Goal: Transaction & Acquisition: Book appointment/travel/reservation

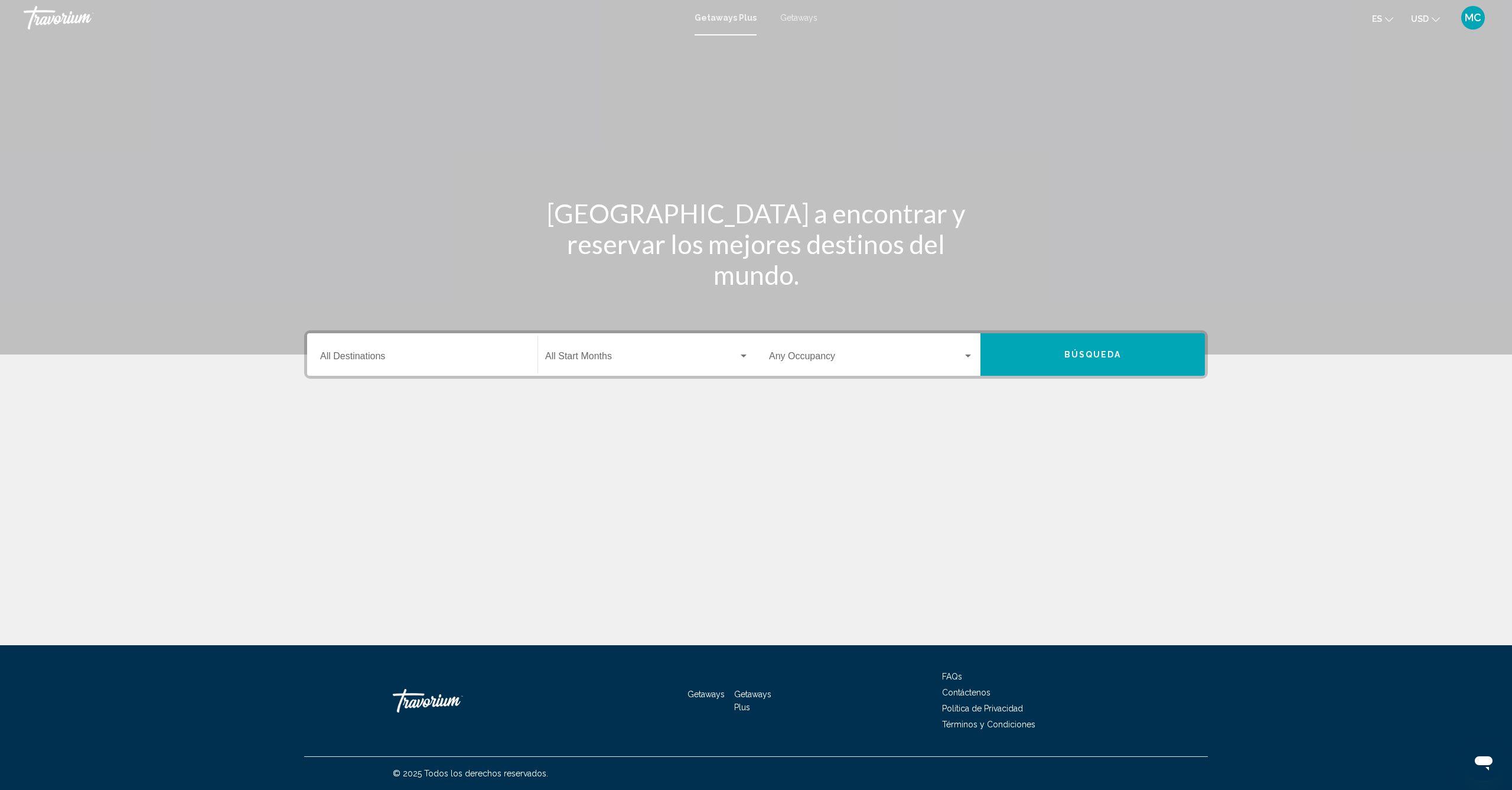
click at [801, 23] on div "Getaways Plus Getaways es English Español Français Italiano Português русский U…" at bounding box center [756, 18] width 1512 height 25
click at [793, 16] on span "Getaways" at bounding box center [798, 18] width 37 height 10
click at [502, 364] on div "Destination All Destinations" at bounding box center [422, 355] width 205 height 37
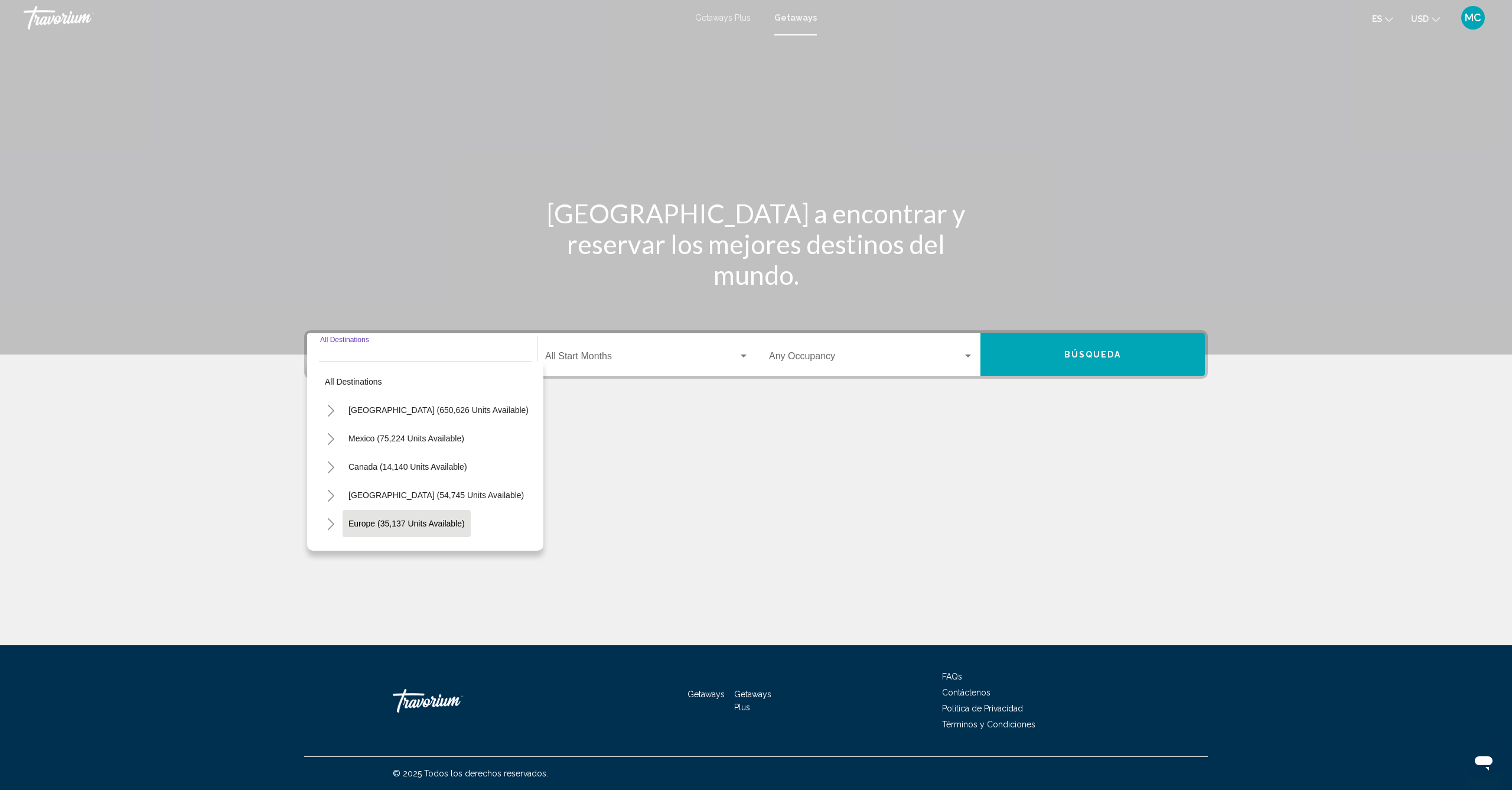
click at [395, 524] on span "Europe (35,137 units available)" at bounding box center [406, 524] width 116 height 10
type input "**********"
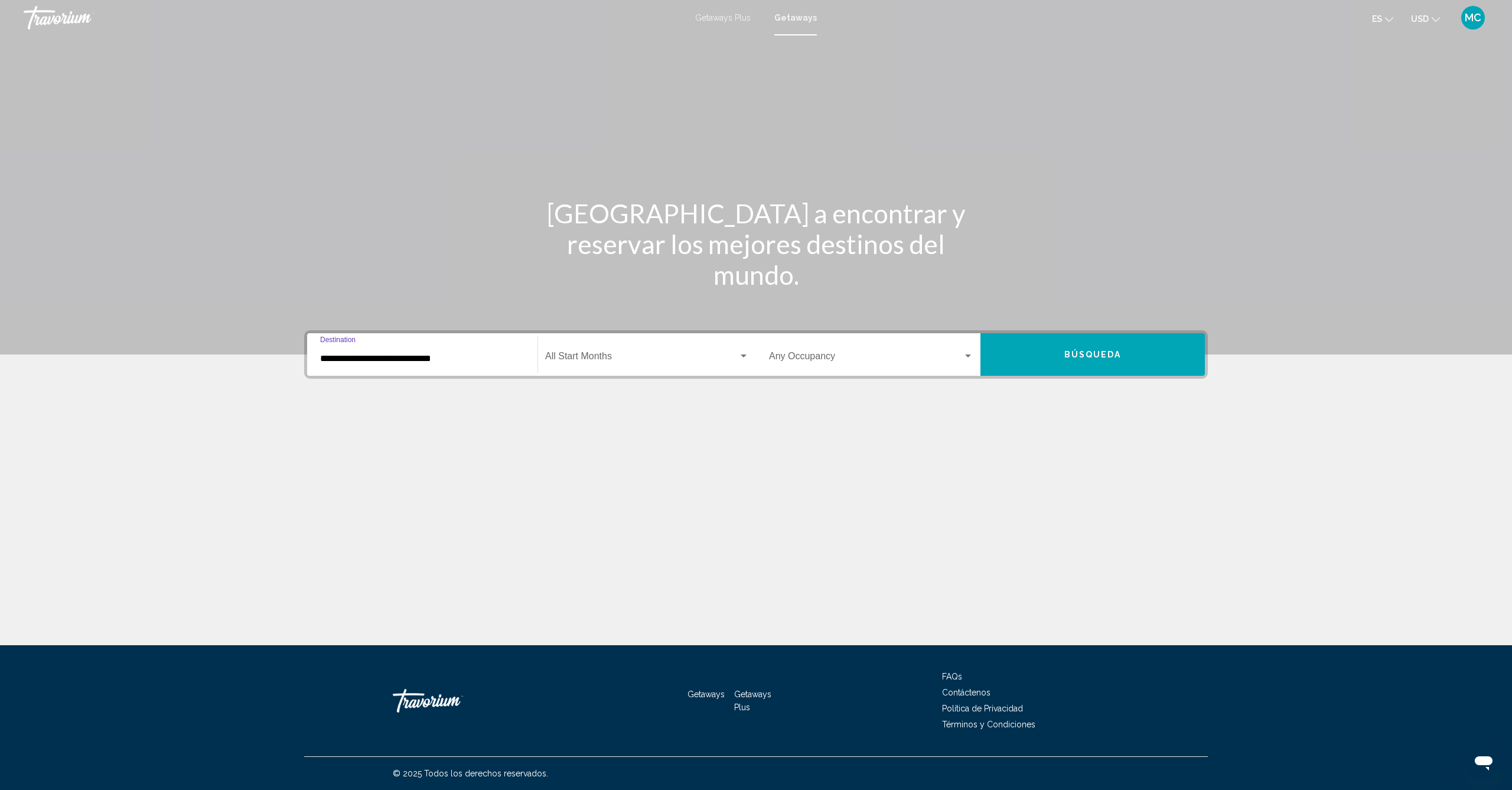
click at [694, 352] on div "Start Month All Start Months" at bounding box center [646, 355] width 204 height 37
click at [587, 467] on span "noviembre de 2025" at bounding box center [646, 472] width 204 height 29
click at [923, 357] on span "Search widget" at bounding box center [866, 358] width 194 height 11
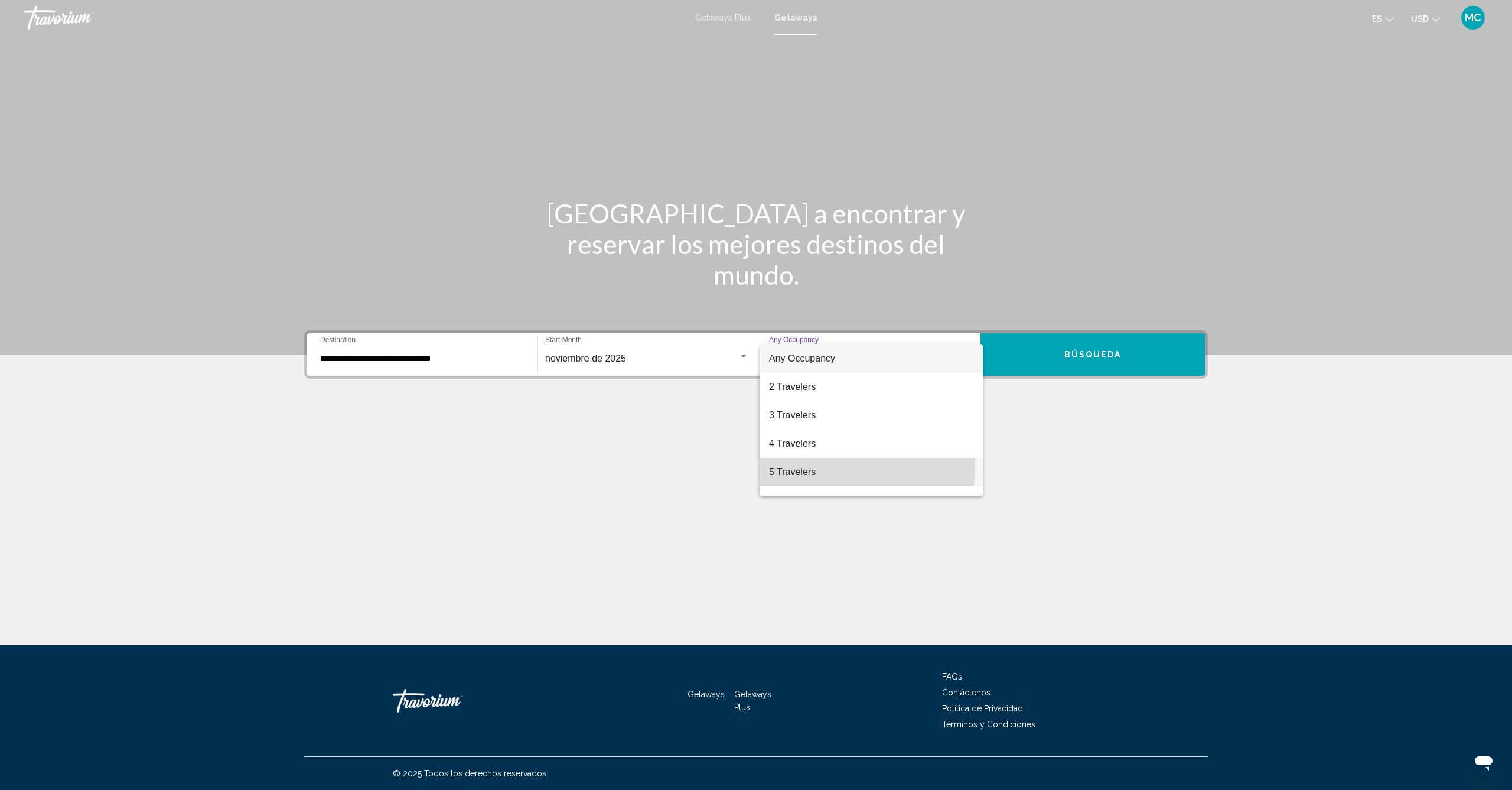
click at [796, 465] on span "5 Travelers" at bounding box center [871, 472] width 205 height 29
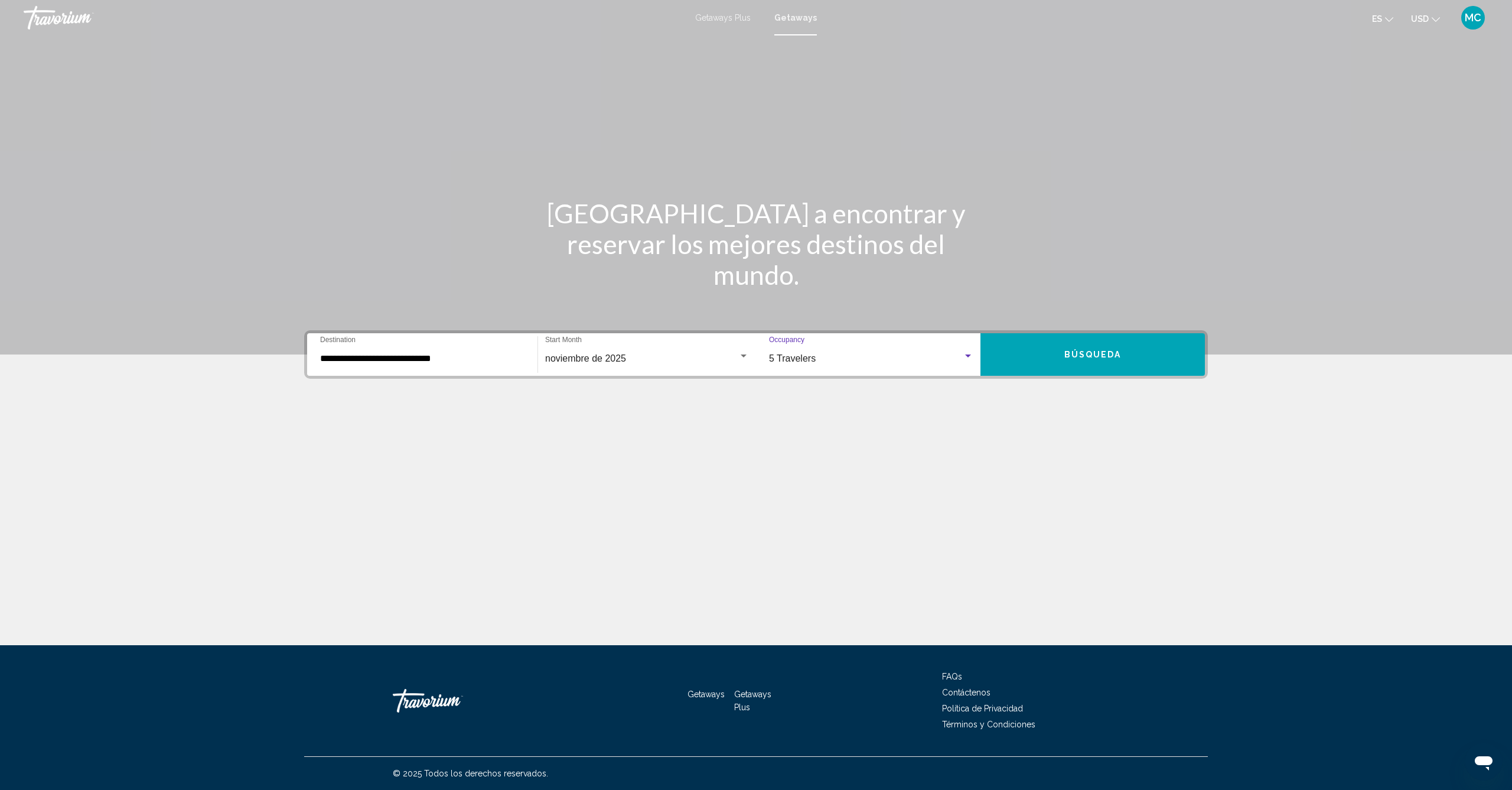
click at [1053, 363] on button "Búsqueda" at bounding box center [1093, 355] width 225 height 42
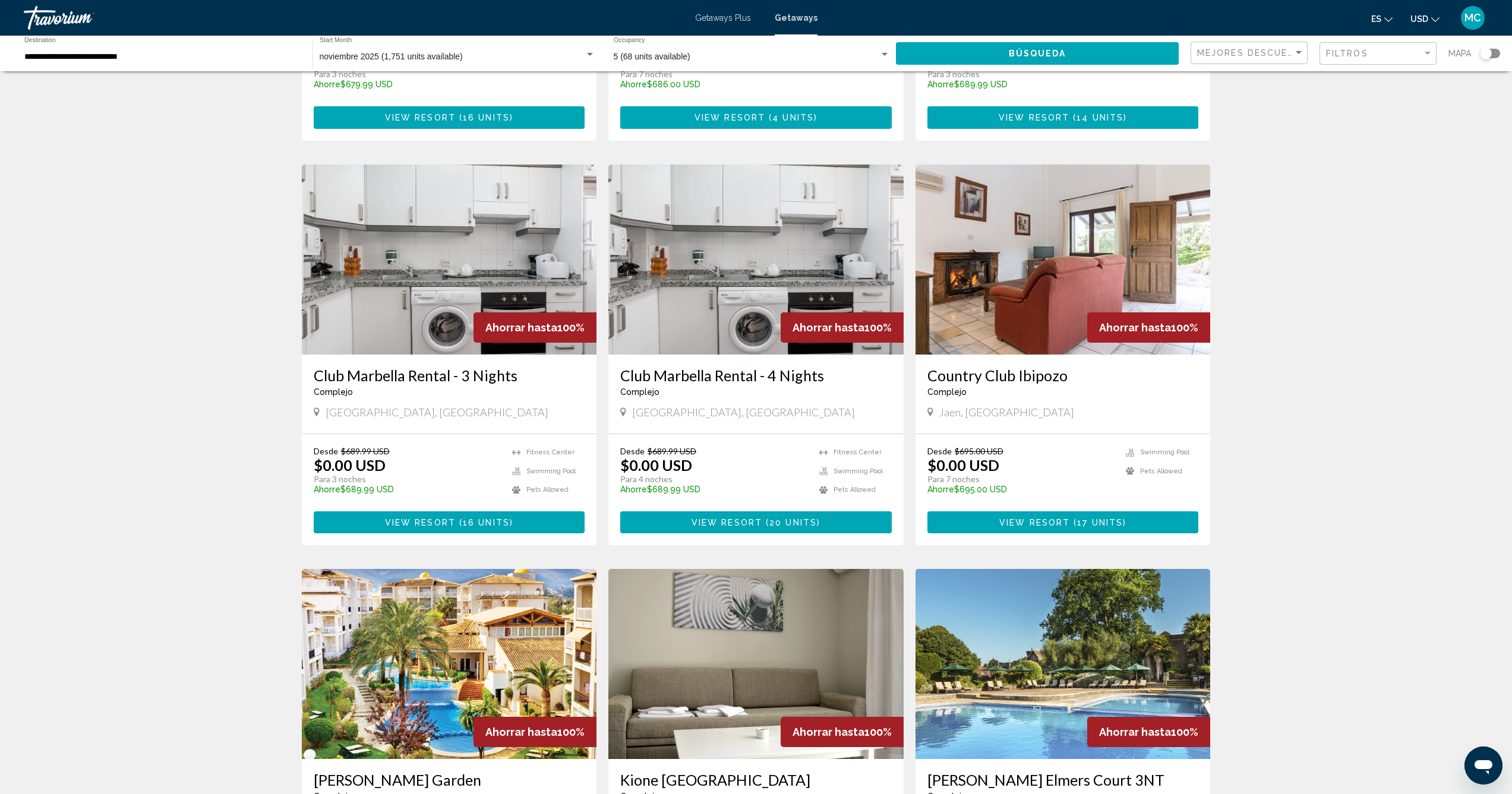
scroll to position [871, 0]
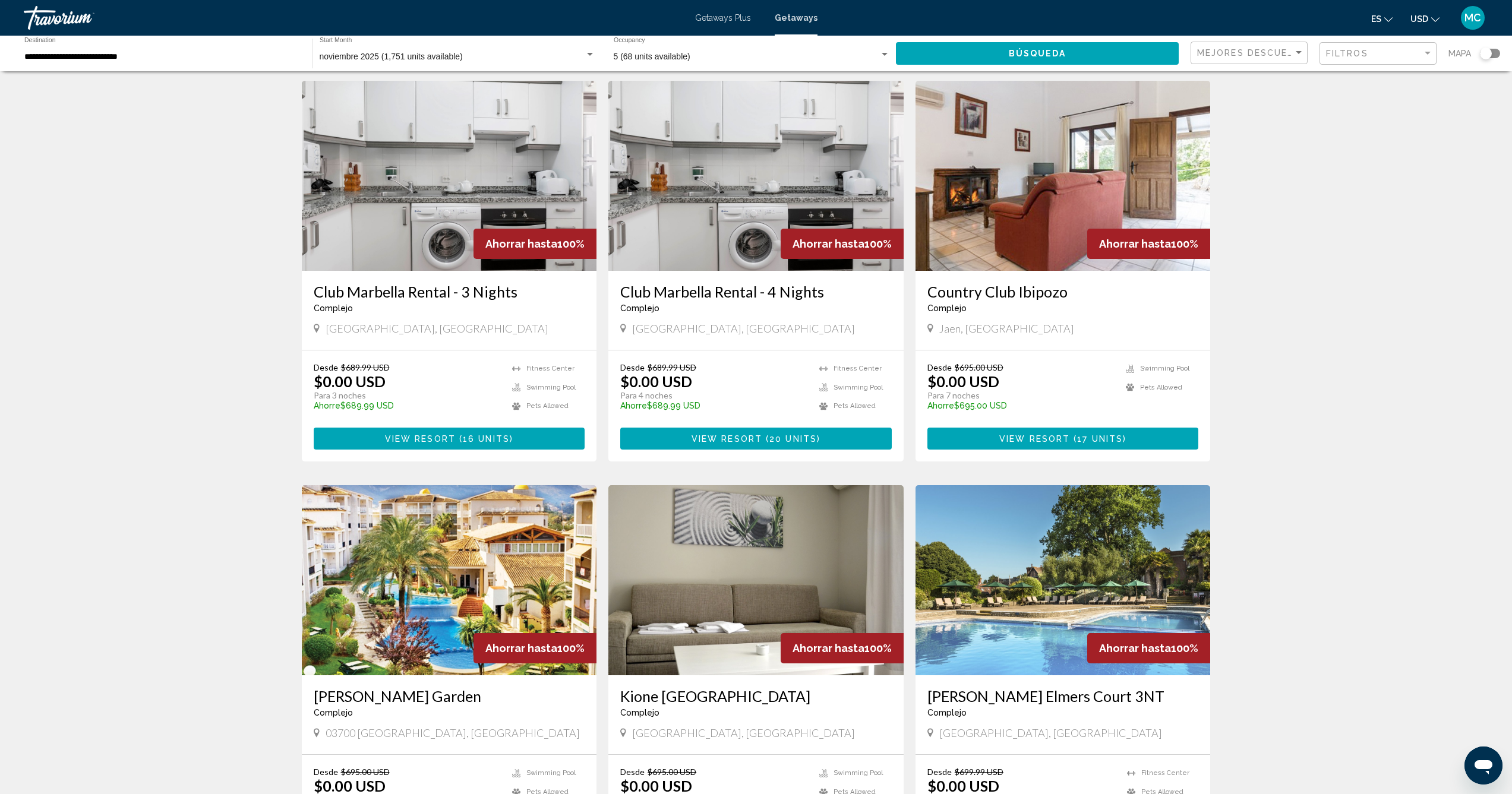
click at [1029, 209] on img "Main content" at bounding box center [1063, 176] width 296 height 190
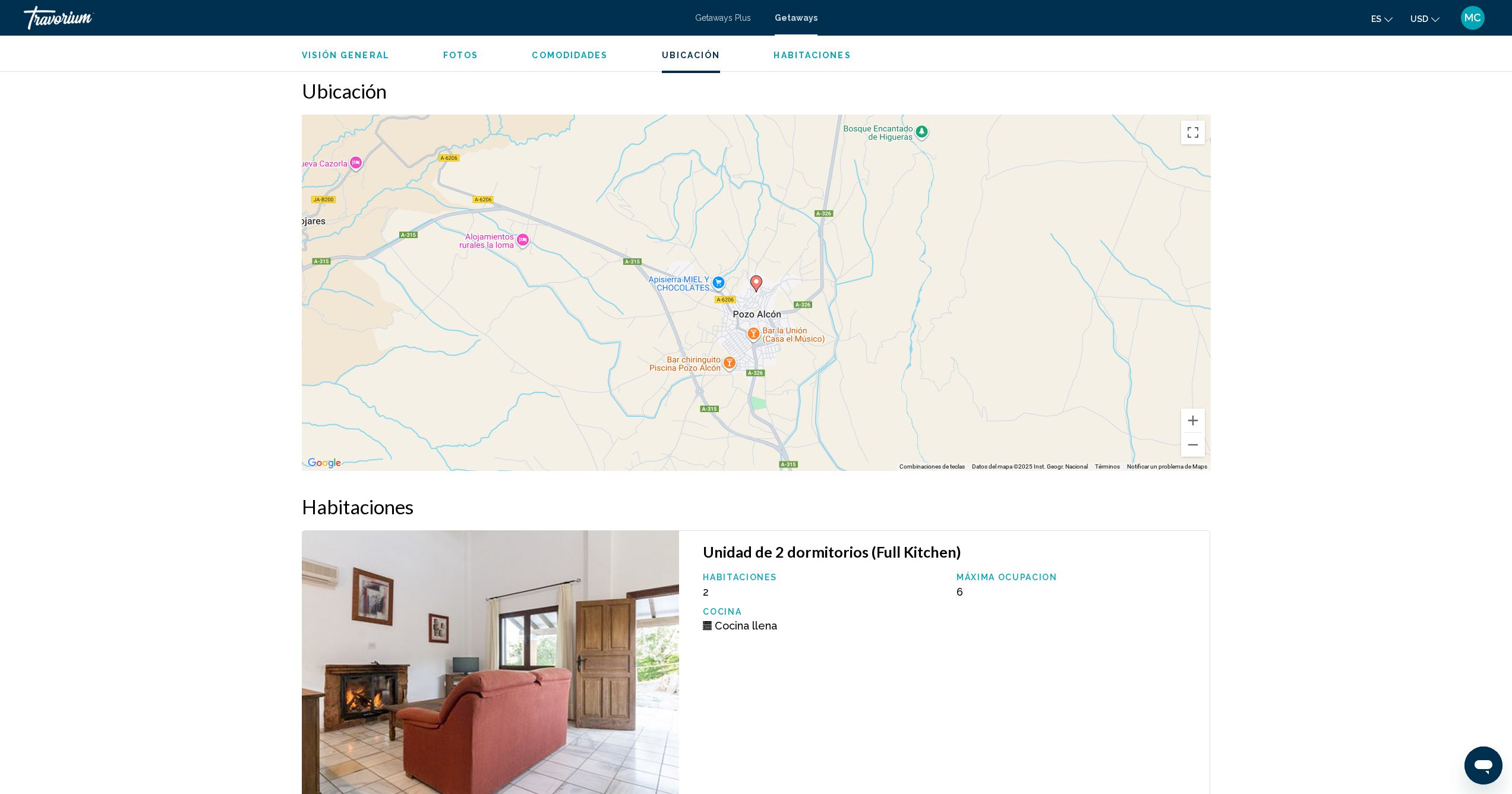
scroll to position [1493, 0]
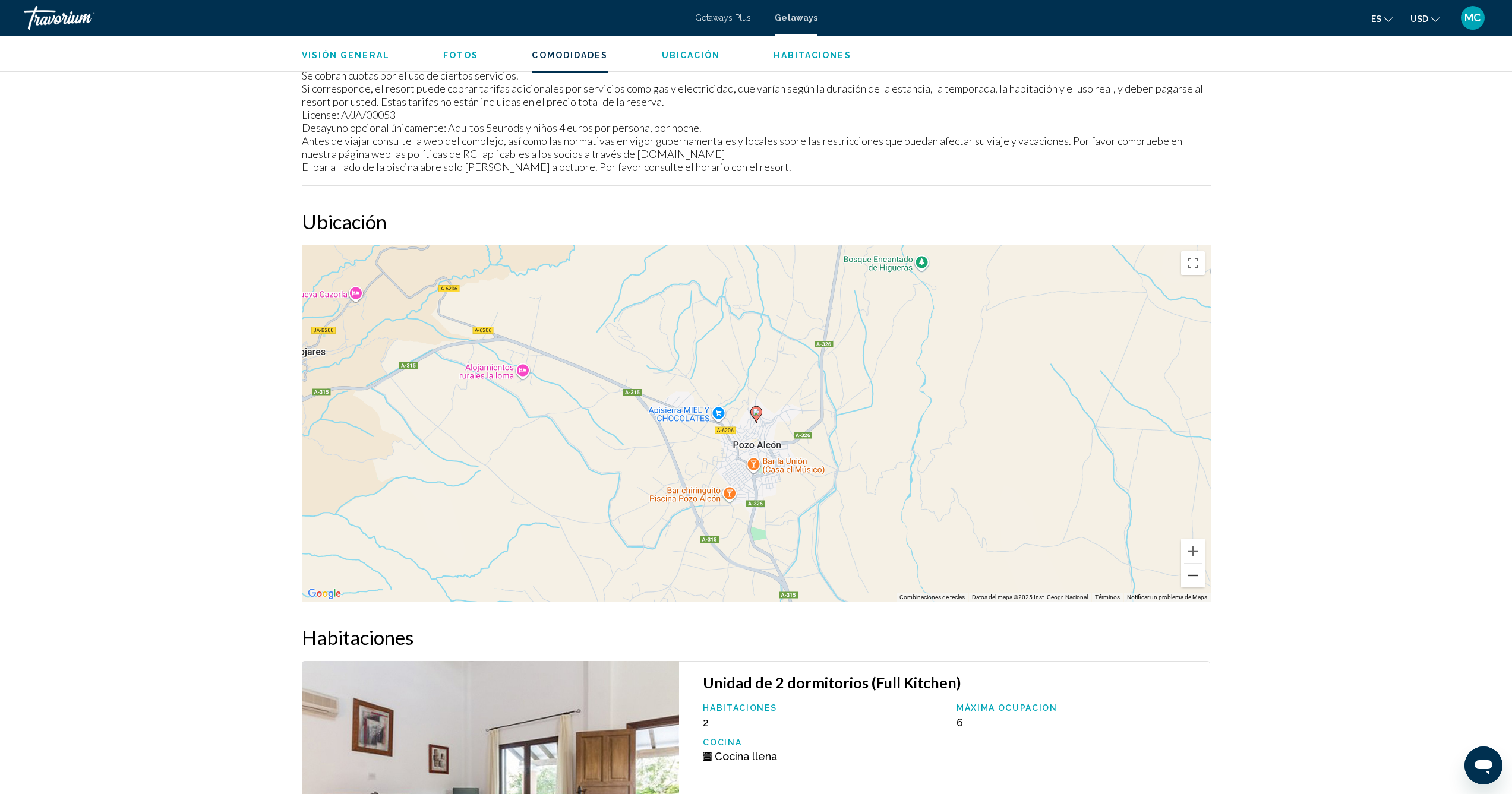
click at [1193, 577] on button "Reducir" at bounding box center [1192, 575] width 24 height 24
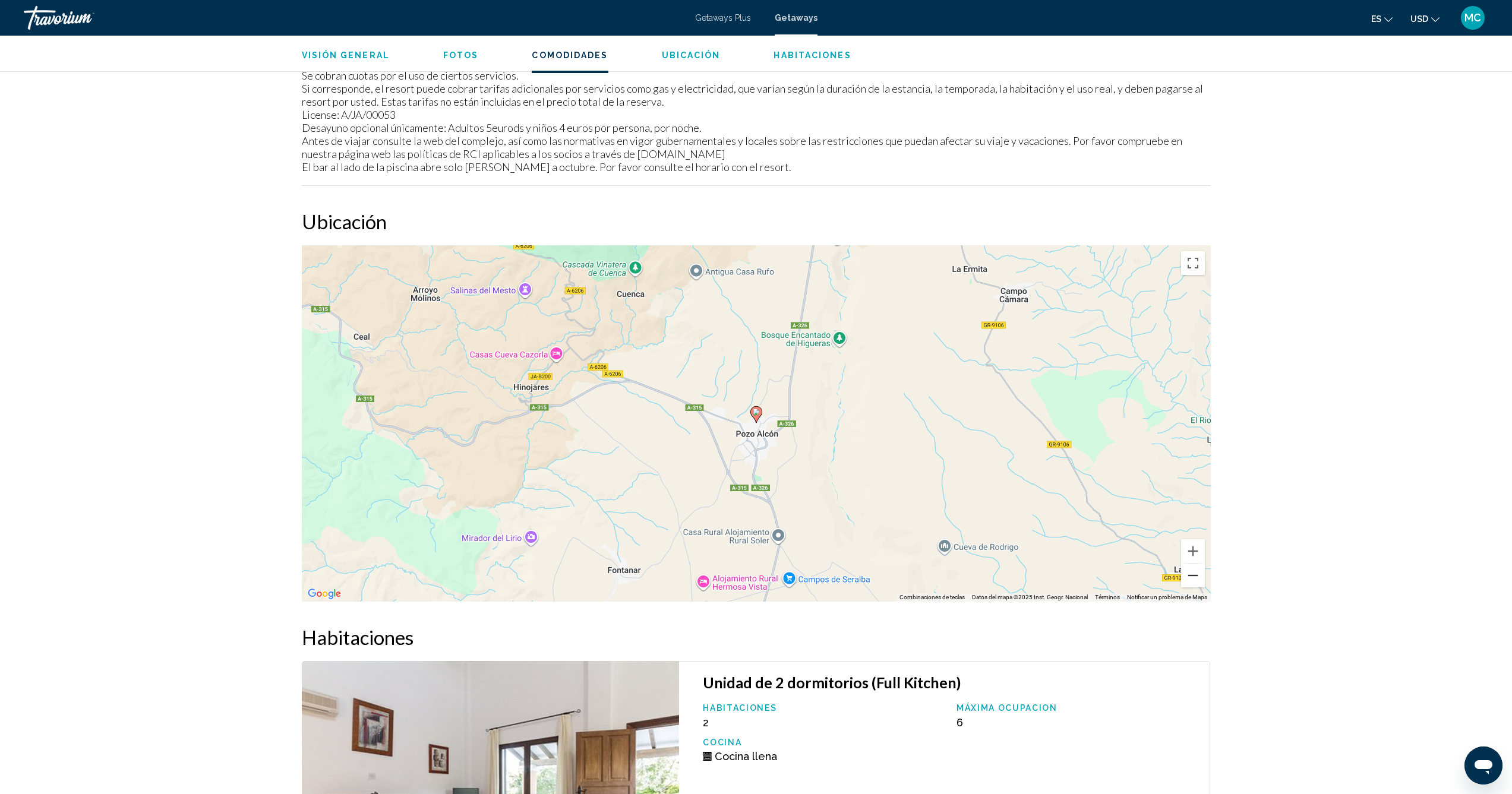
click at [1193, 577] on button "Reducir" at bounding box center [1192, 575] width 24 height 24
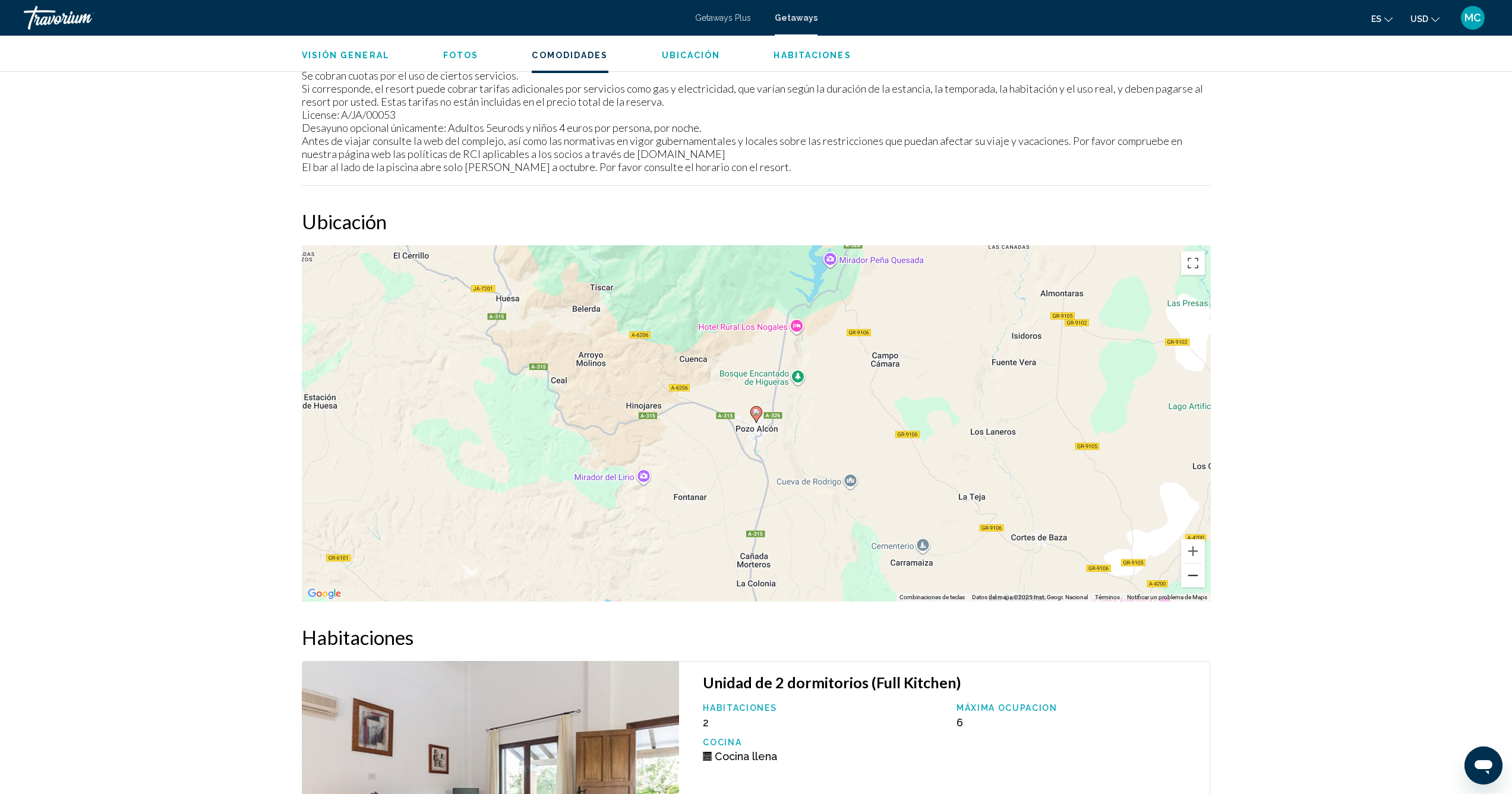
click at [1193, 577] on button "Reducir" at bounding box center [1192, 575] width 24 height 24
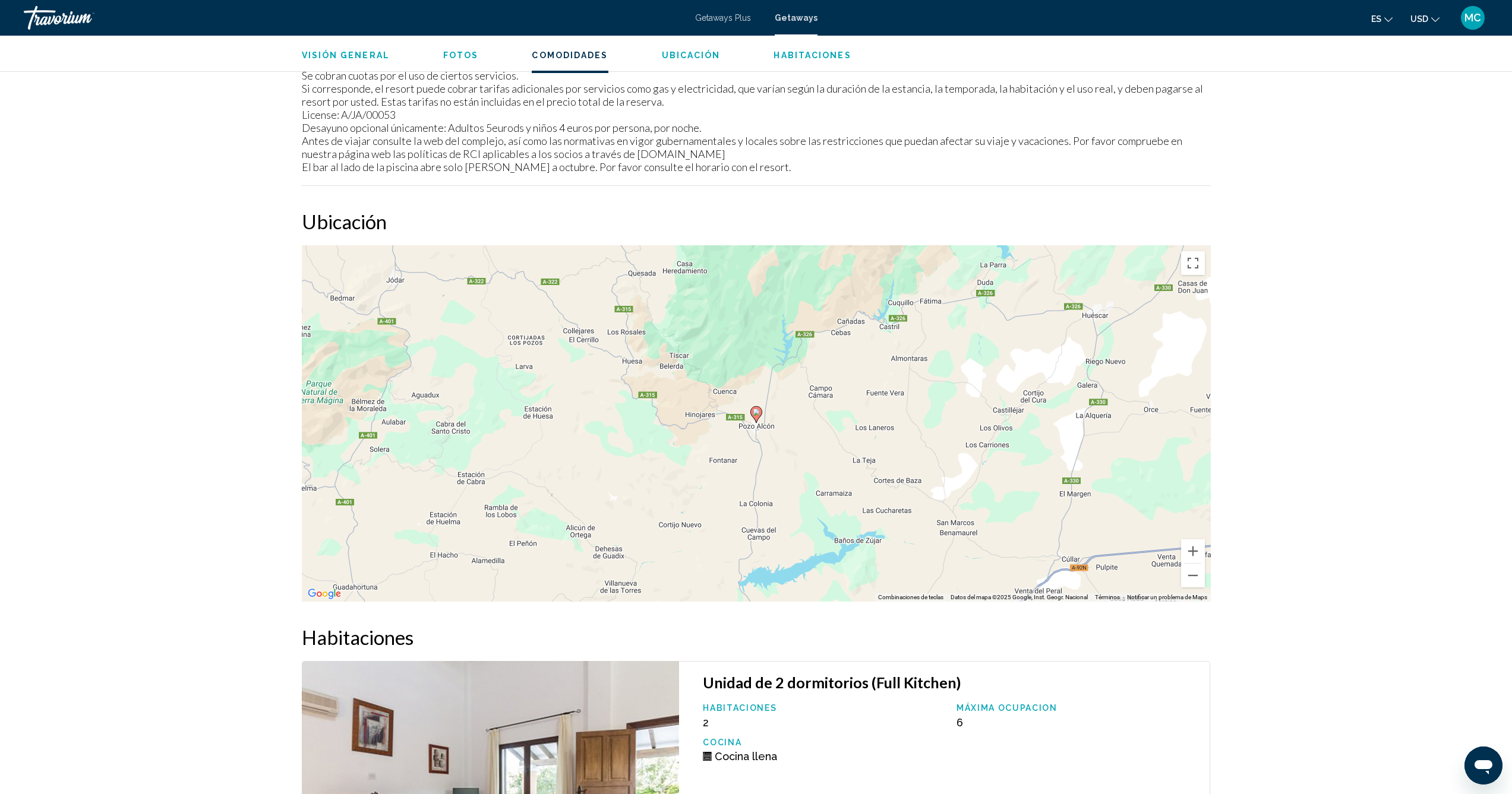
scroll to position [1495, 0]
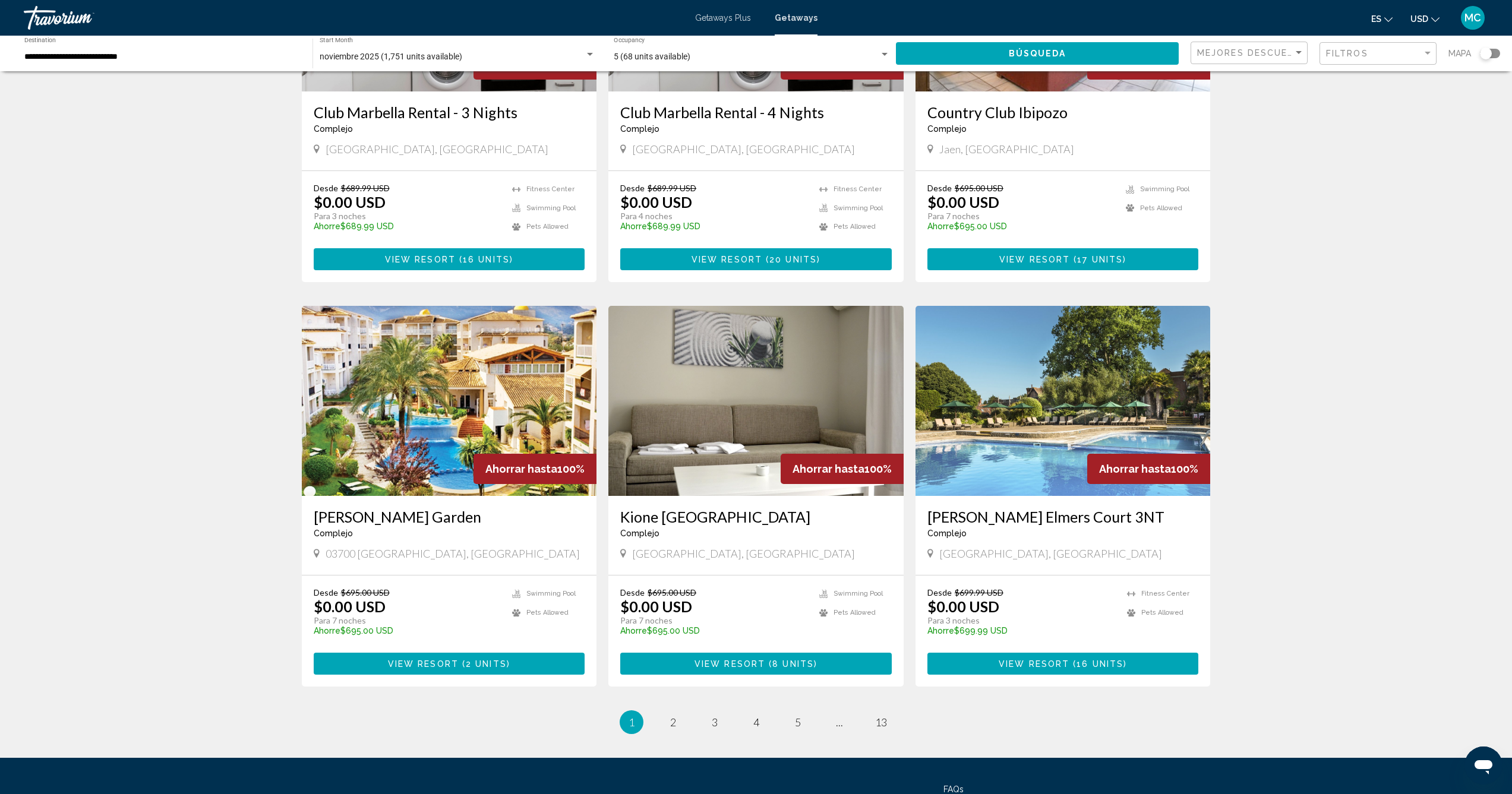
scroll to position [1144, 0]
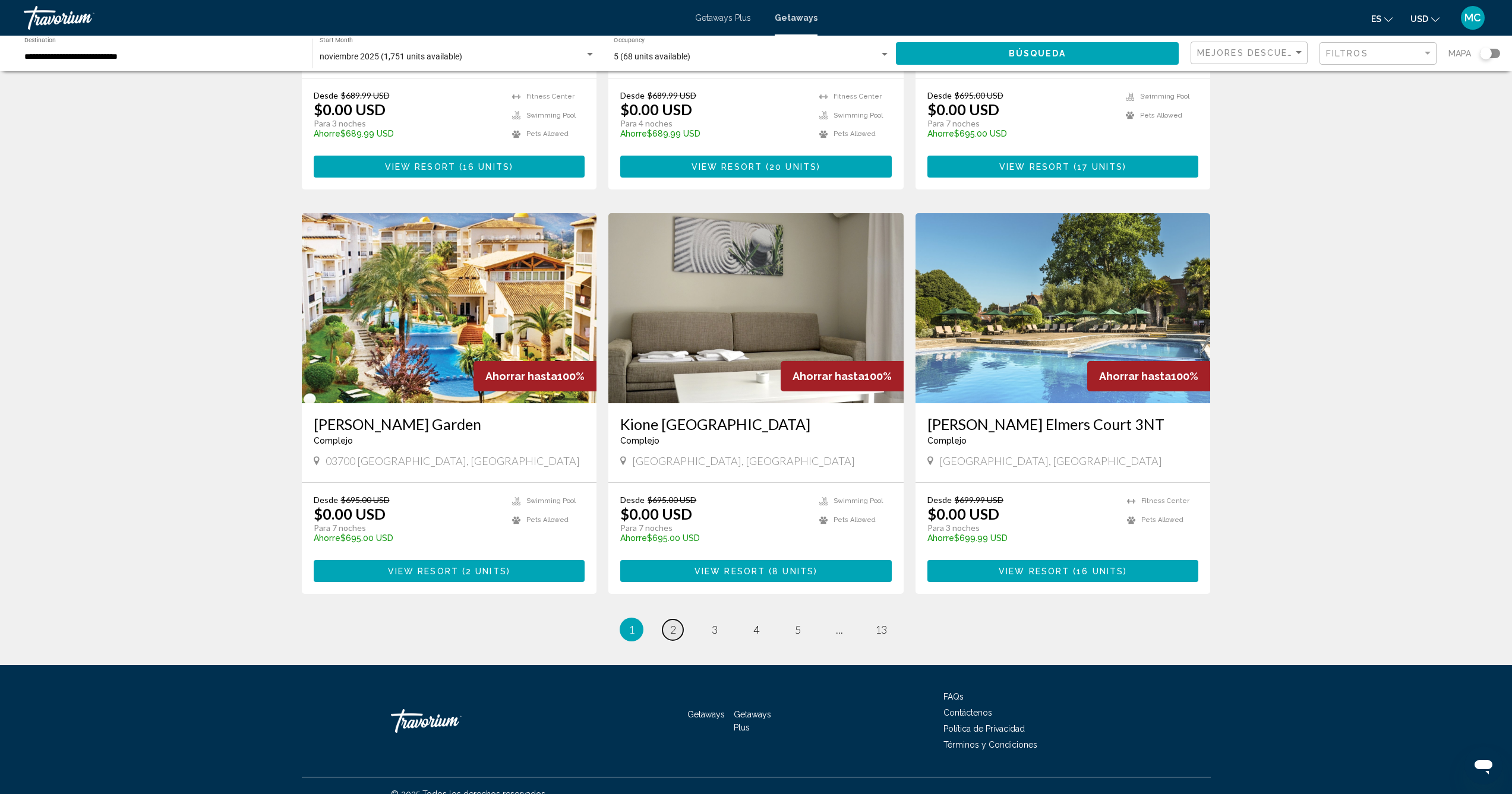
click at [674, 623] on span "2" at bounding box center [673, 630] width 6 height 14
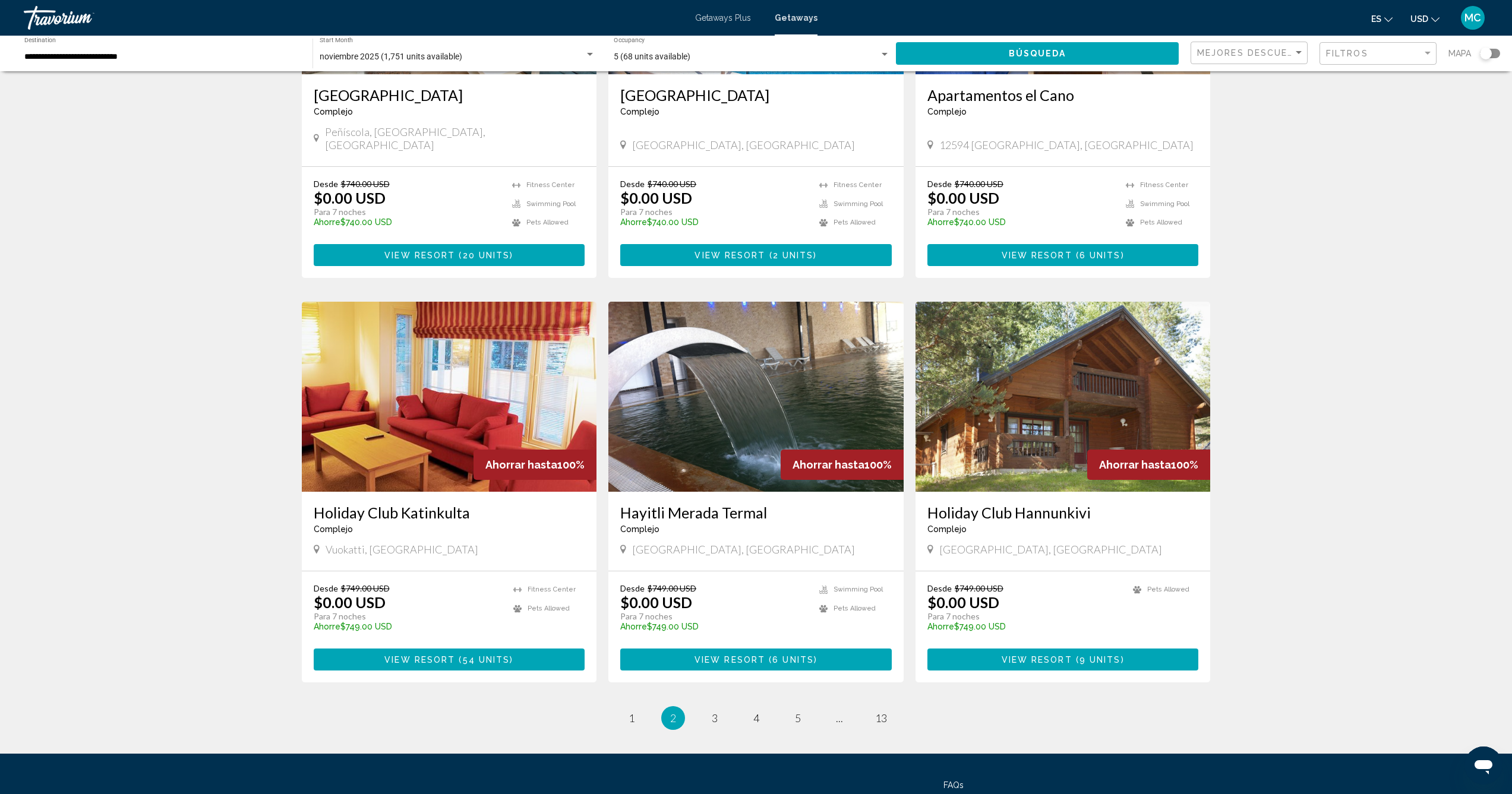
scroll to position [1143, 0]
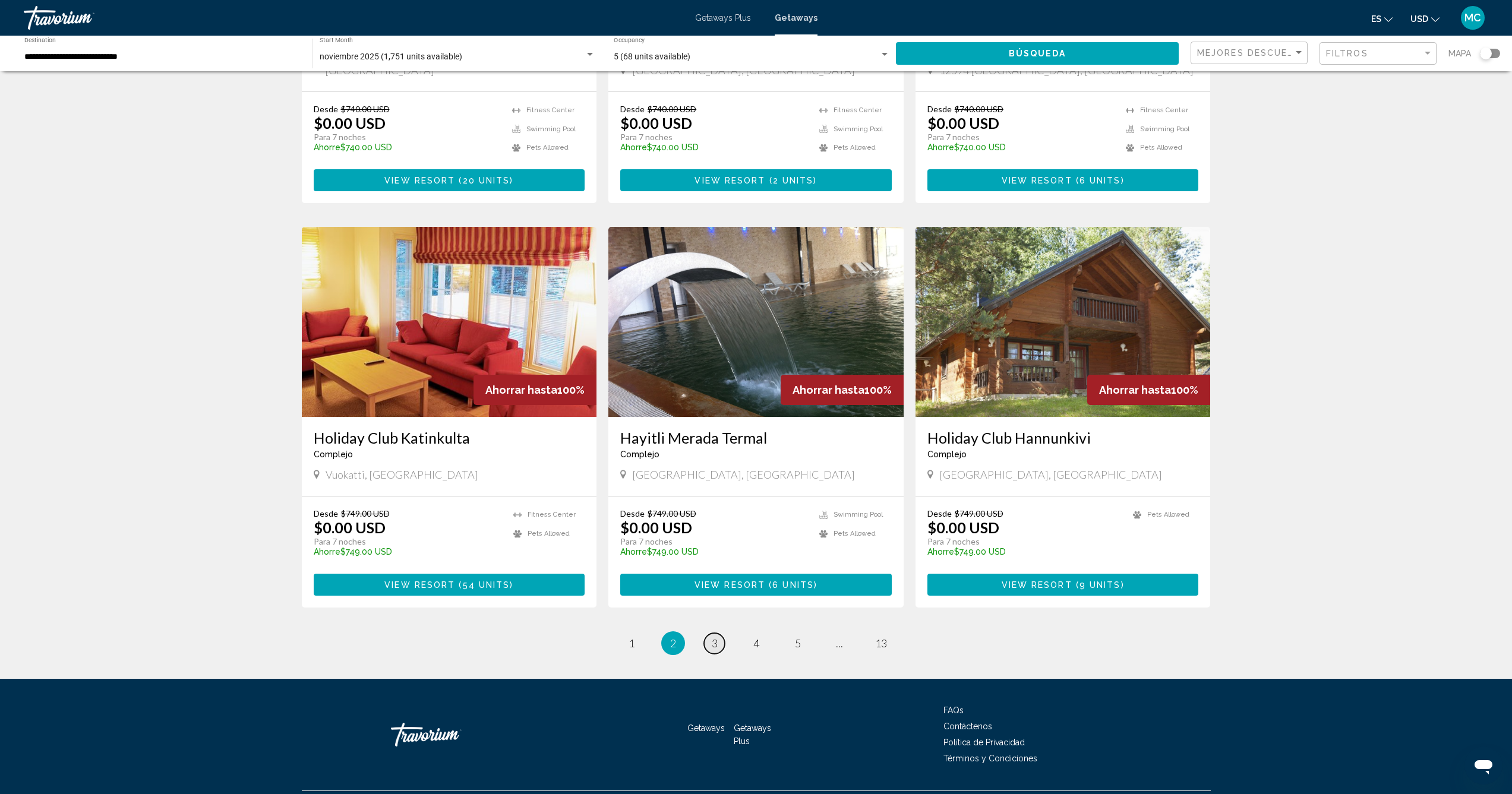
click at [718, 633] on link "page 3" at bounding box center [715, 643] width 21 height 21
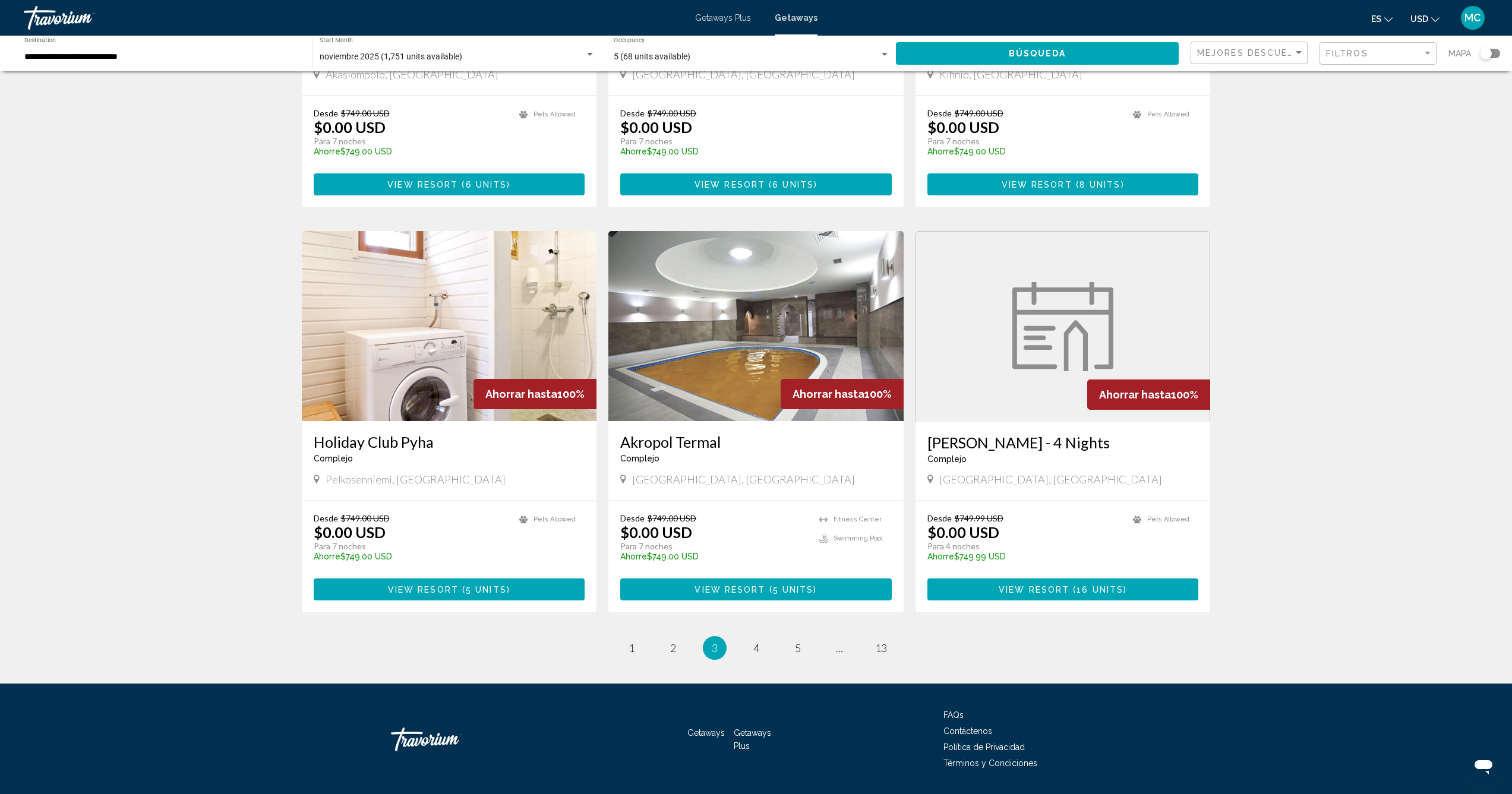
scroll to position [1144, 0]
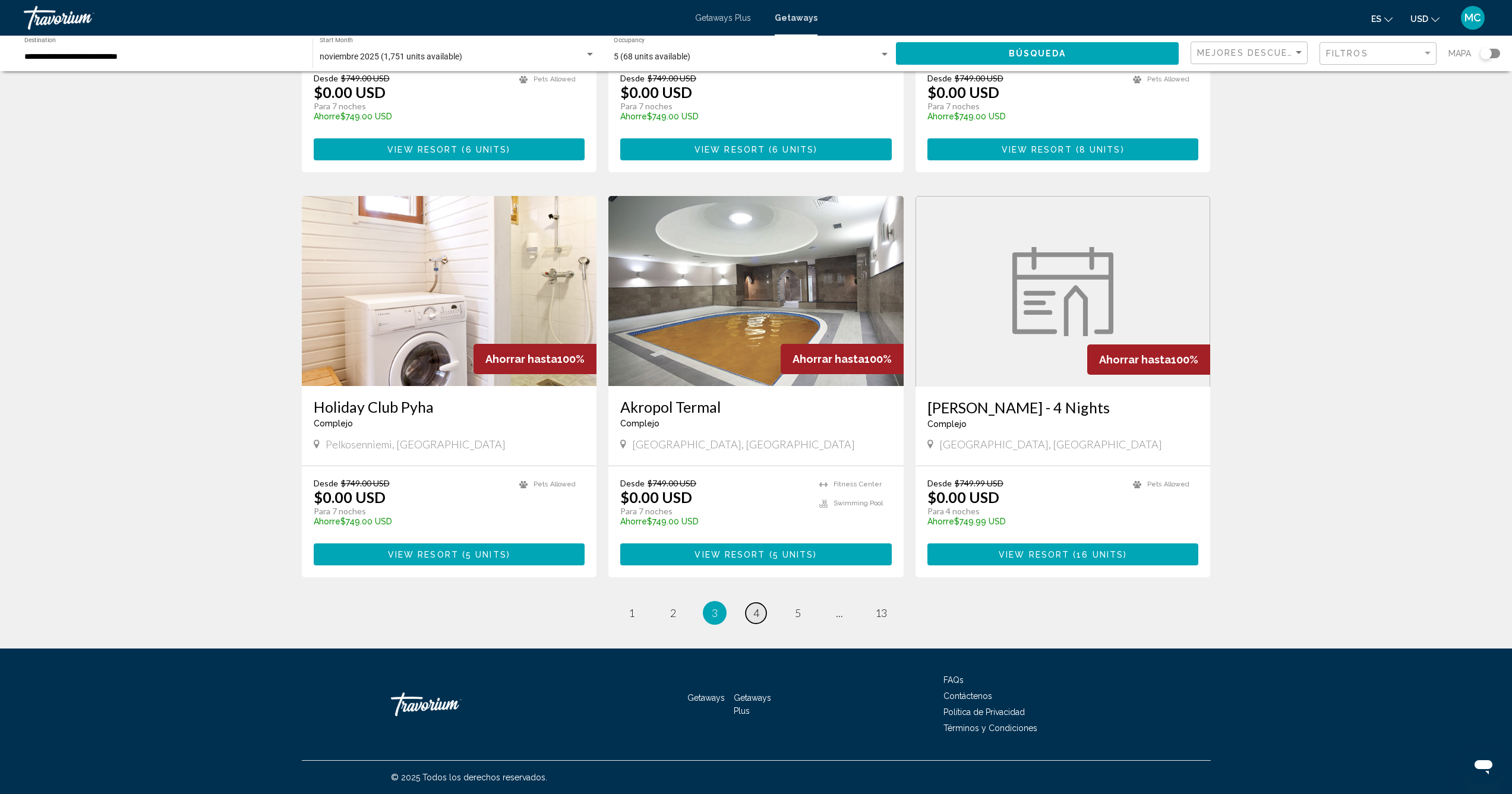
click at [756, 619] on span "4" at bounding box center [756, 613] width 6 height 14
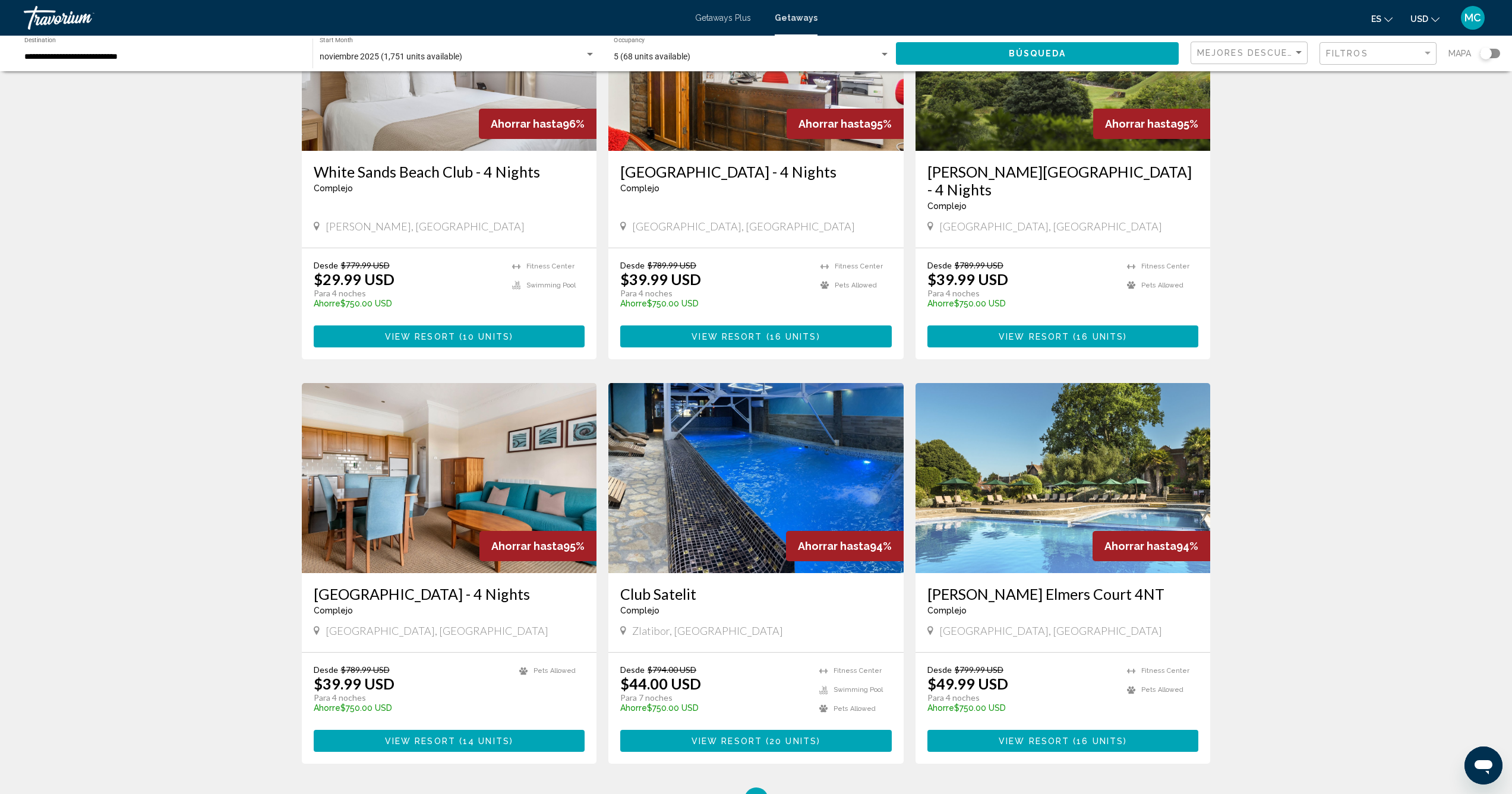
scroll to position [1095, 0]
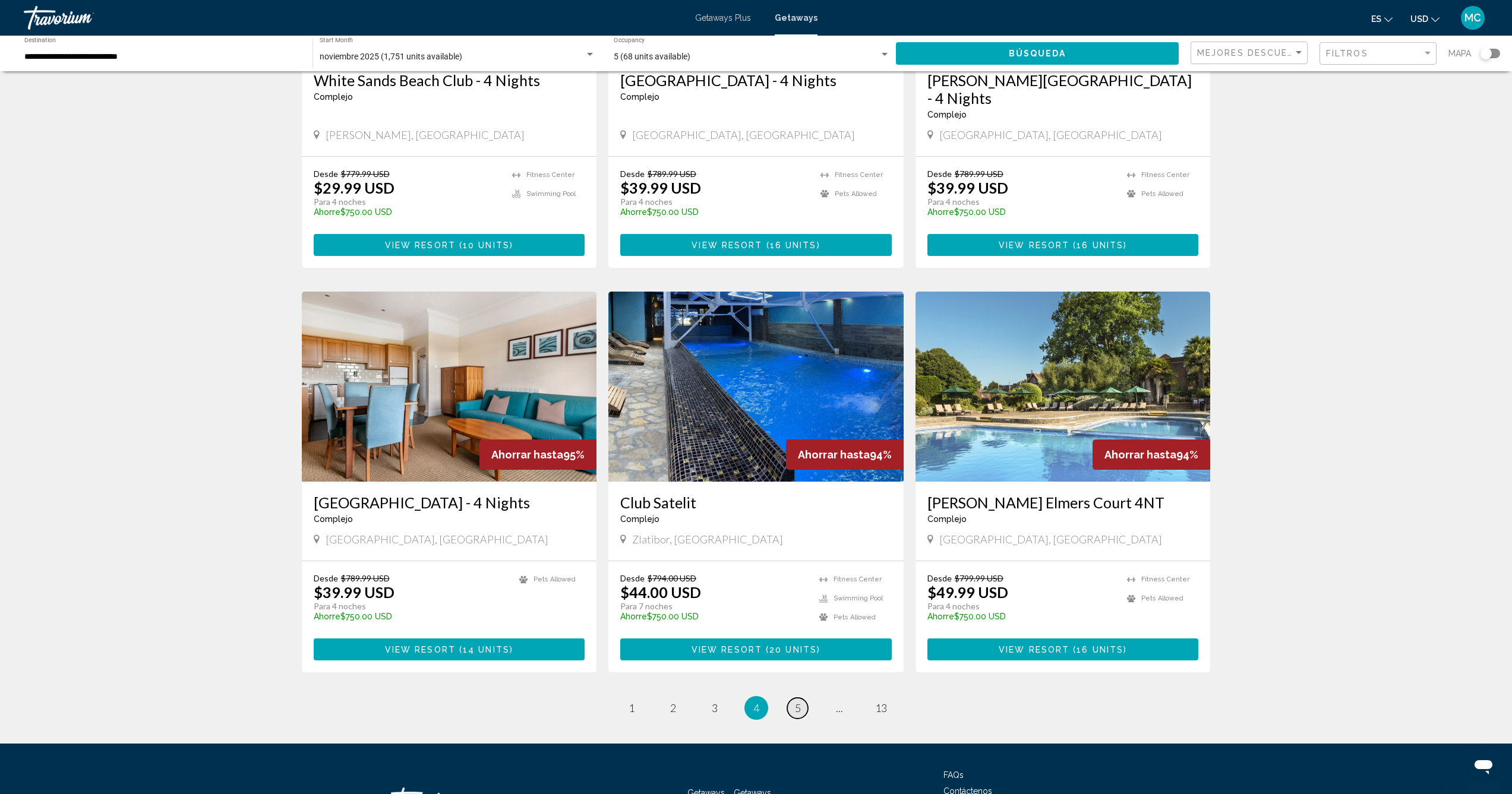
click at [803, 697] on link "page 5" at bounding box center [798, 708] width 21 height 21
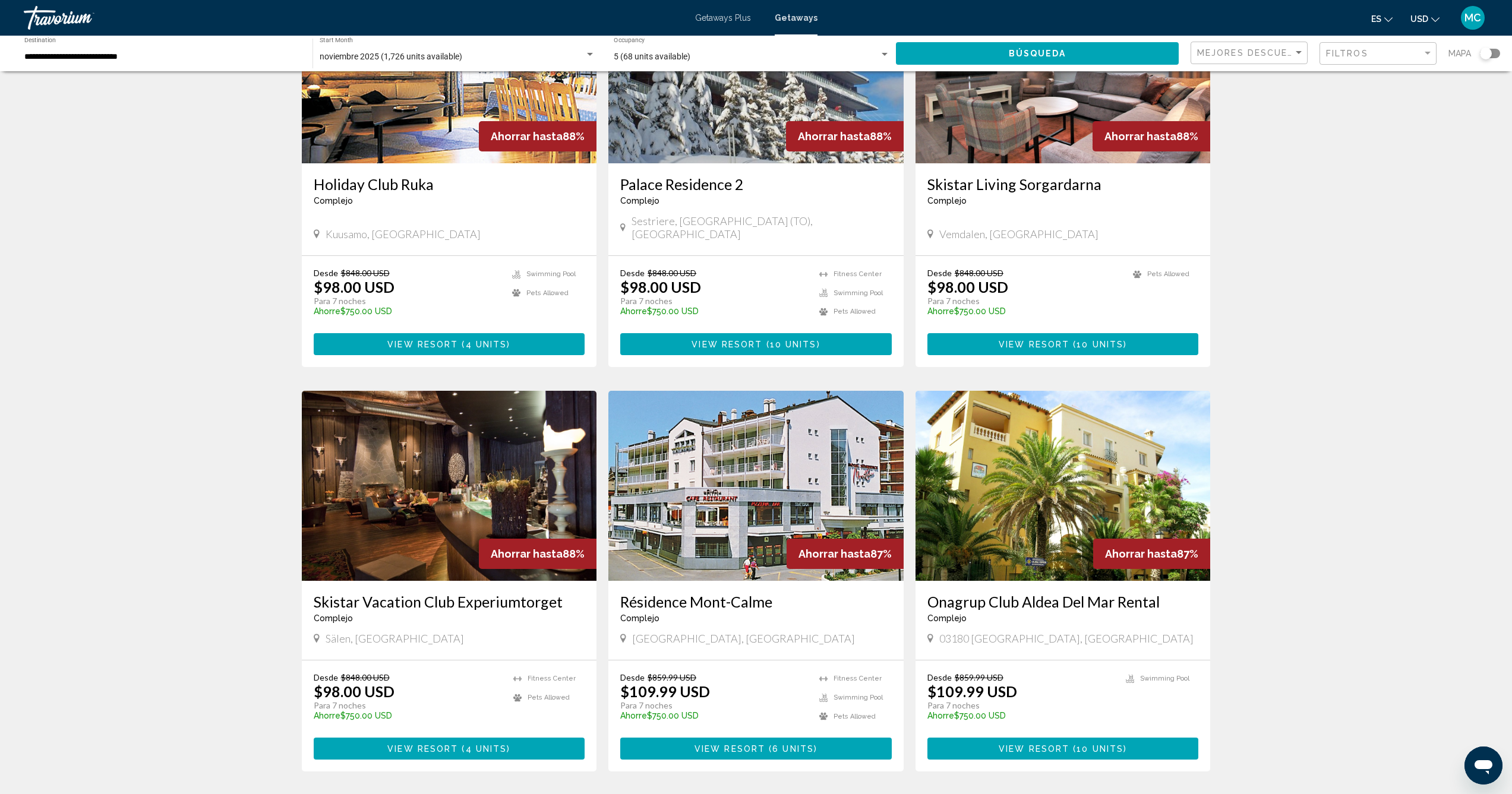
scroll to position [1059, 0]
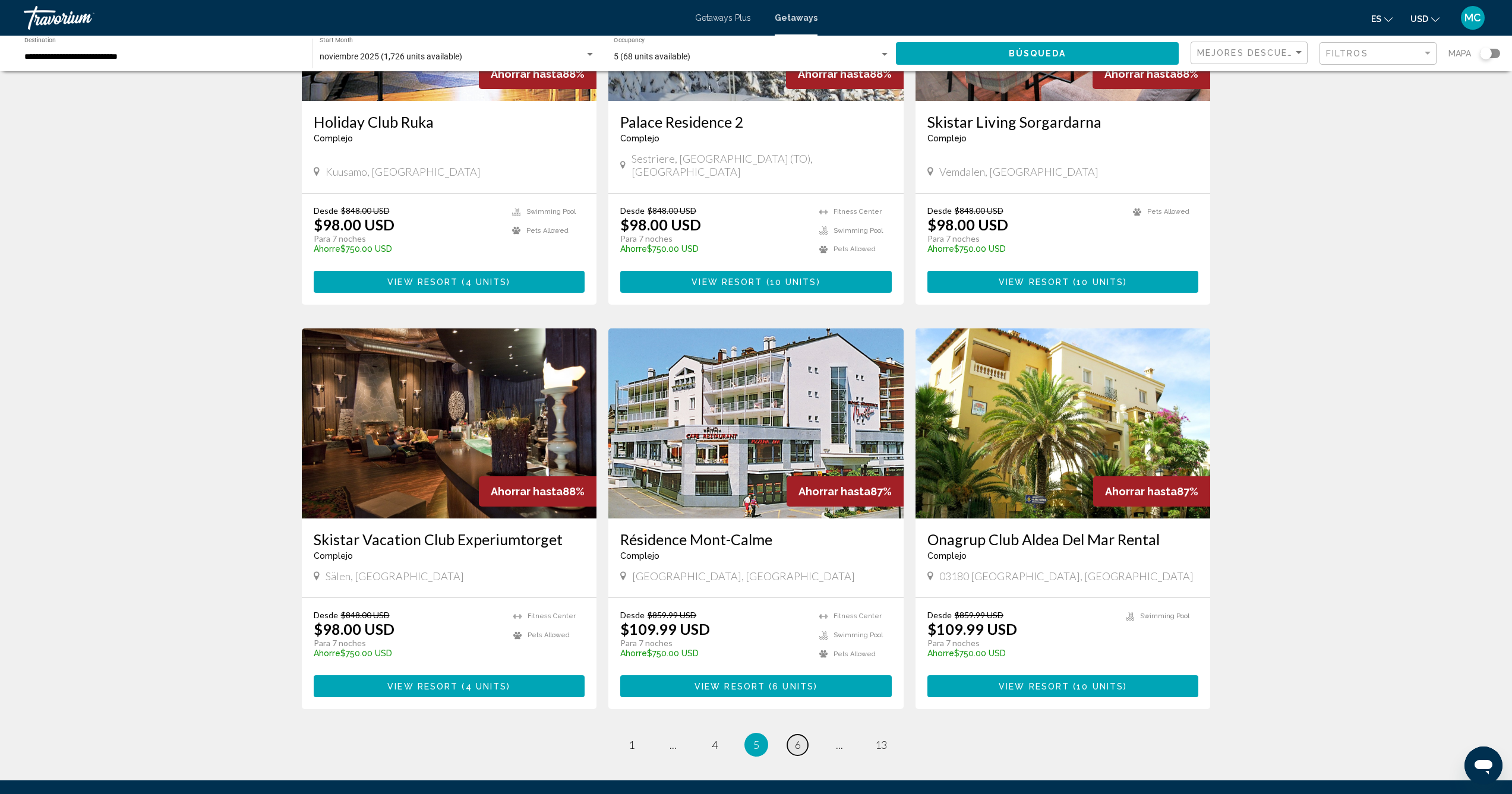
click at [798, 738] on span "6" at bounding box center [798, 745] width 6 height 14
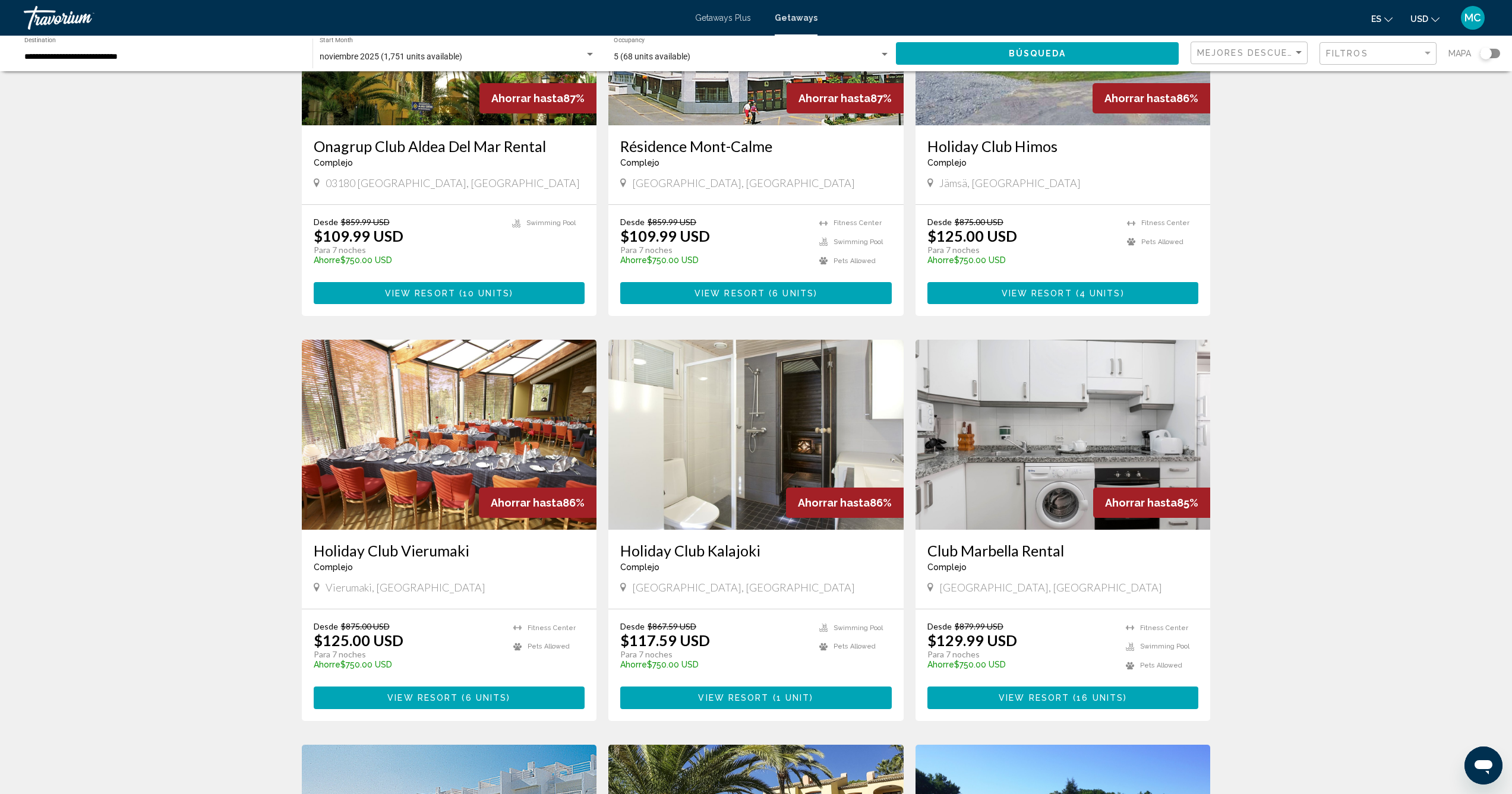
scroll to position [230, 0]
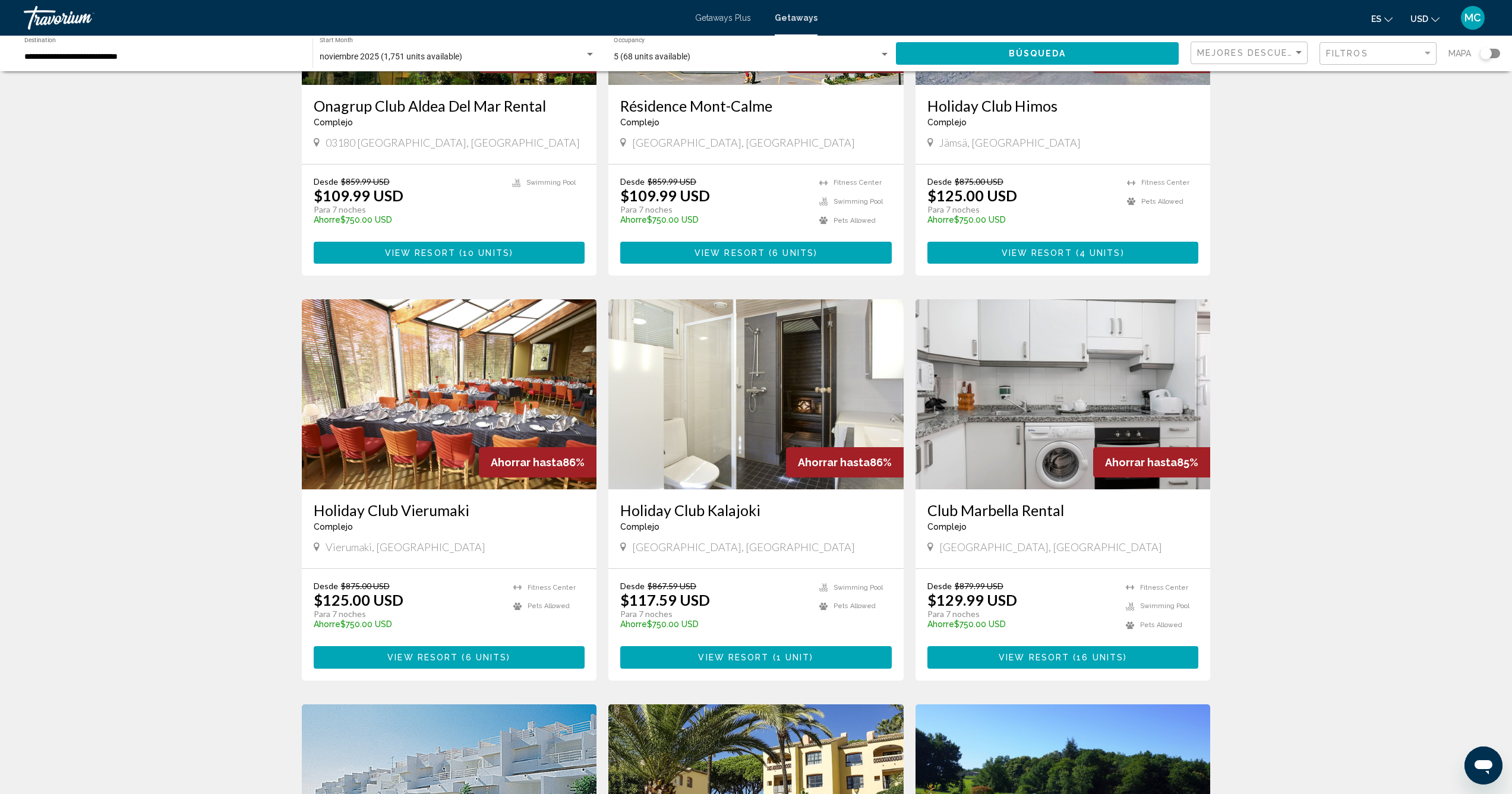
click at [1054, 651] on button "View Resort ( 16 units )" at bounding box center [1063, 657] width 271 height 22
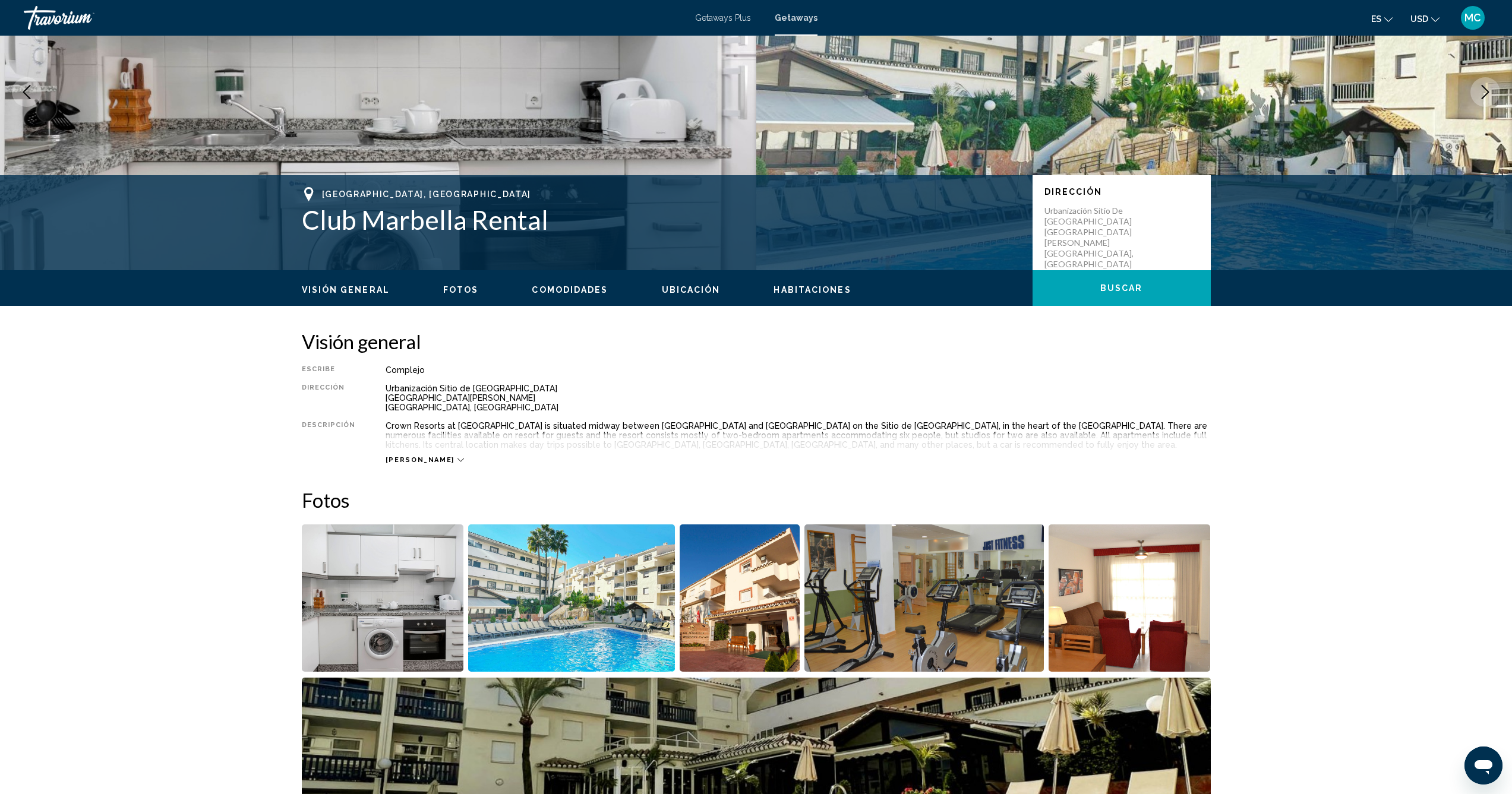
scroll to position [193, 0]
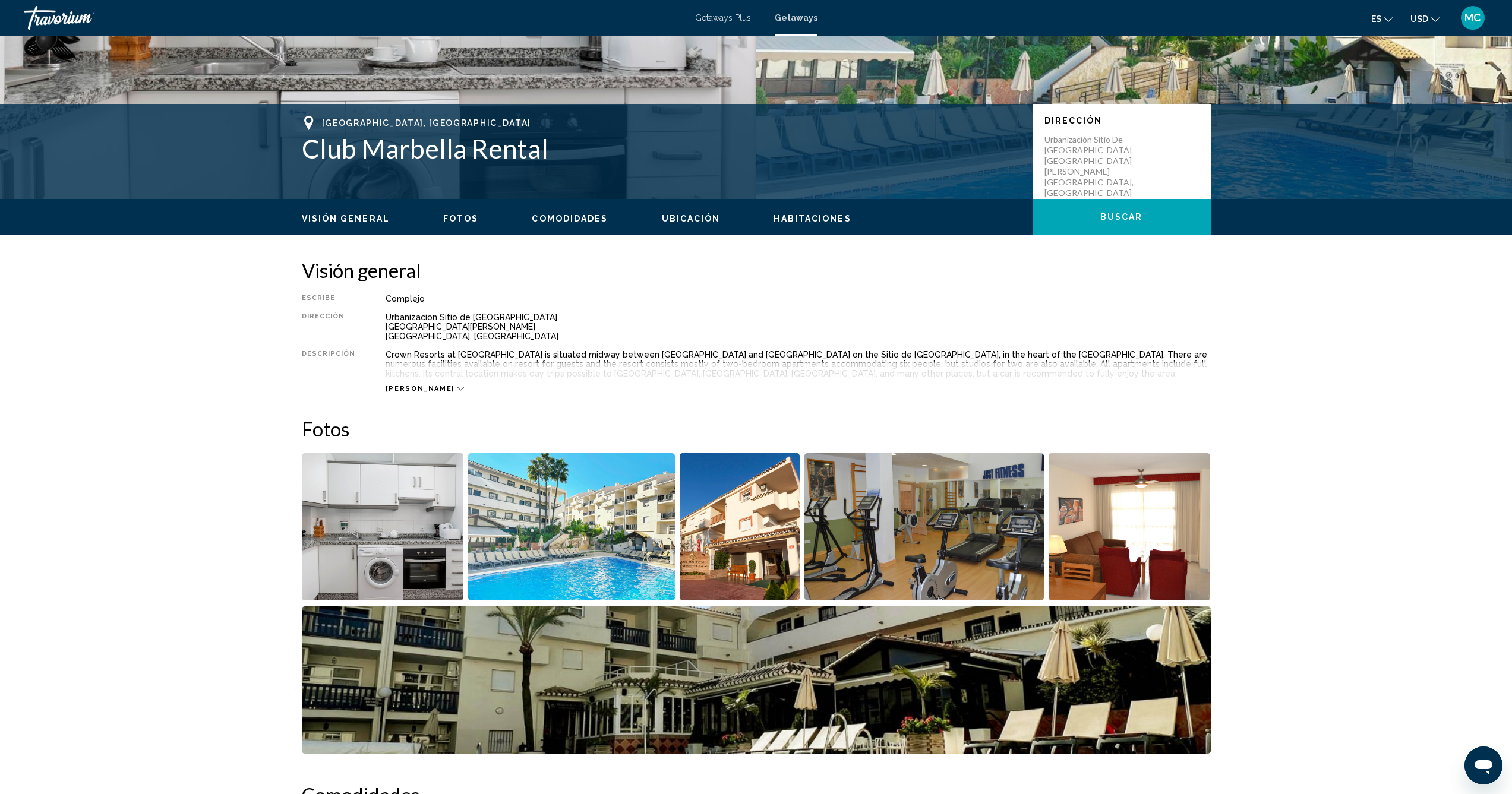
click at [359, 563] on img "Open full-screen image slider" at bounding box center [383, 526] width 162 height 147
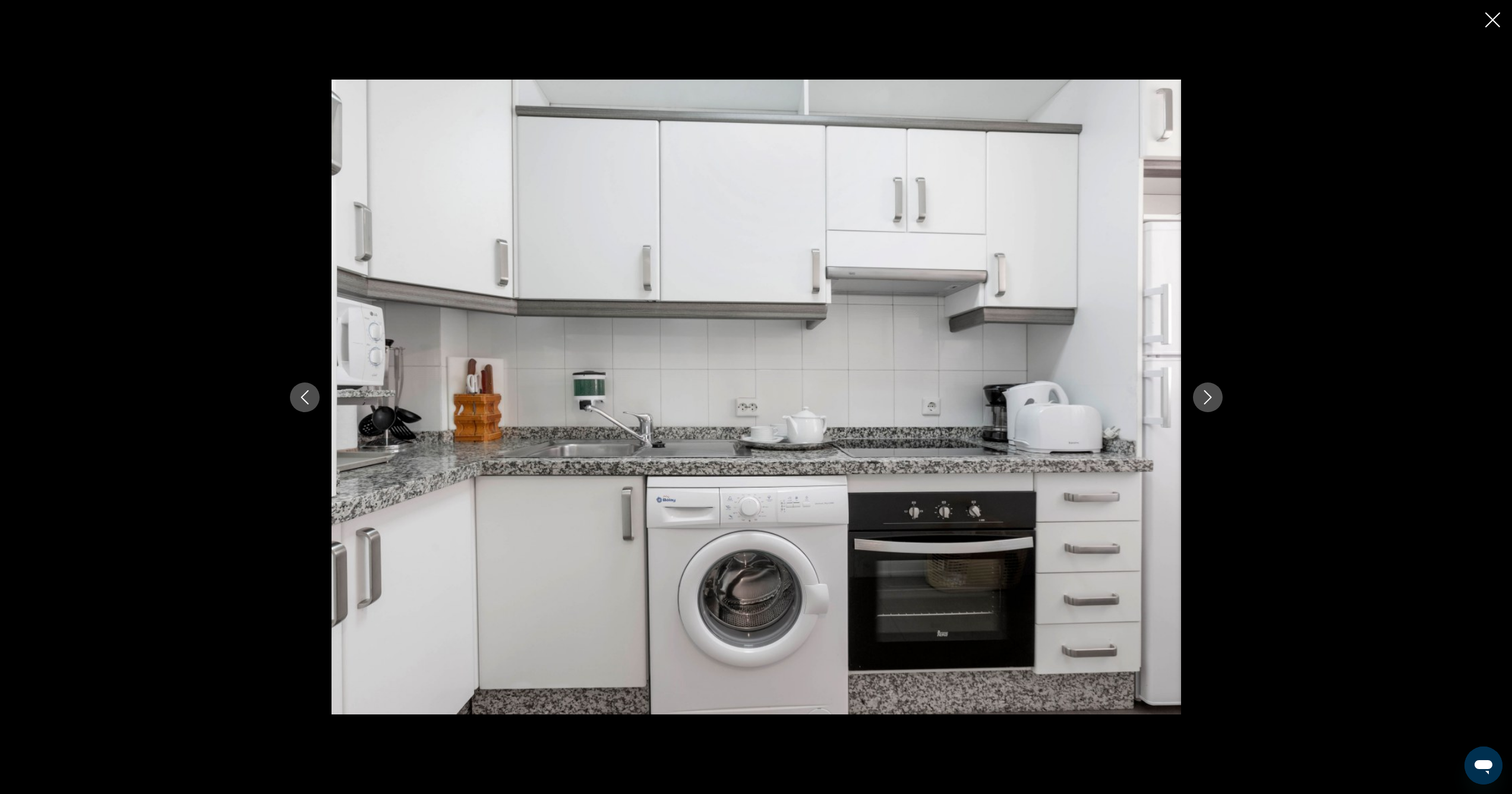
click at [1204, 399] on icon "Next image" at bounding box center [1208, 397] width 14 height 14
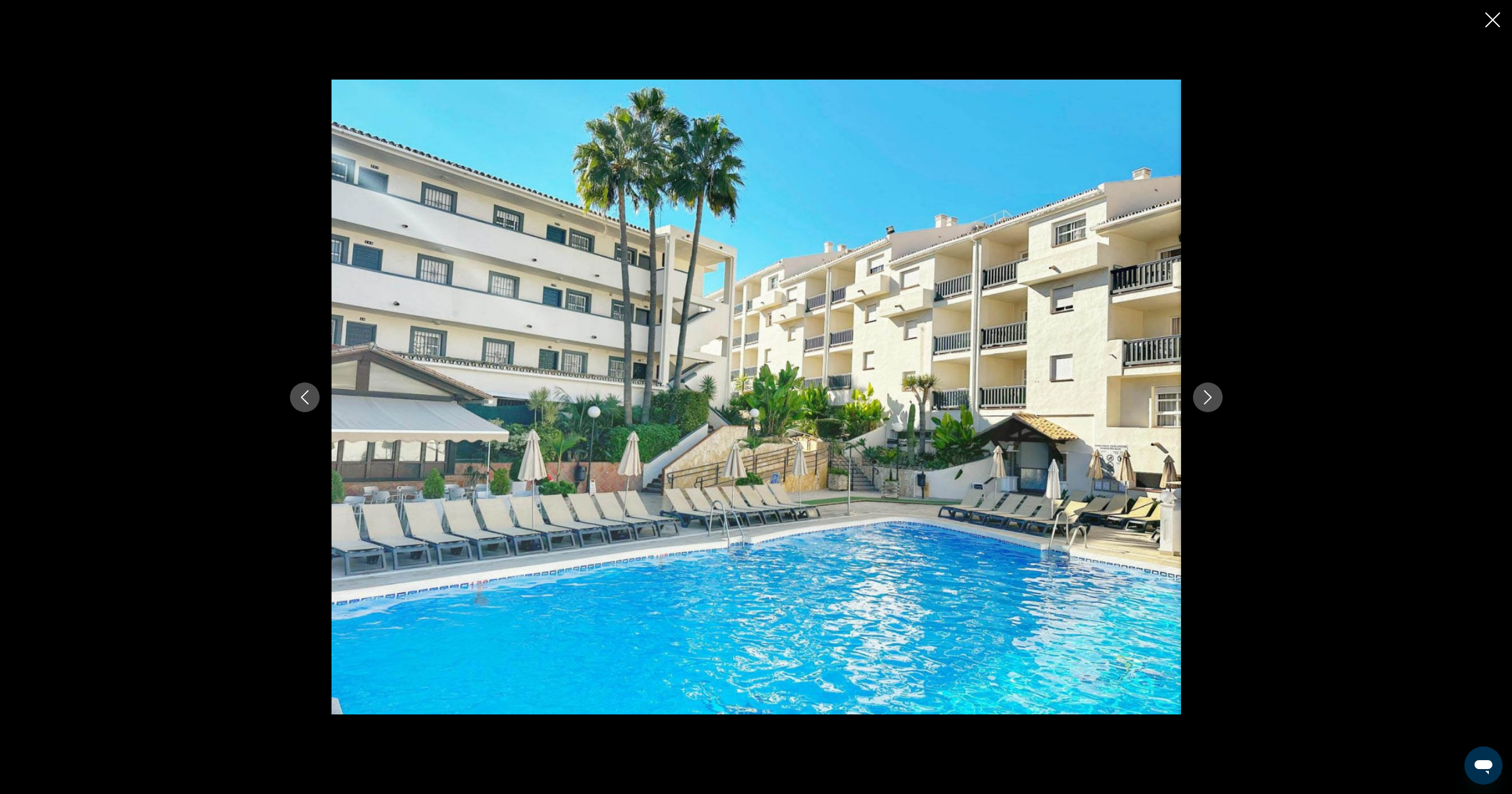
click at [1204, 399] on icon "Next image" at bounding box center [1208, 397] width 14 height 14
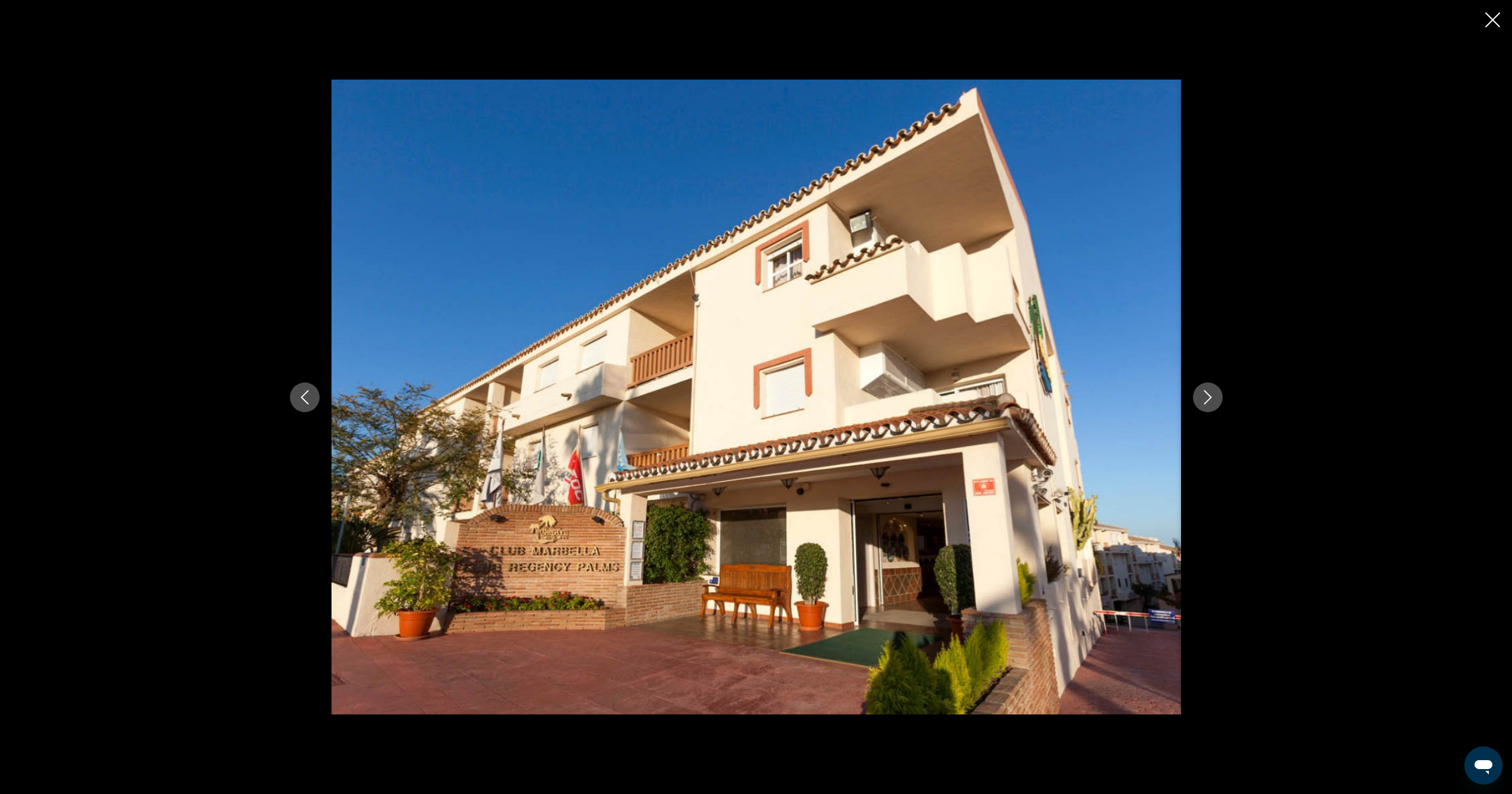
click at [1204, 399] on icon "Next image" at bounding box center [1208, 397] width 14 height 14
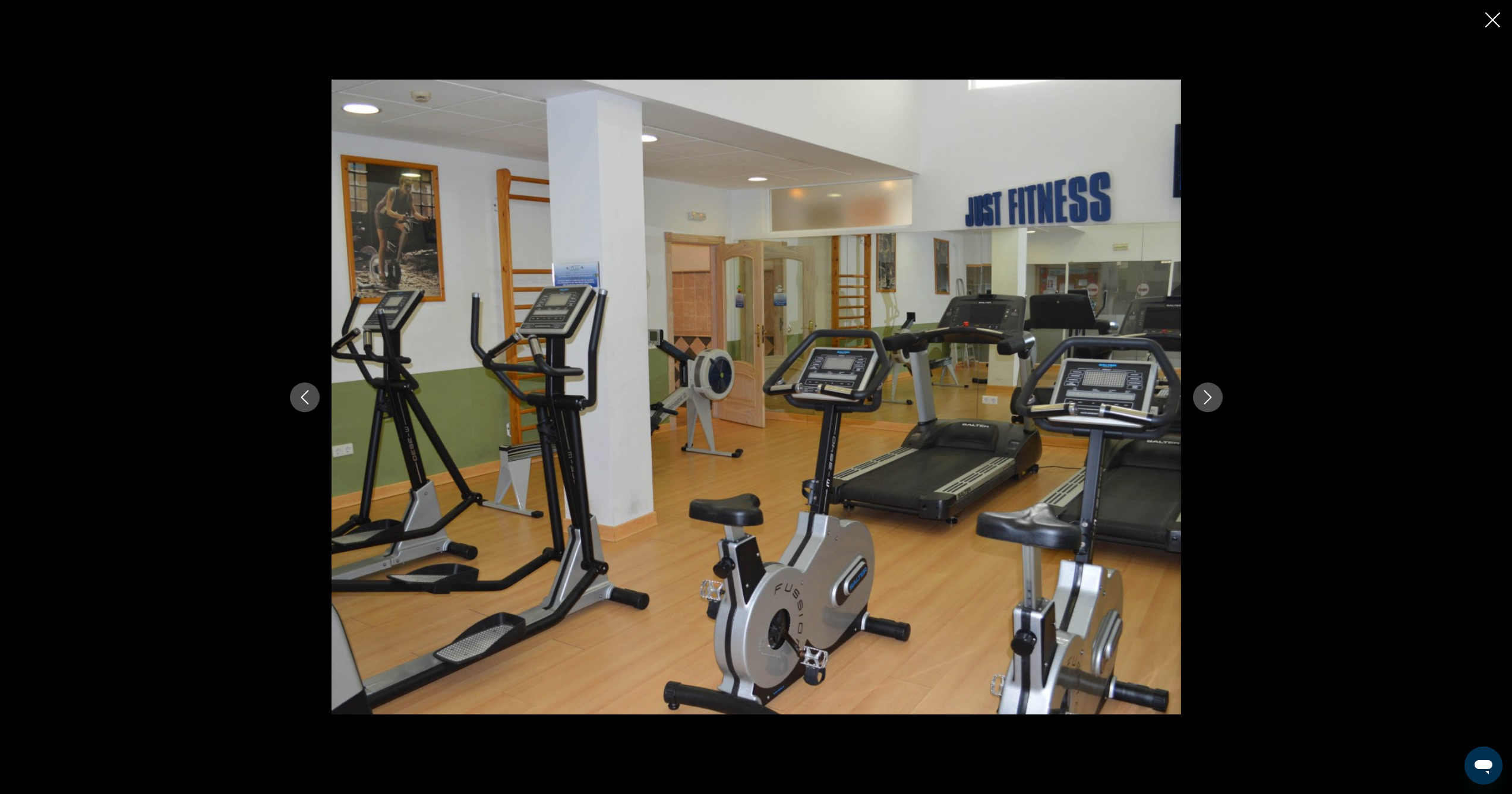
click at [1204, 399] on icon "Next image" at bounding box center [1208, 397] width 14 height 14
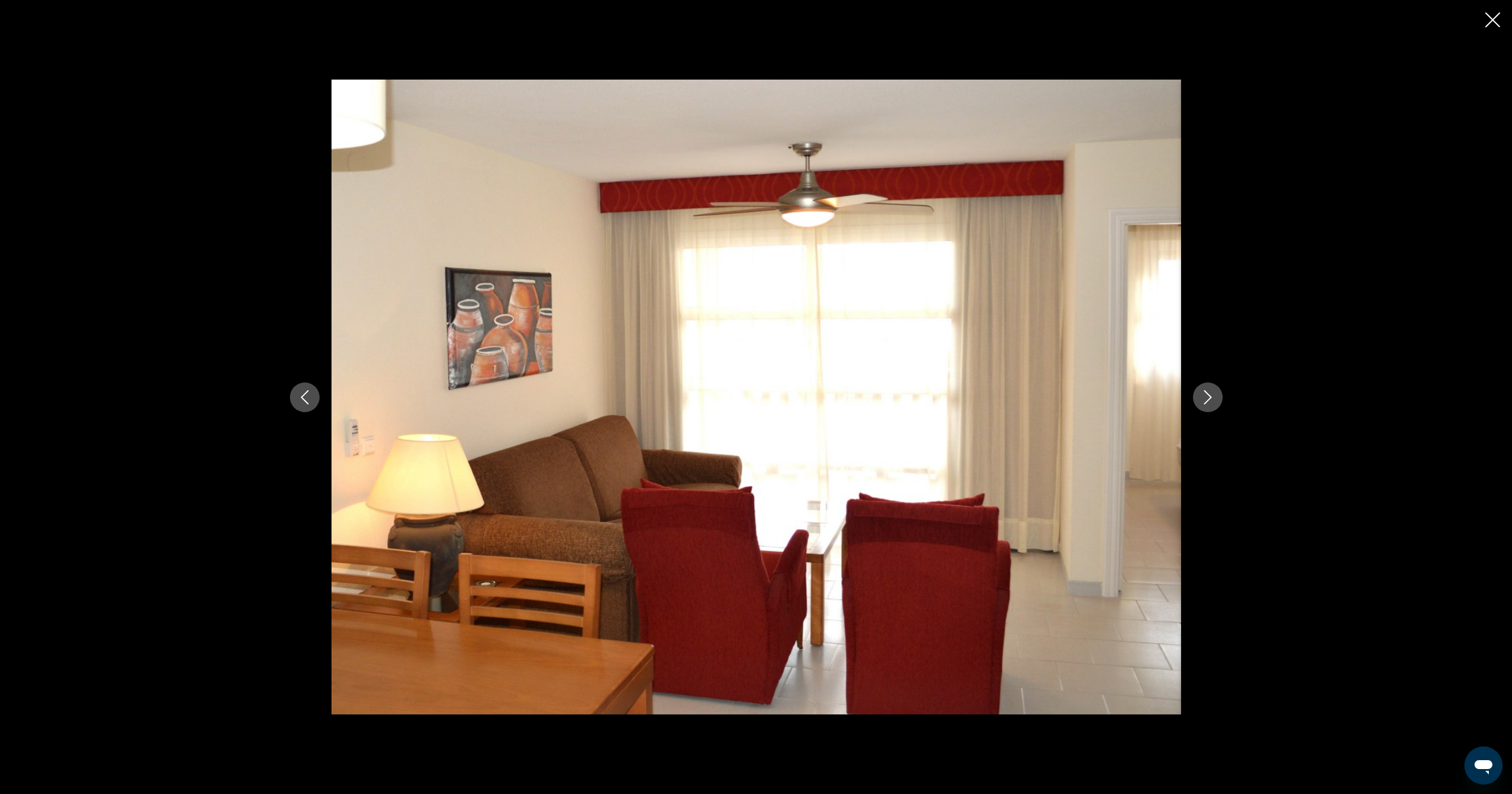
click at [1204, 399] on icon "Next image" at bounding box center [1208, 397] width 14 height 14
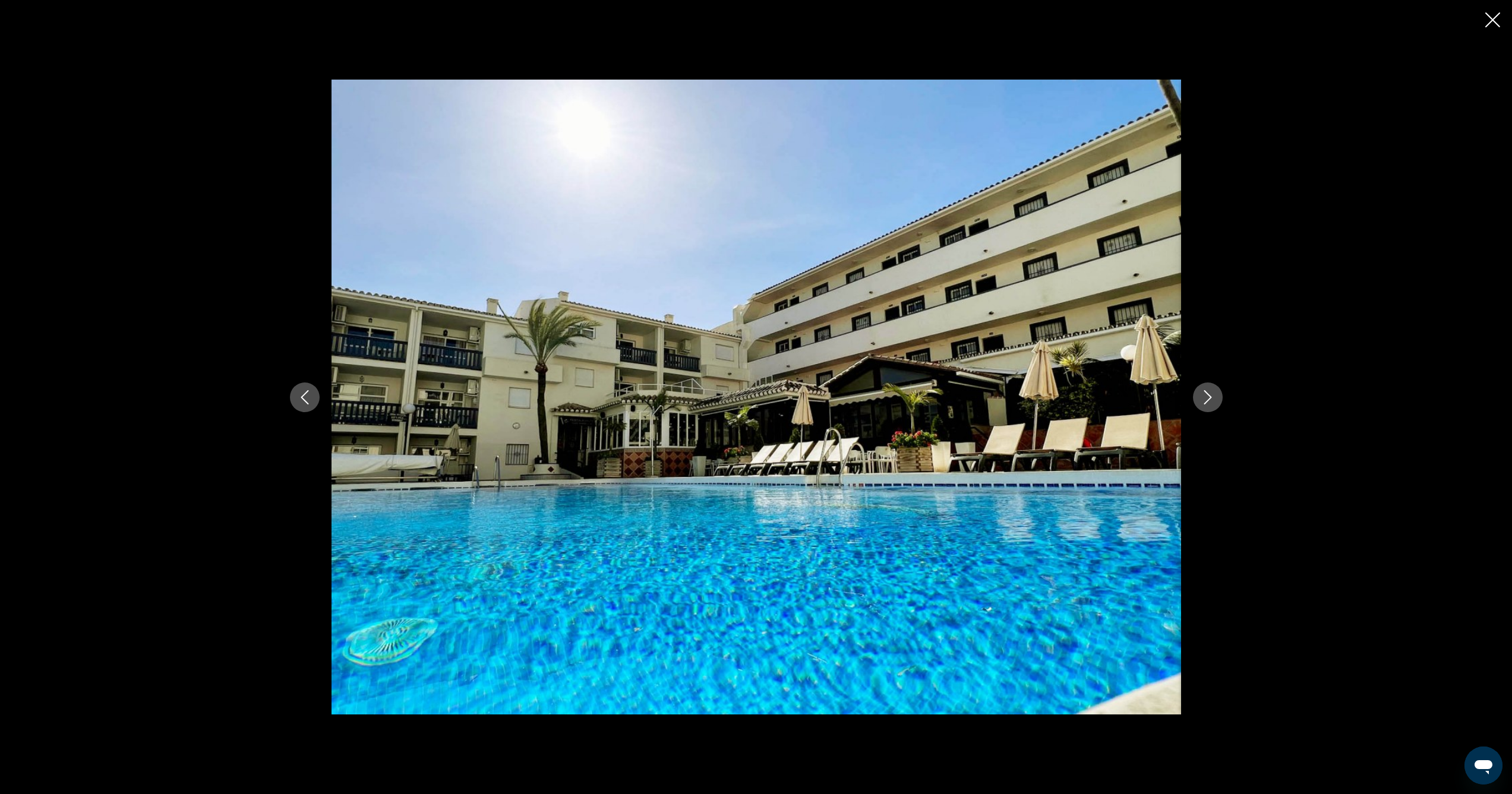
click at [1204, 399] on icon "Next image" at bounding box center [1208, 397] width 14 height 14
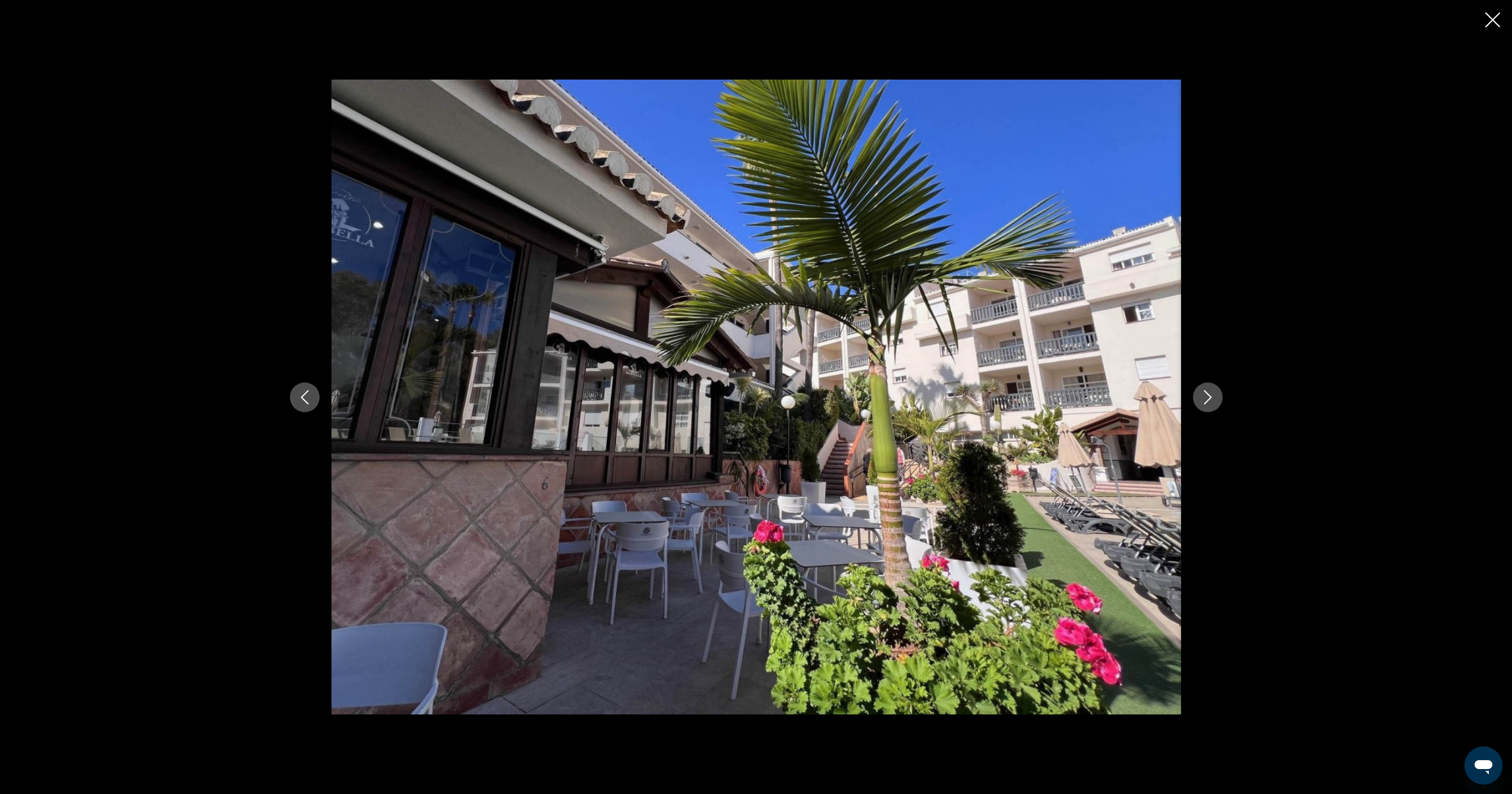
click at [1204, 399] on icon "Next image" at bounding box center [1208, 397] width 14 height 14
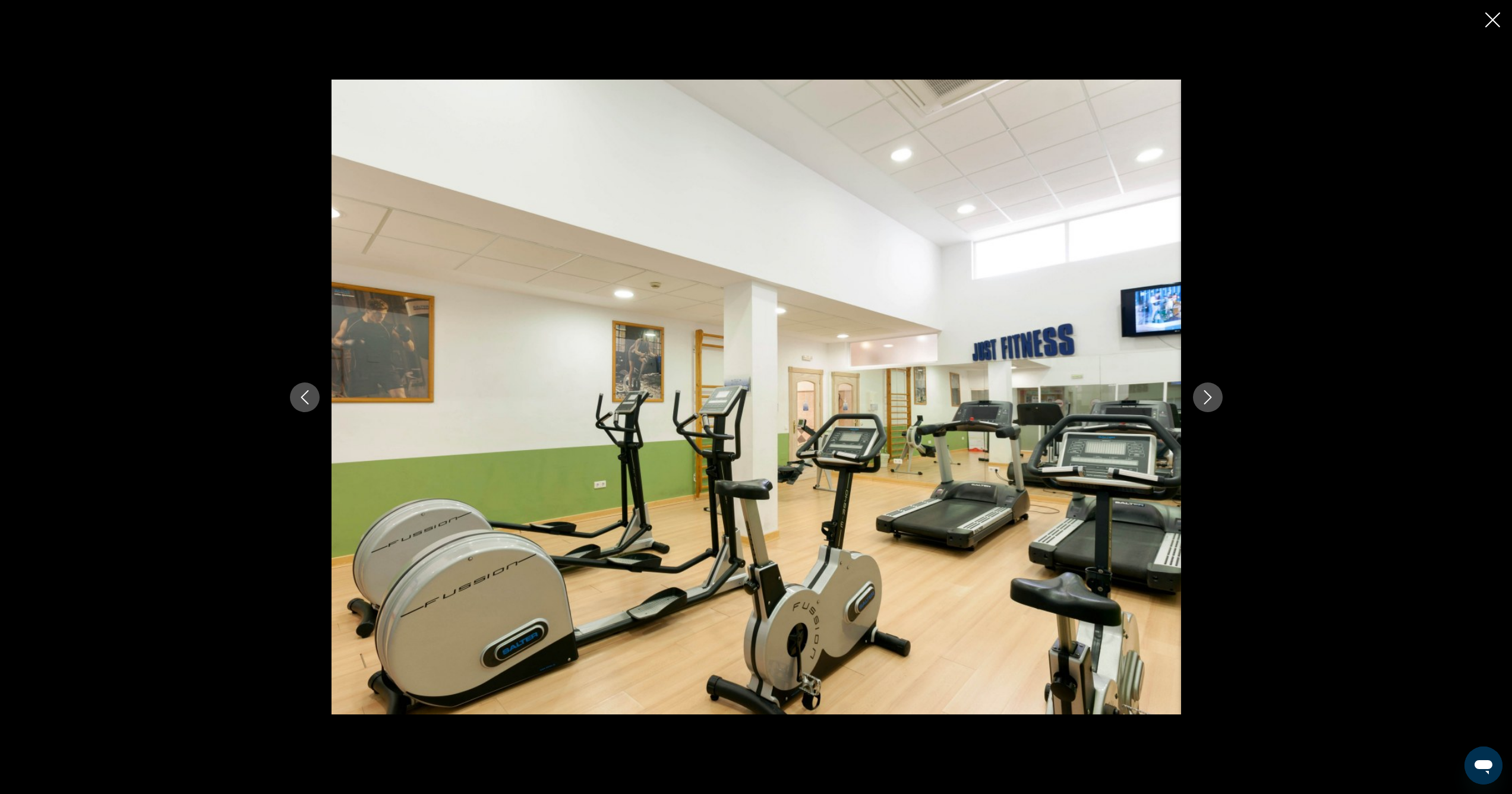
click at [1204, 399] on icon "Next image" at bounding box center [1208, 397] width 14 height 14
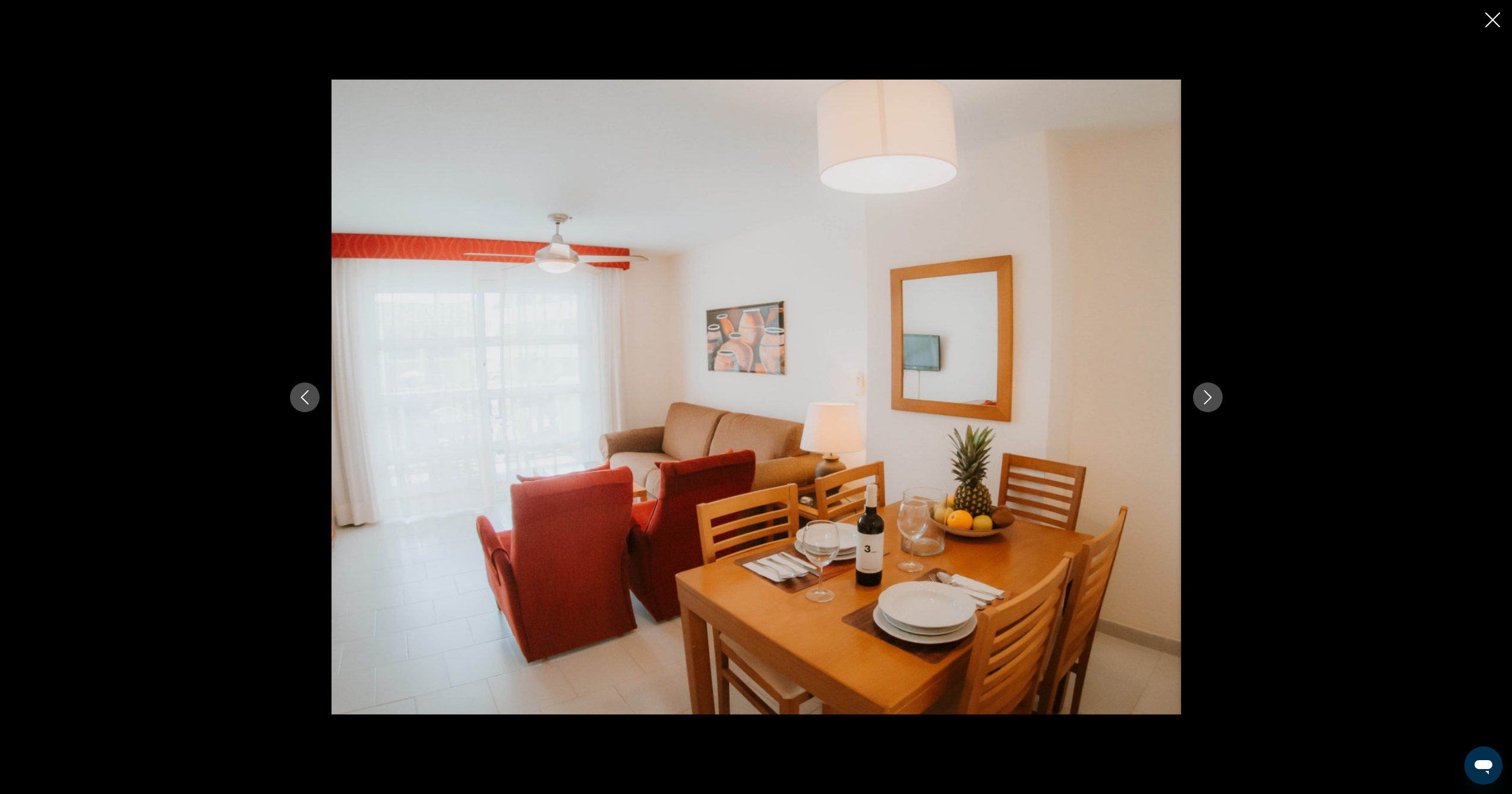
click at [1204, 399] on icon "Next image" at bounding box center [1208, 397] width 14 height 14
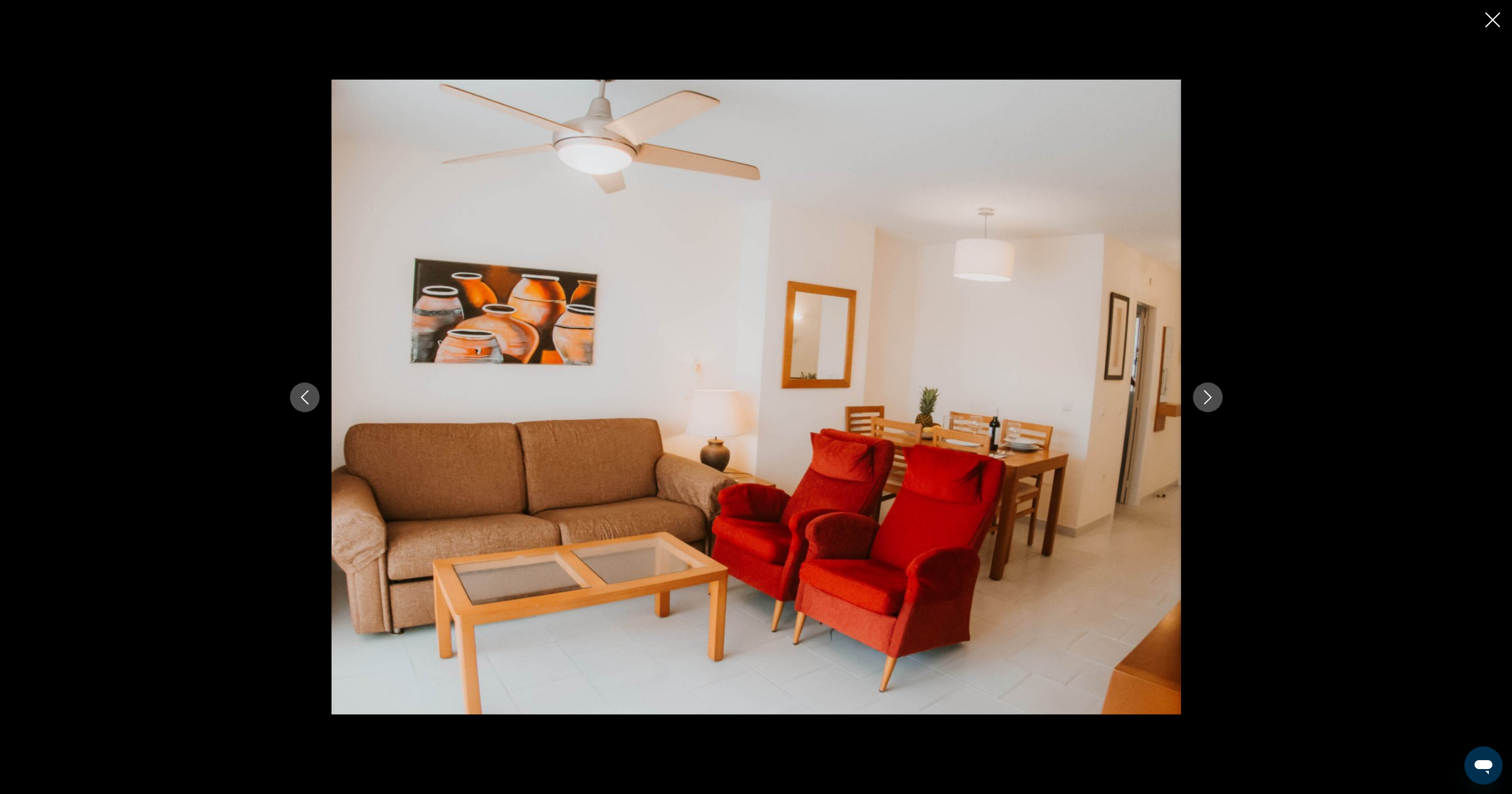
click at [1204, 399] on icon "Next image" at bounding box center [1208, 397] width 14 height 14
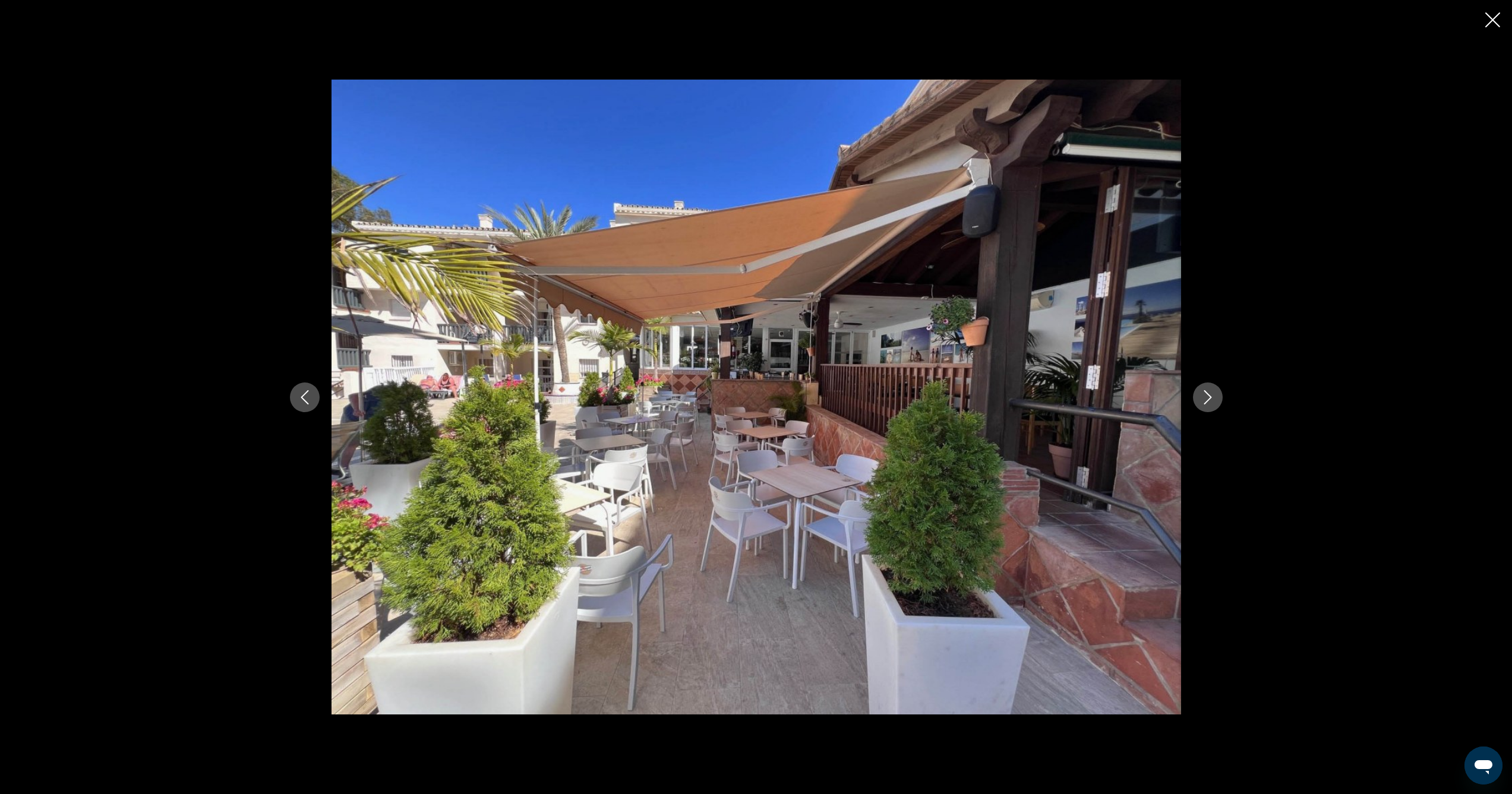
click at [1204, 399] on icon "Next image" at bounding box center [1208, 397] width 14 height 14
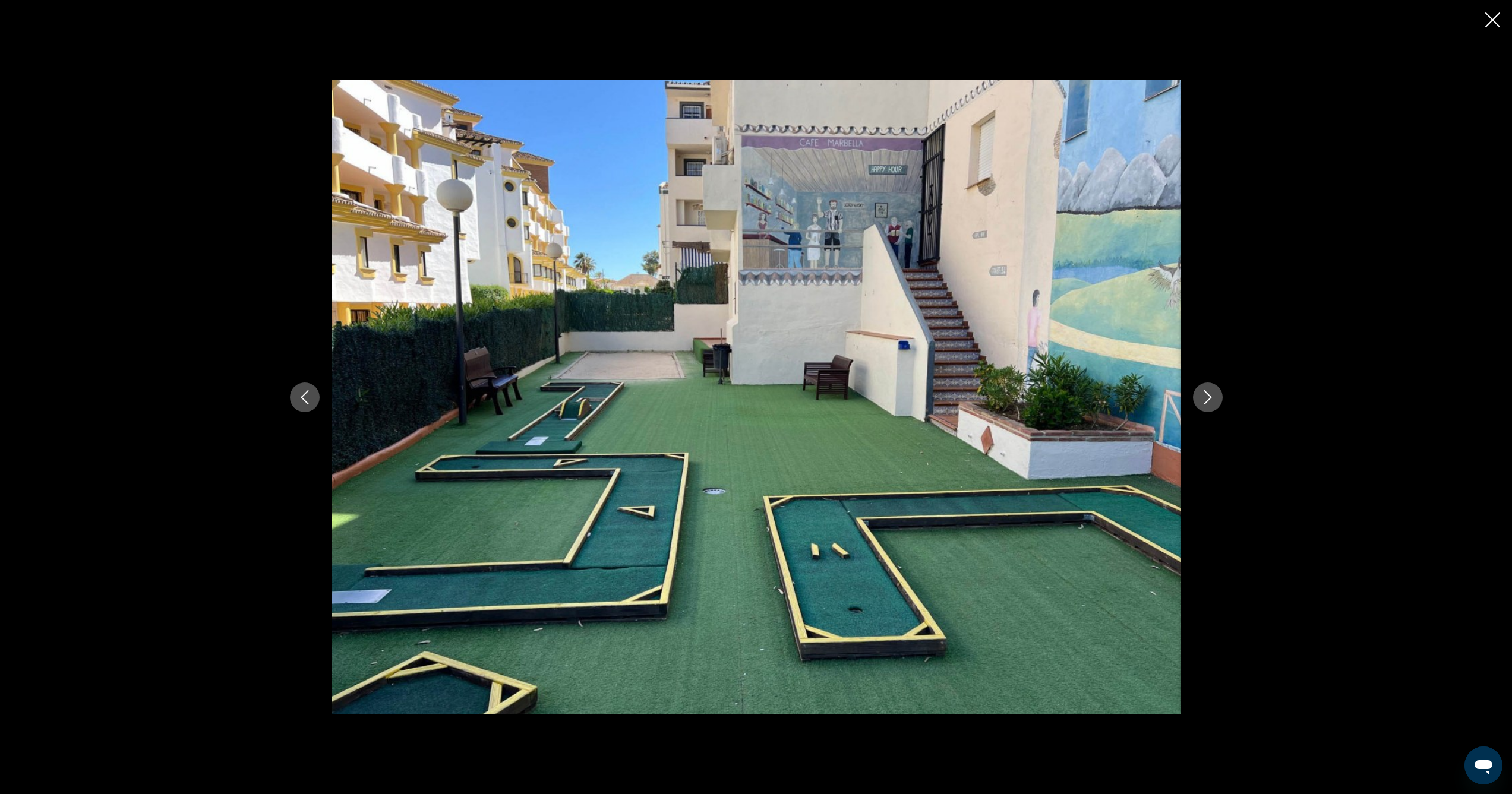
click at [1204, 399] on icon "Next image" at bounding box center [1208, 397] width 14 height 14
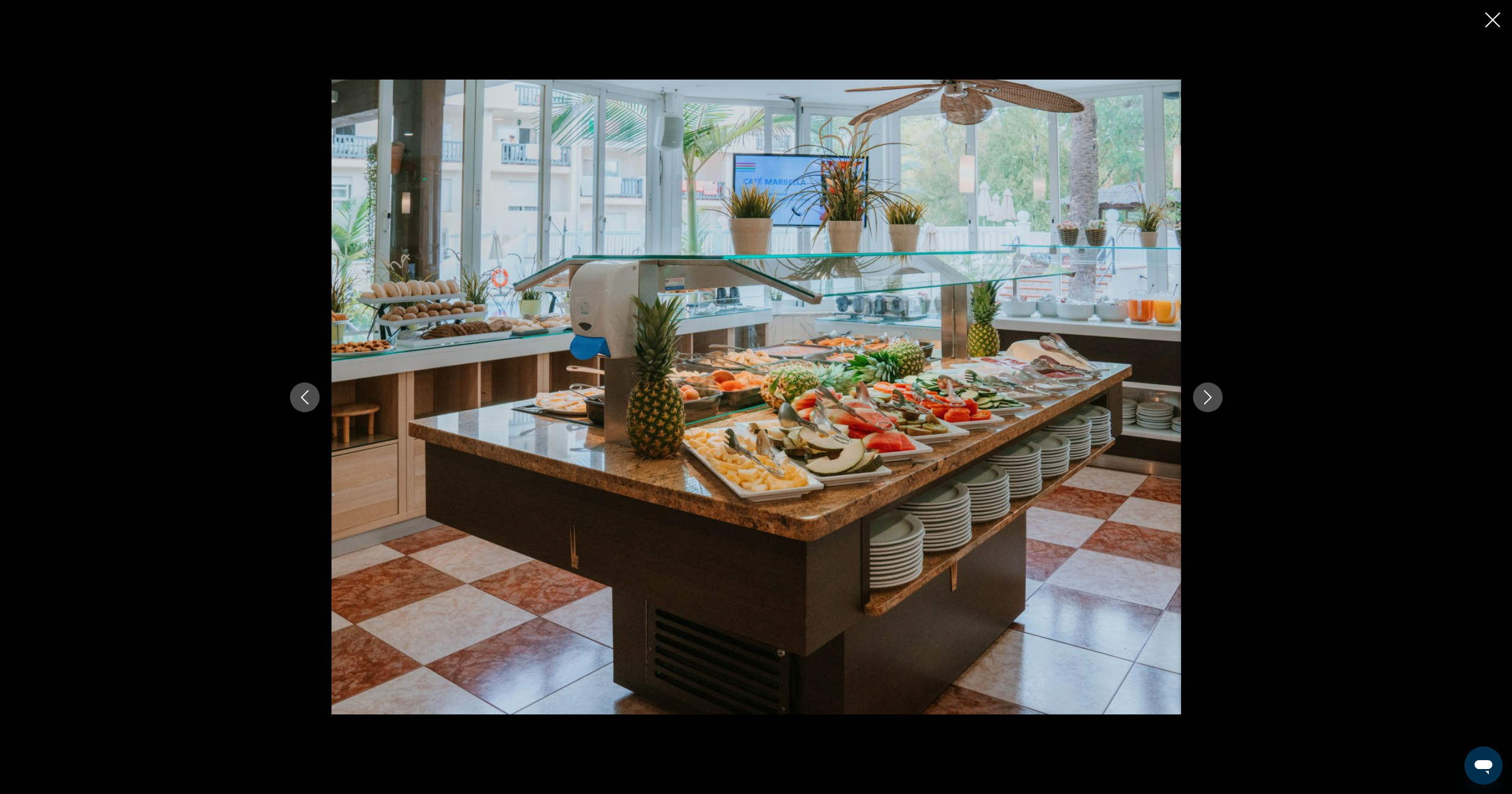
click at [1204, 399] on icon "Next image" at bounding box center [1208, 397] width 14 height 14
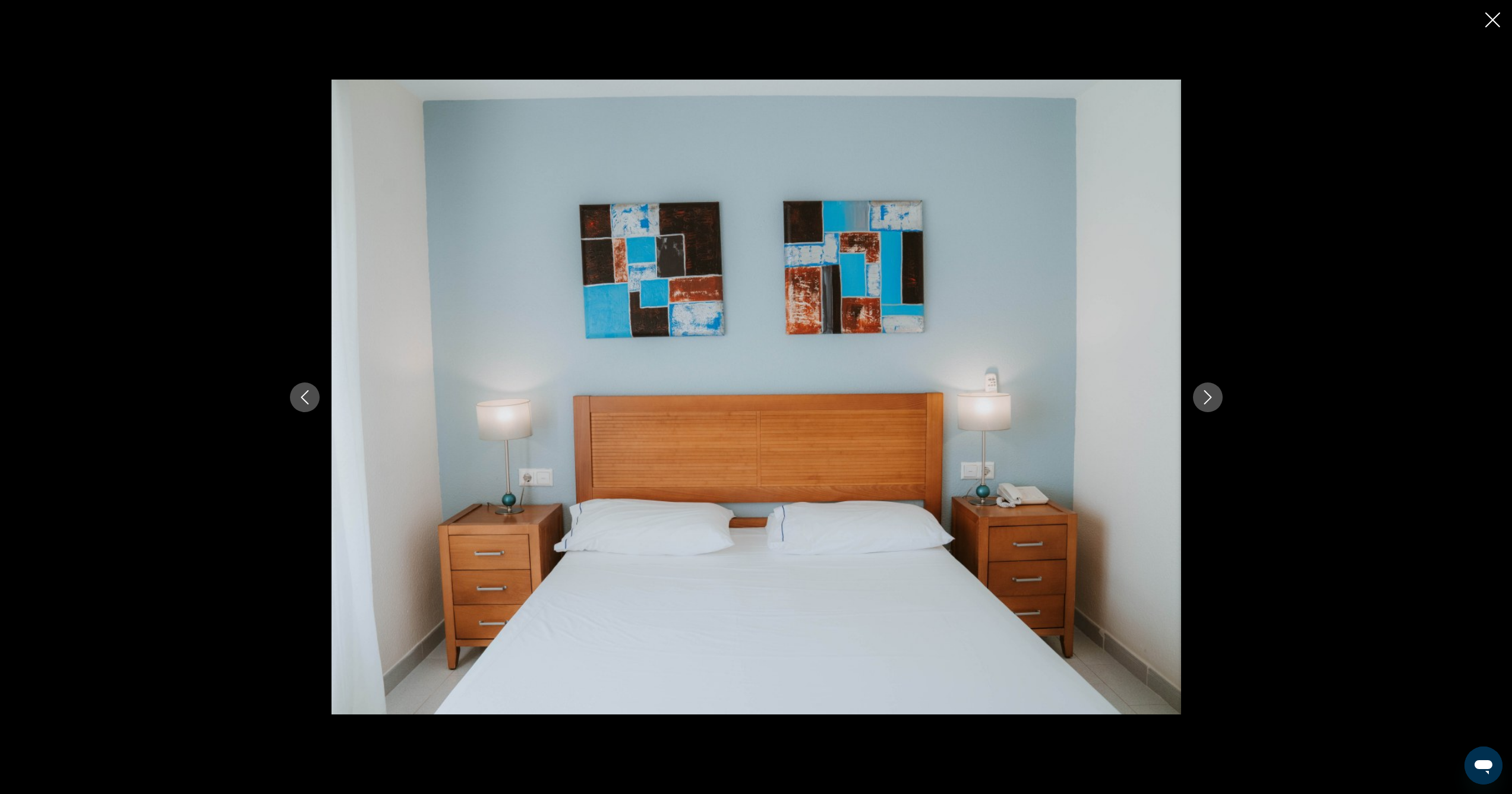
click at [1204, 399] on icon "Next image" at bounding box center [1208, 397] width 14 height 14
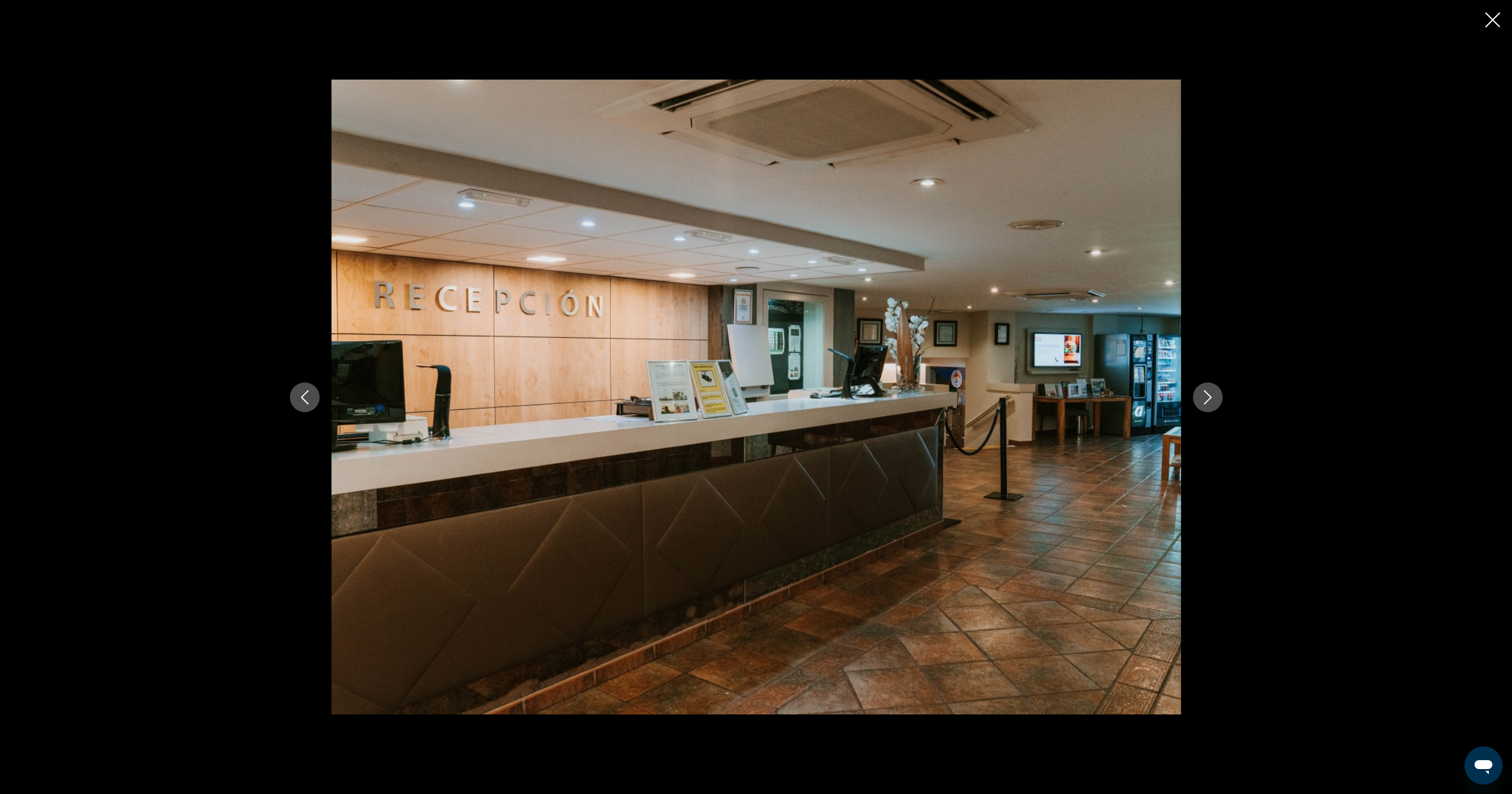
click at [1204, 399] on icon "Next image" at bounding box center [1208, 397] width 14 height 14
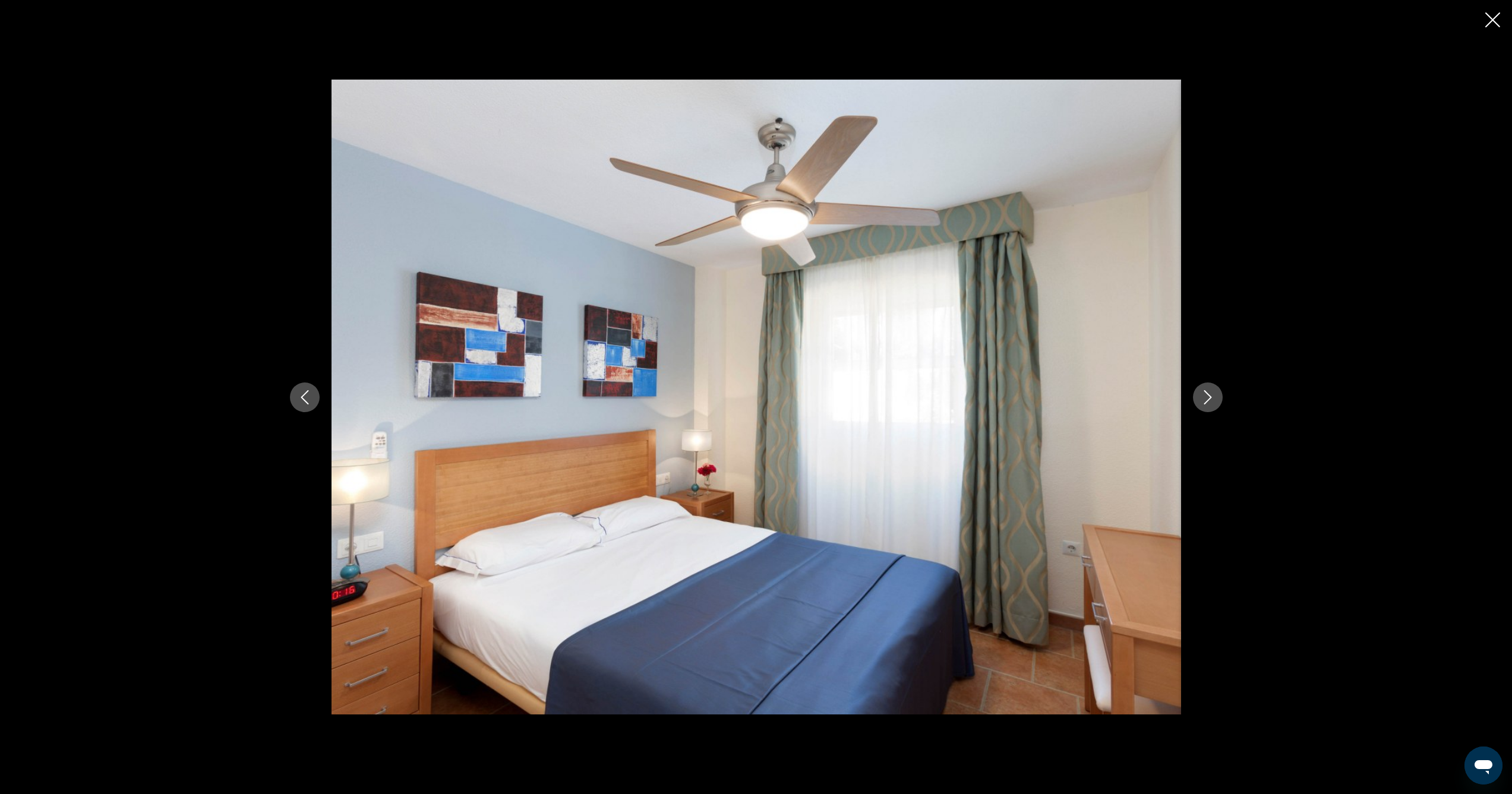
click at [1204, 399] on icon "Next image" at bounding box center [1208, 397] width 14 height 14
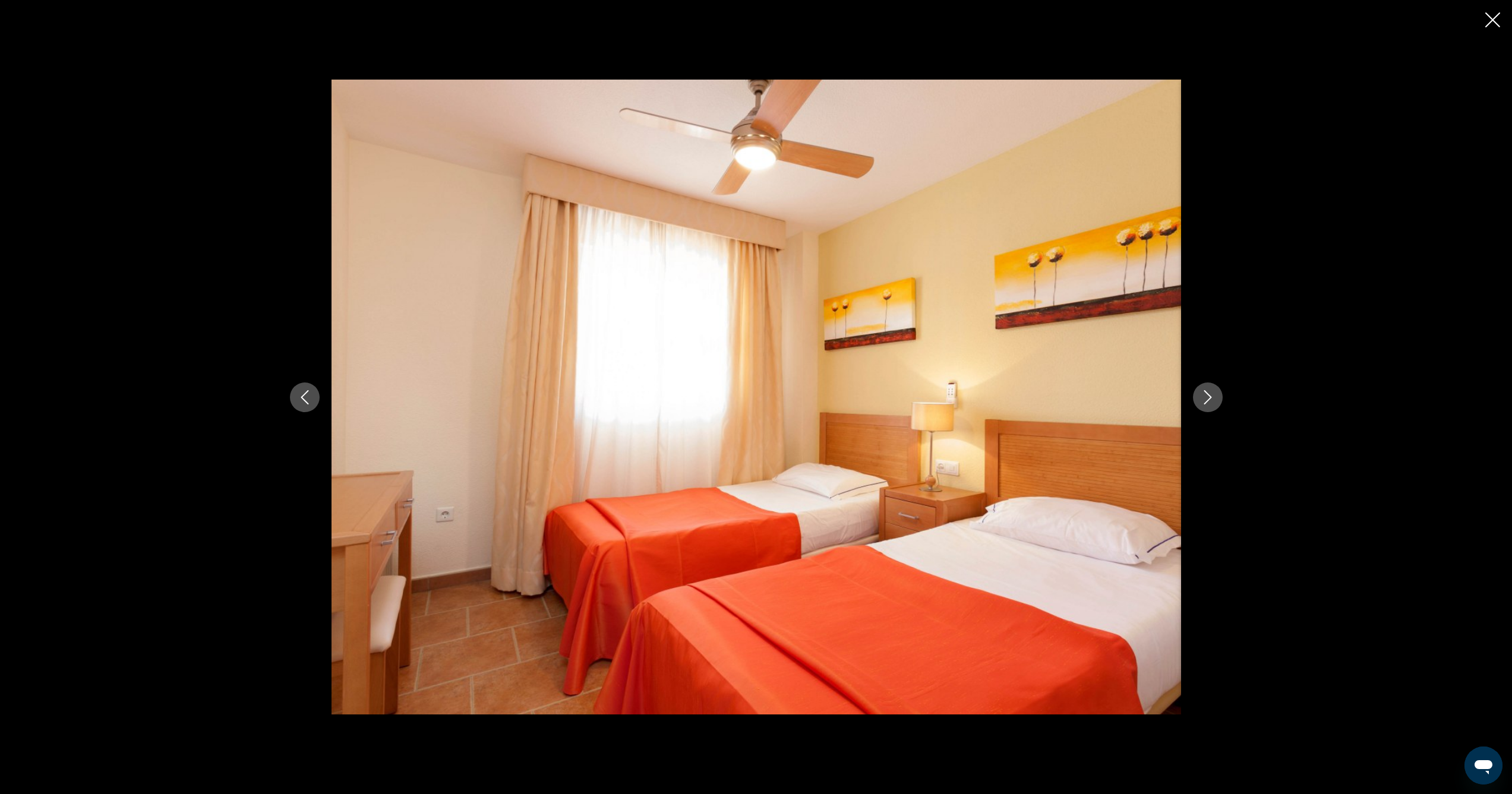
click at [1204, 399] on icon "Next image" at bounding box center [1208, 397] width 14 height 14
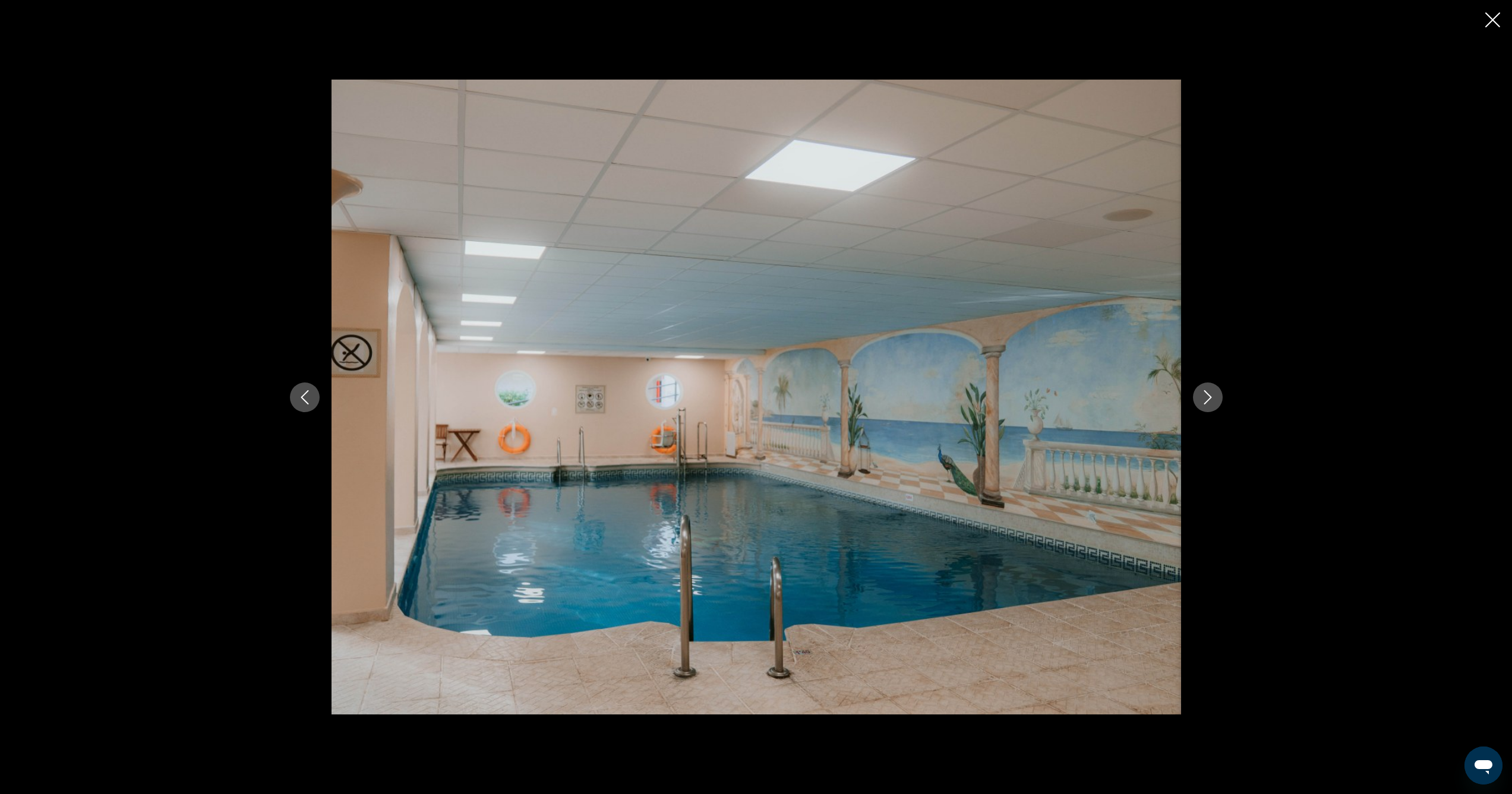
click at [1204, 399] on icon "Next image" at bounding box center [1208, 397] width 14 height 14
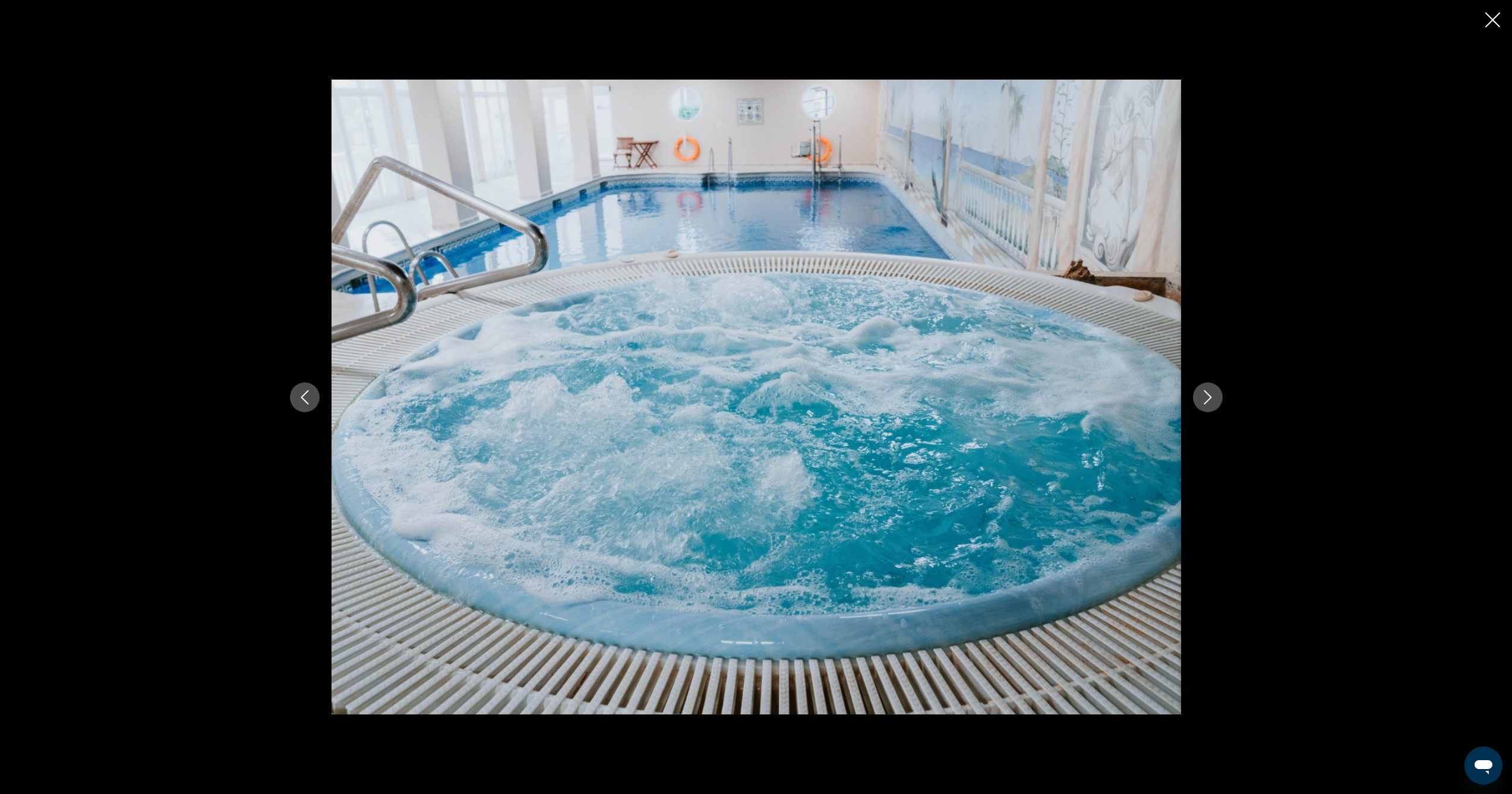
click at [1204, 399] on icon "Next image" at bounding box center [1208, 397] width 14 height 14
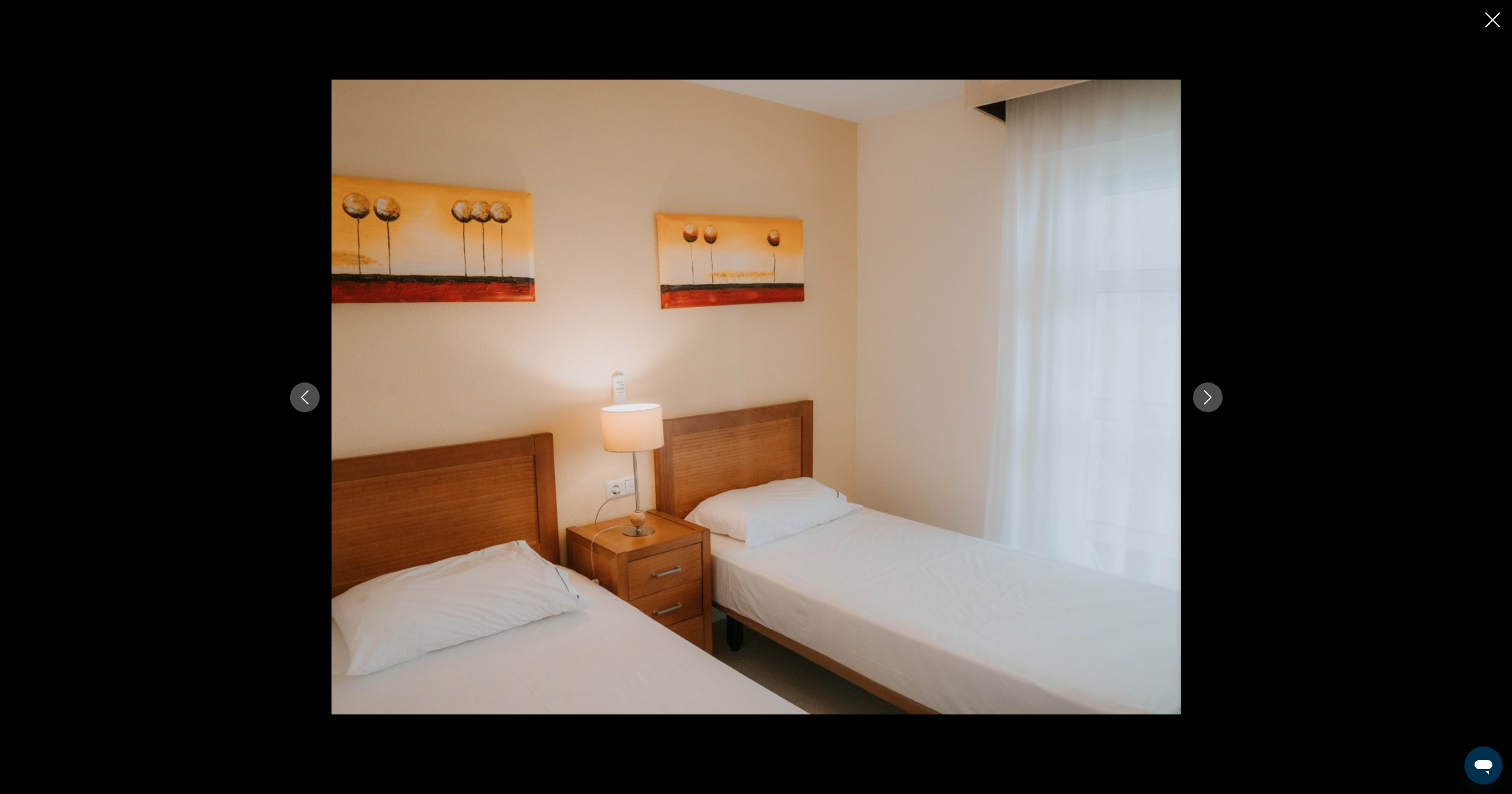
click at [1204, 399] on icon "Next image" at bounding box center [1208, 397] width 14 height 14
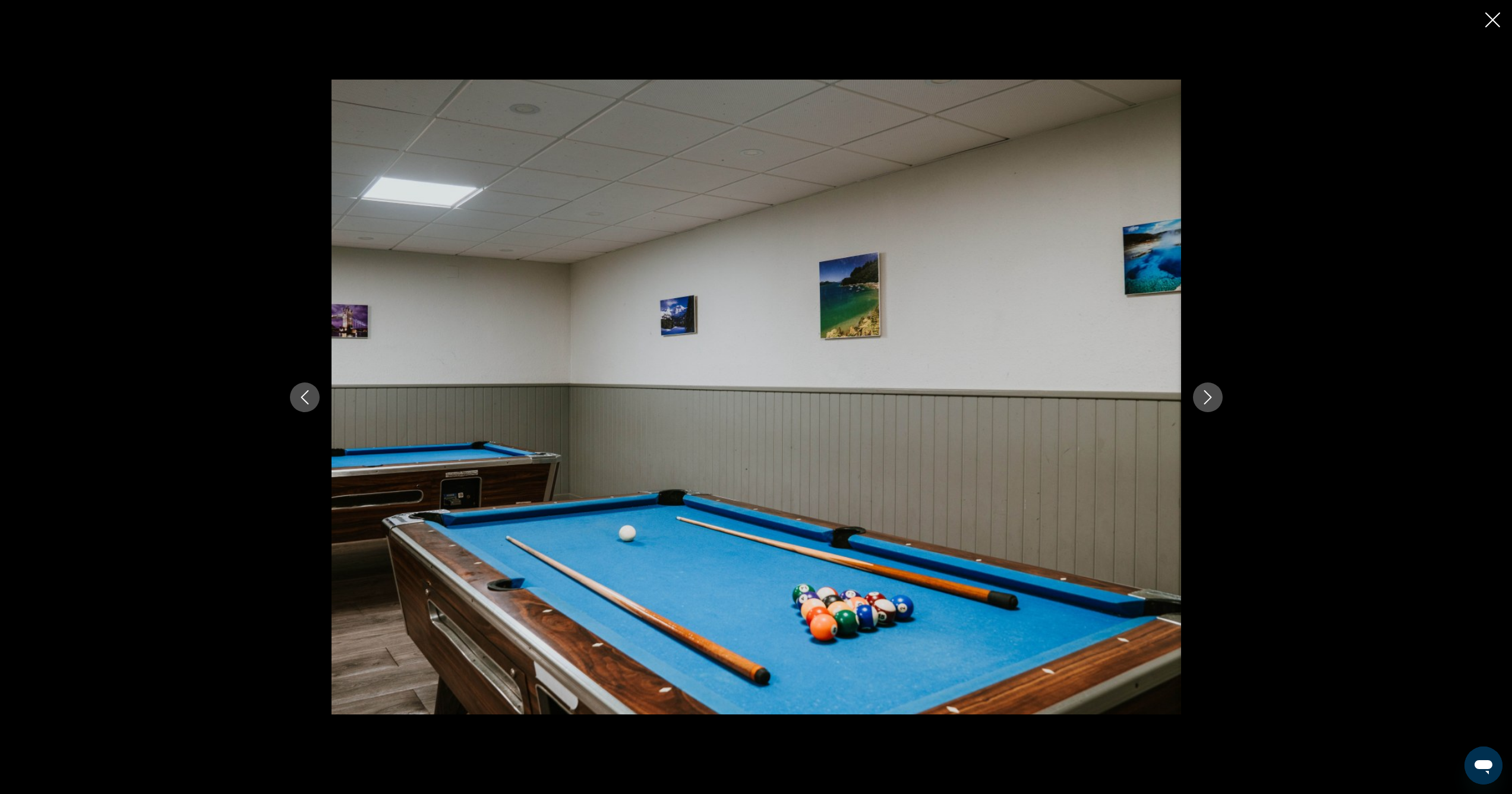
click at [1484, 28] on div "Main content" at bounding box center [756, 397] width 1512 height 794
click at [1489, 19] on icon "Close slideshow" at bounding box center [1492, 19] width 14 height 14
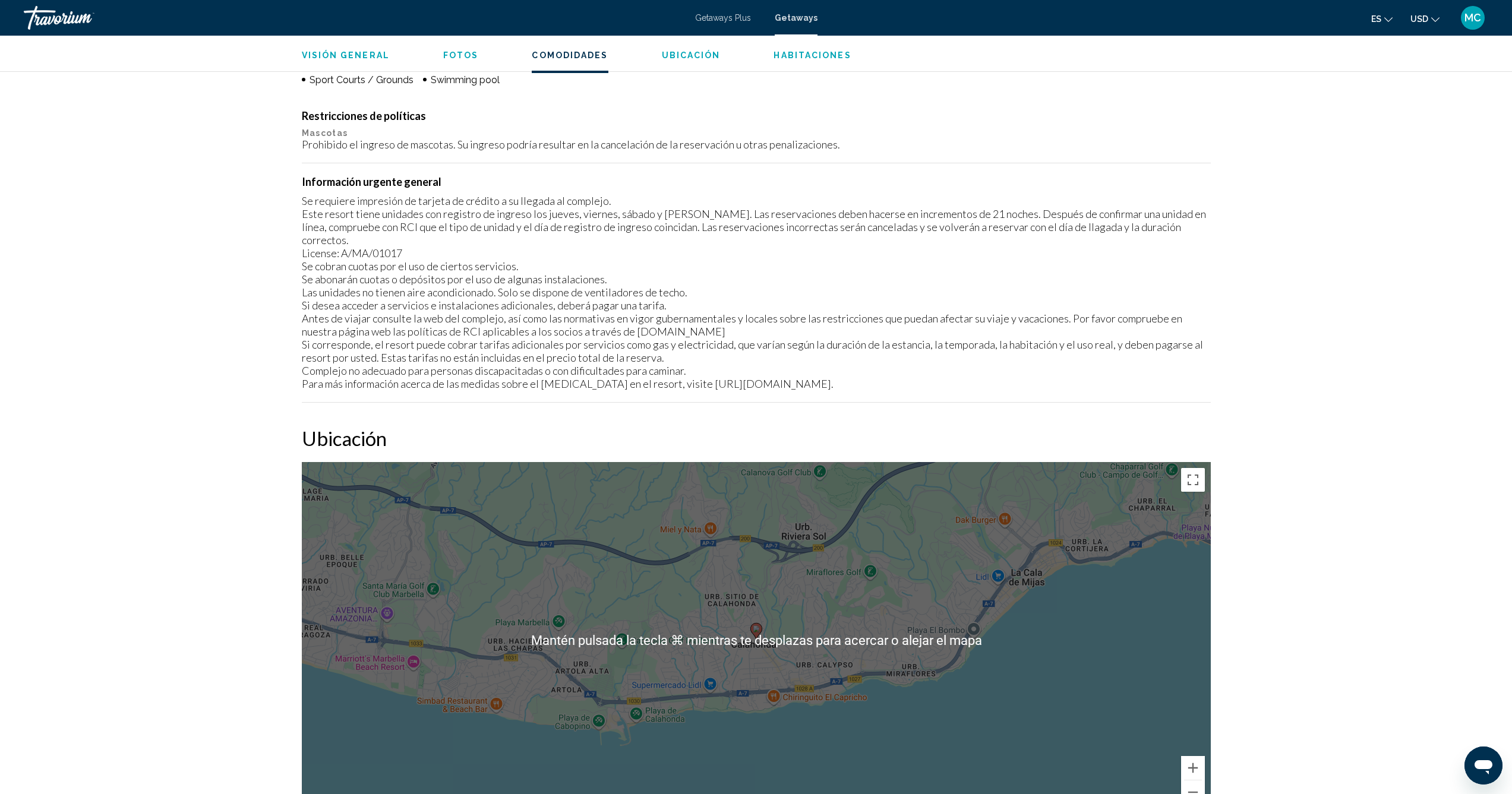
scroll to position [1148, 0]
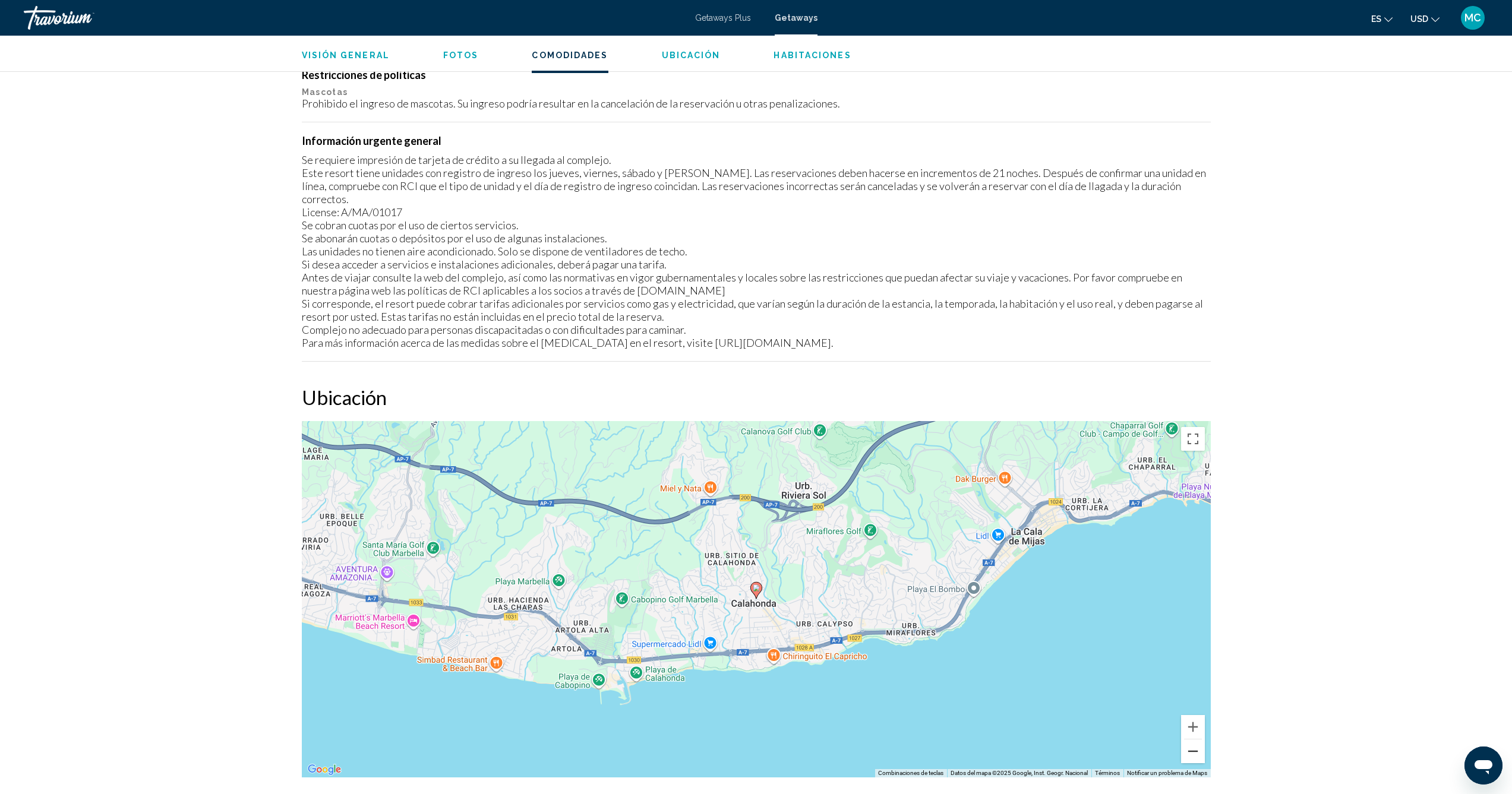
click at [1199, 740] on button "Reducir" at bounding box center [1192, 751] width 24 height 24
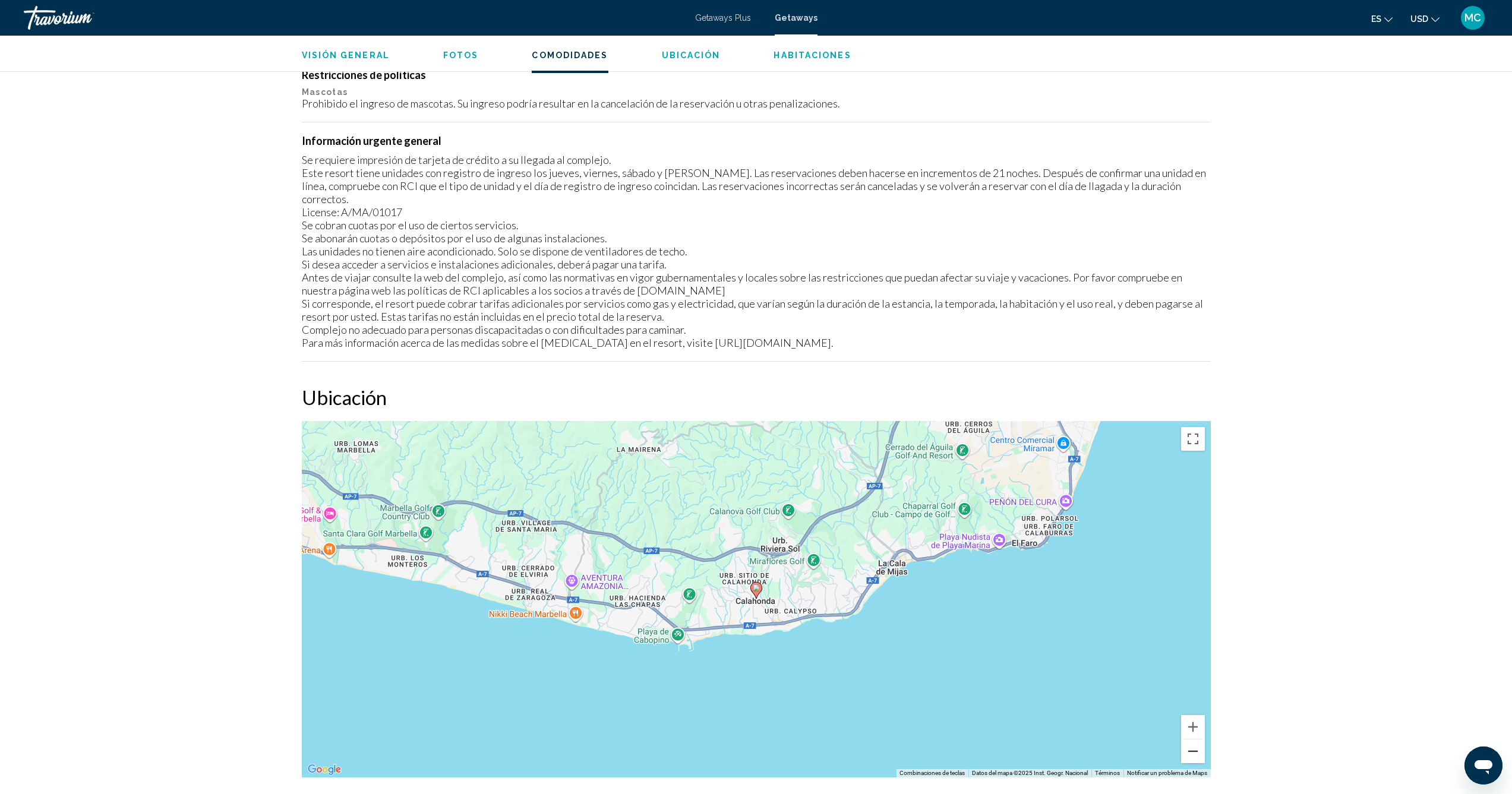
click at [1199, 740] on button "Reducir" at bounding box center [1192, 751] width 24 height 24
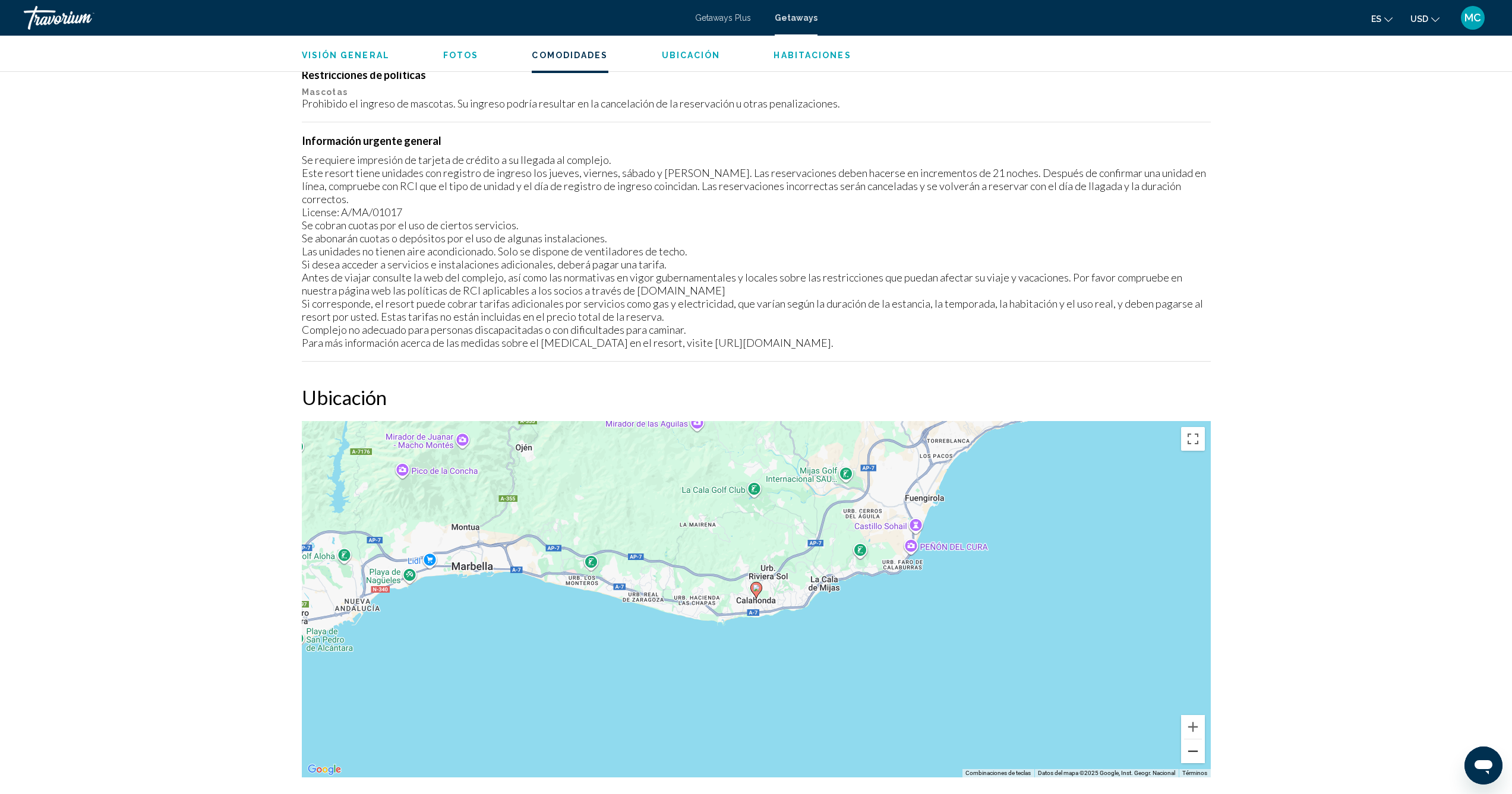
click at [1199, 740] on button "Reducir" at bounding box center [1192, 751] width 24 height 24
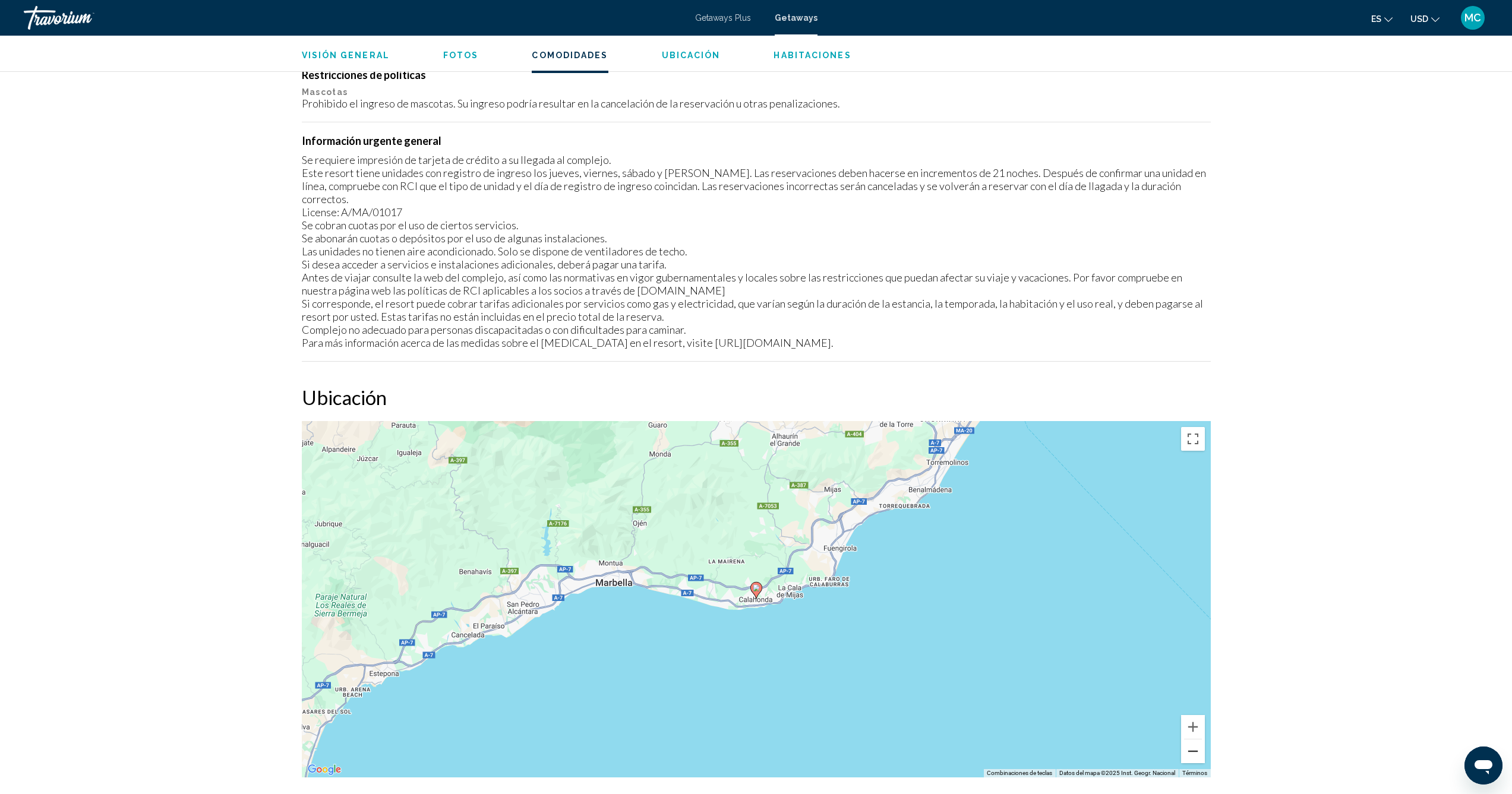
click at [1199, 740] on button "Reducir" at bounding box center [1192, 751] width 24 height 24
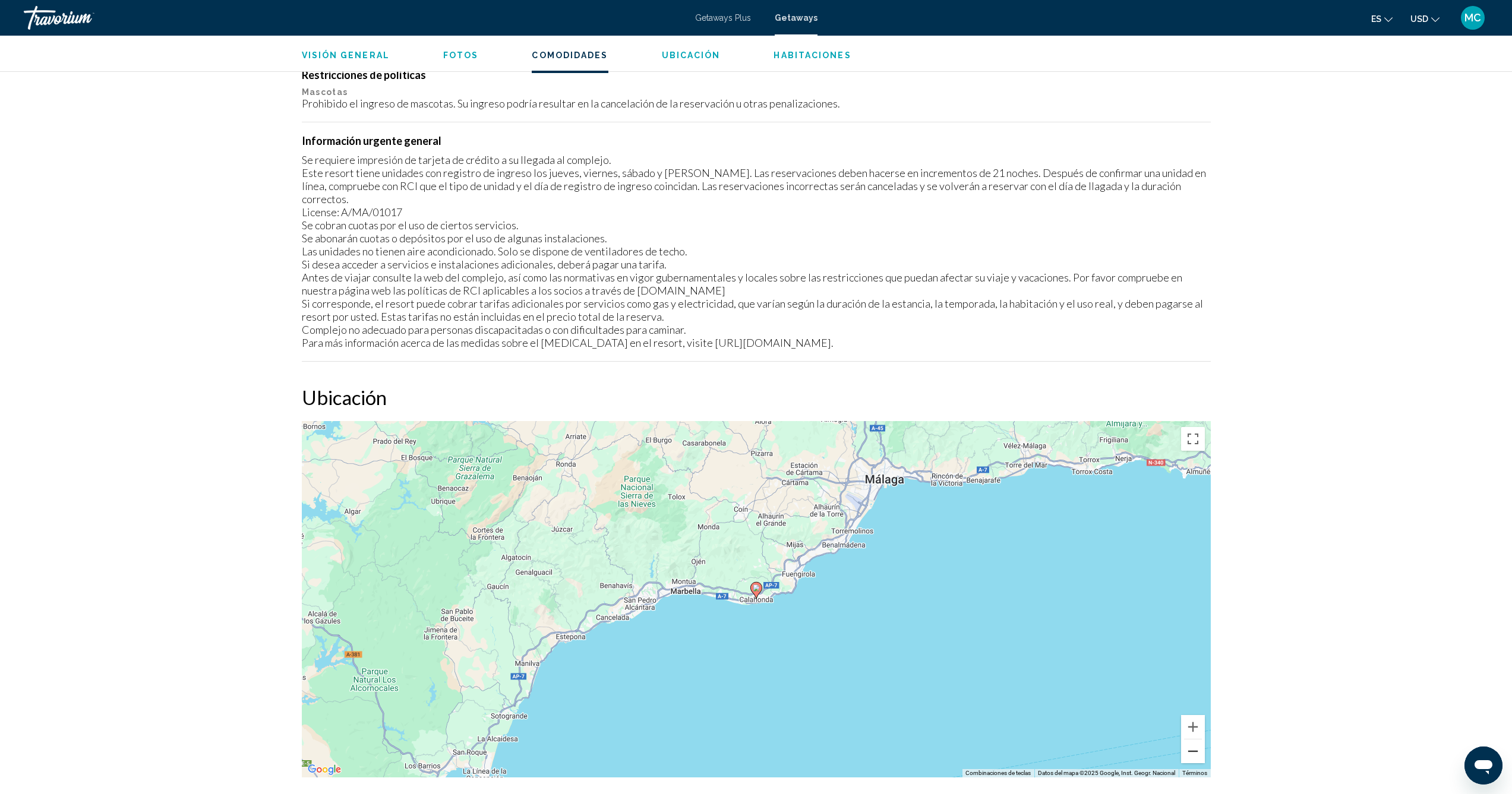
click at [1199, 740] on button "Reducir" at bounding box center [1192, 751] width 24 height 24
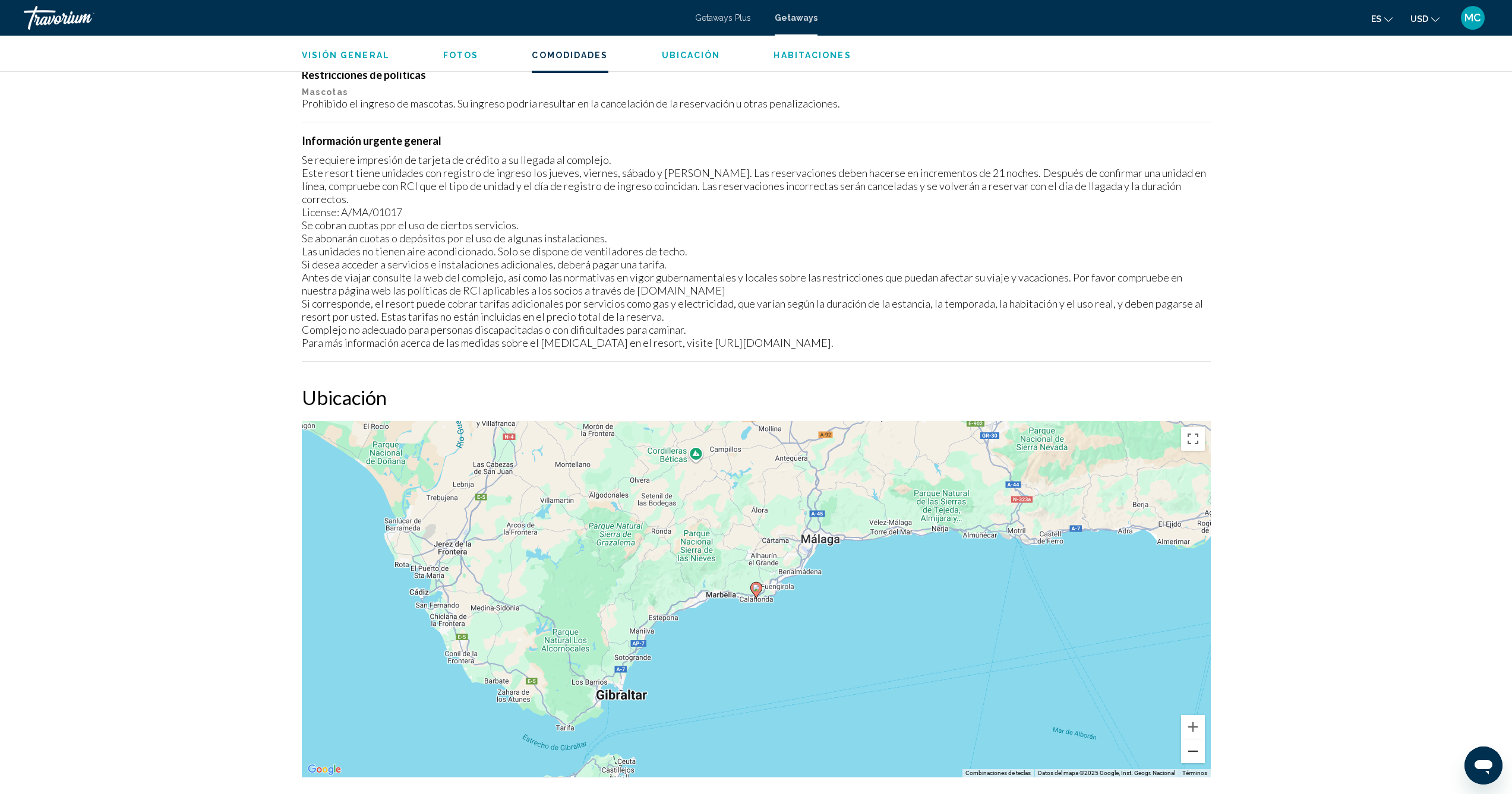
click at [1199, 740] on button "Reducir" at bounding box center [1192, 751] width 24 height 24
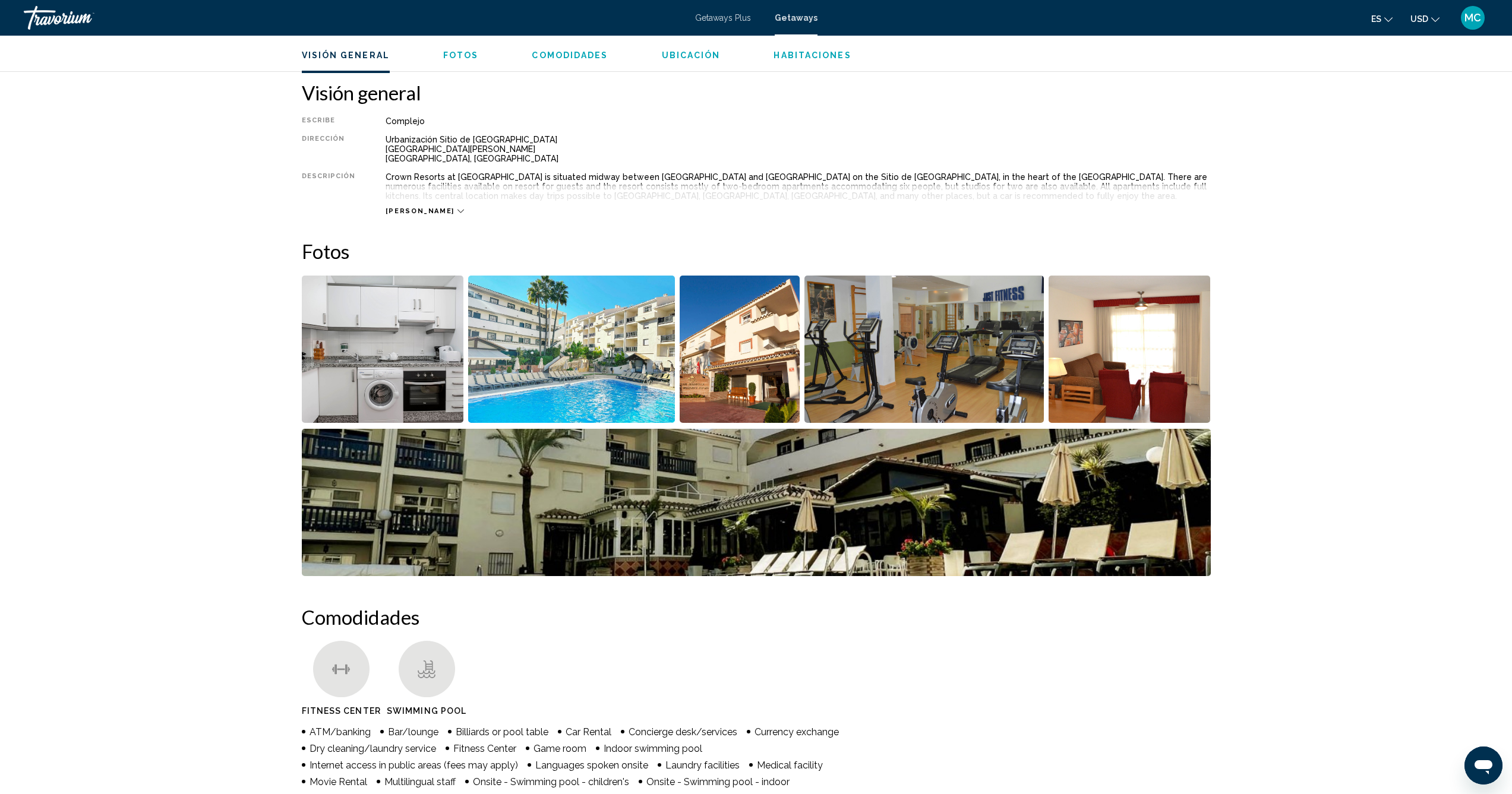
scroll to position [171, 0]
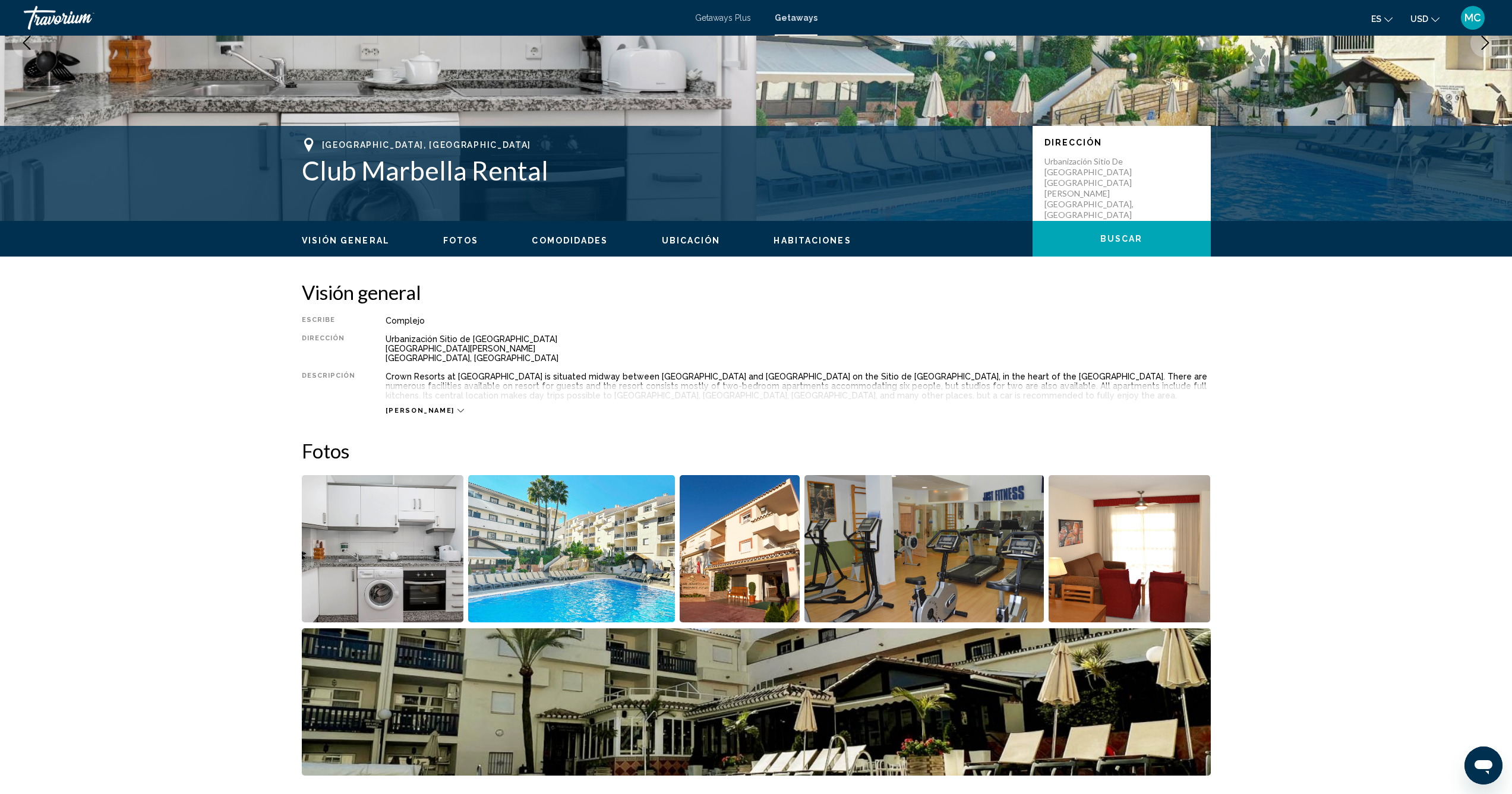
click at [417, 407] on div "[PERSON_NAME]" at bounding box center [424, 411] width 78 height 8
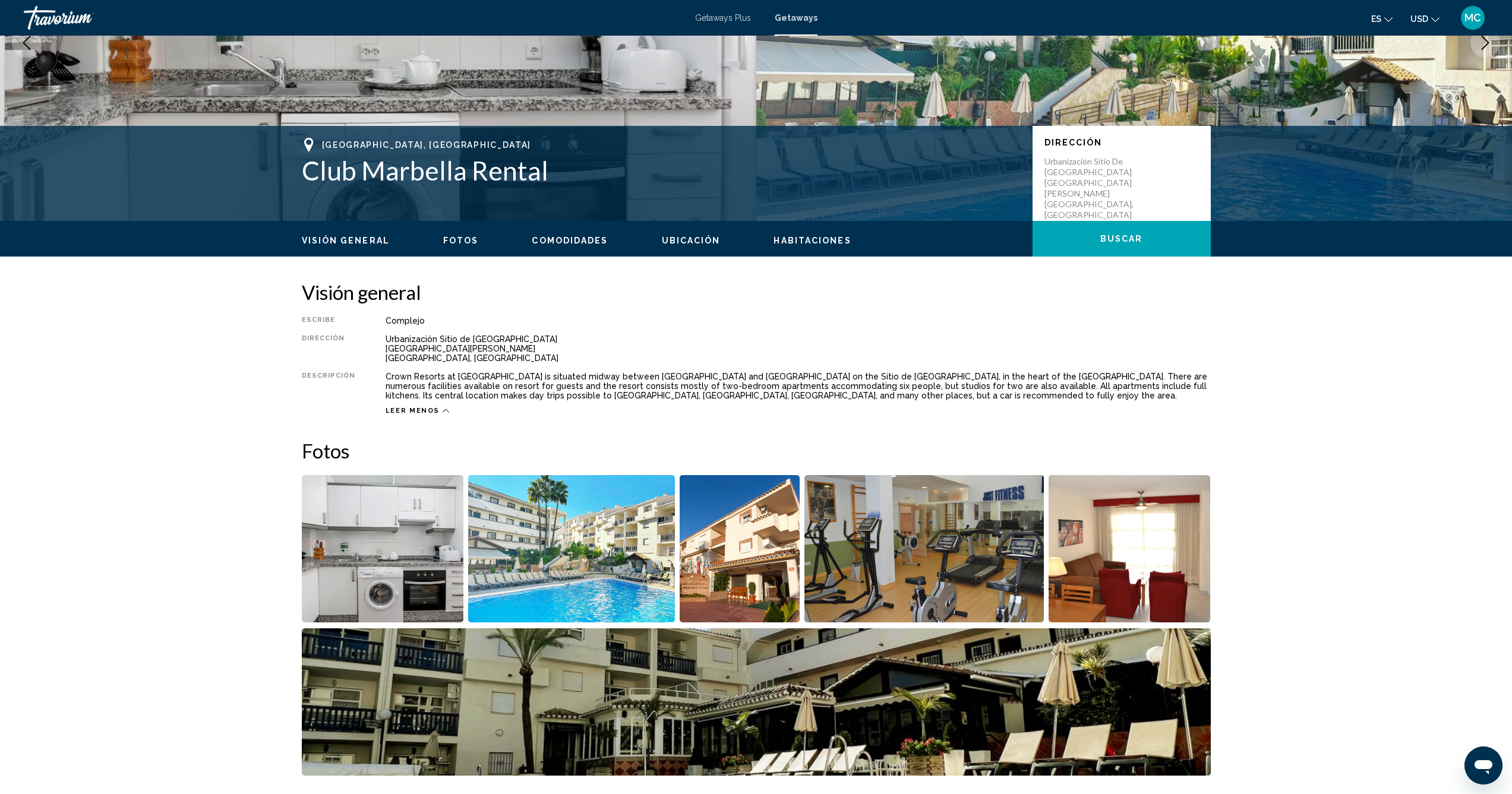
click at [799, 232] on div "Visión general Fotos Comodidades Ubicación Habitaciones [GEOGRAPHIC_DATA]" at bounding box center [756, 240] width 956 height 37
click at [801, 241] on span "Habitaciones" at bounding box center [813, 241] width 77 height 10
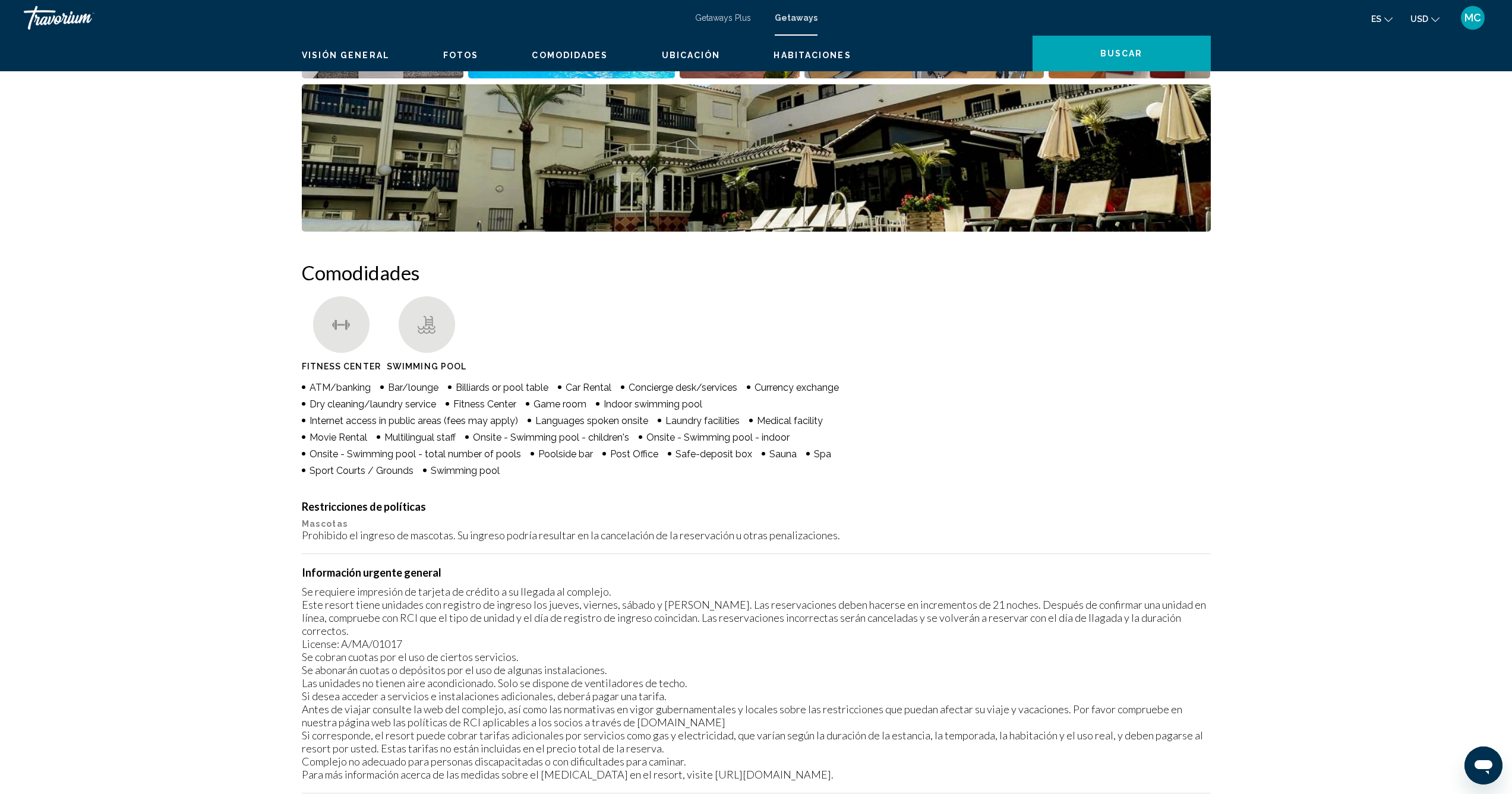
scroll to position [0, 0]
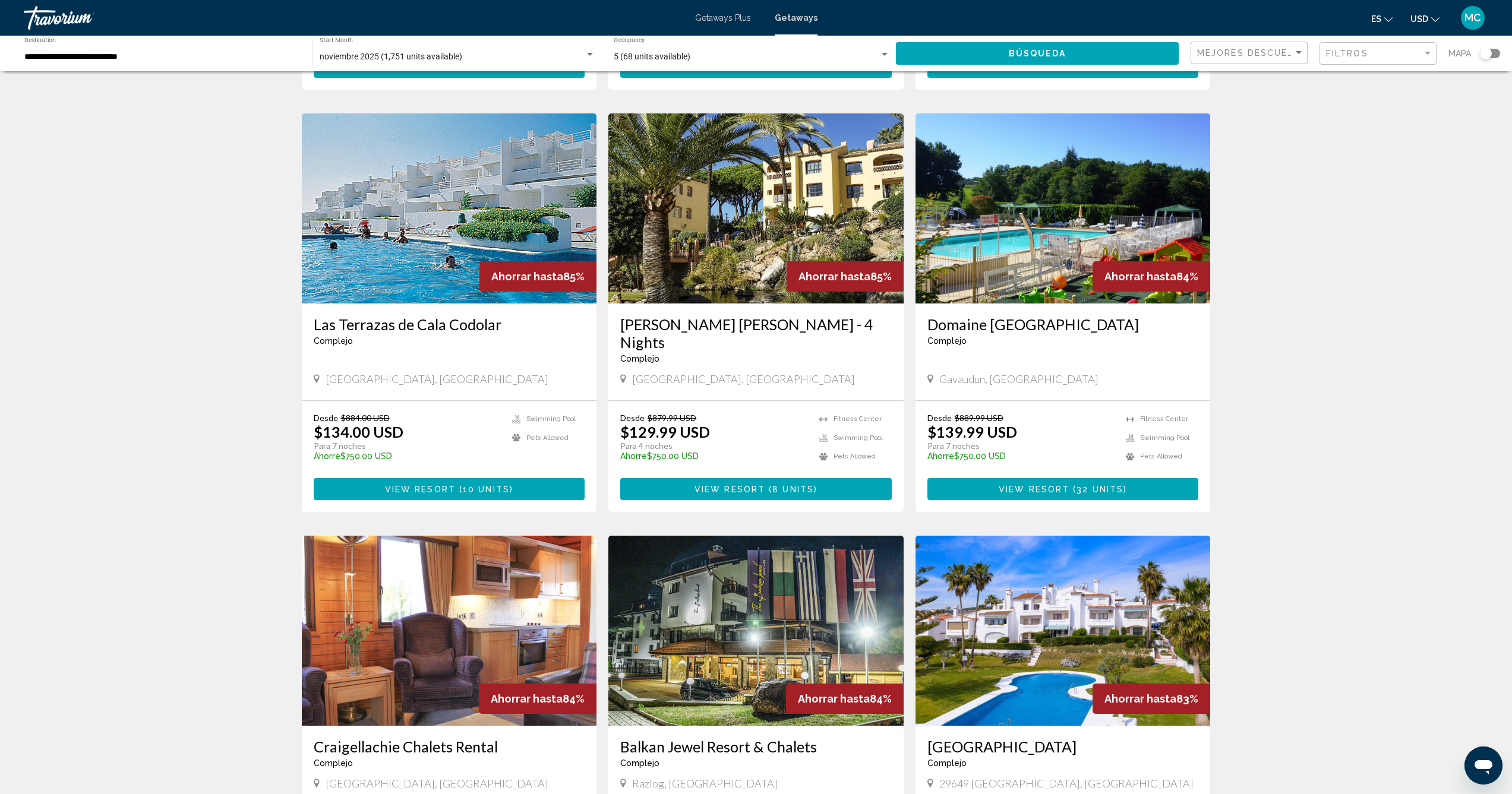
scroll to position [808, 0]
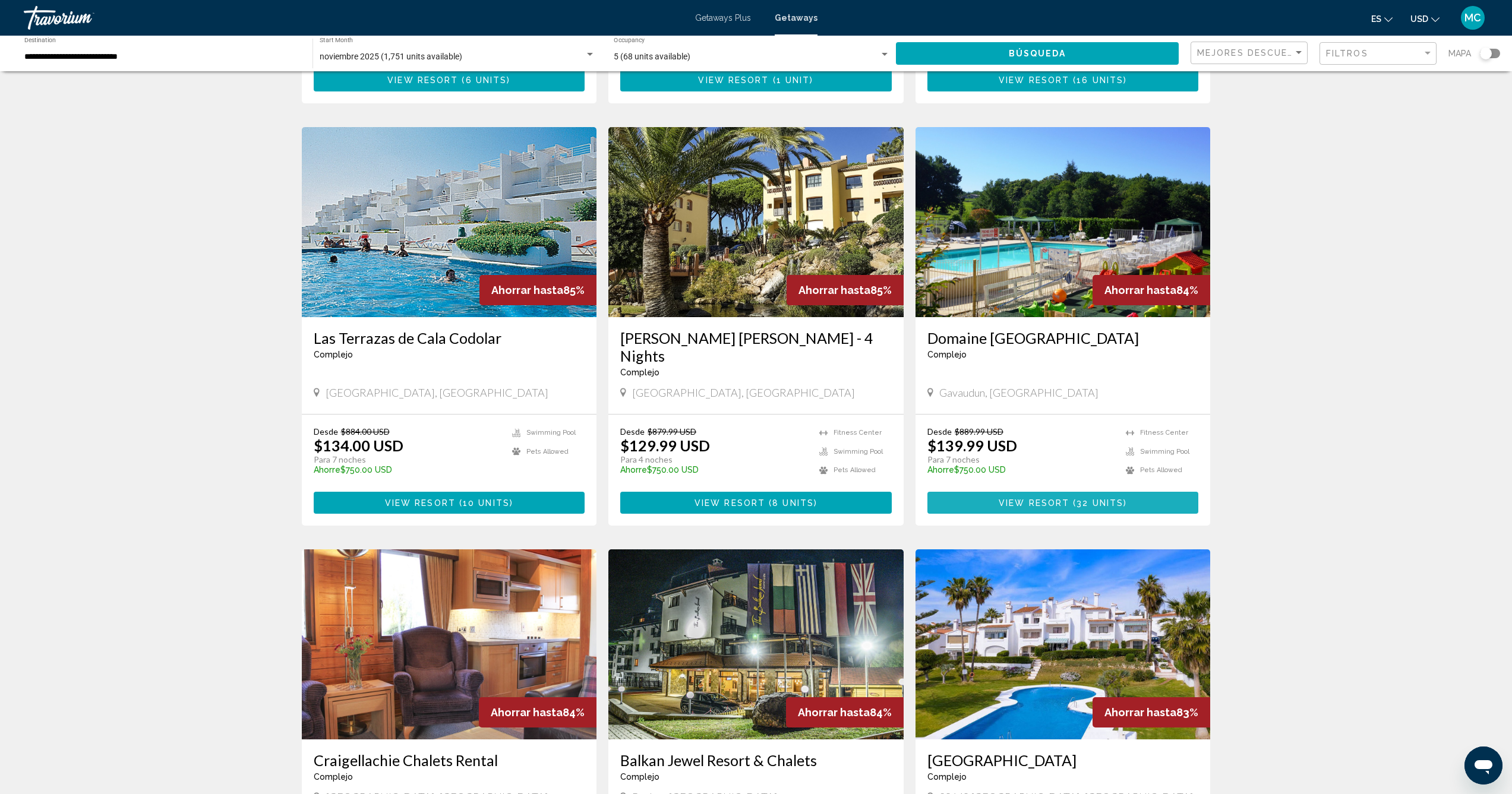
click at [1058, 498] on span "View Resort" at bounding box center [1034, 503] width 71 height 10
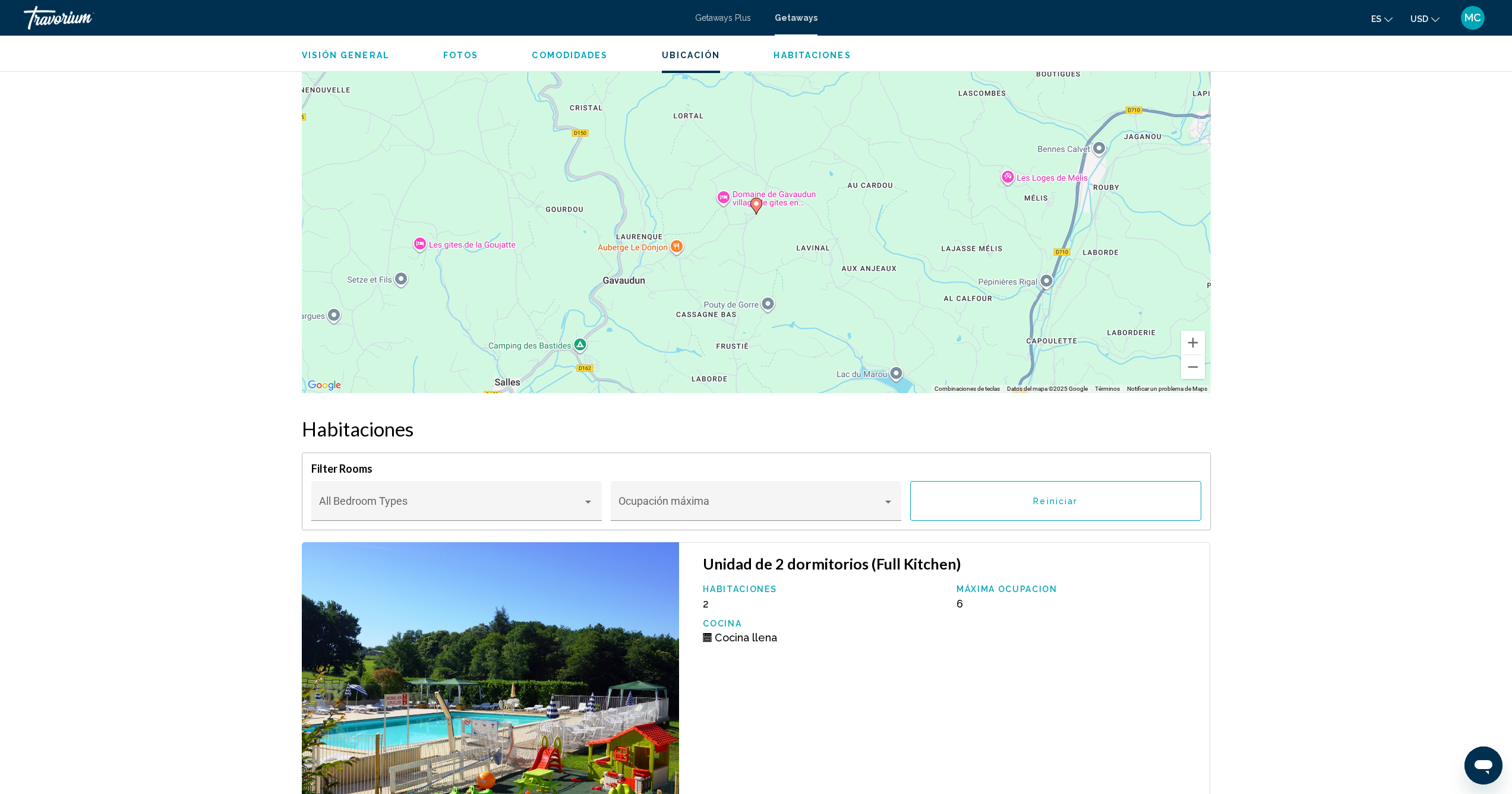
scroll to position [1680, 0]
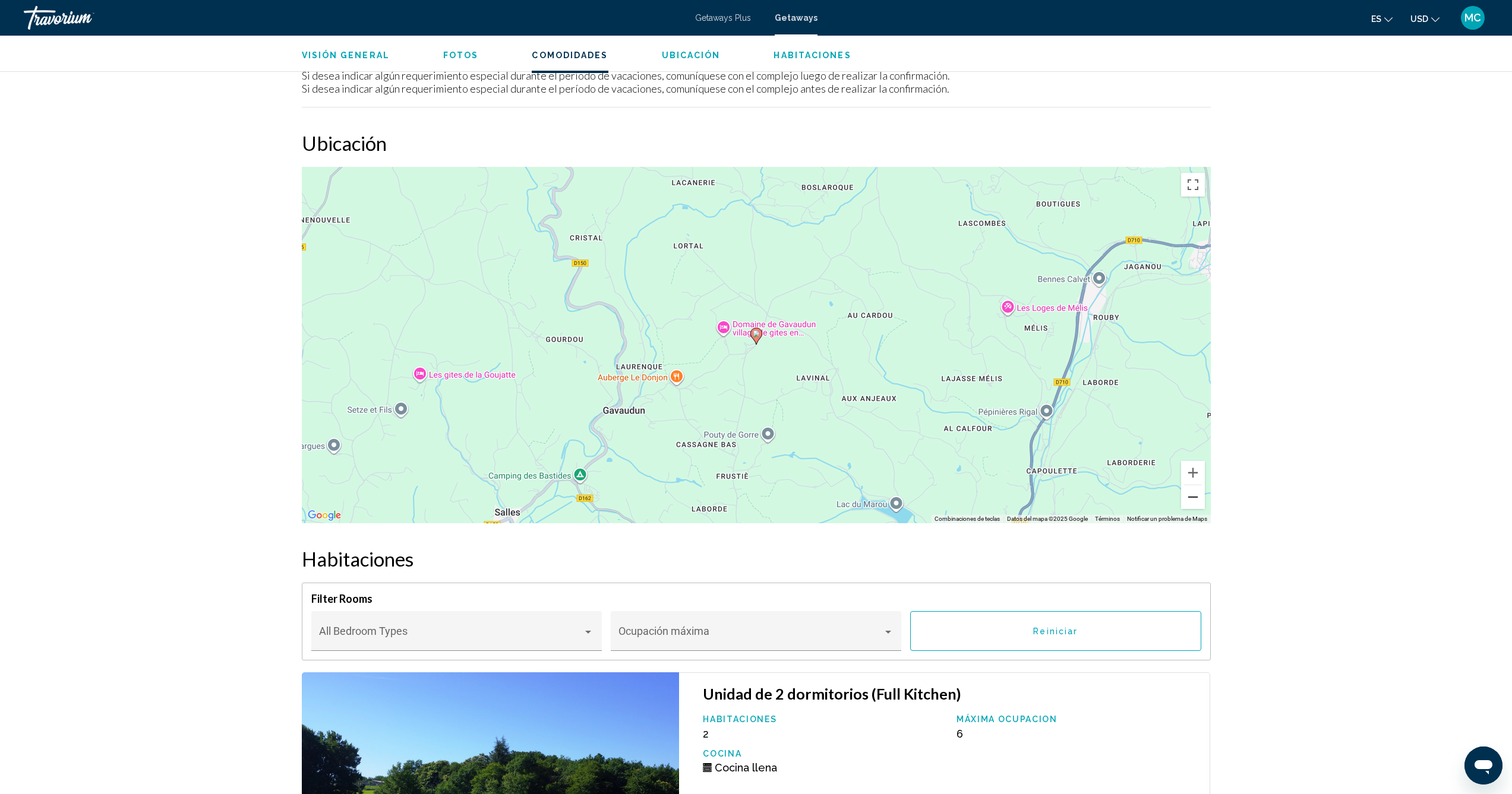
click at [1185, 495] on button "Reducir" at bounding box center [1192, 496] width 24 height 24
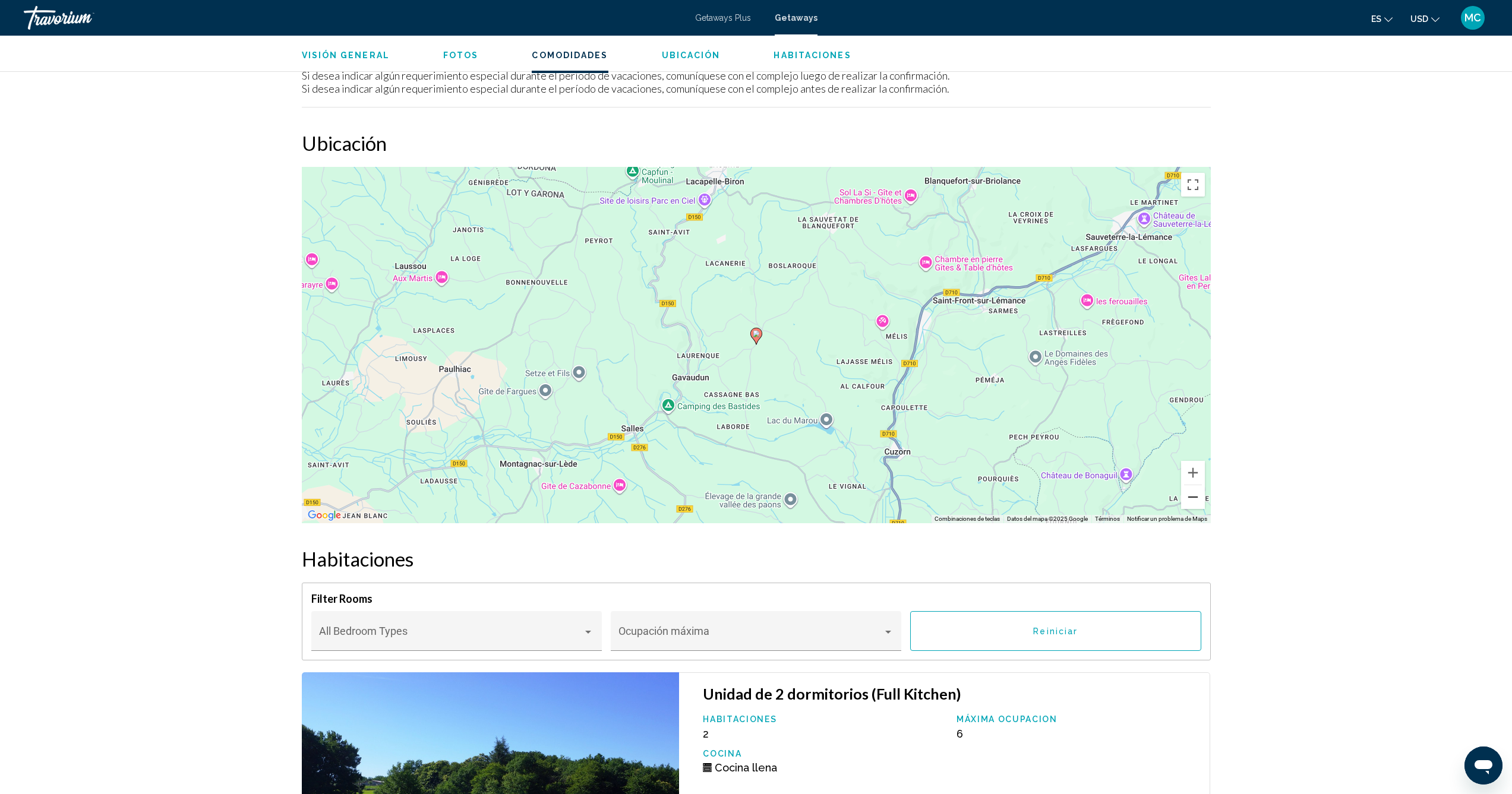
click at [1185, 495] on button "Reducir" at bounding box center [1192, 496] width 24 height 24
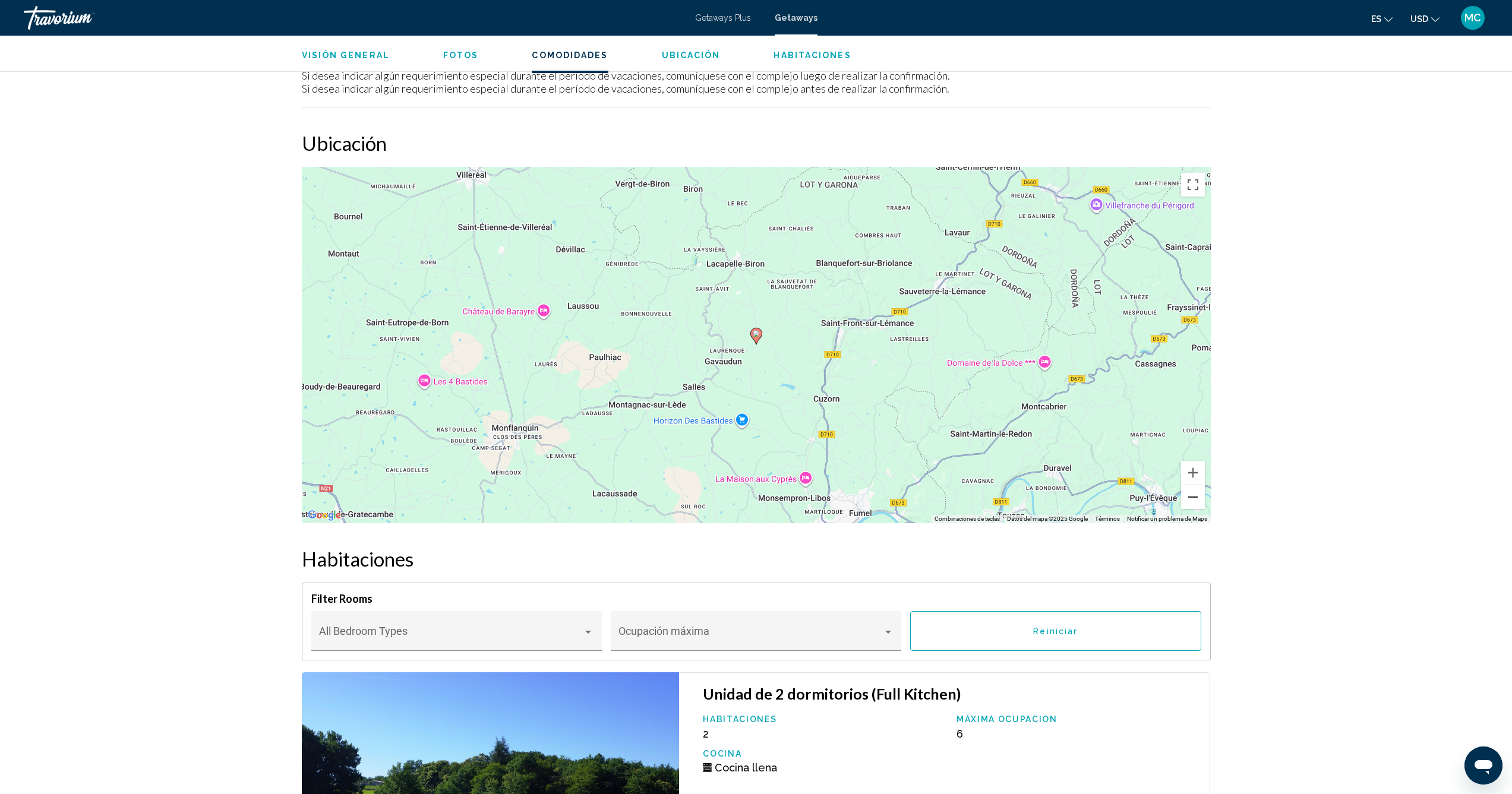
click at [1185, 495] on button "Reducir" at bounding box center [1192, 496] width 24 height 24
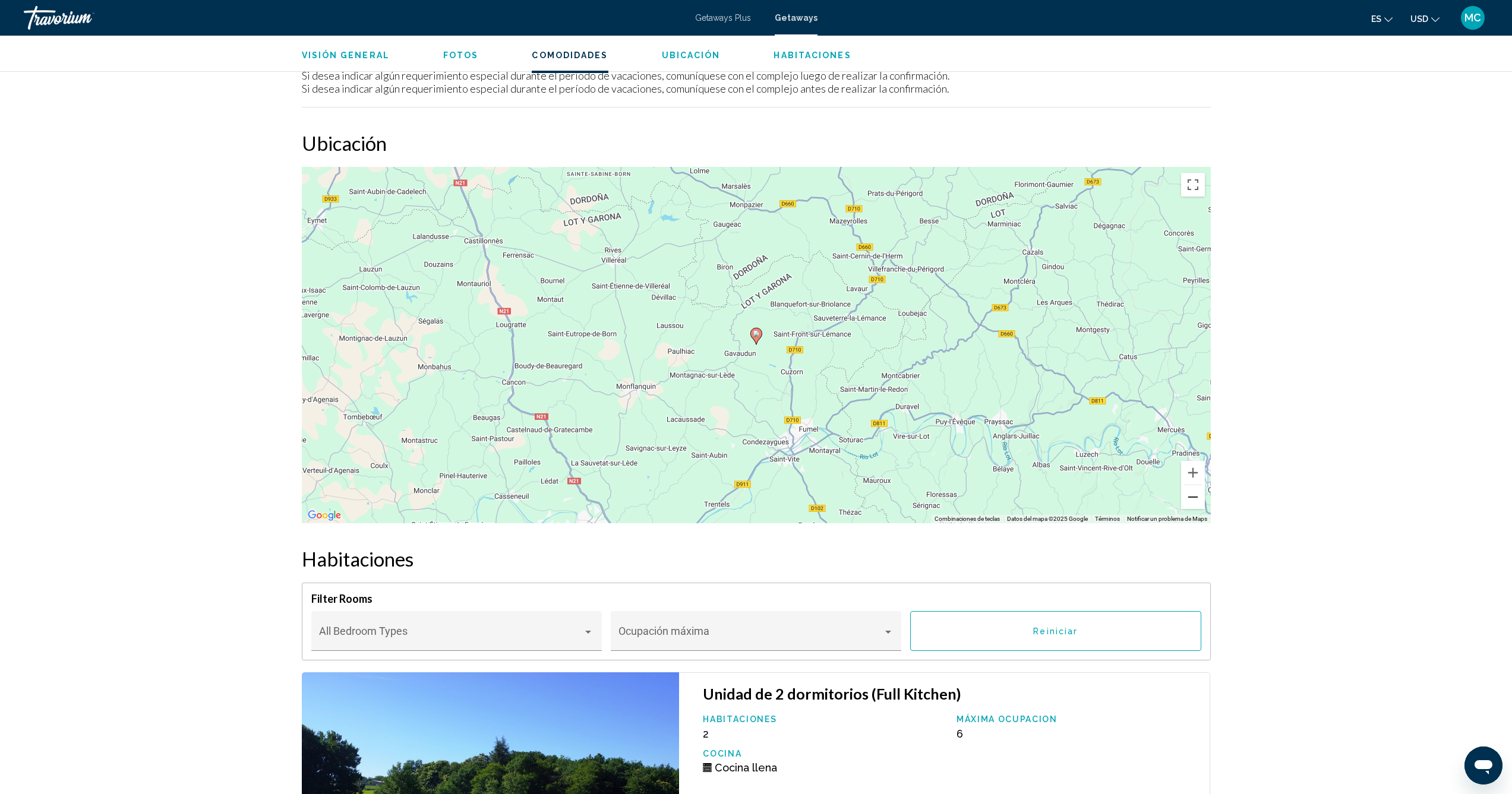
click at [1185, 495] on button "Reducir" at bounding box center [1192, 496] width 24 height 24
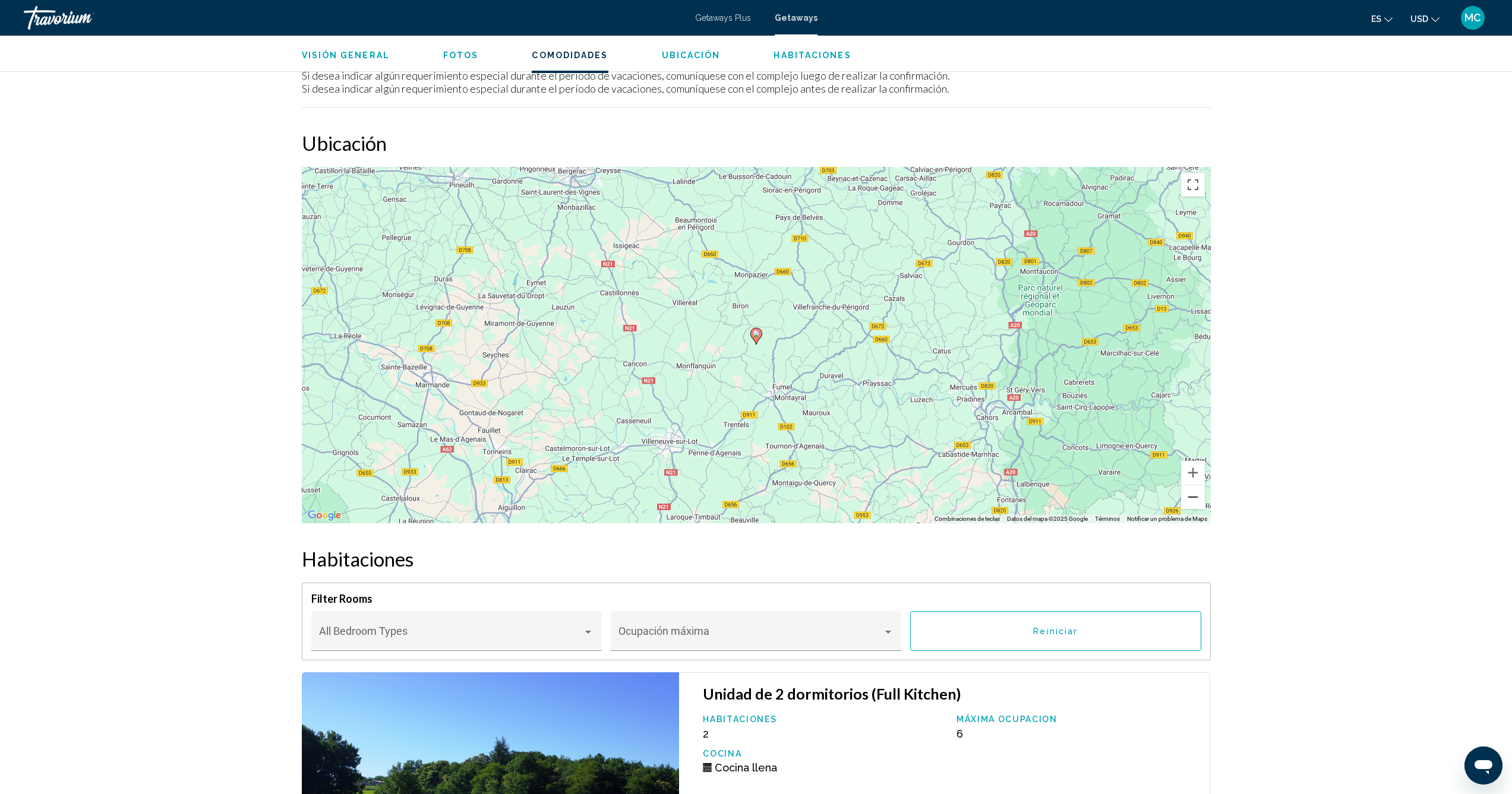
click at [1185, 495] on button "Reducir" at bounding box center [1192, 496] width 24 height 24
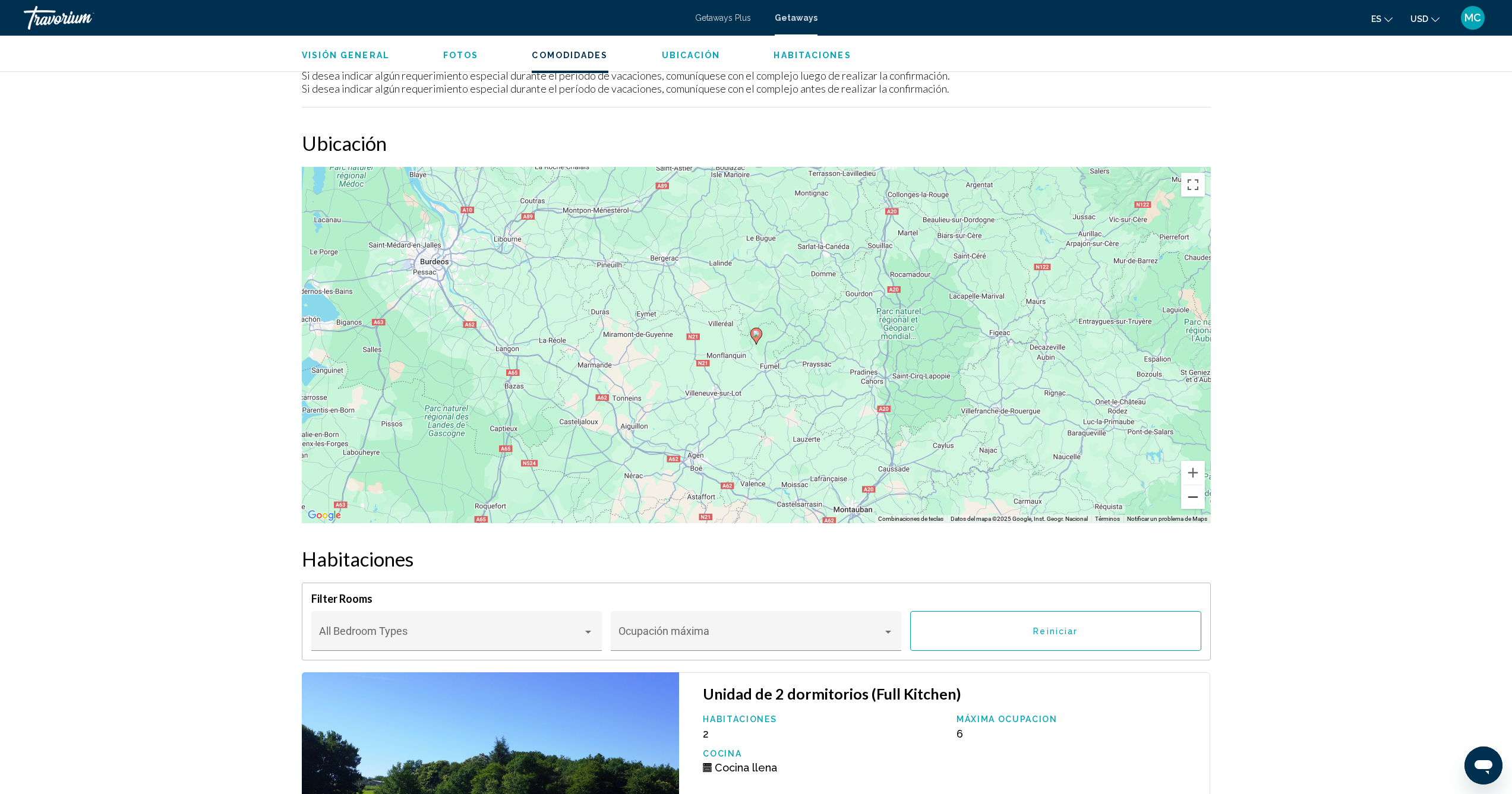
click at [1185, 495] on button "Reducir" at bounding box center [1192, 496] width 24 height 24
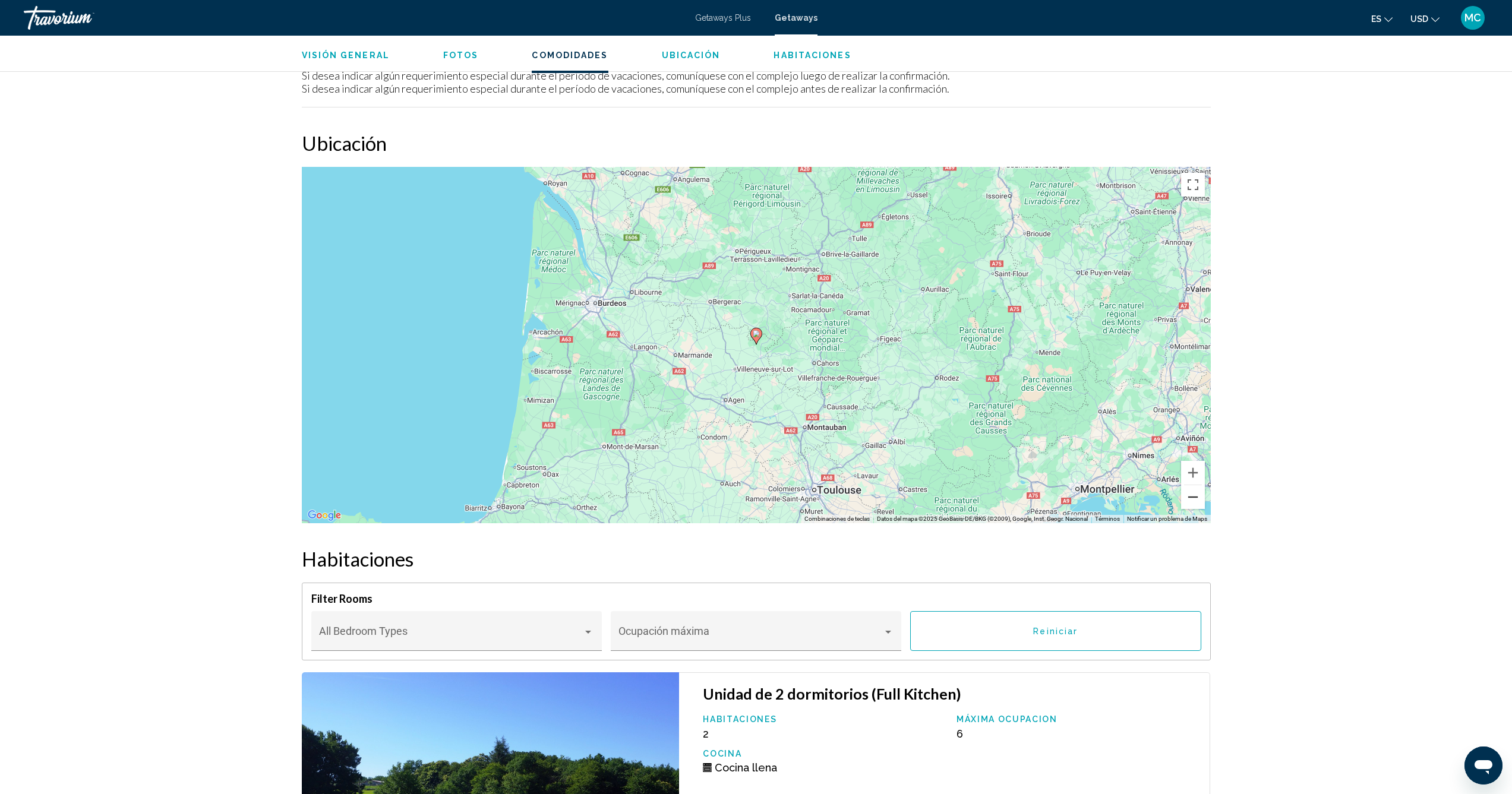
click at [1185, 495] on button "Reducir" at bounding box center [1192, 496] width 24 height 24
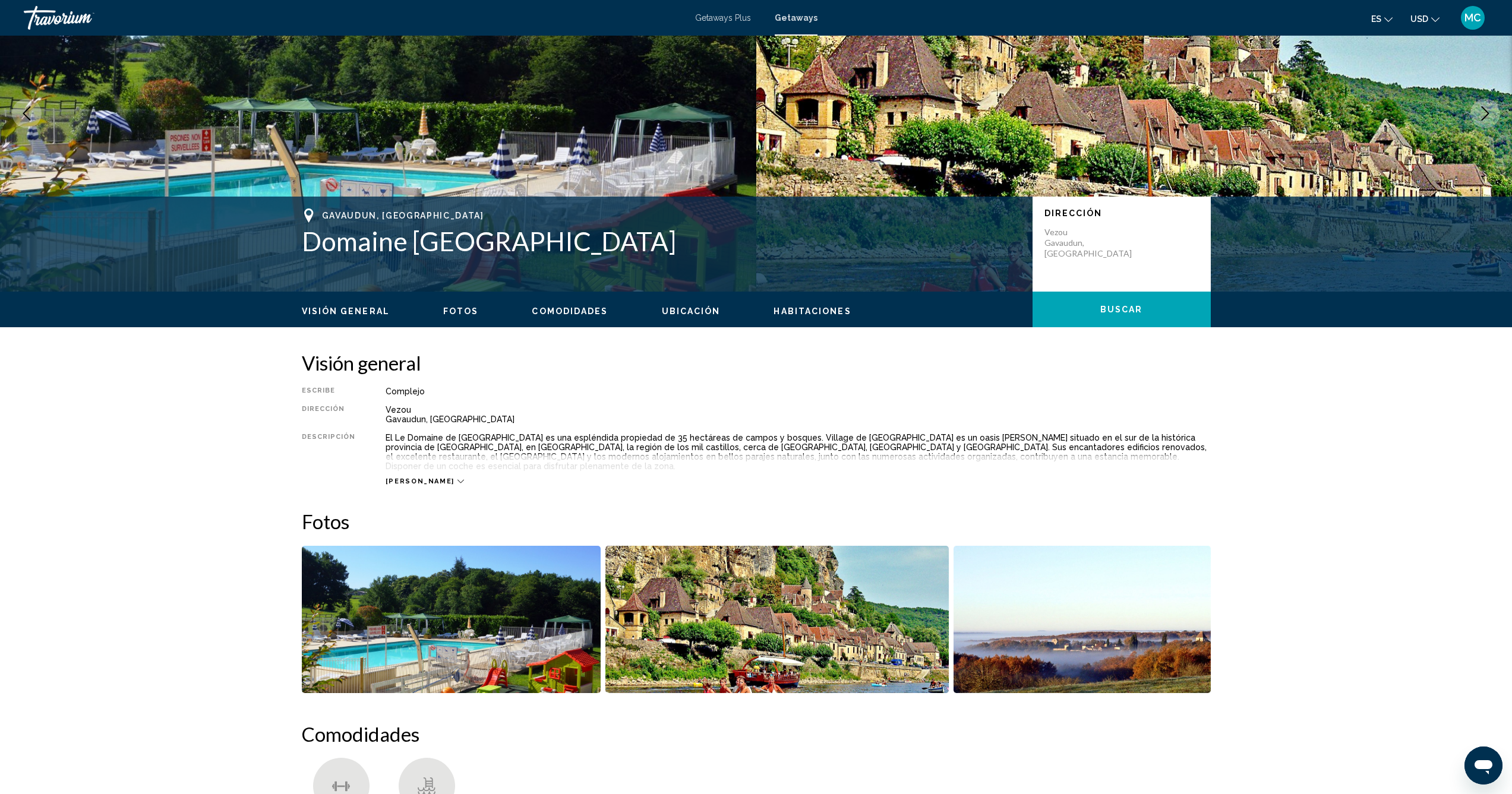
scroll to position [0, 0]
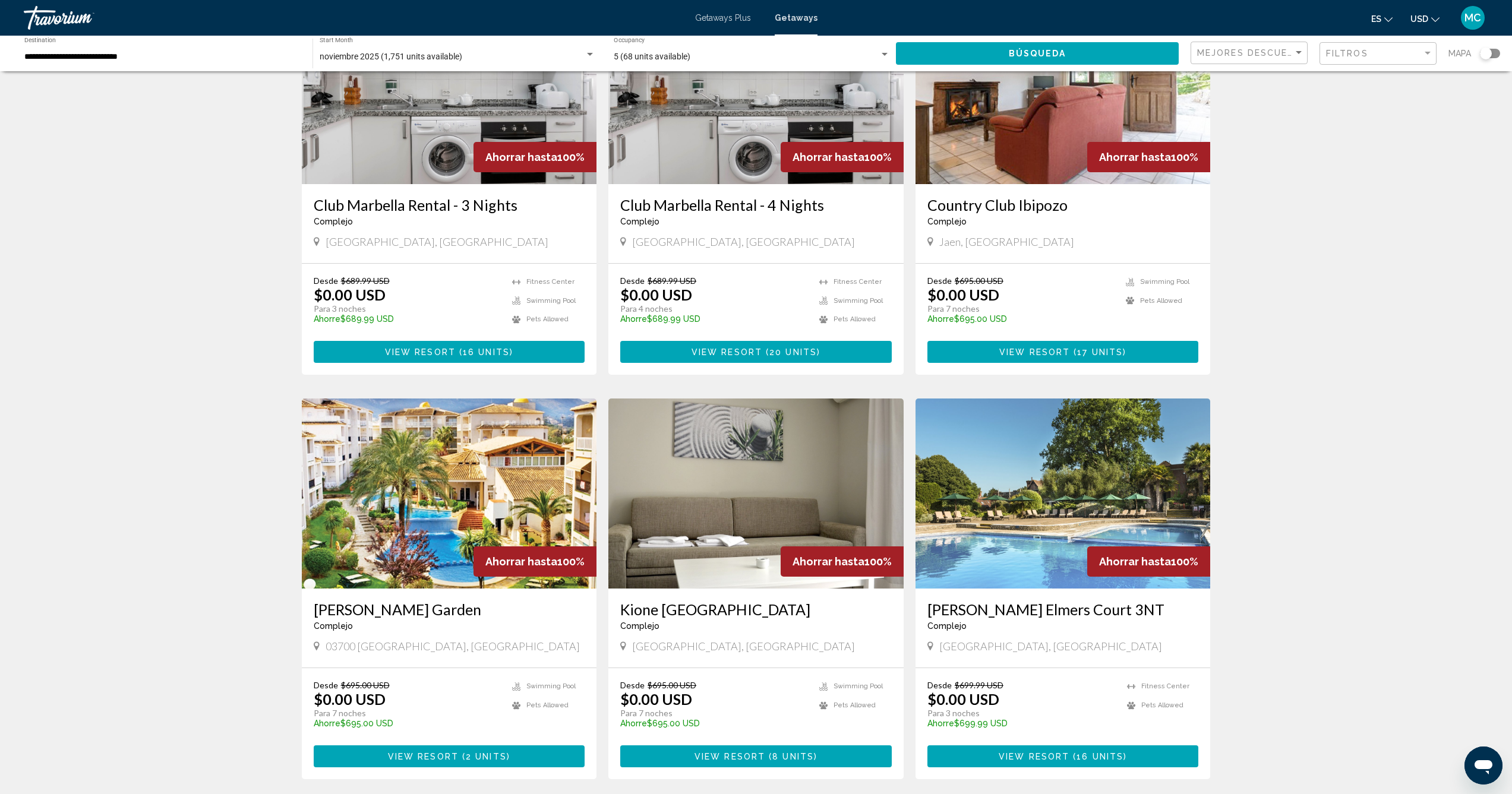
scroll to position [633, 0]
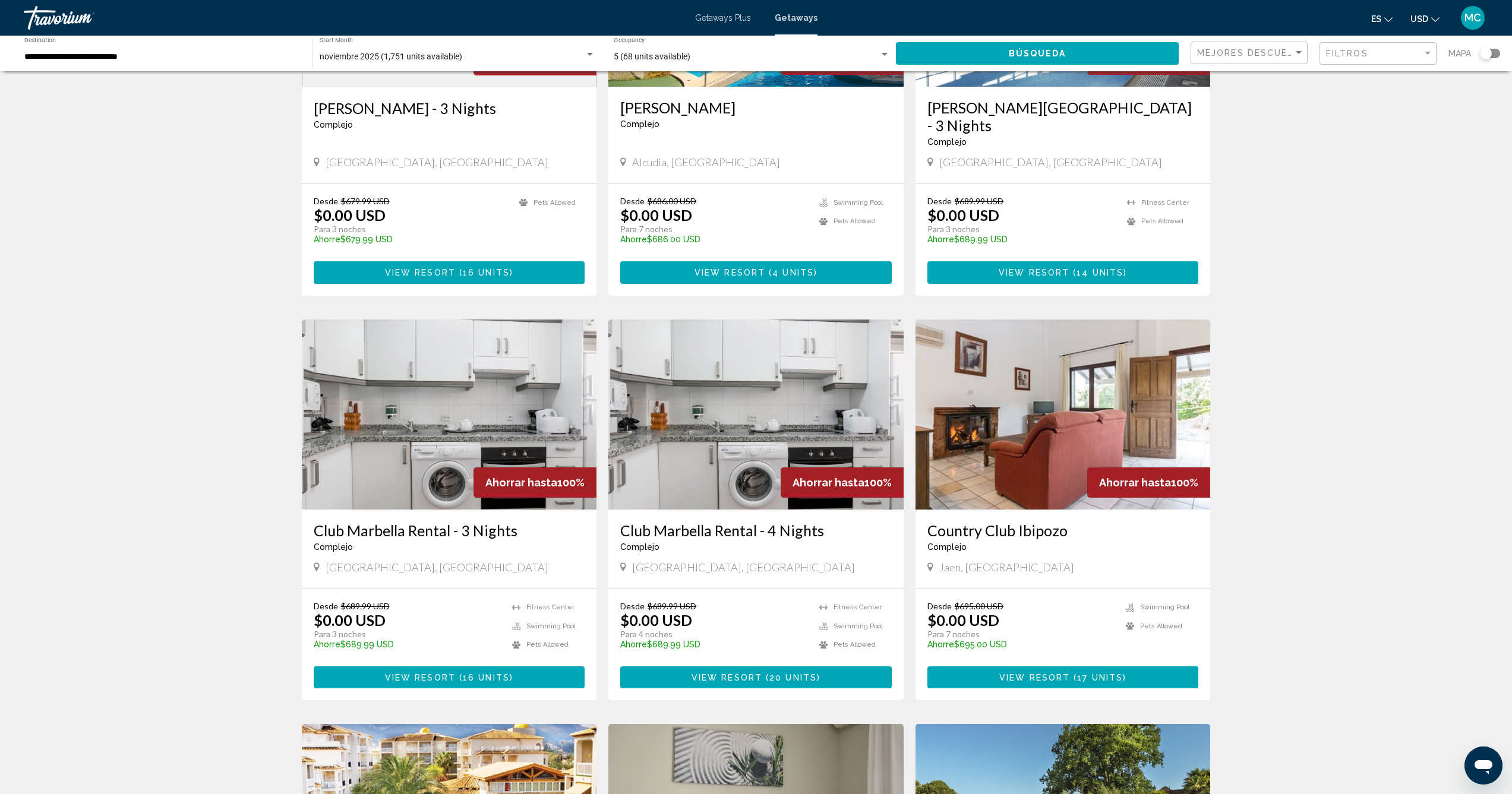
click at [782, 673] on span "20 units" at bounding box center [792, 678] width 47 height 10
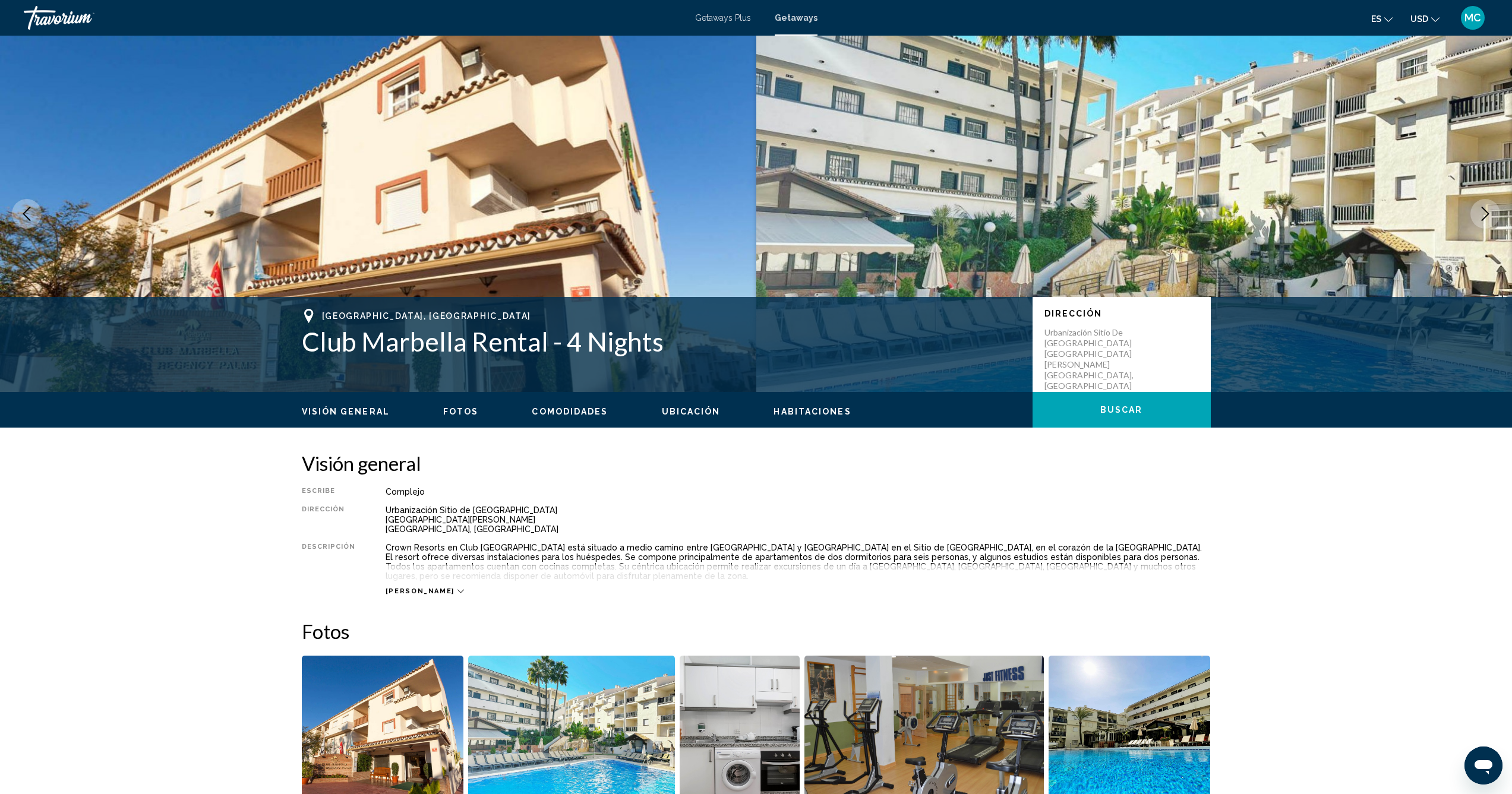
scroll to position [368, 0]
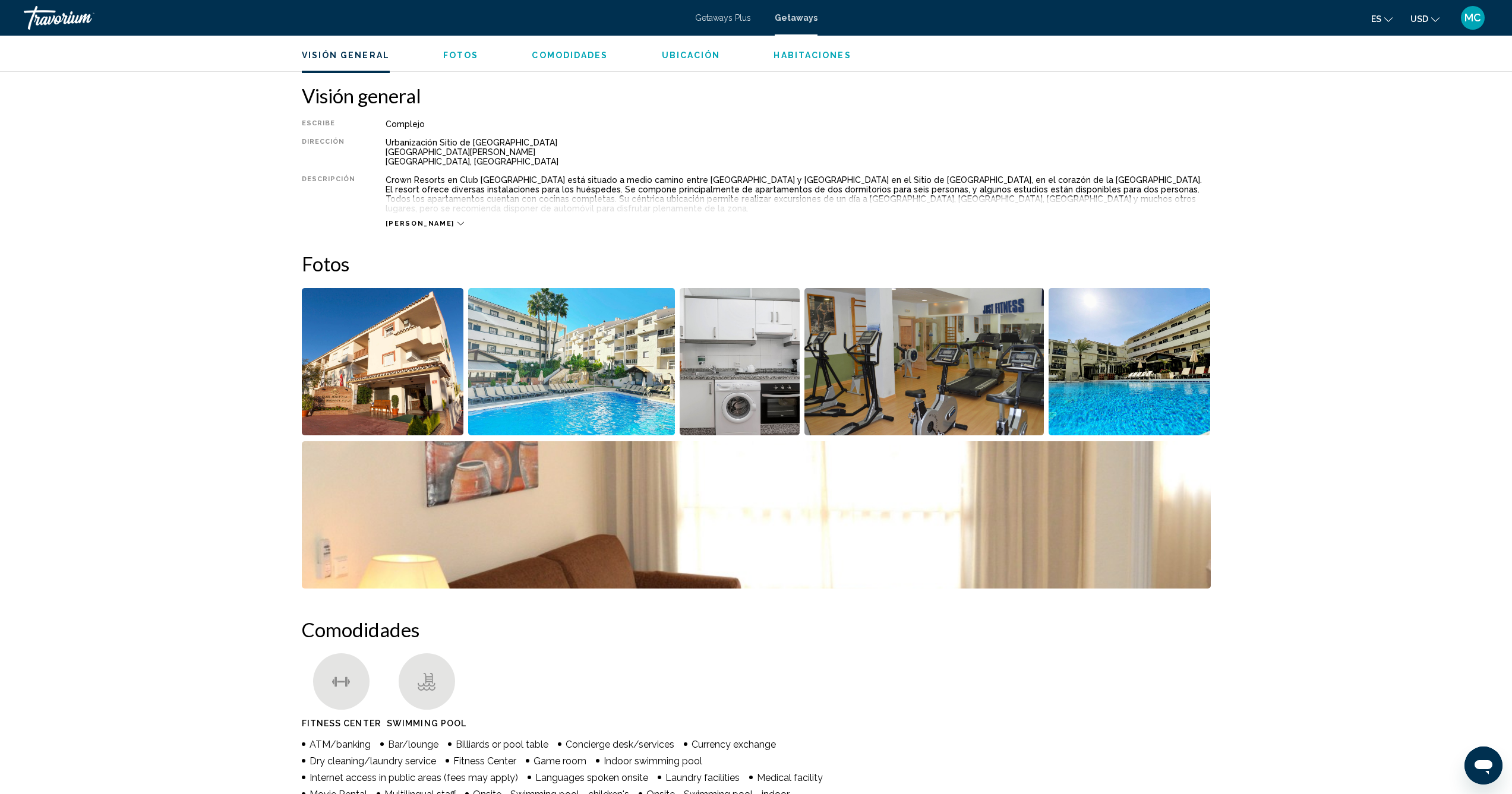
click at [358, 383] on img "Open full-screen image slider" at bounding box center [383, 361] width 162 height 147
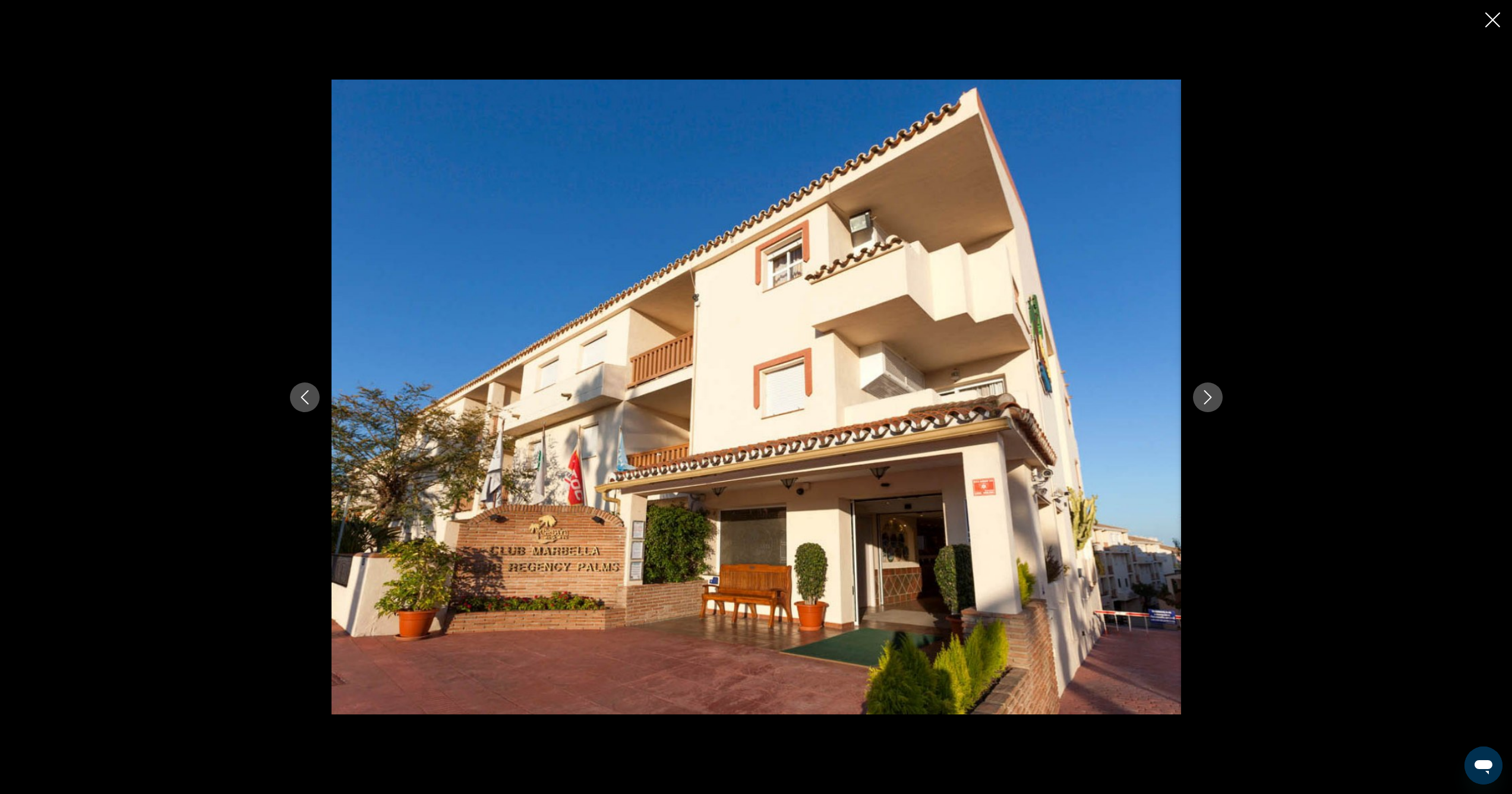
click at [1207, 399] on icon "Next image" at bounding box center [1208, 397] width 14 height 14
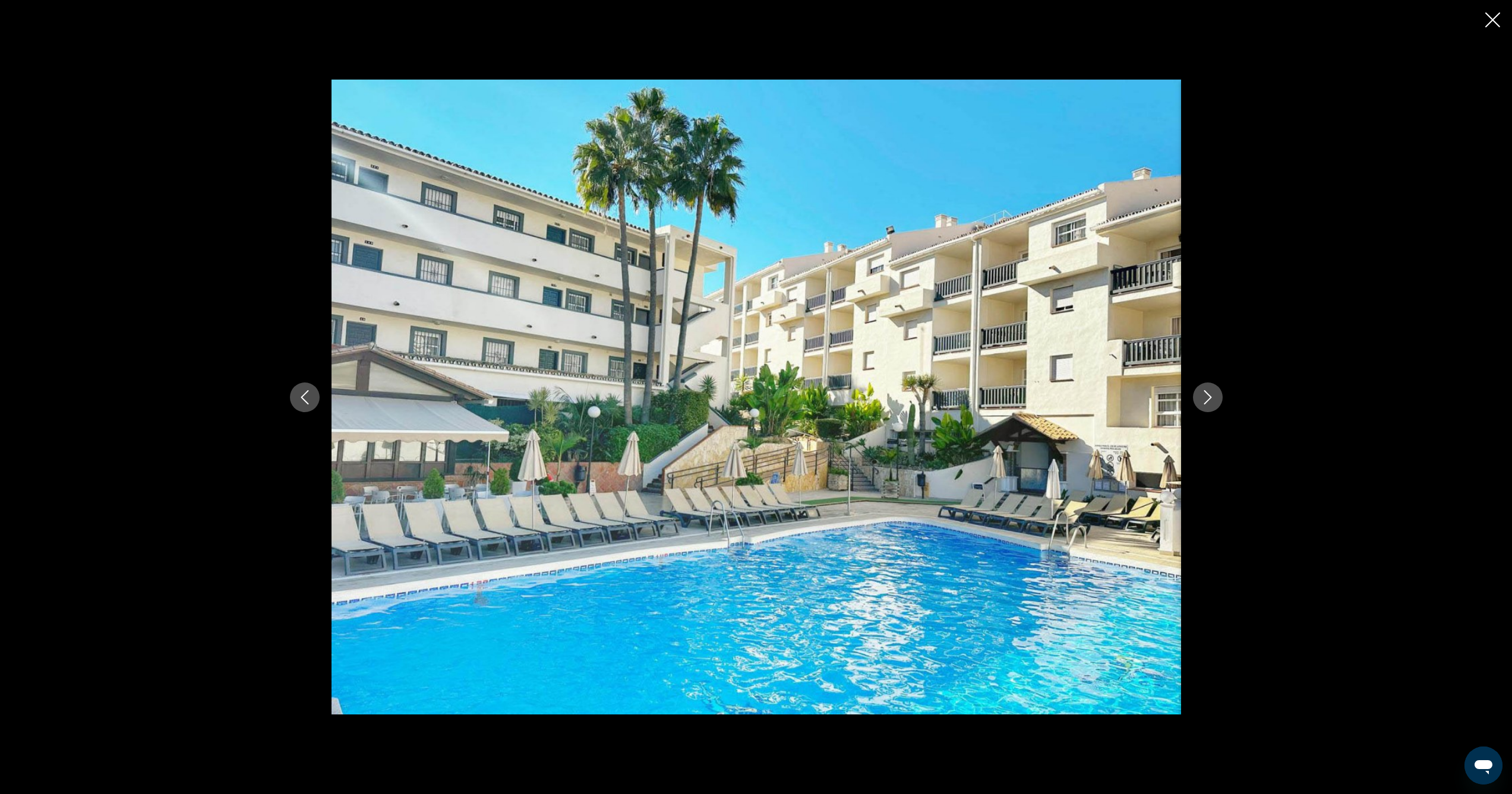
click at [1207, 399] on icon "Next image" at bounding box center [1208, 397] width 14 height 14
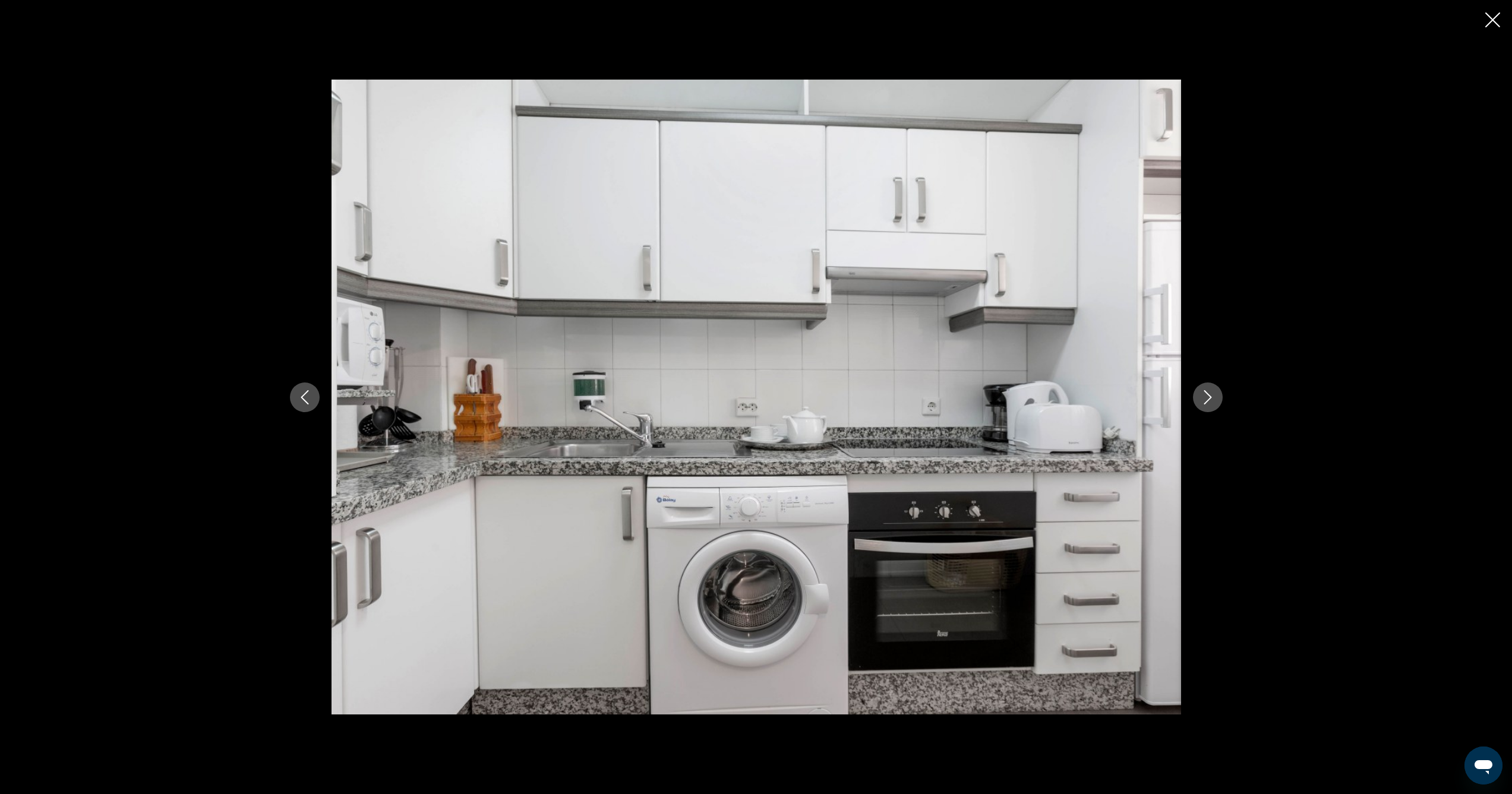
click at [1207, 399] on icon "Next image" at bounding box center [1208, 397] width 14 height 14
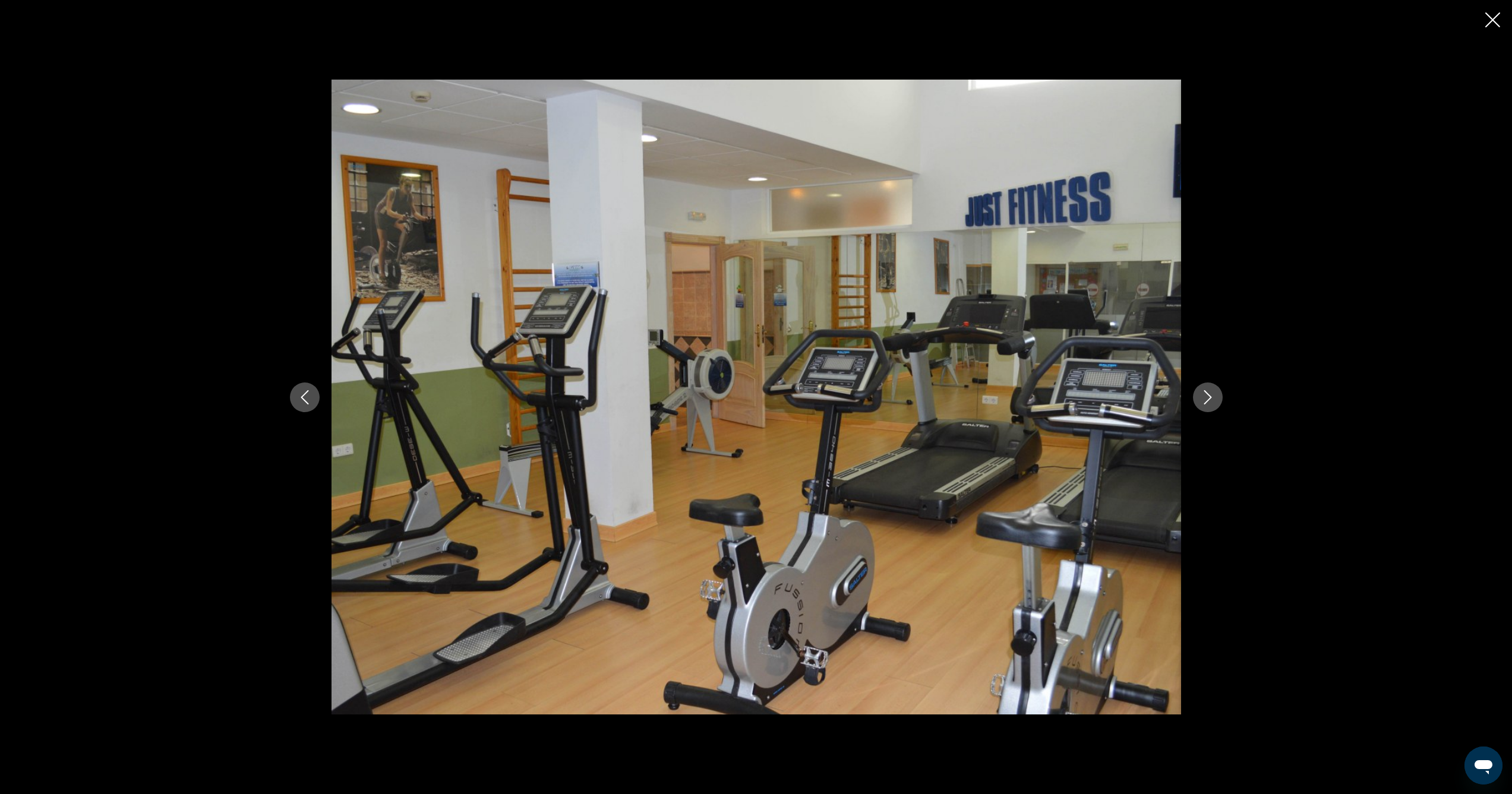
click at [1207, 399] on icon "Next image" at bounding box center [1208, 397] width 14 height 14
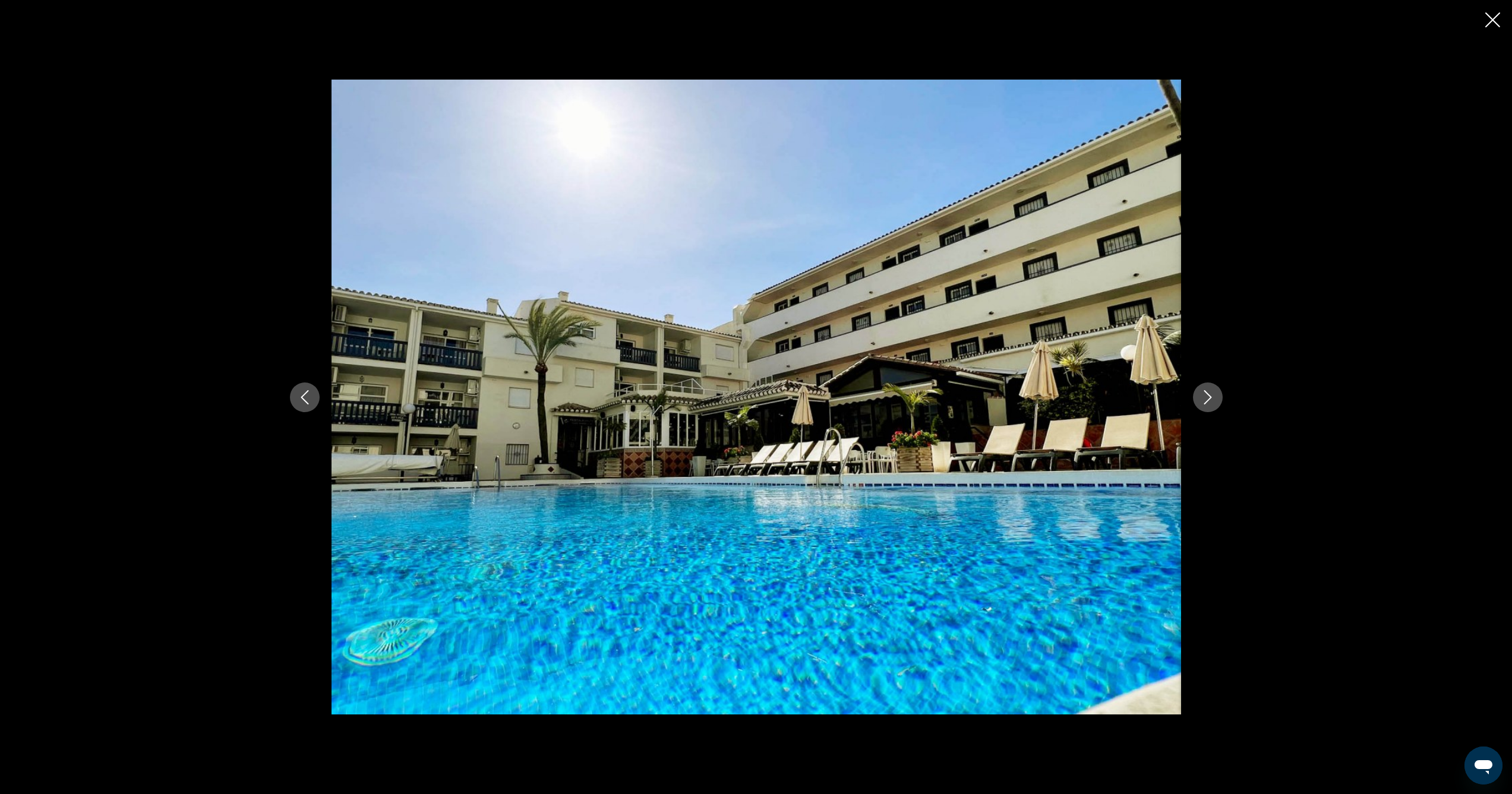
click at [1207, 399] on icon "Next image" at bounding box center [1208, 397] width 14 height 14
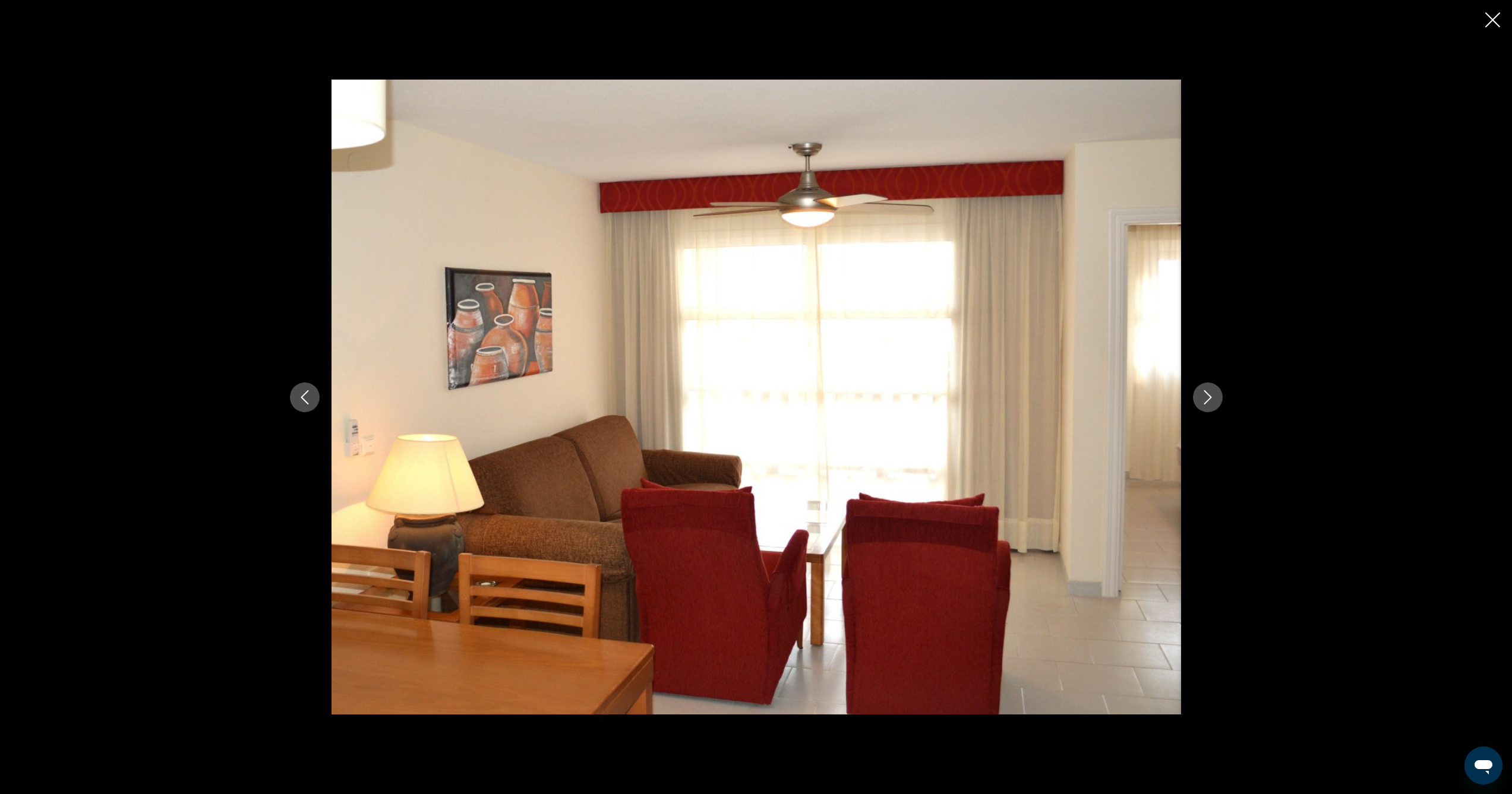
click at [1207, 399] on icon "Next image" at bounding box center [1208, 397] width 14 height 14
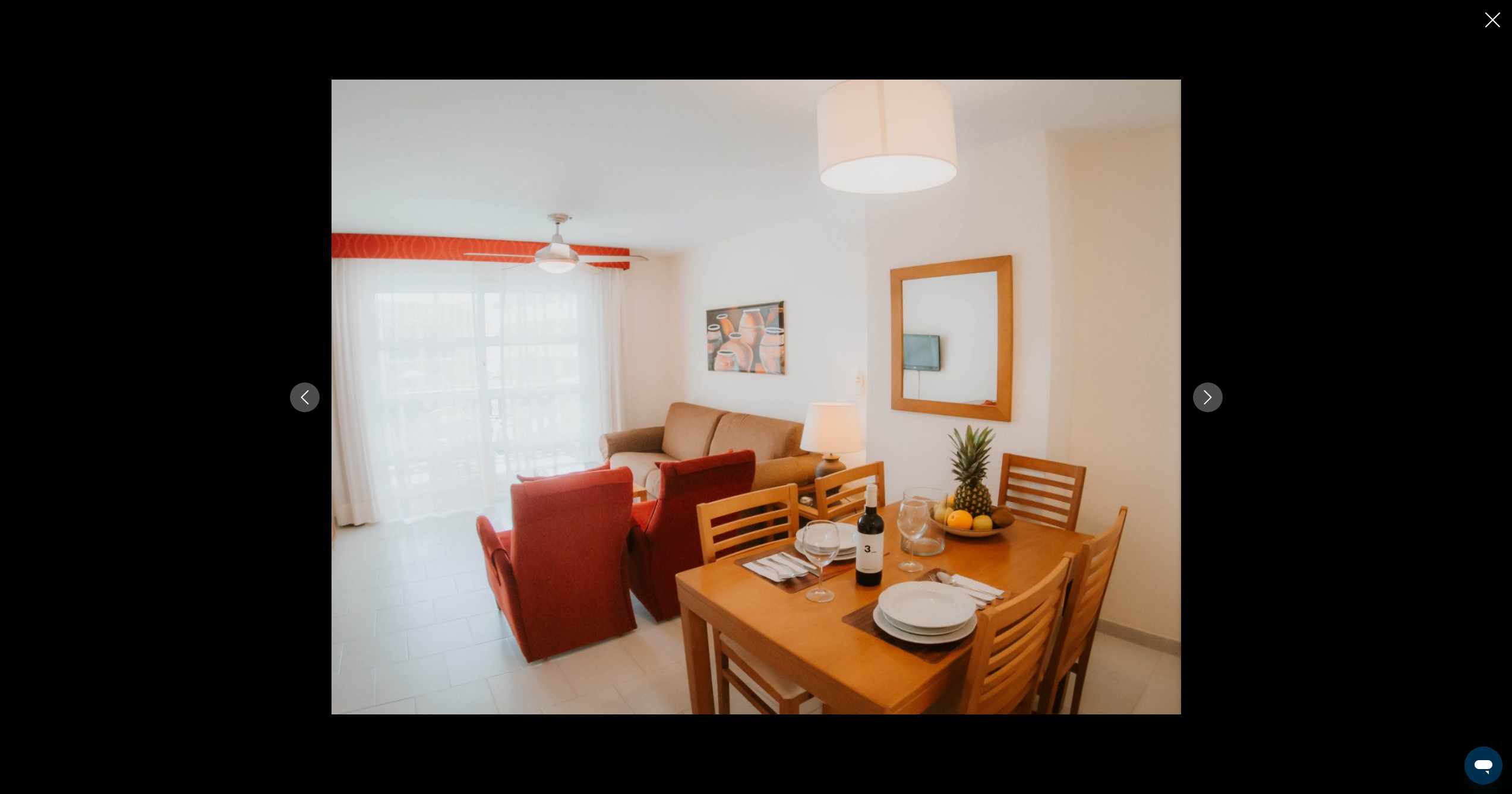
click at [1207, 399] on icon "Next image" at bounding box center [1208, 397] width 14 height 14
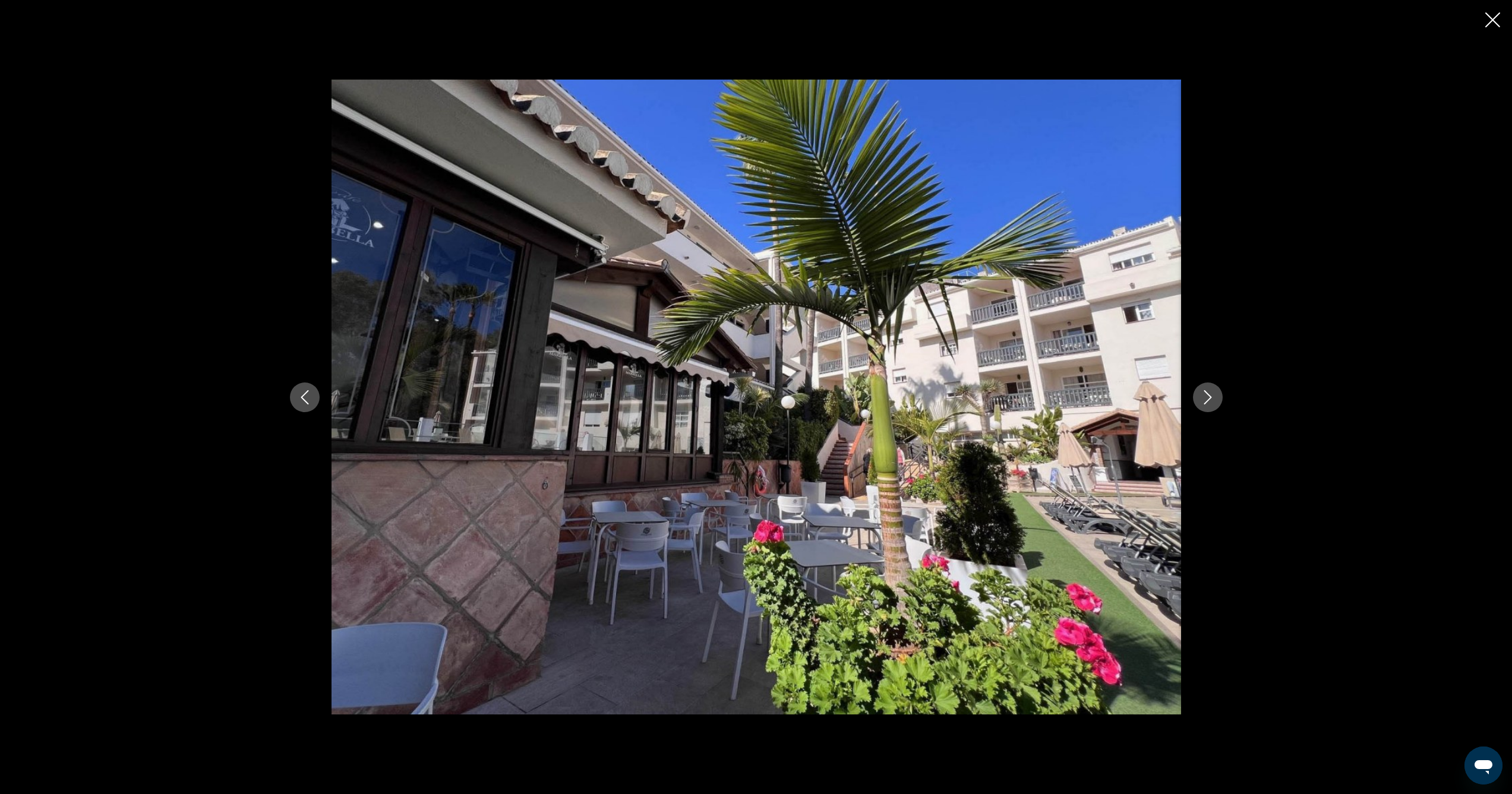
click at [1207, 399] on icon "Next image" at bounding box center [1208, 397] width 14 height 14
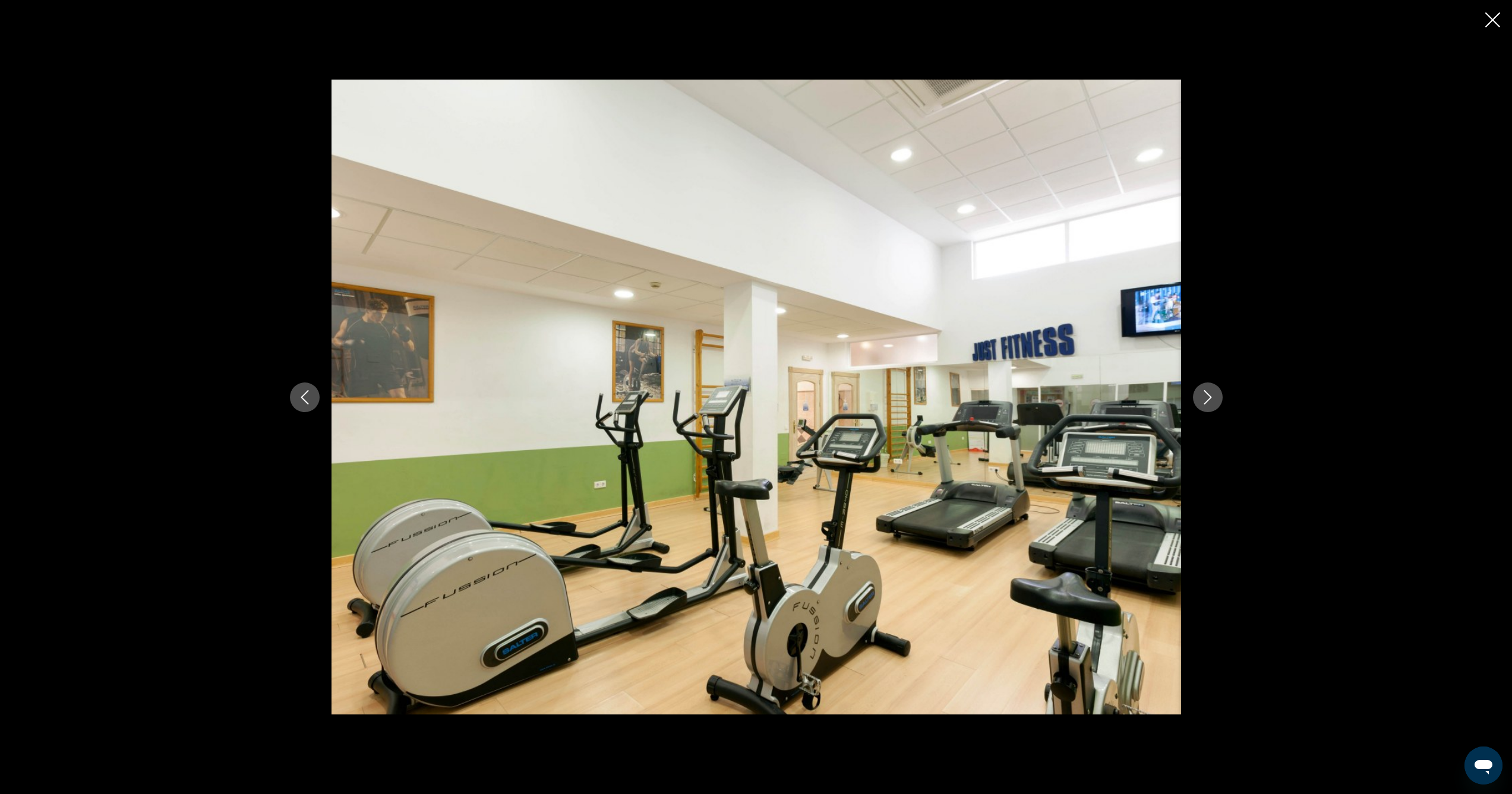
click at [1207, 399] on icon "Next image" at bounding box center [1208, 397] width 14 height 14
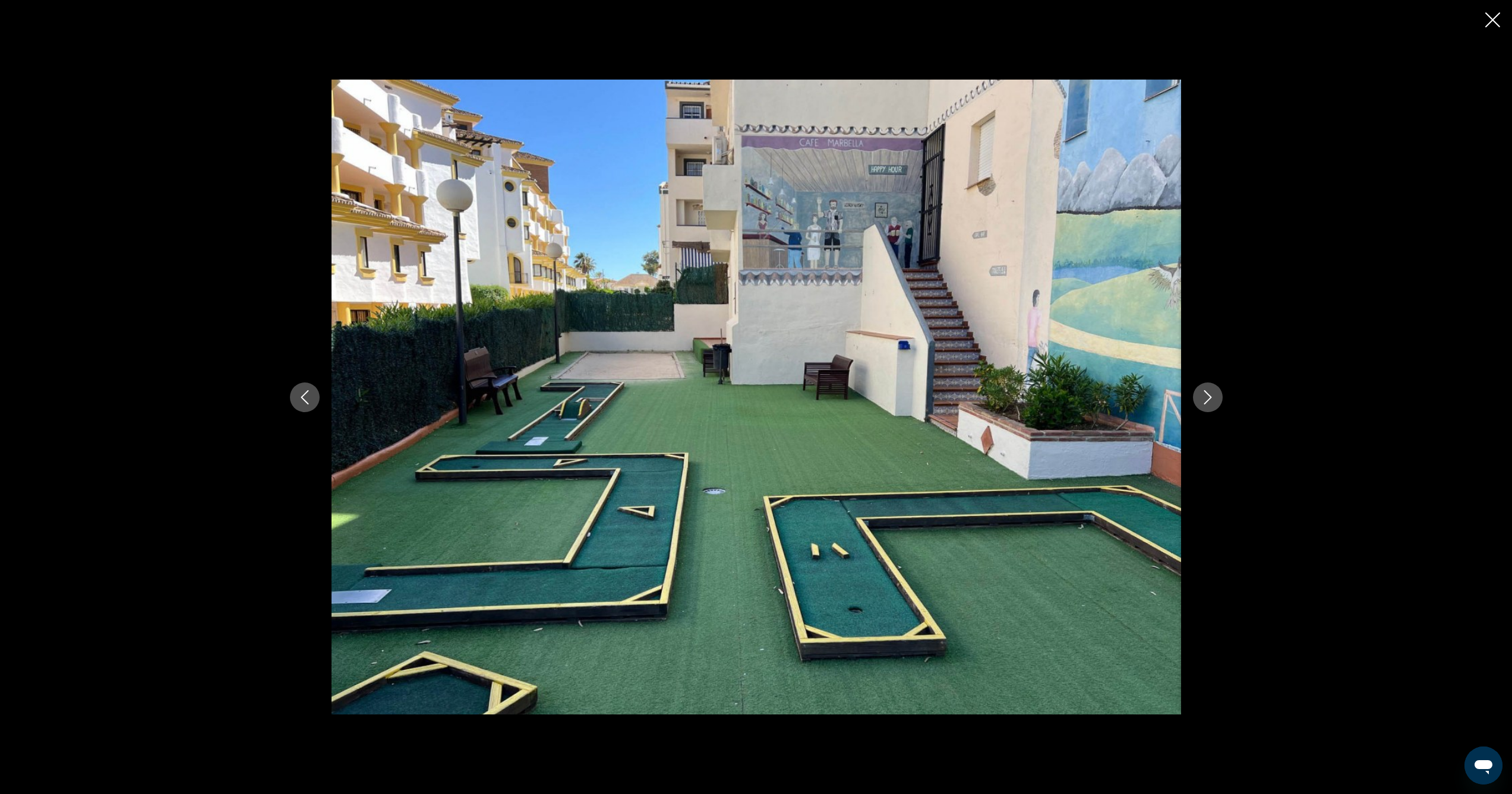
click at [1207, 399] on icon "Next image" at bounding box center [1208, 397] width 14 height 14
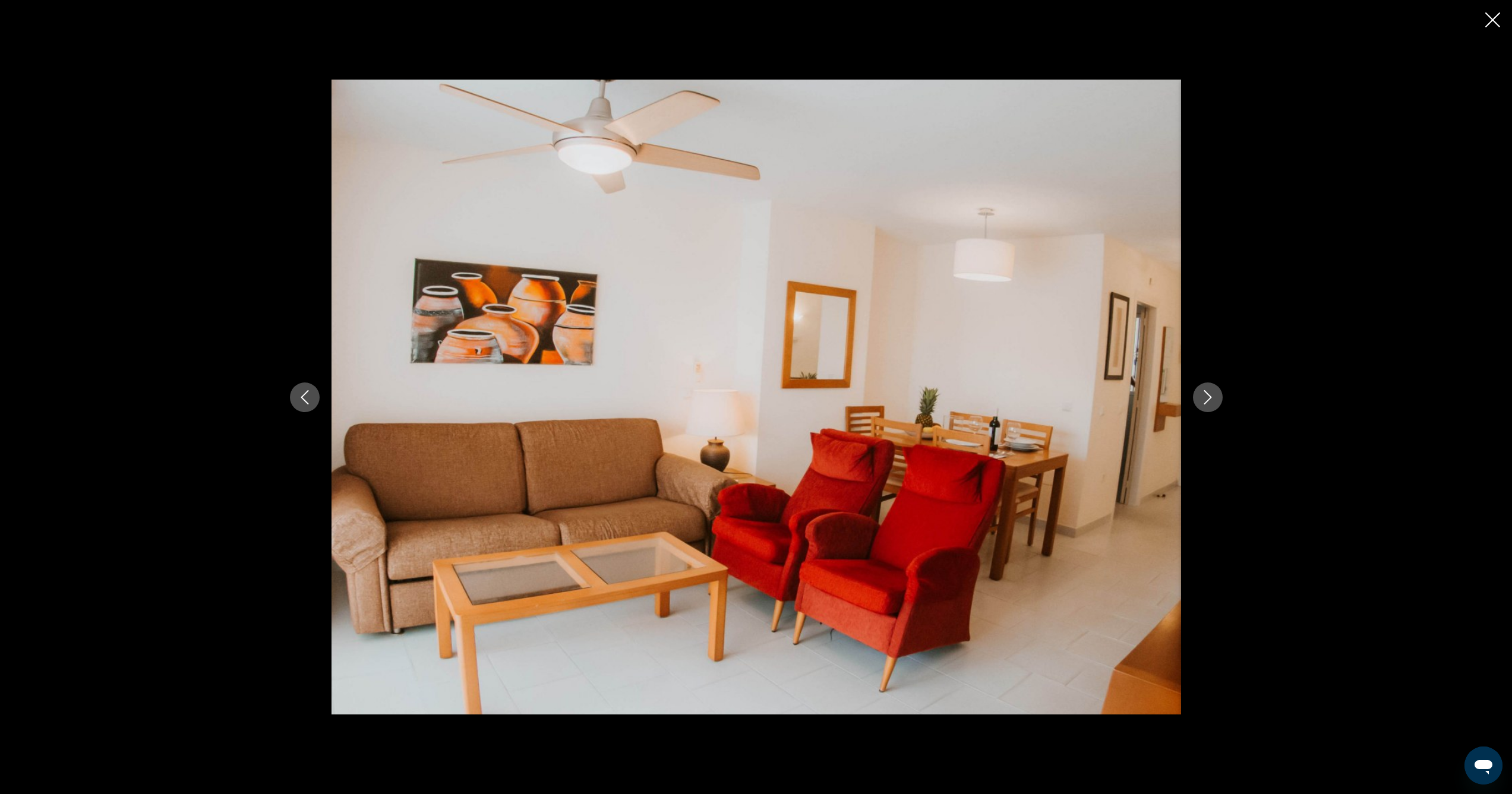
click at [1207, 399] on icon "Next image" at bounding box center [1208, 397] width 14 height 14
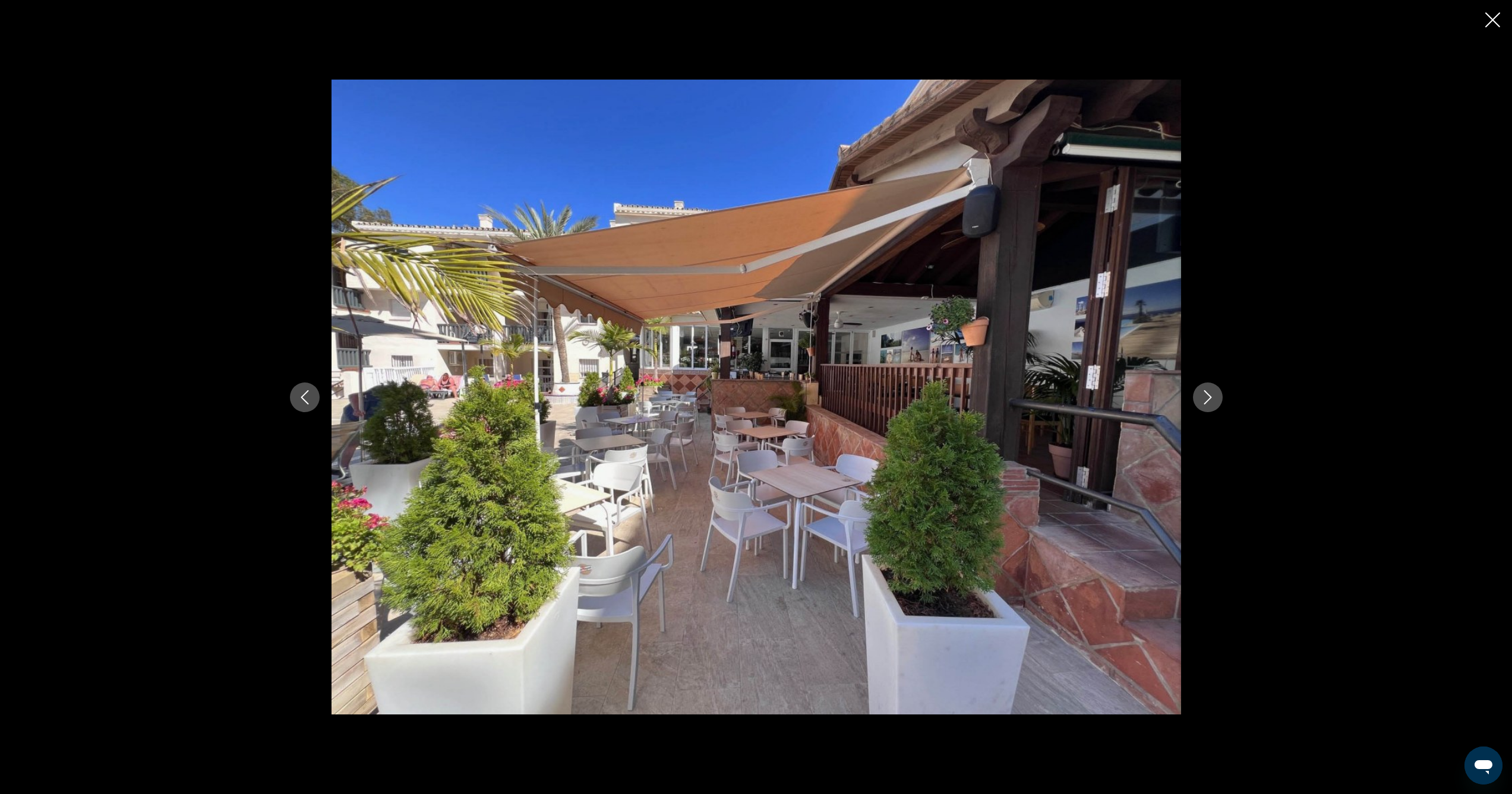
click at [1207, 399] on icon "Next image" at bounding box center [1208, 397] width 14 height 14
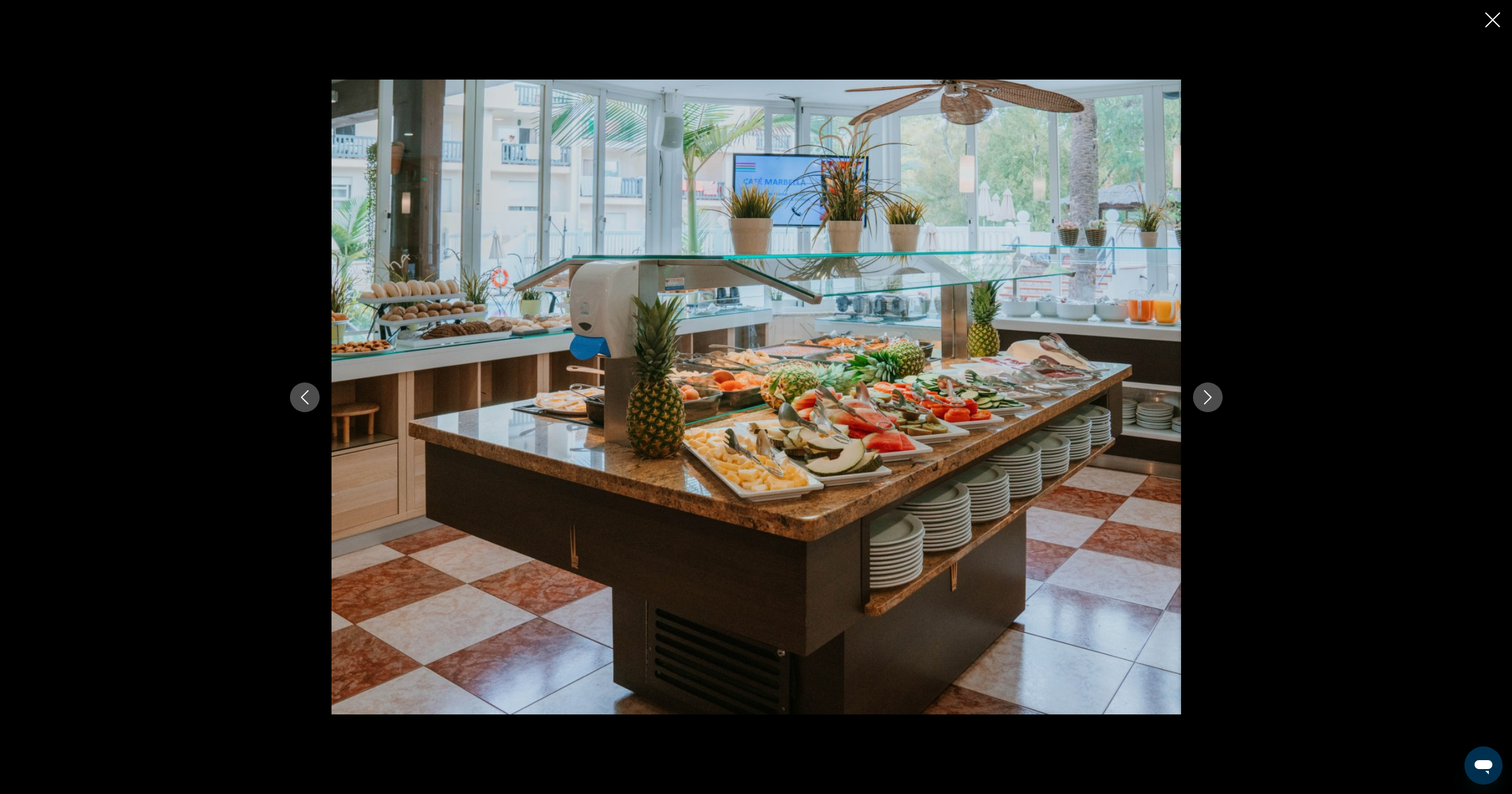
click at [1207, 399] on icon "Next image" at bounding box center [1208, 397] width 14 height 14
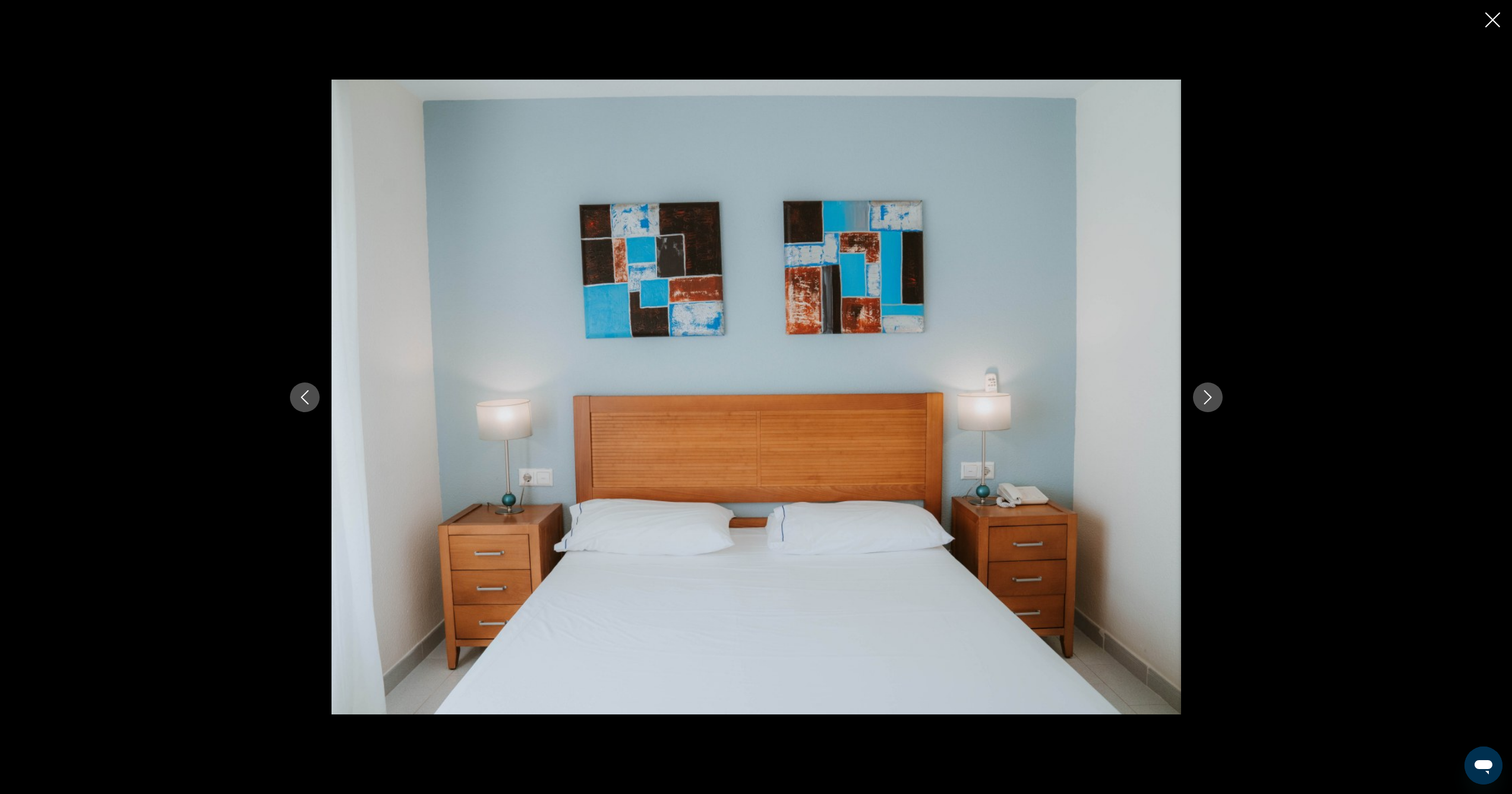
click at [1207, 399] on icon "Next image" at bounding box center [1208, 397] width 14 height 14
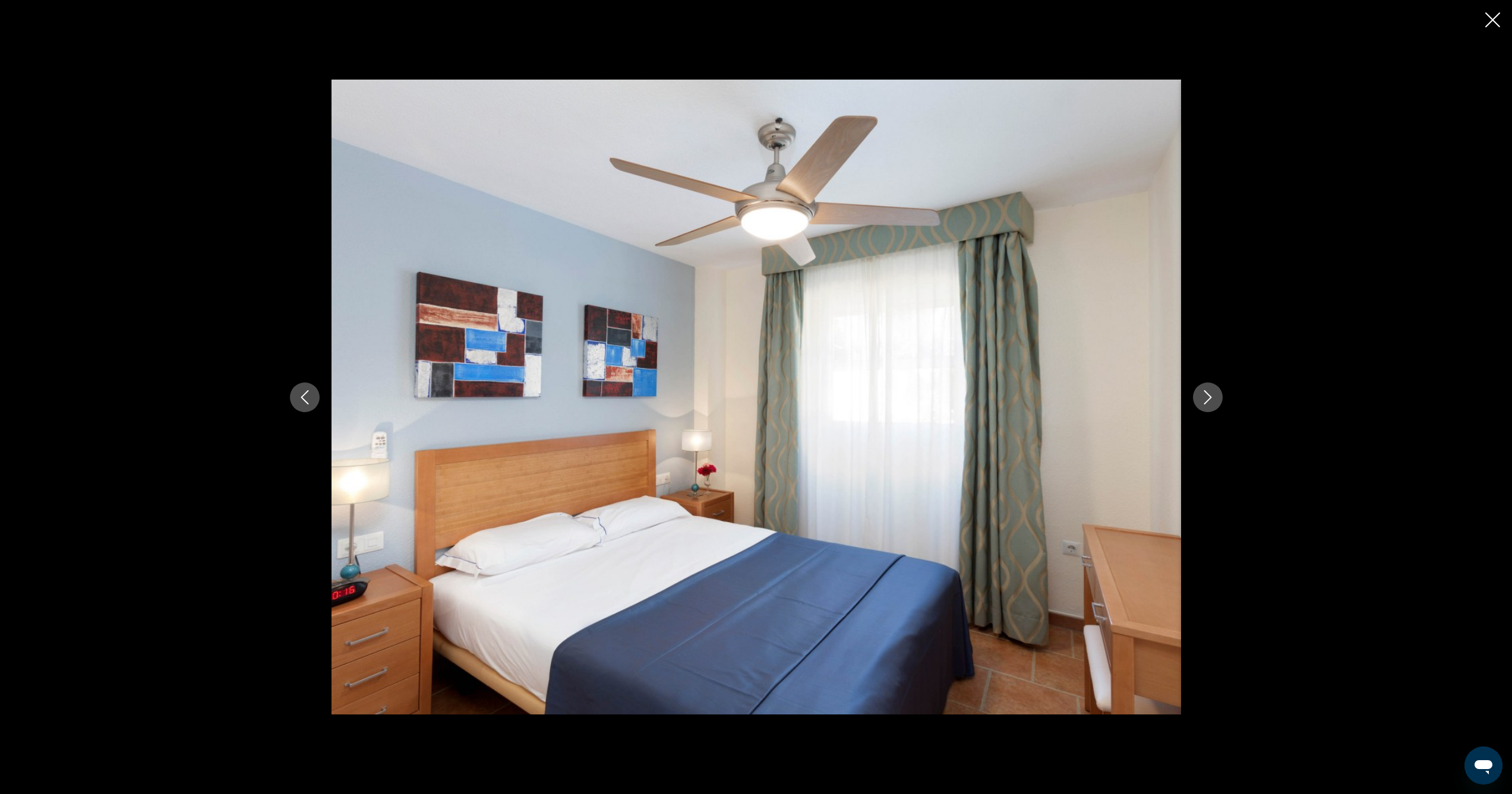
click at [1207, 399] on icon "Next image" at bounding box center [1208, 397] width 14 height 14
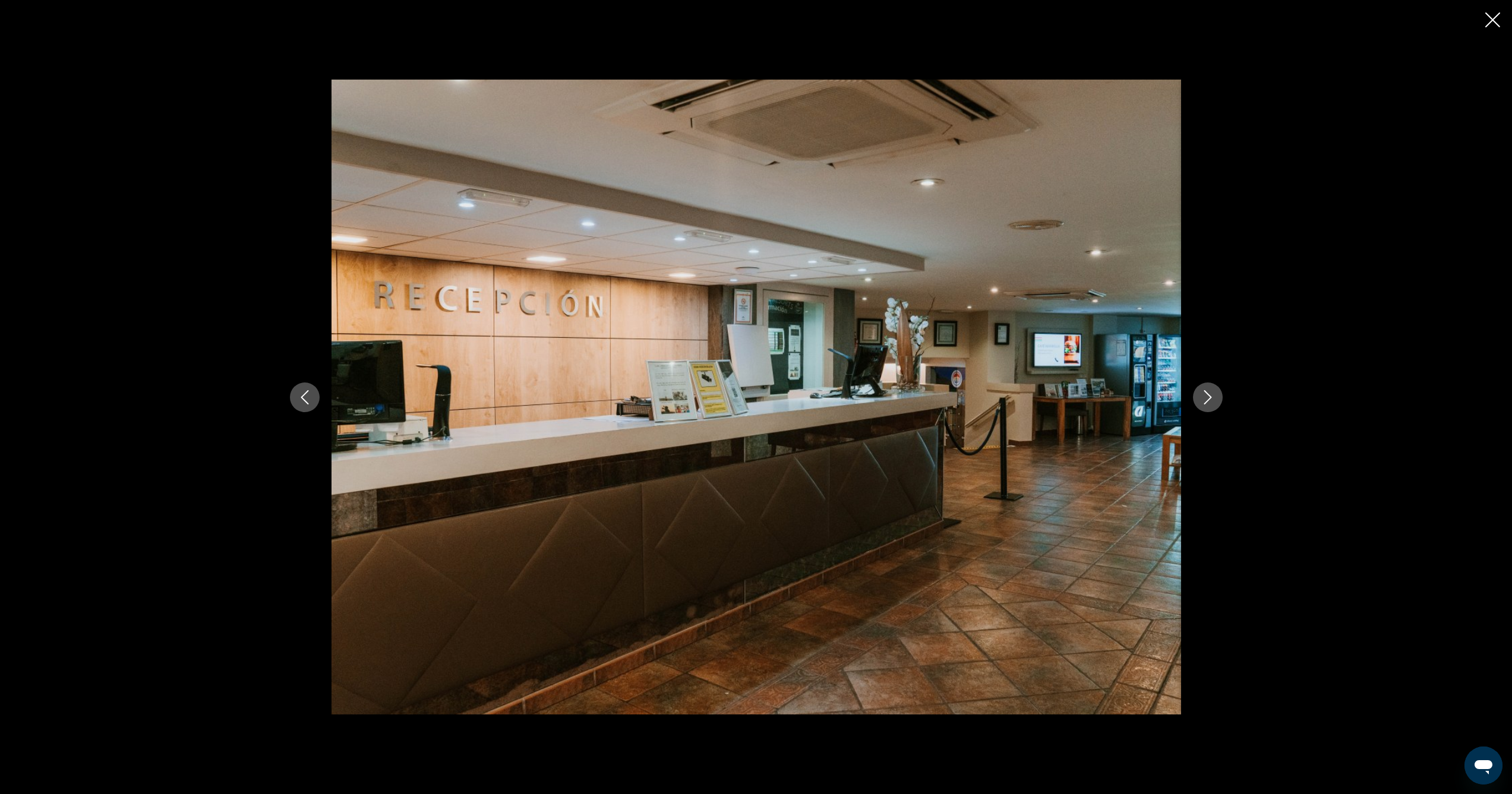
click at [1207, 399] on icon "Next image" at bounding box center [1208, 397] width 14 height 14
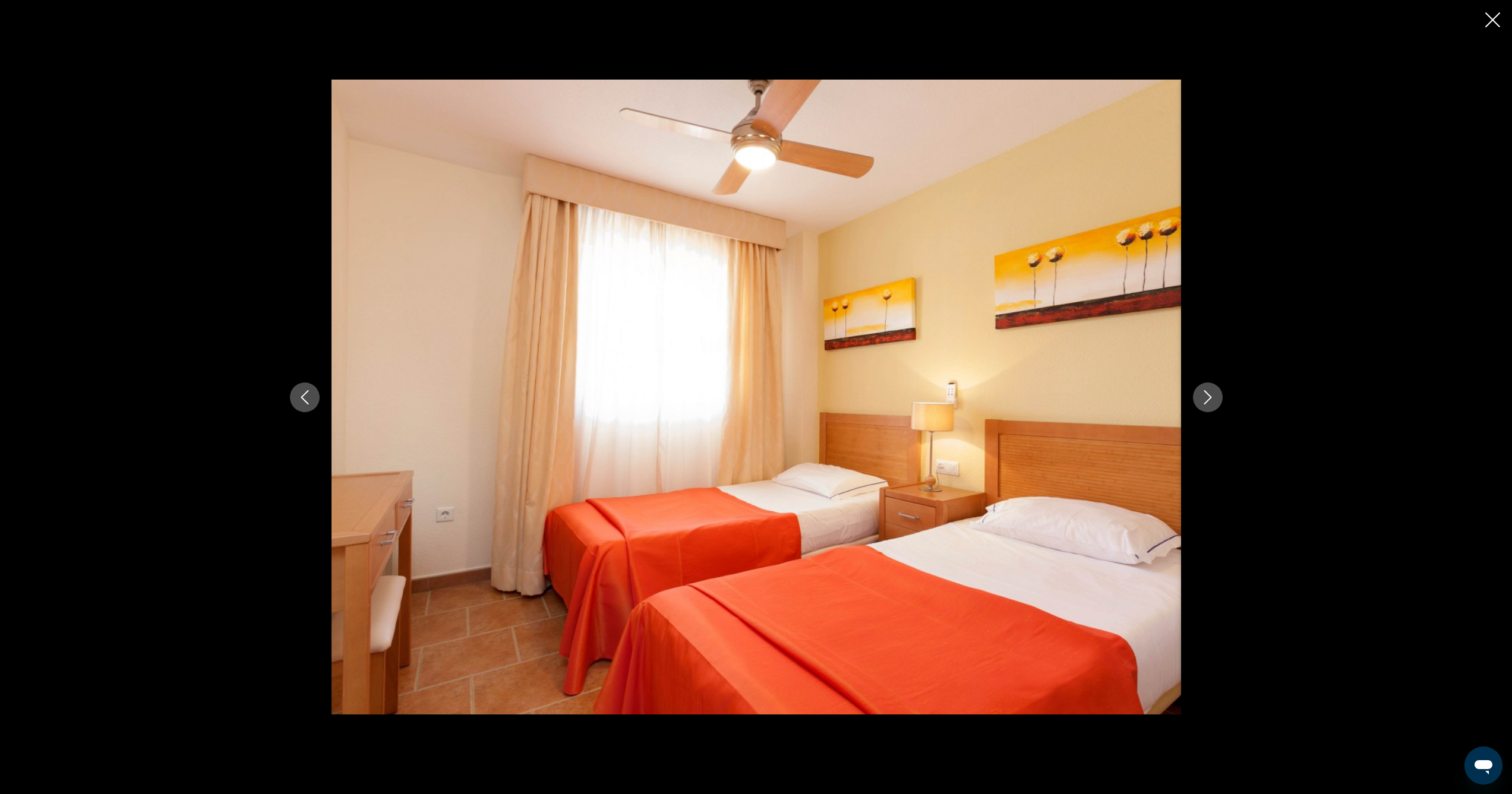
click at [1207, 399] on icon "Next image" at bounding box center [1208, 397] width 14 height 14
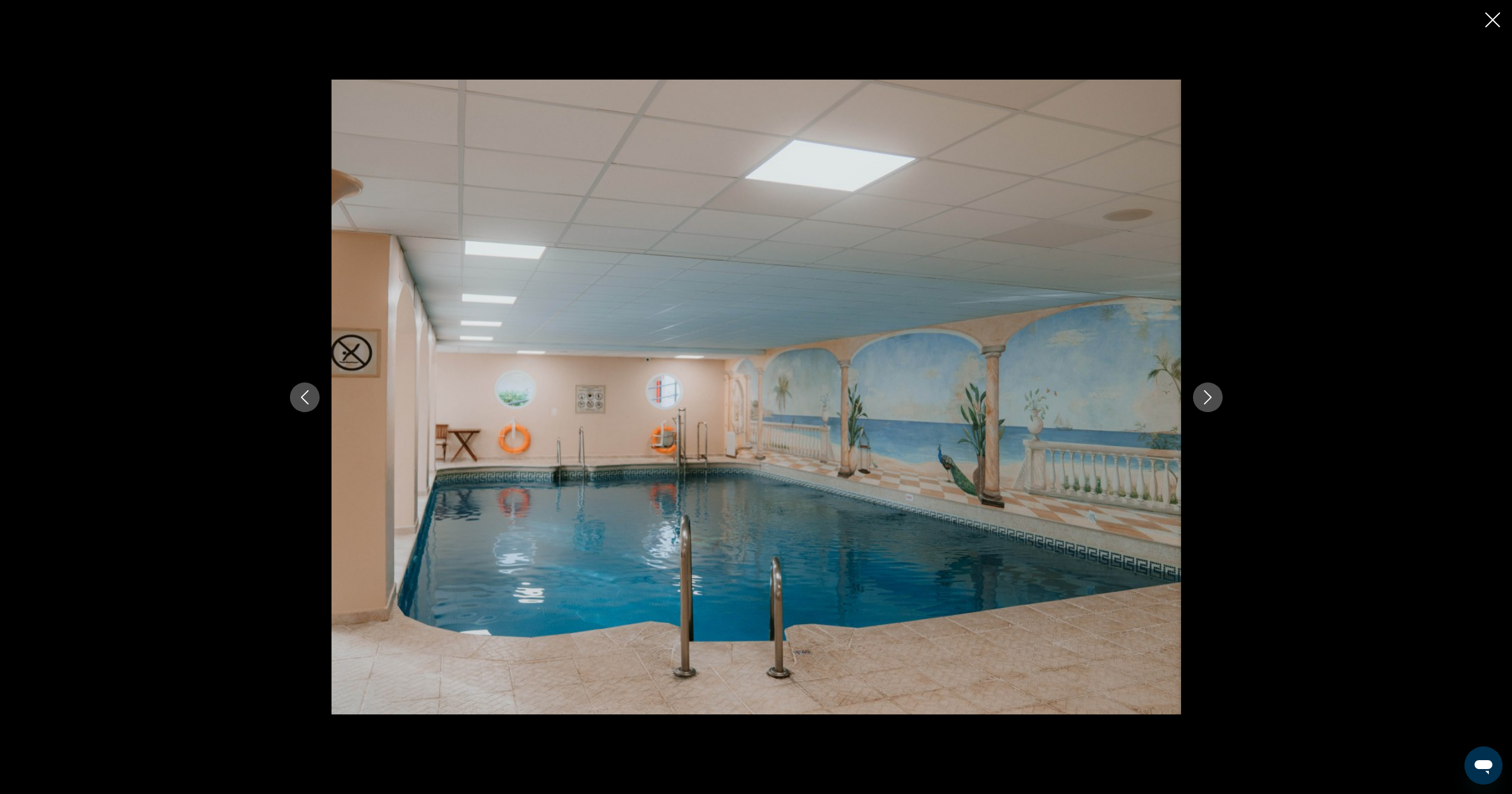
click at [1207, 399] on icon "Next image" at bounding box center [1208, 397] width 14 height 14
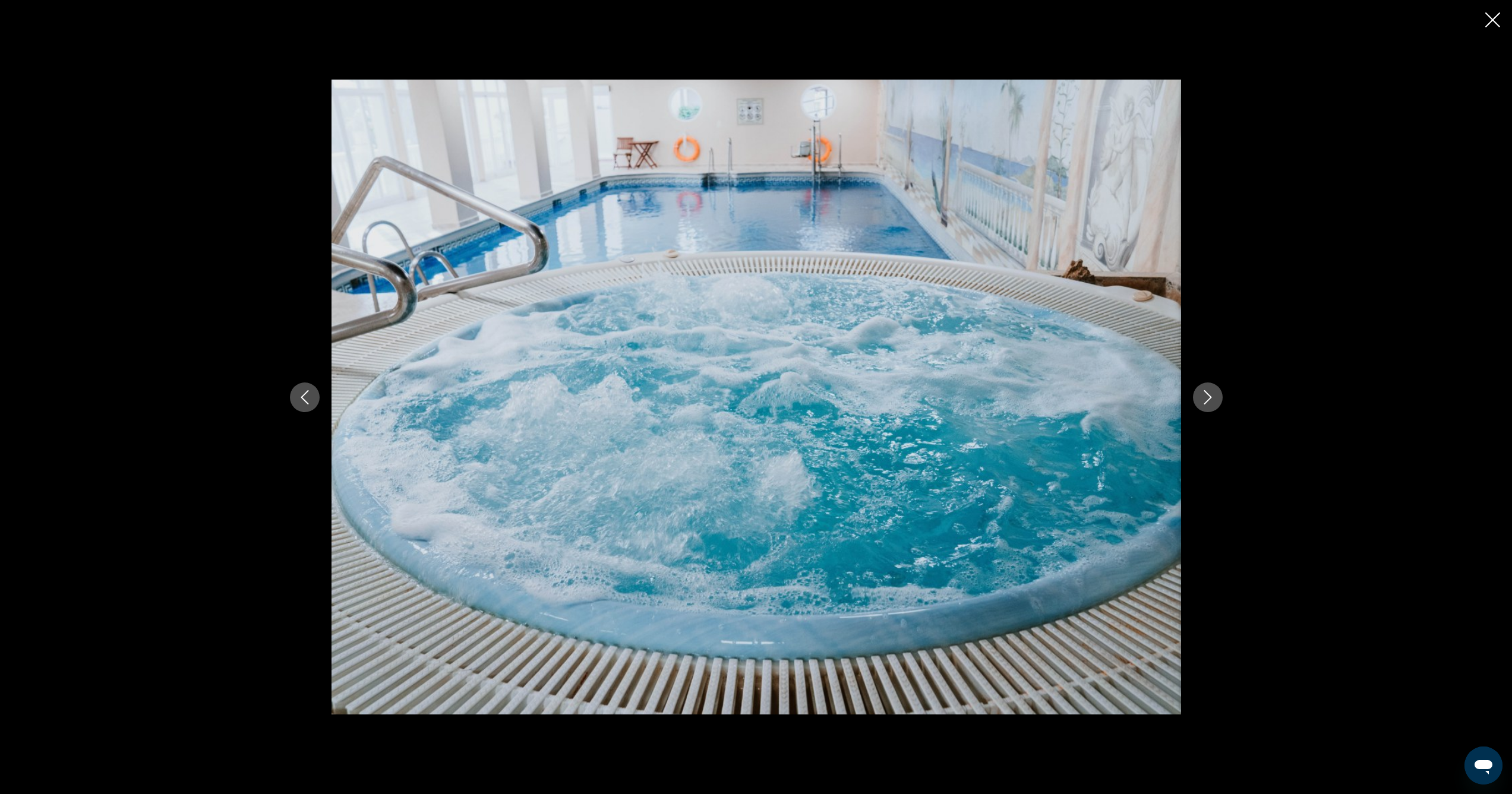
click at [1207, 399] on icon "Next image" at bounding box center [1208, 397] width 14 height 14
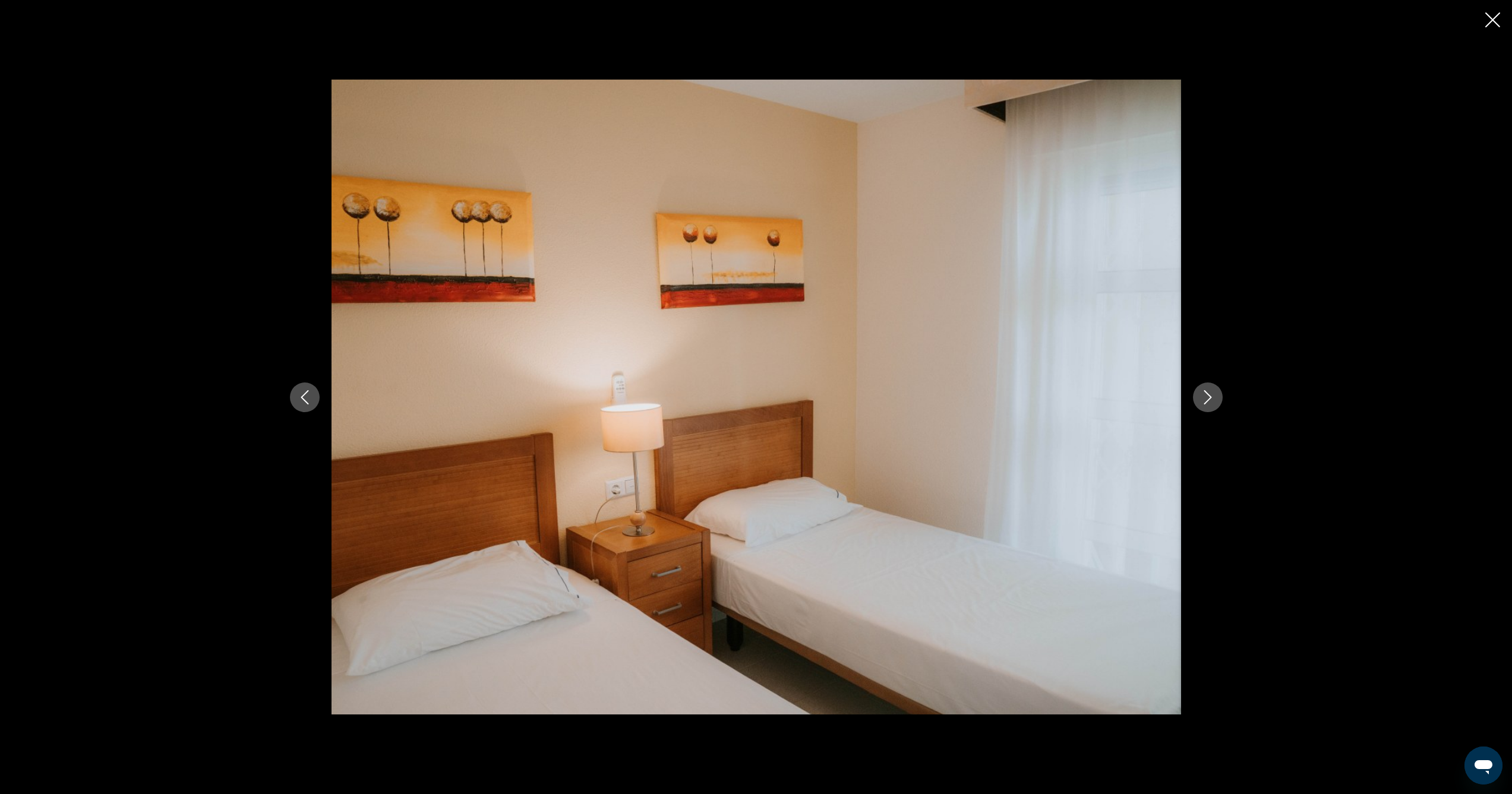
click at [1207, 399] on icon "Next image" at bounding box center [1208, 397] width 14 height 14
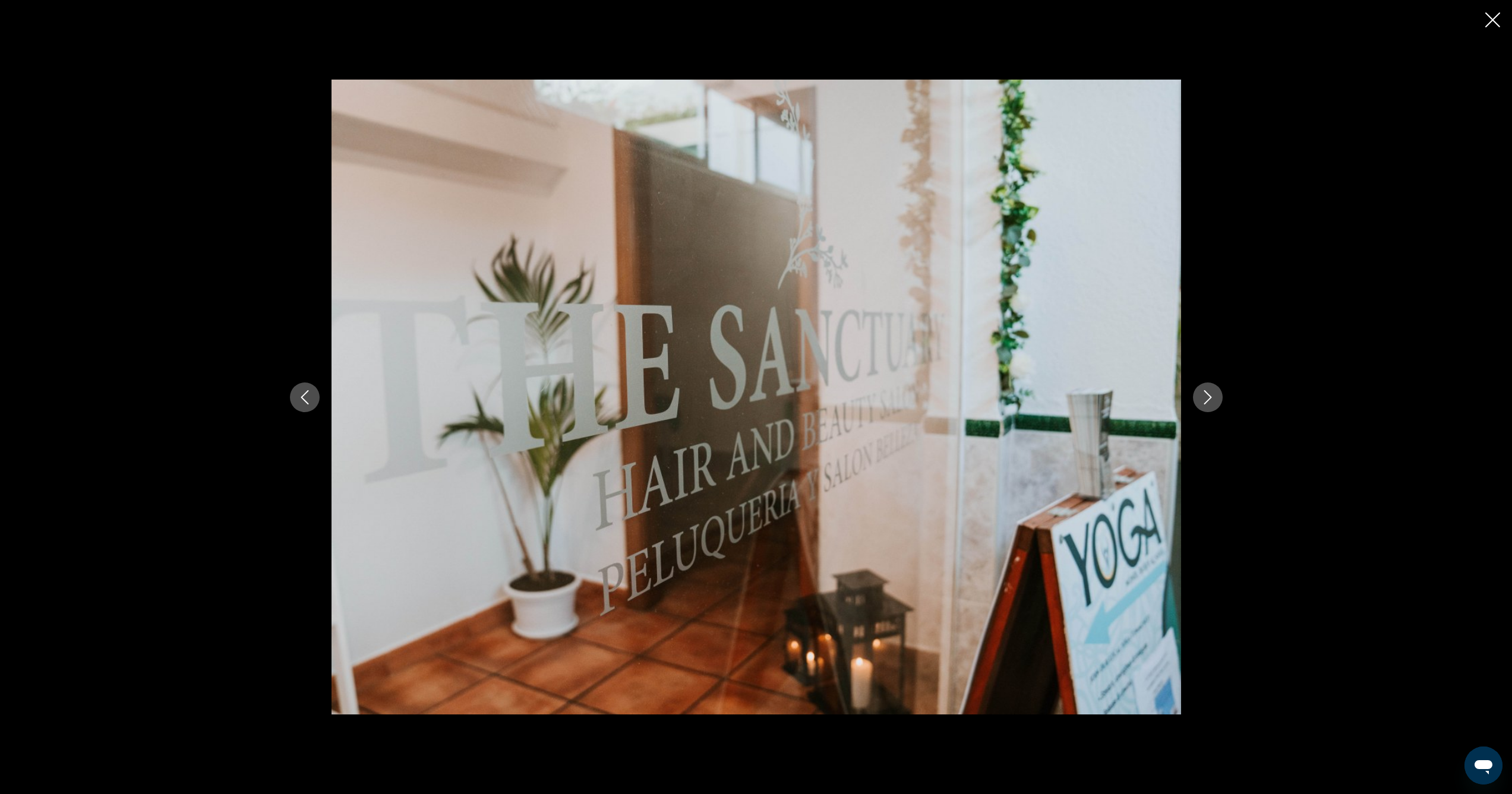
click at [1207, 399] on icon "Next image" at bounding box center [1208, 397] width 14 height 14
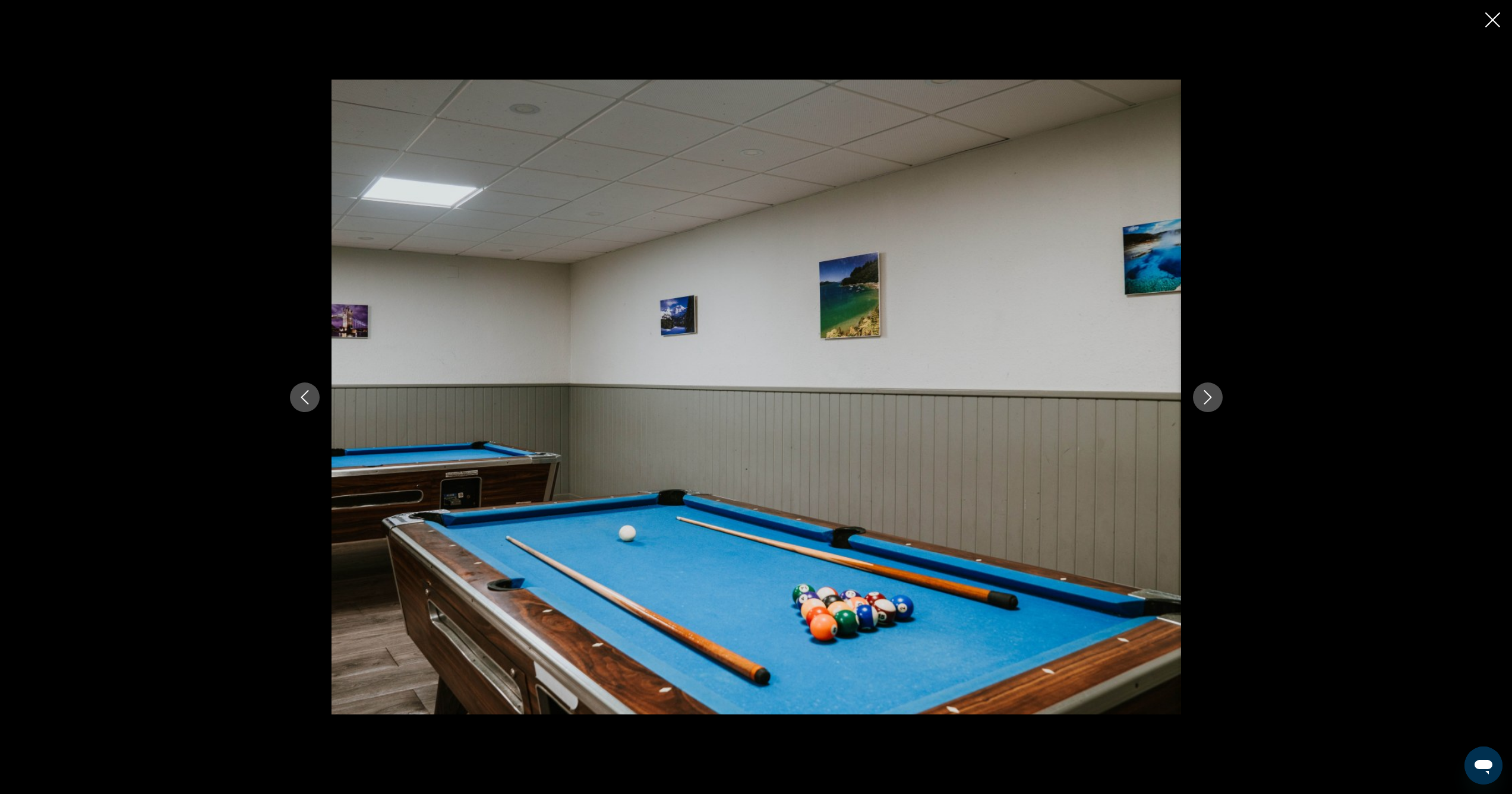
click at [1207, 399] on icon "Next image" at bounding box center [1208, 397] width 14 height 14
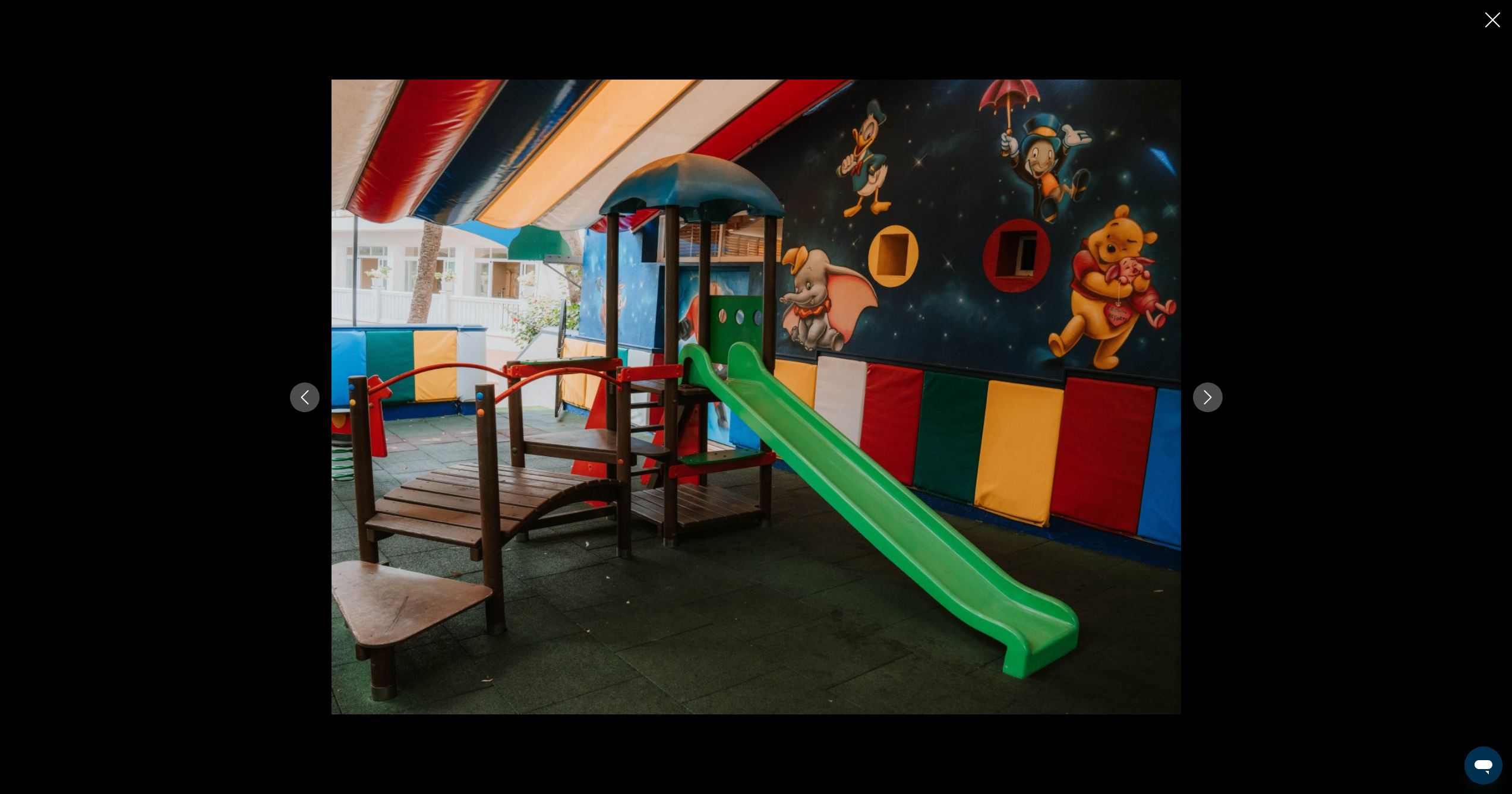
click at [1207, 399] on icon "Next image" at bounding box center [1208, 397] width 14 height 14
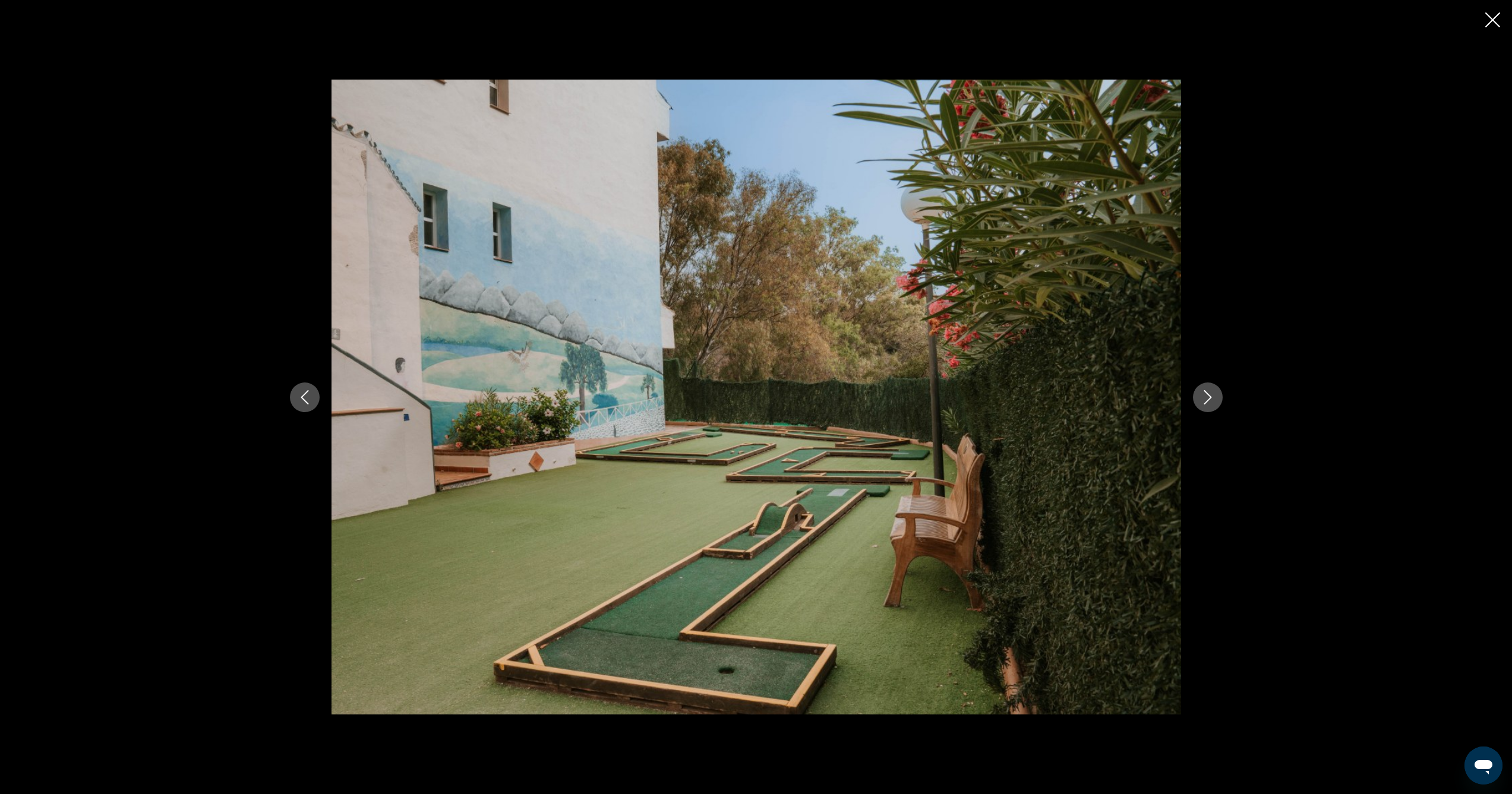
click at [1207, 399] on icon "Next image" at bounding box center [1208, 397] width 14 height 14
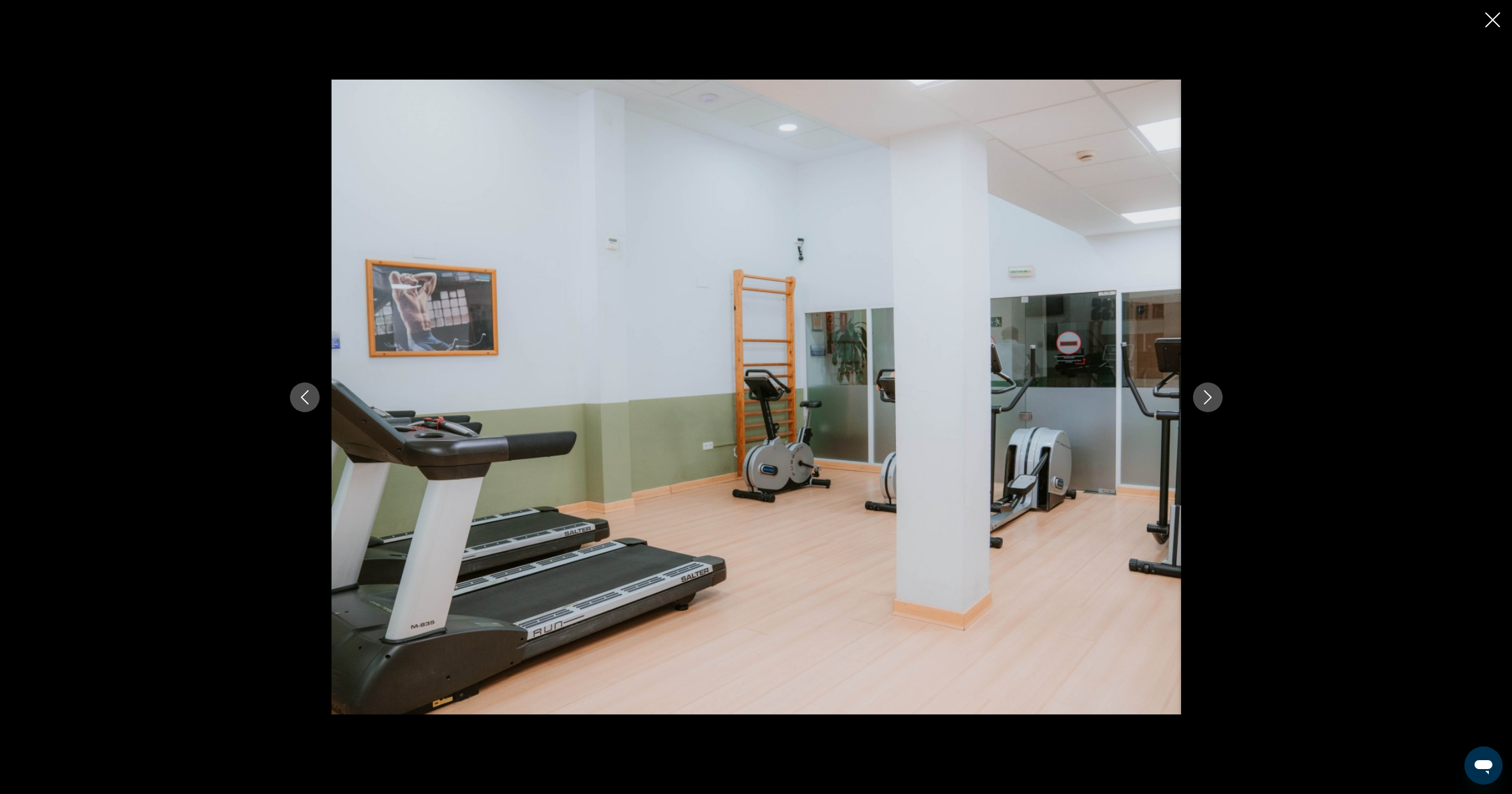
click at [1207, 399] on icon "Next image" at bounding box center [1208, 397] width 14 height 14
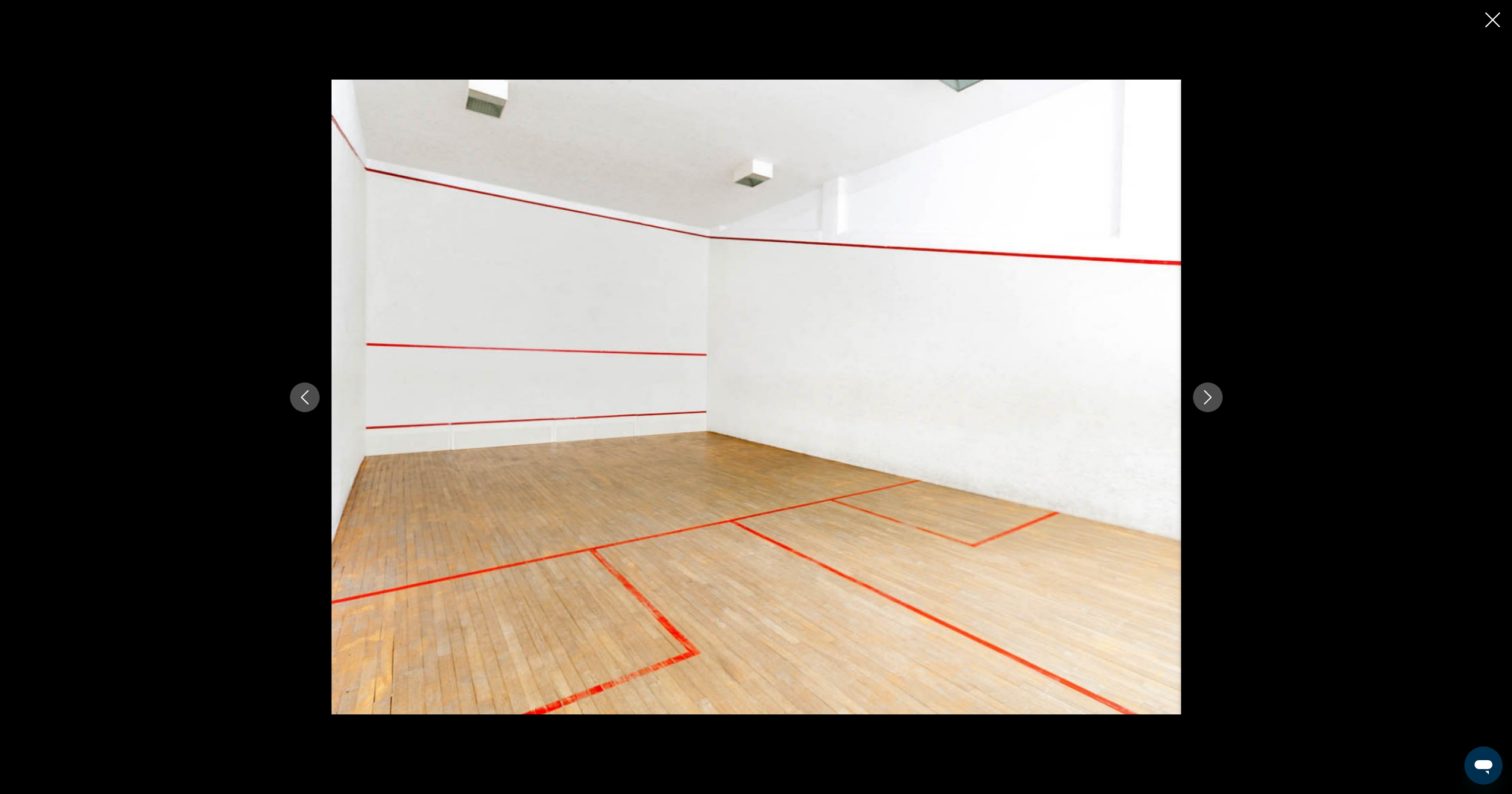
scroll to position [373, 0]
click at [1207, 399] on icon "Next image" at bounding box center [1208, 397] width 14 height 14
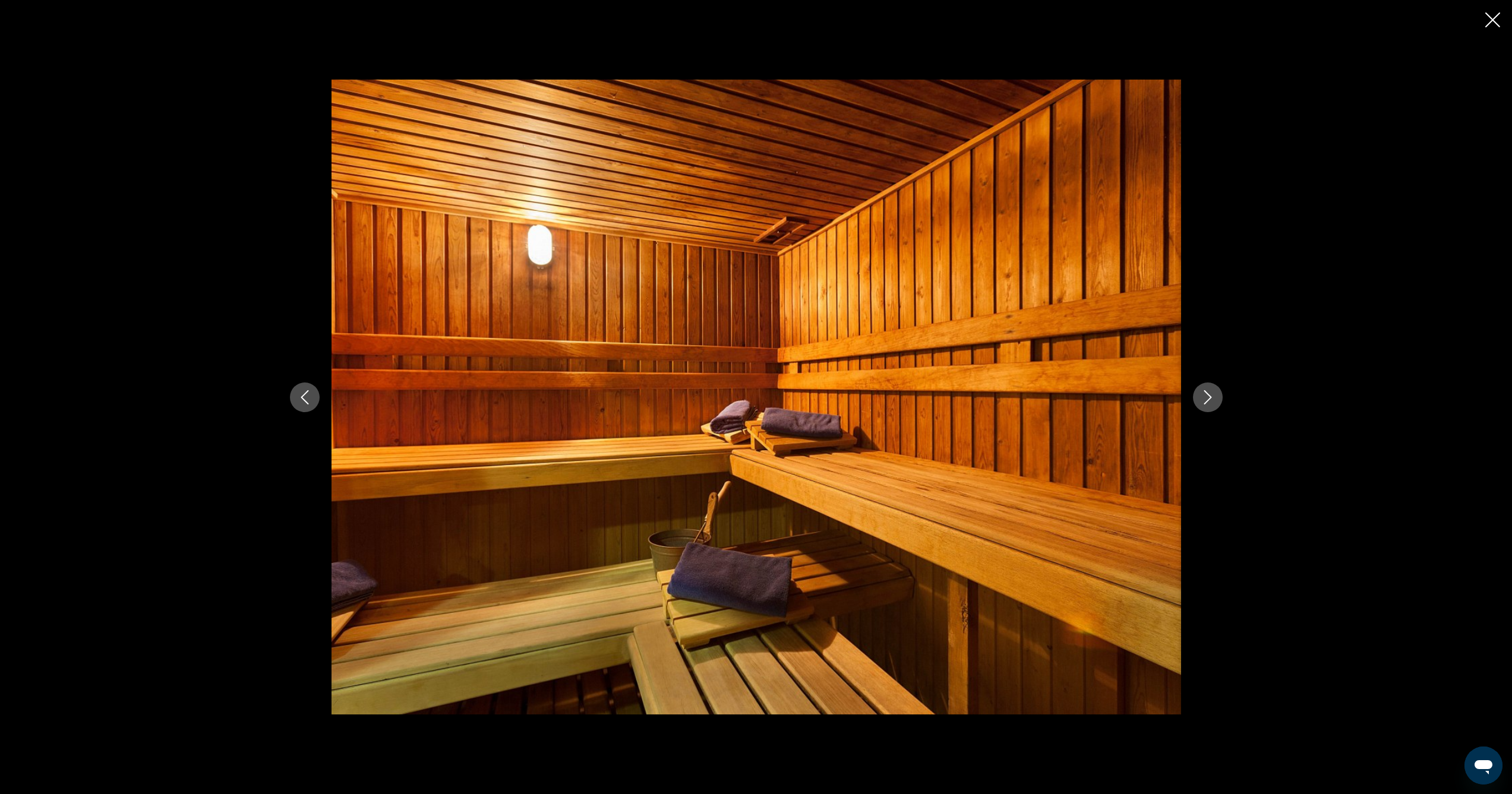
click at [1207, 399] on icon "Next image" at bounding box center [1208, 397] width 14 height 14
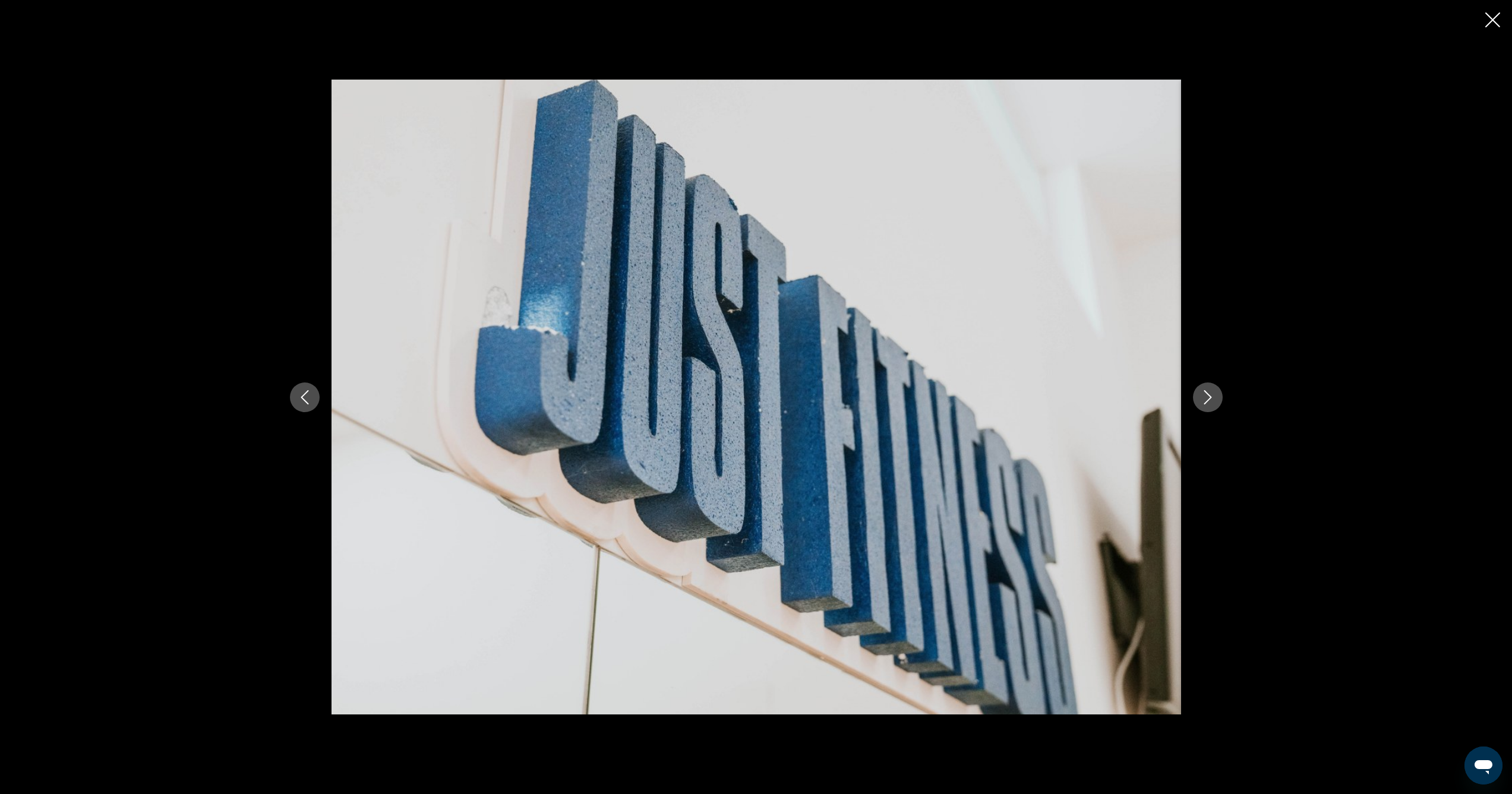
click at [1207, 399] on icon "Next image" at bounding box center [1208, 397] width 14 height 14
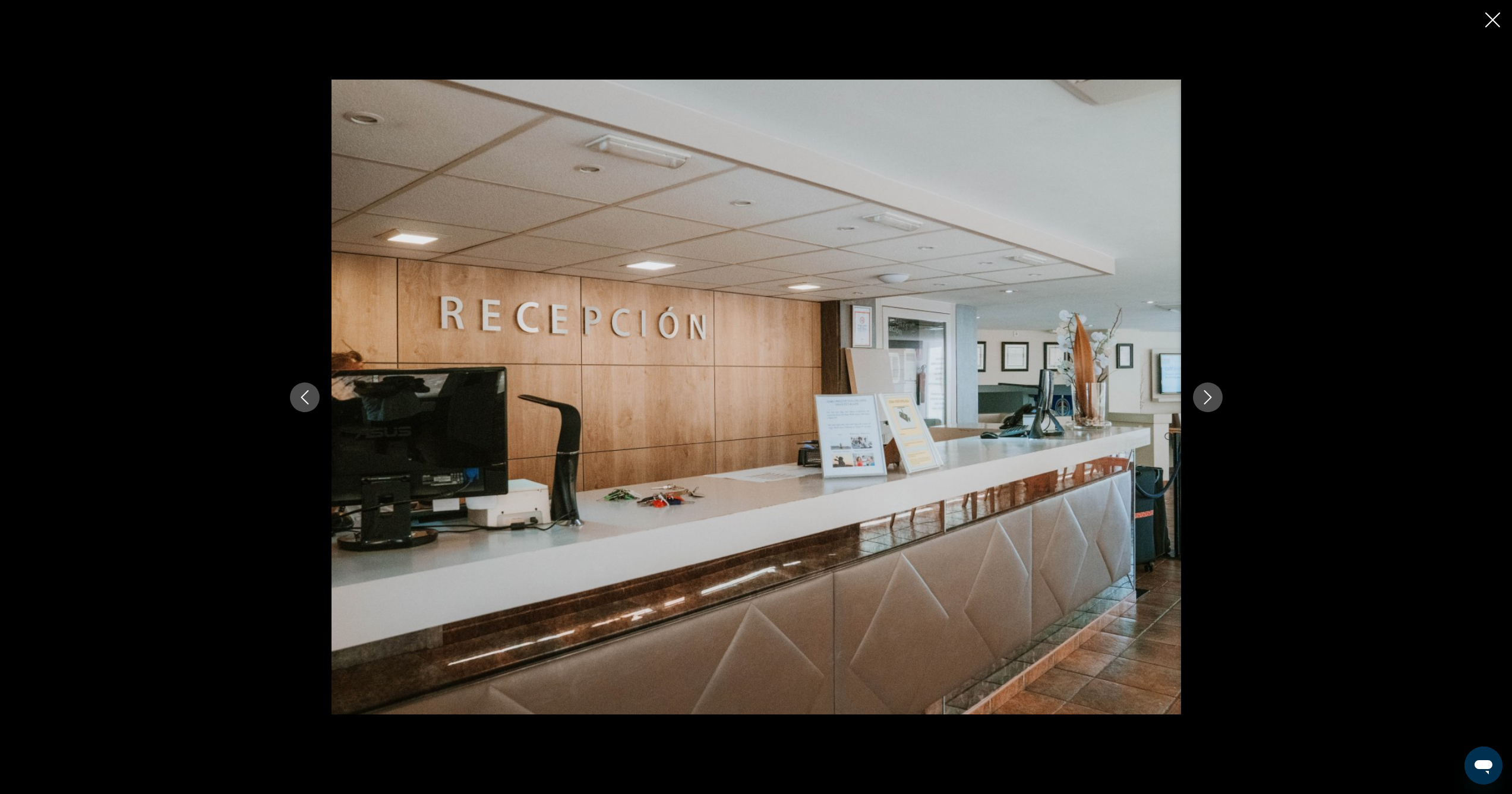
click at [1207, 399] on icon "Next image" at bounding box center [1208, 397] width 14 height 14
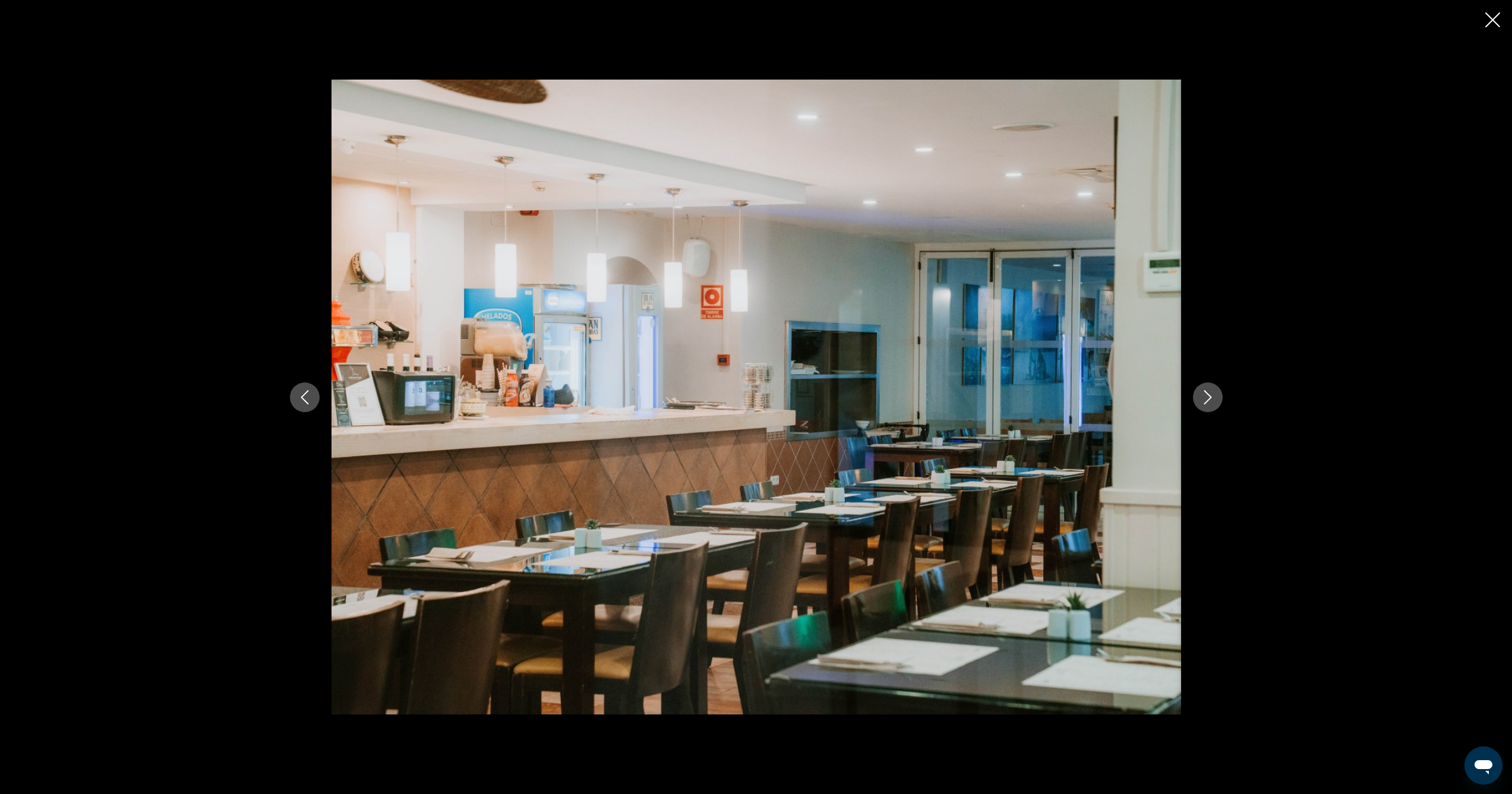
click at [1207, 399] on icon "Next image" at bounding box center [1208, 397] width 14 height 14
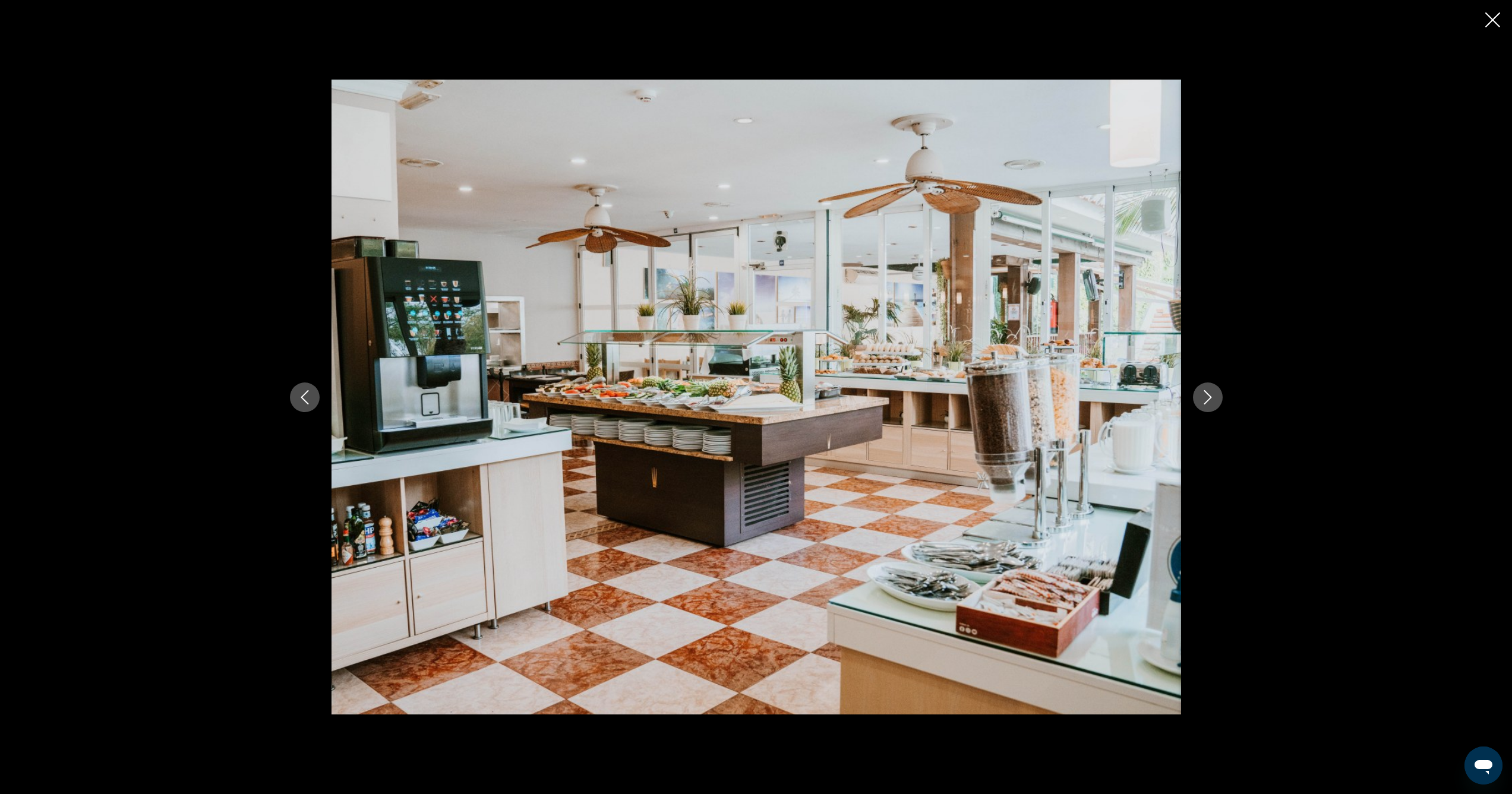
click at [1207, 399] on icon "Next image" at bounding box center [1208, 397] width 14 height 14
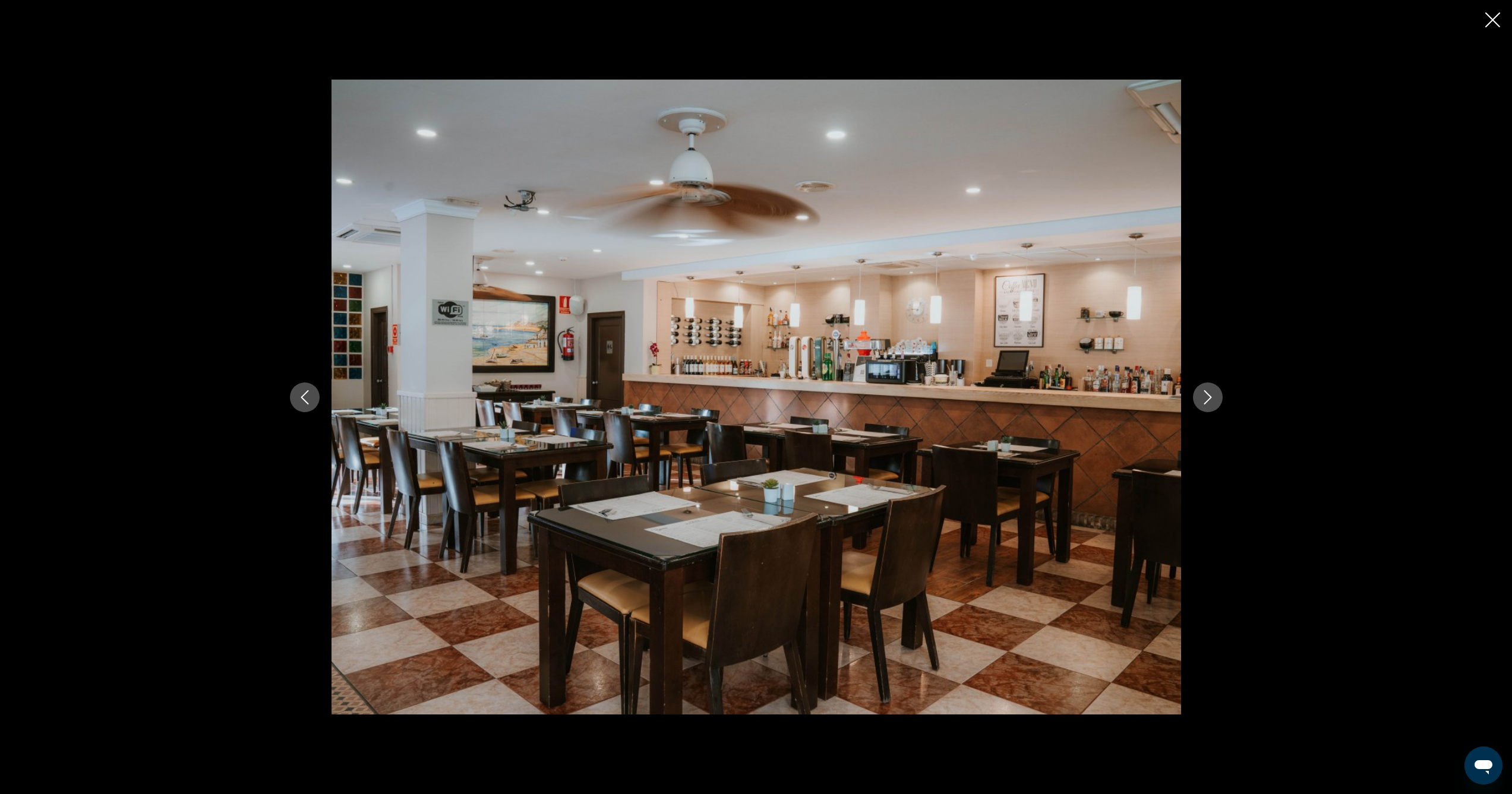
click at [1207, 399] on icon "Next image" at bounding box center [1208, 397] width 14 height 14
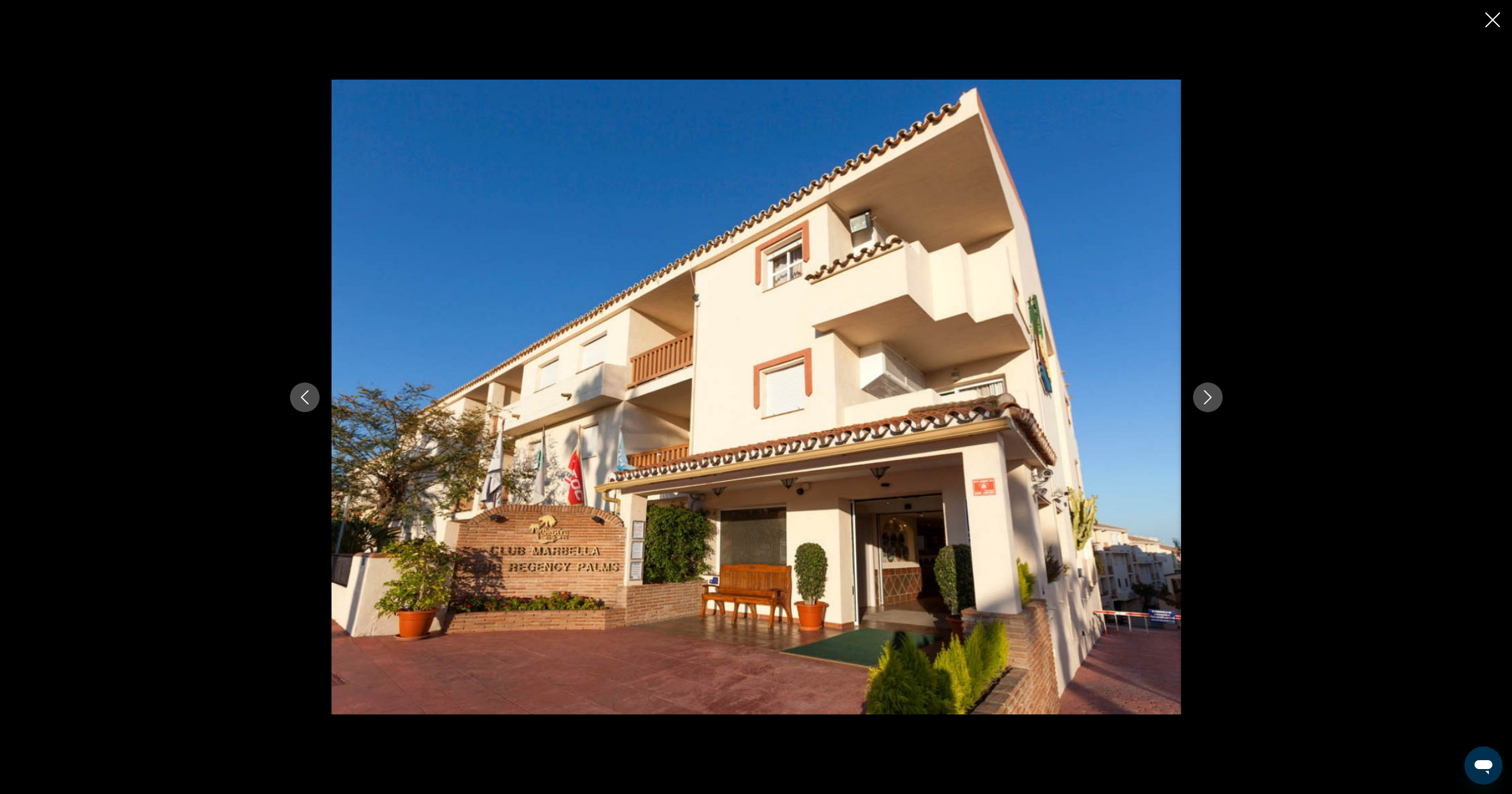
click at [1492, 22] on icon "Close slideshow" at bounding box center [1492, 19] width 14 height 14
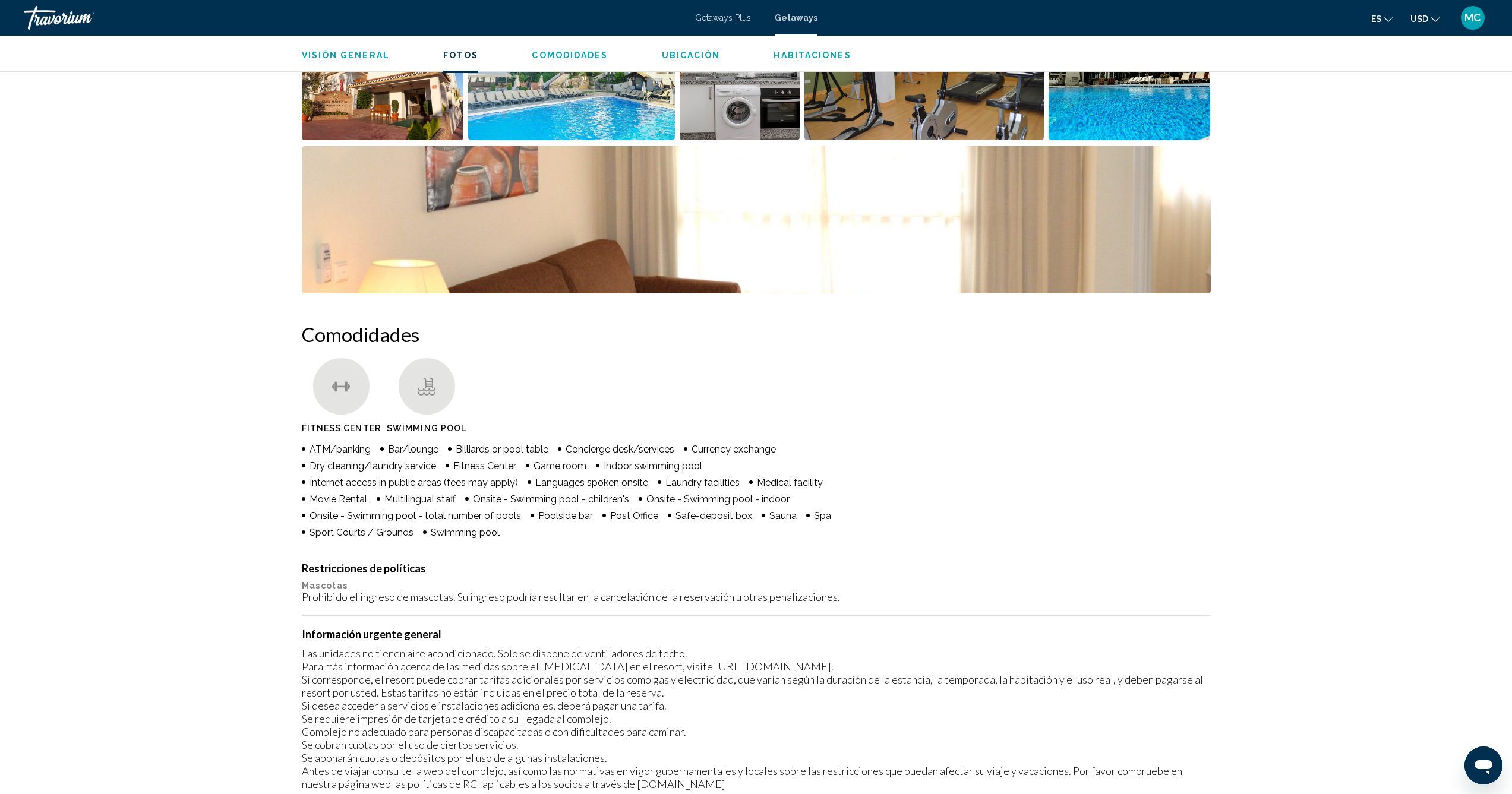
scroll to position [423, 0]
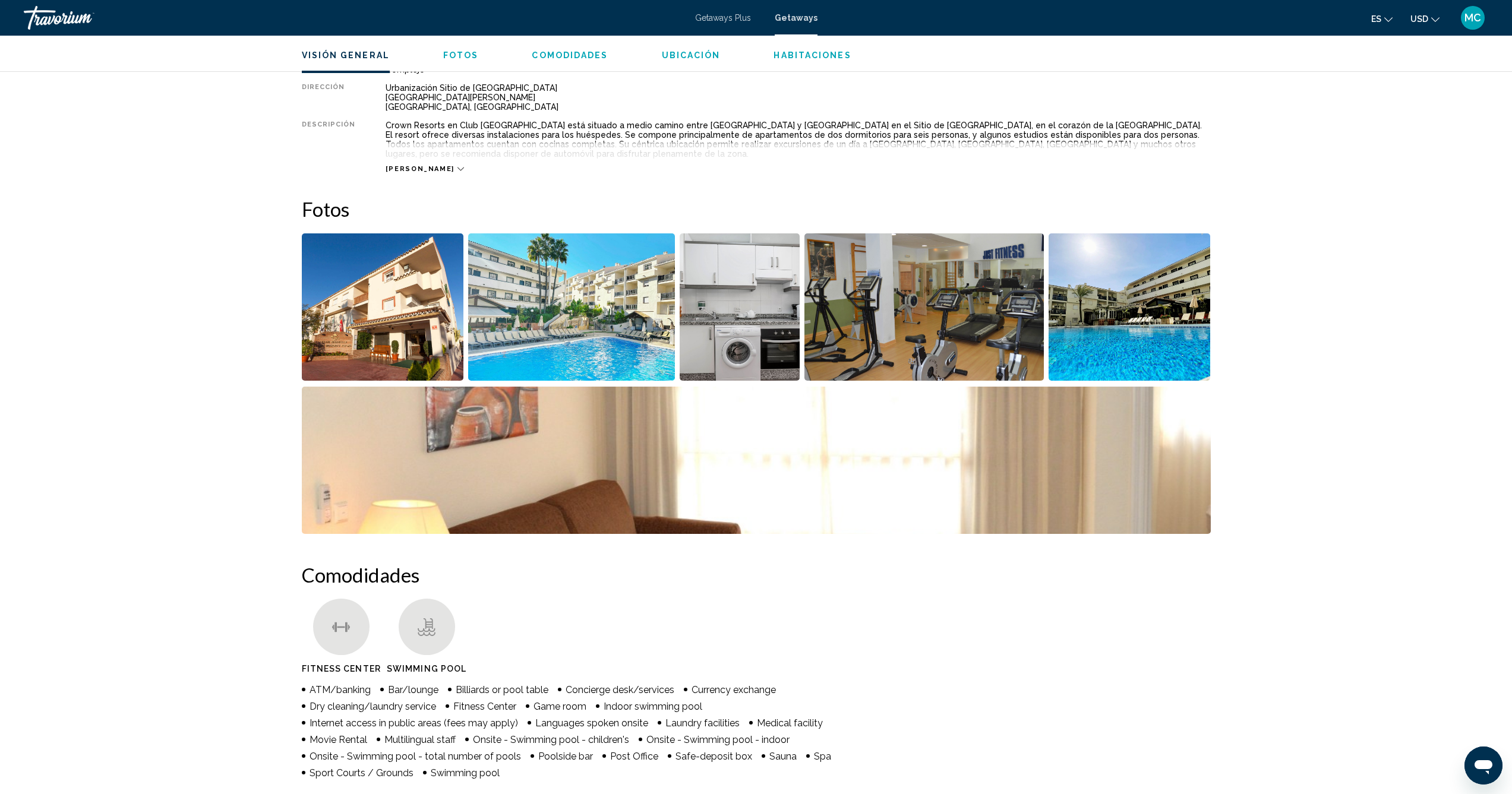
click at [392, 164] on button "[PERSON_NAME]" at bounding box center [424, 168] width 78 height 9
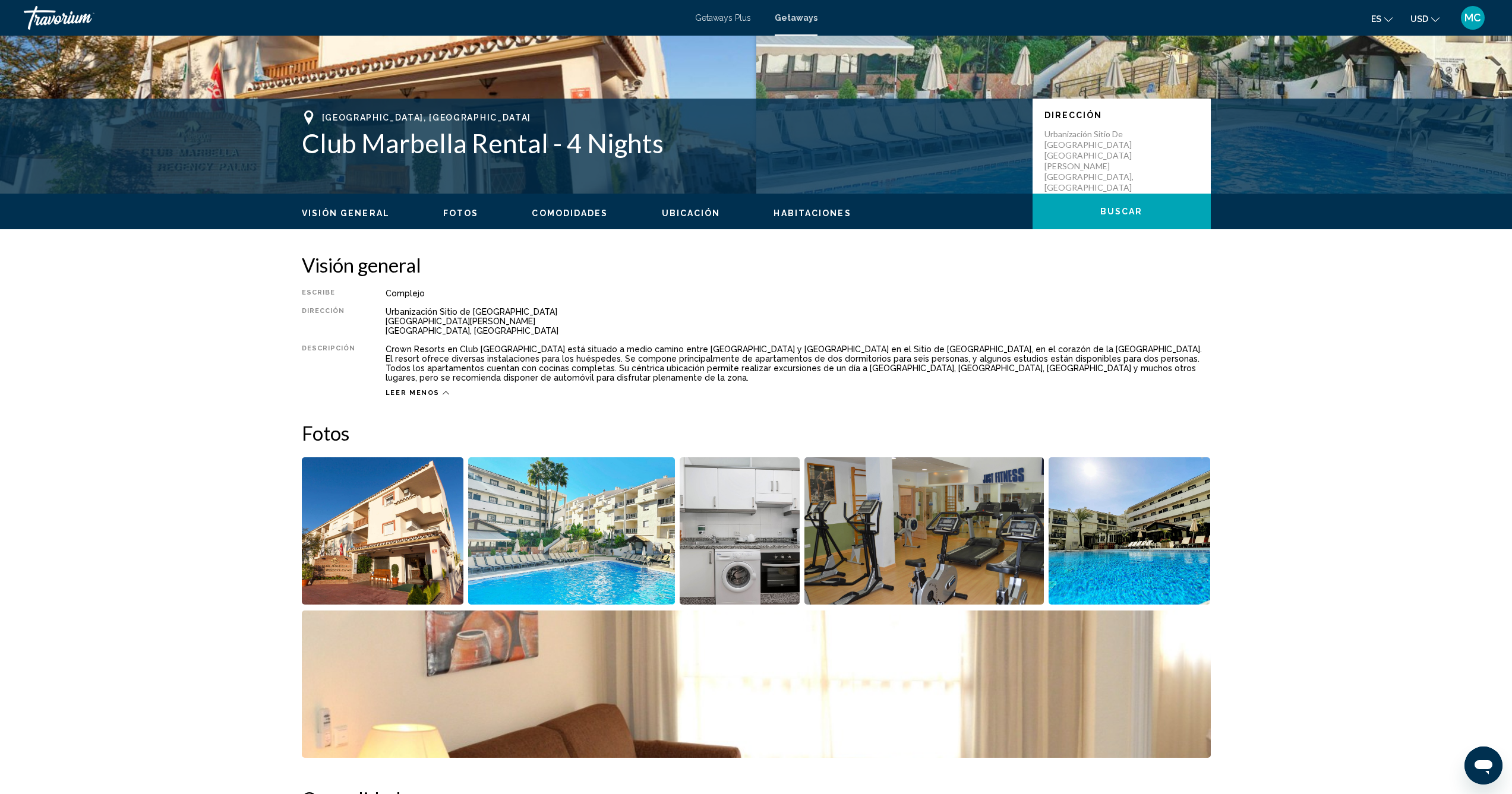
scroll to position [196, 0]
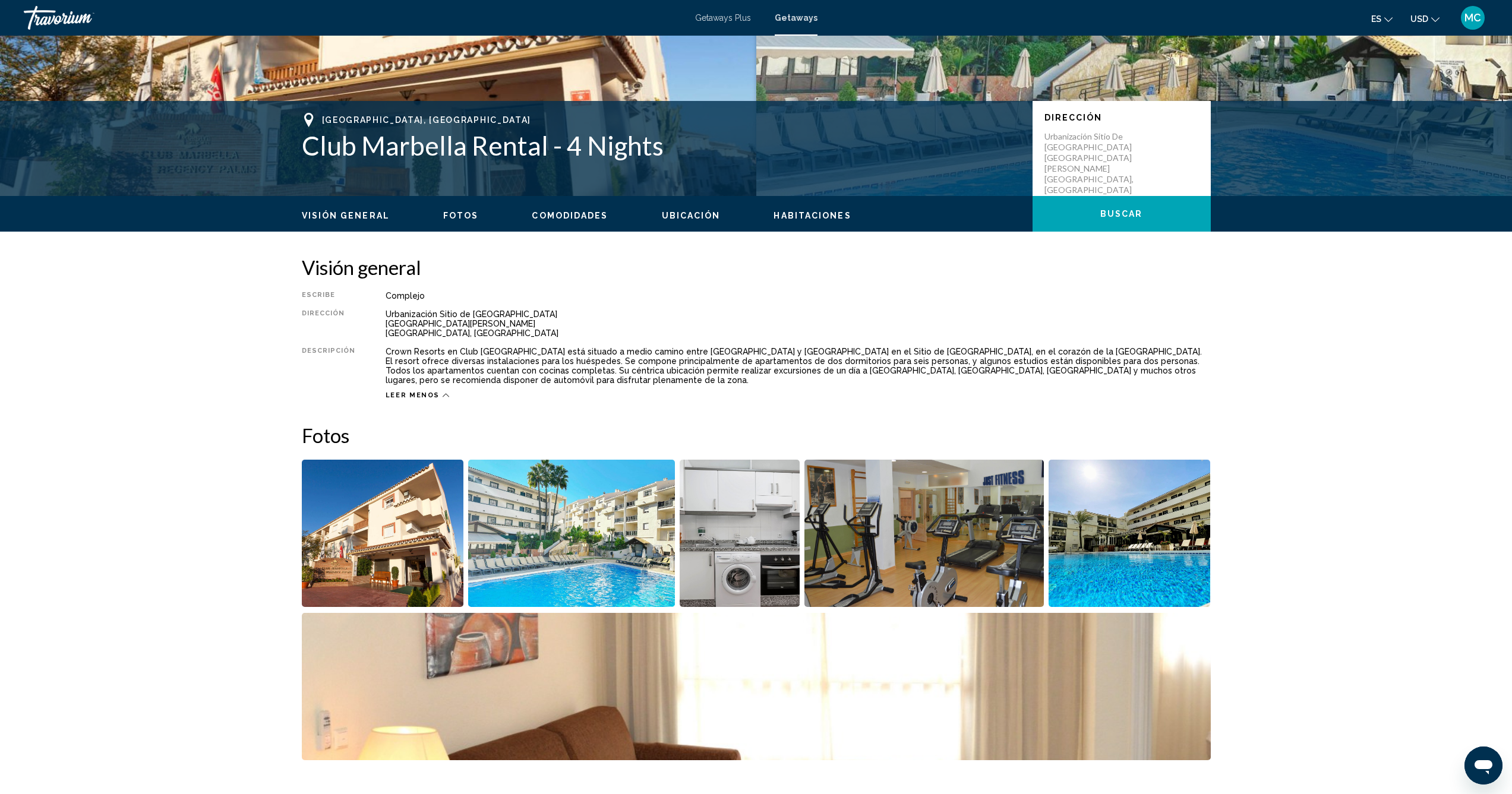
click at [570, 215] on span "Comodidades" at bounding box center [569, 215] width 76 height 10
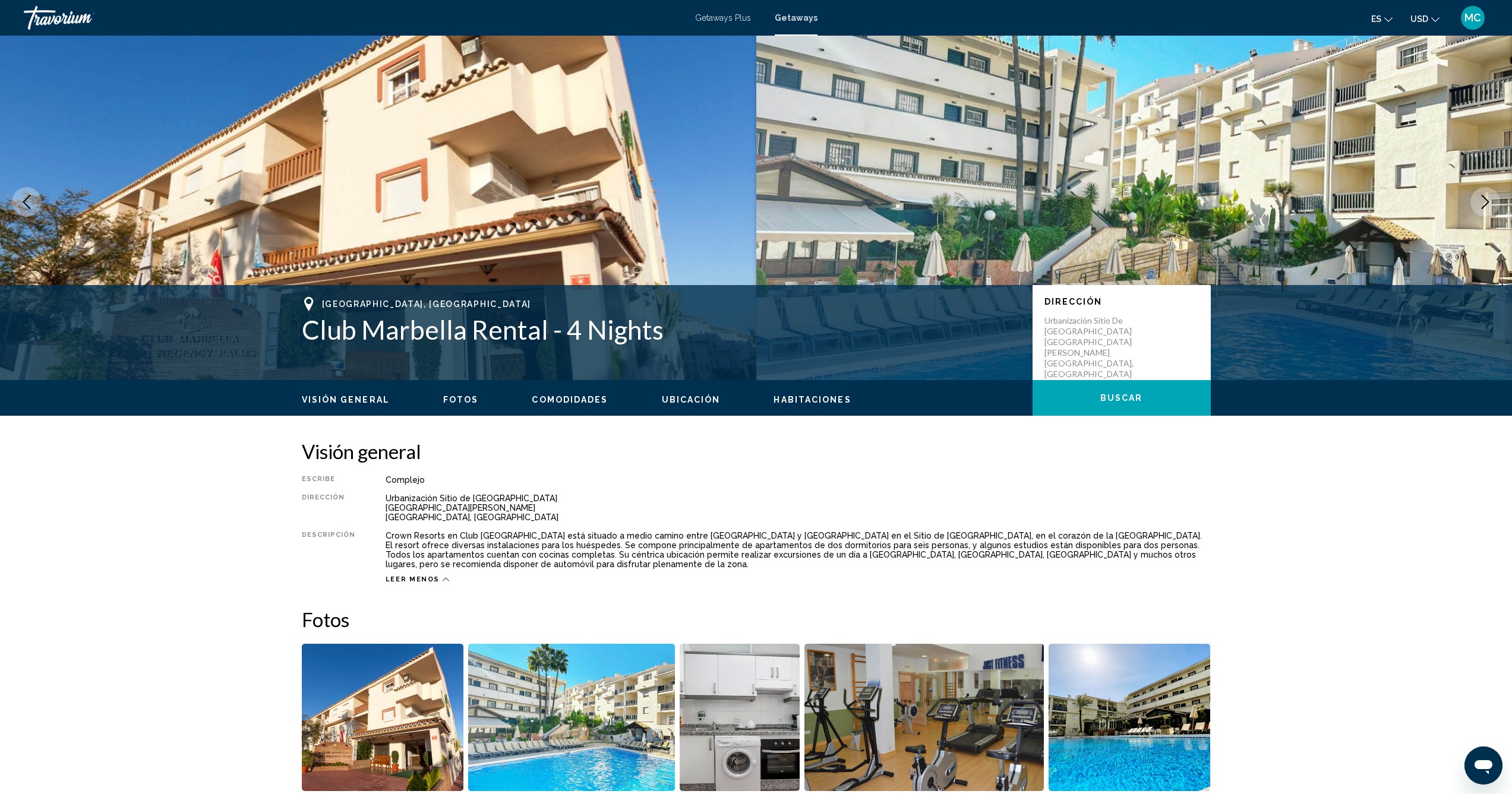
scroll to position [0, 0]
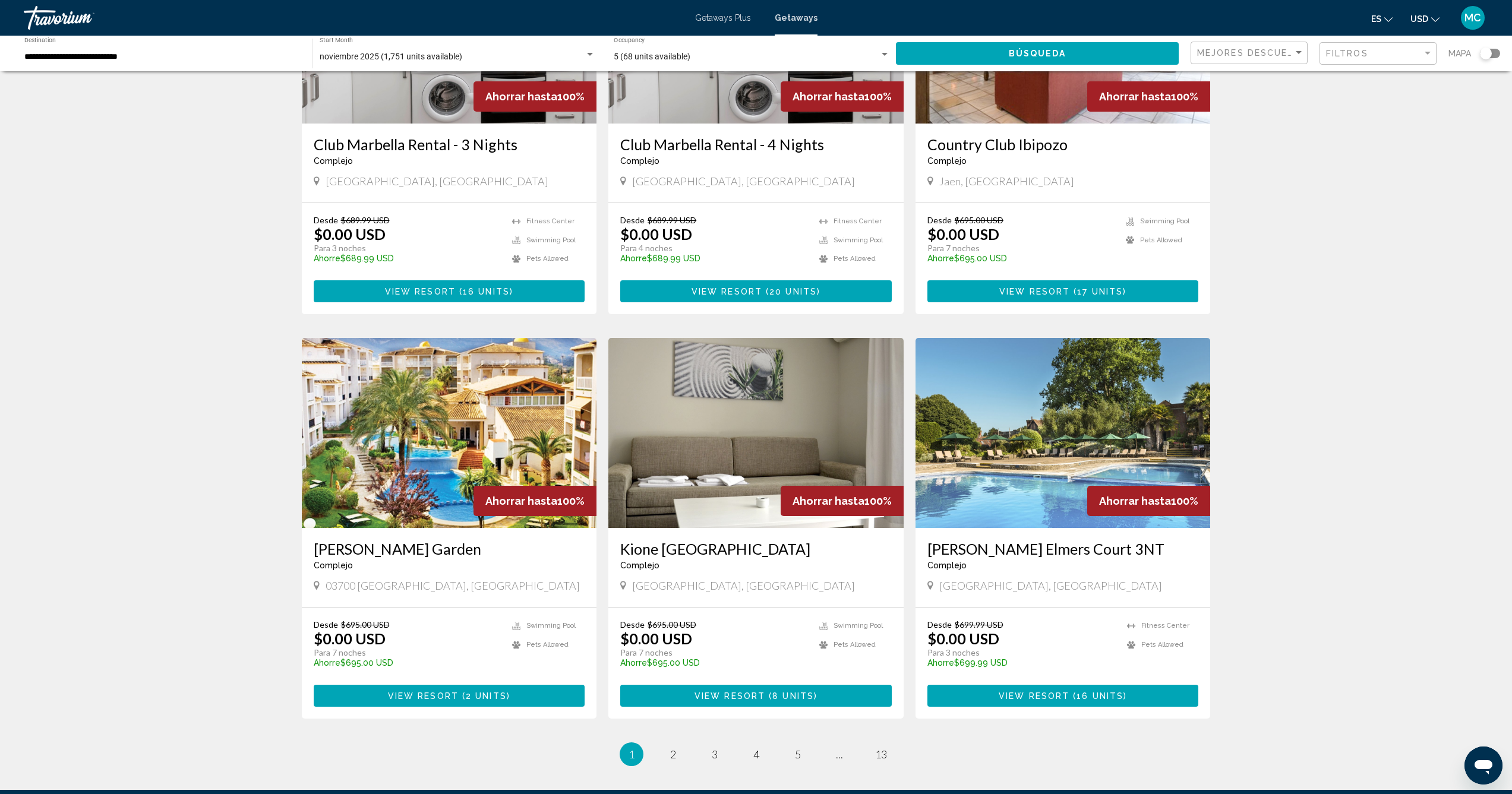
scroll to position [1044, 0]
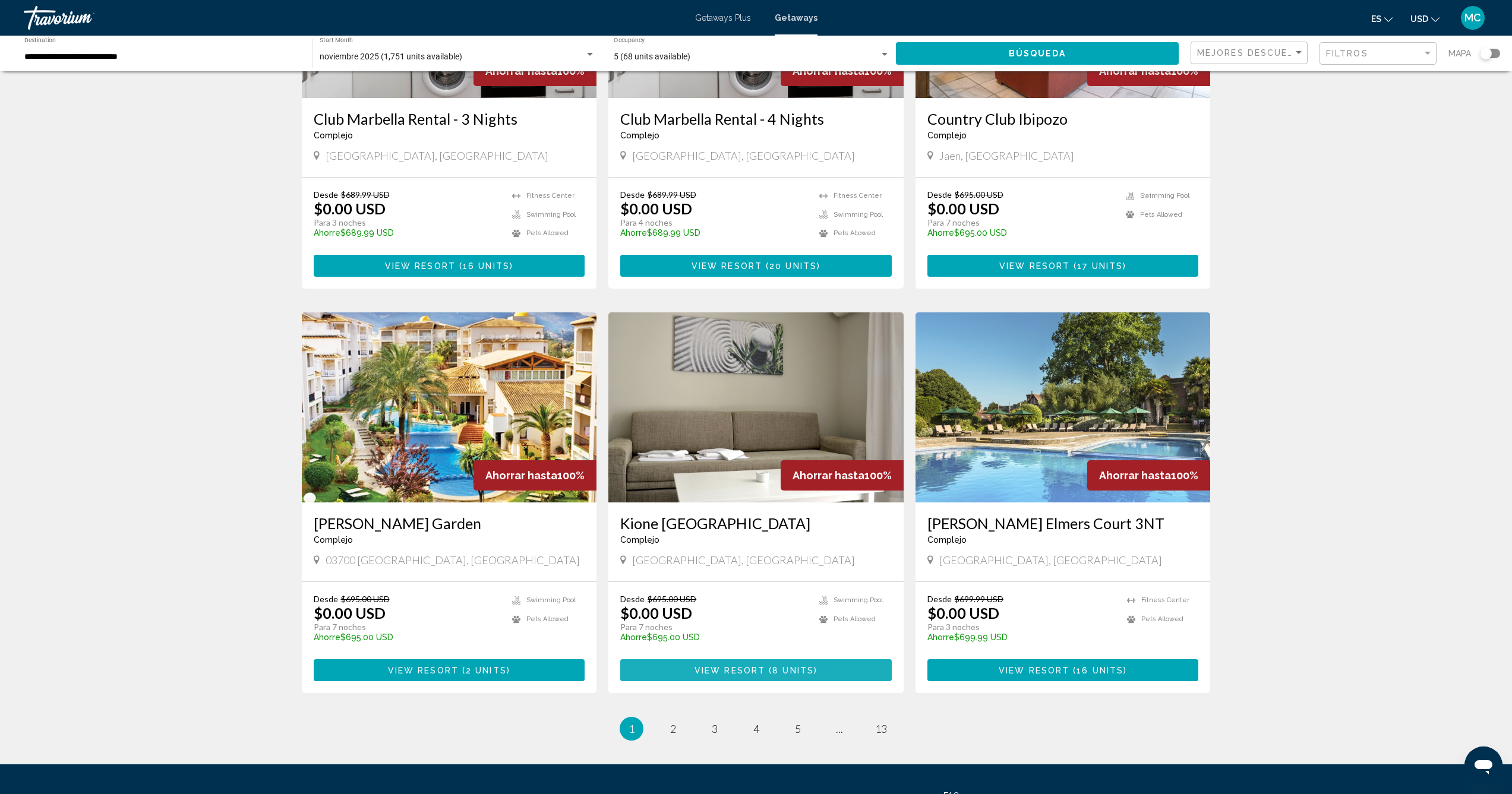
click at [750, 666] on span "View Resort" at bounding box center [729, 670] width 71 height 10
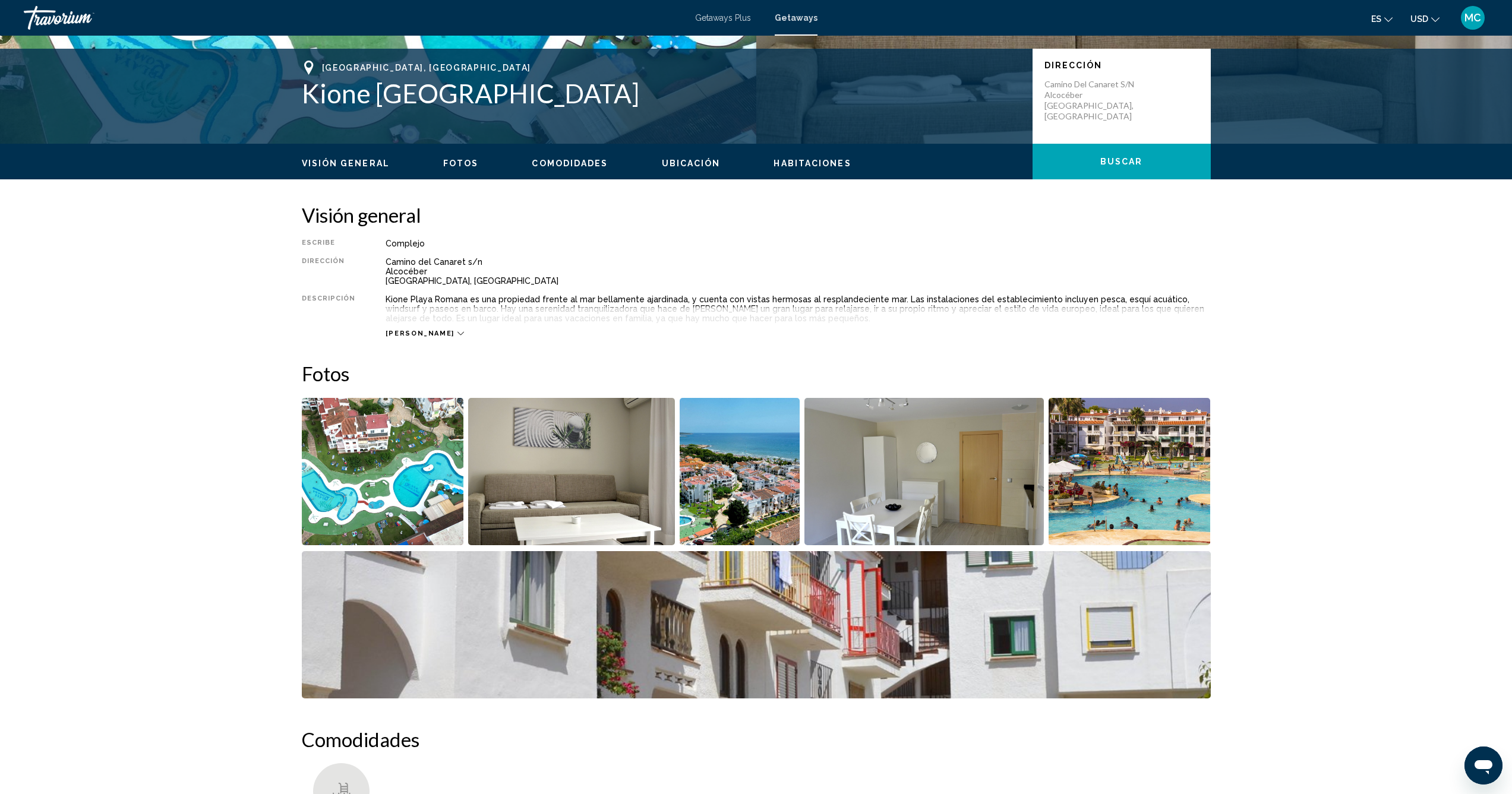
scroll to position [307, 0]
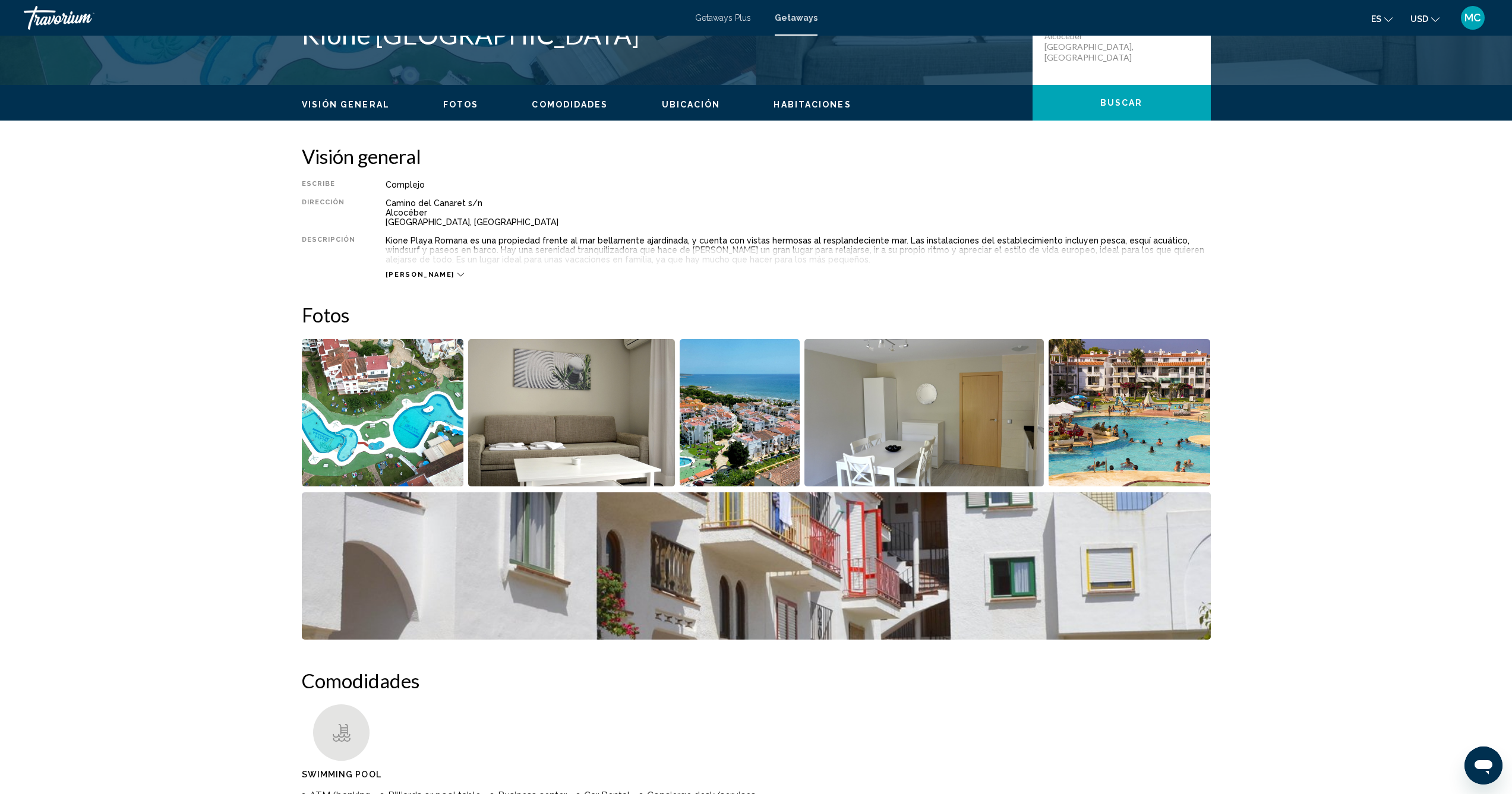
click at [398, 419] on img "Open full-screen image slider" at bounding box center [383, 412] width 162 height 147
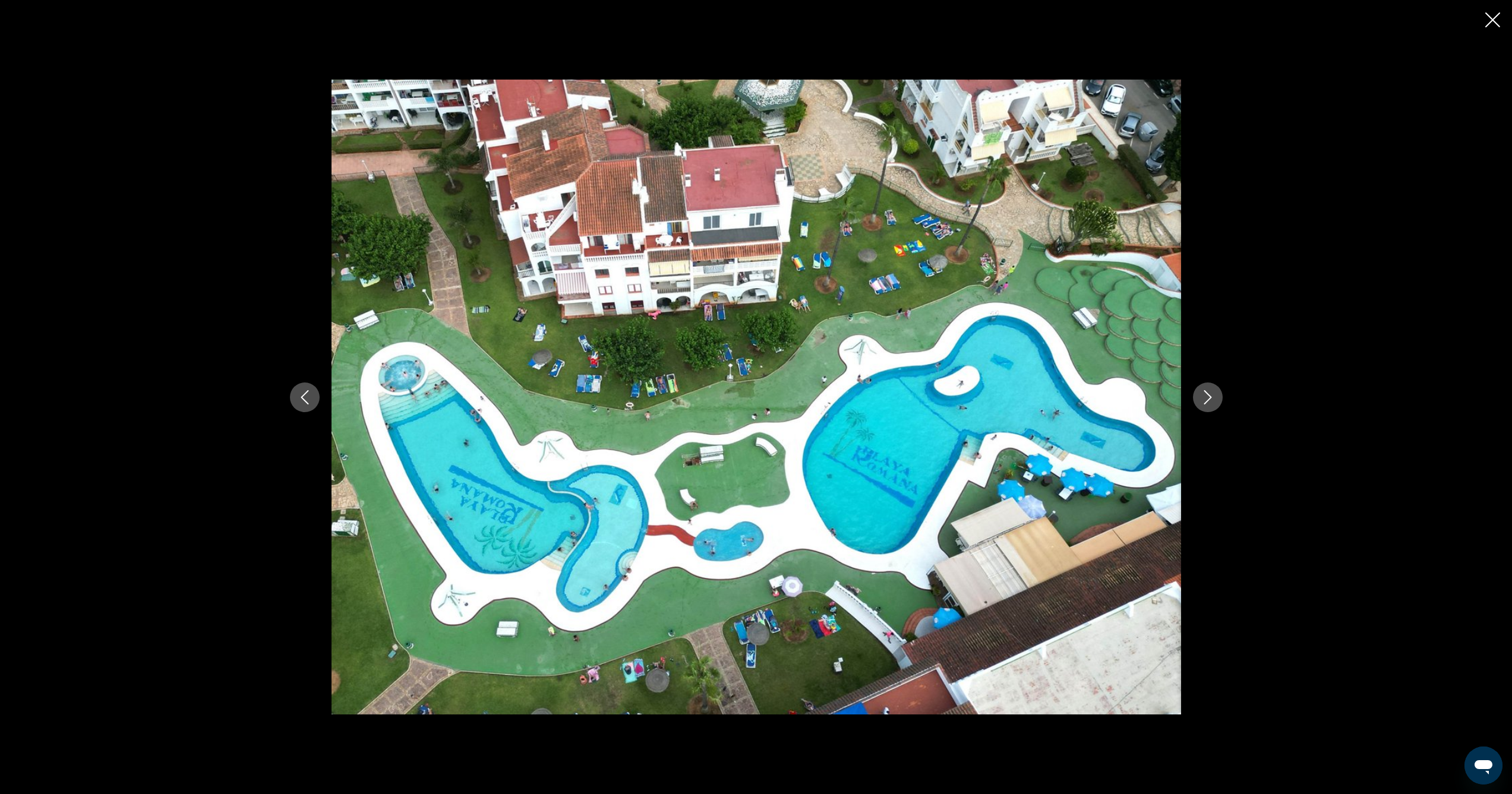
click at [1205, 397] on icon "Next image" at bounding box center [1208, 397] width 14 height 14
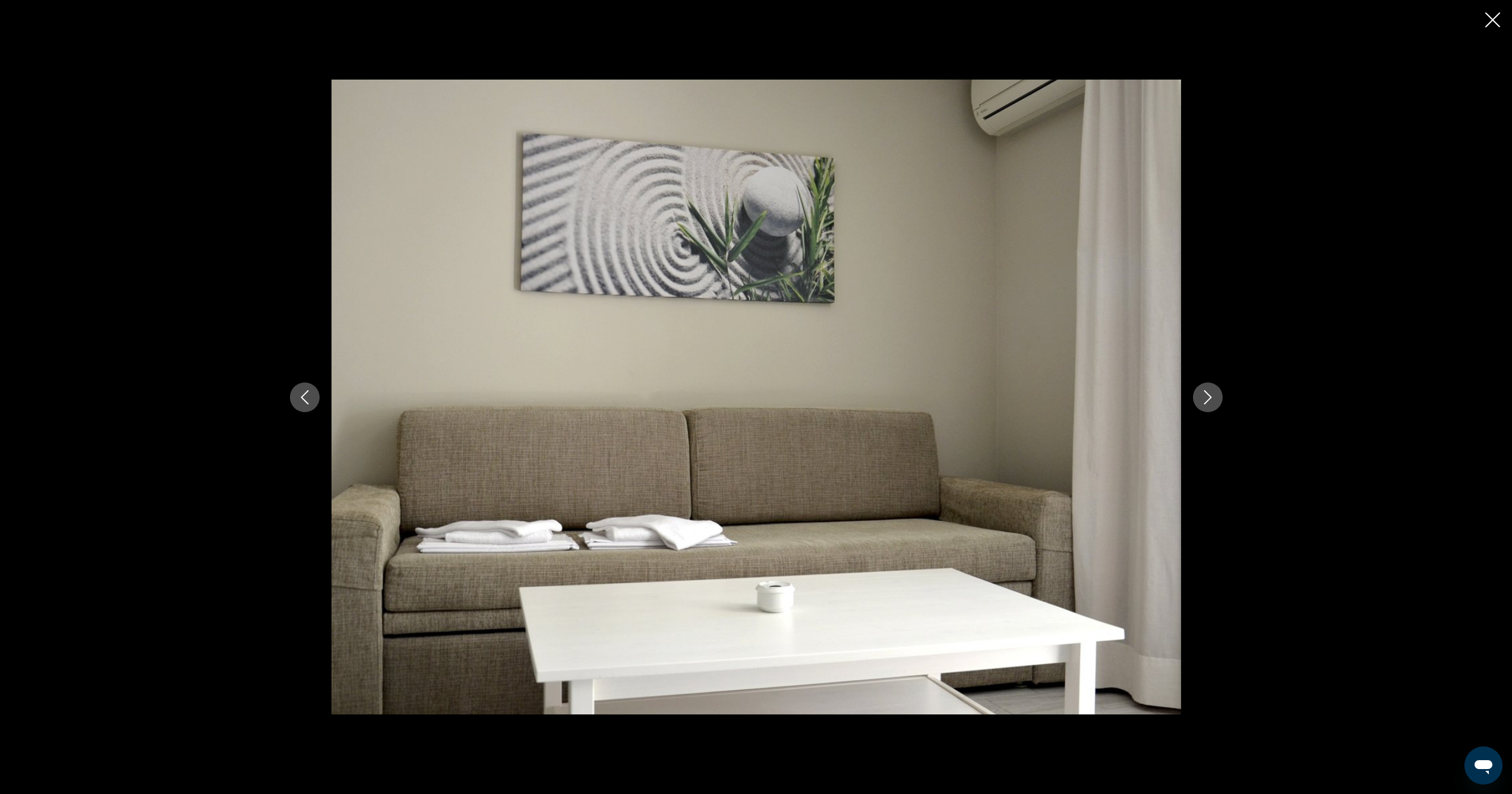
click at [1205, 397] on icon "Next image" at bounding box center [1208, 397] width 14 height 14
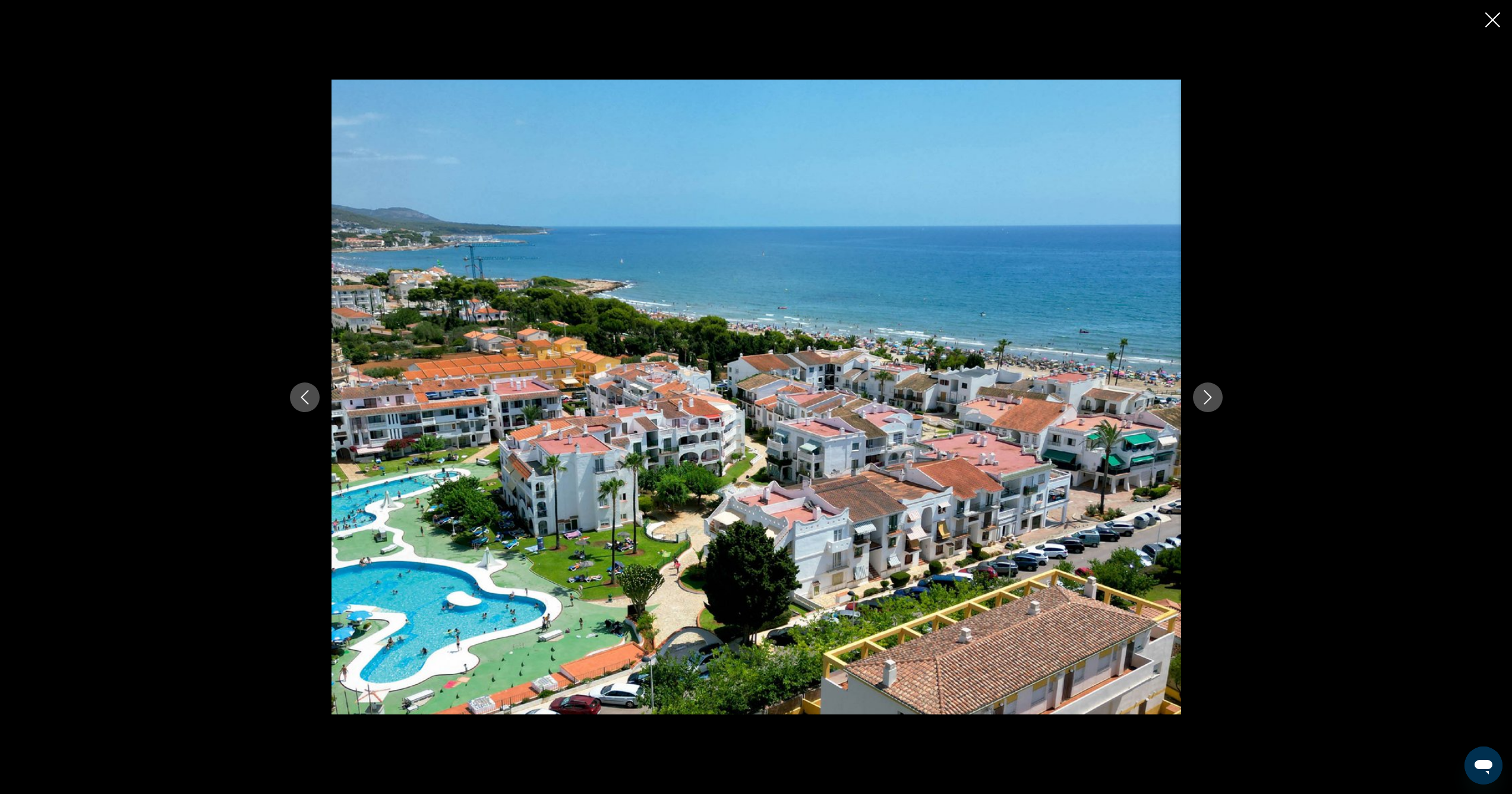
click at [1205, 397] on icon "Next image" at bounding box center [1208, 397] width 14 height 14
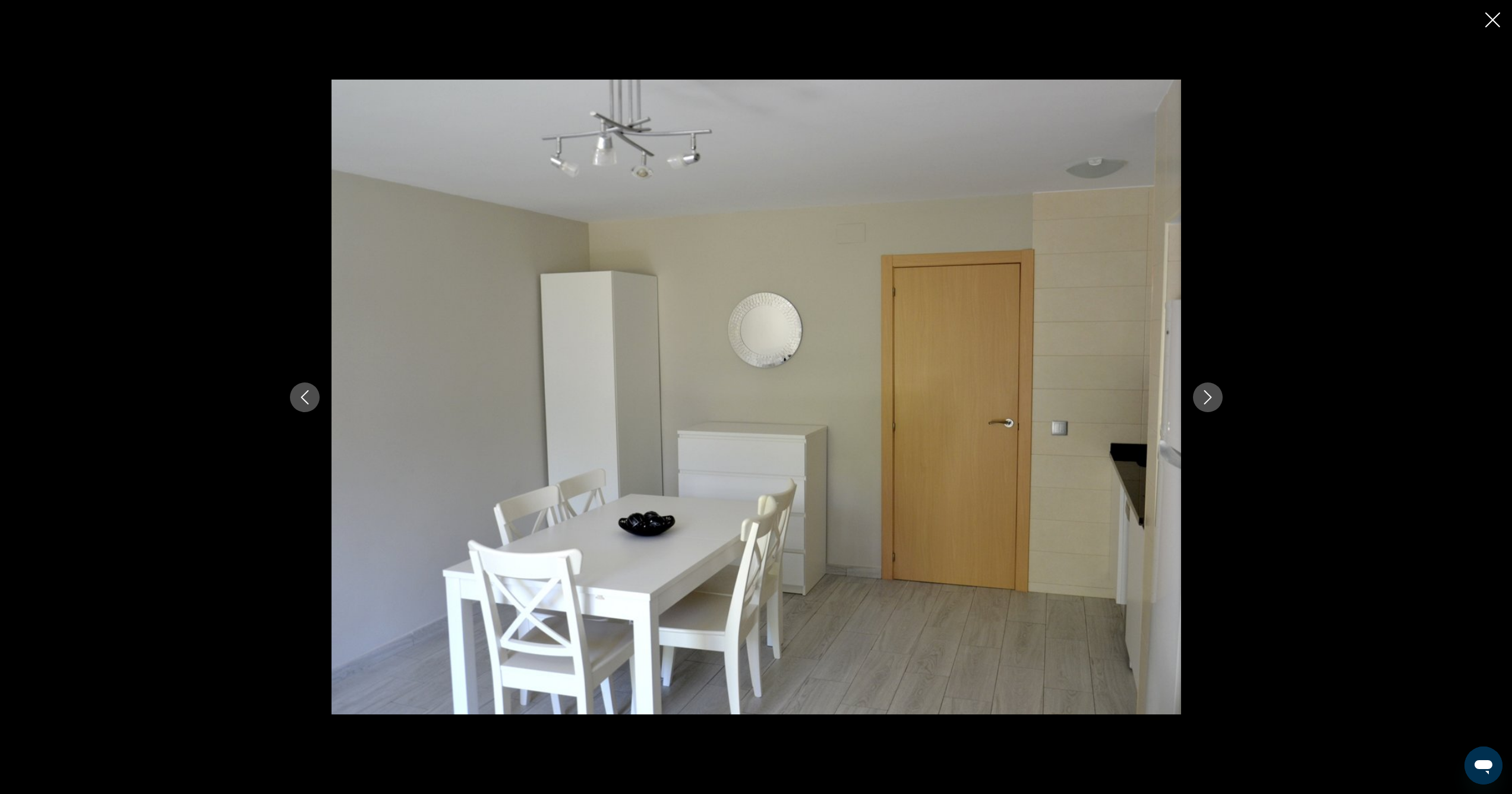
click at [1205, 397] on icon "Next image" at bounding box center [1208, 397] width 14 height 14
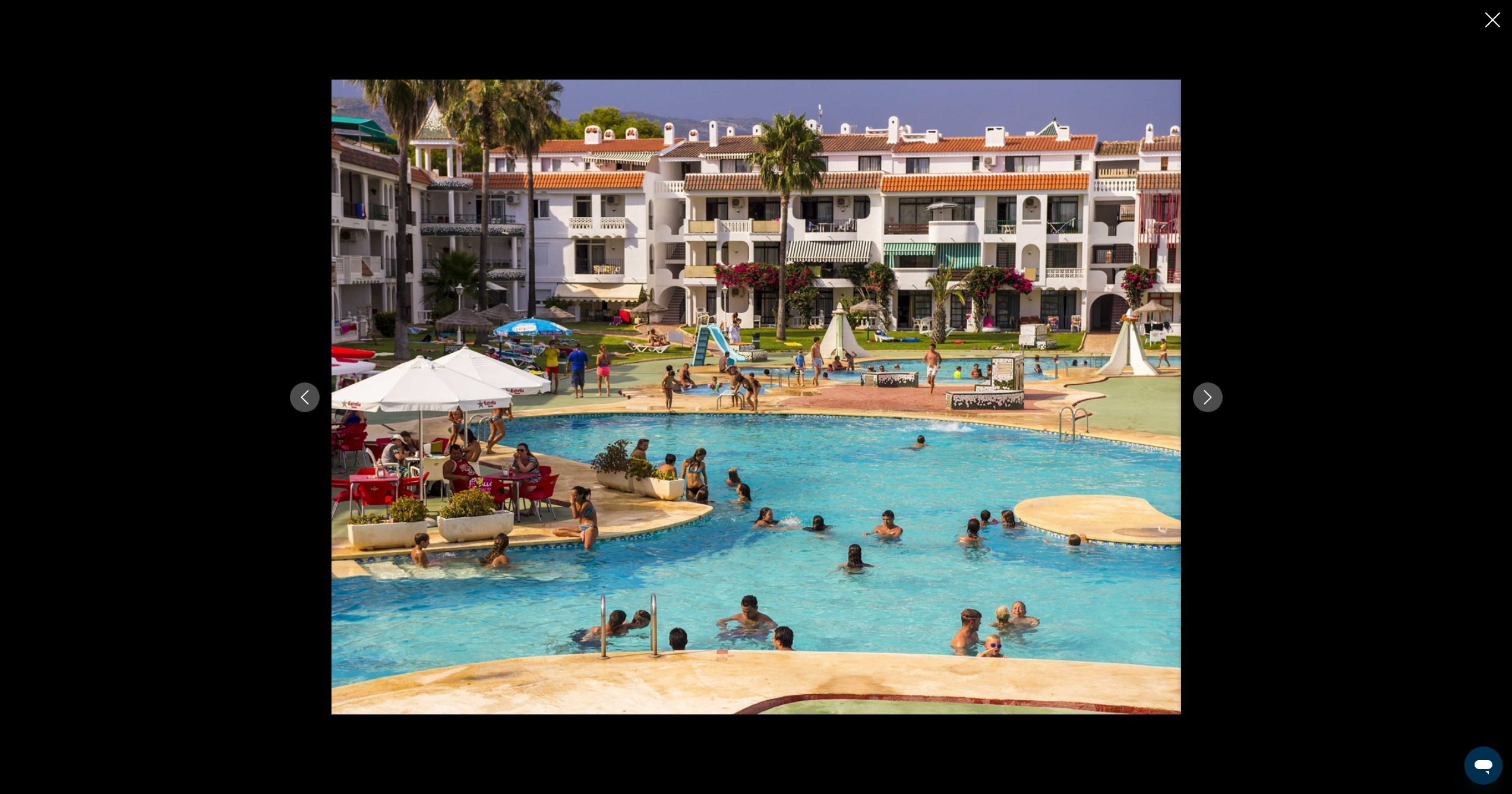
click at [1205, 397] on icon "Next image" at bounding box center [1208, 397] width 14 height 14
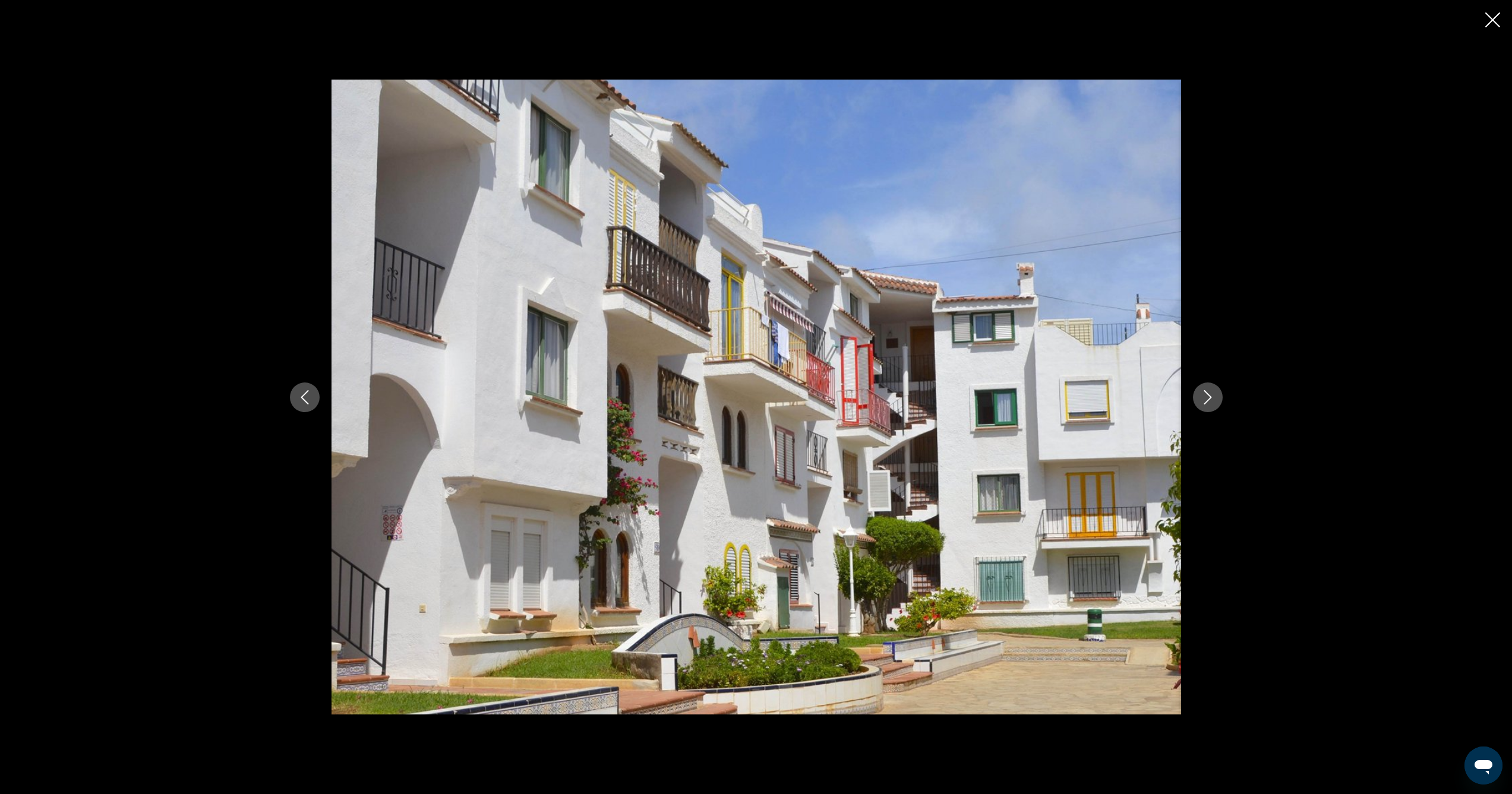
click at [1205, 397] on icon "Next image" at bounding box center [1208, 397] width 14 height 14
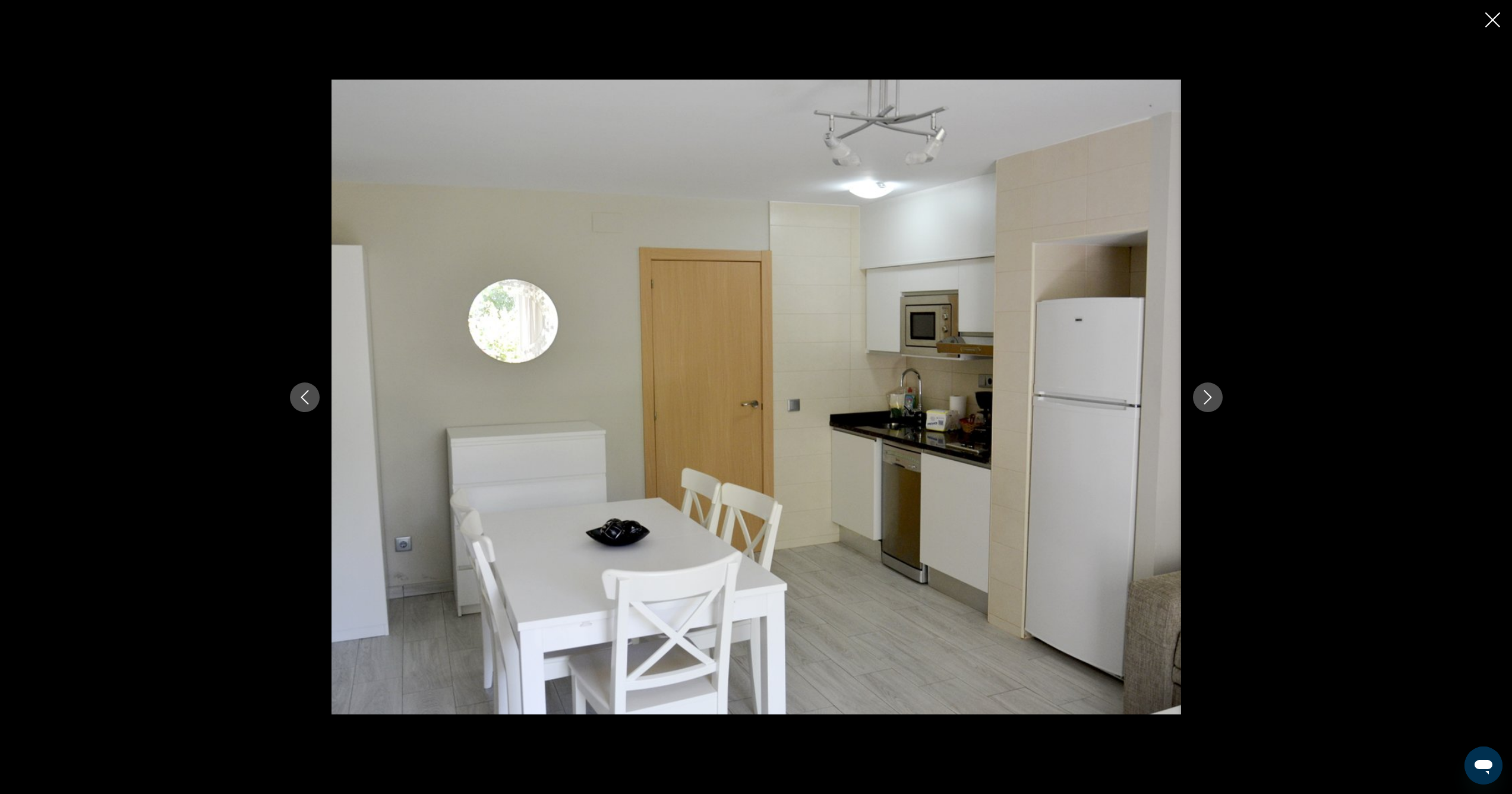
click at [1205, 397] on icon "Next image" at bounding box center [1208, 397] width 14 height 14
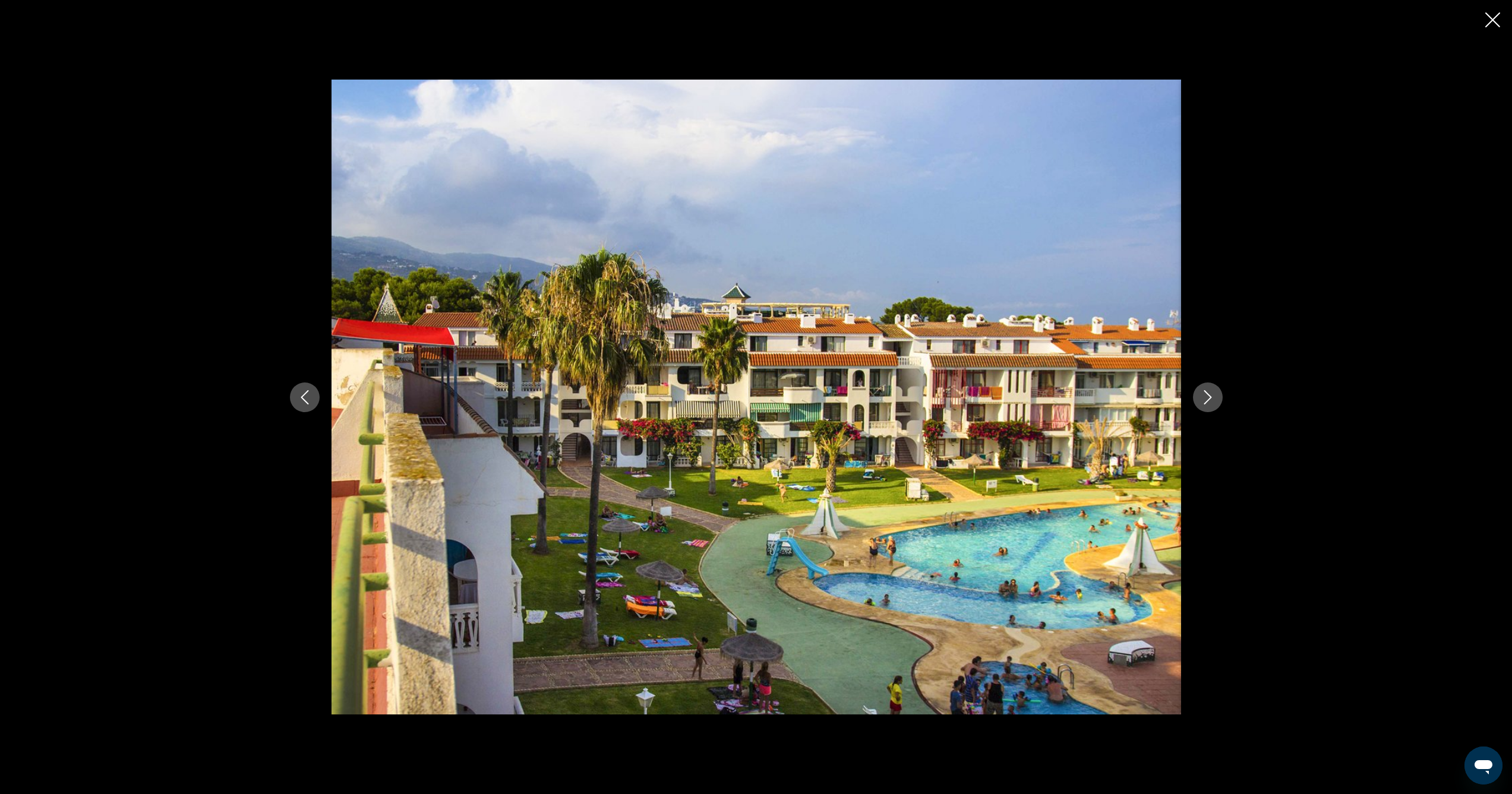
click at [1205, 397] on icon "Next image" at bounding box center [1208, 397] width 14 height 14
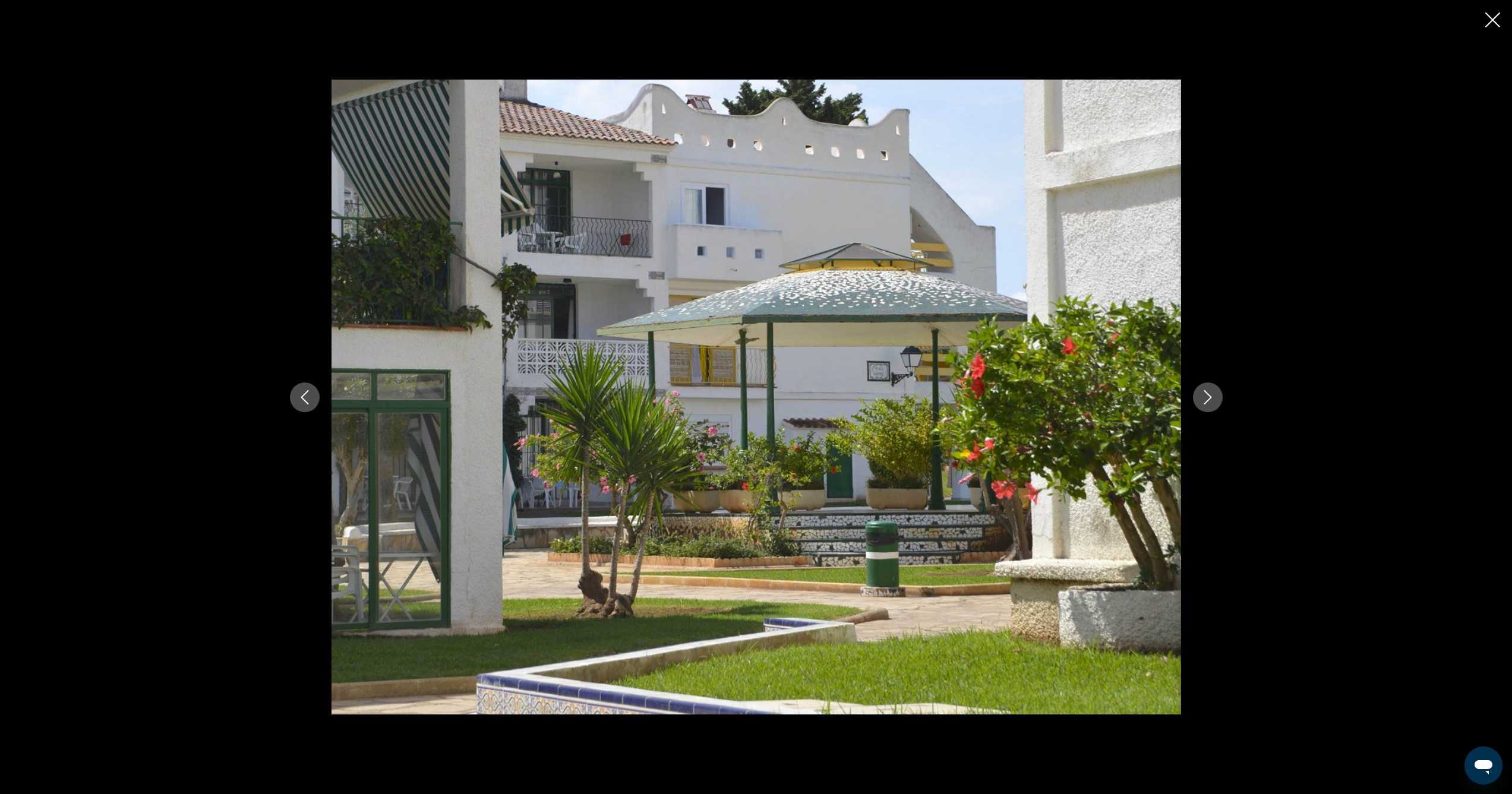
click at [1205, 397] on icon "Next image" at bounding box center [1208, 397] width 14 height 14
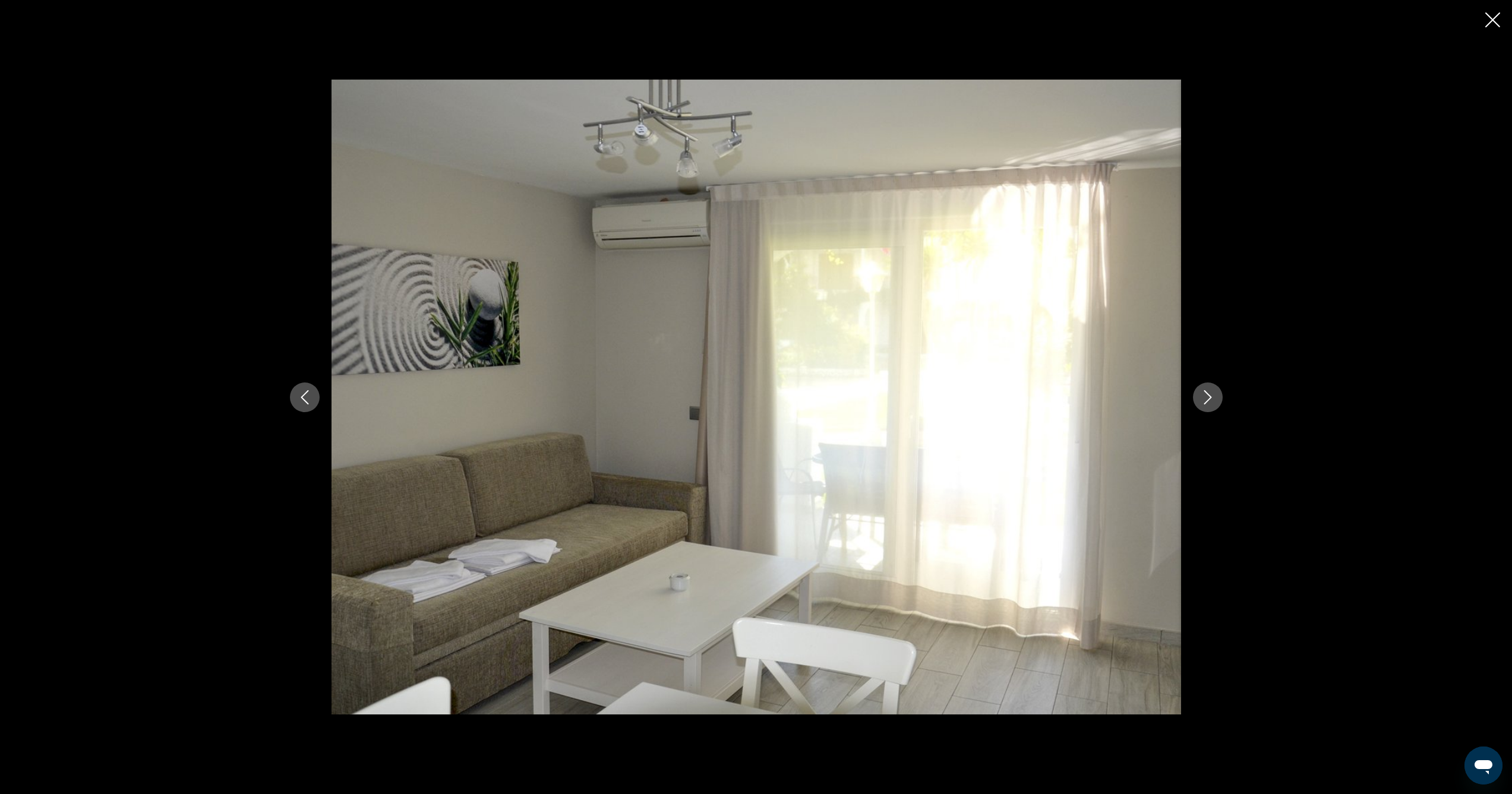
click at [1205, 397] on icon "Next image" at bounding box center [1208, 397] width 14 height 14
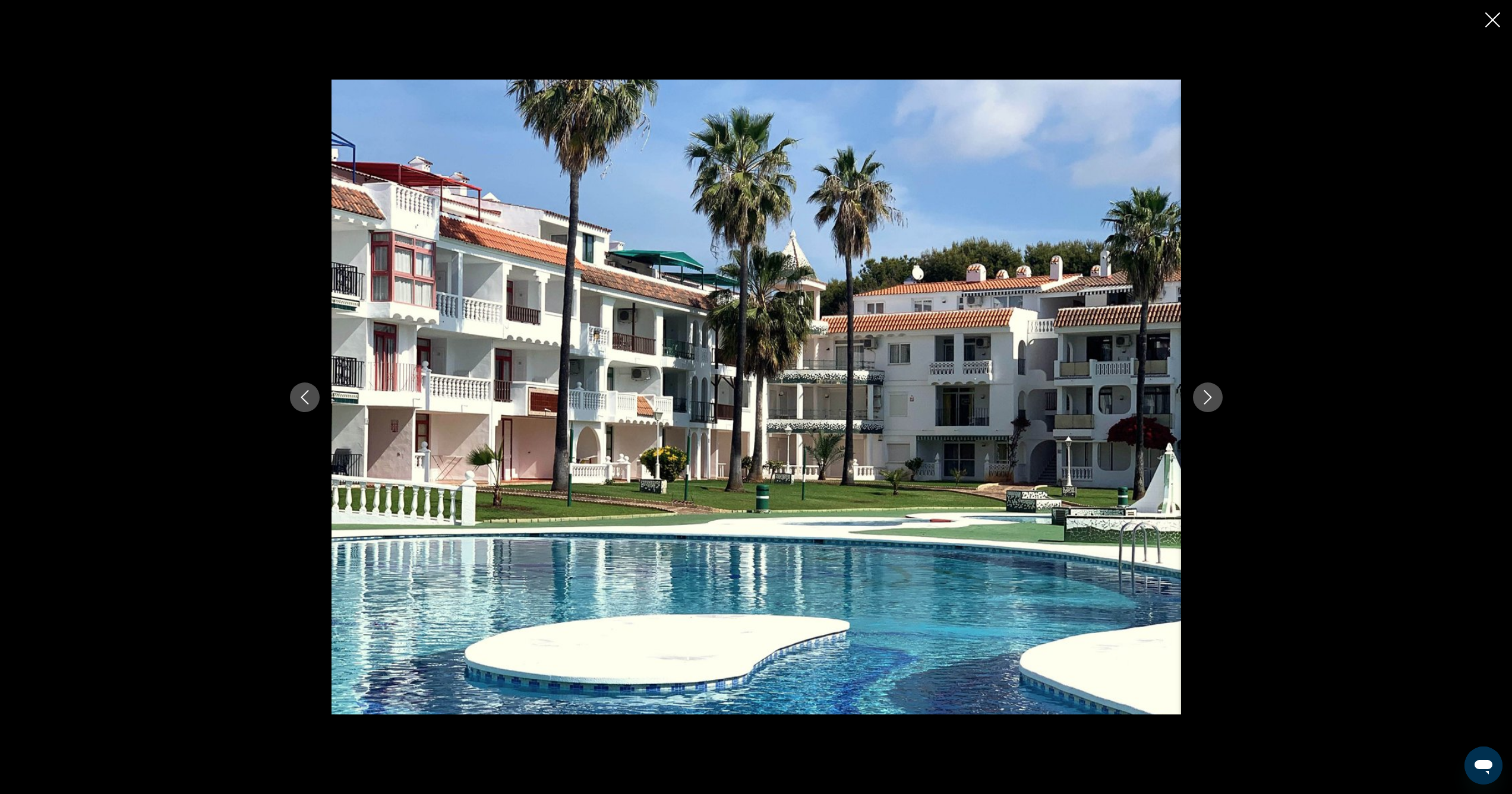
click at [1205, 397] on icon "Next image" at bounding box center [1208, 397] width 14 height 14
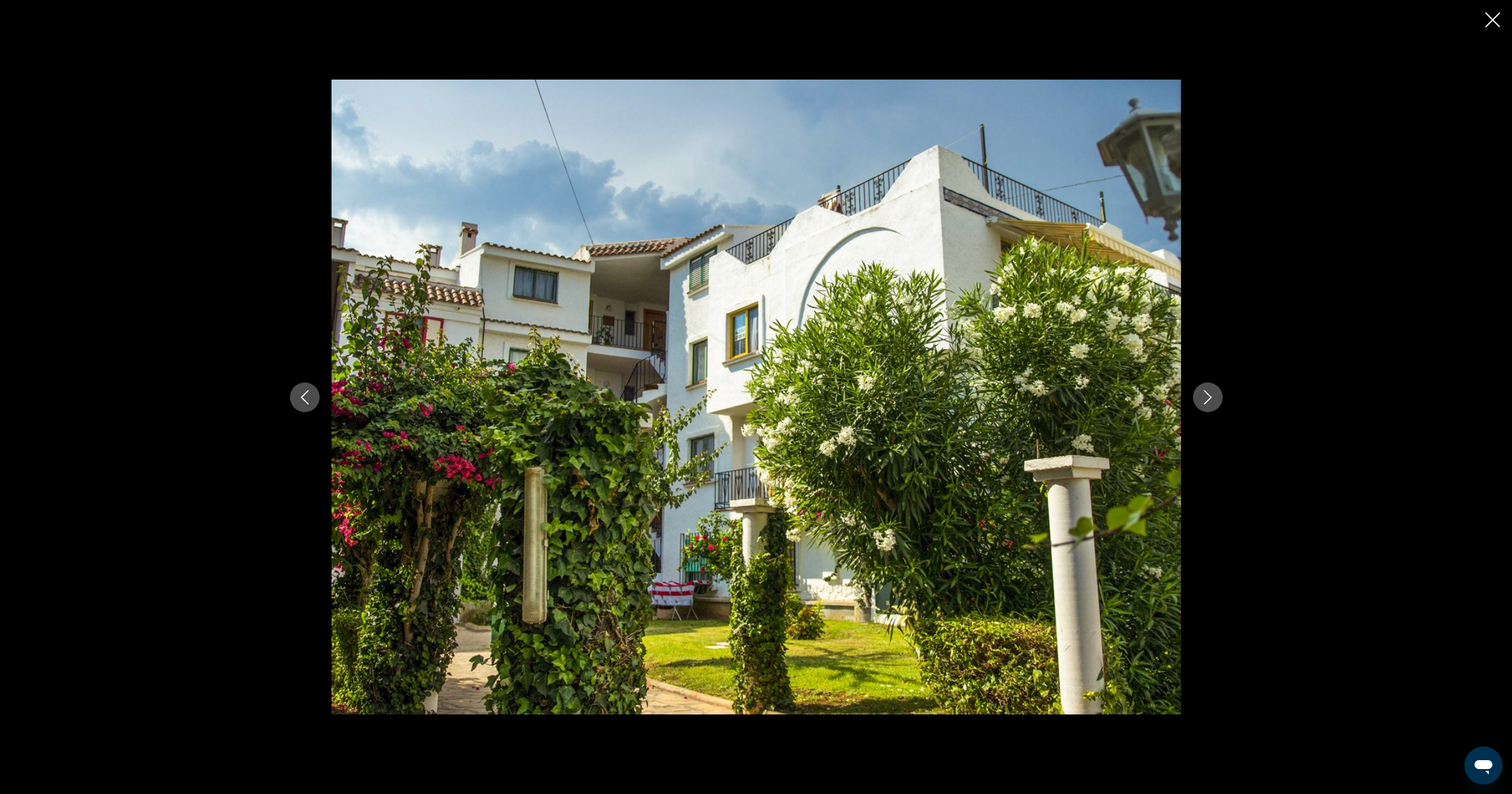
click at [1205, 397] on icon "Next image" at bounding box center [1208, 397] width 14 height 14
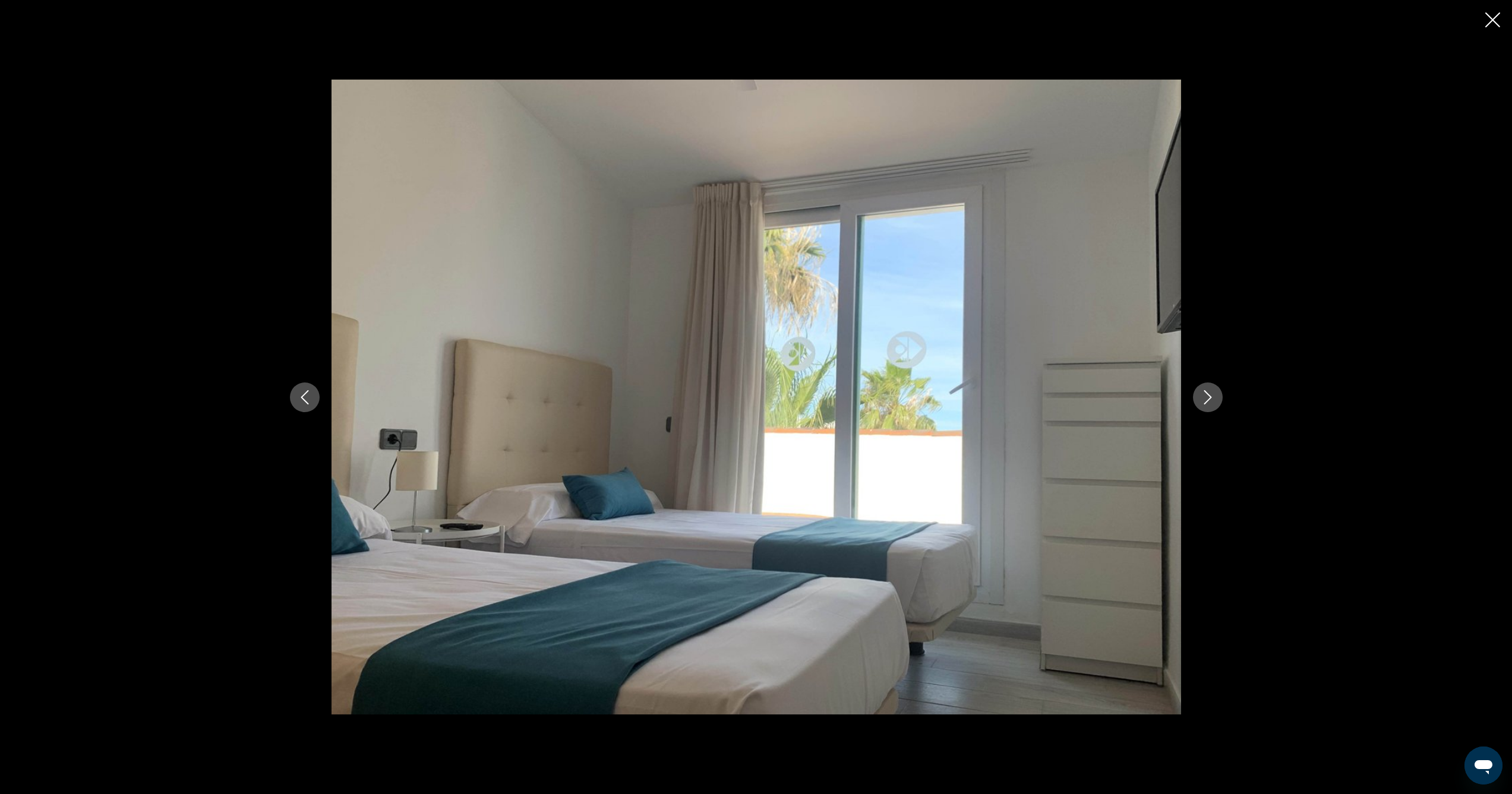
click at [1205, 397] on icon "Next image" at bounding box center [1208, 397] width 14 height 14
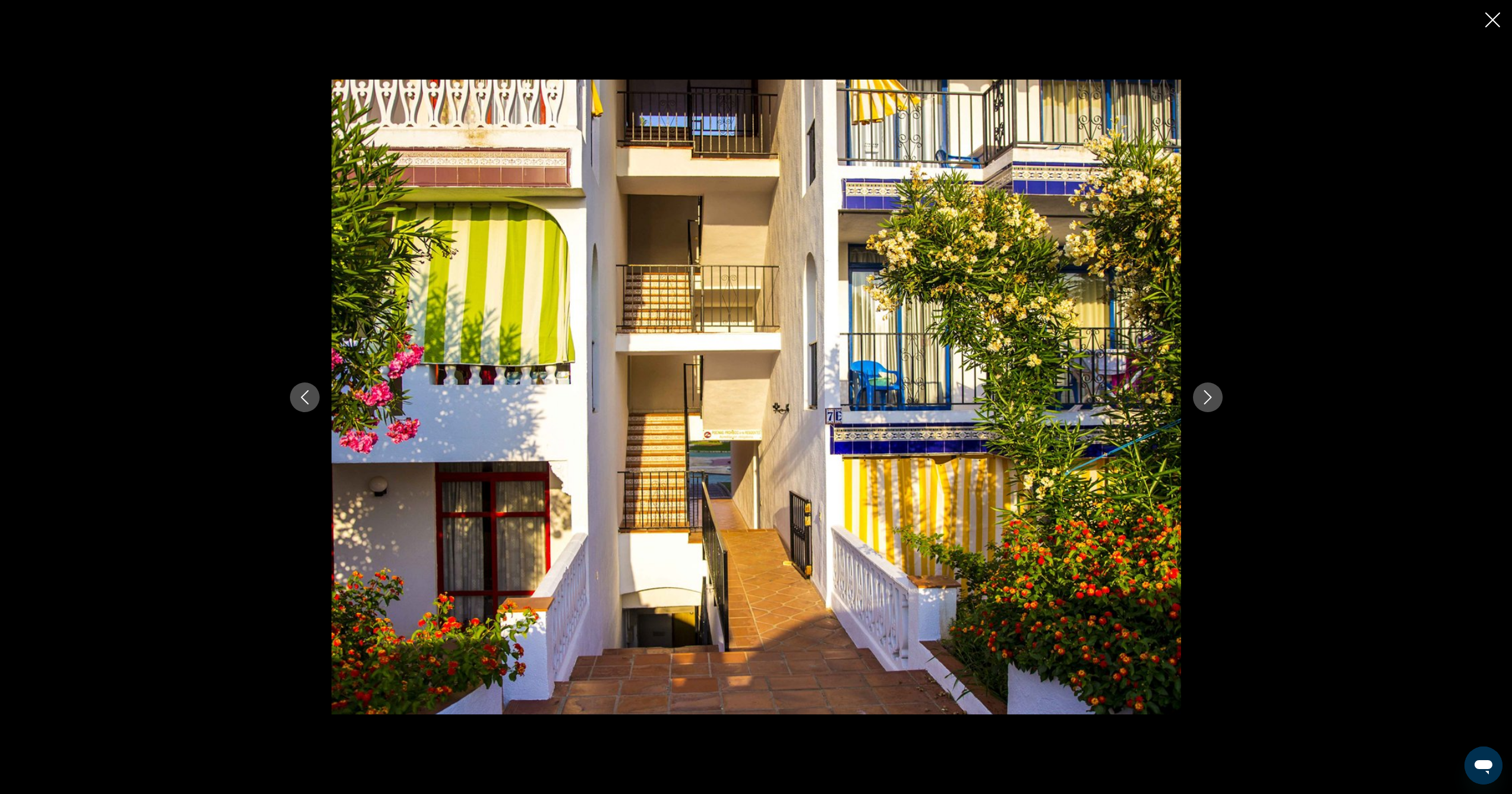
click at [1205, 397] on icon "Next image" at bounding box center [1208, 397] width 14 height 14
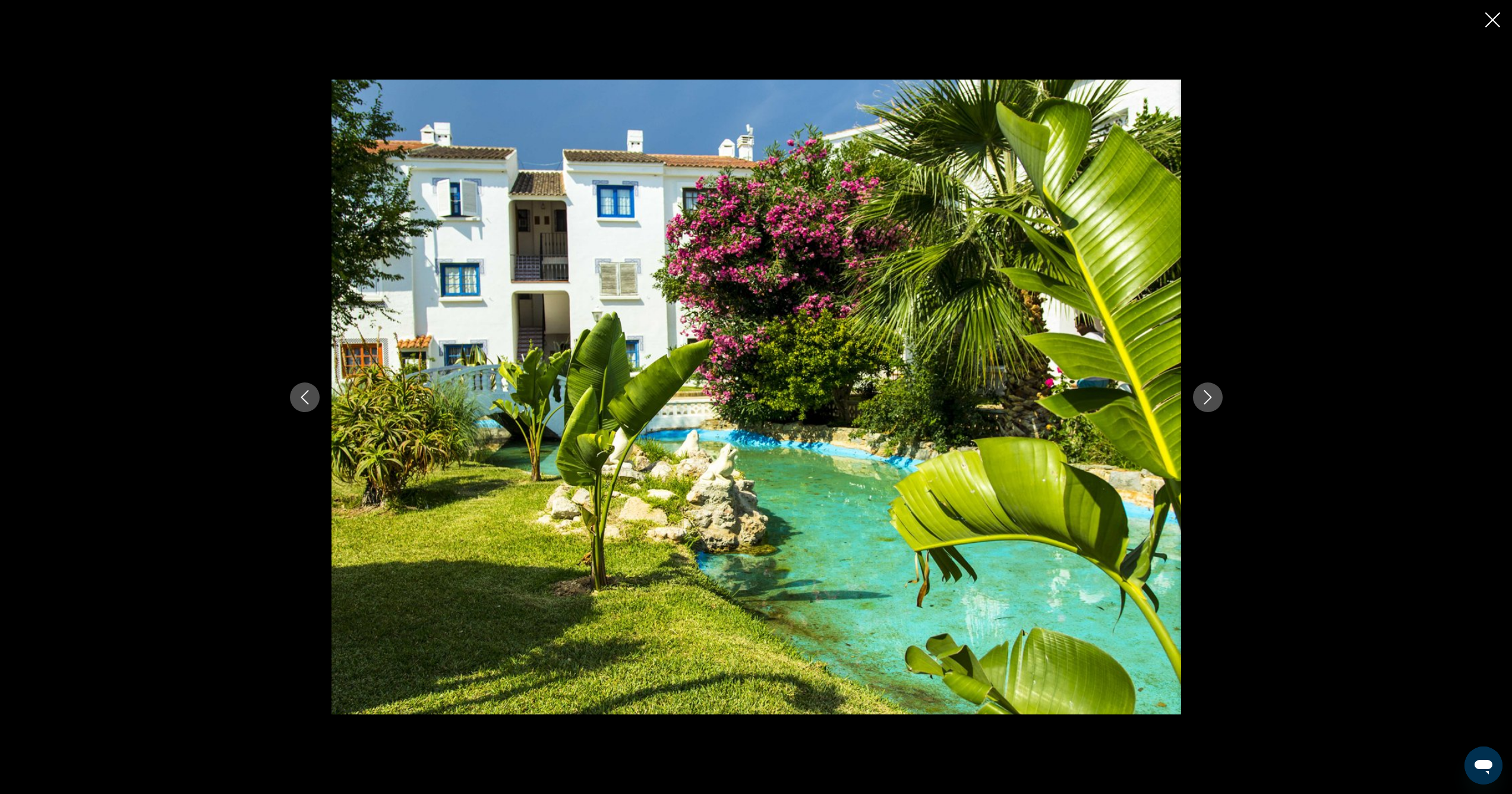
click at [1205, 397] on icon "Next image" at bounding box center [1208, 397] width 14 height 14
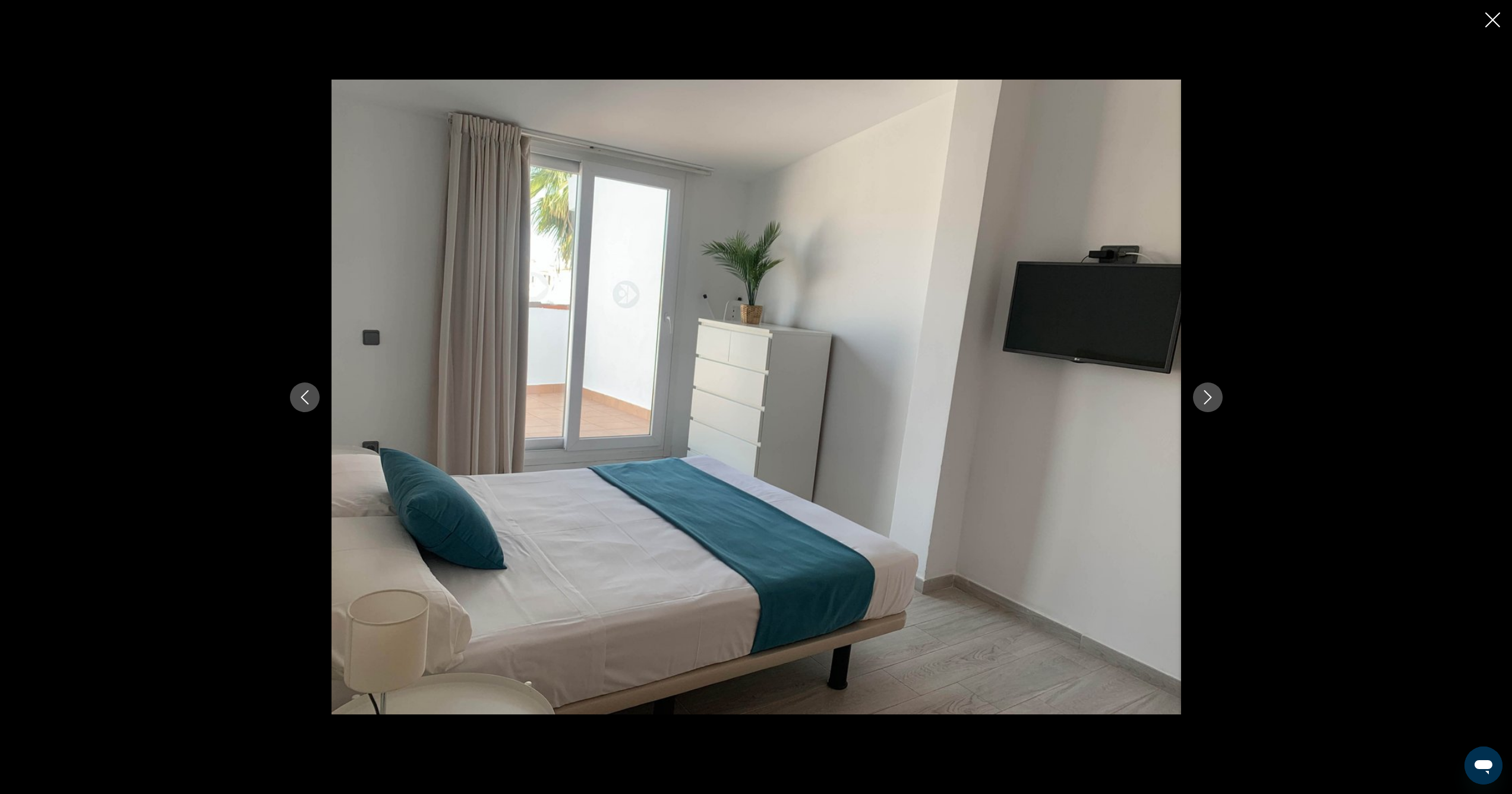
click at [1205, 397] on icon "Next image" at bounding box center [1208, 397] width 14 height 14
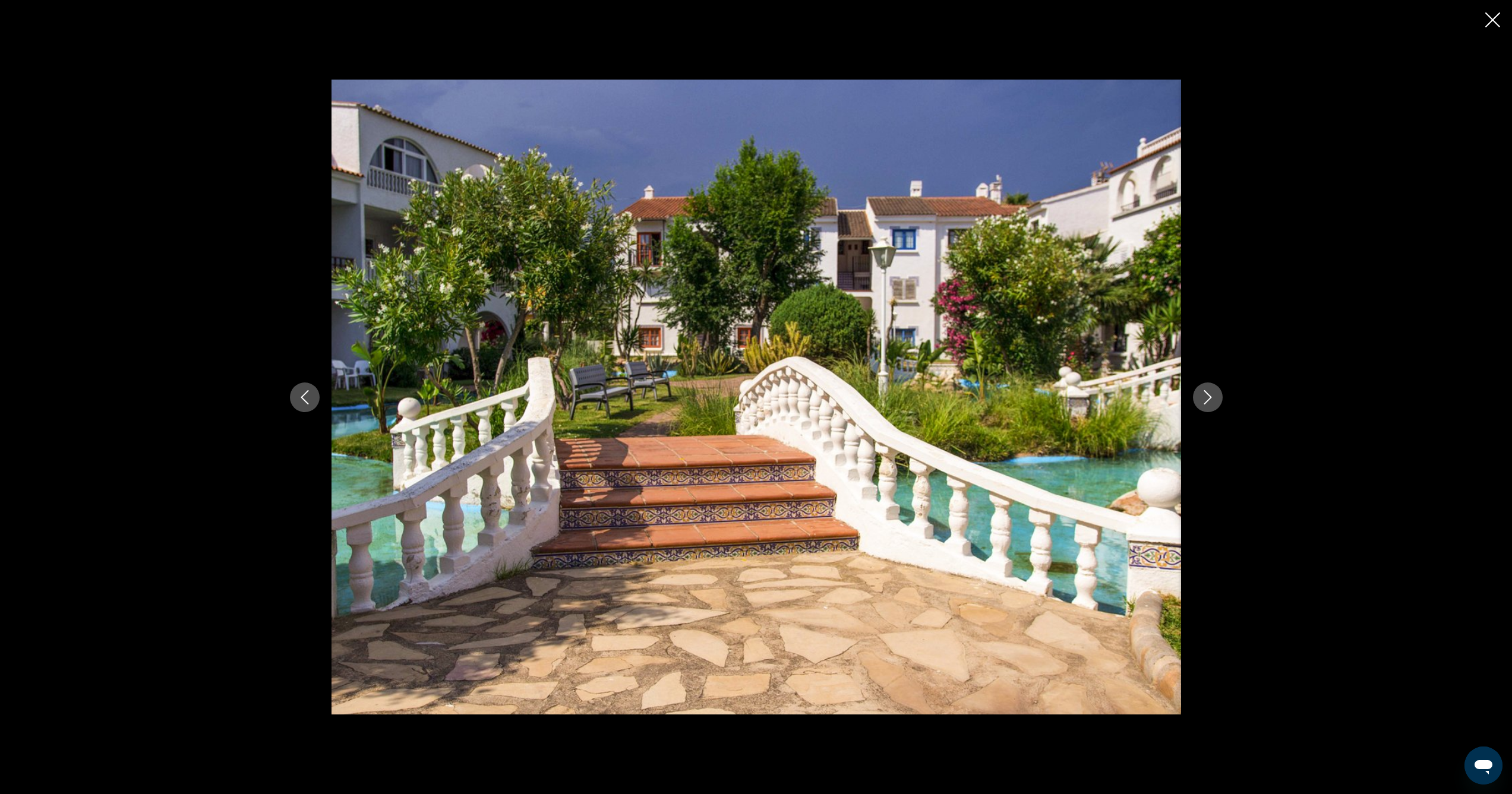
click at [1205, 397] on icon "Next image" at bounding box center [1208, 397] width 14 height 14
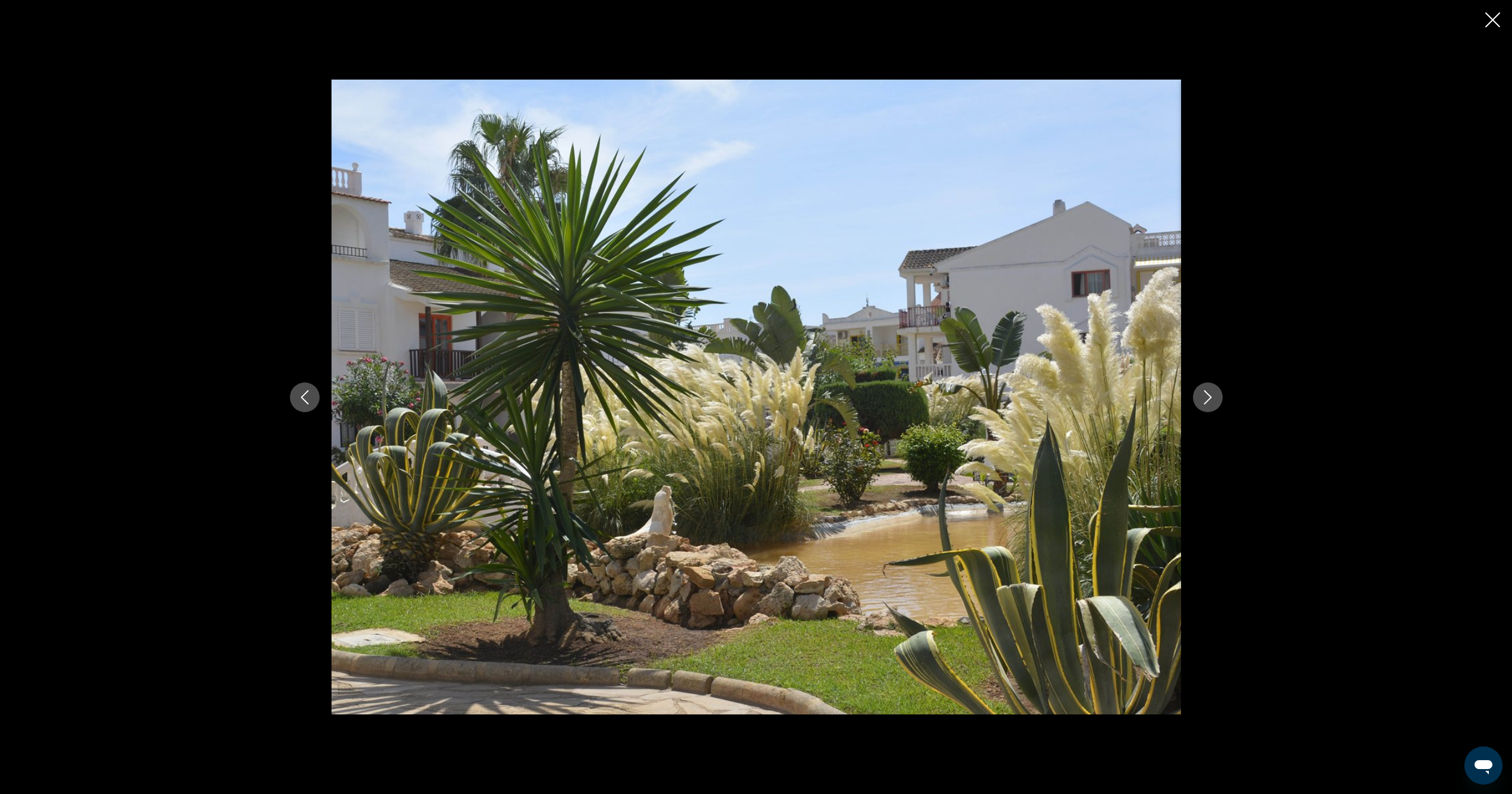
click at [1205, 397] on icon "Next image" at bounding box center [1208, 397] width 14 height 14
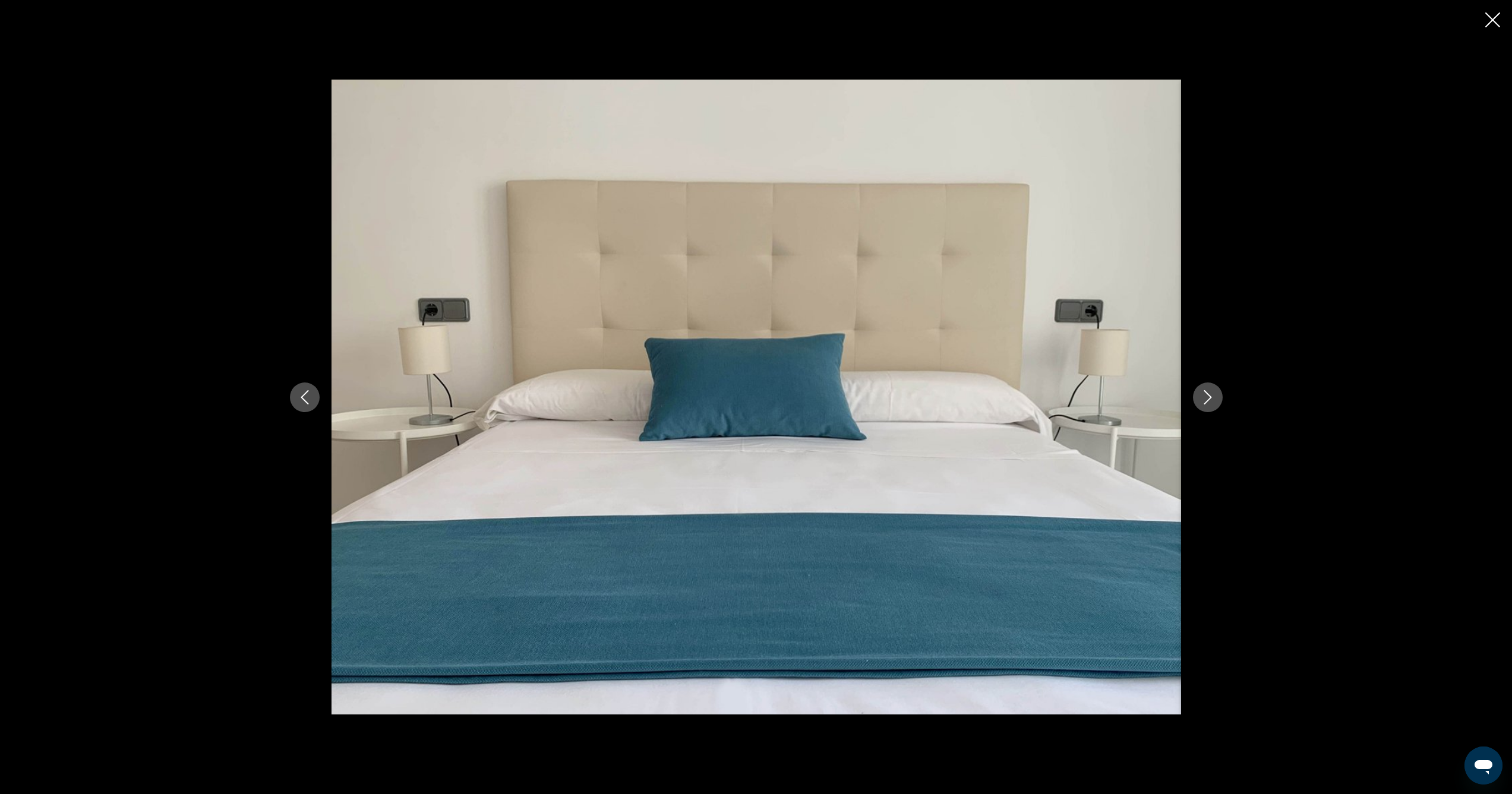
click at [1205, 397] on icon "Next image" at bounding box center [1208, 397] width 14 height 14
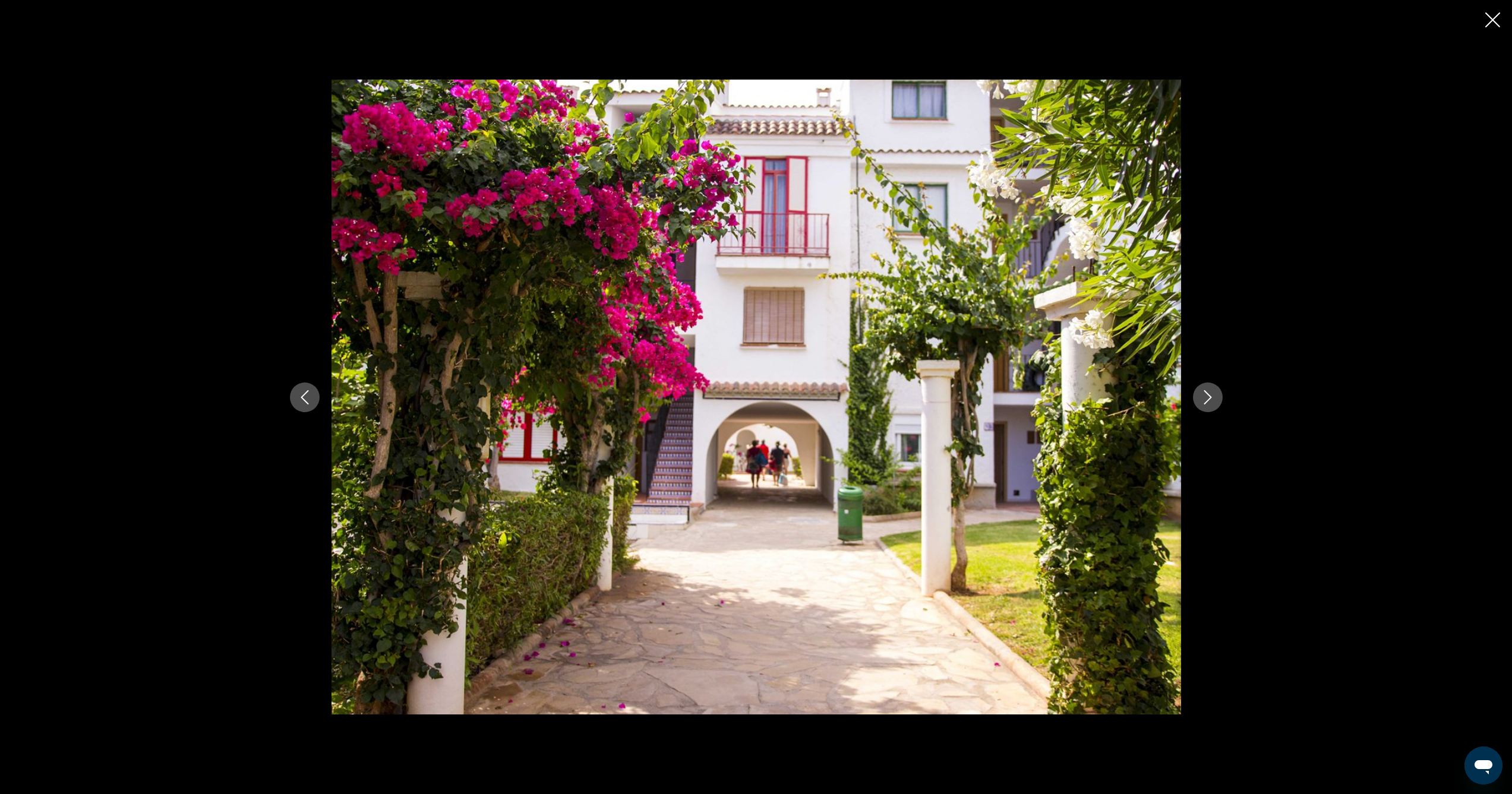
click at [1205, 397] on icon "Next image" at bounding box center [1208, 397] width 14 height 14
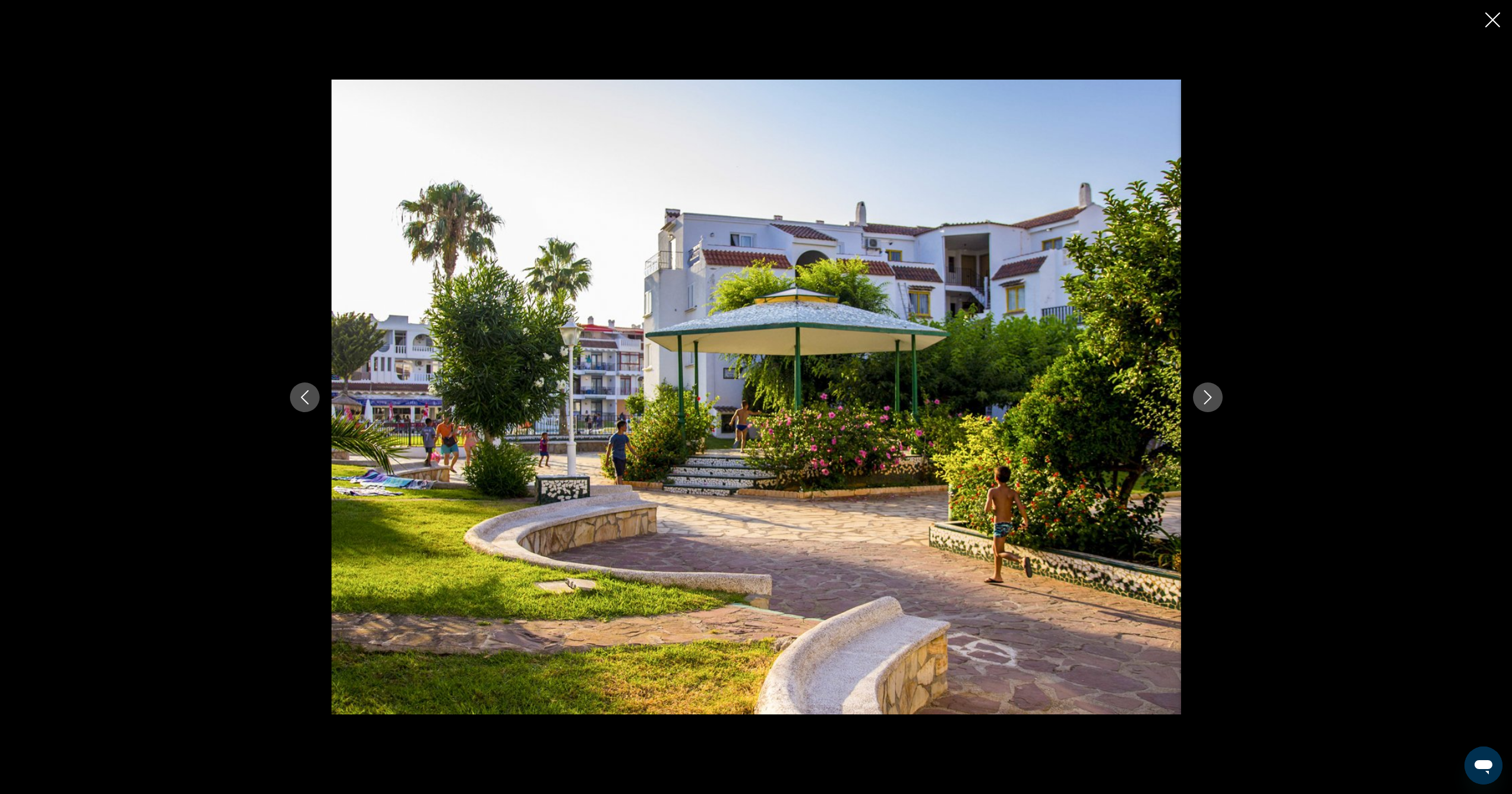
click at [1205, 397] on icon "Next image" at bounding box center [1208, 397] width 14 height 14
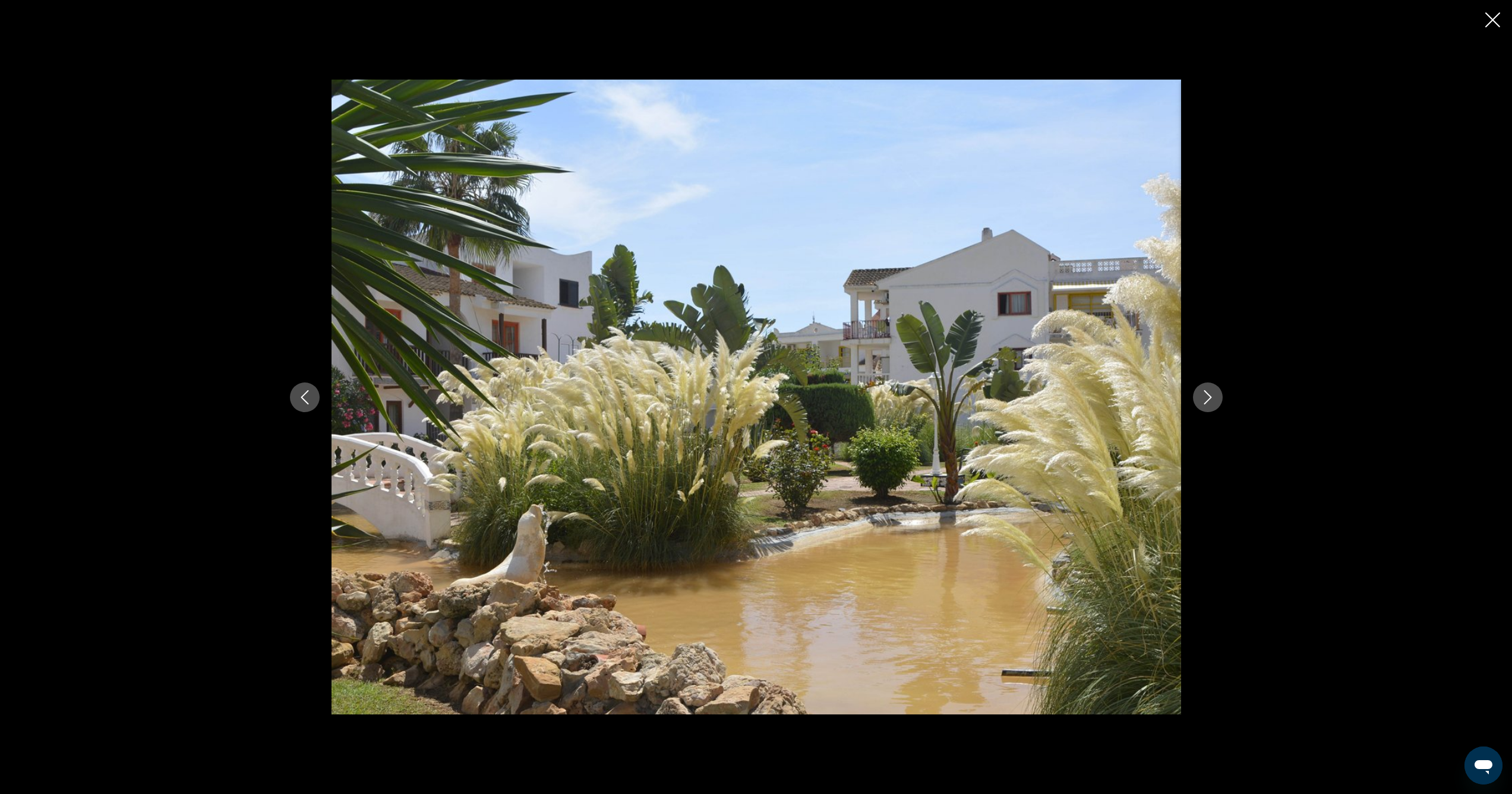
click at [1205, 397] on icon "Next image" at bounding box center [1208, 397] width 14 height 14
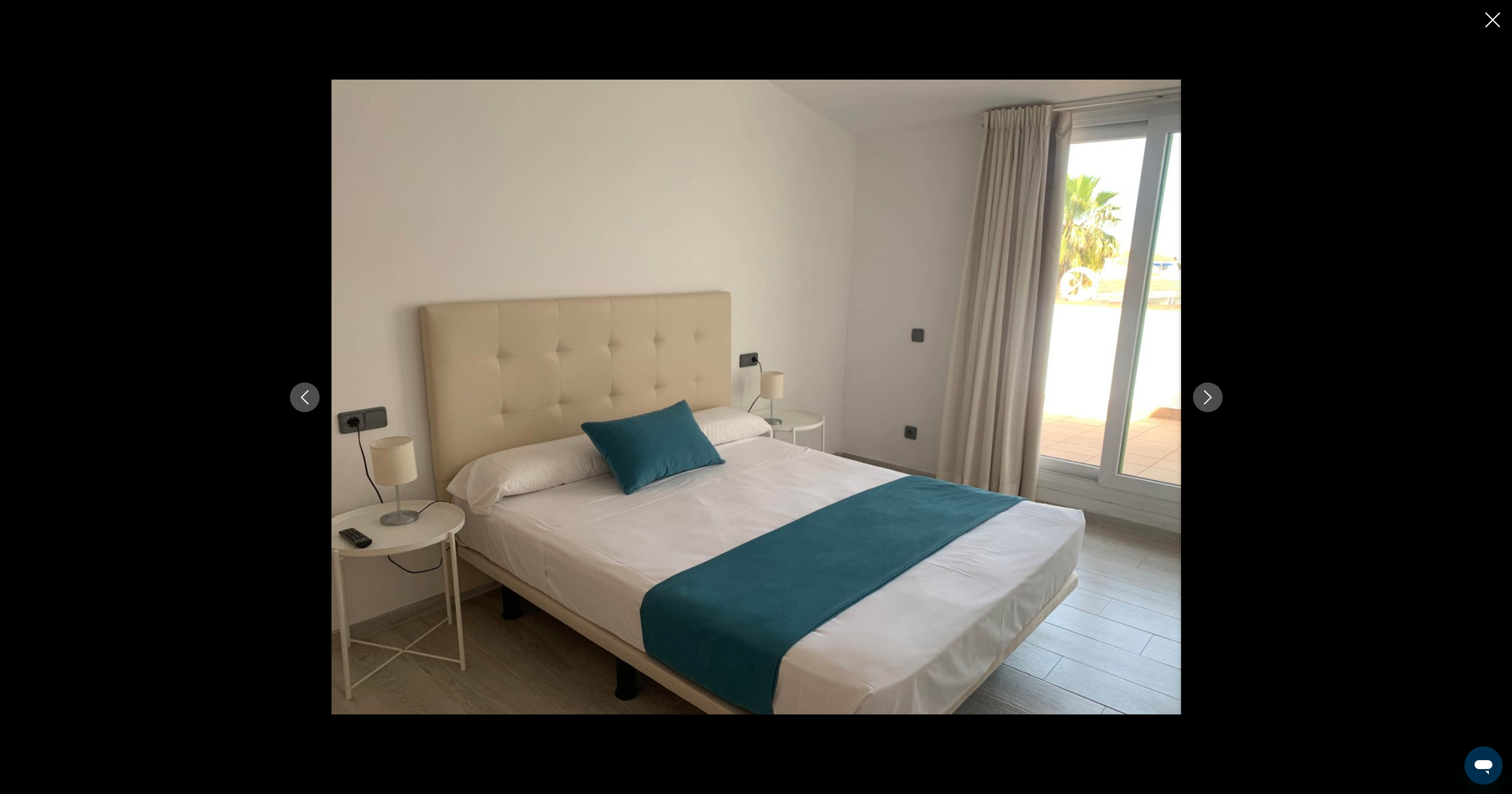
click at [1205, 397] on icon "Next image" at bounding box center [1208, 397] width 14 height 14
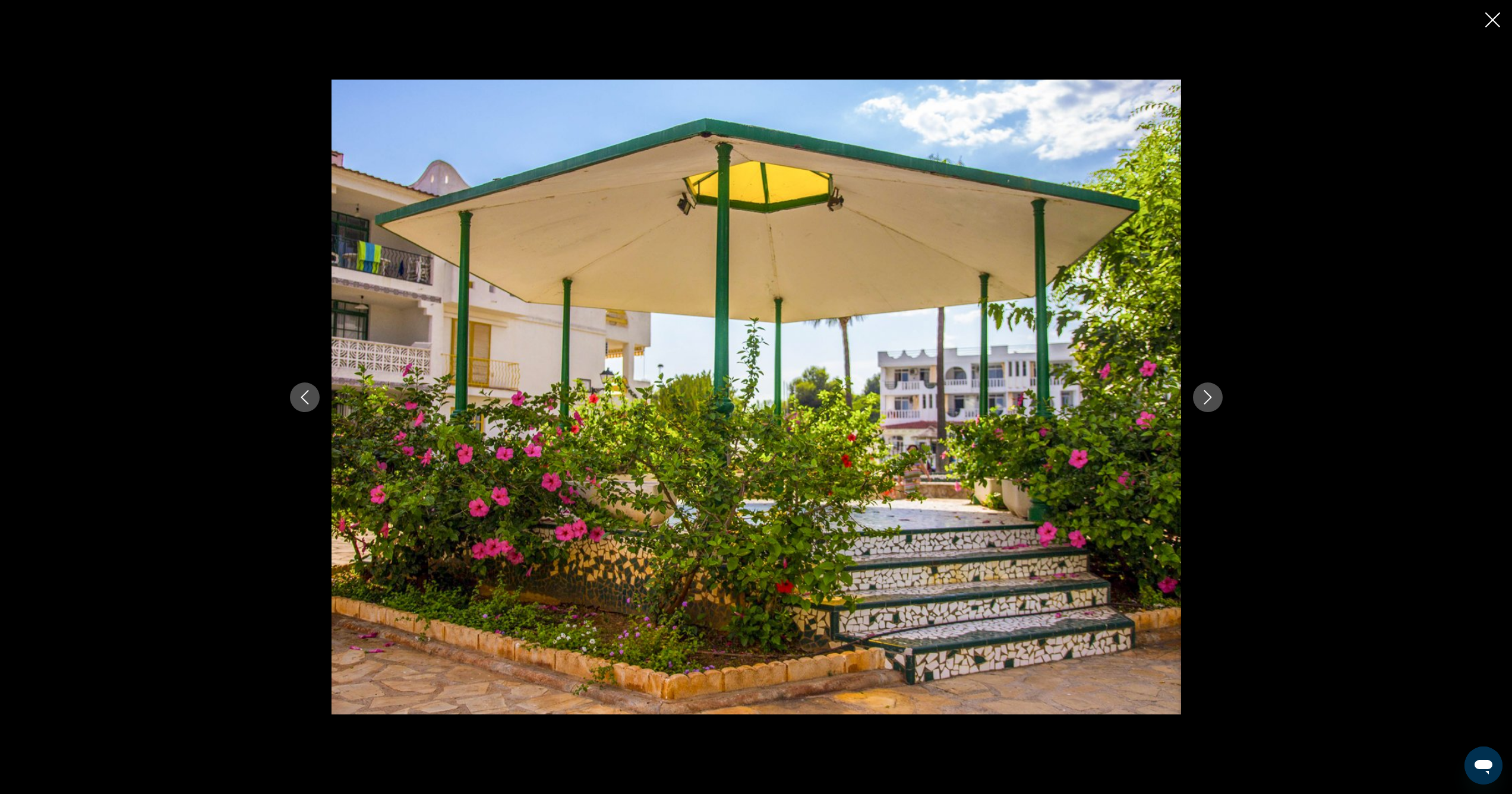
click at [1205, 397] on icon "Next image" at bounding box center [1208, 397] width 14 height 14
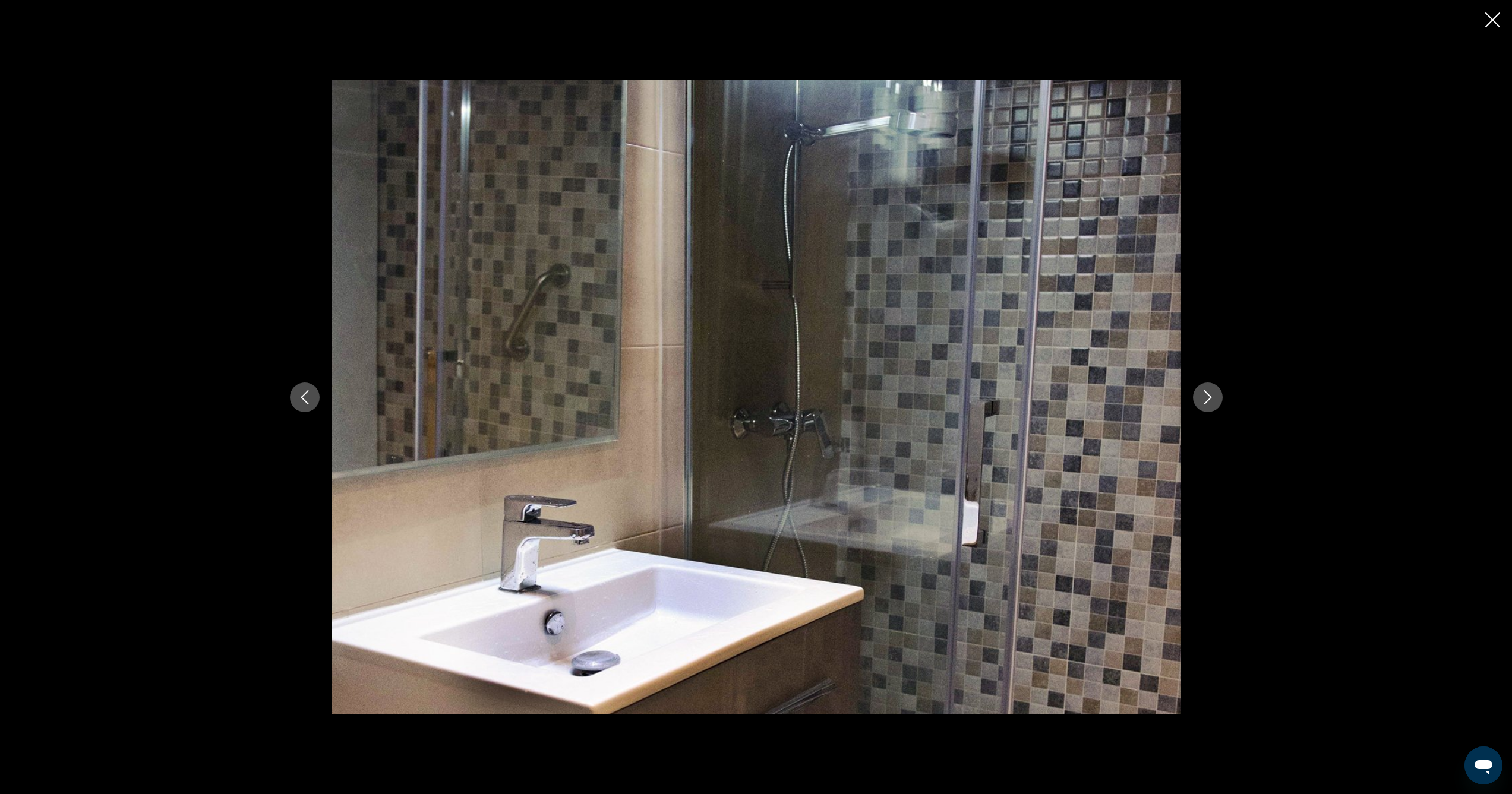
click at [1205, 397] on icon "Next image" at bounding box center [1208, 397] width 14 height 14
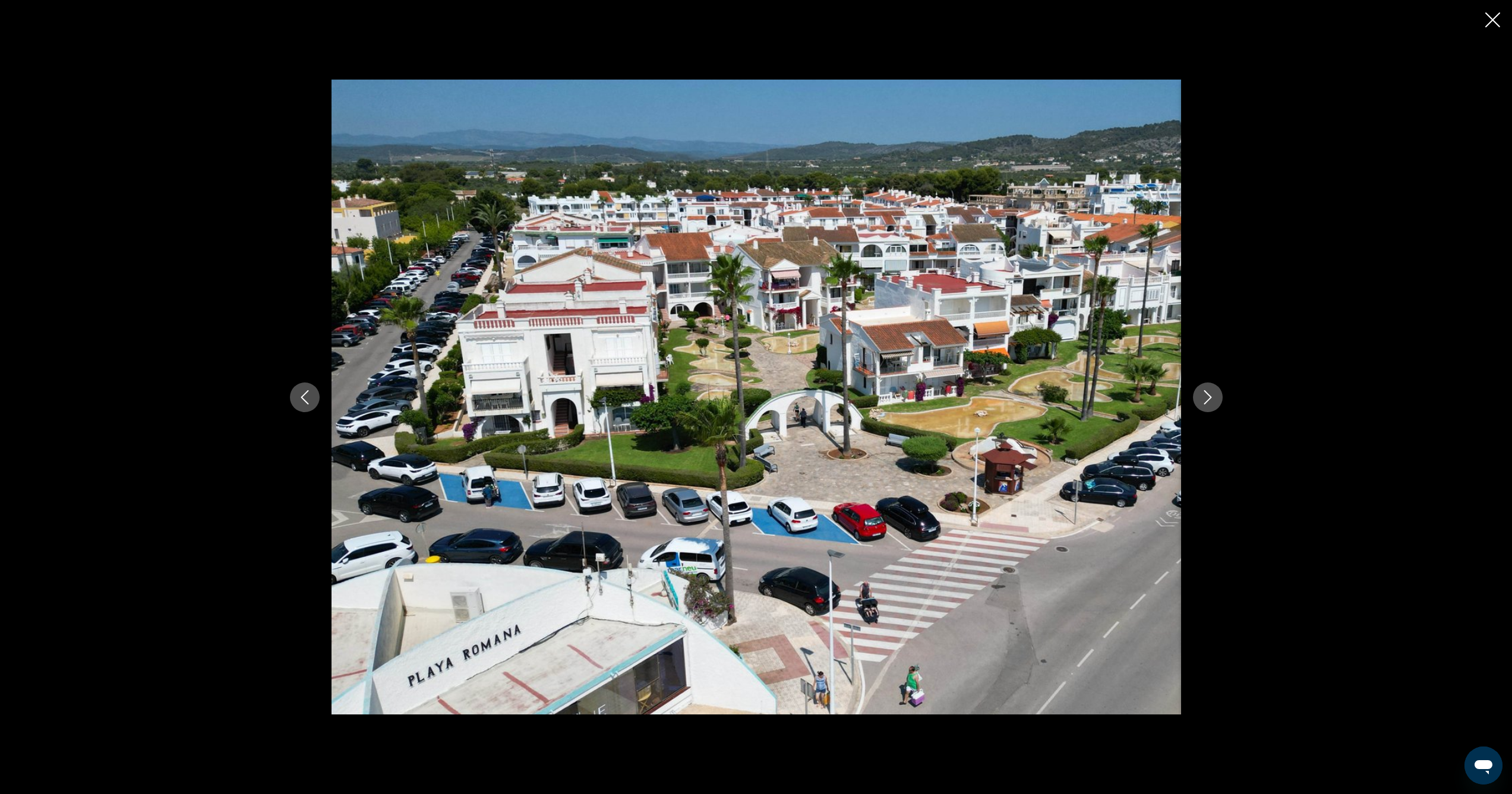
click at [1205, 397] on icon "Next image" at bounding box center [1208, 397] width 14 height 14
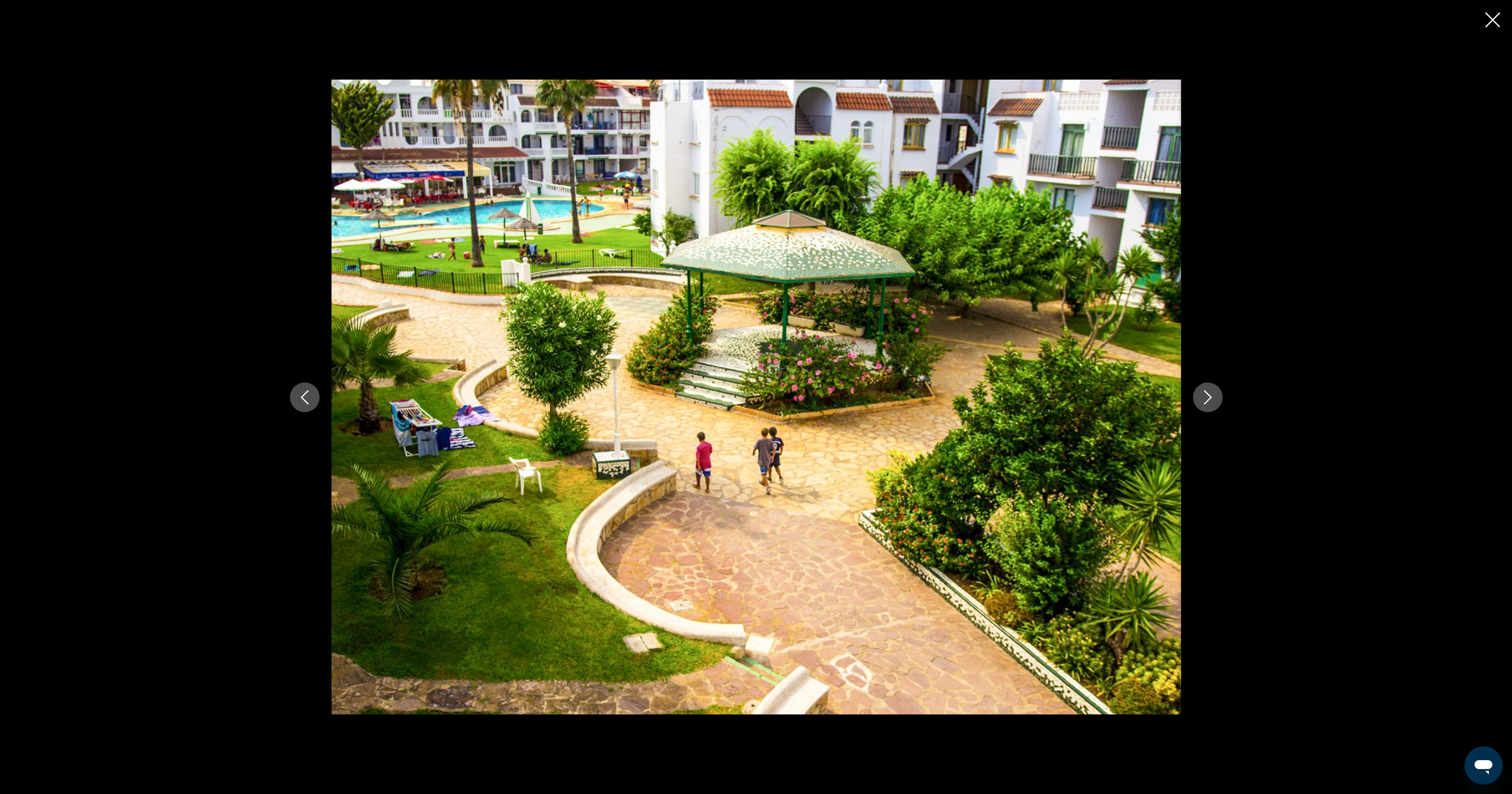
click at [1205, 397] on icon "Next image" at bounding box center [1208, 397] width 14 height 14
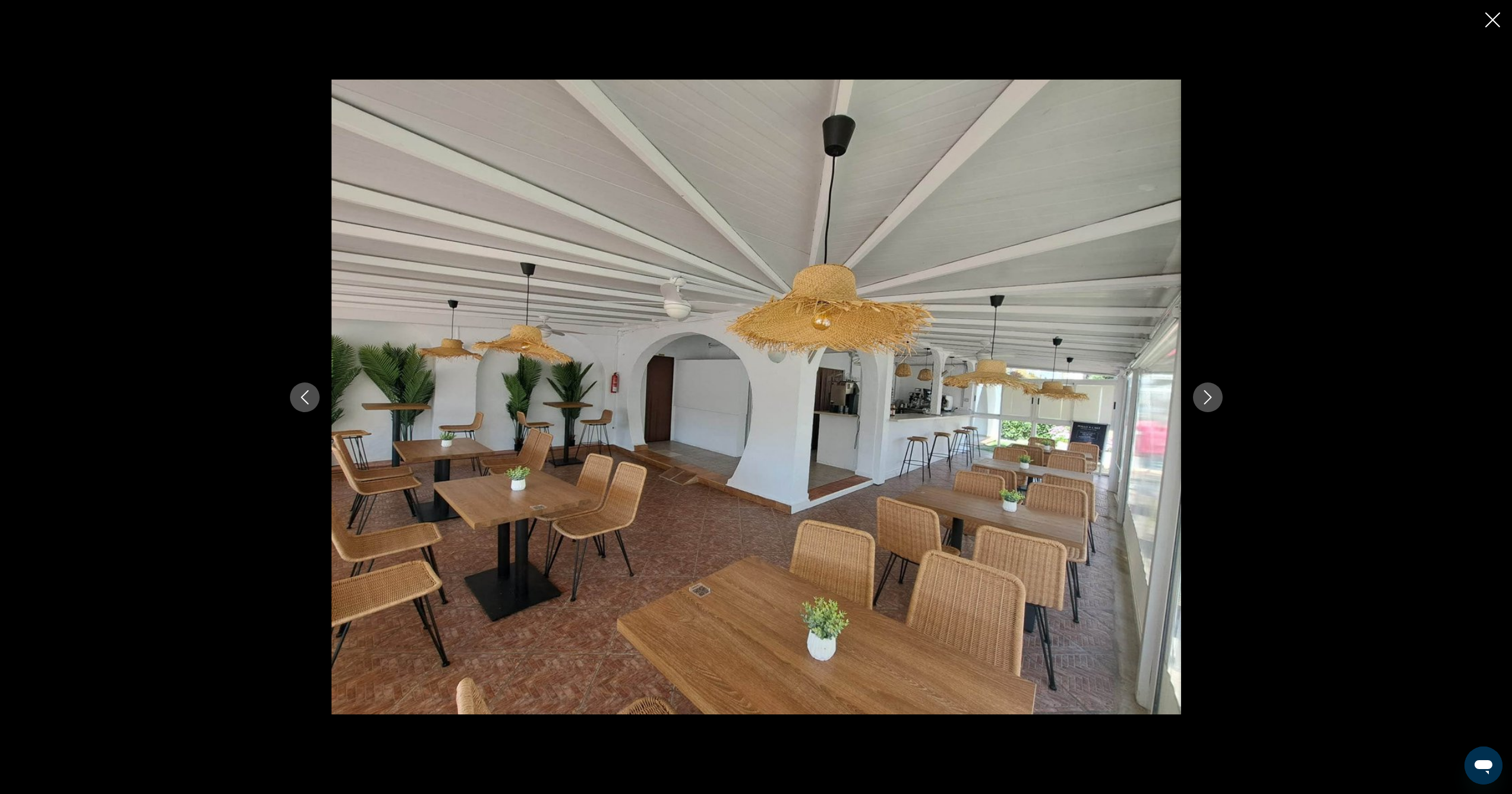
click at [1205, 397] on icon "Next image" at bounding box center [1208, 397] width 14 height 14
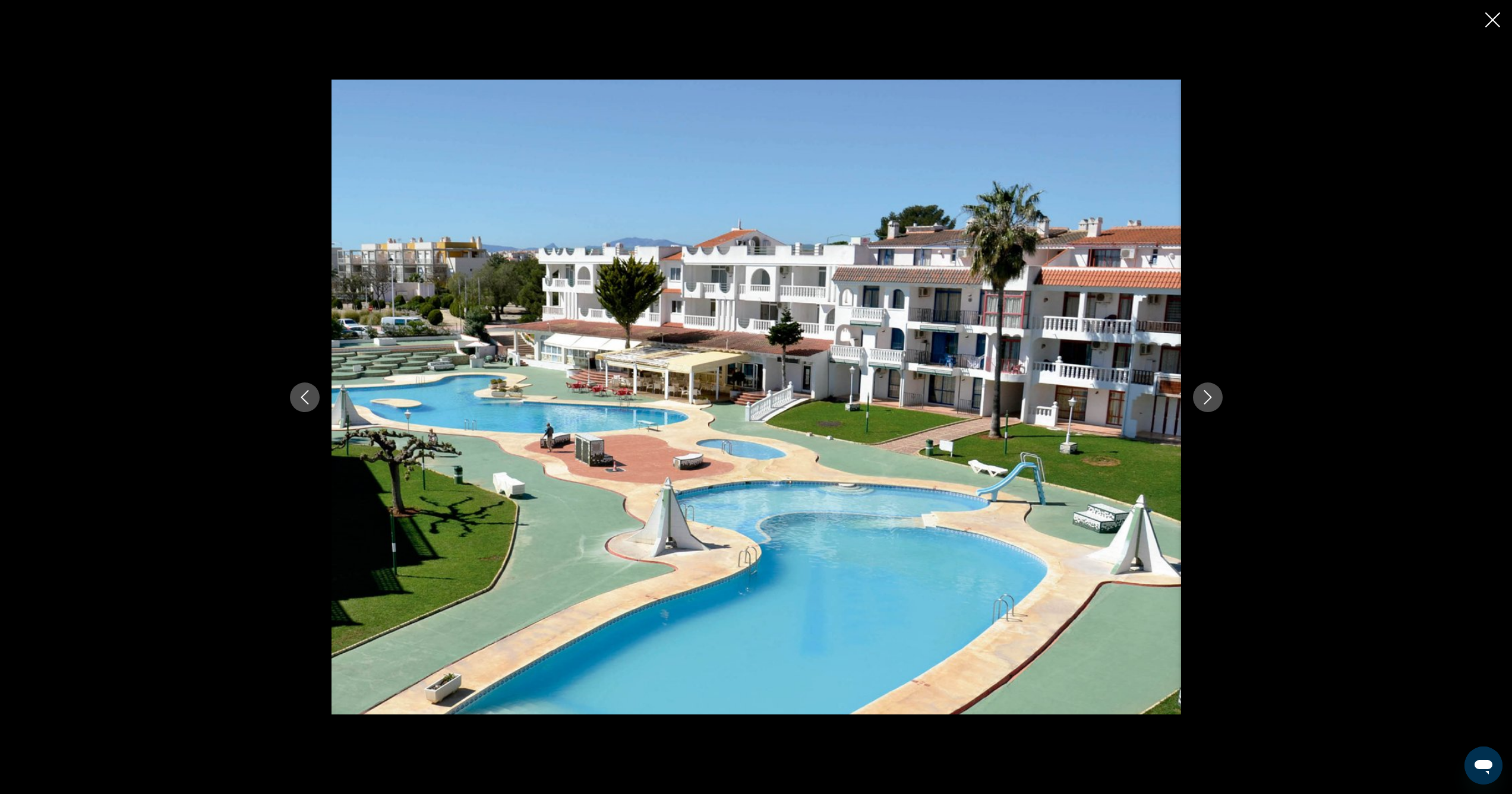
click at [1205, 397] on icon "Next image" at bounding box center [1208, 397] width 14 height 14
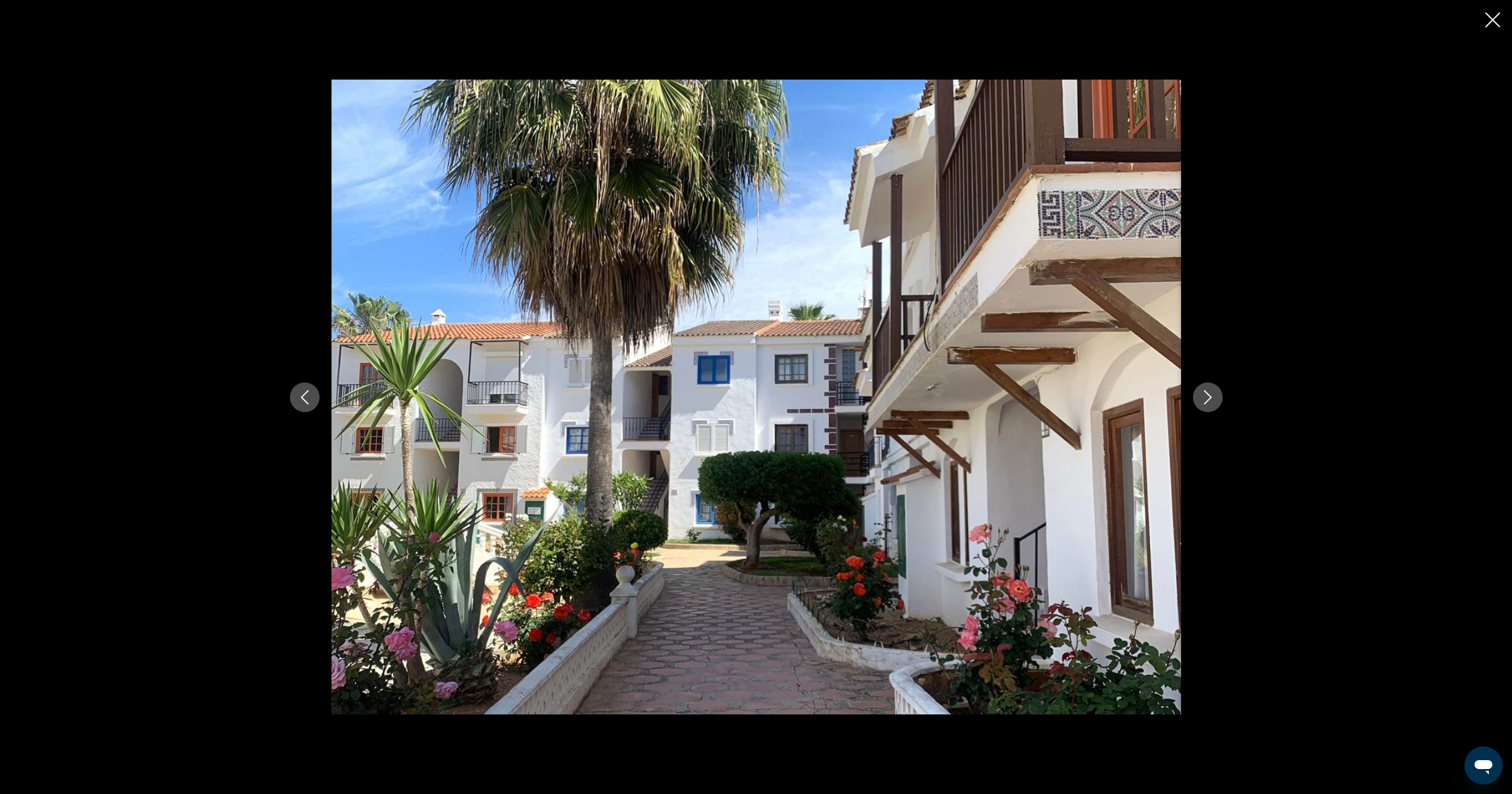
click at [1205, 397] on icon "Next image" at bounding box center [1208, 397] width 14 height 14
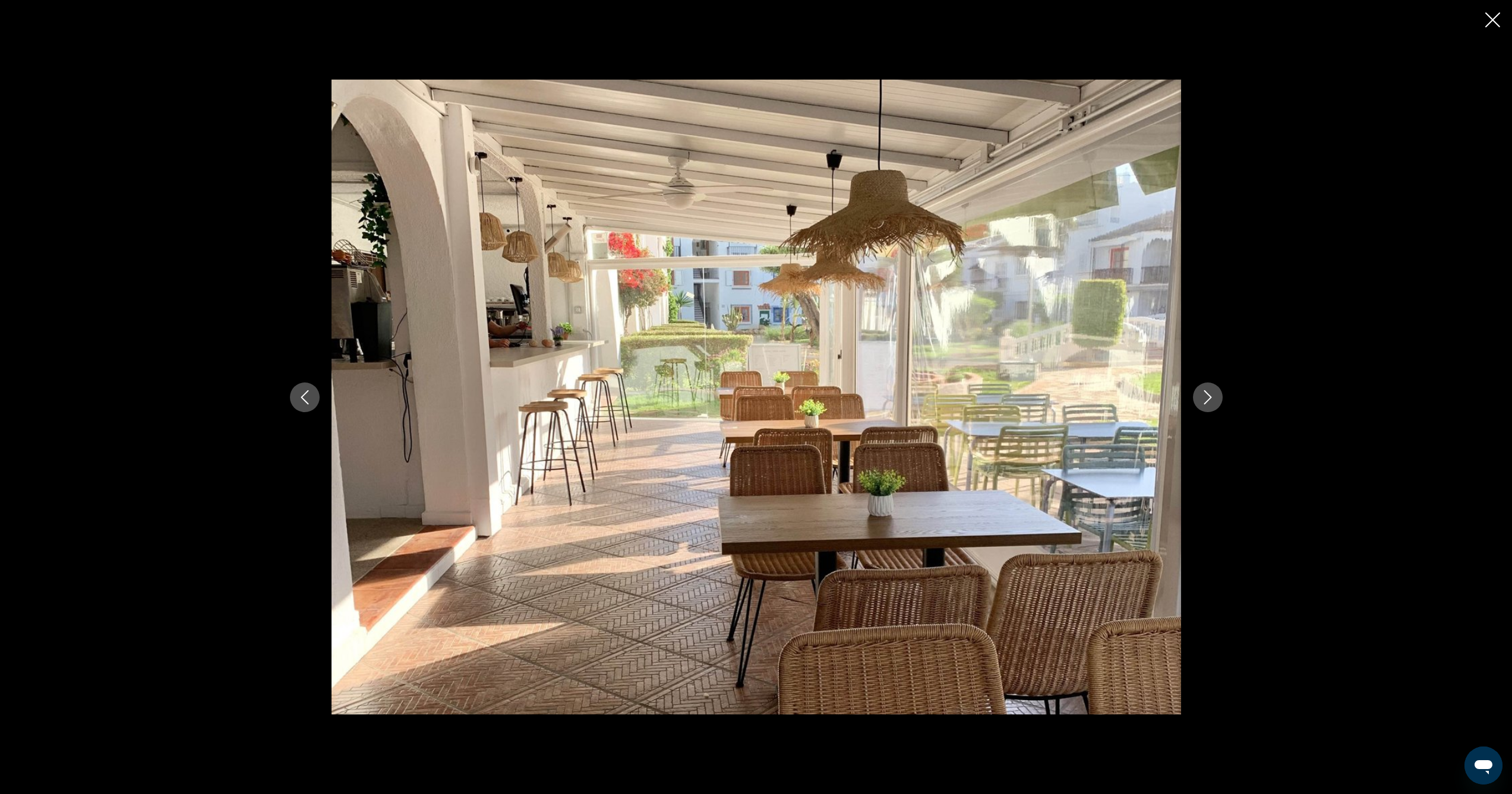
click at [1205, 397] on icon "Next image" at bounding box center [1208, 397] width 14 height 14
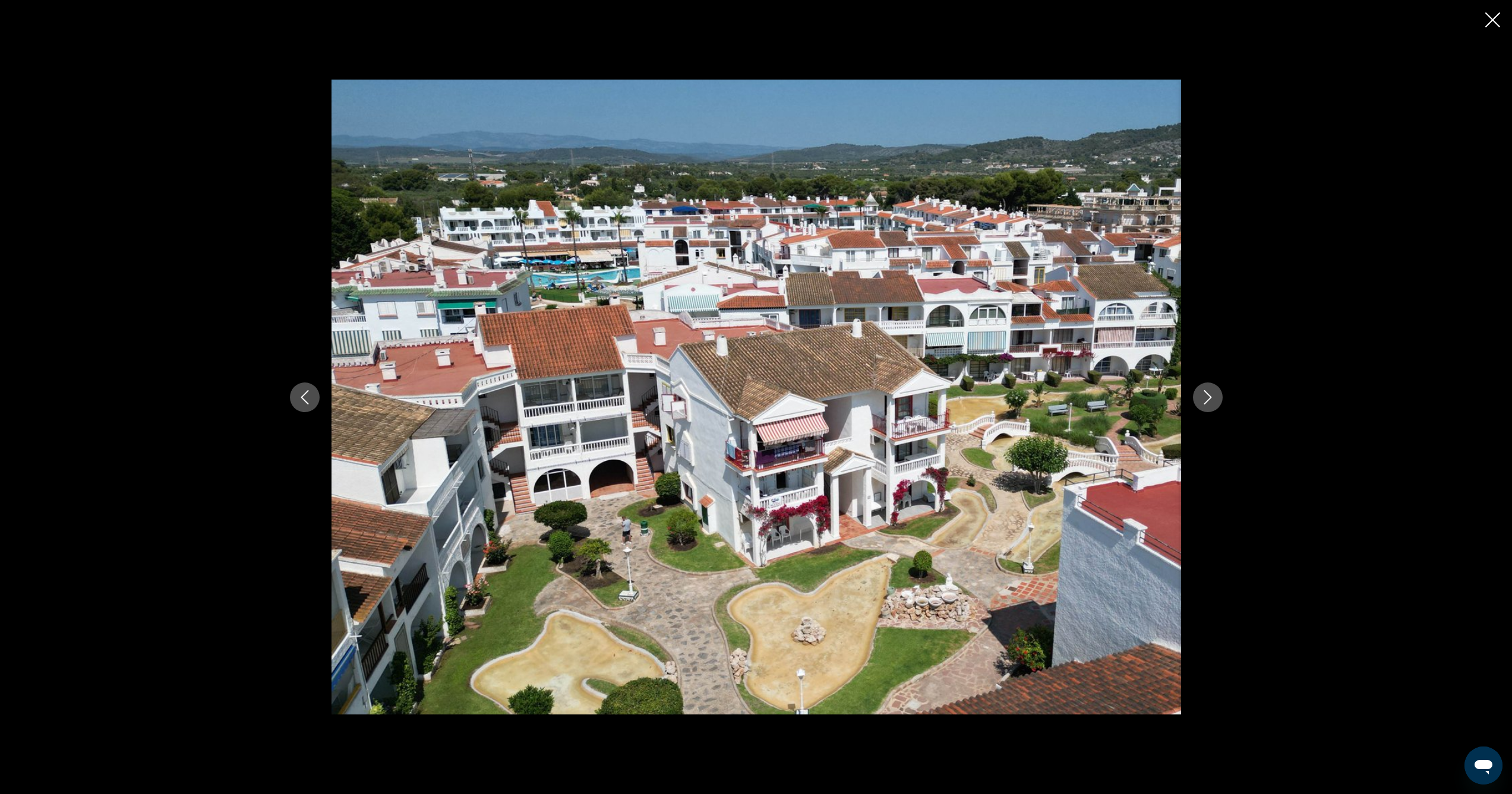
click at [1205, 397] on icon "Next image" at bounding box center [1208, 397] width 14 height 14
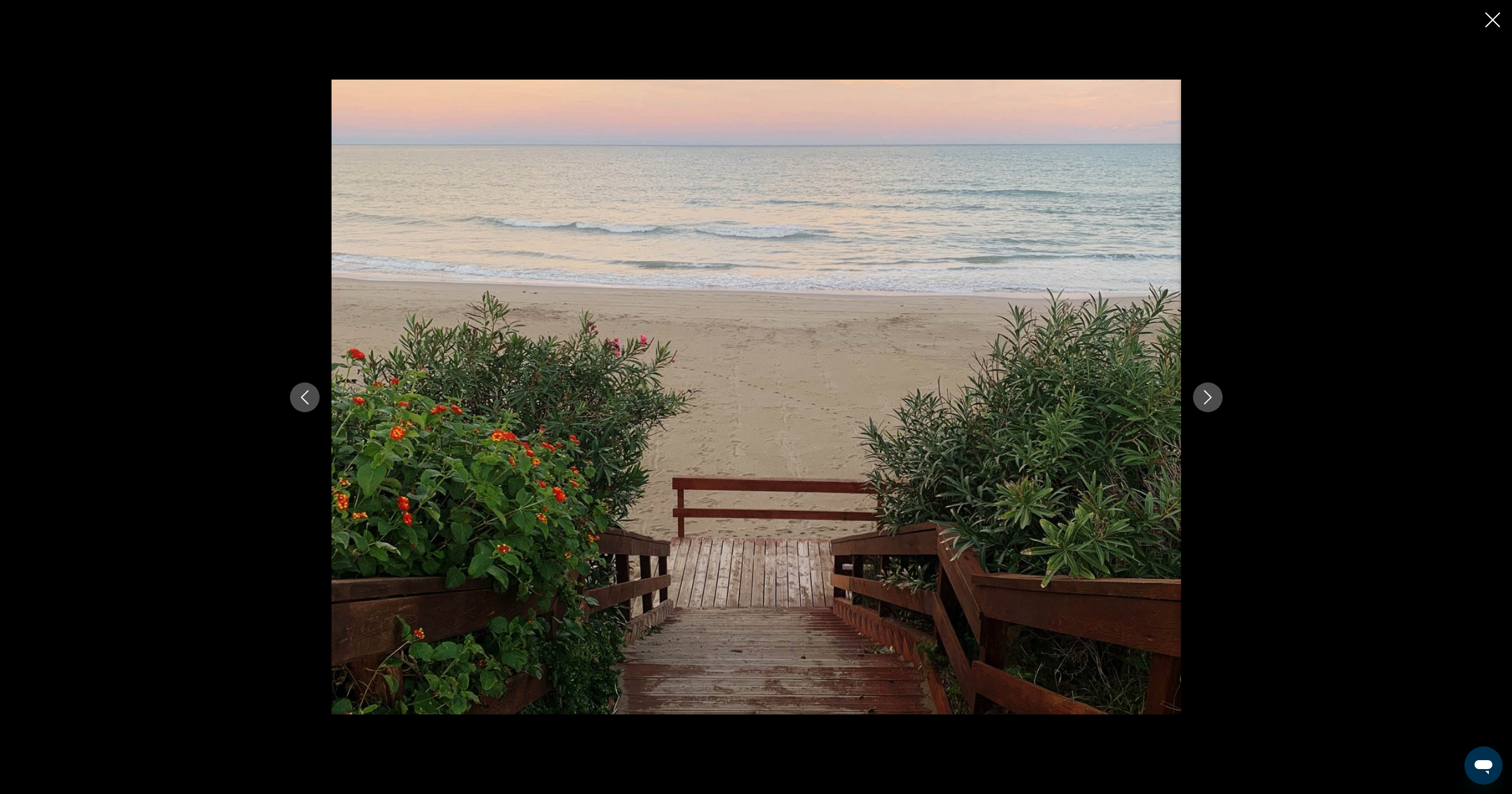
click at [1205, 397] on icon "Next image" at bounding box center [1208, 397] width 14 height 14
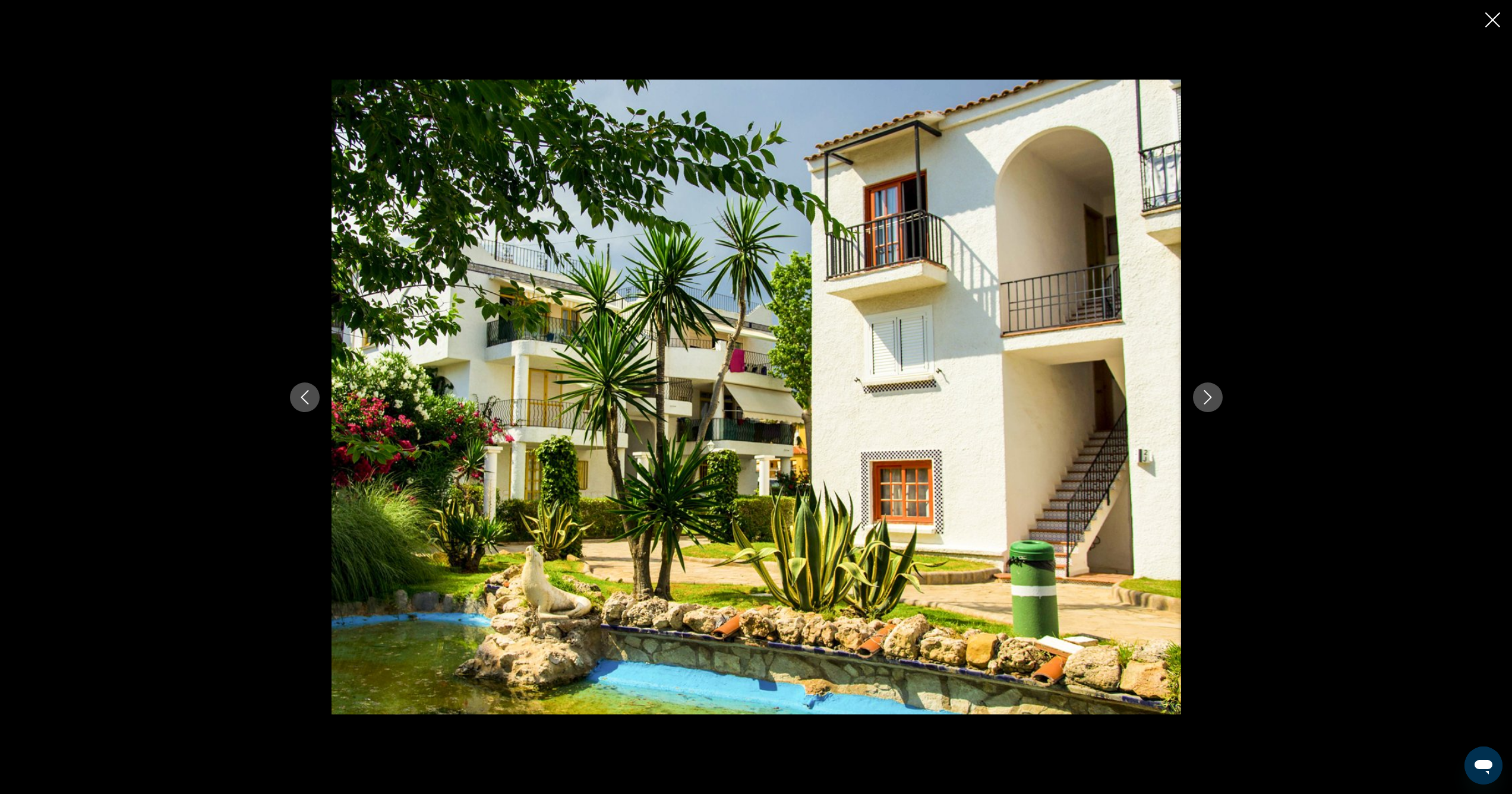
click at [1205, 397] on icon "Next image" at bounding box center [1208, 397] width 14 height 14
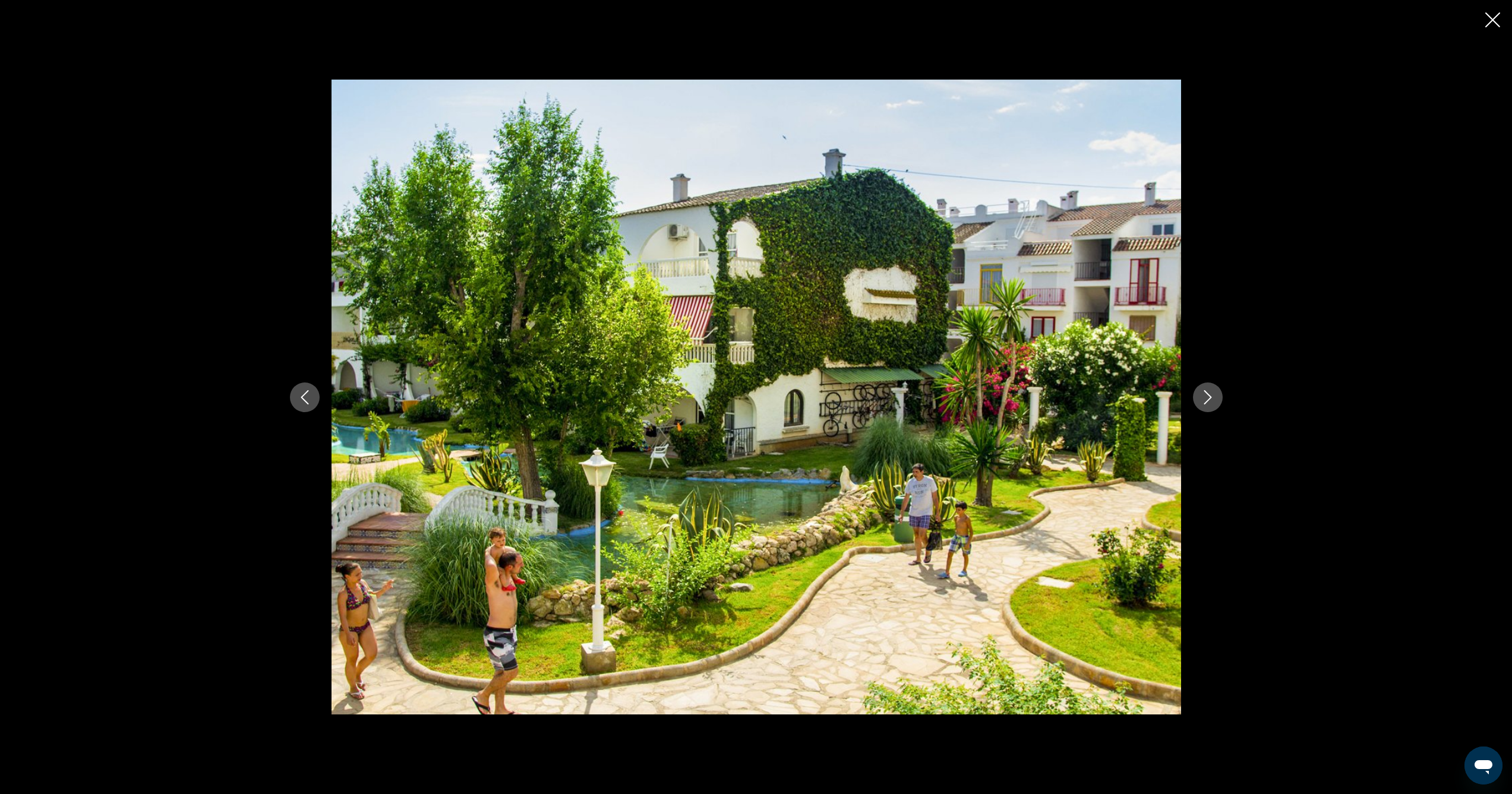
click at [1205, 397] on icon "Next image" at bounding box center [1208, 397] width 14 height 14
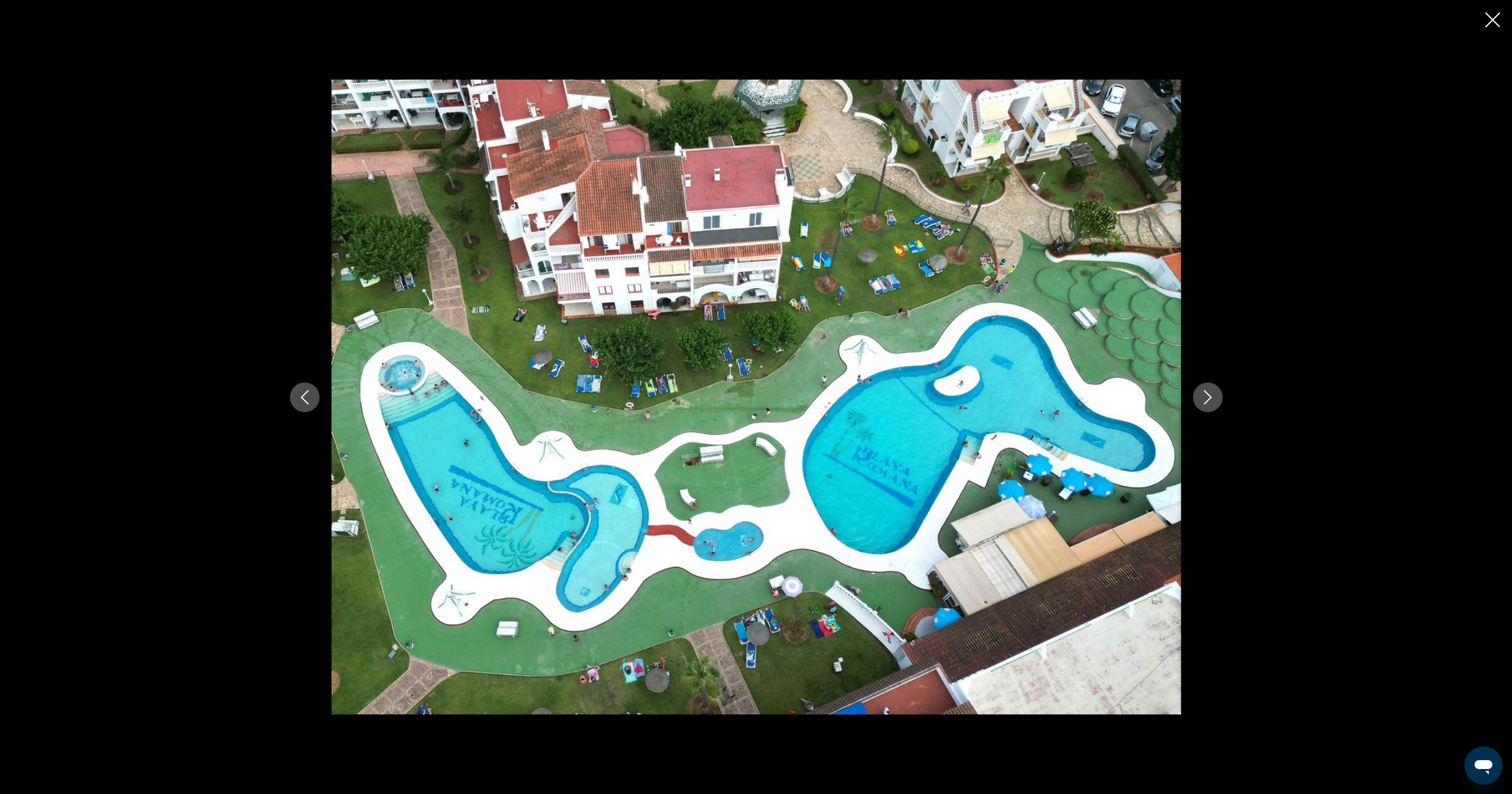
click at [1484, 22] on div "Main content" at bounding box center [756, 397] width 1512 height 794
click at [1488, 24] on icon "Close slideshow" at bounding box center [1492, 19] width 14 height 14
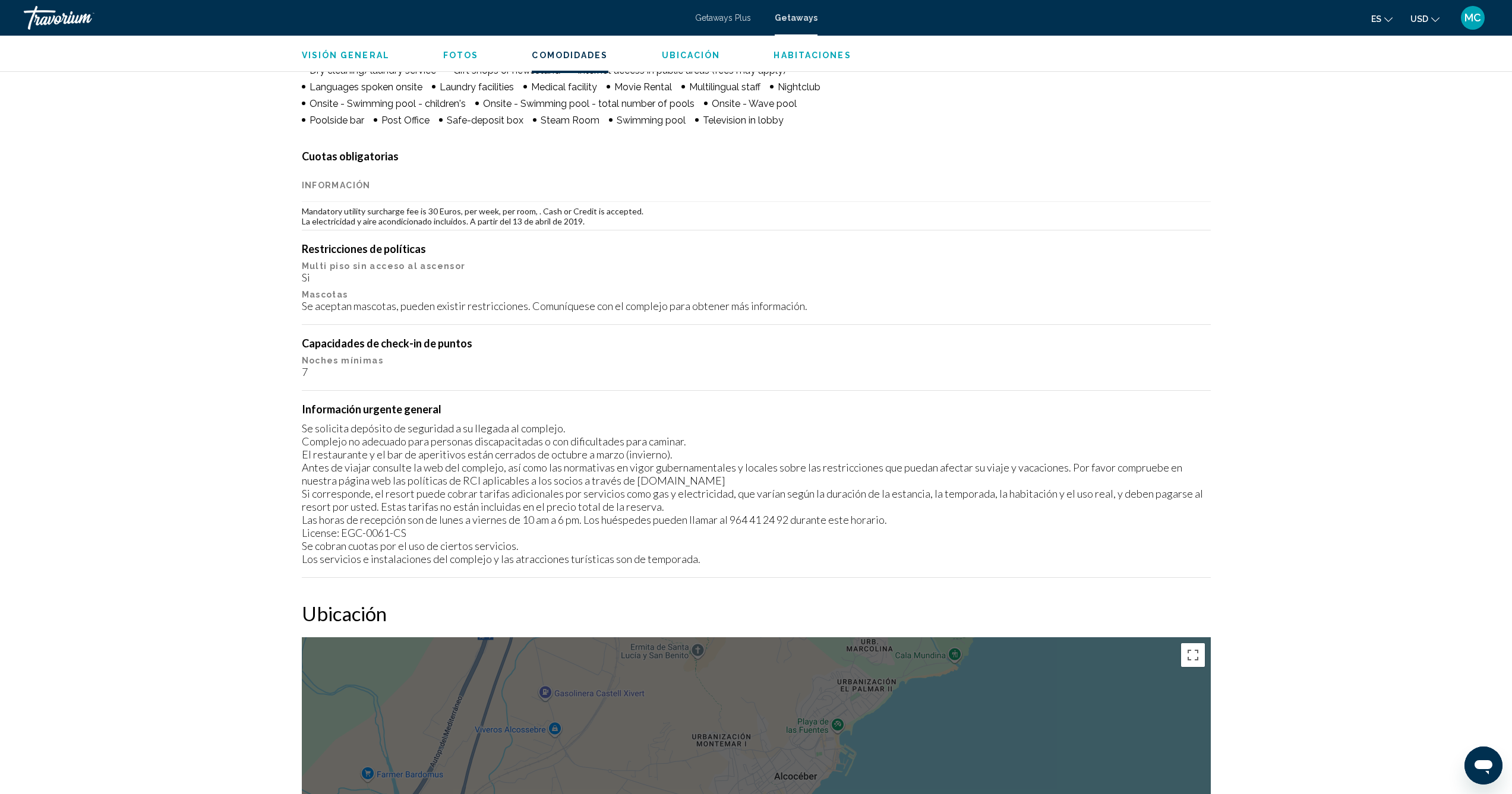
scroll to position [1431, 0]
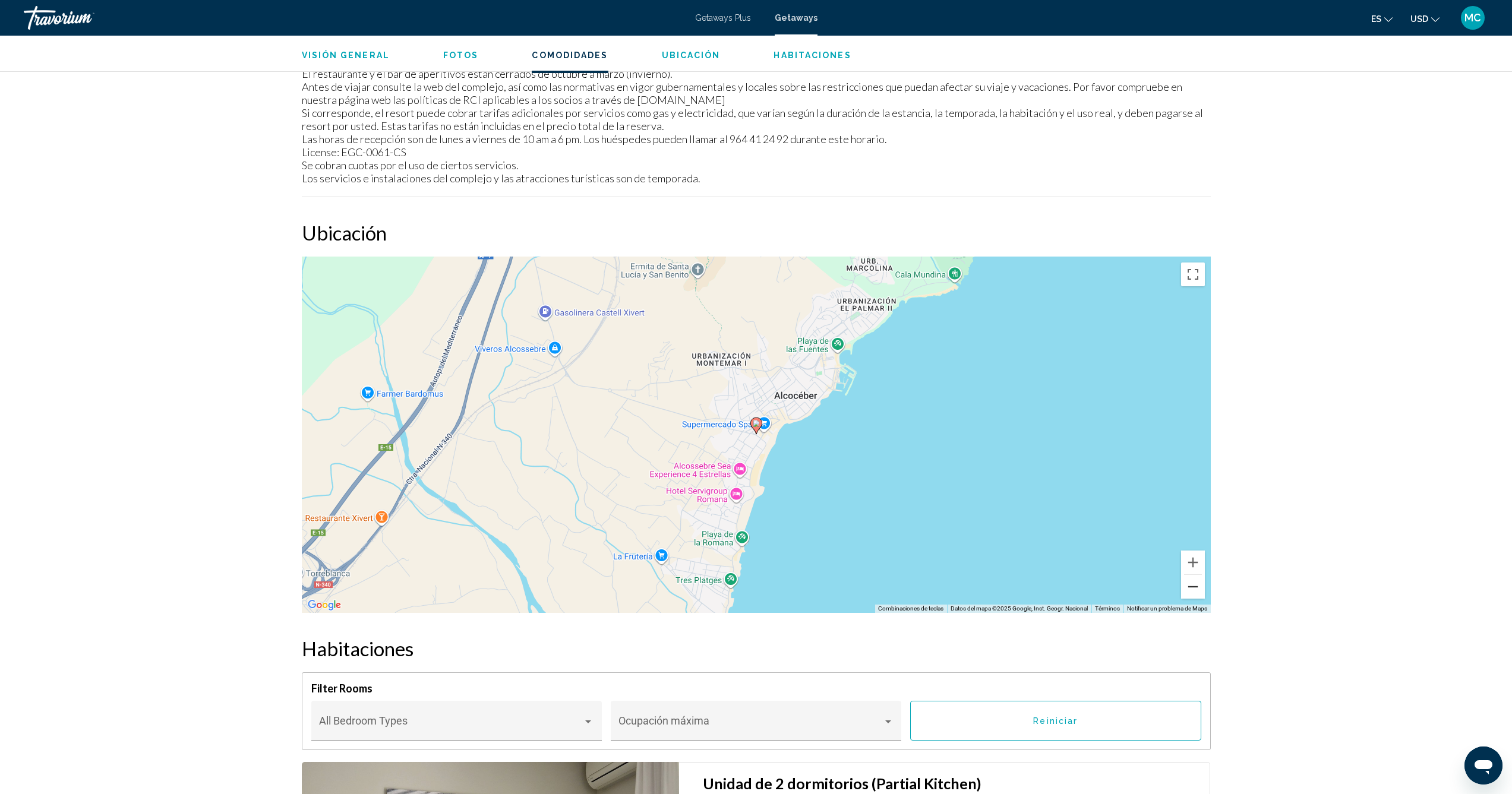
click at [1187, 586] on button "Reducir" at bounding box center [1192, 586] width 24 height 24
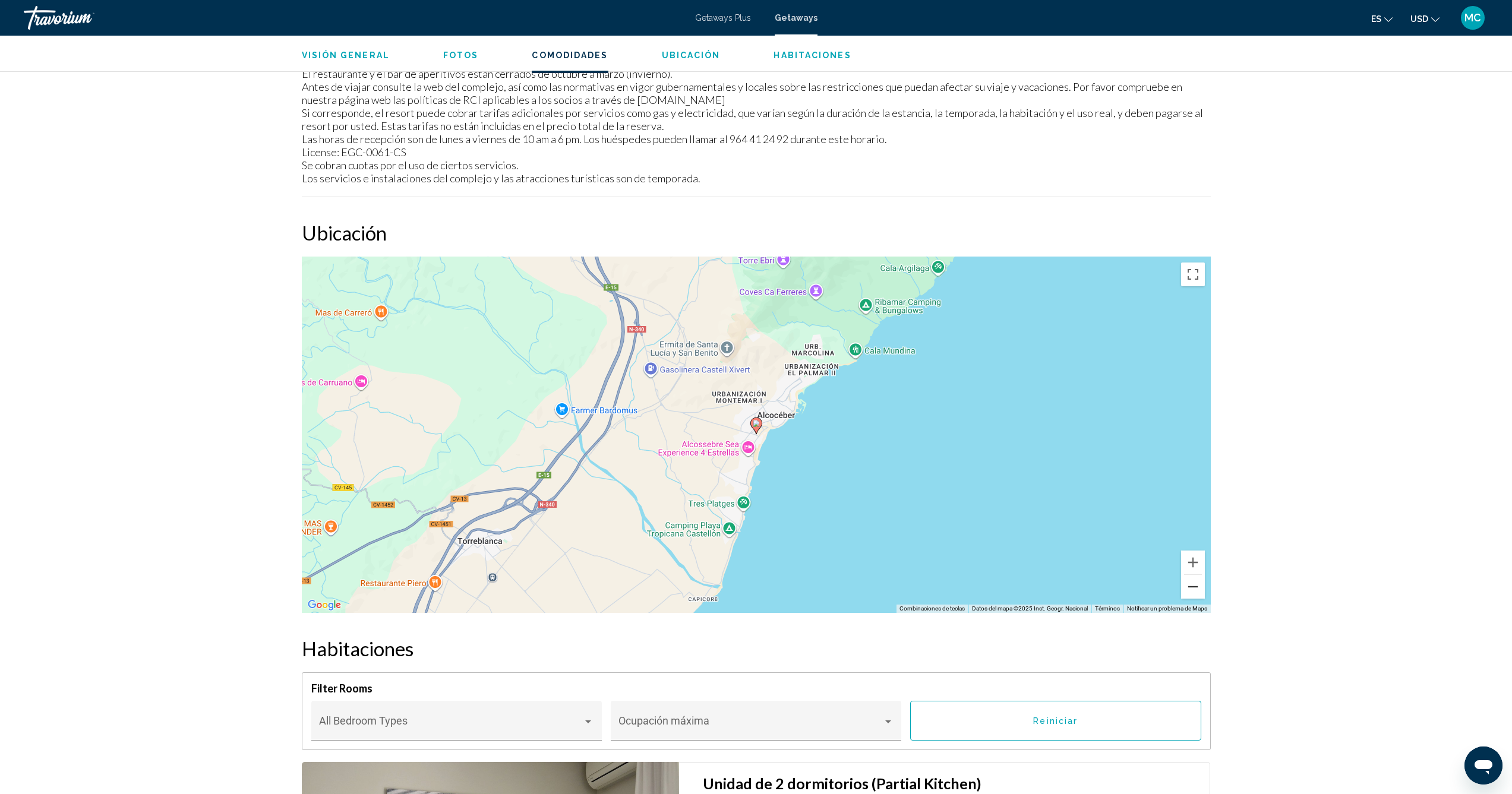
click at [1187, 586] on button "Reducir" at bounding box center [1192, 586] width 24 height 24
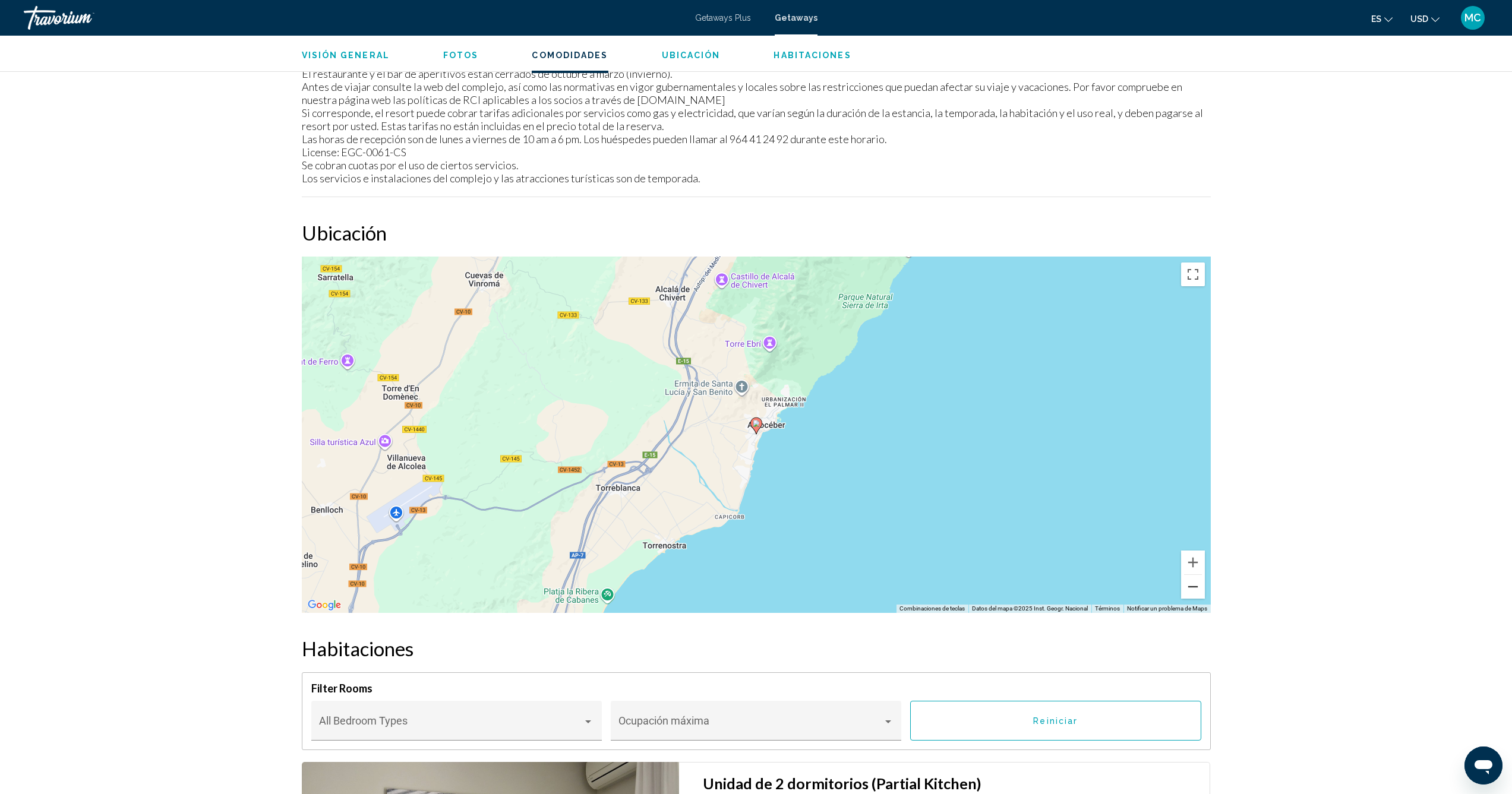
click at [1187, 586] on button "Reducir" at bounding box center [1192, 586] width 24 height 24
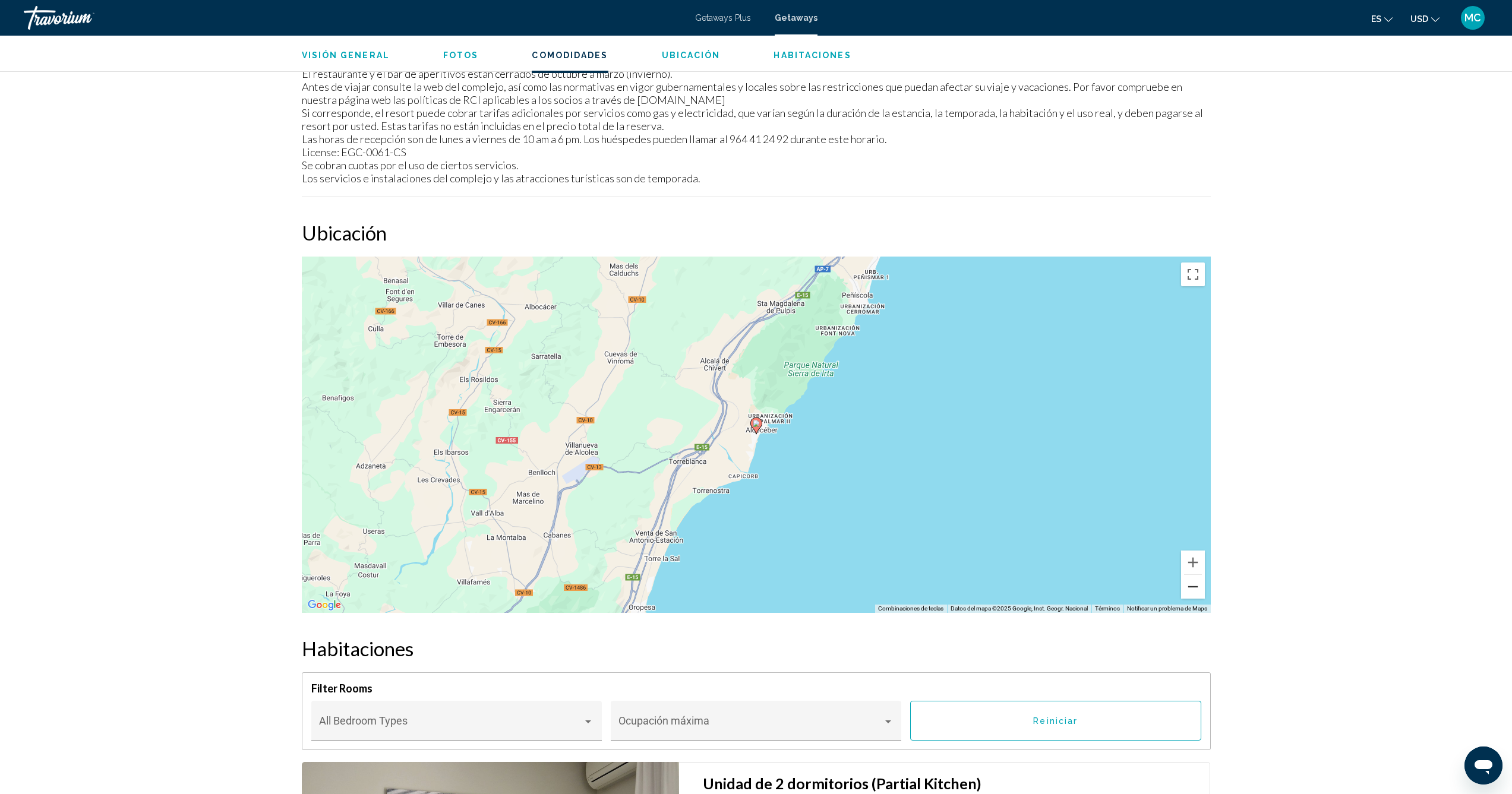
click at [1187, 586] on button "Reducir" at bounding box center [1192, 586] width 24 height 24
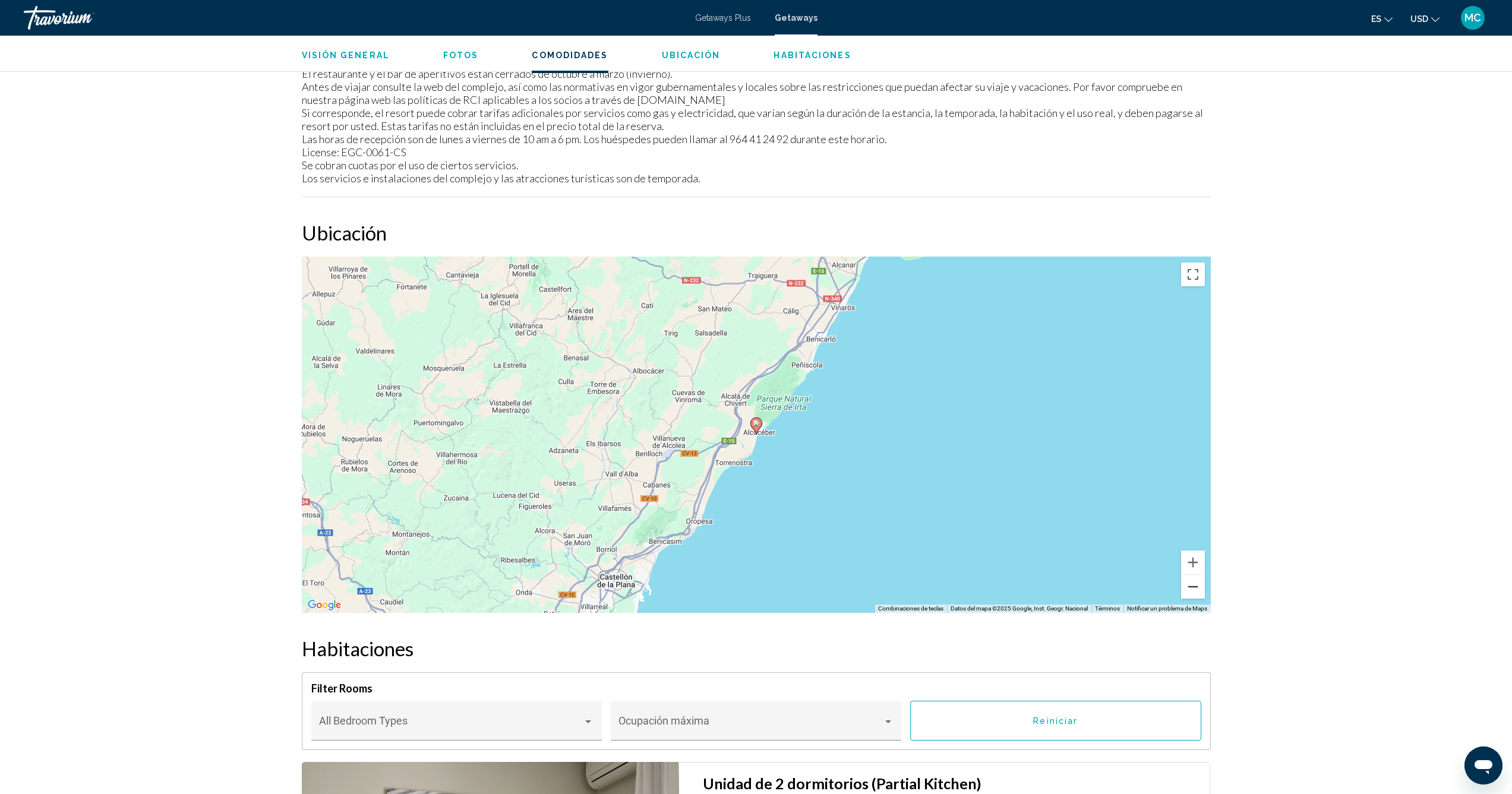
click at [1187, 586] on button "Reducir" at bounding box center [1192, 586] width 24 height 24
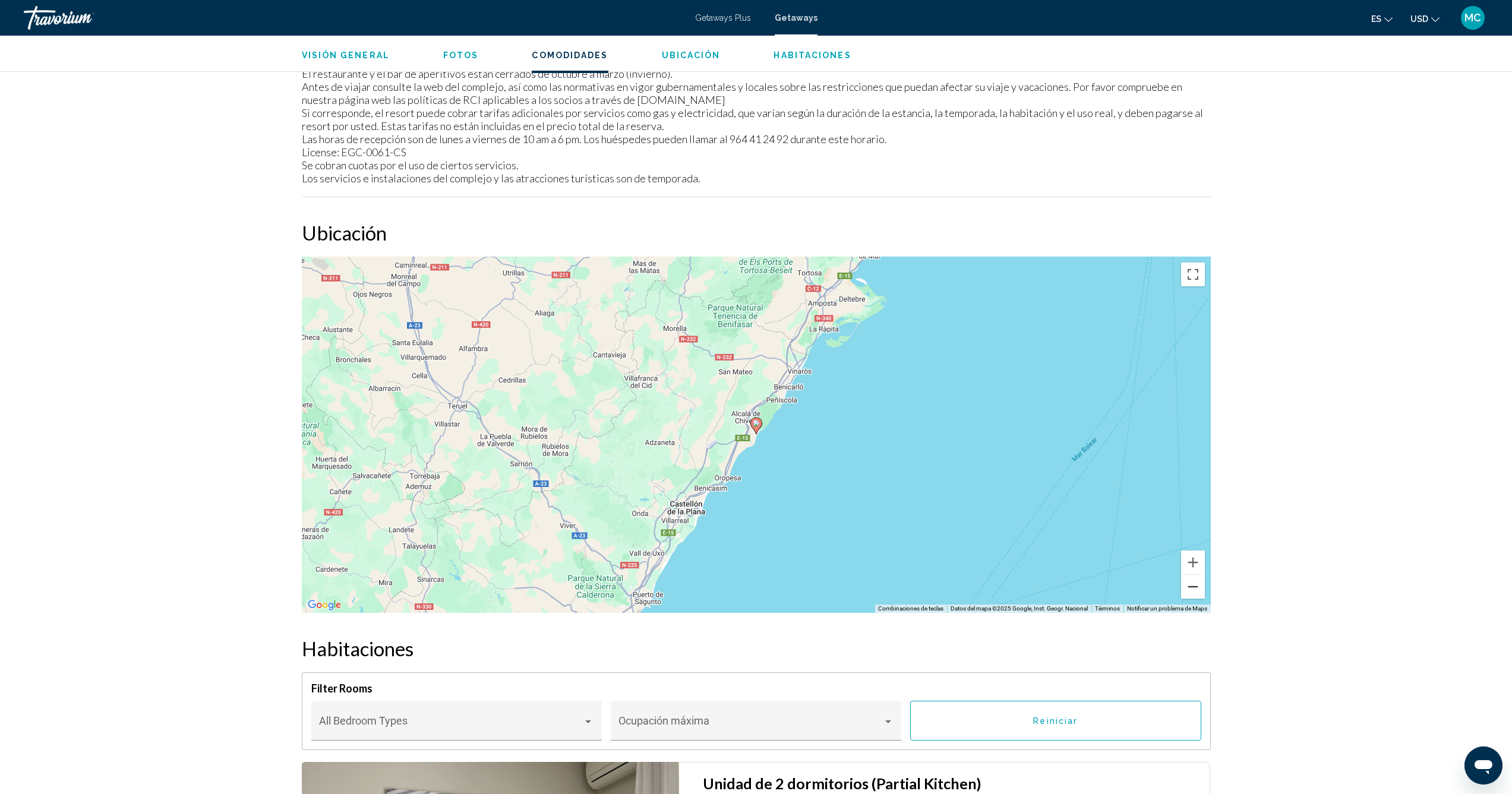
click at [1187, 586] on button "Reducir" at bounding box center [1192, 586] width 24 height 24
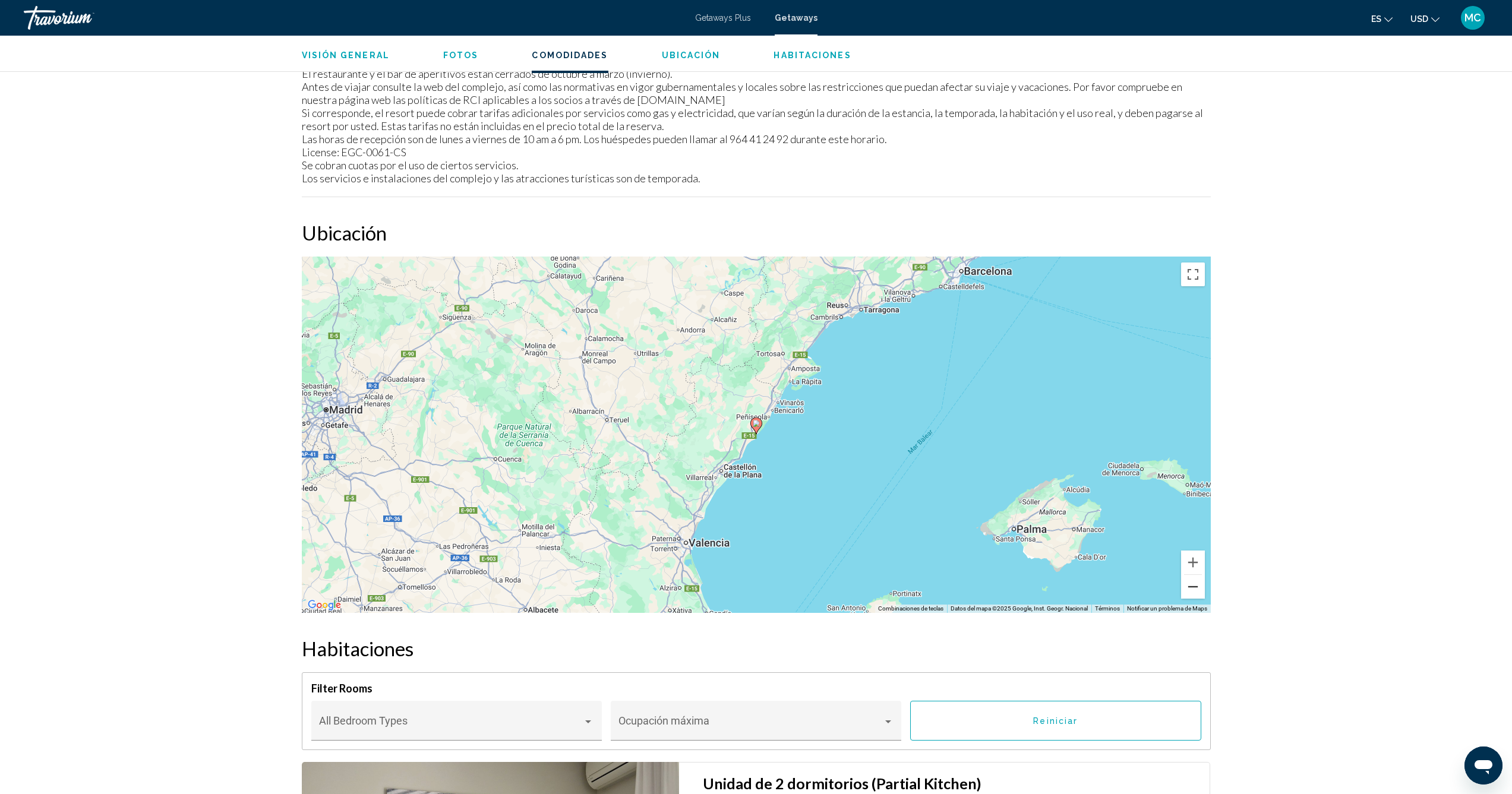
click at [1187, 586] on button "Reducir" at bounding box center [1192, 586] width 24 height 24
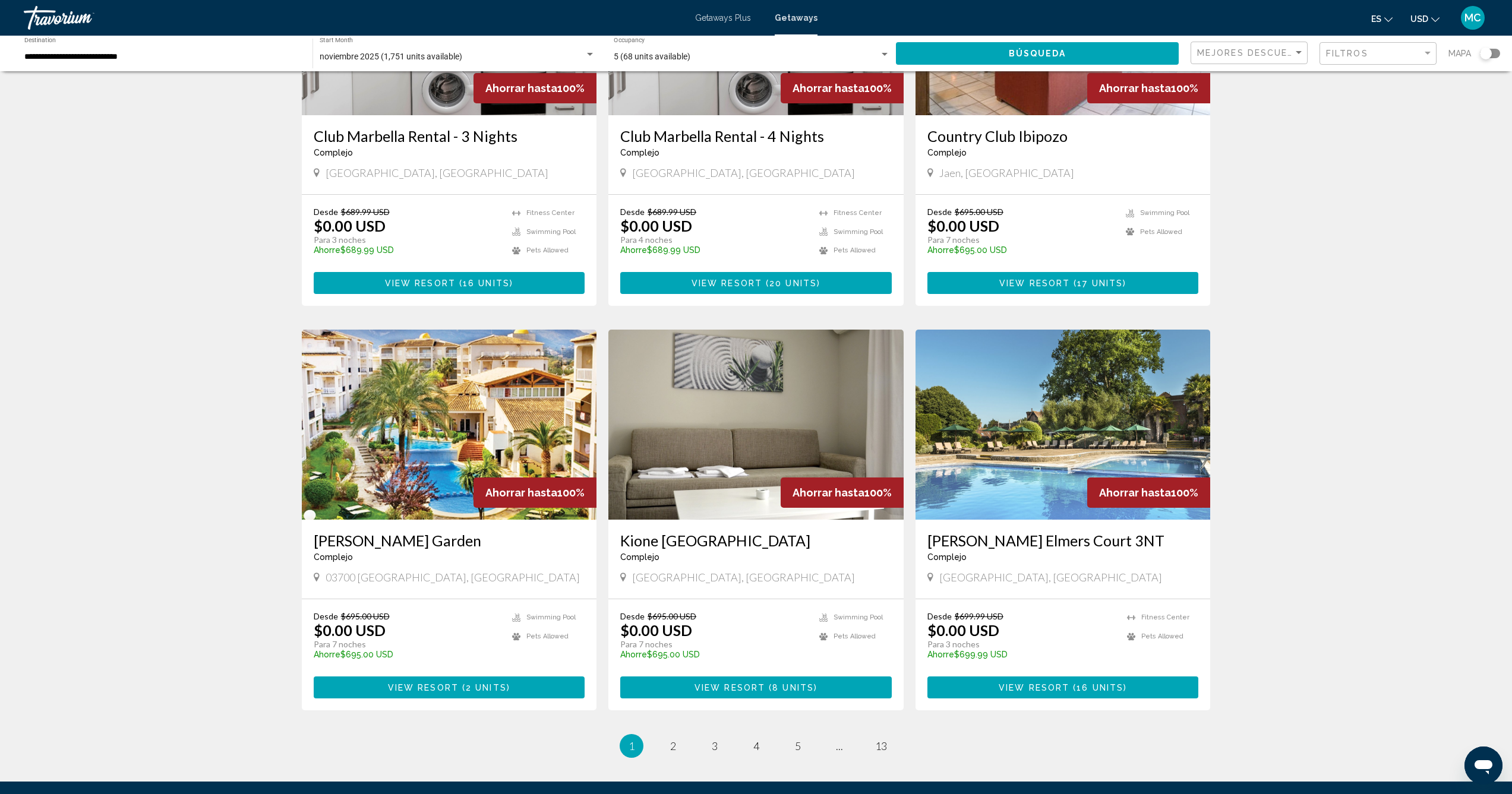
scroll to position [1030, 0]
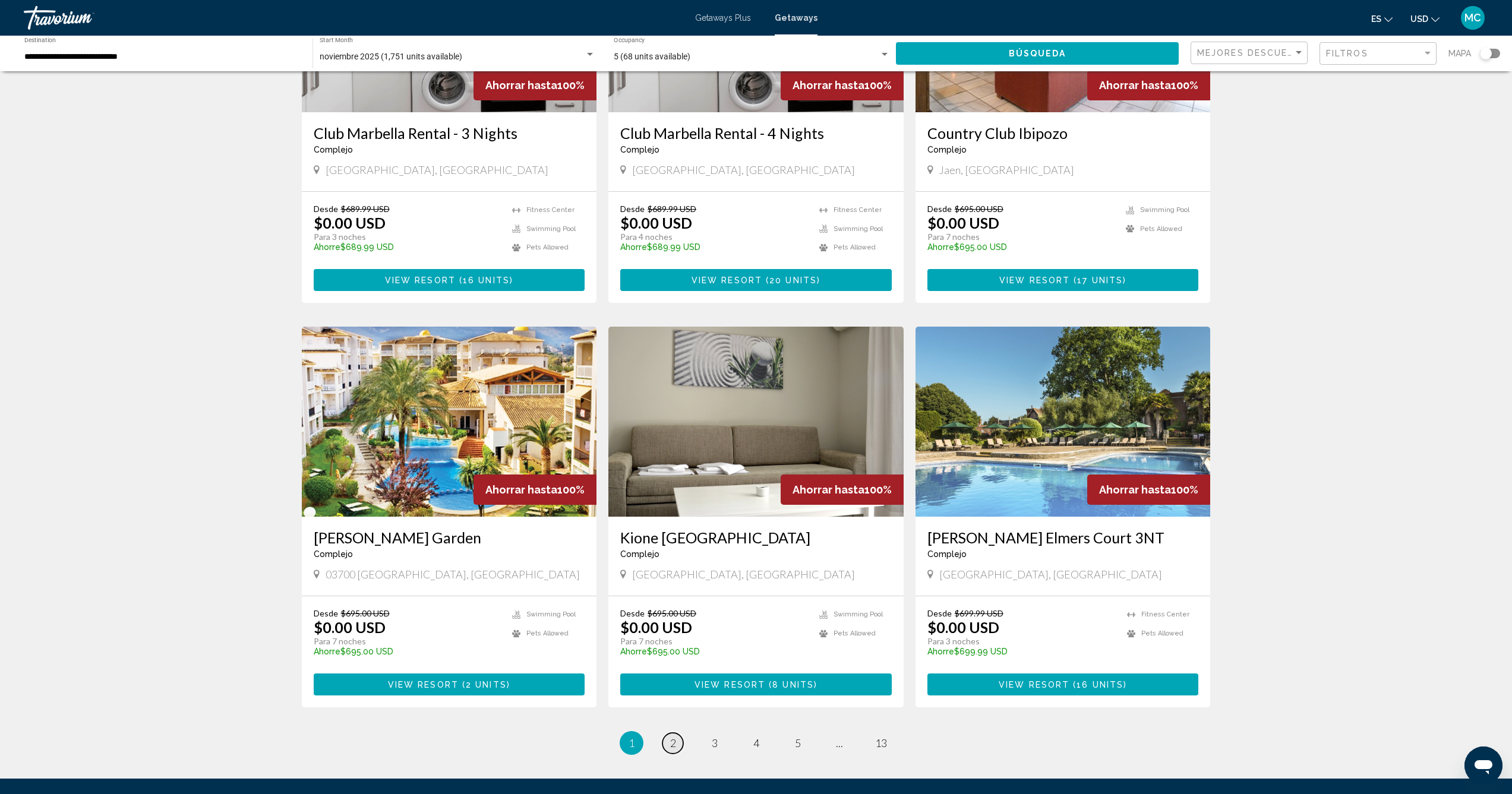
click at [663, 733] on link "page 2" at bounding box center [673, 744] width 21 height 21
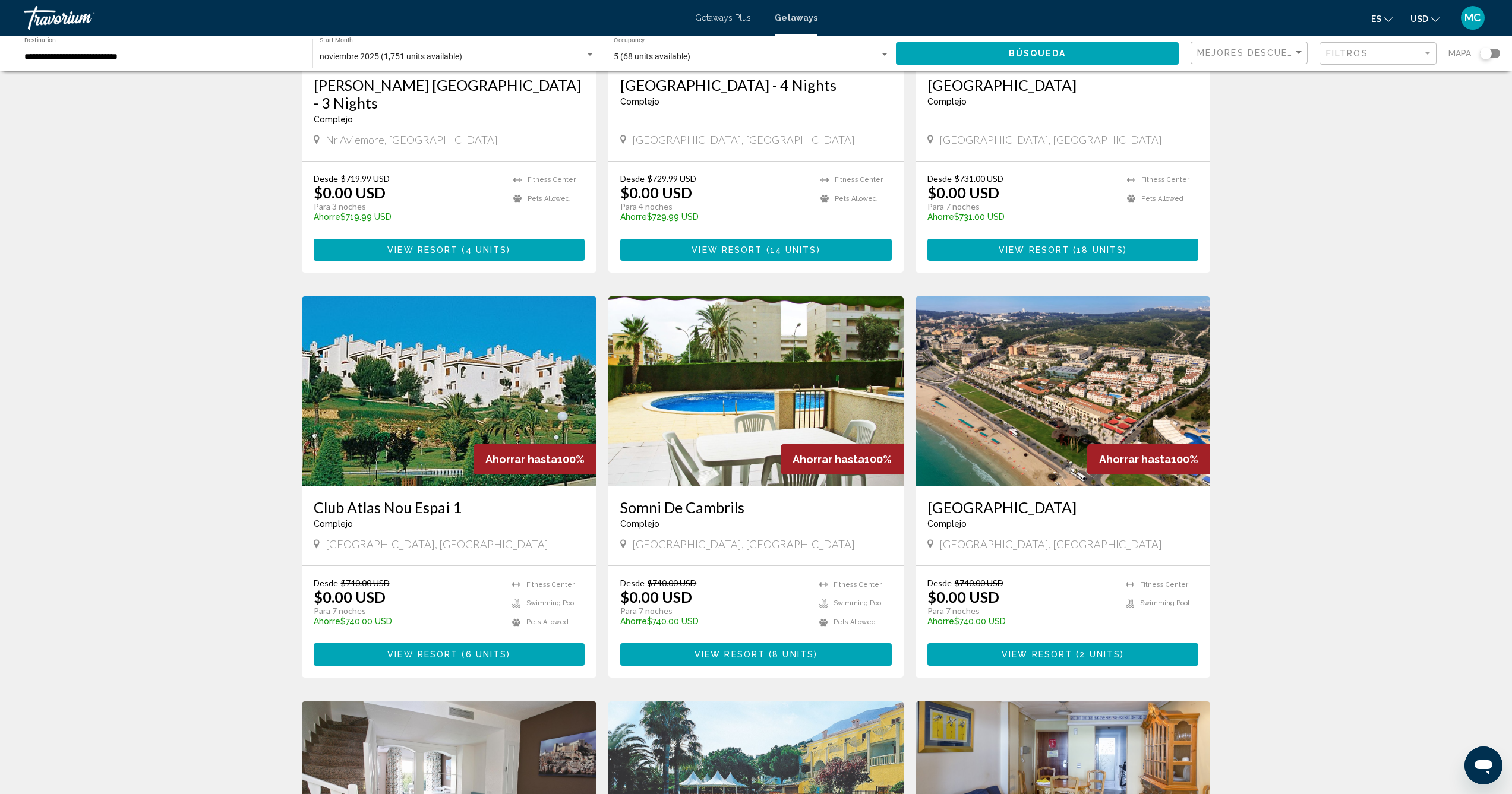
scroll to position [353, 0]
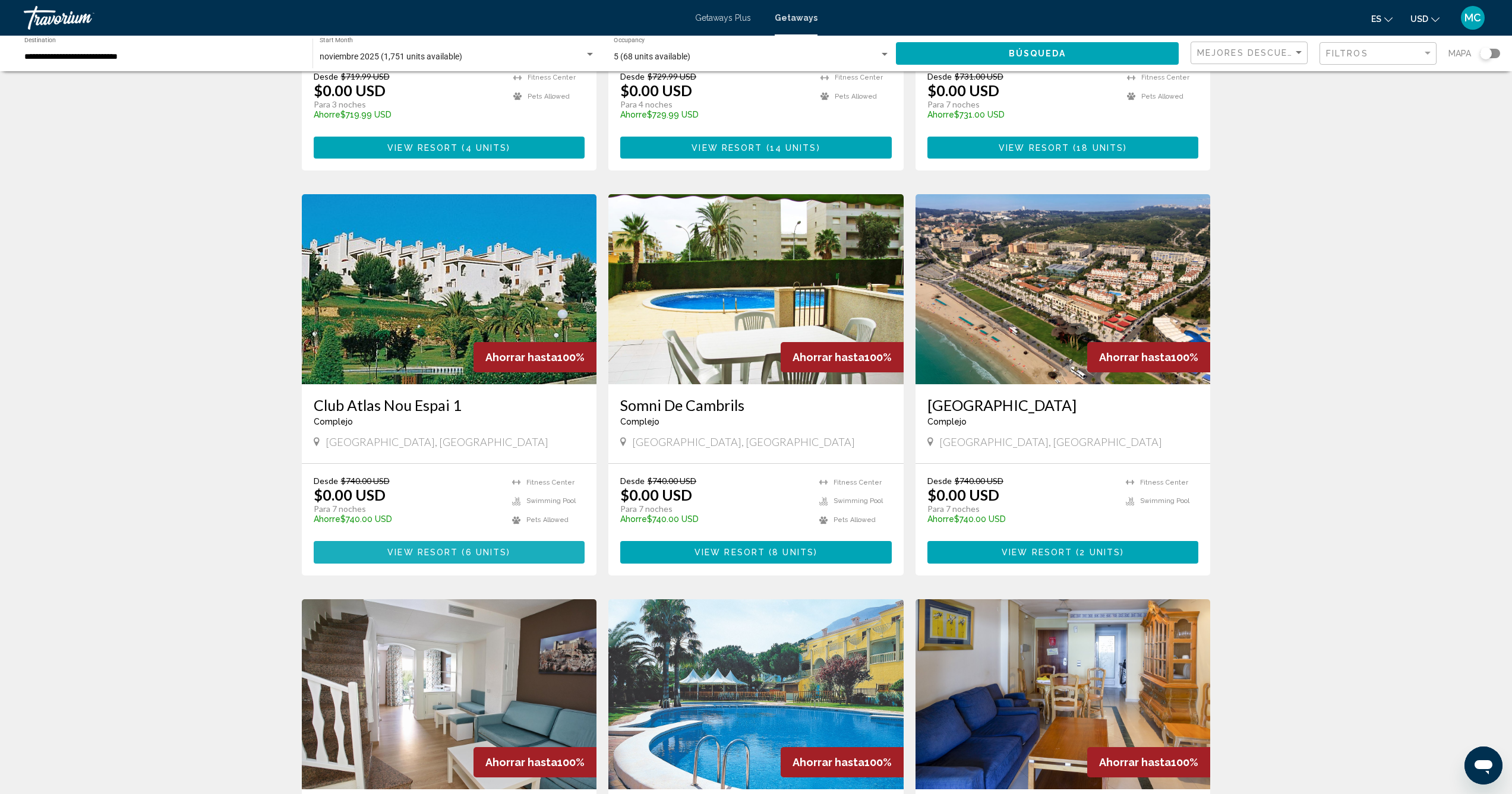
click at [451, 541] on button "View Resort ( 6 units )" at bounding box center [449, 552] width 271 height 22
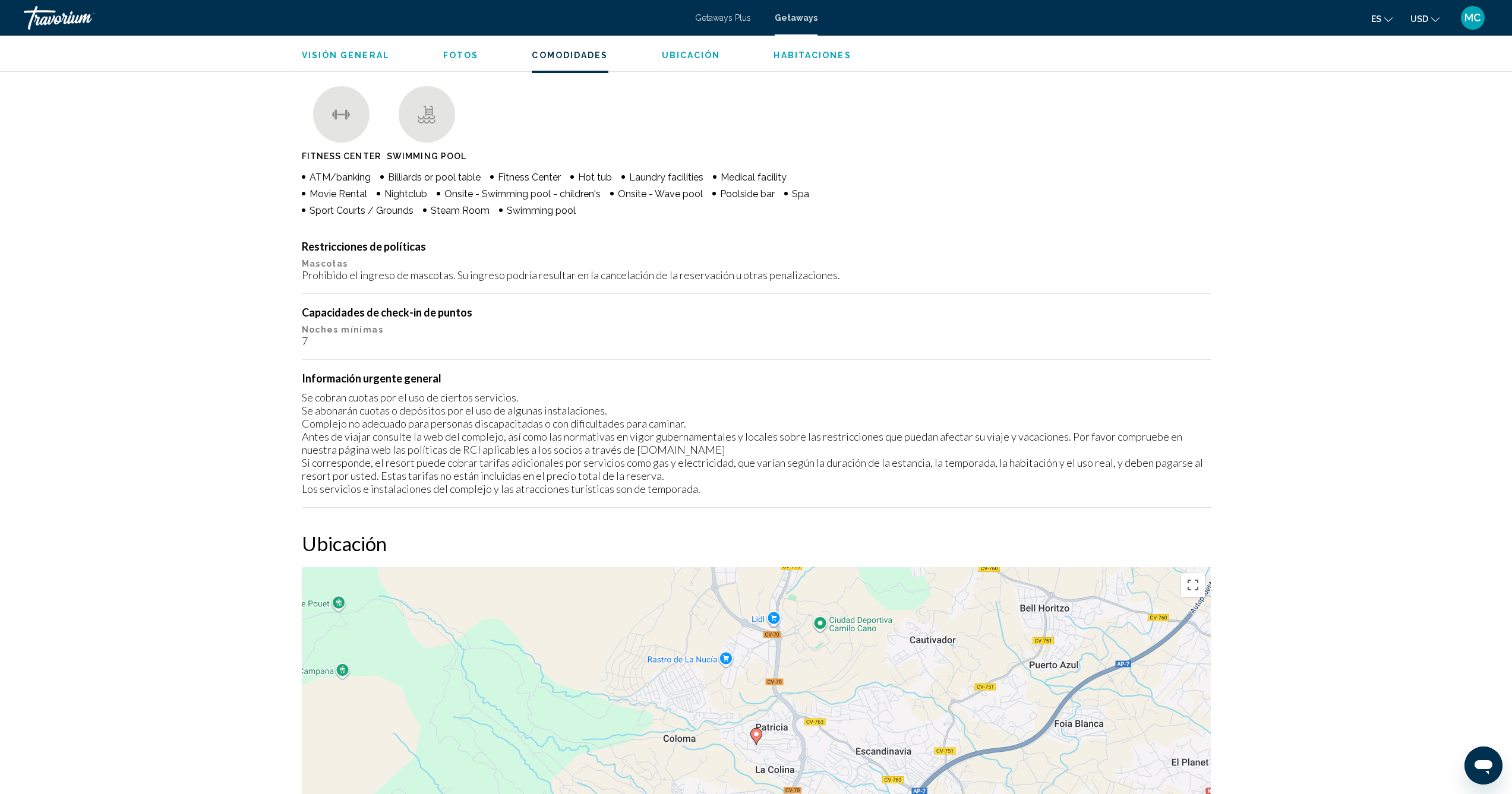
scroll to position [1133, 0]
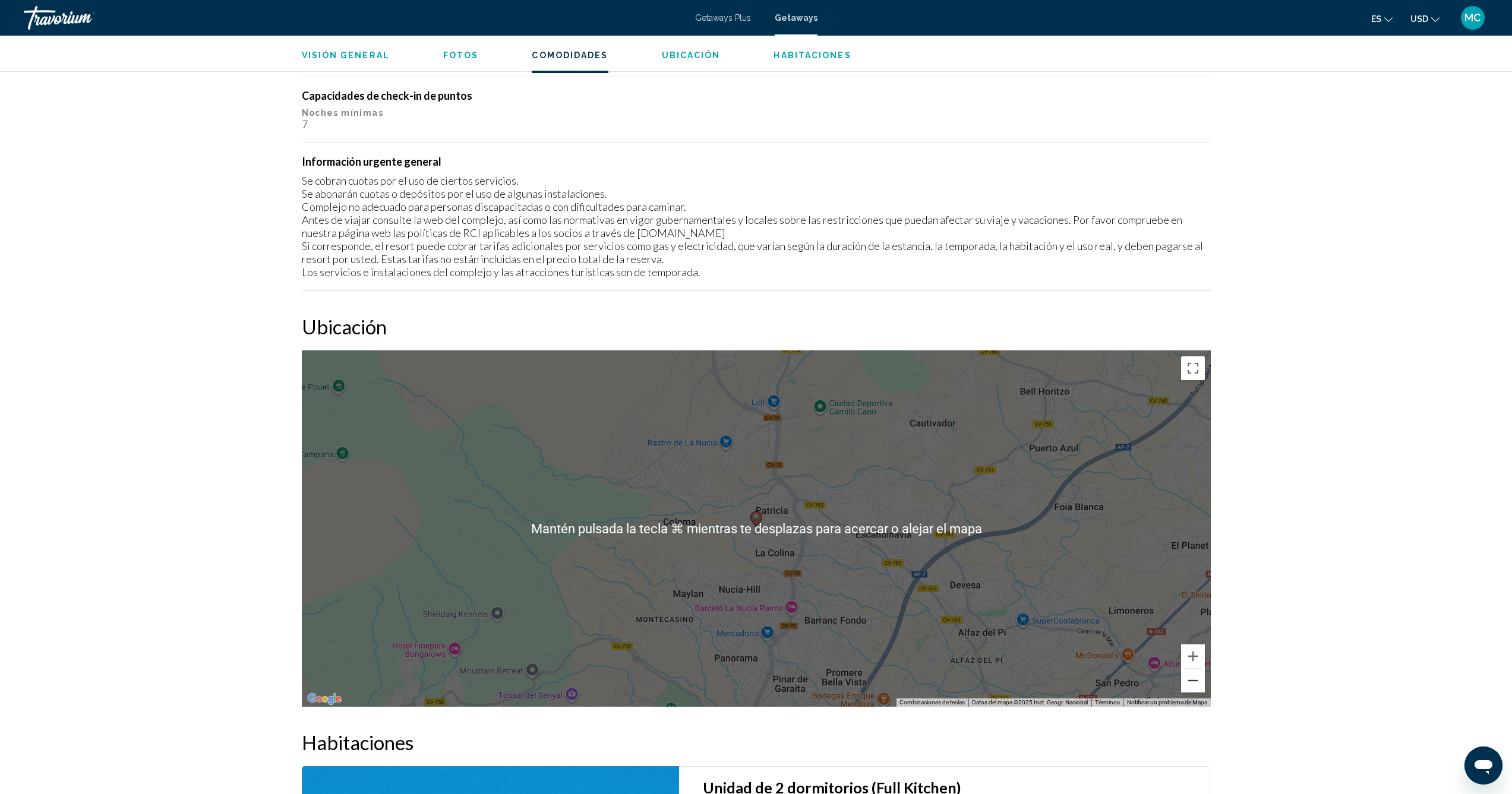
click at [1185, 681] on button "Reducir" at bounding box center [1192, 680] width 24 height 24
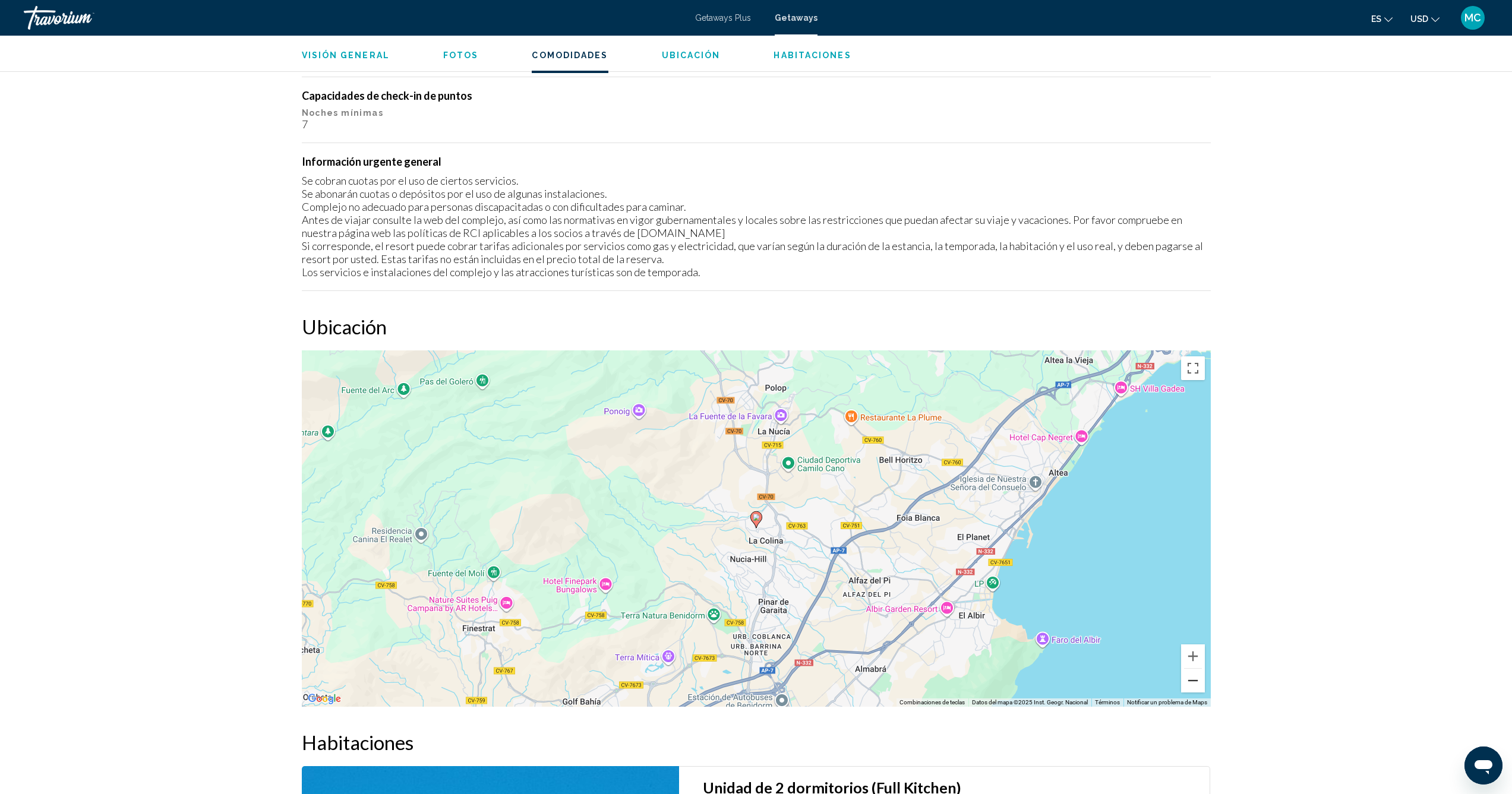
click at [1185, 681] on button "Reducir" at bounding box center [1192, 680] width 24 height 24
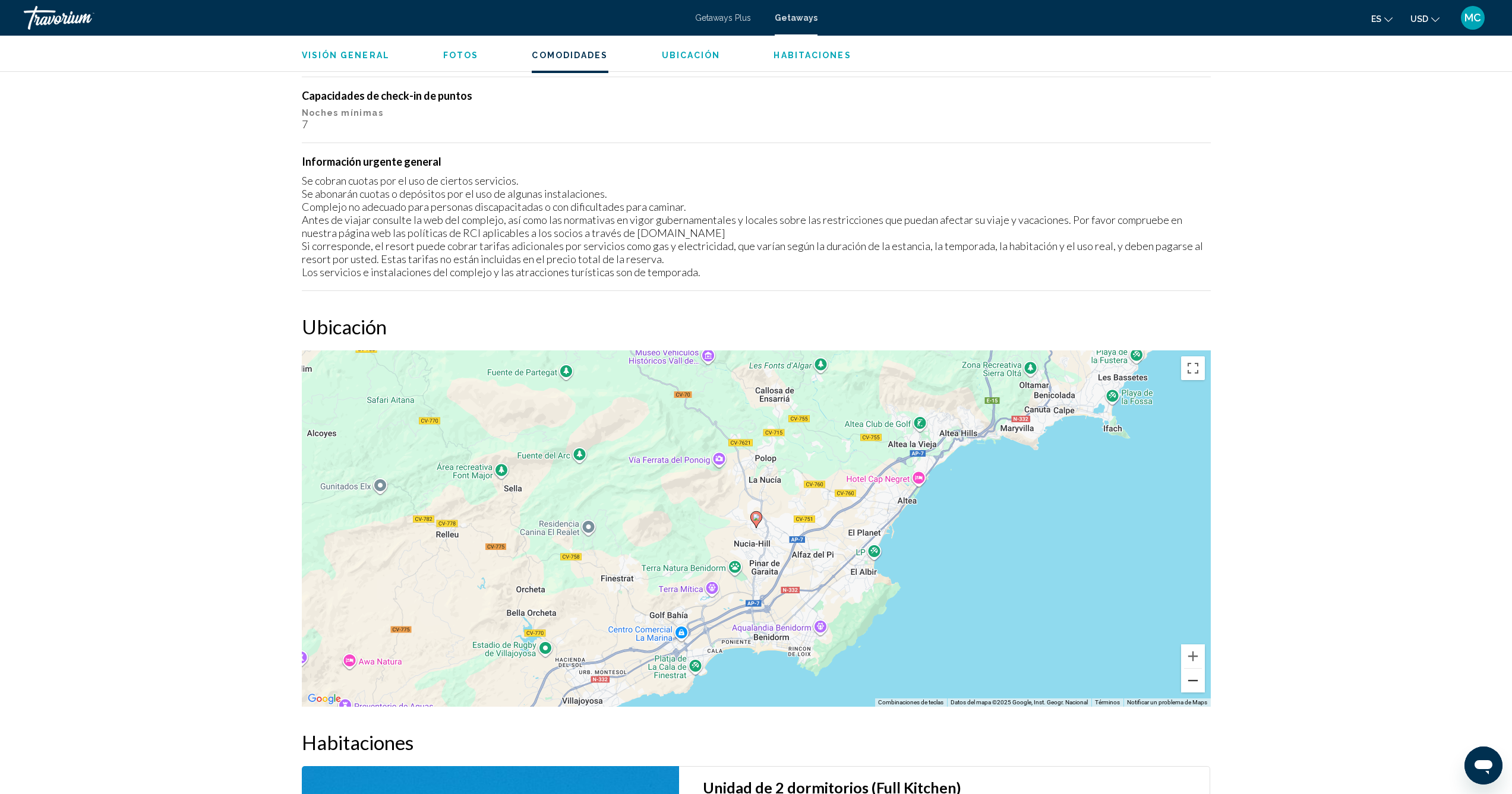
click at [1185, 681] on button "Reducir" at bounding box center [1192, 680] width 24 height 24
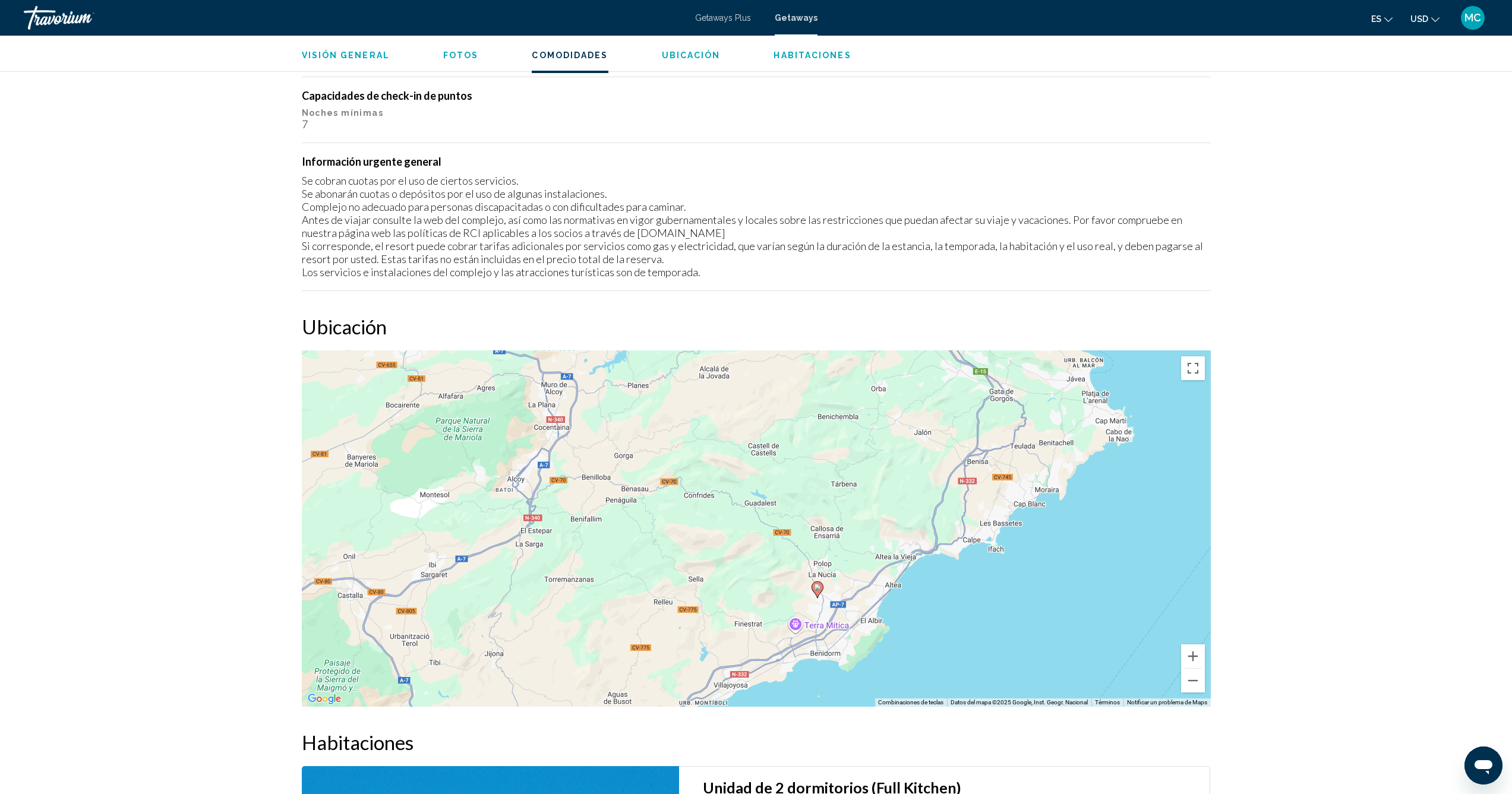
drag, startPoint x: 756, startPoint y: 644, endPoint x: 822, endPoint y: 714, distance: 96.2
click at [822, 714] on div "Visión general Escribe Complejo Todo incluido No todo incluido Dirección [PERSO…" at bounding box center [756, 372] width 921 height 2106
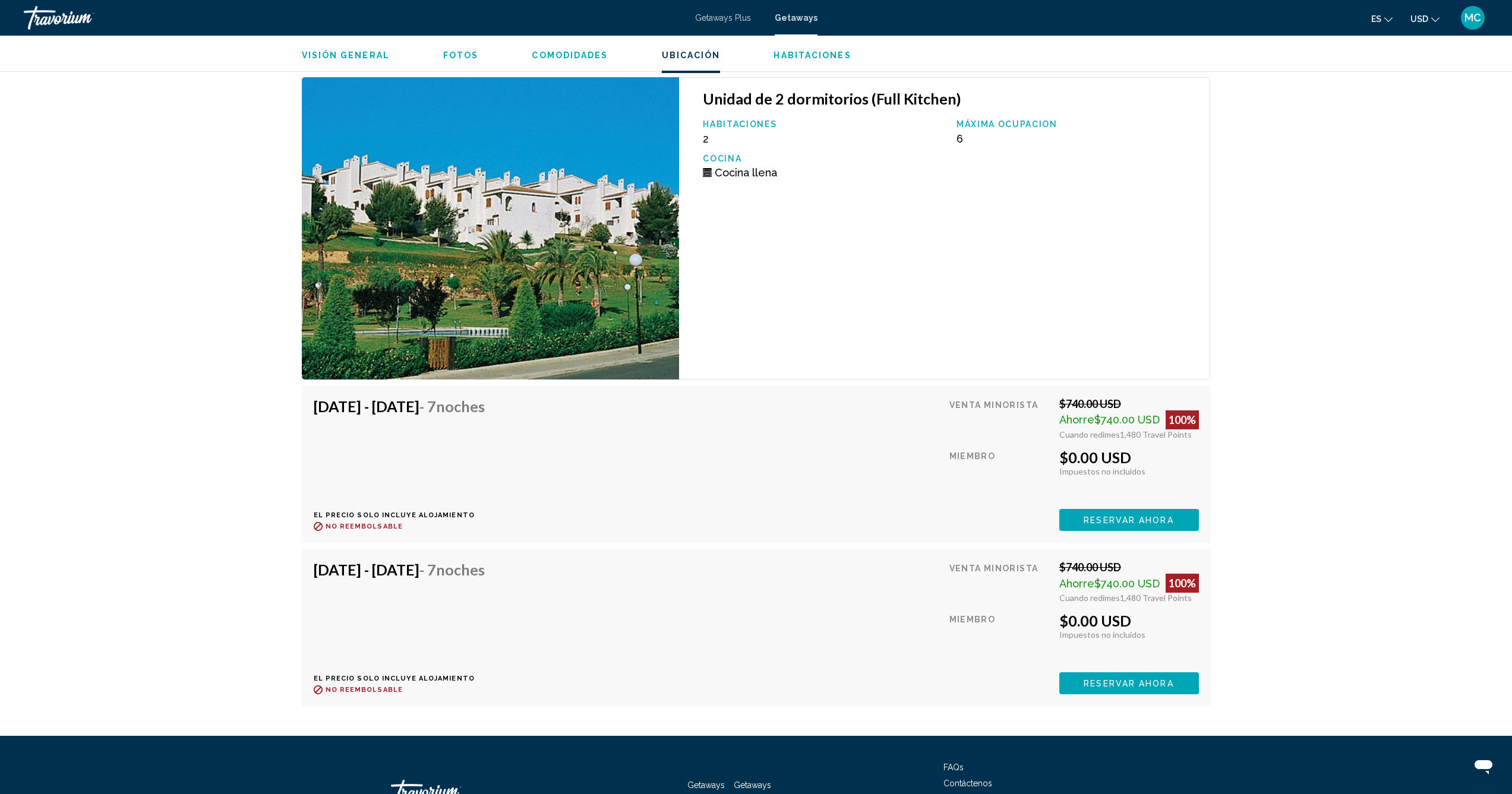
scroll to position [1723, 0]
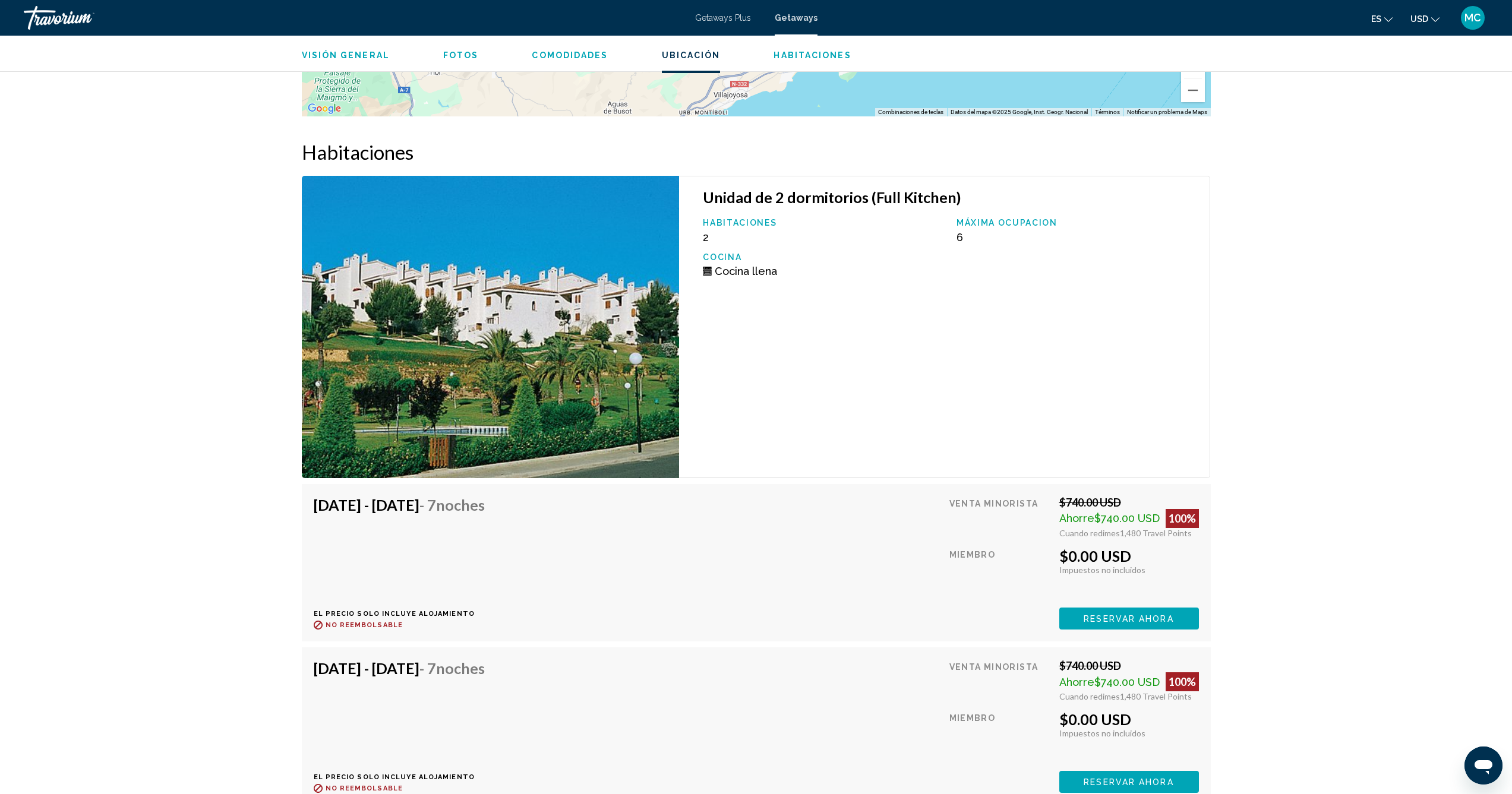
click at [558, 374] on img "Main content" at bounding box center [490, 326] width 378 height 302
click at [503, 376] on img "Main content" at bounding box center [490, 326] width 378 height 302
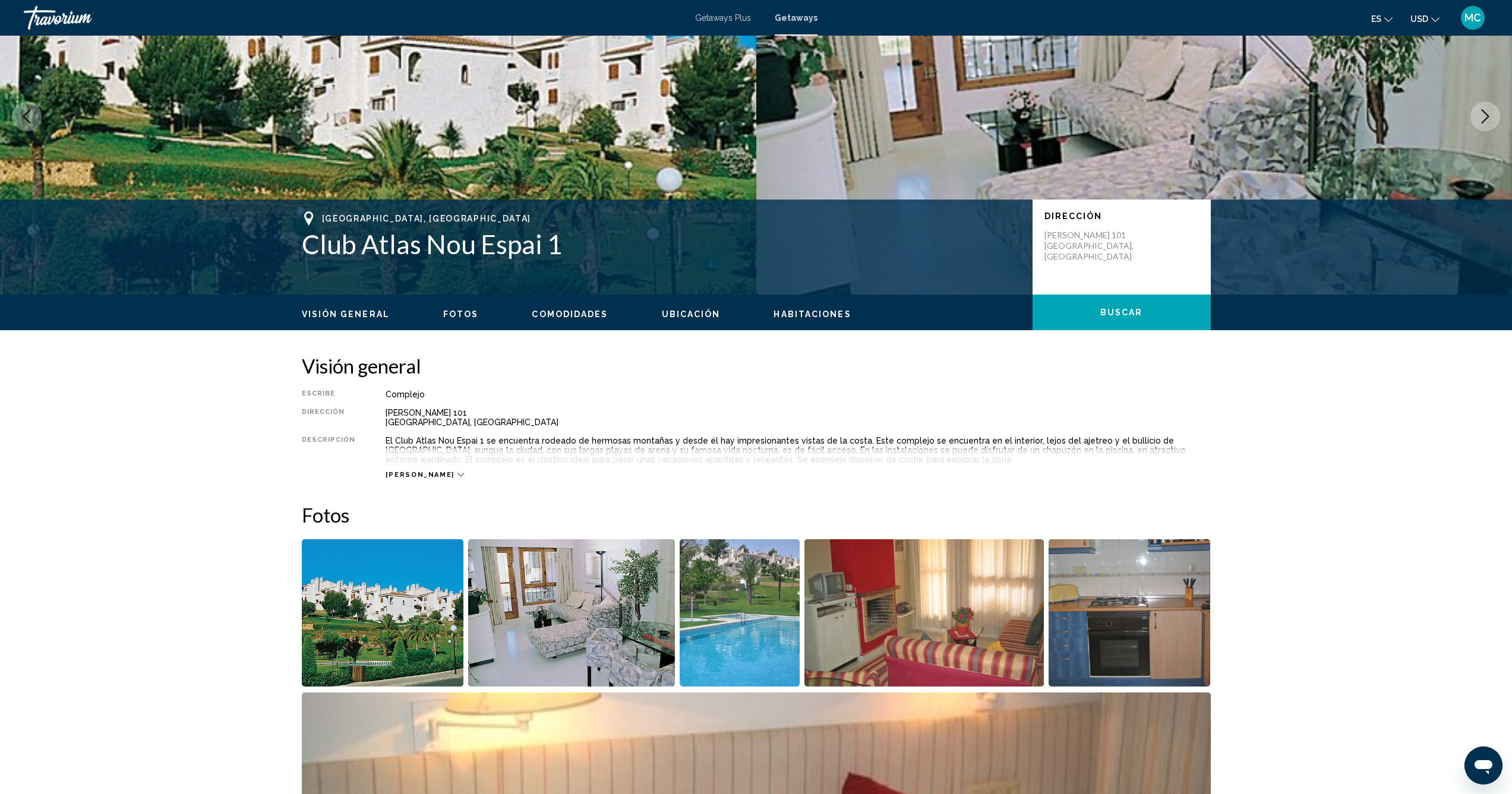
scroll to position [0, 0]
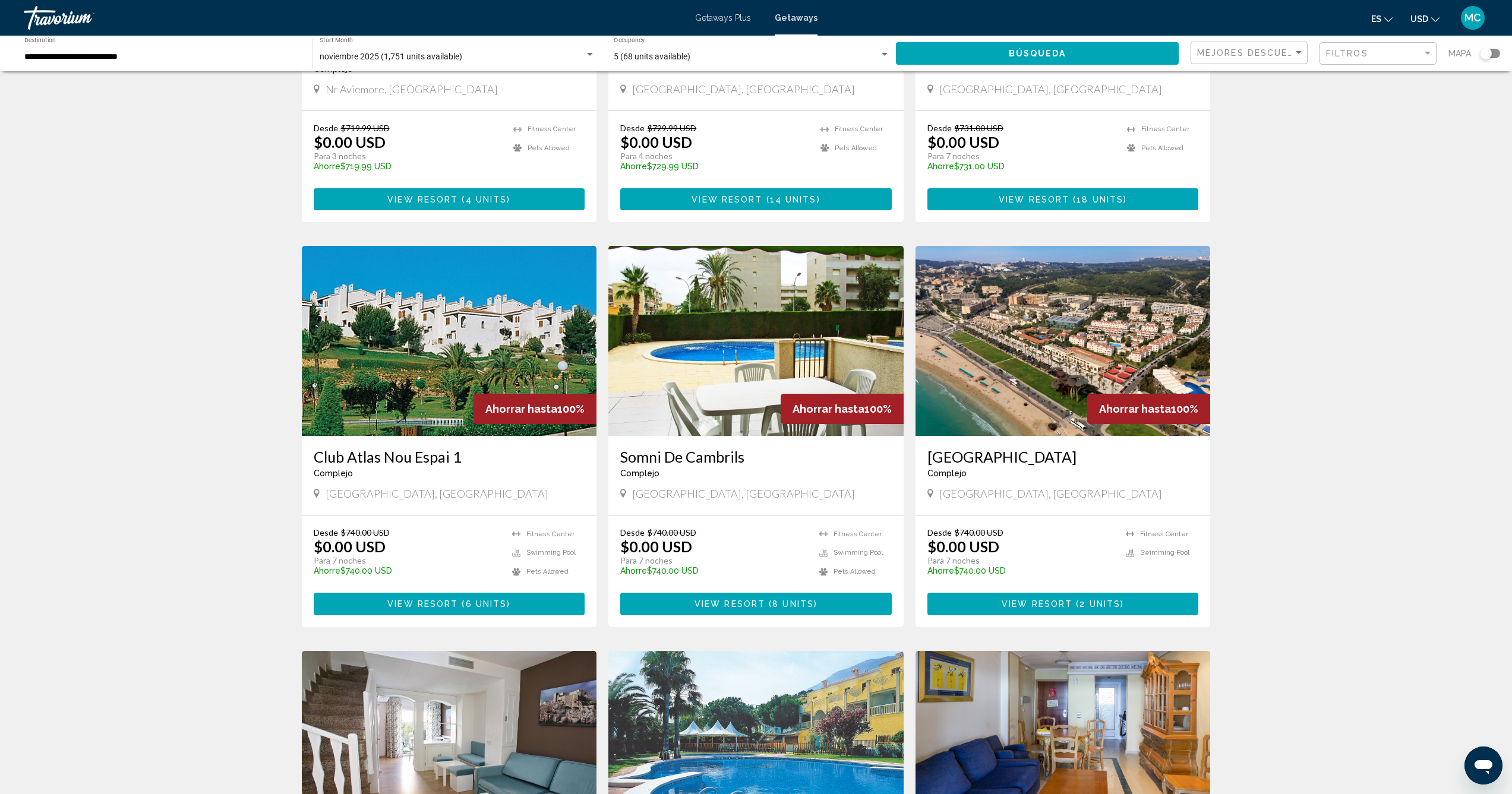
scroll to position [323, 0]
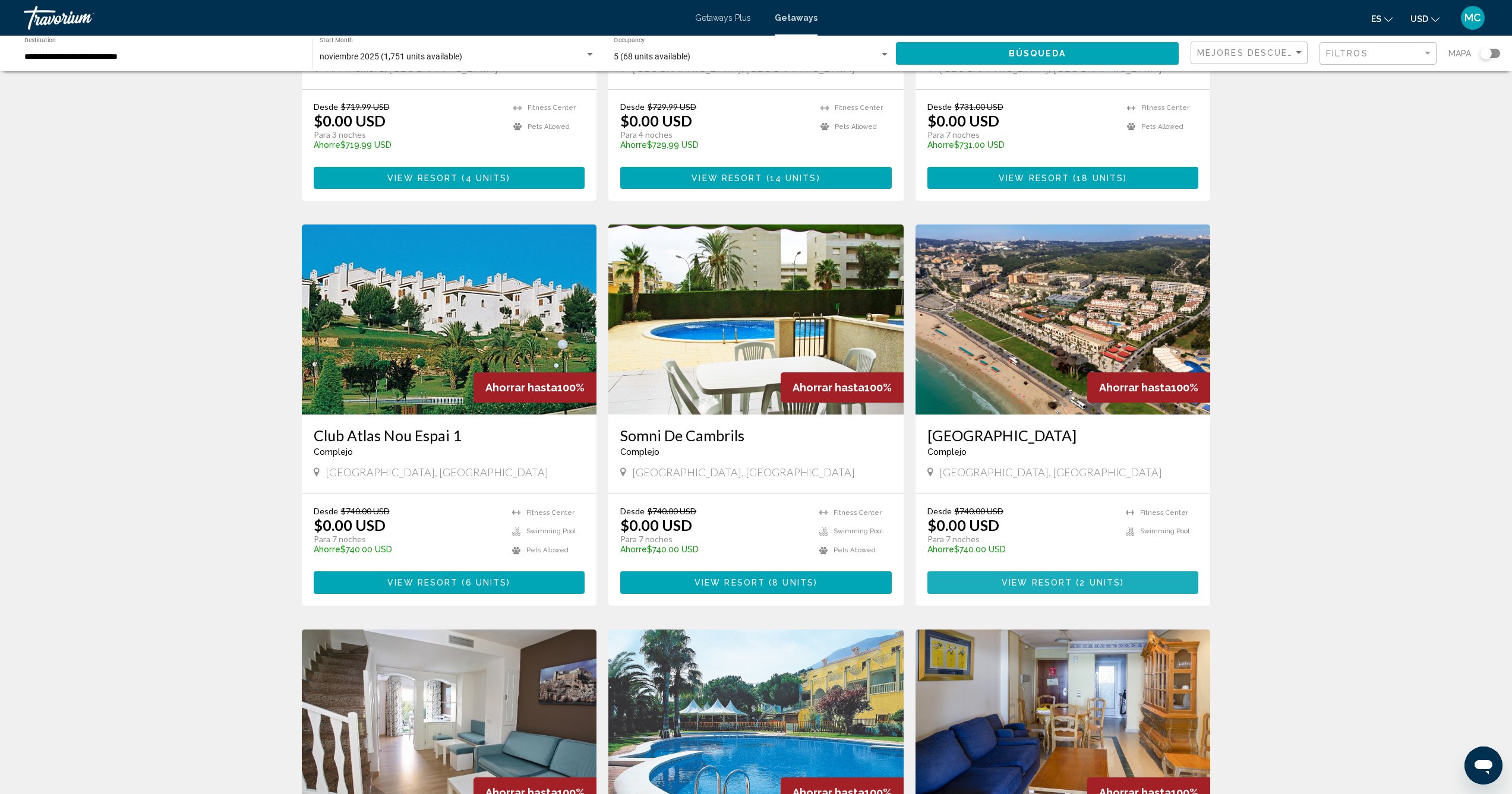
click at [1036, 578] on span "View Resort ( 2 units )" at bounding box center [1063, 582] width 123 height 10
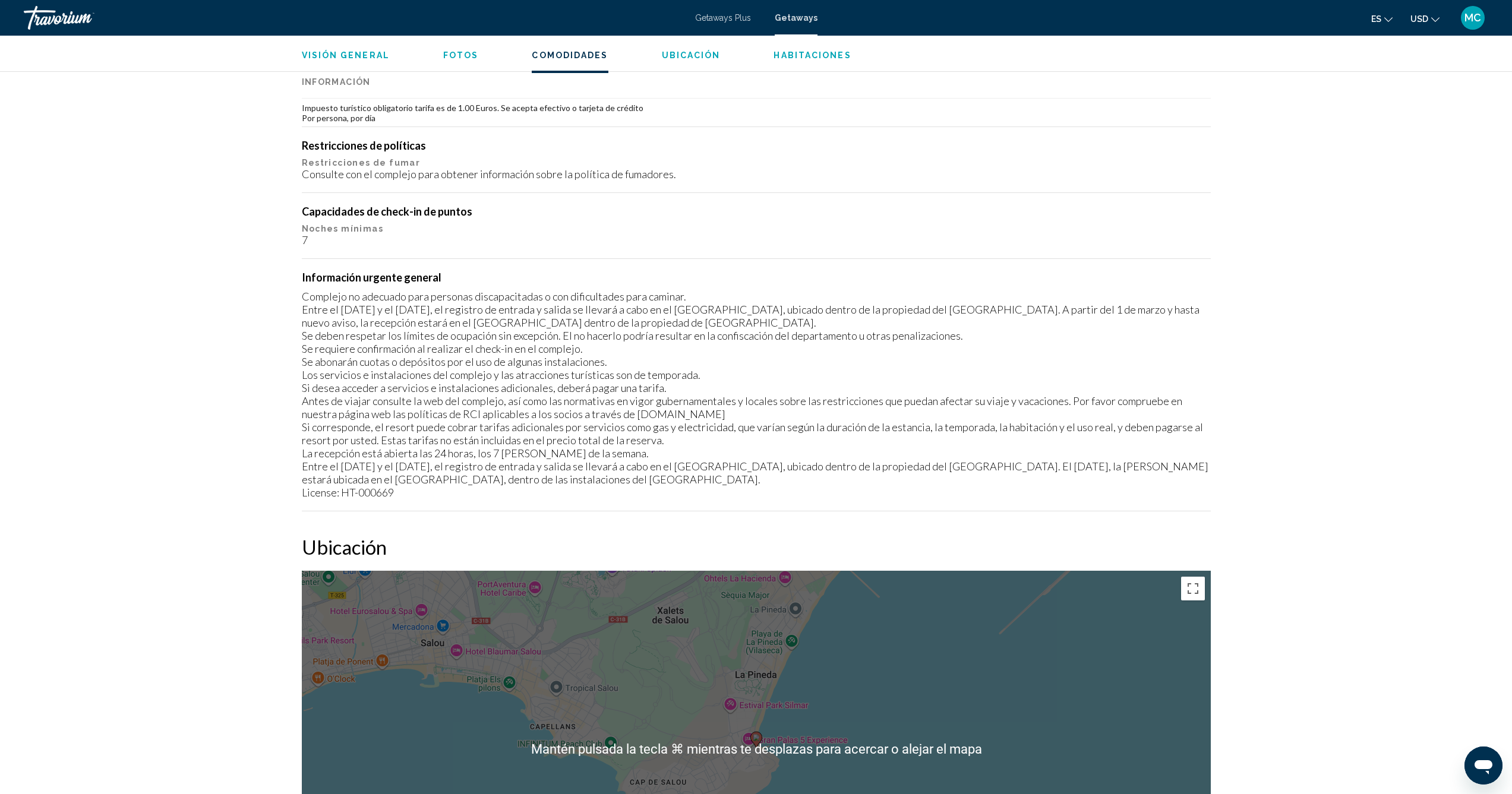
scroll to position [1198, 0]
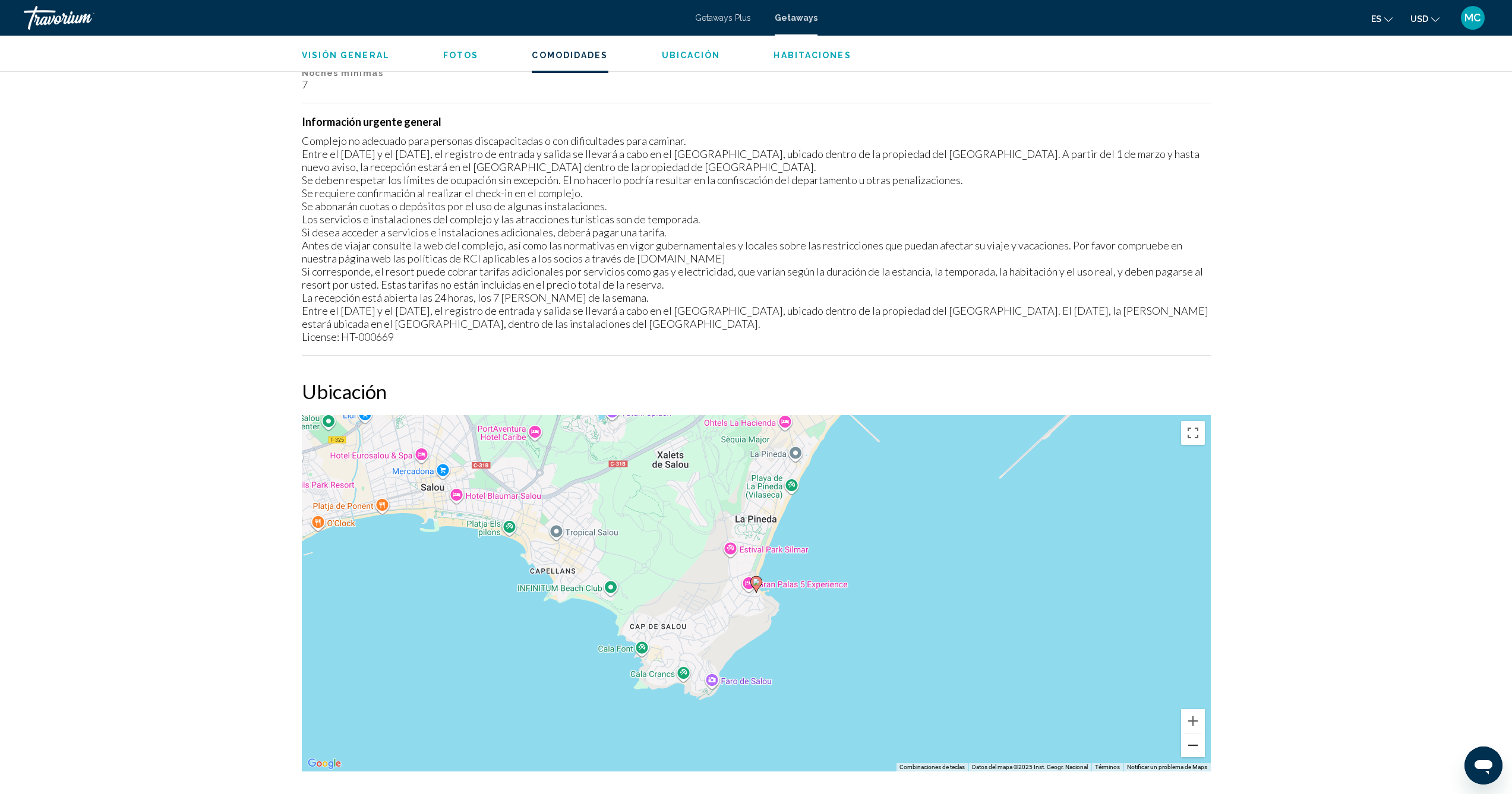
click at [1190, 751] on button "Reducir" at bounding box center [1192, 745] width 24 height 24
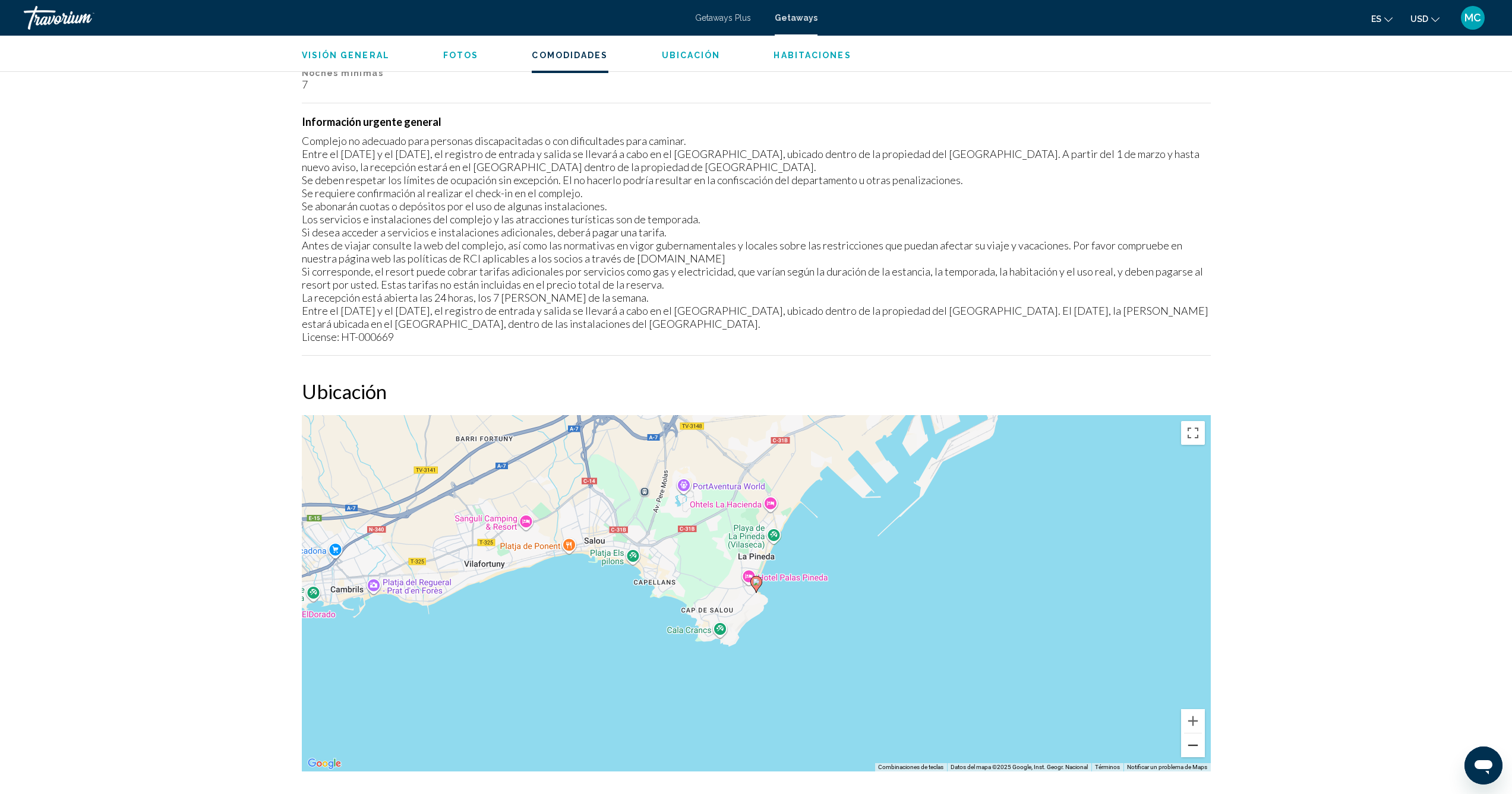
click at [1190, 751] on button "Reducir" at bounding box center [1192, 745] width 24 height 24
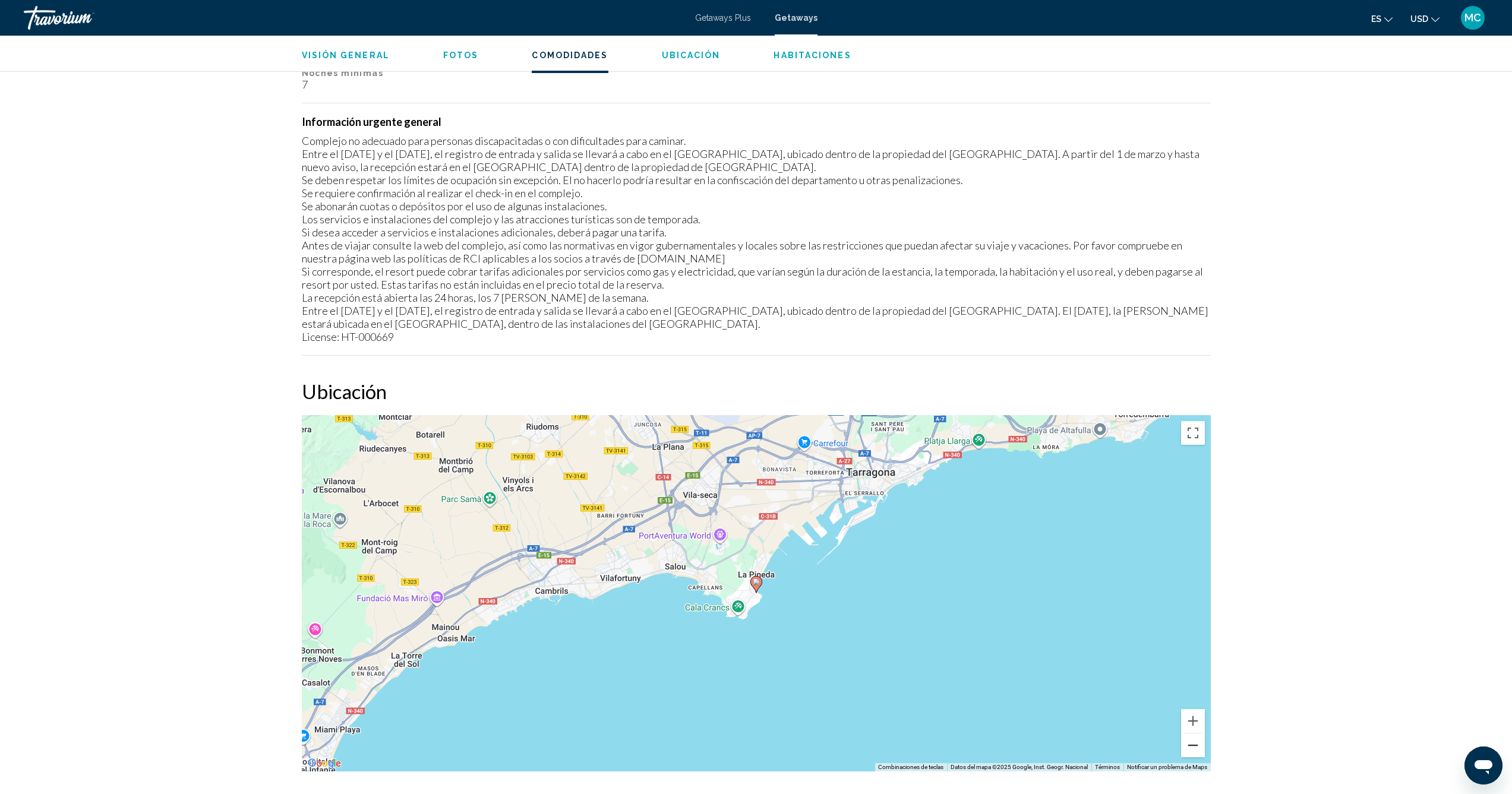
click at [1190, 751] on button "Reducir" at bounding box center [1192, 745] width 24 height 24
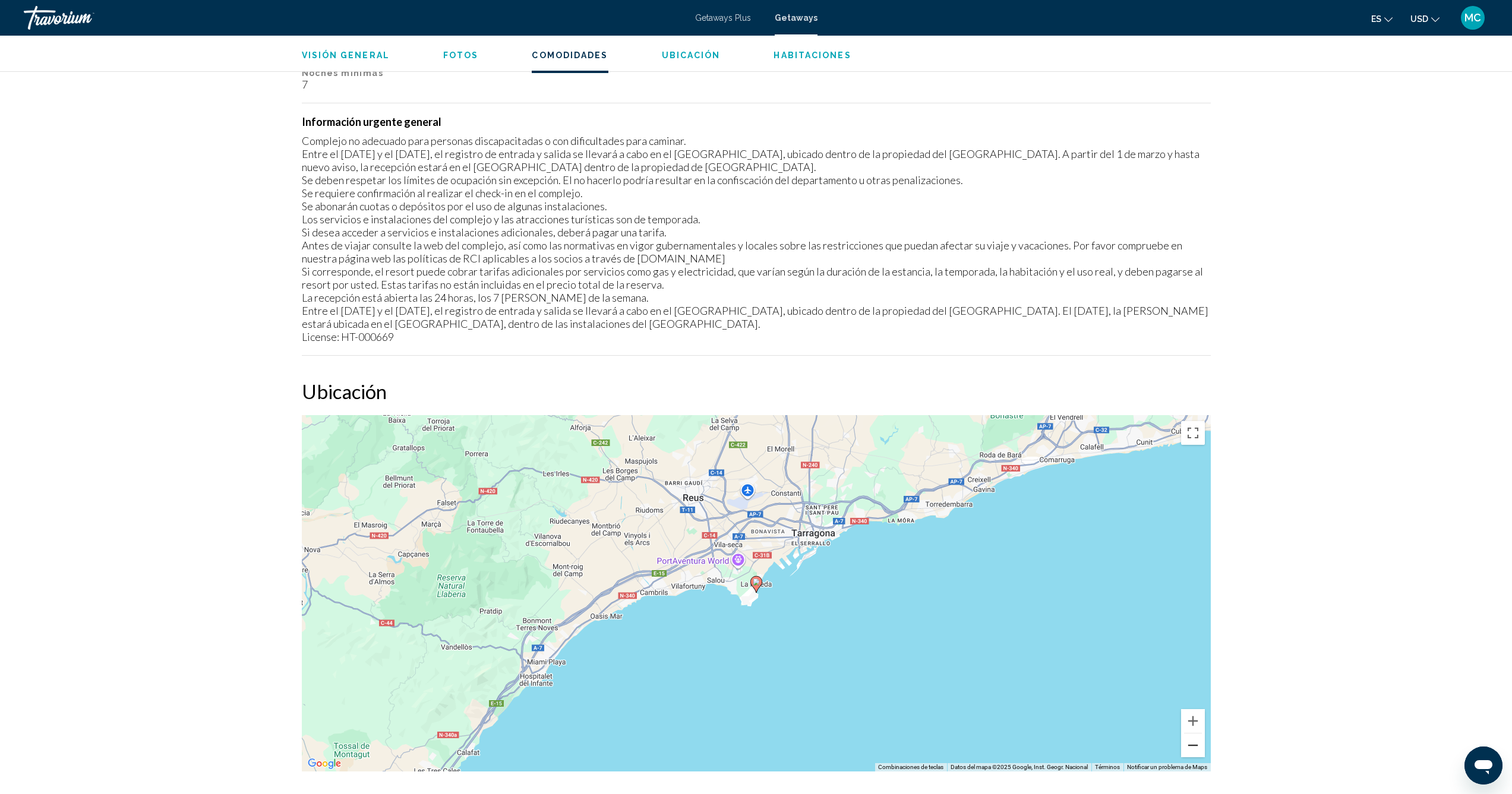
click at [1190, 751] on button "Reducir" at bounding box center [1192, 745] width 24 height 24
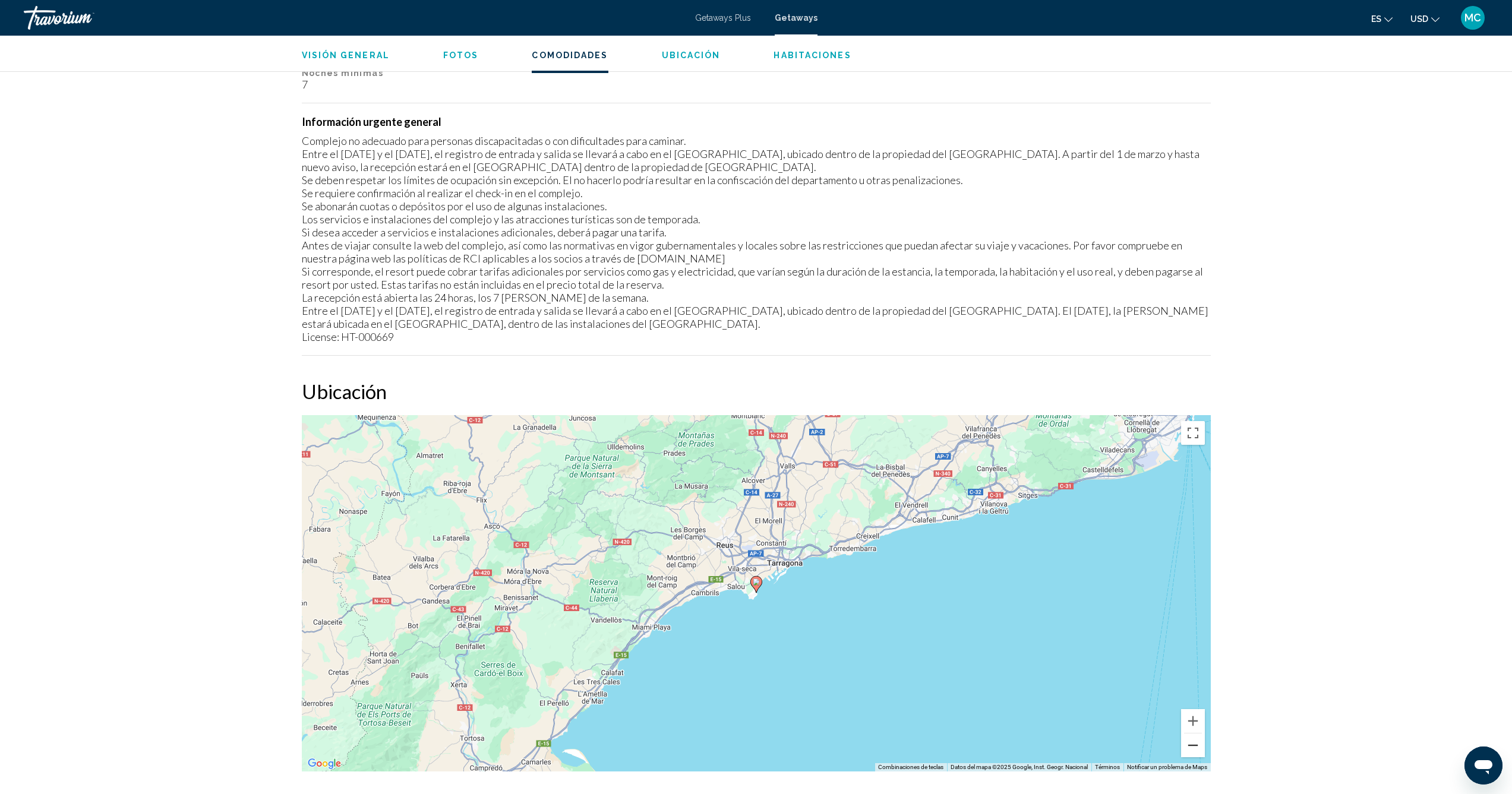
click at [1190, 751] on button "Reducir" at bounding box center [1192, 745] width 24 height 24
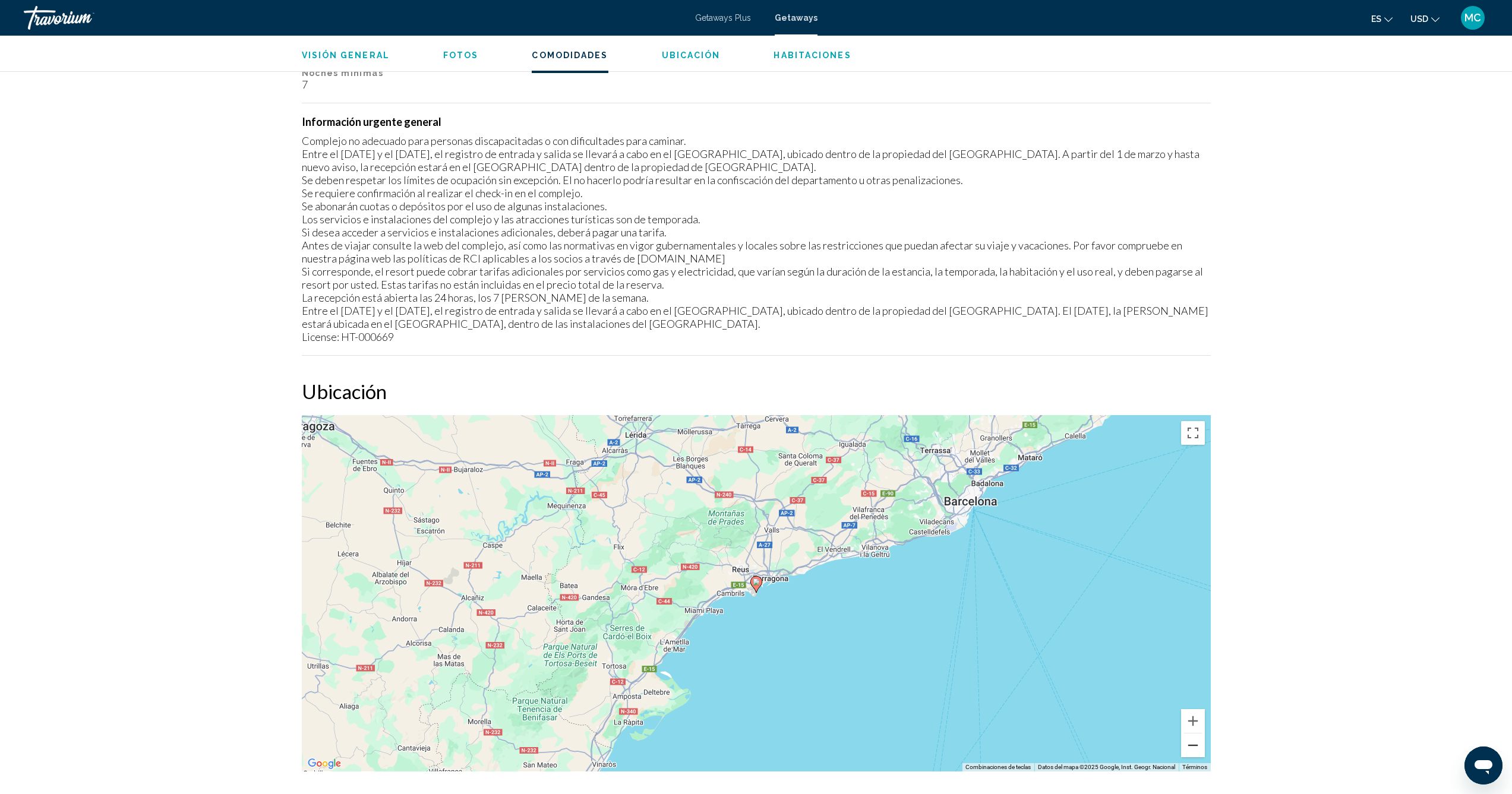
click at [1190, 751] on button "Reducir" at bounding box center [1192, 745] width 24 height 24
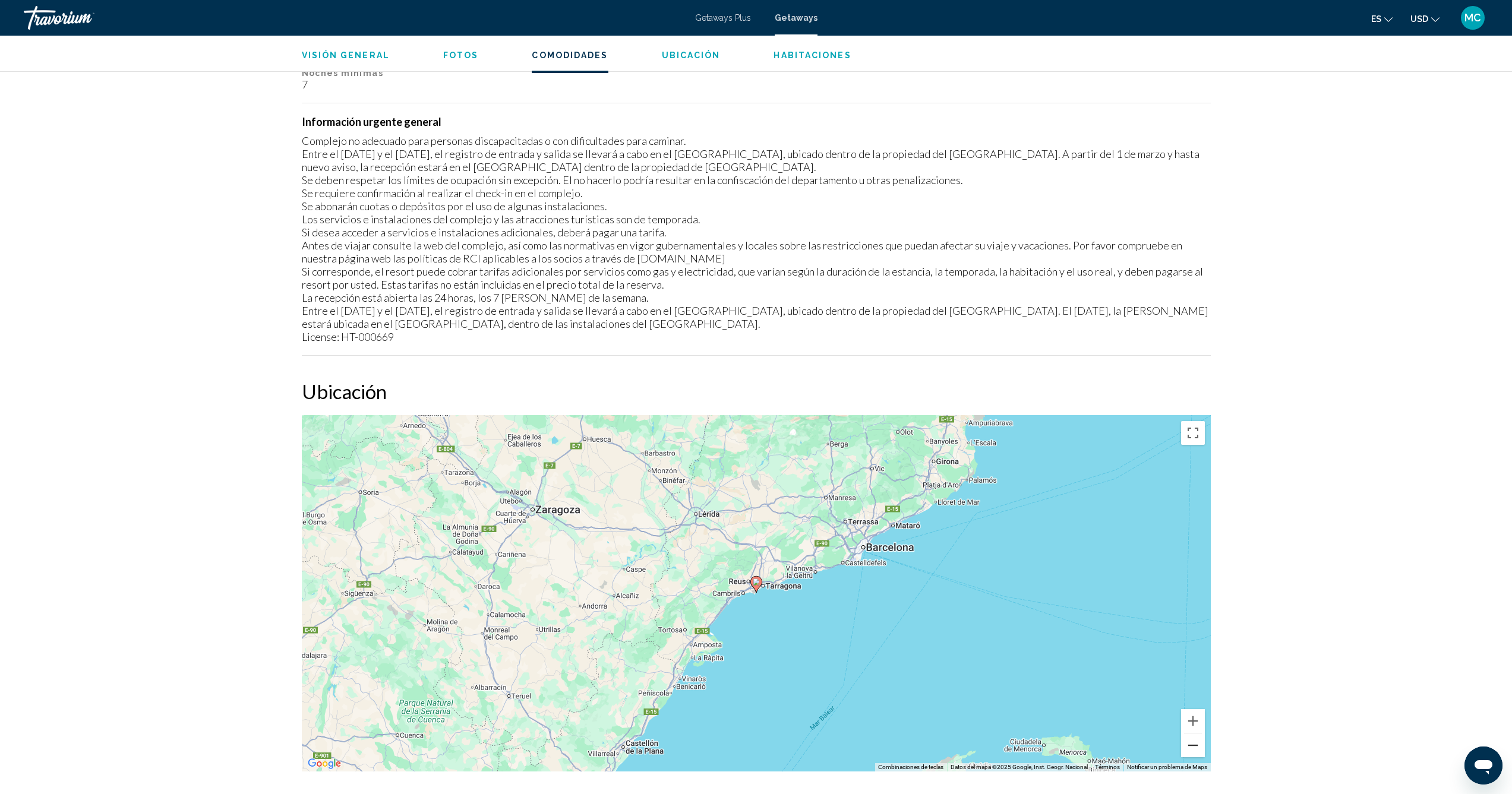
click at [1190, 751] on button "Reducir" at bounding box center [1192, 745] width 24 height 24
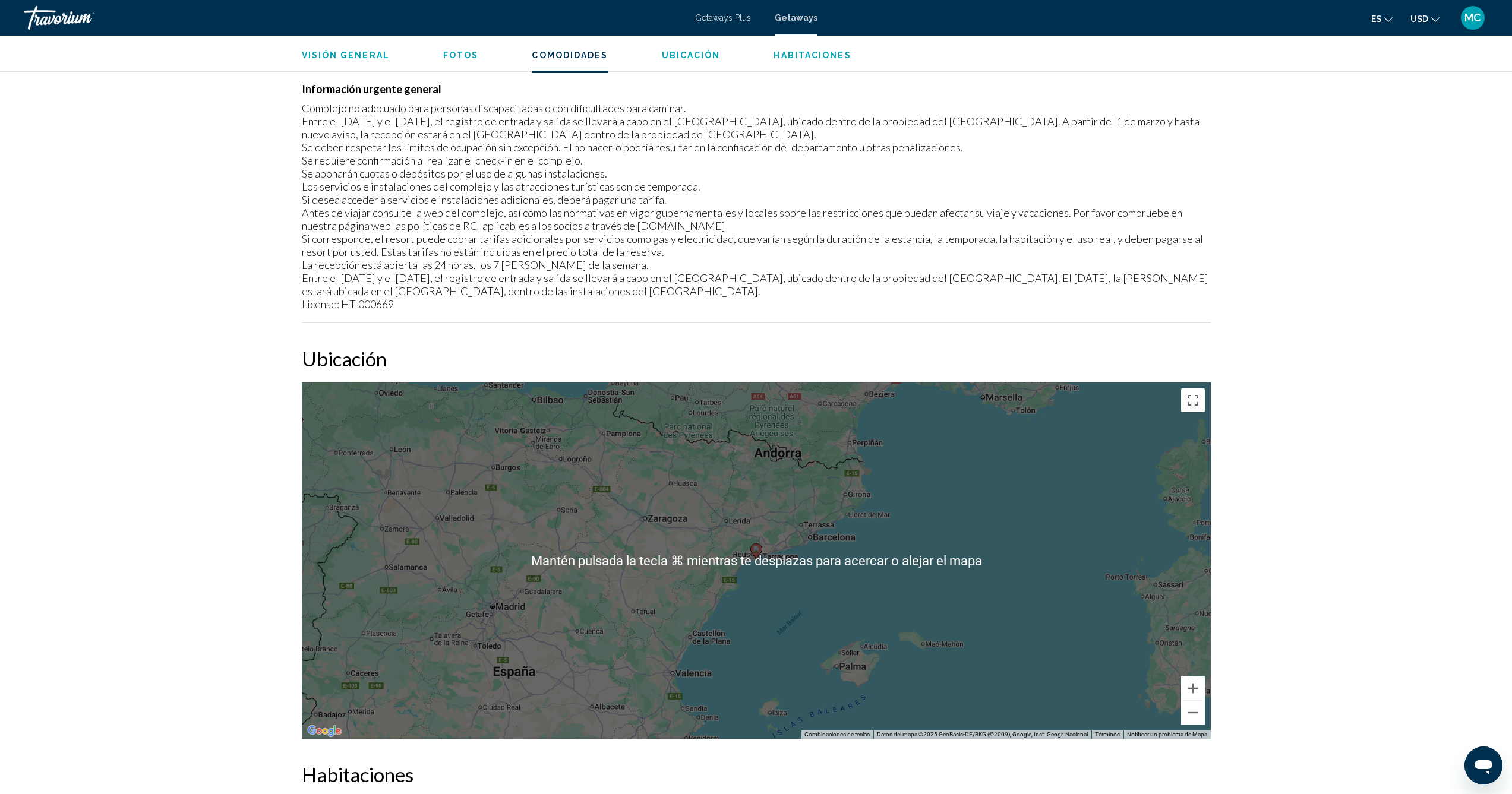
scroll to position [1417, 0]
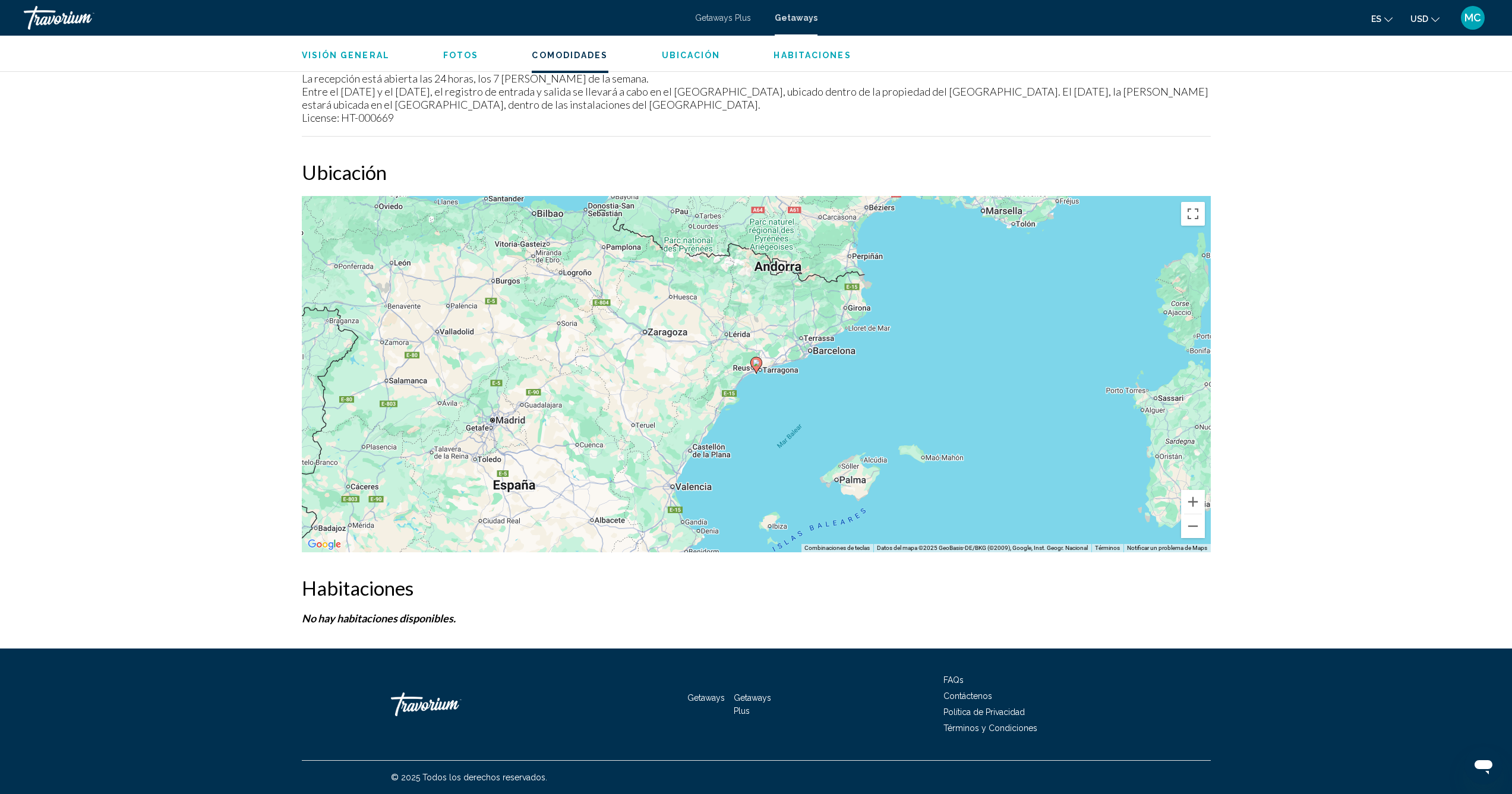
click at [751, 21] on span "Getaways Plus" at bounding box center [723, 18] width 56 height 10
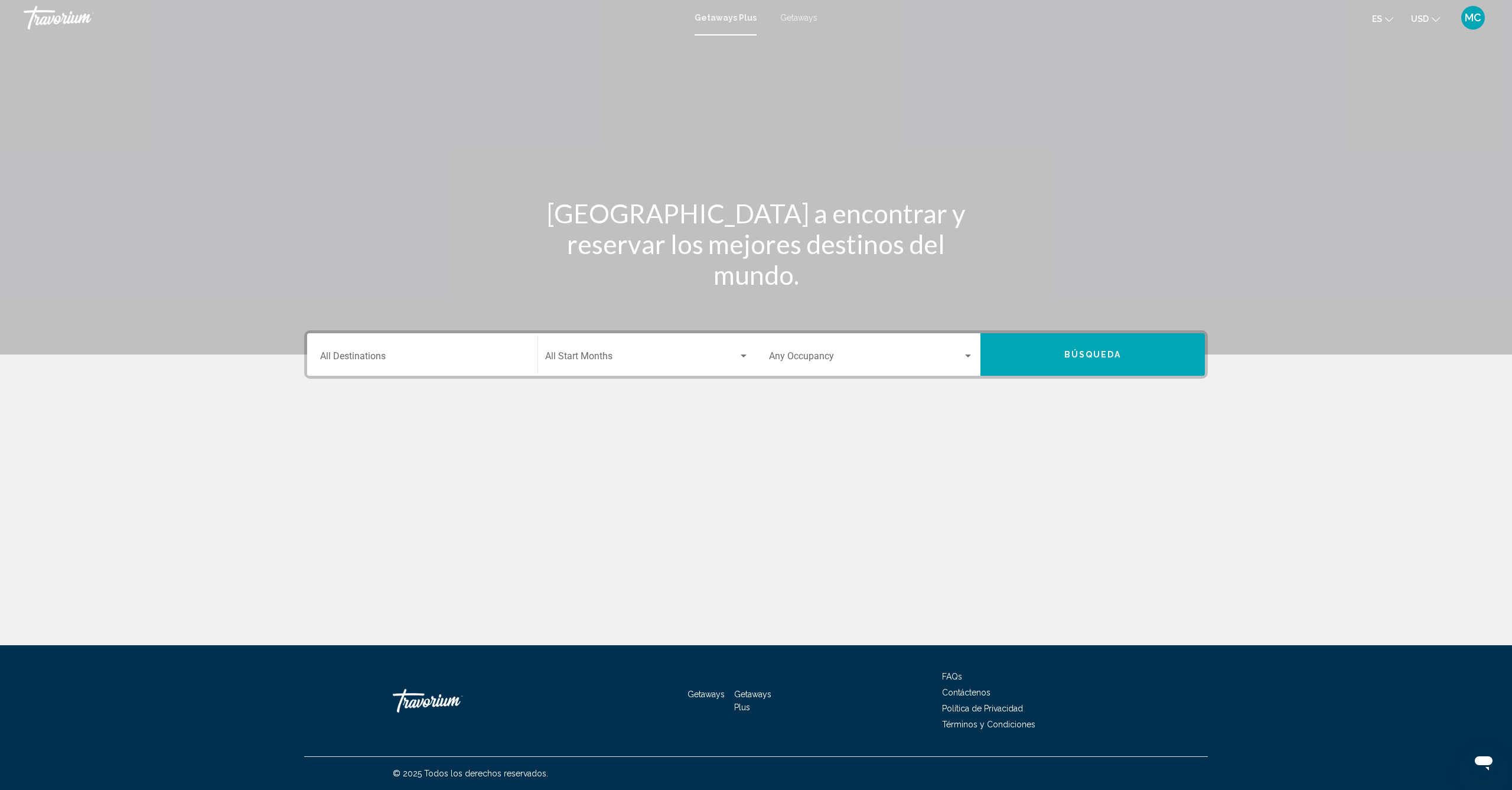
click at [492, 351] on div "Destination All Destinations" at bounding box center [422, 355] width 205 height 37
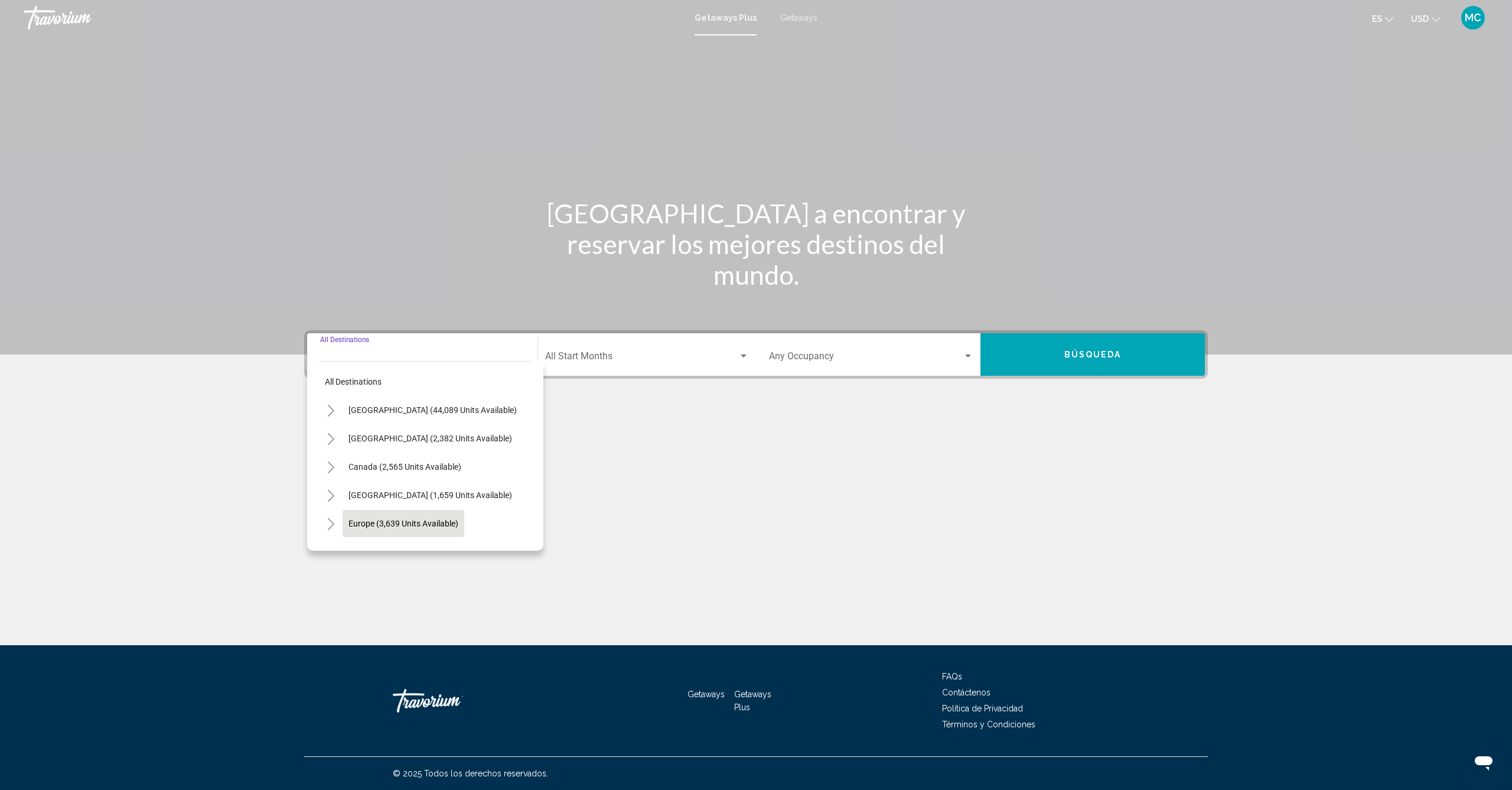
click at [389, 518] on button "Europe (3,639 units available)" at bounding box center [403, 524] width 122 height 27
type input "**********"
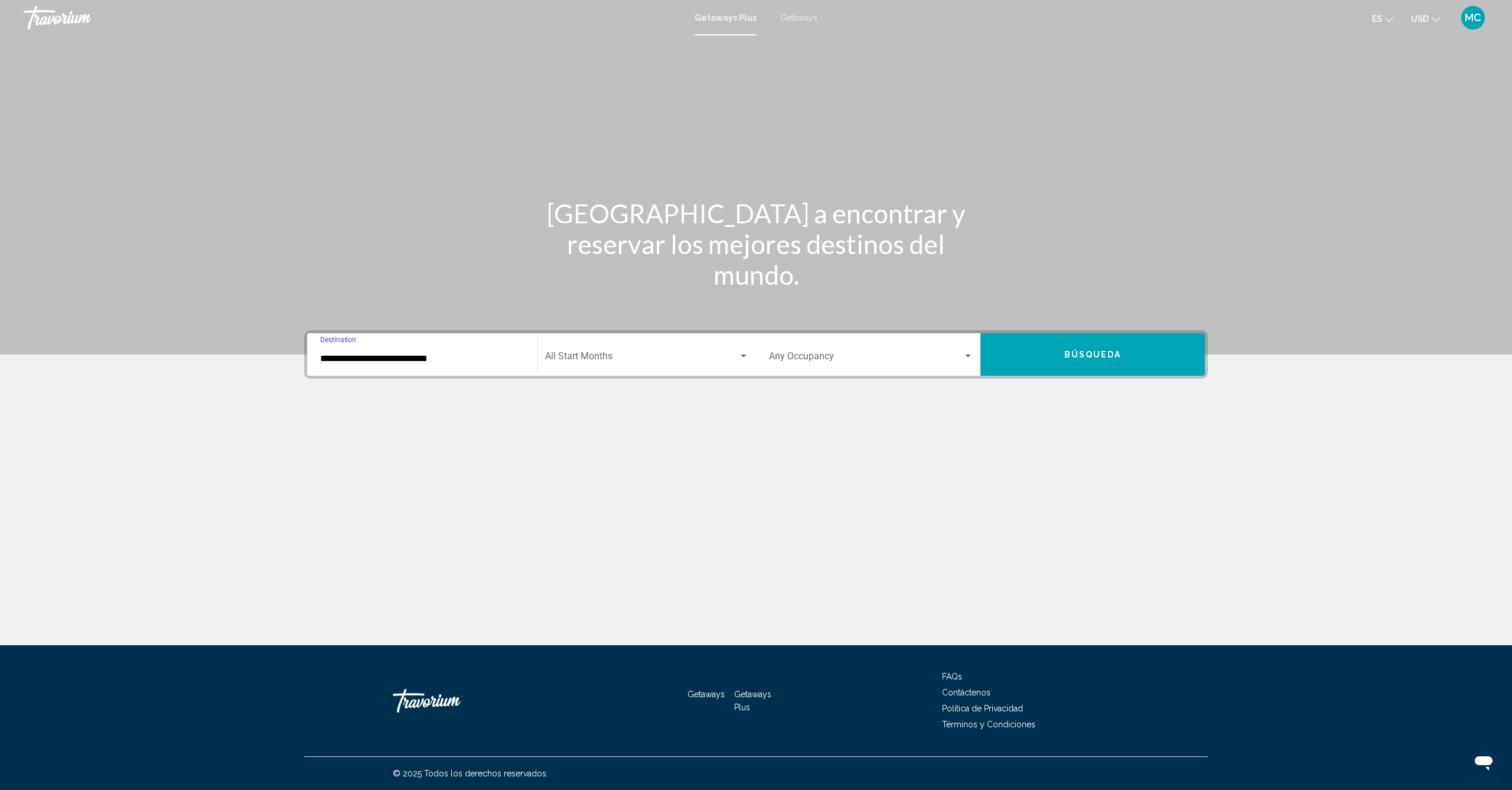
click at [671, 360] on span "Search widget" at bounding box center [641, 358] width 193 height 11
click at [635, 474] on span "noviembre de 2025" at bounding box center [646, 472] width 204 height 29
click at [934, 361] on span "Search widget" at bounding box center [866, 358] width 194 height 11
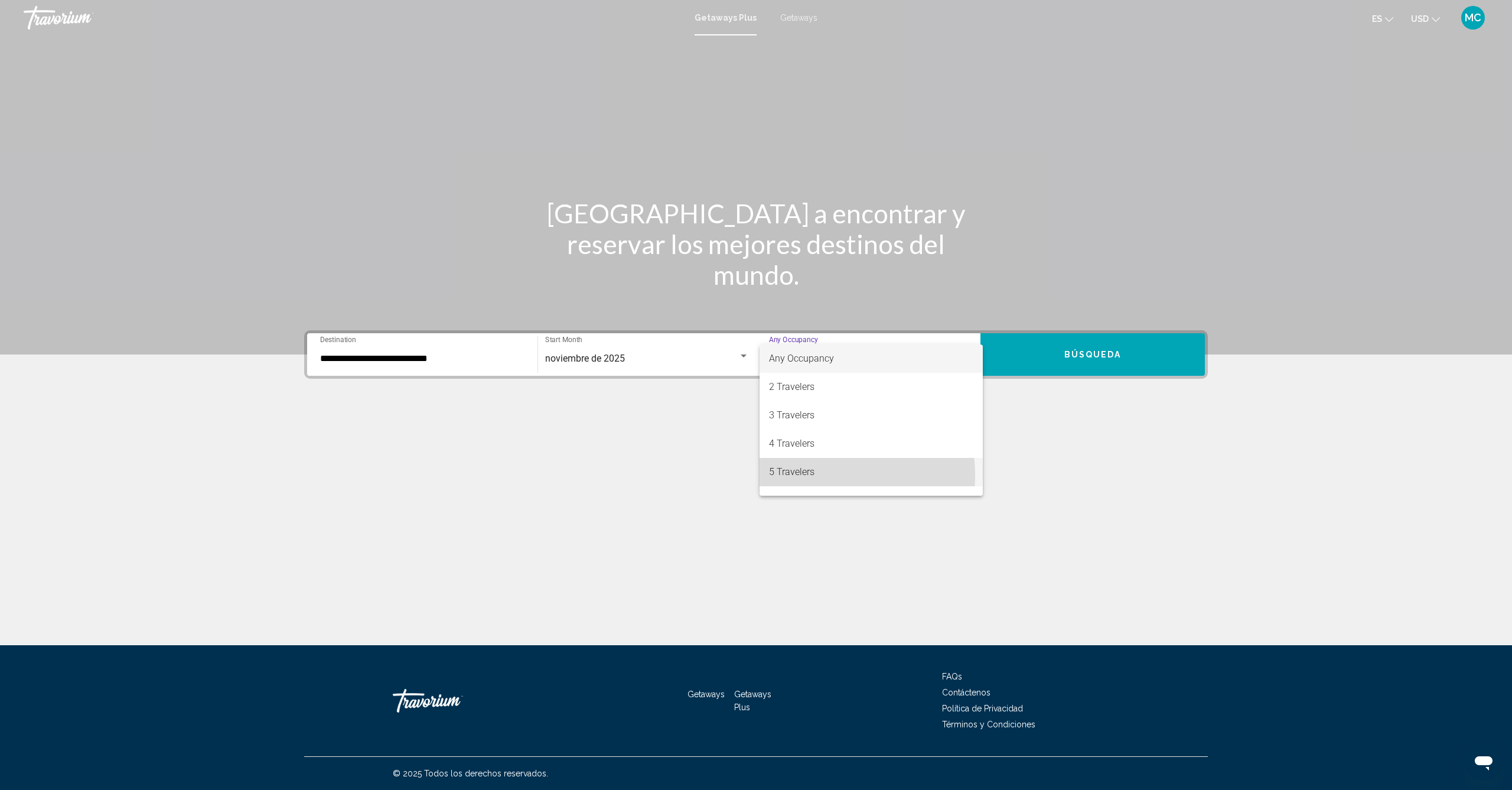
click at [807, 476] on span "5 Travelers" at bounding box center [871, 472] width 205 height 29
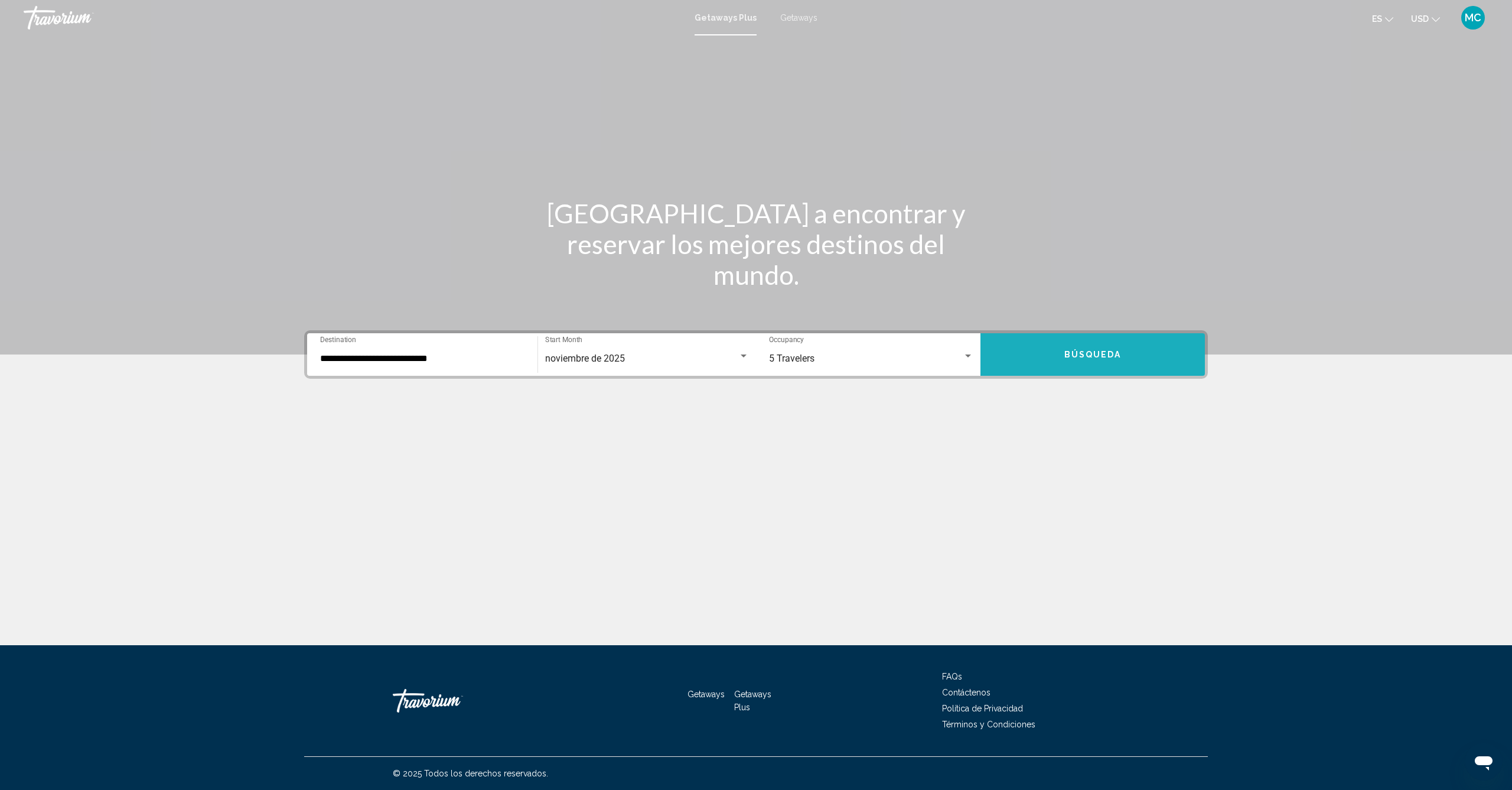
click at [1110, 348] on button "Búsqueda" at bounding box center [1093, 355] width 225 height 42
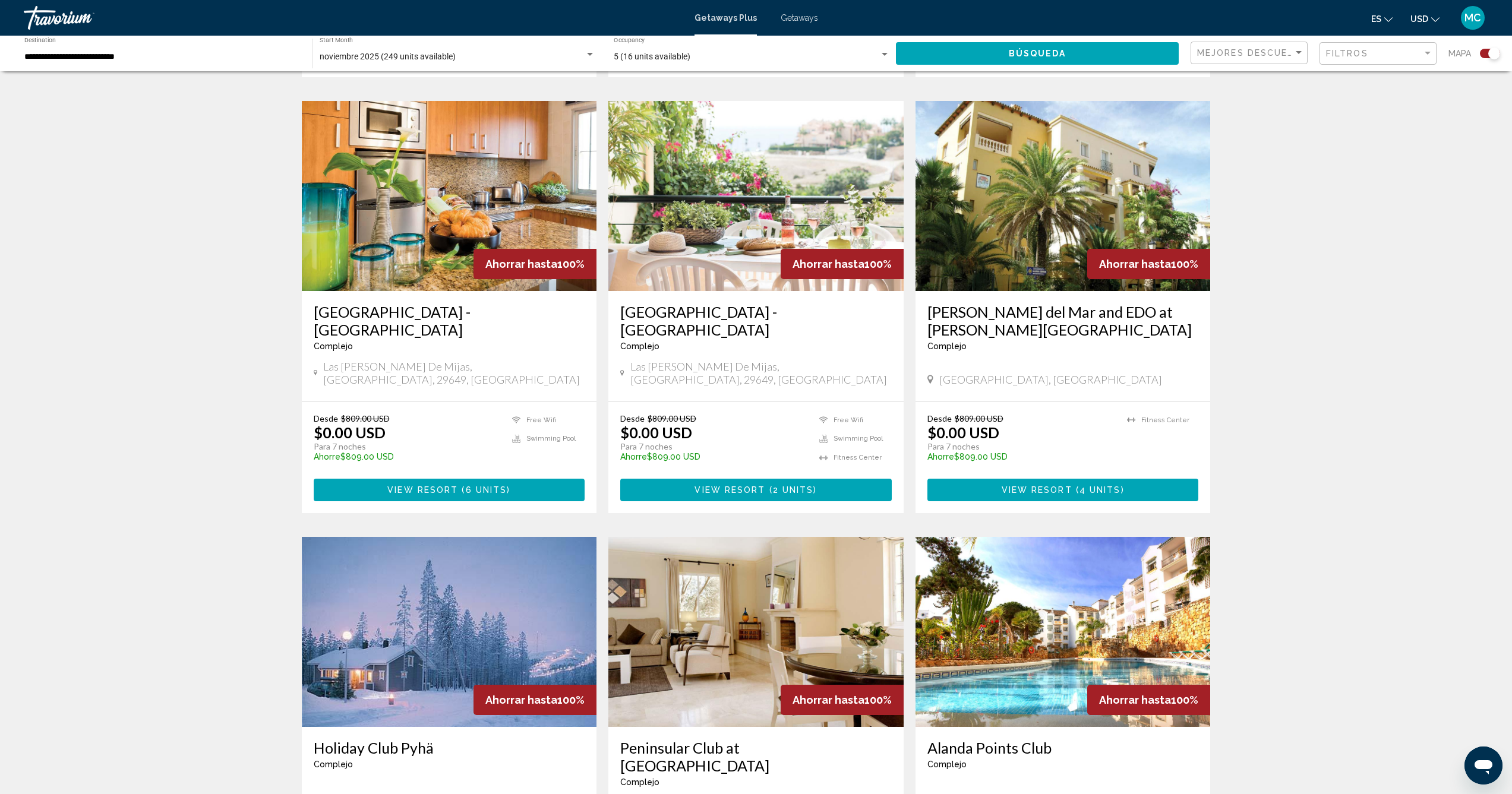
scroll to position [876, 0]
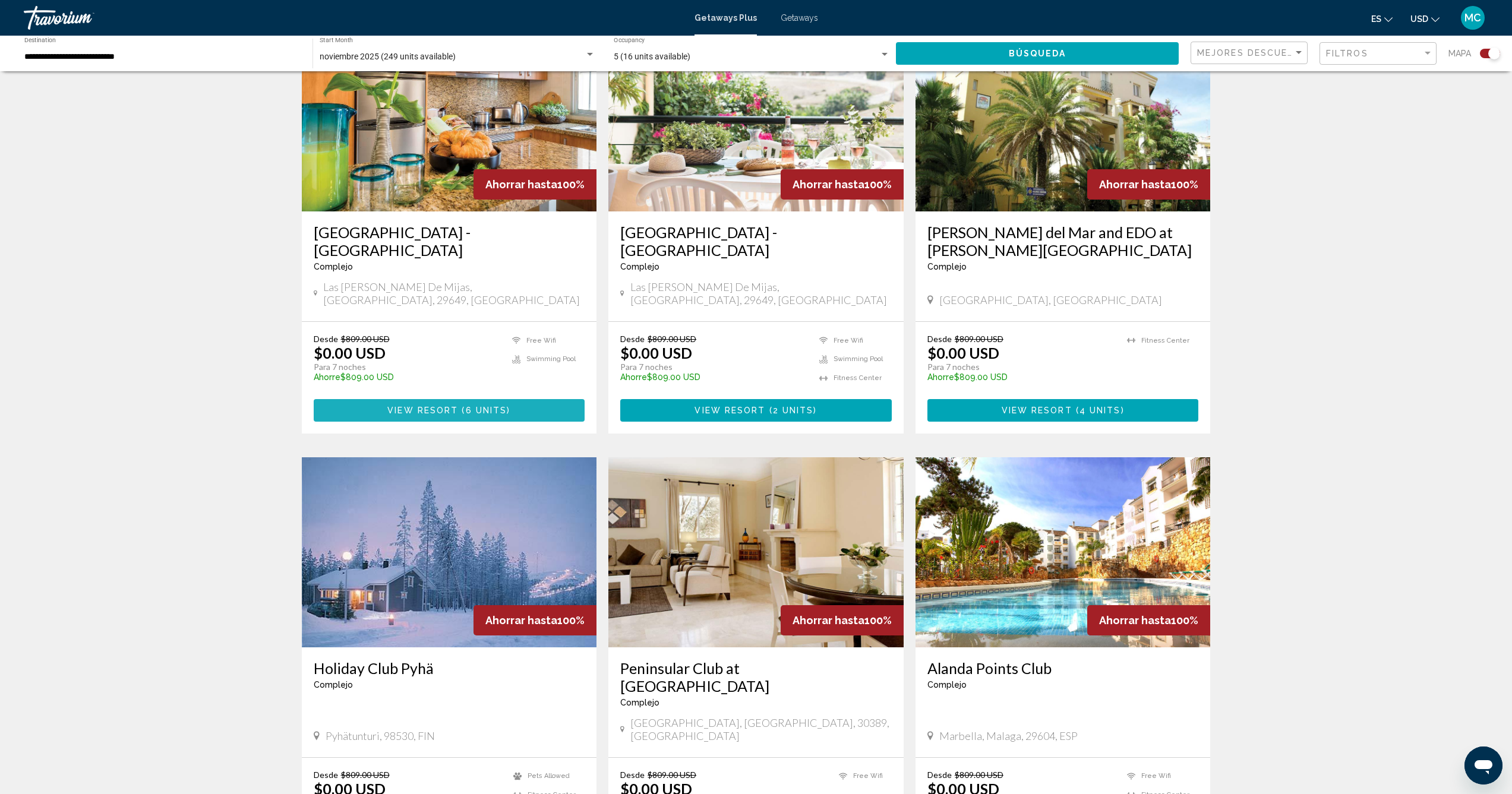
click at [475, 407] on span "6 units" at bounding box center [486, 411] width 42 height 10
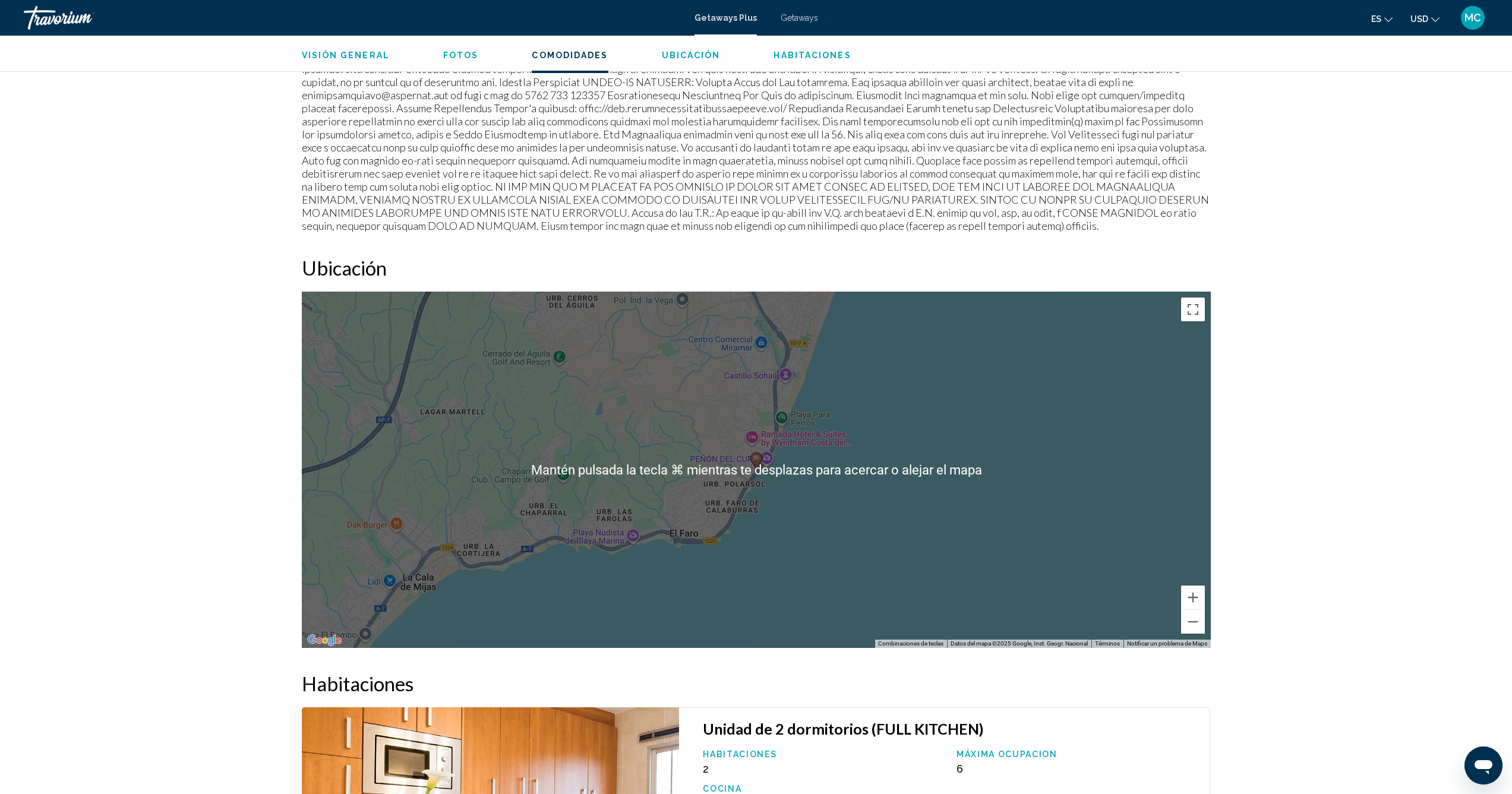
scroll to position [1311, 0]
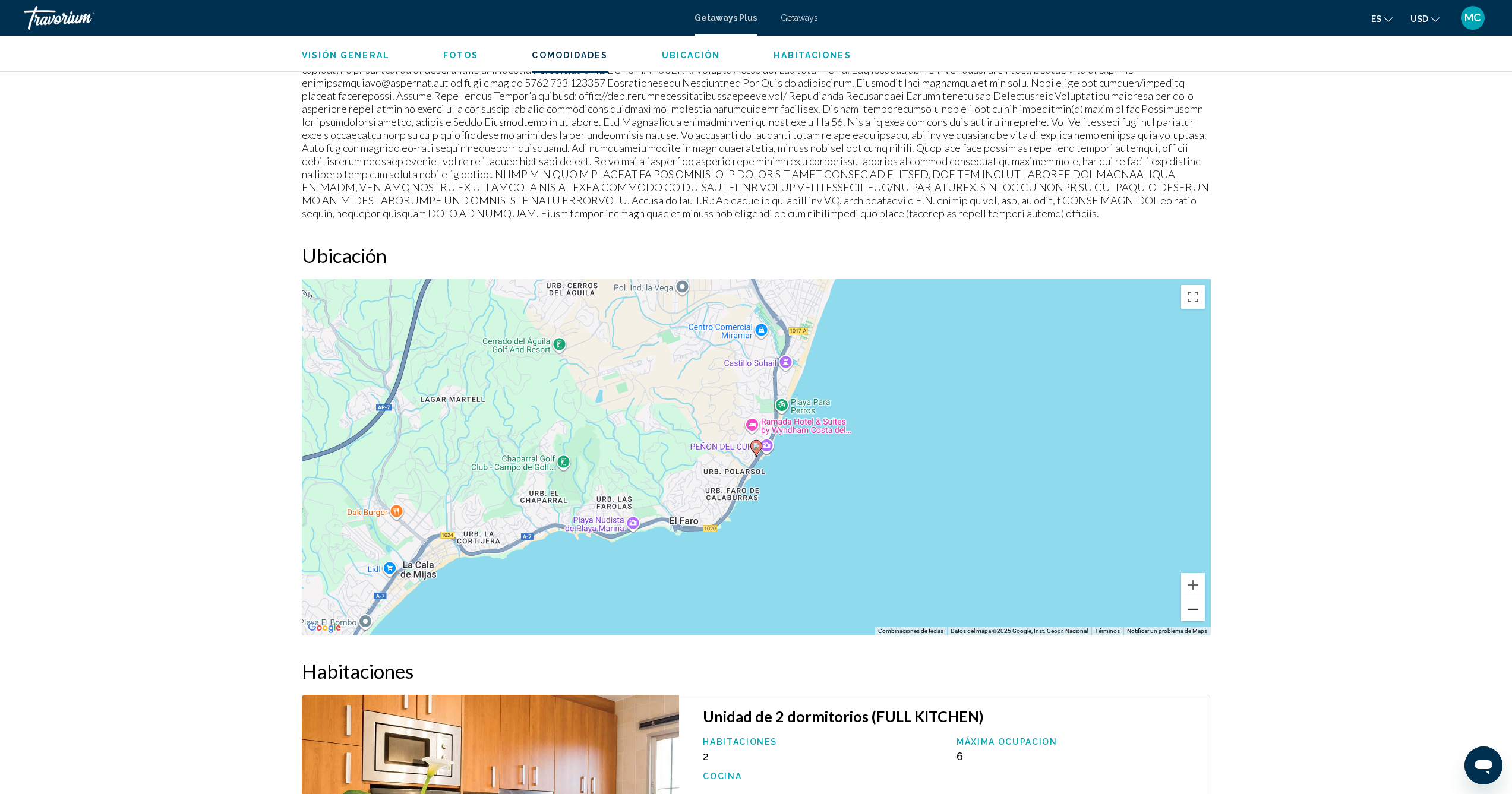
click at [1187, 611] on button "Reducir" at bounding box center [1192, 610] width 24 height 24
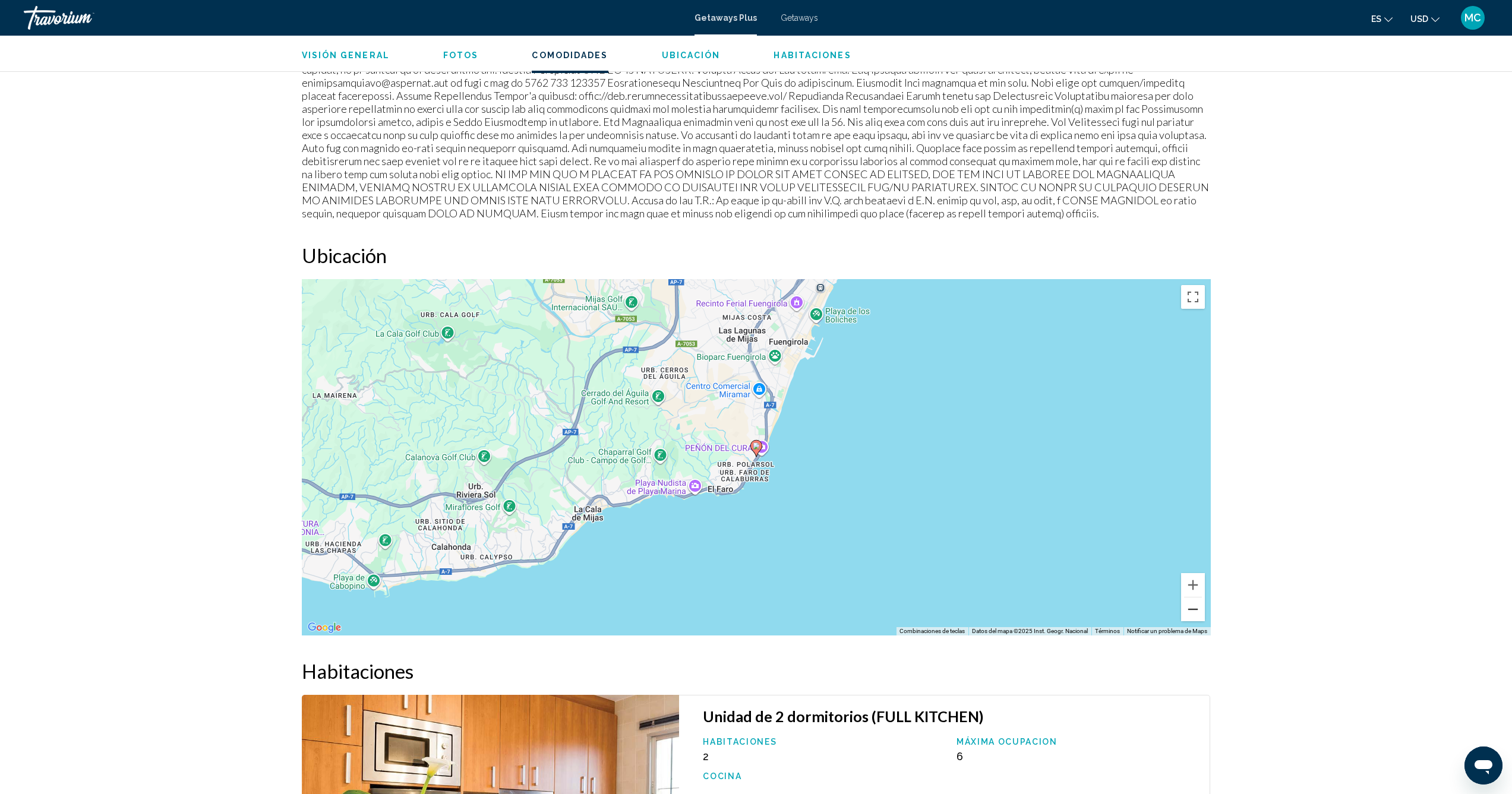
click at [1187, 611] on button "Reducir" at bounding box center [1192, 610] width 24 height 24
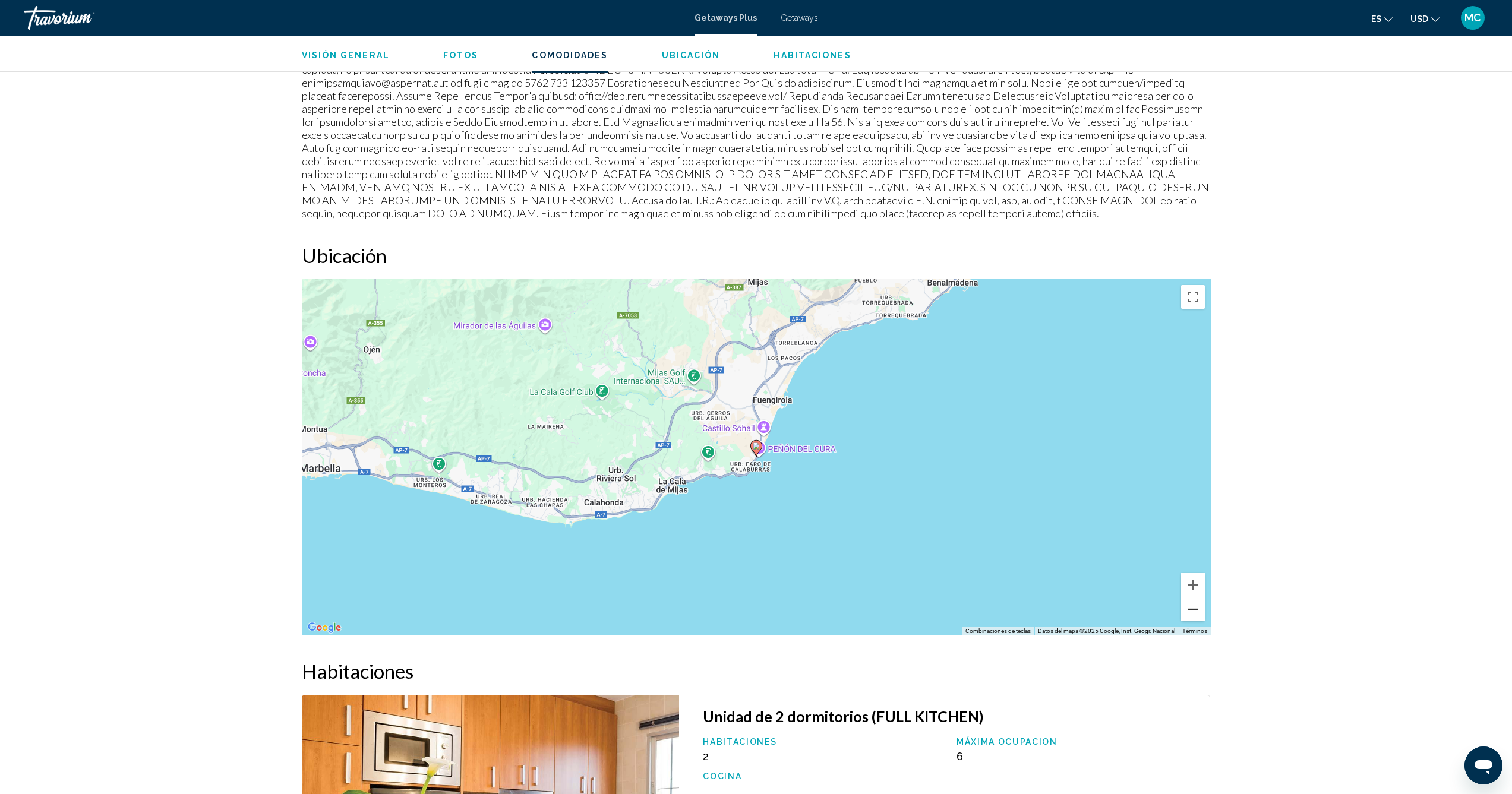
click at [1187, 611] on button "Reducir" at bounding box center [1192, 610] width 24 height 24
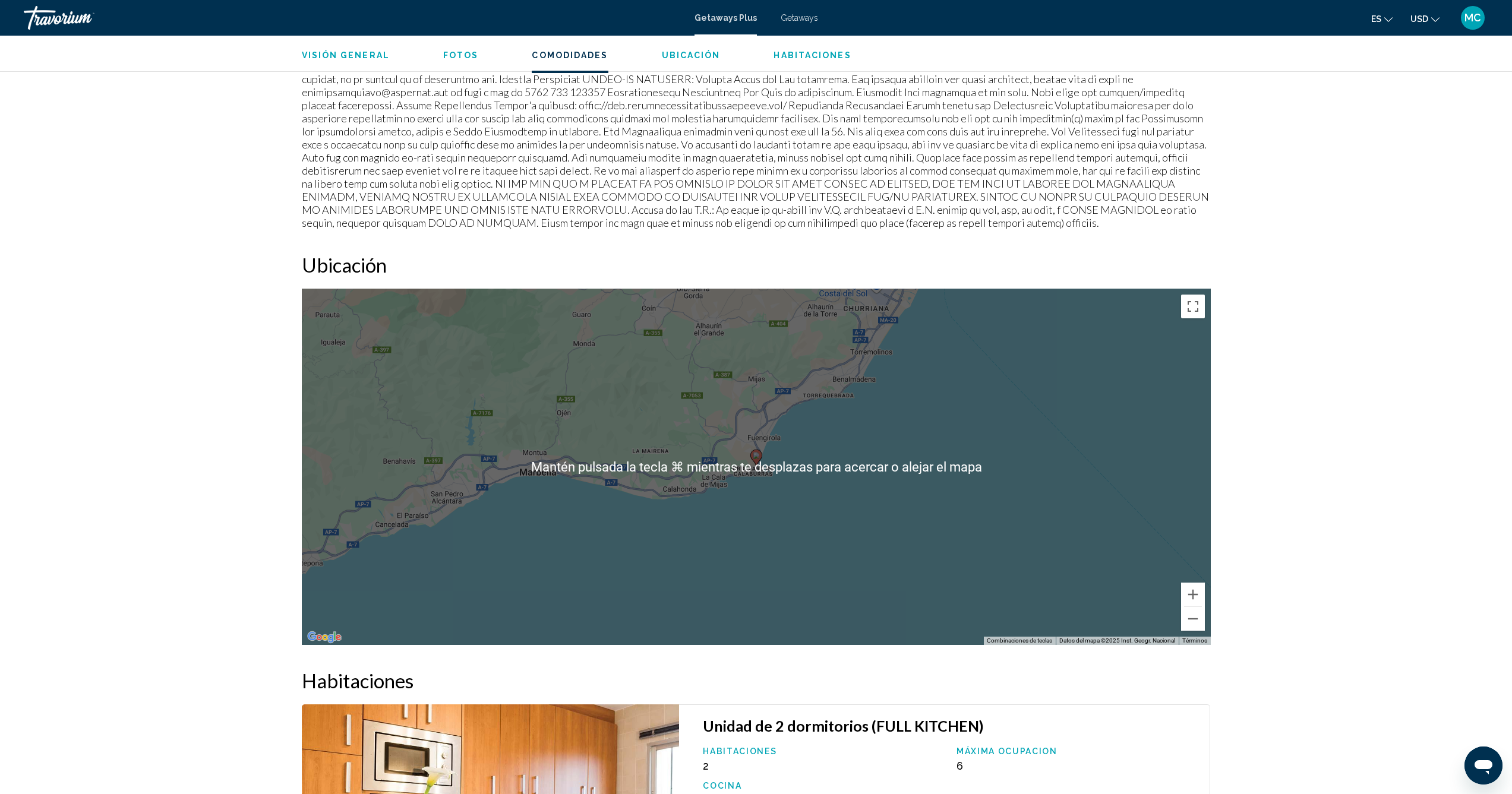
scroll to position [1304, 0]
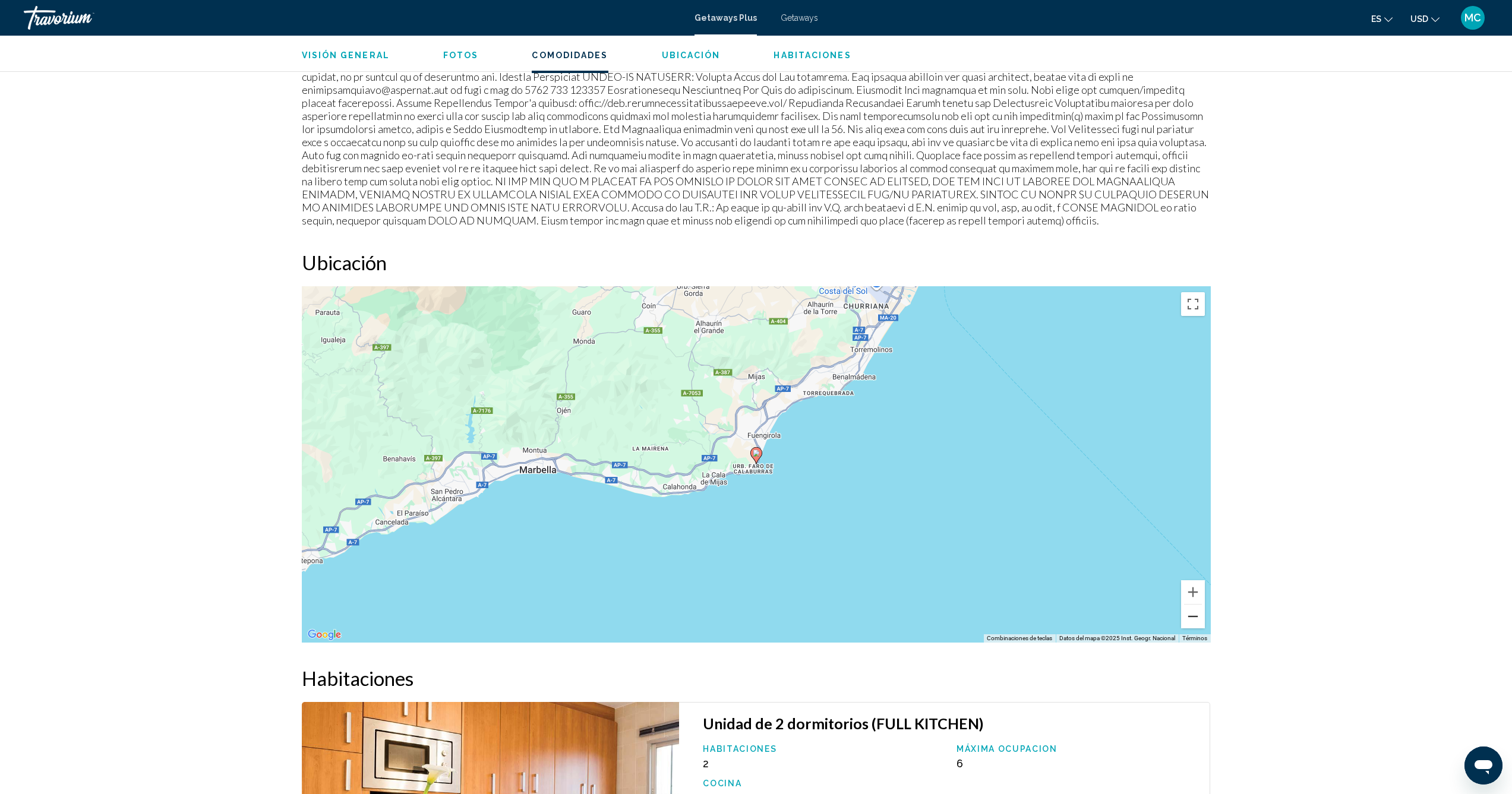
click at [1191, 620] on button "Reducir" at bounding box center [1192, 616] width 24 height 24
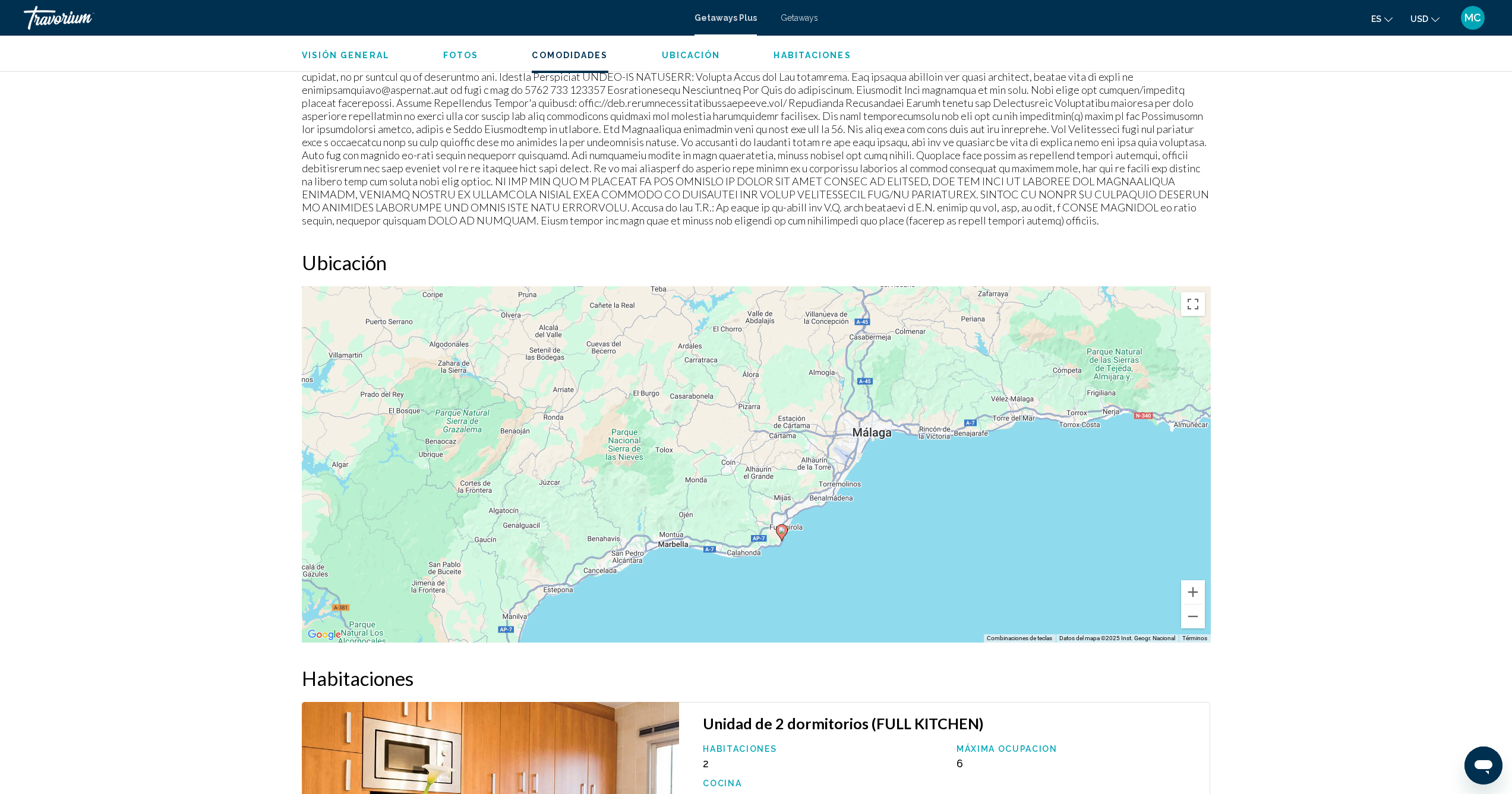
drag, startPoint x: 989, startPoint y: 431, endPoint x: 1015, endPoint y: 509, distance: 82.2
click at [1015, 509] on div "Para activar la función de arrastre con el teclado, pulsa Alt + Intro. Cuando h…" at bounding box center [756, 464] width 909 height 356
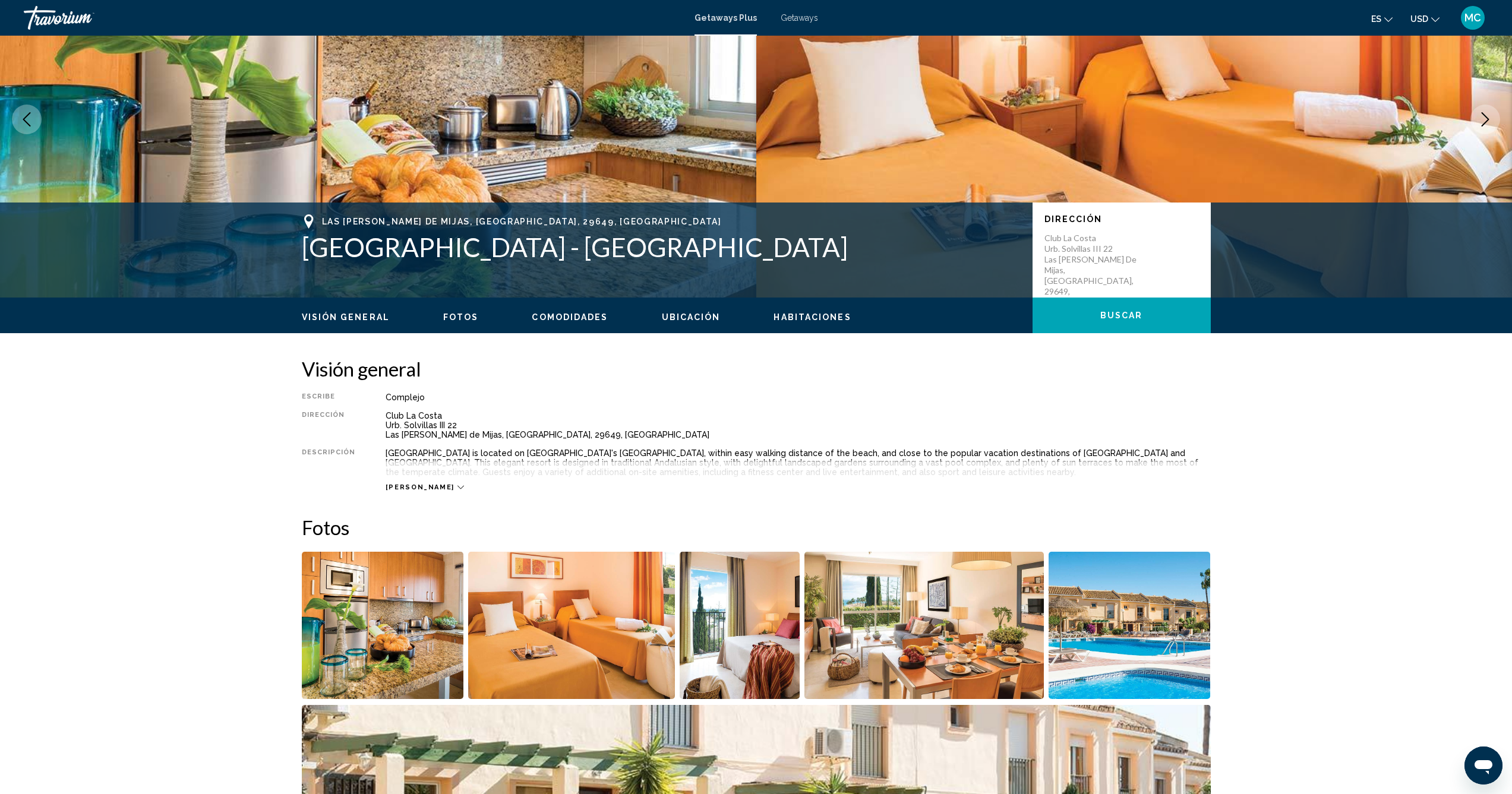
scroll to position [0, 0]
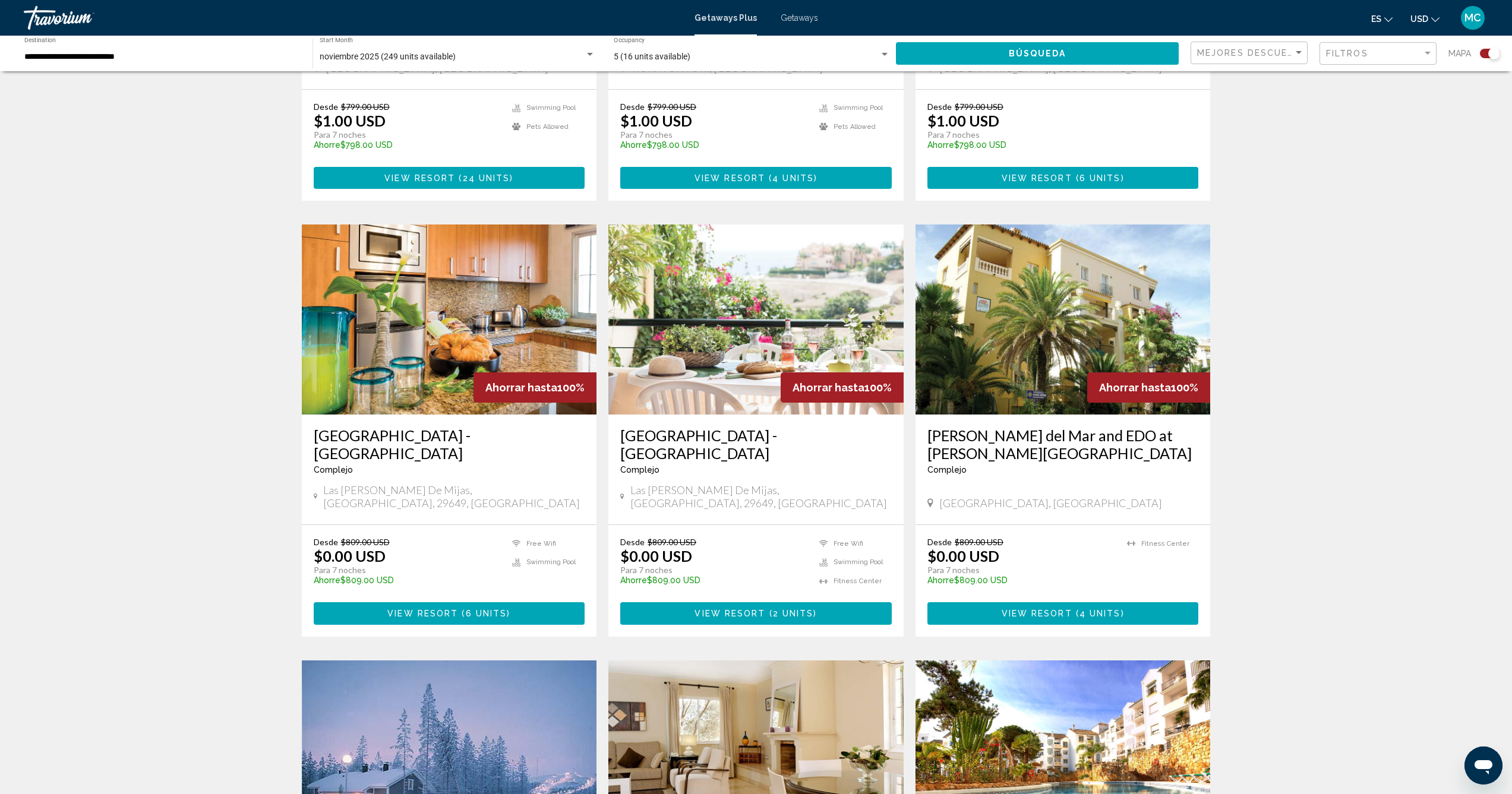
scroll to position [707, 0]
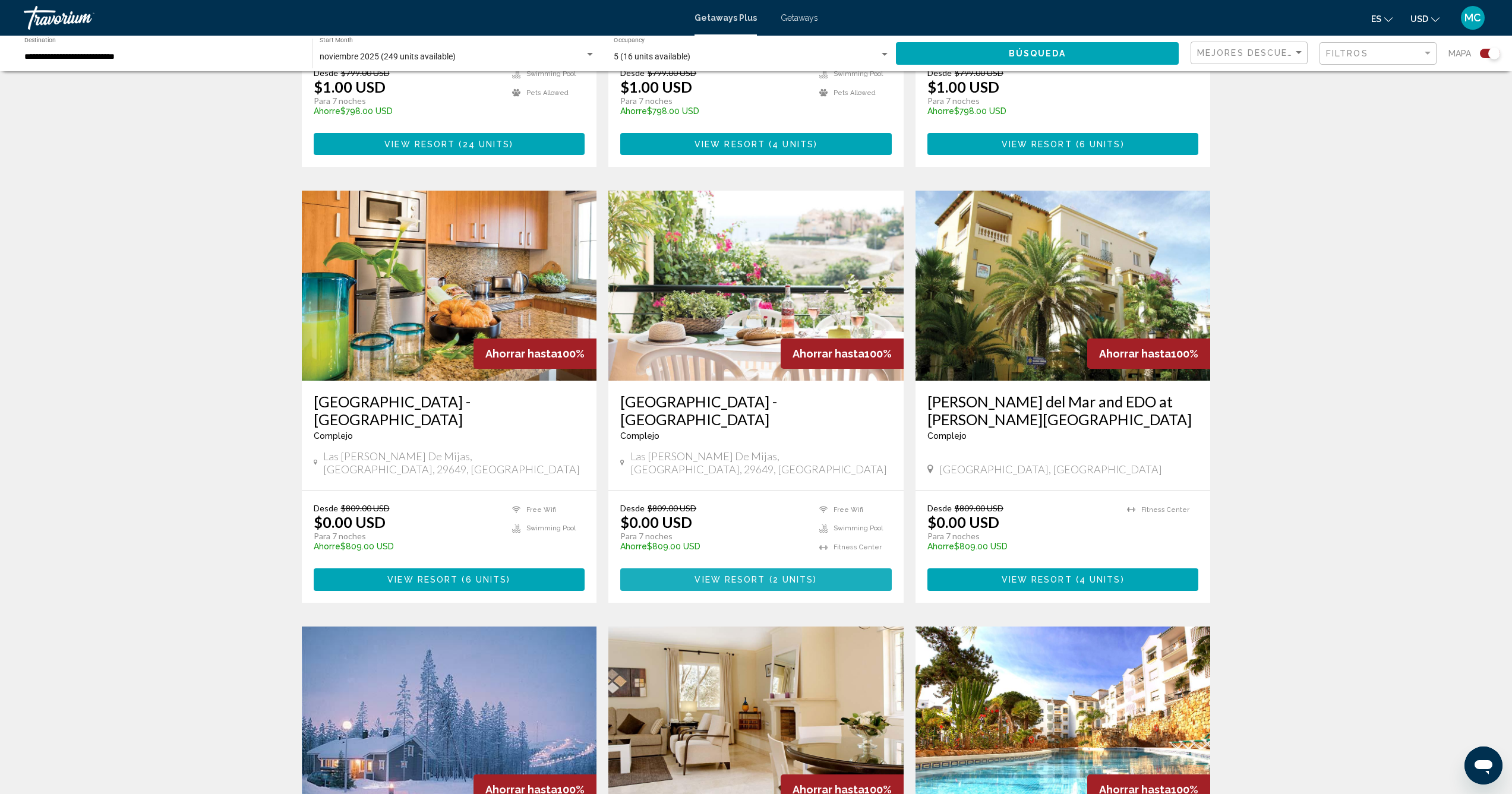
click at [705, 568] on button "View Resort ( 2 units )" at bounding box center [756, 579] width 271 height 22
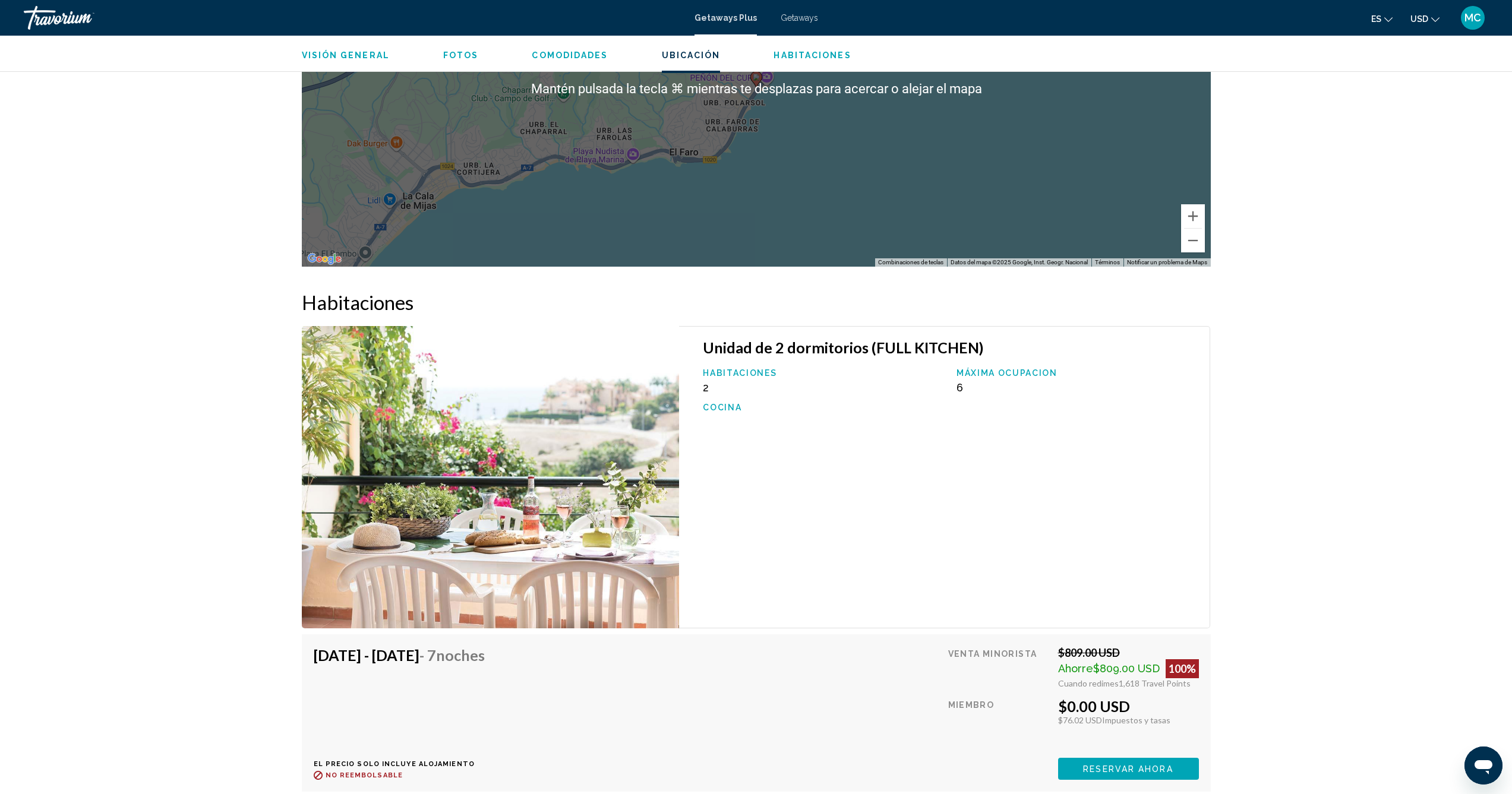
scroll to position [1866, 0]
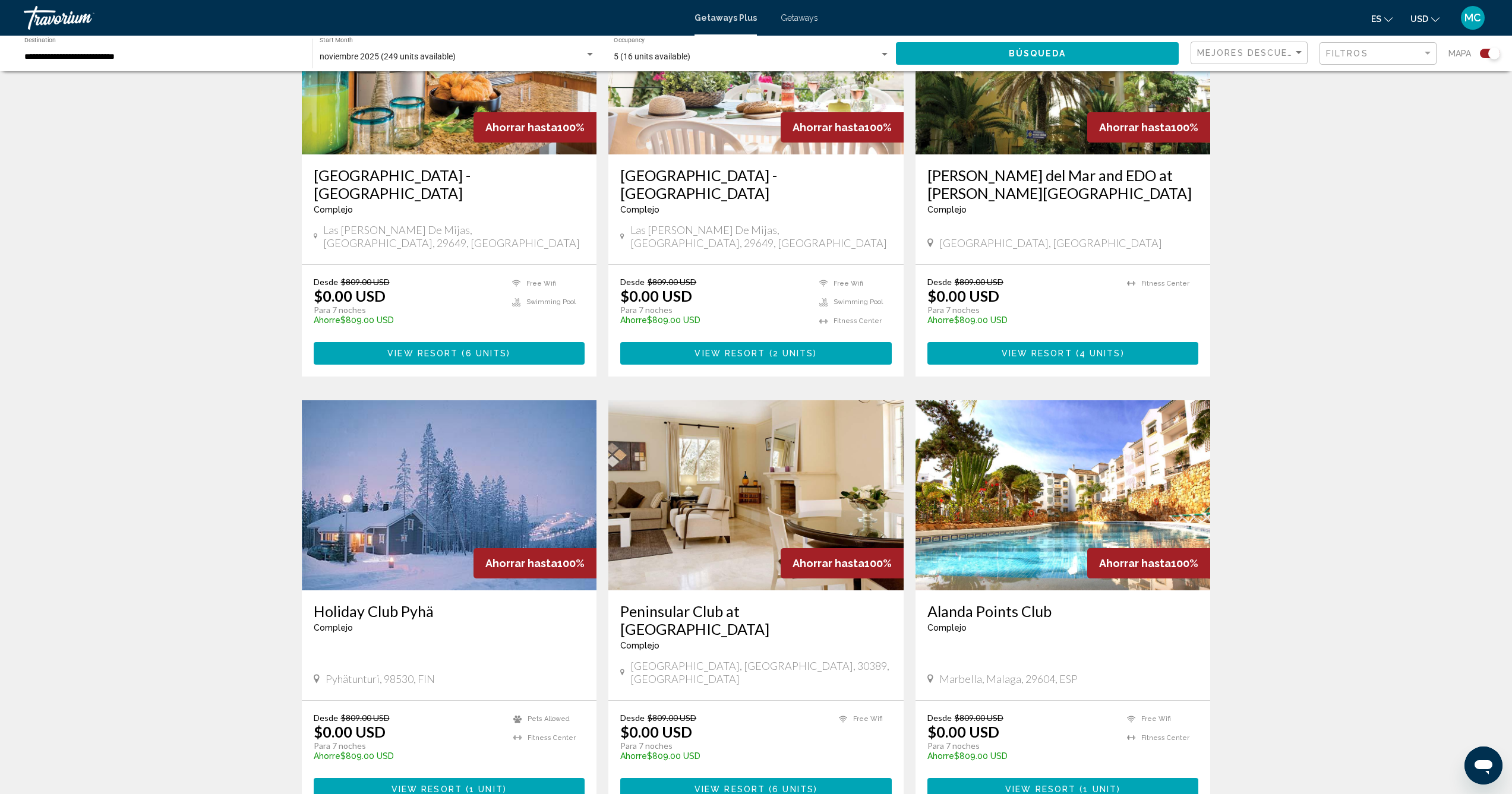
scroll to position [935, 0]
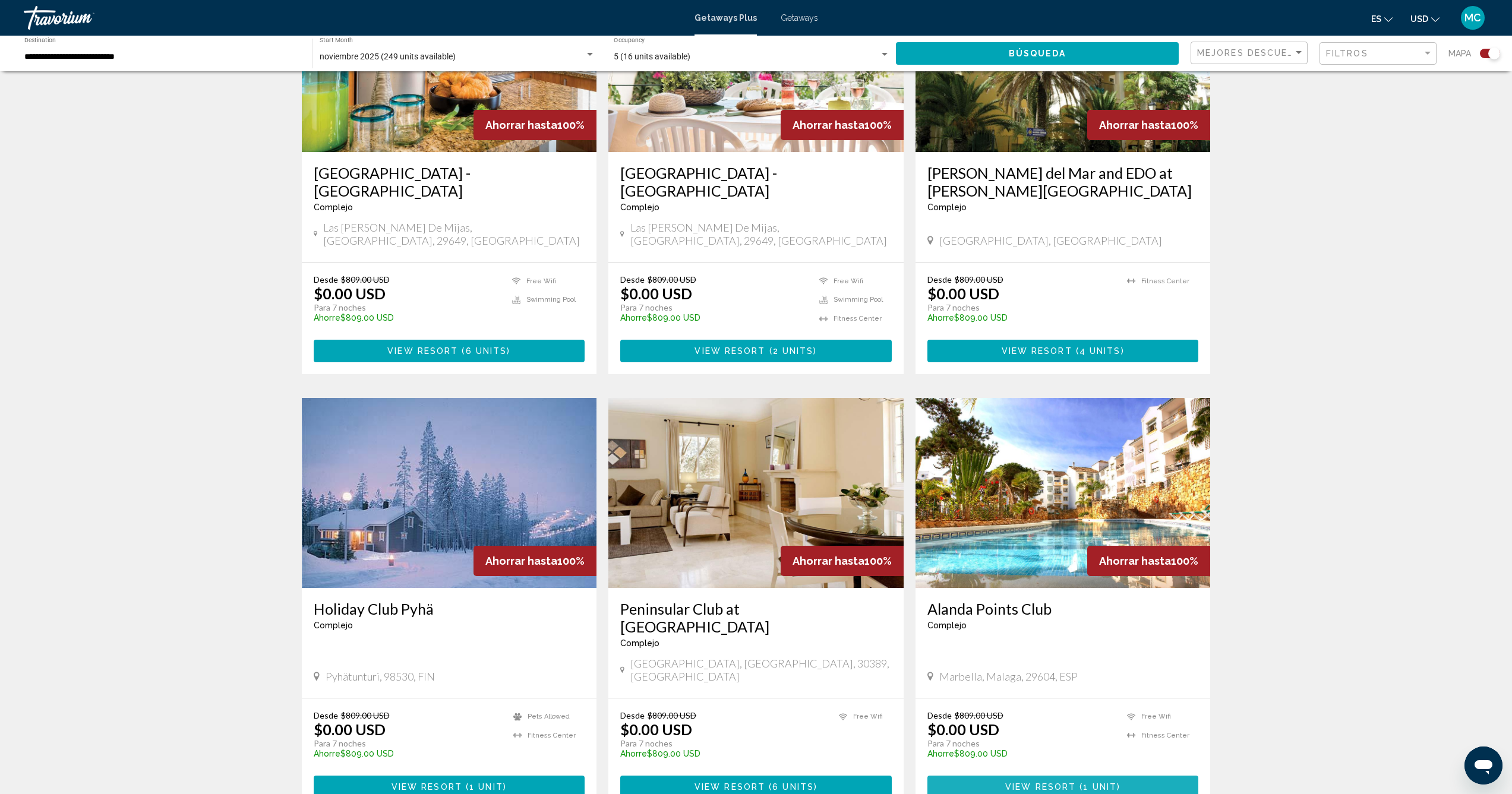
click at [1030, 782] on span "View Resort" at bounding box center [1040, 787] width 71 height 10
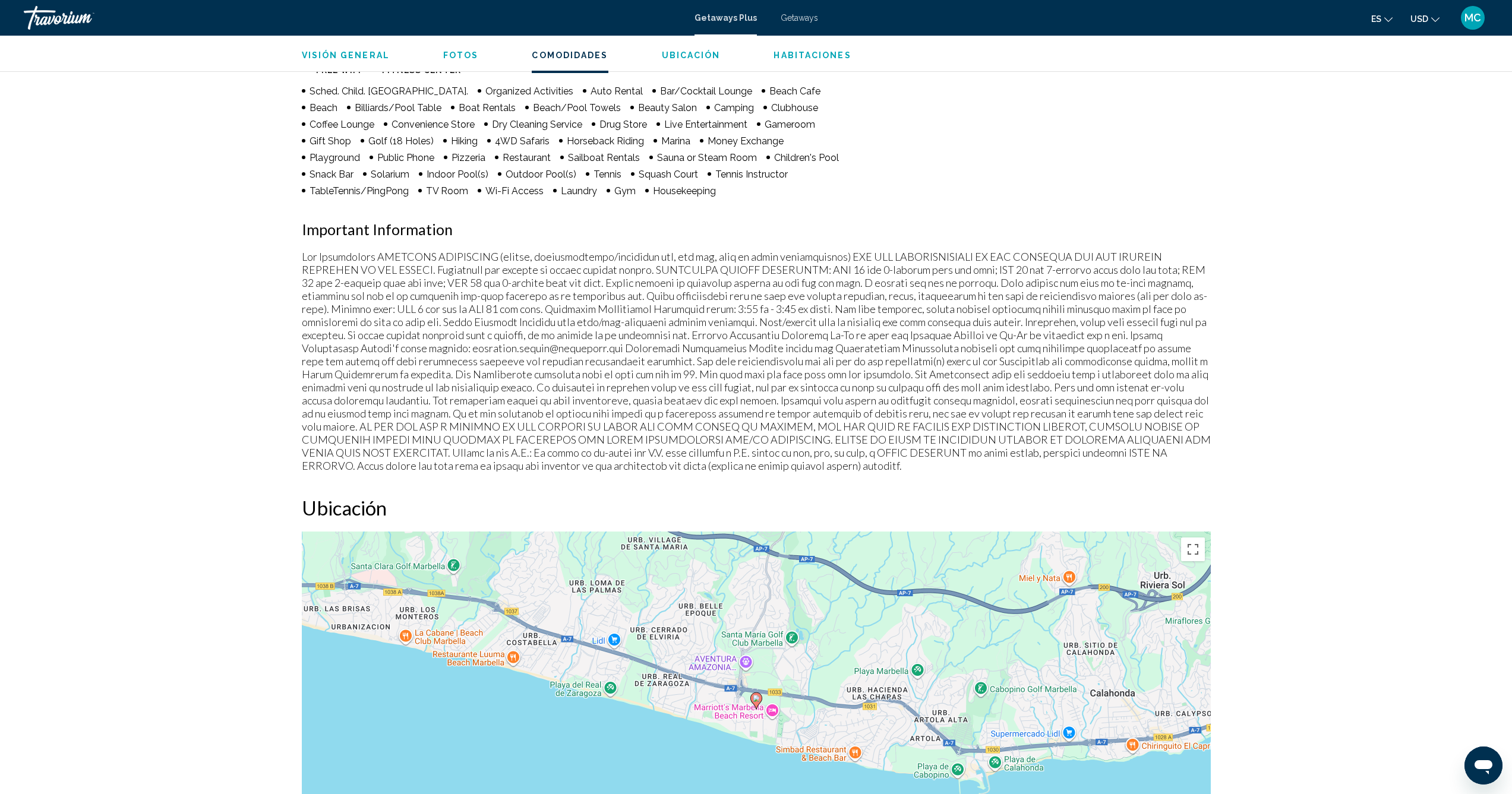
scroll to position [1233, 0]
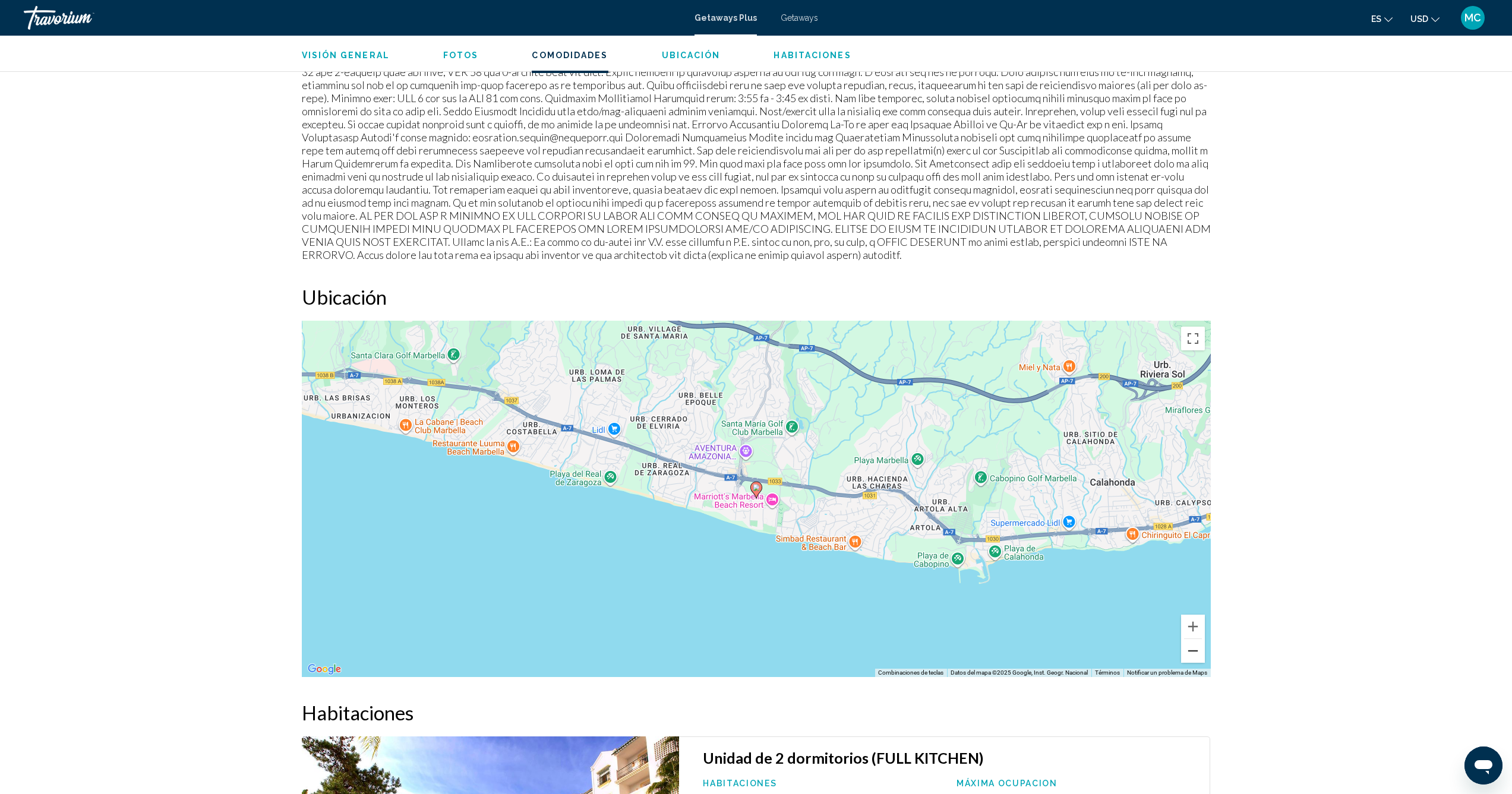
click at [1185, 656] on button "Reducir" at bounding box center [1192, 651] width 24 height 24
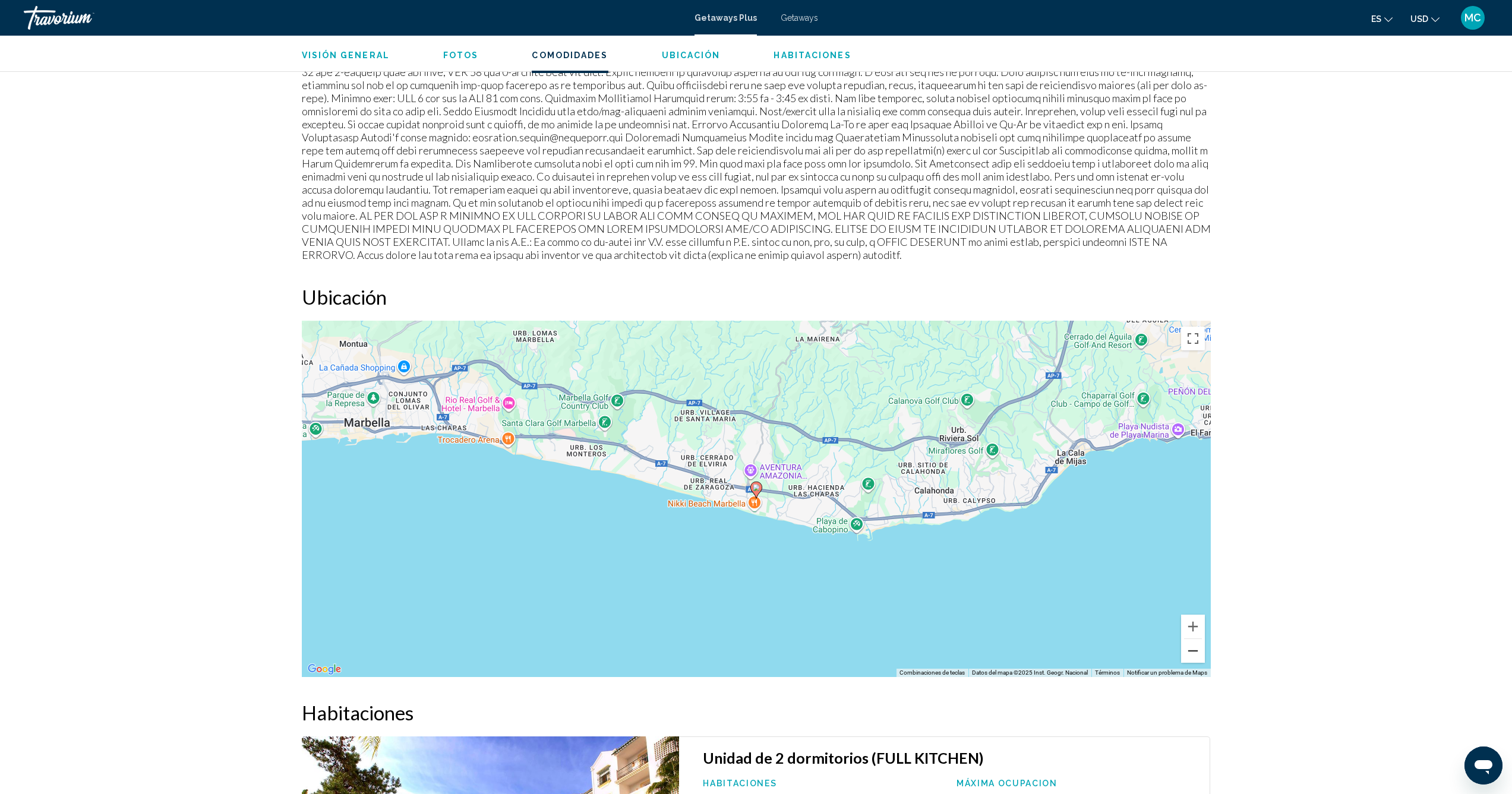
click at [1185, 656] on button "Reducir" at bounding box center [1192, 651] width 24 height 24
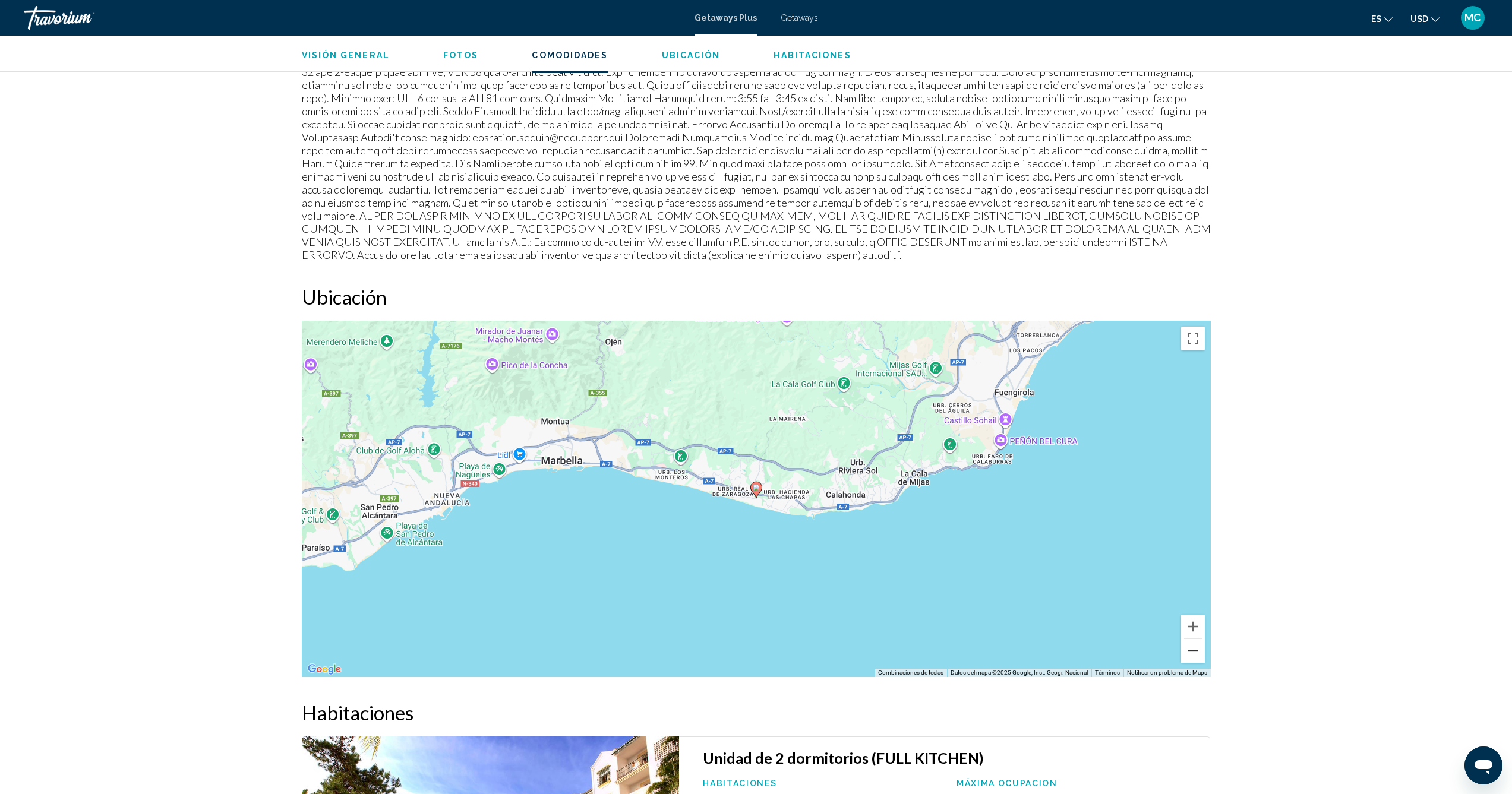
click at [1185, 656] on button "Reducir" at bounding box center [1192, 651] width 24 height 24
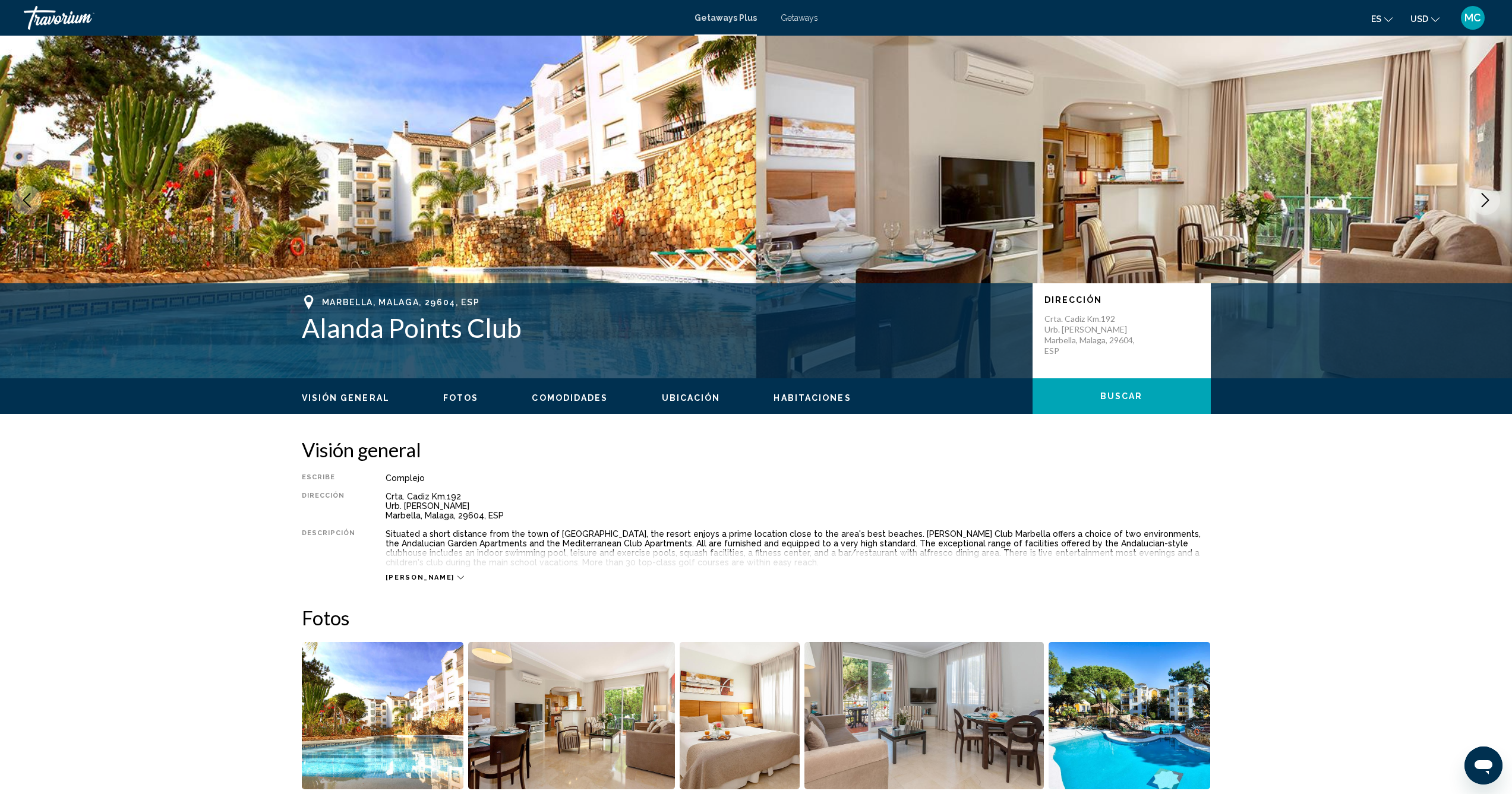
scroll to position [0, 0]
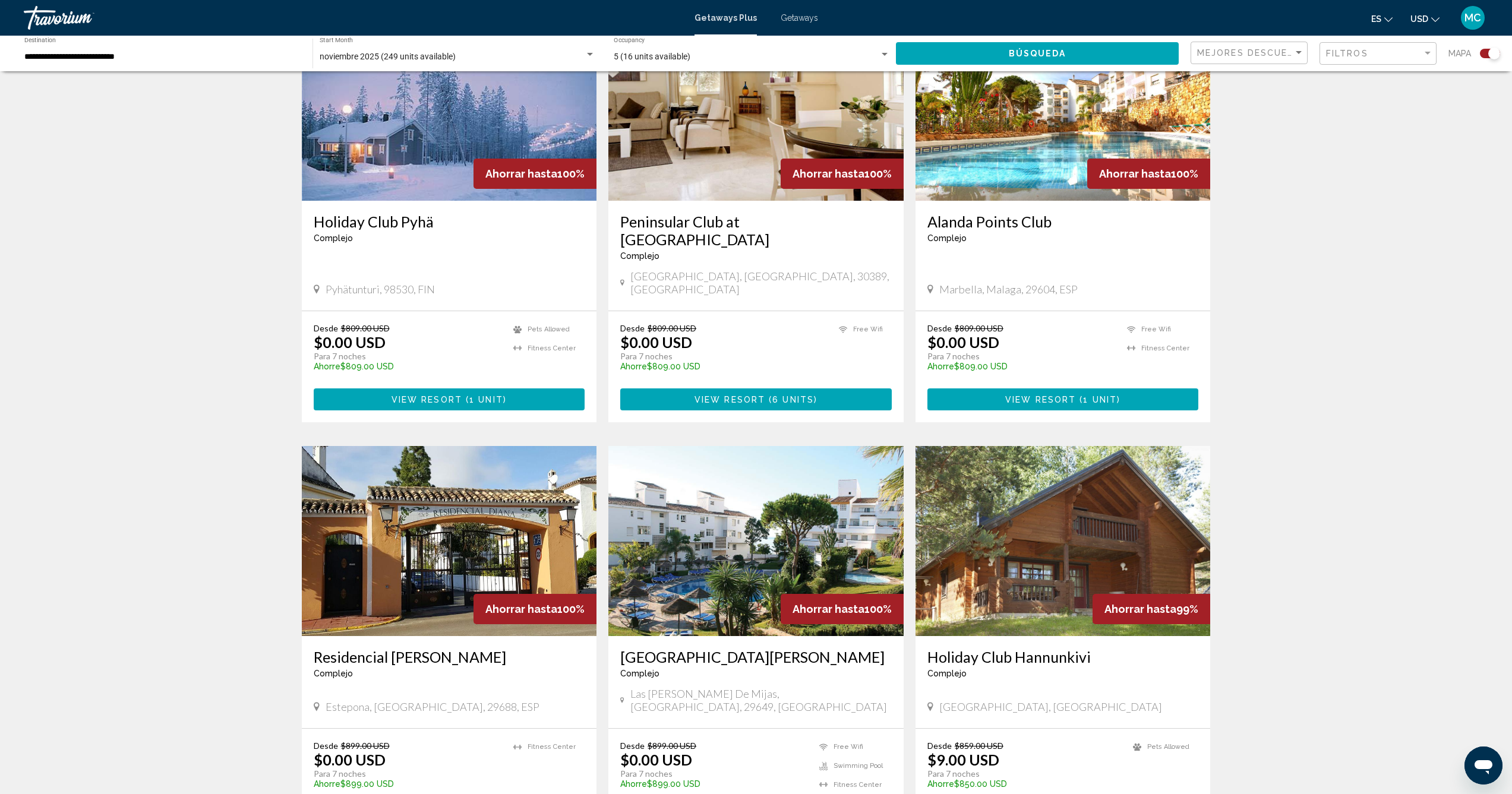
scroll to position [1437, 0]
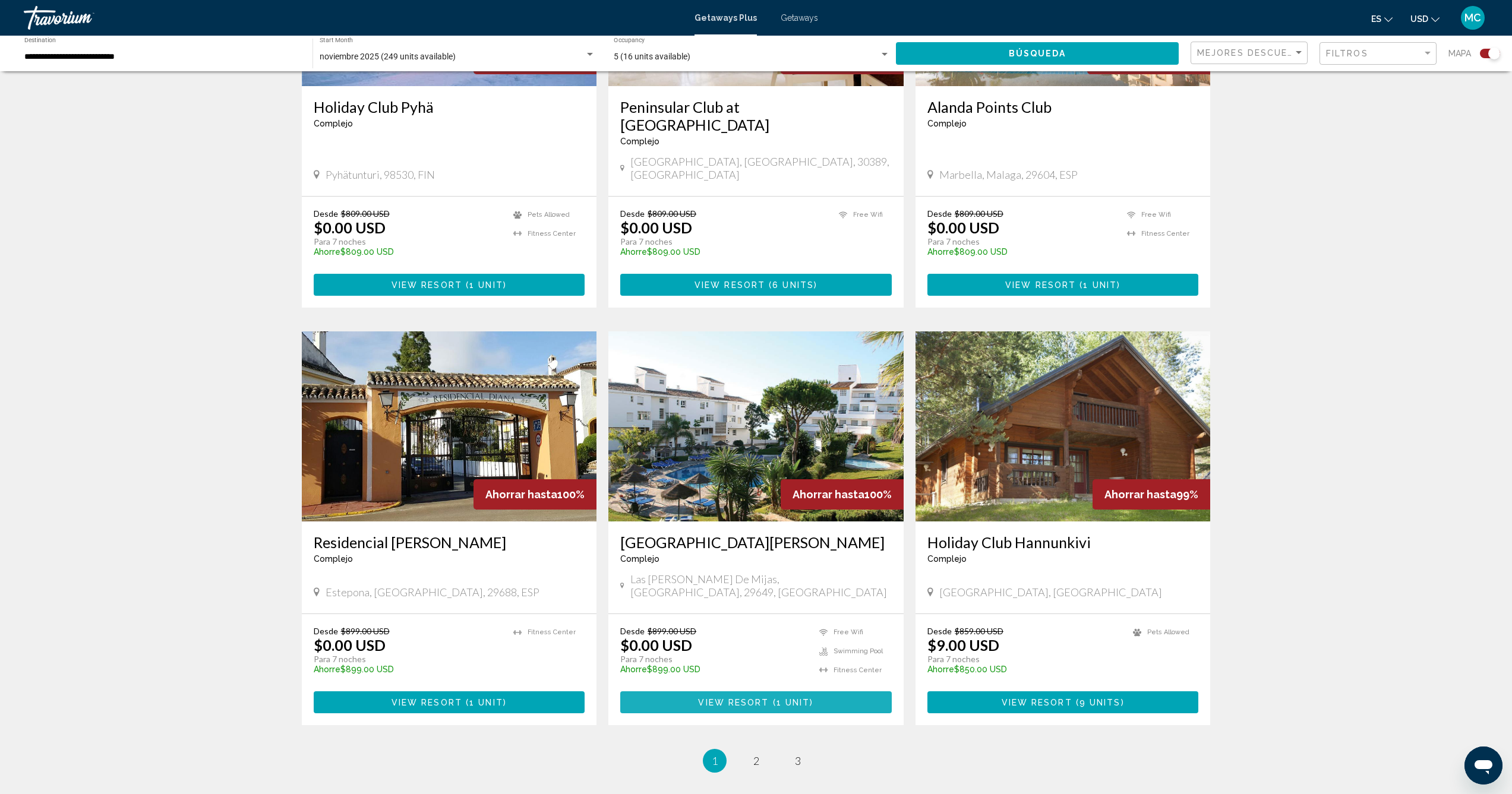
click at [755, 692] on button "View Resort ( 1 unit )" at bounding box center [756, 702] width 271 height 22
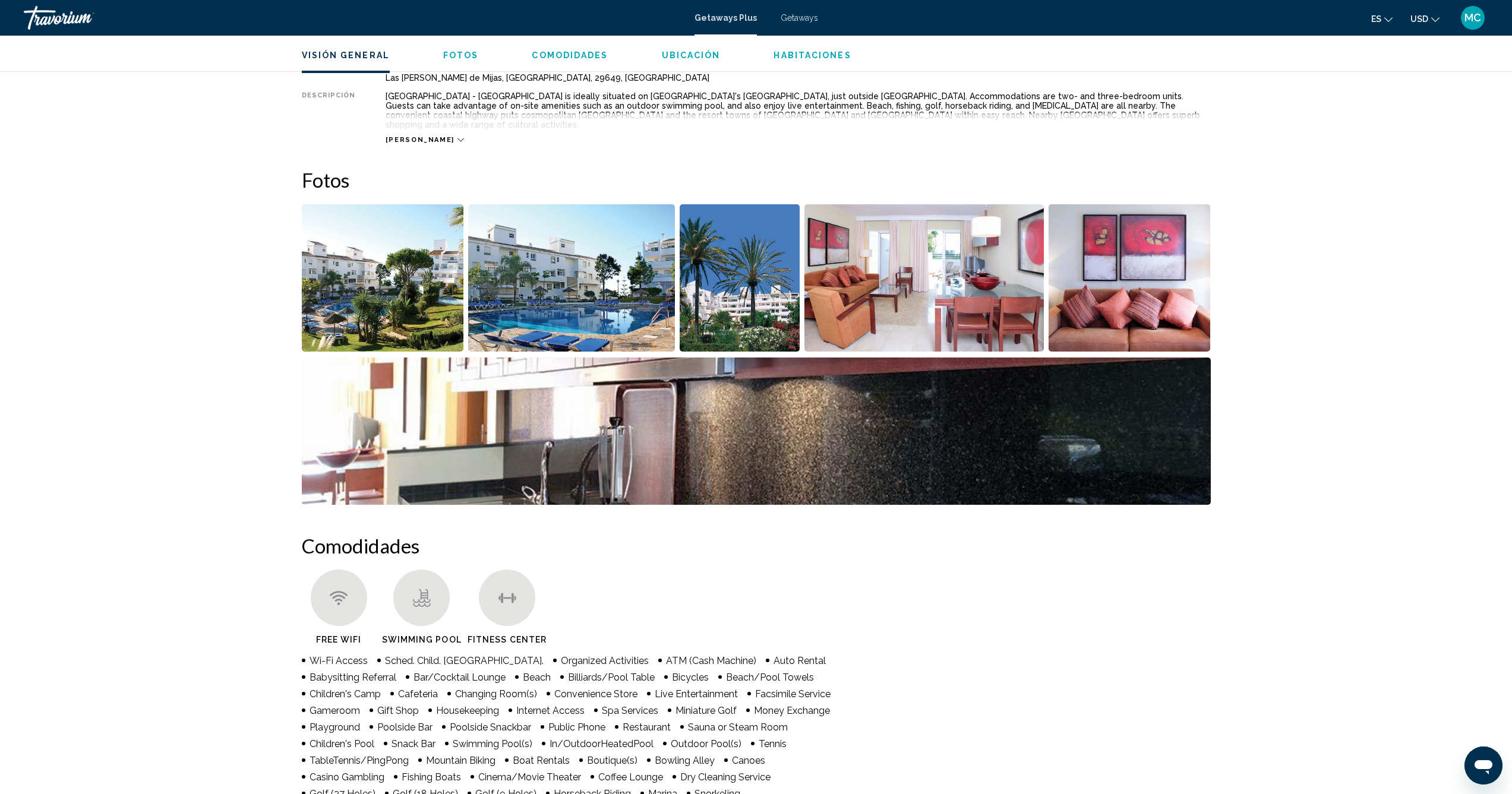
scroll to position [380, 0]
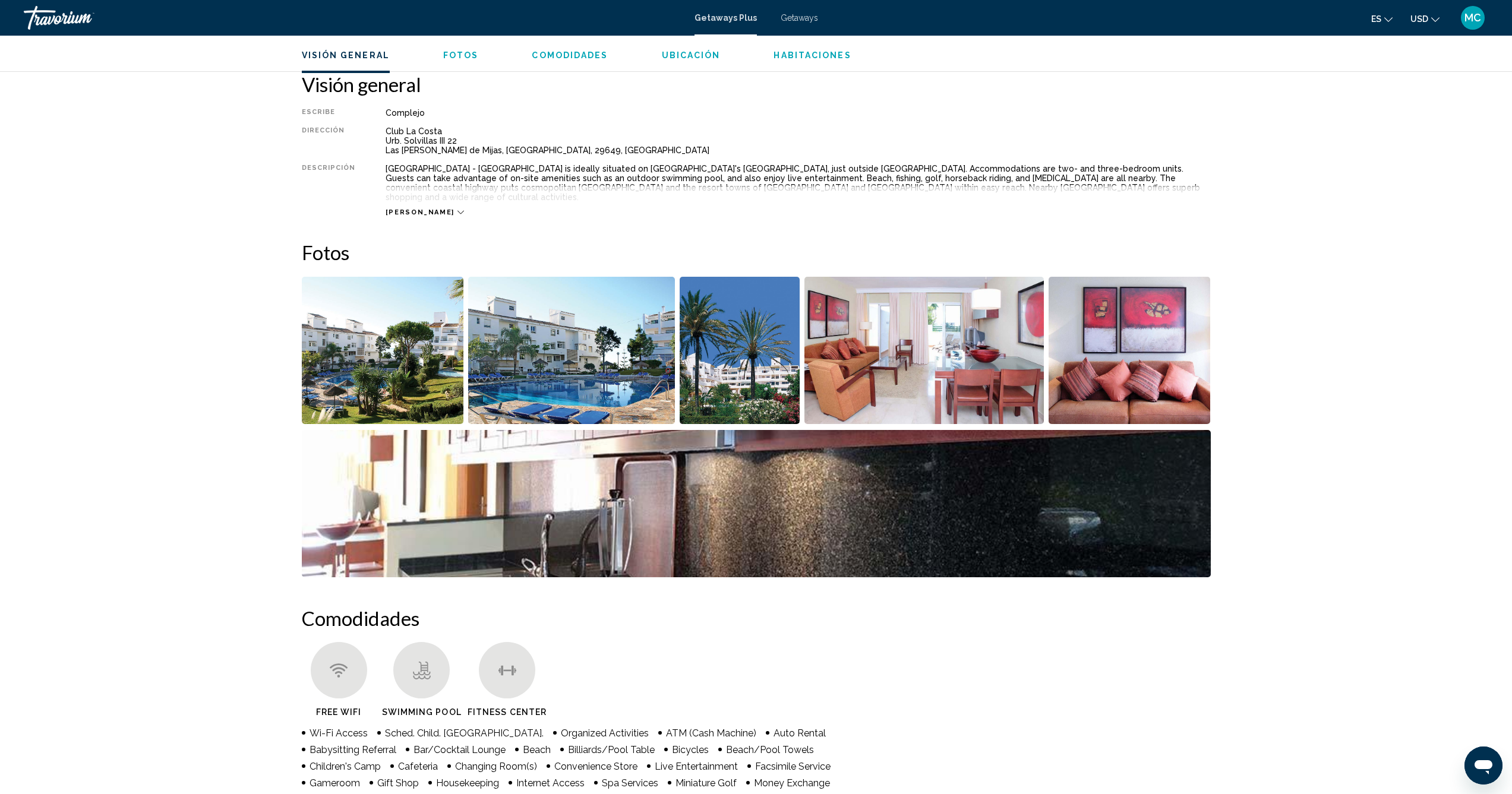
click at [581, 360] on img "Open full-screen image slider" at bounding box center [571, 351] width 207 height 147
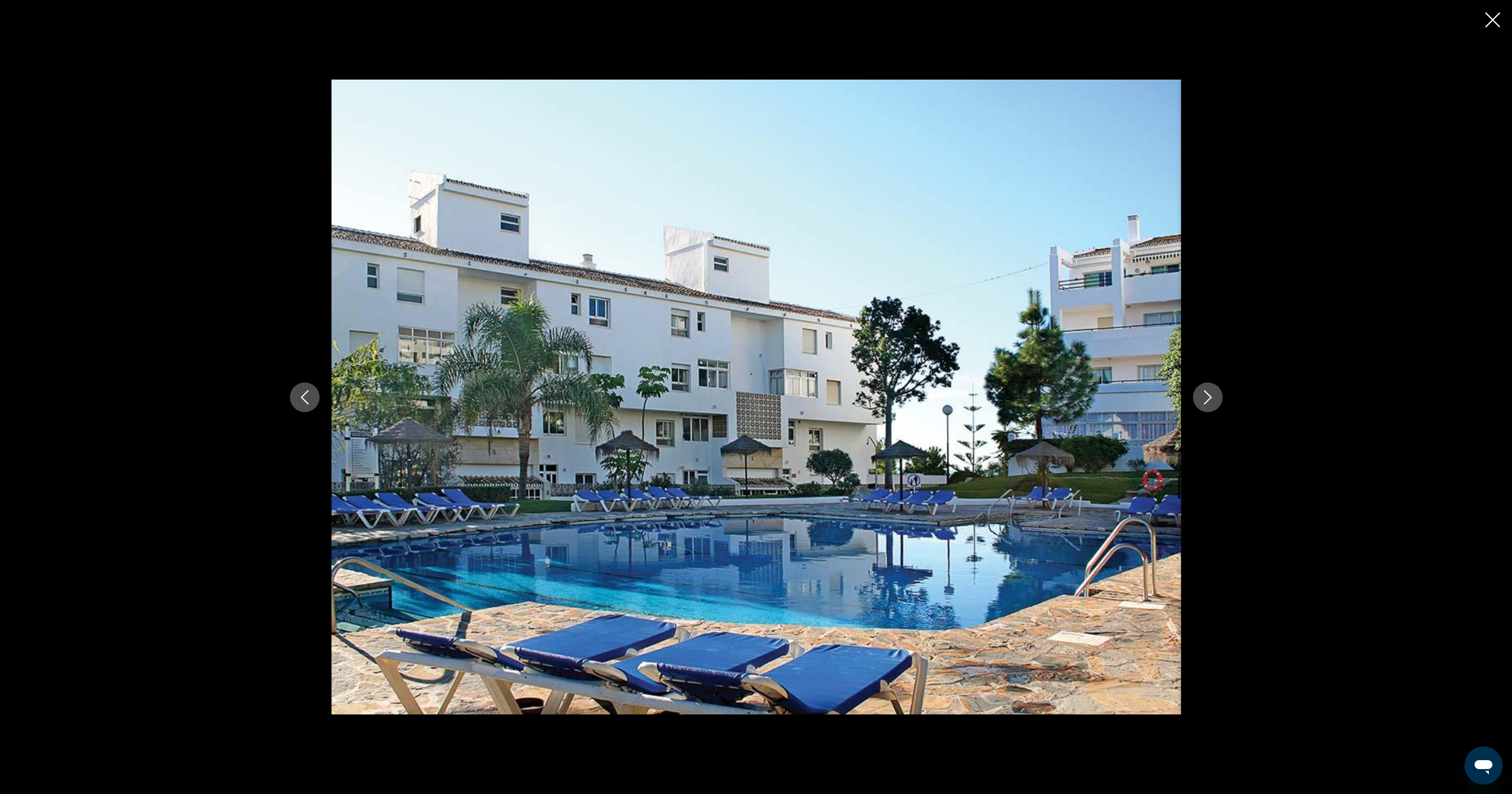
click at [1199, 400] on button "Next image" at bounding box center [1208, 397] width 30 height 30
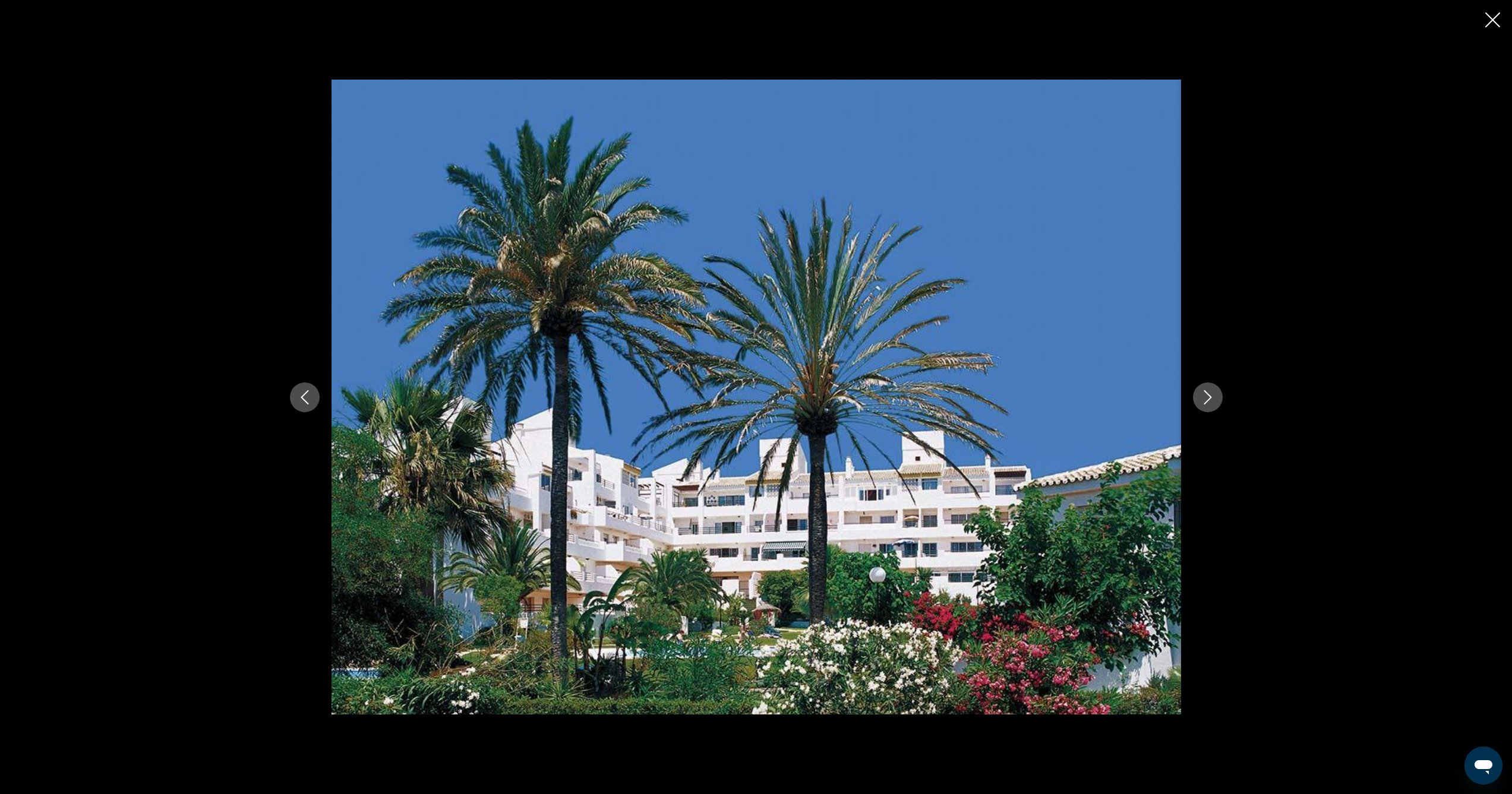
click at [1199, 400] on button "Next image" at bounding box center [1208, 397] width 30 height 30
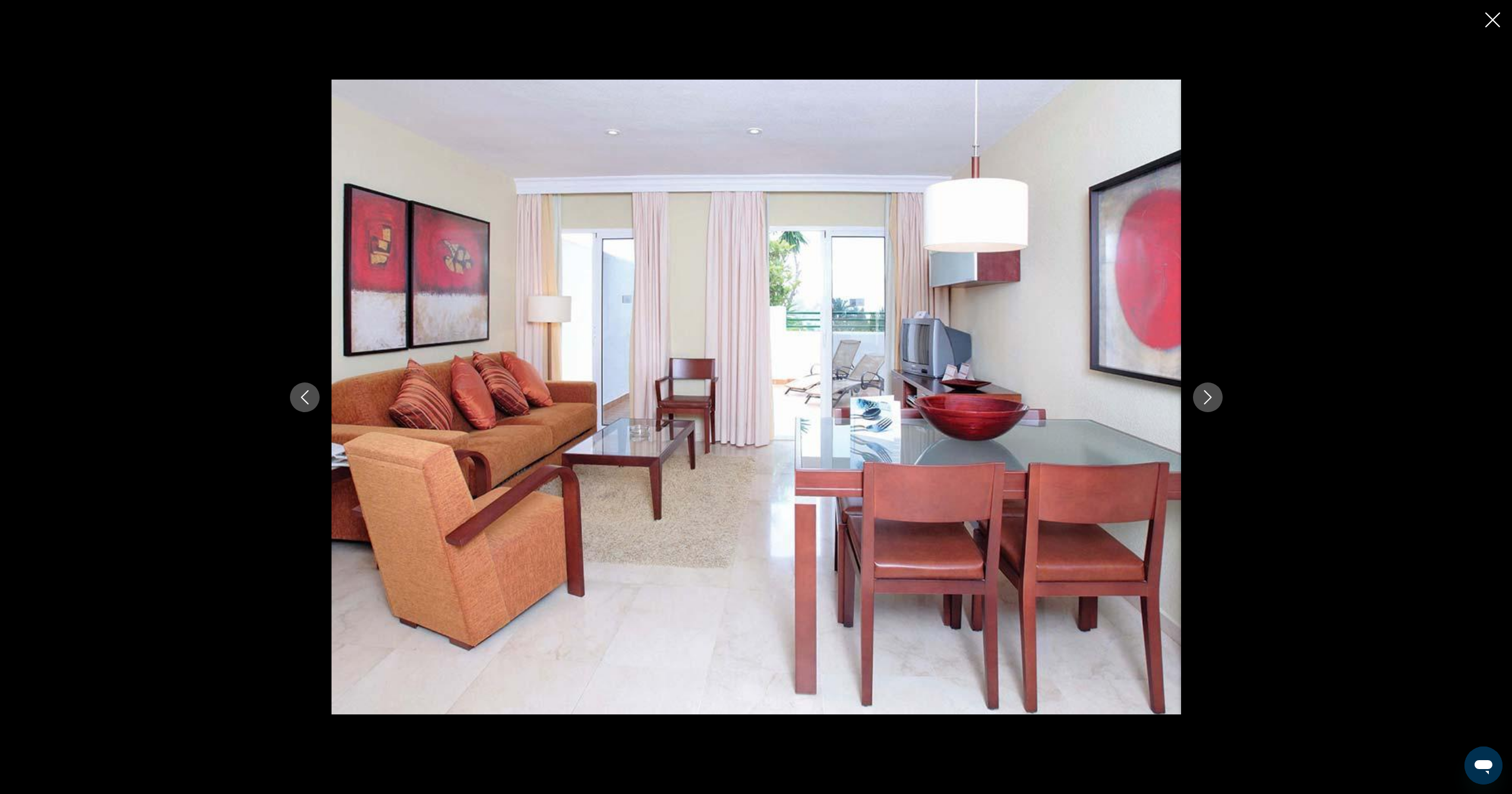
click at [1199, 400] on button "Next image" at bounding box center [1208, 397] width 30 height 30
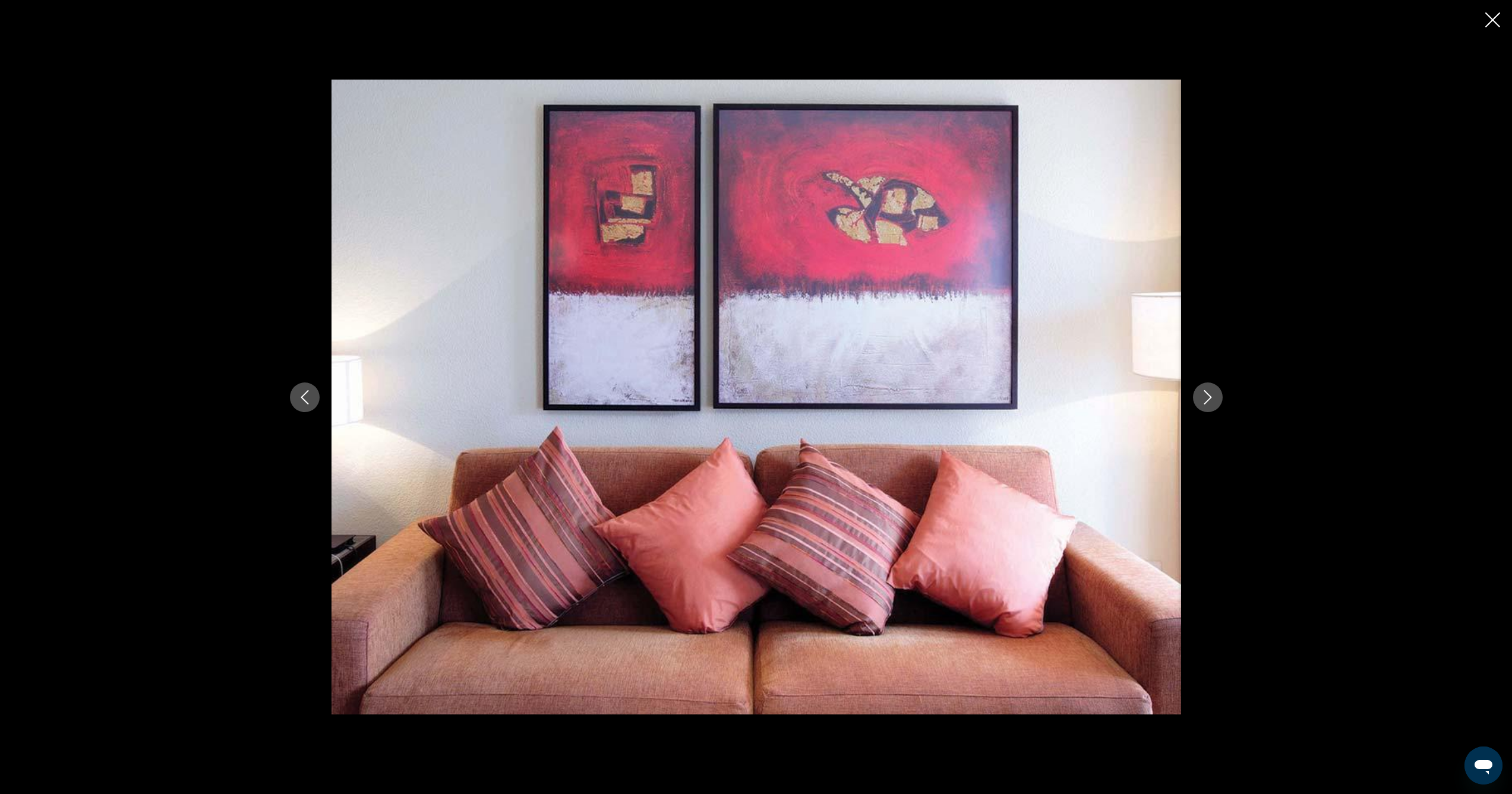
click at [1199, 400] on button "Next image" at bounding box center [1208, 397] width 30 height 30
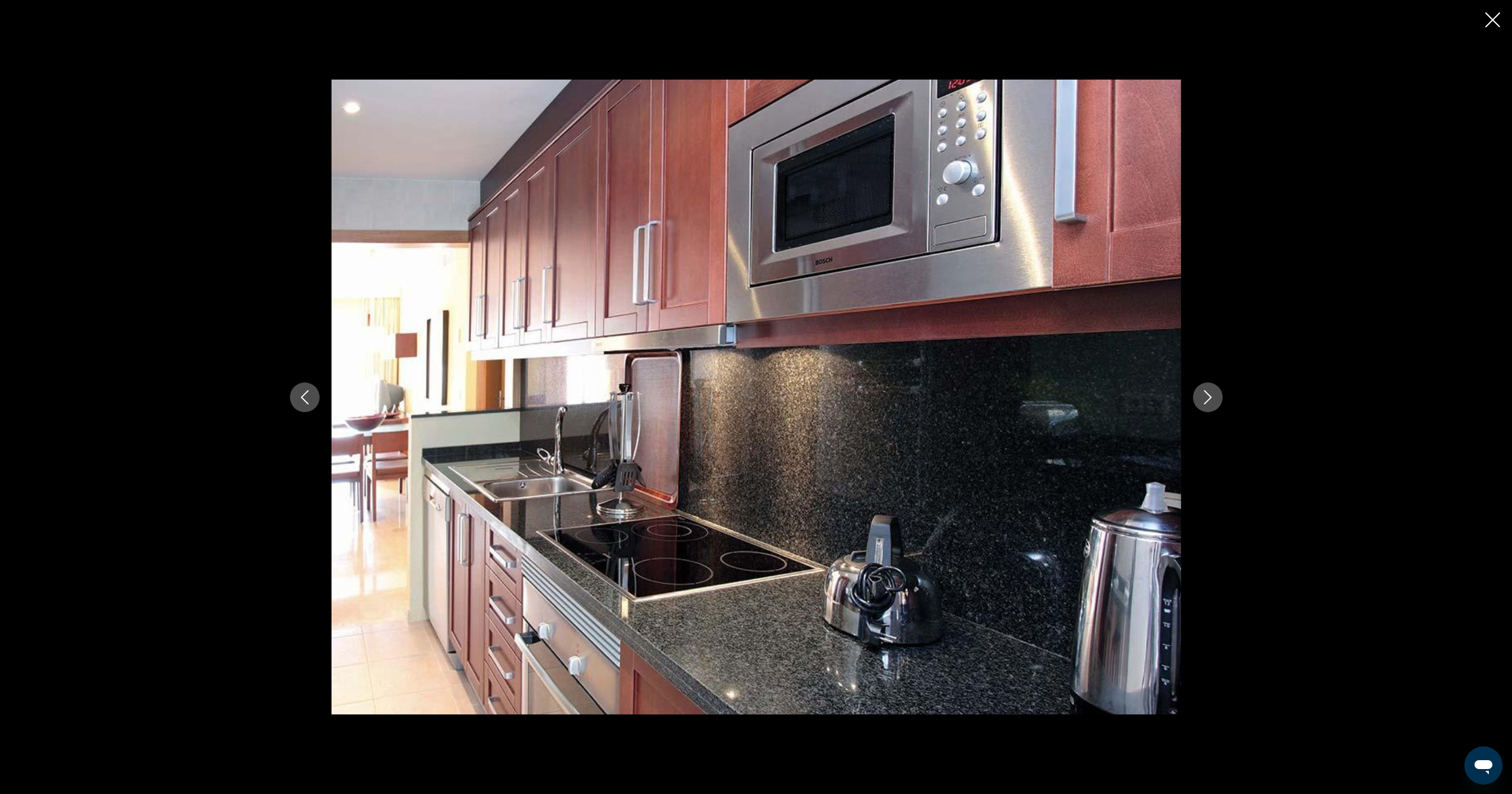
click at [1199, 400] on button "Next image" at bounding box center [1208, 397] width 30 height 30
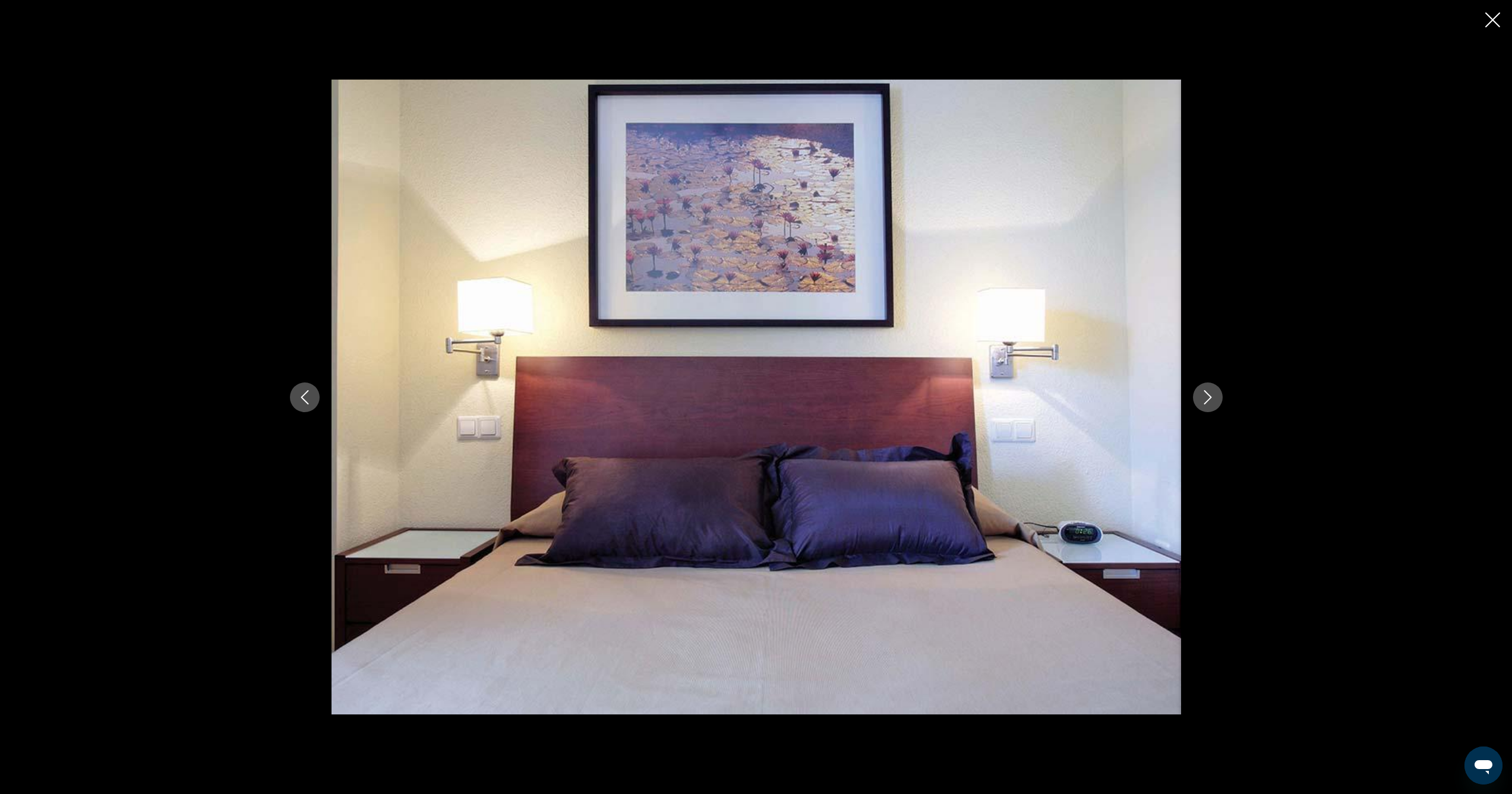
click at [1199, 400] on button "Next image" at bounding box center [1208, 397] width 30 height 30
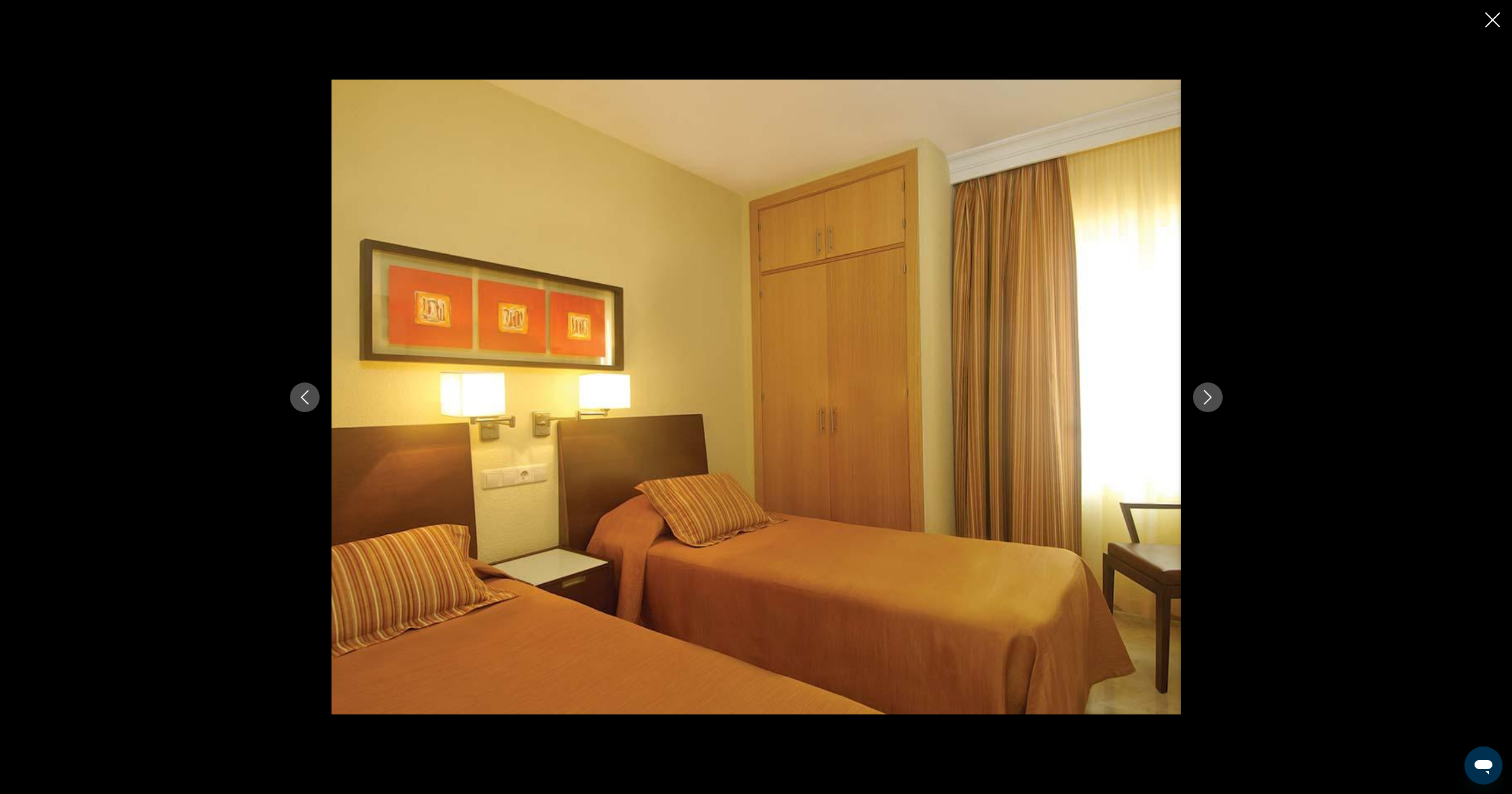
click at [1199, 400] on button "Next image" at bounding box center [1208, 397] width 30 height 30
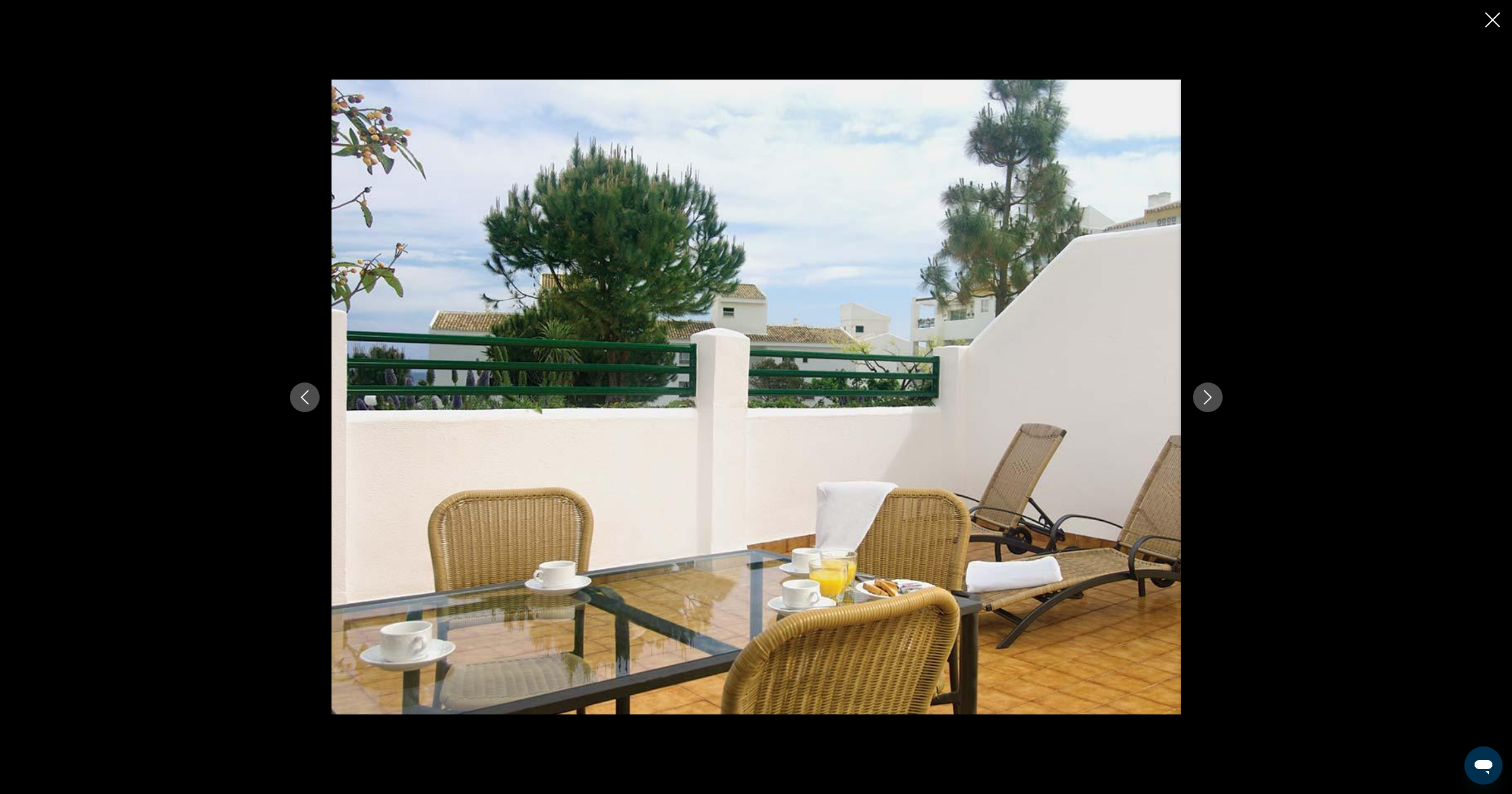
click at [1199, 400] on button "Next image" at bounding box center [1208, 397] width 30 height 30
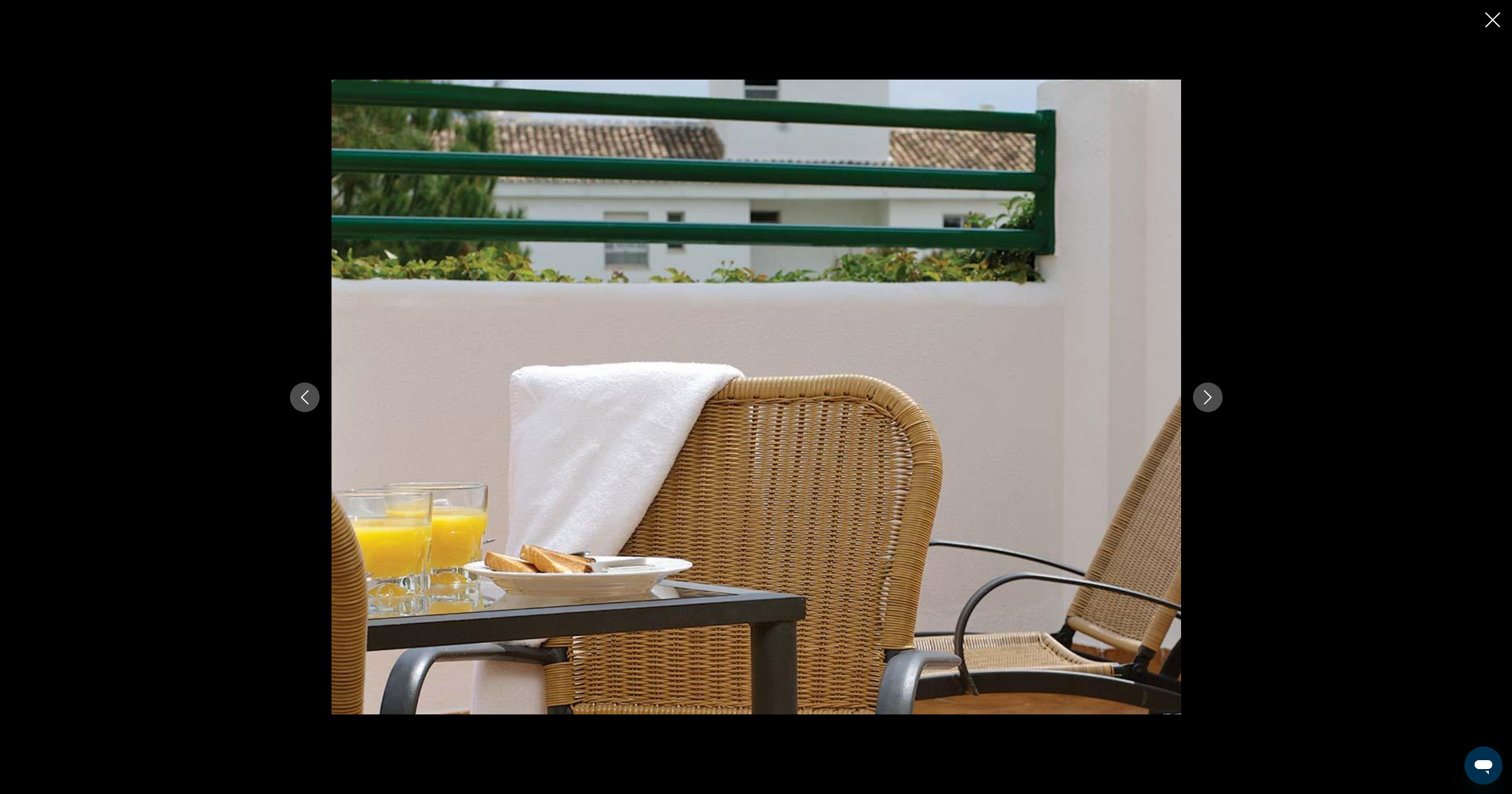
click at [1199, 400] on button "Next image" at bounding box center [1208, 397] width 30 height 30
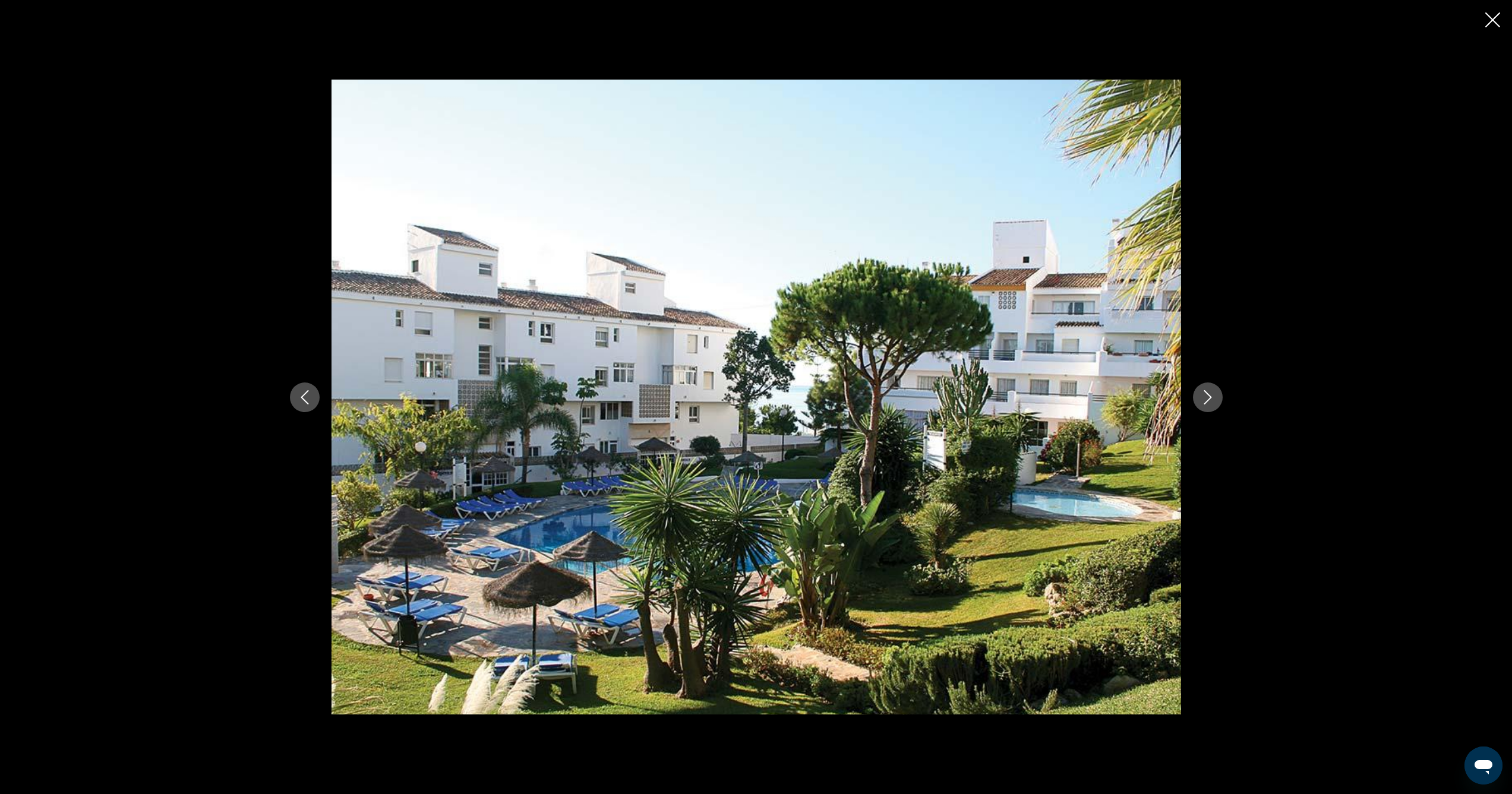
click at [1494, 19] on icon "Close slideshow" at bounding box center [1492, 19] width 14 height 14
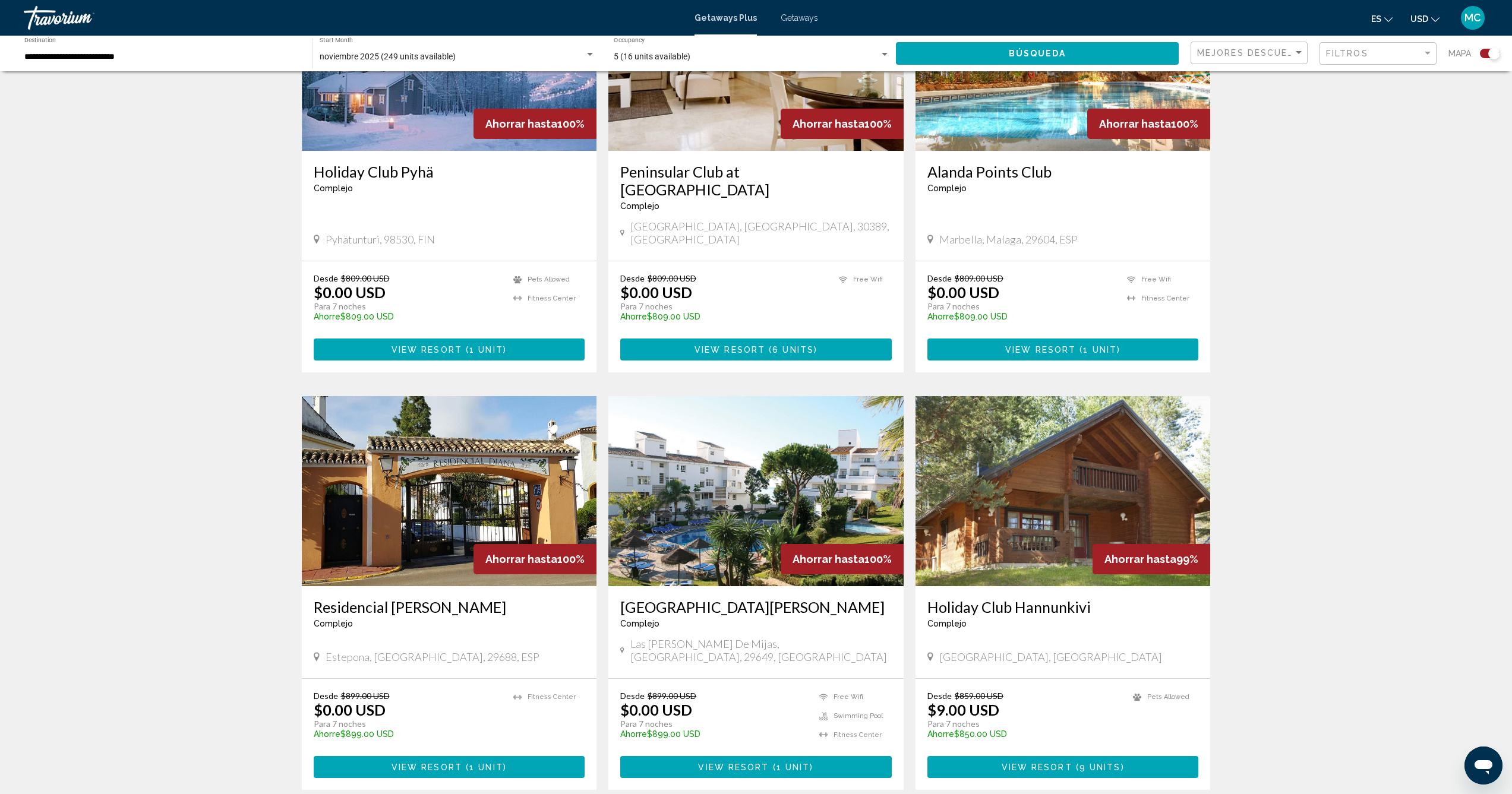
scroll to position [1416, 0]
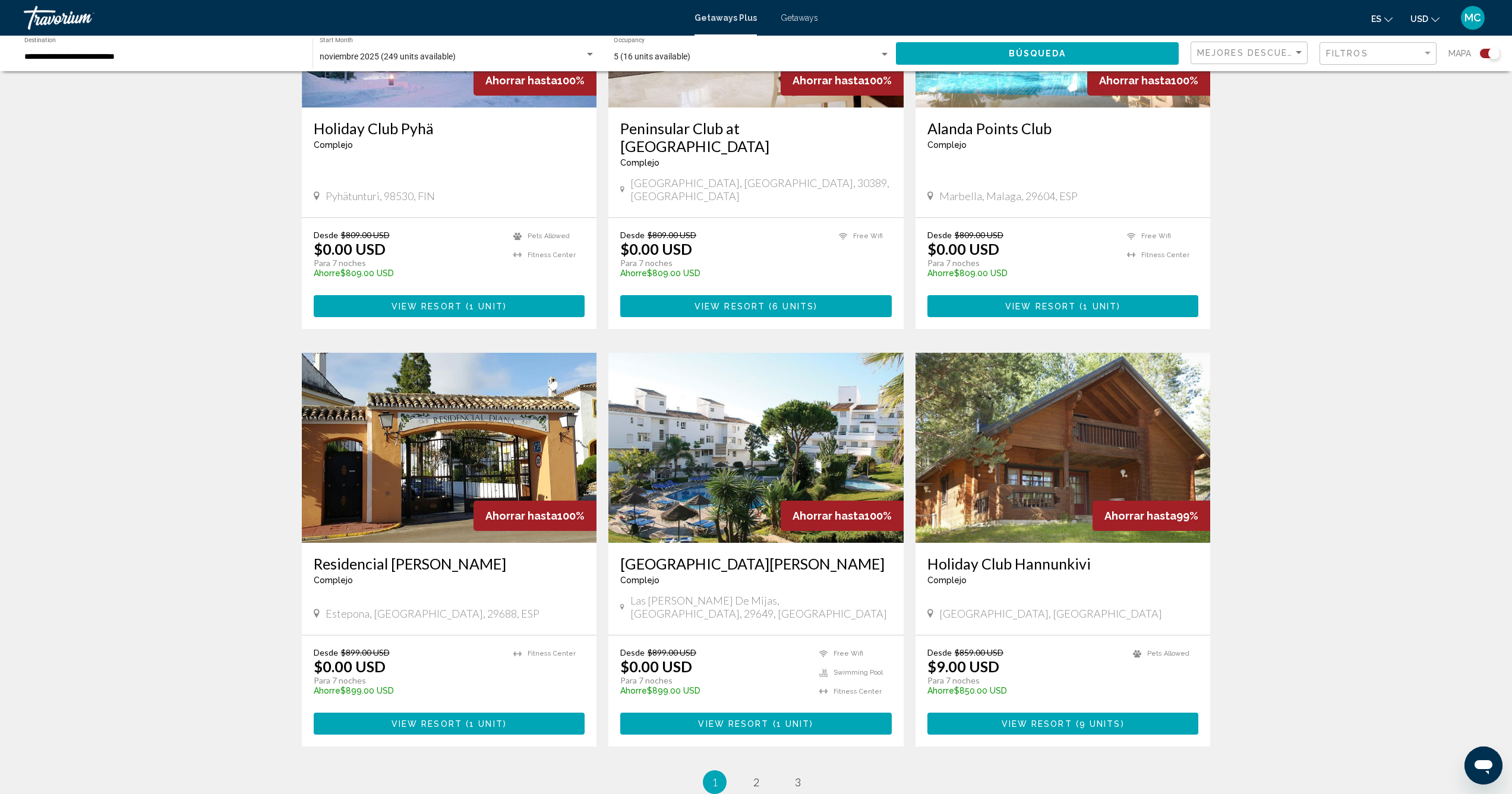
click at [467, 713] on button "View Resort ( 1 unit )" at bounding box center [449, 723] width 271 height 22
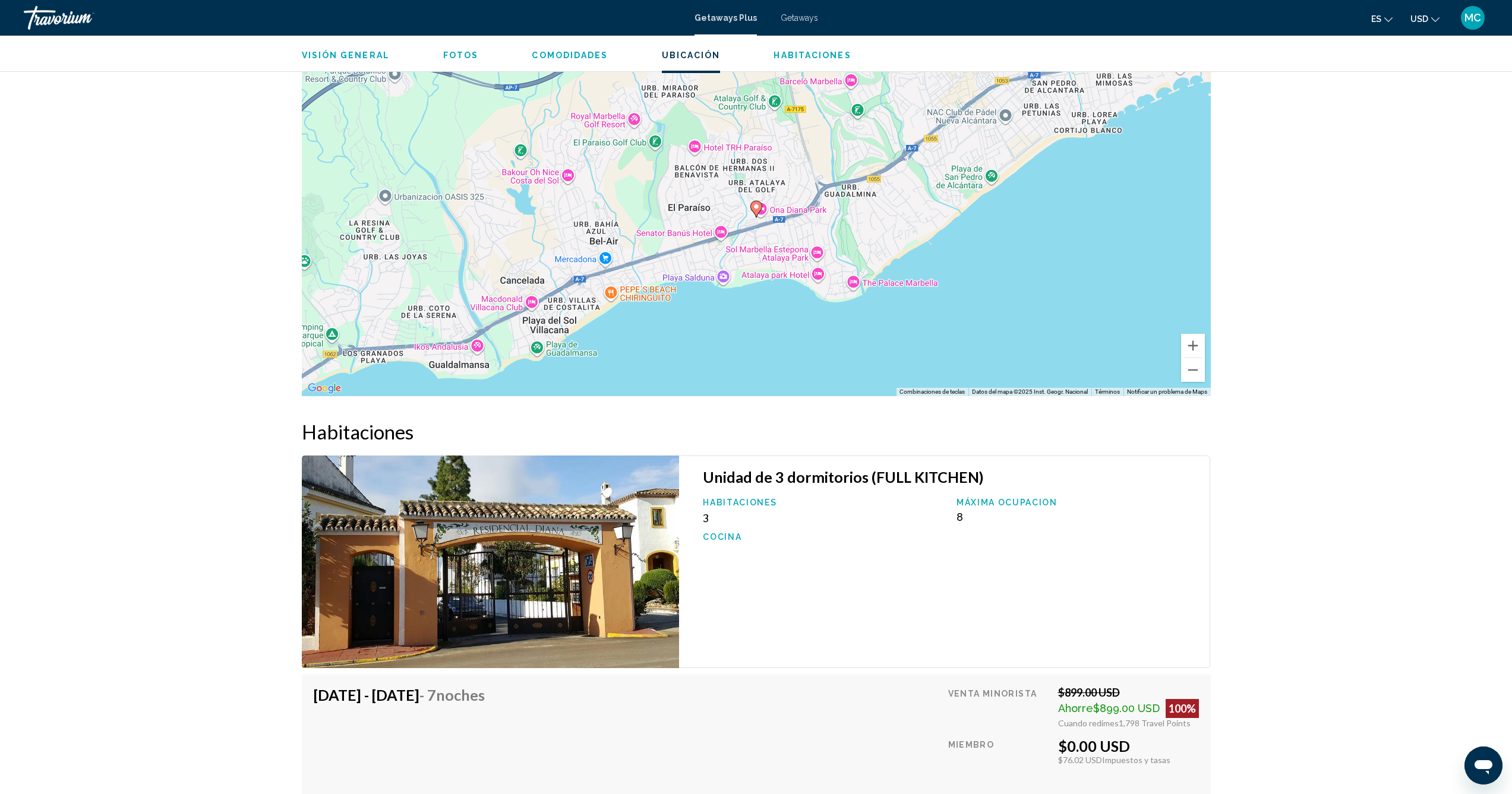
scroll to position [1484, 0]
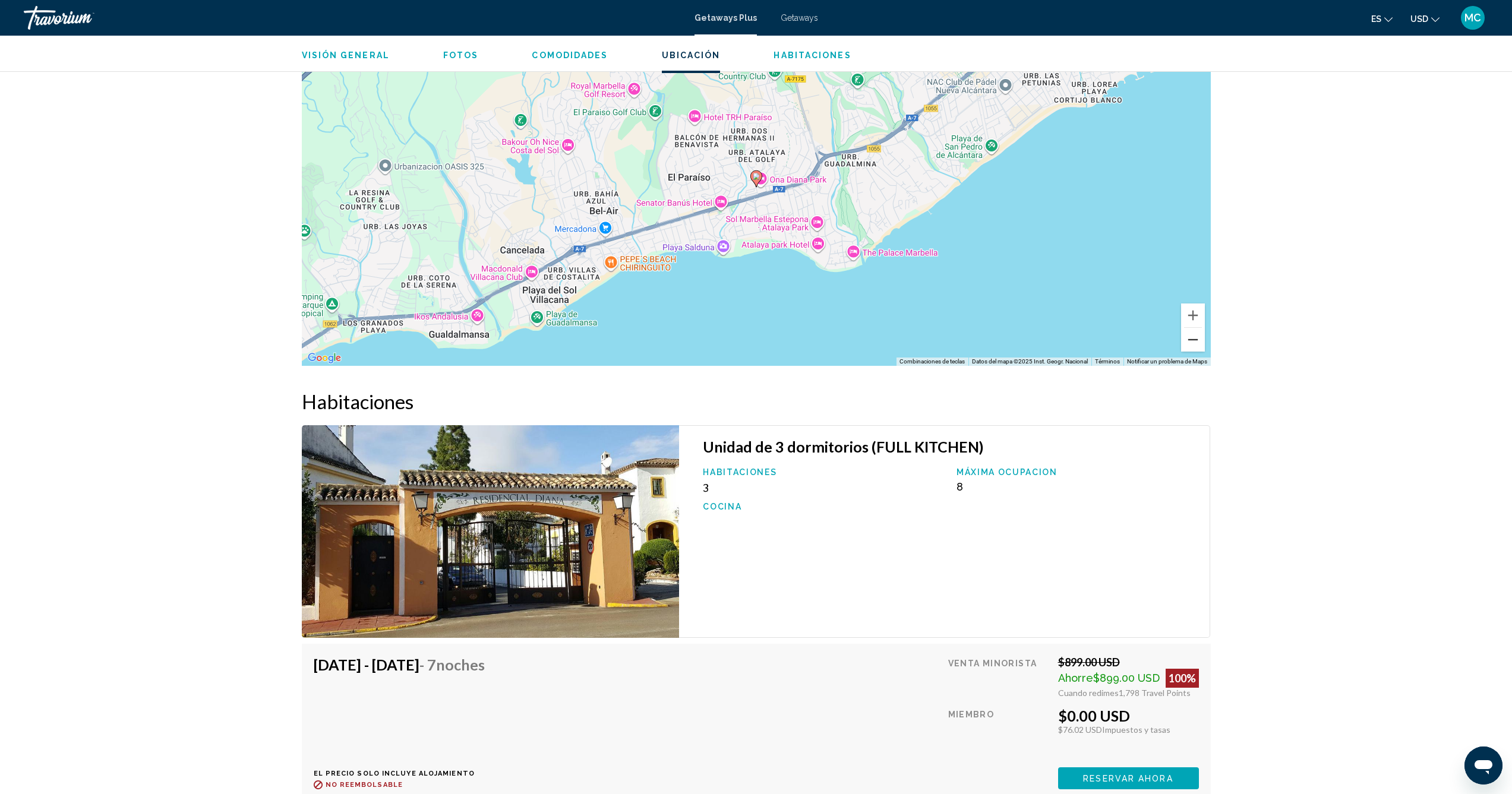
click at [1190, 327] on button "Reducir" at bounding box center [1192, 339] width 24 height 24
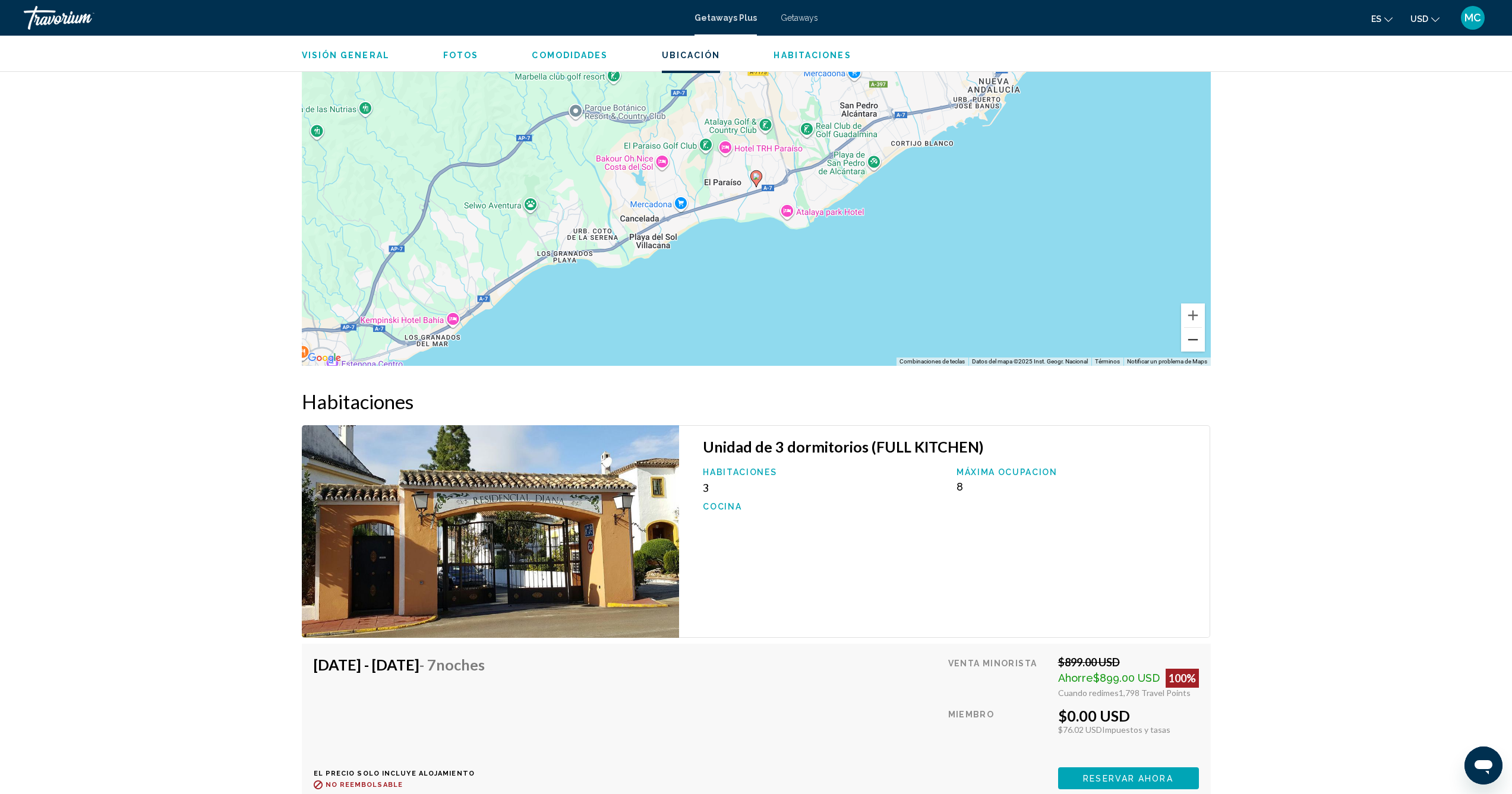
click at [1190, 327] on button "Reducir" at bounding box center [1192, 339] width 24 height 24
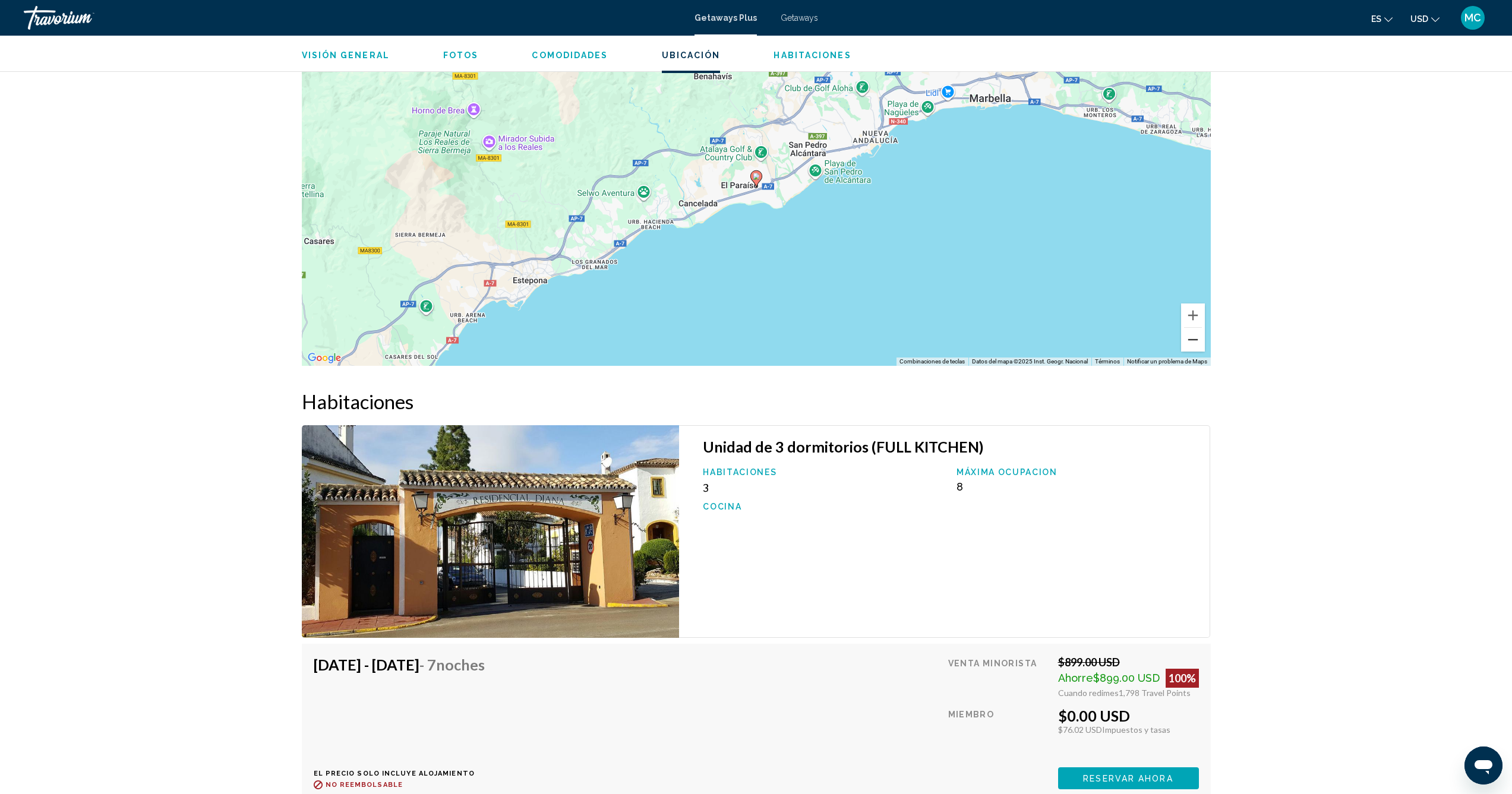
click at [1190, 327] on button "Reducir" at bounding box center [1192, 339] width 24 height 24
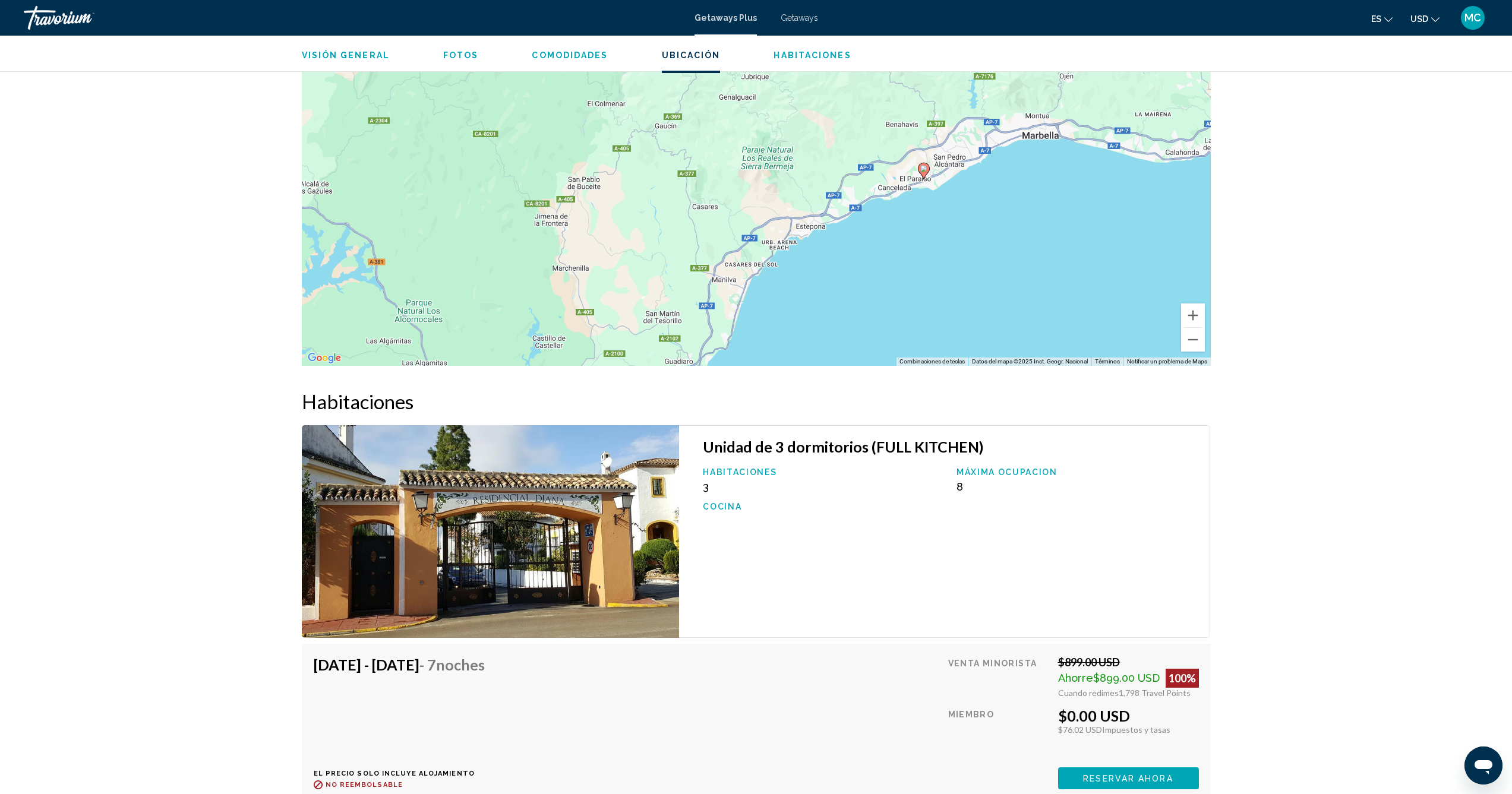
drag, startPoint x: 723, startPoint y: 274, endPoint x: 854, endPoint y: 167, distance: 169.1
click at [868, 174] on div "Para activar la función de arrastre con el teclado, pulsa Alt + Intro. Cuando h…" at bounding box center [756, 187] width 909 height 356
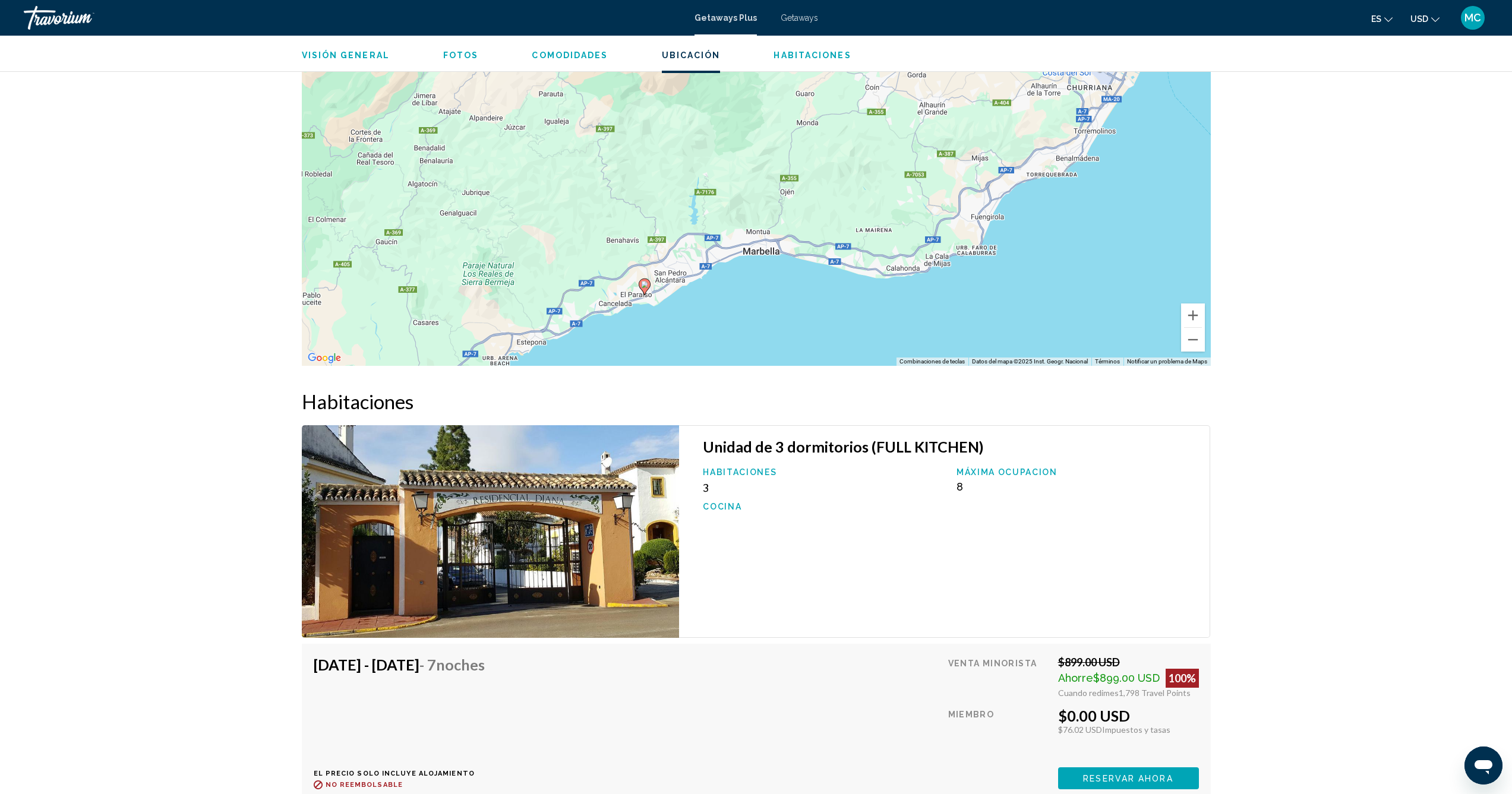
drag, startPoint x: 854, startPoint y: 167, endPoint x: 608, endPoint y: 385, distance: 328.7
click at [1189, 327] on button "Reducir" at bounding box center [1192, 339] width 24 height 24
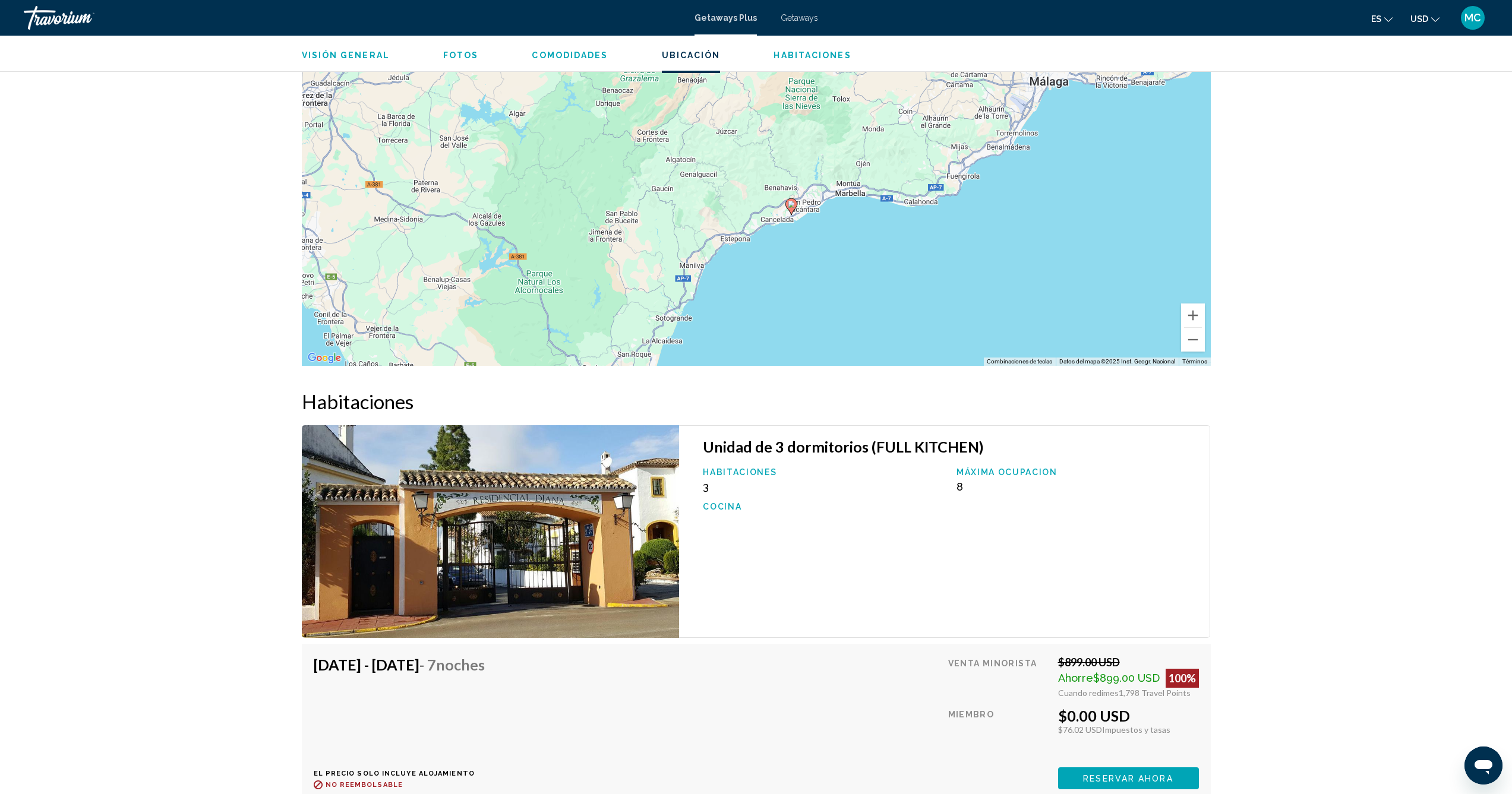
drag, startPoint x: 1015, startPoint y: 224, endPoint x: 1105, endPoint y: 199, distance: 93.4
click at [1105, 199] on div "Para activar la función de arrastre con el teclado, pulsa Alt + Intro. Cuando h…" at bounding box center [756, 187] width 909 height 356
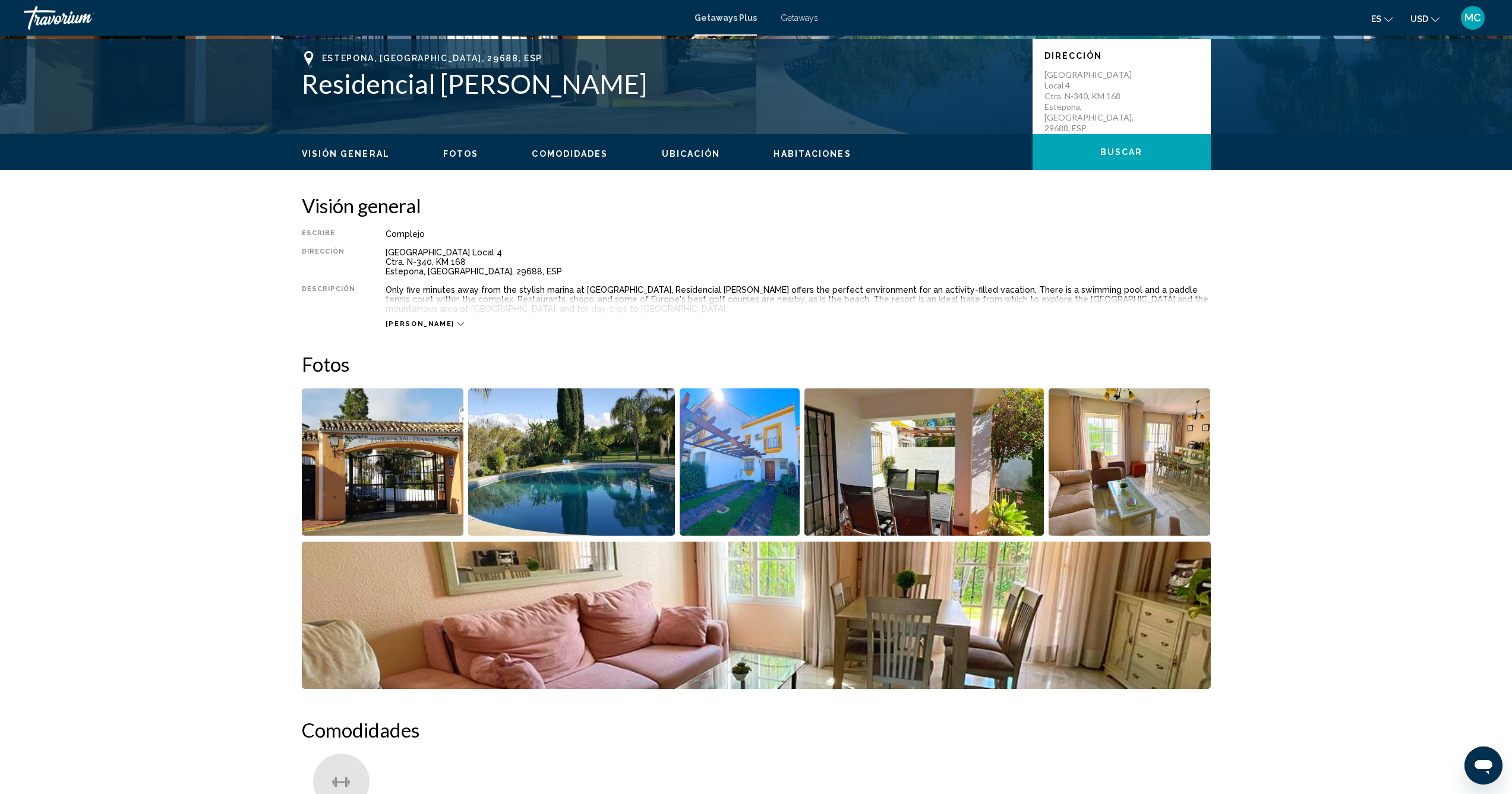
scroll to position [232, 0]
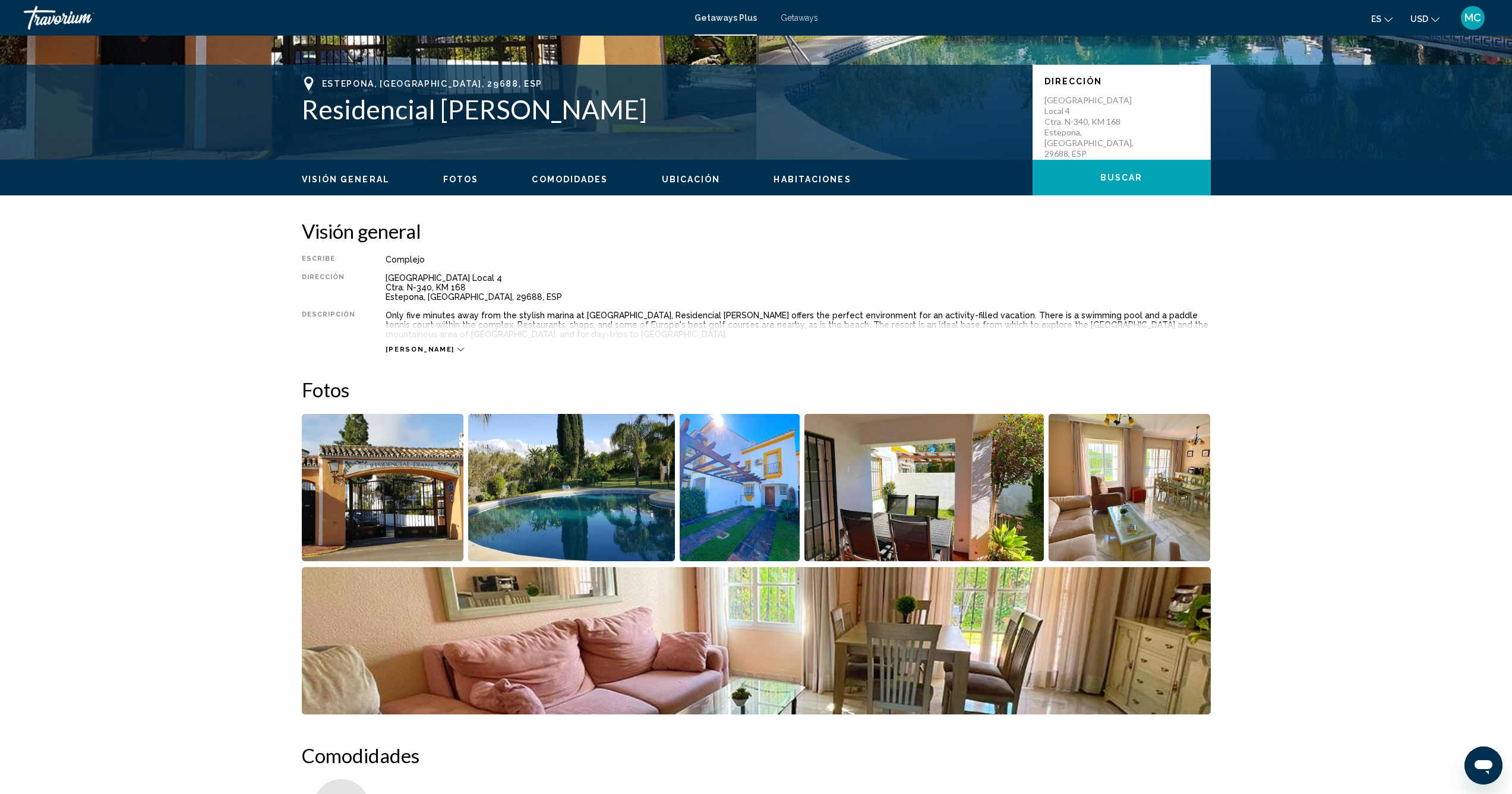
click at [406, 345] on button "[PERSON_NAME]" at bounding box center [424, 349] width 78 height 9
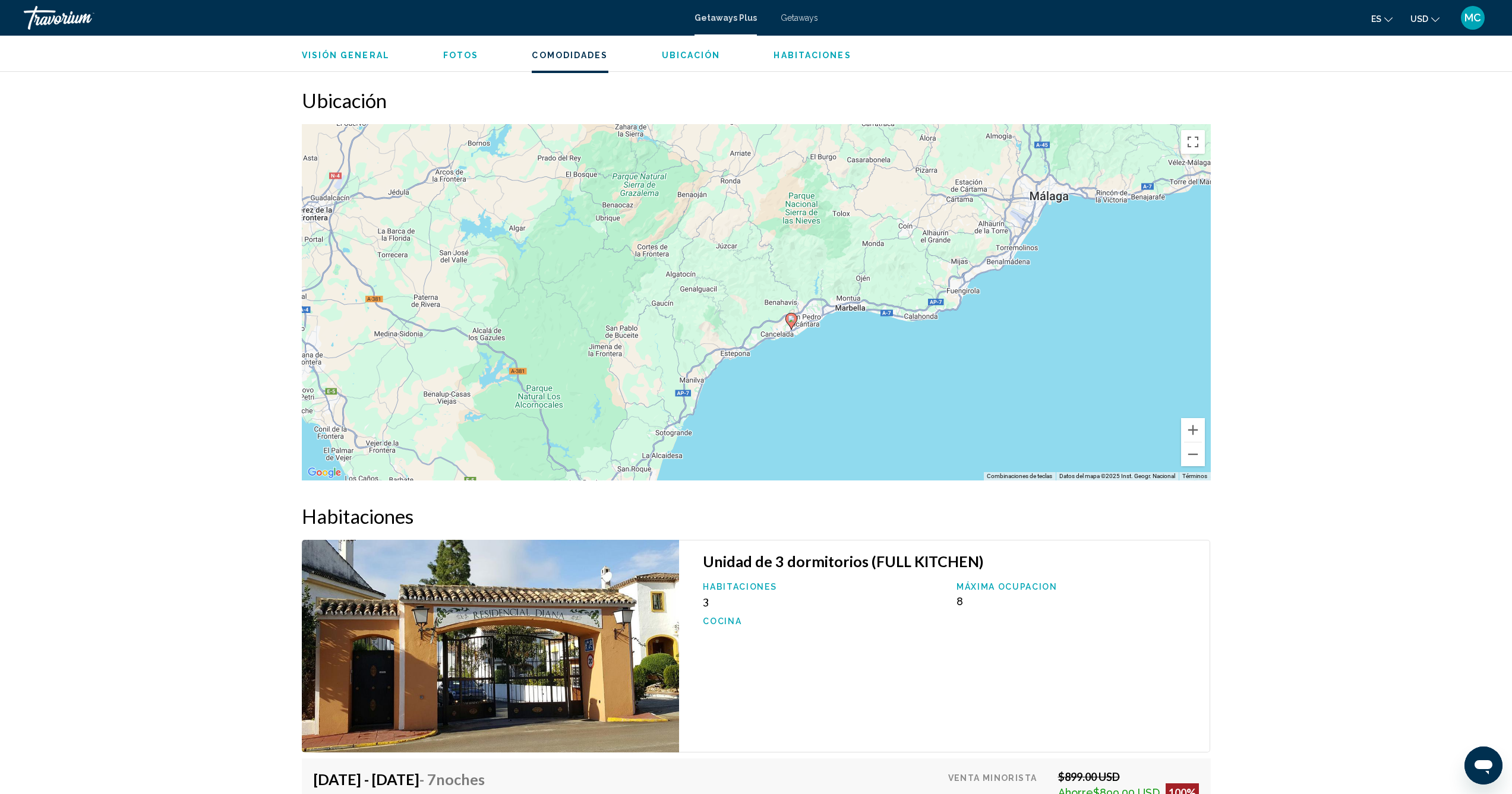
scroll to position [1279, 0]
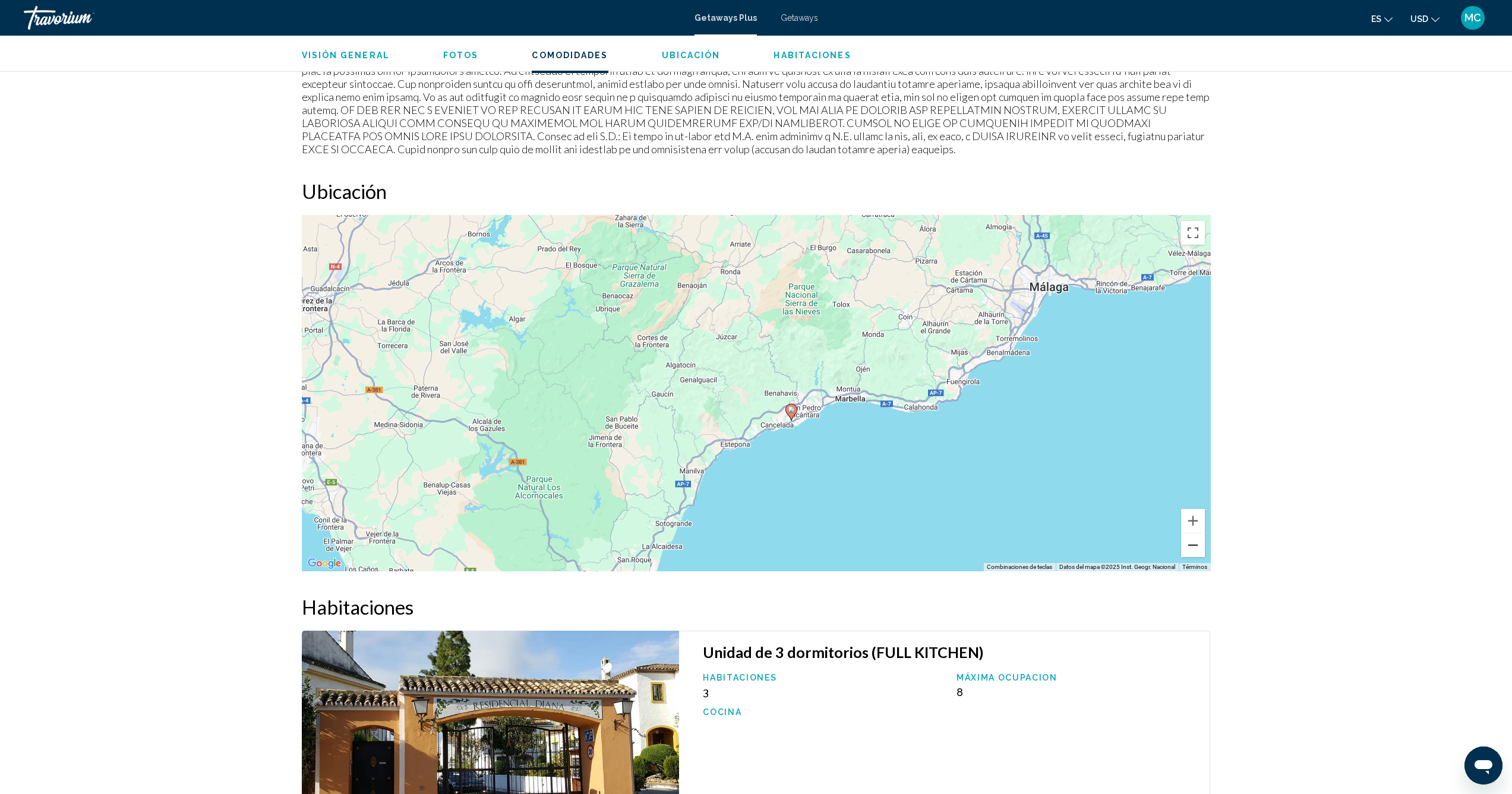
click at [1184, 533] on button "Reducir" at bounding box center [1192, 545] width 24 height 24
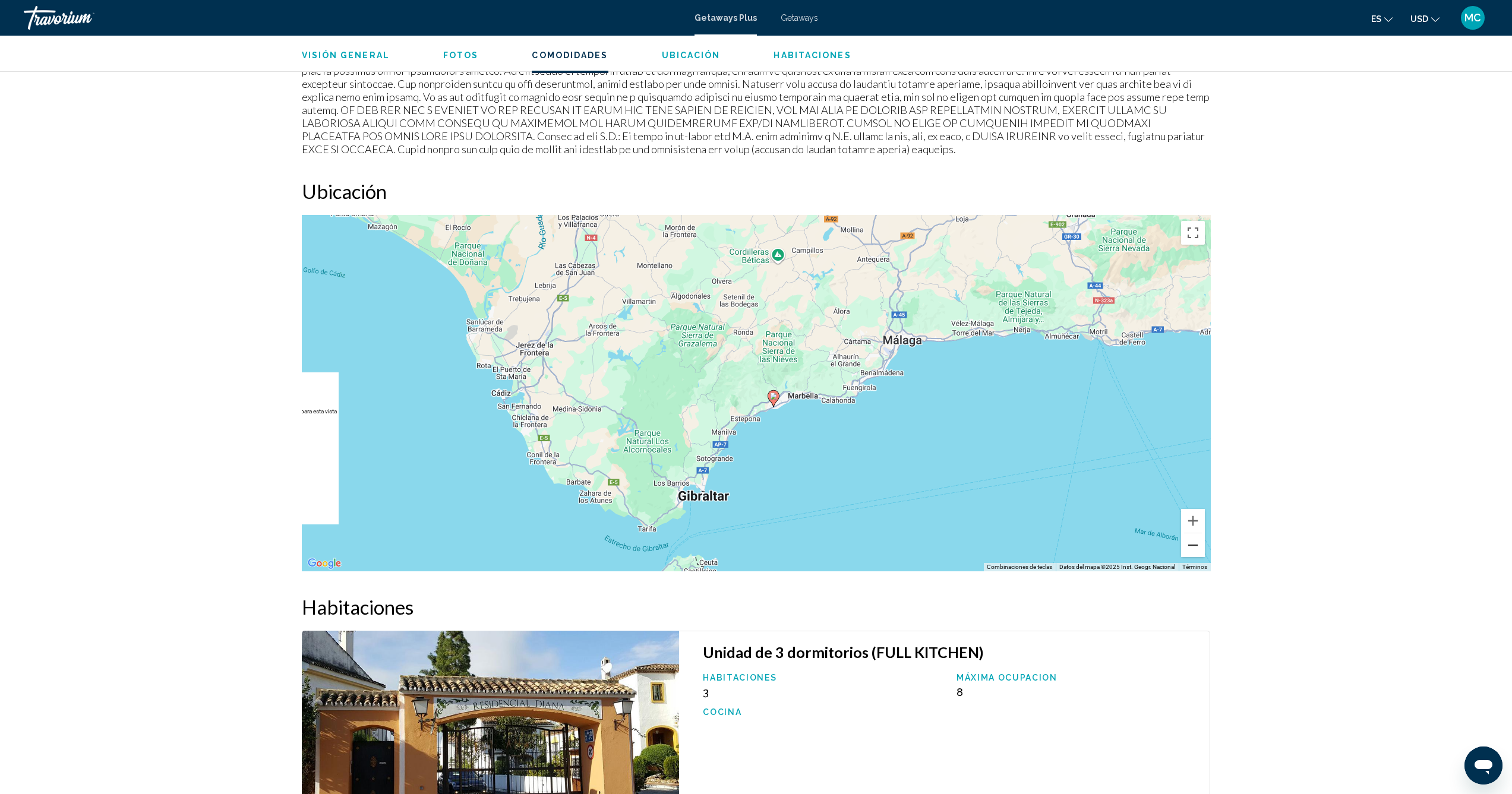
click at [1184, 533] on button "Reducir" at bounding box center [1192, 545] width 24 height 24
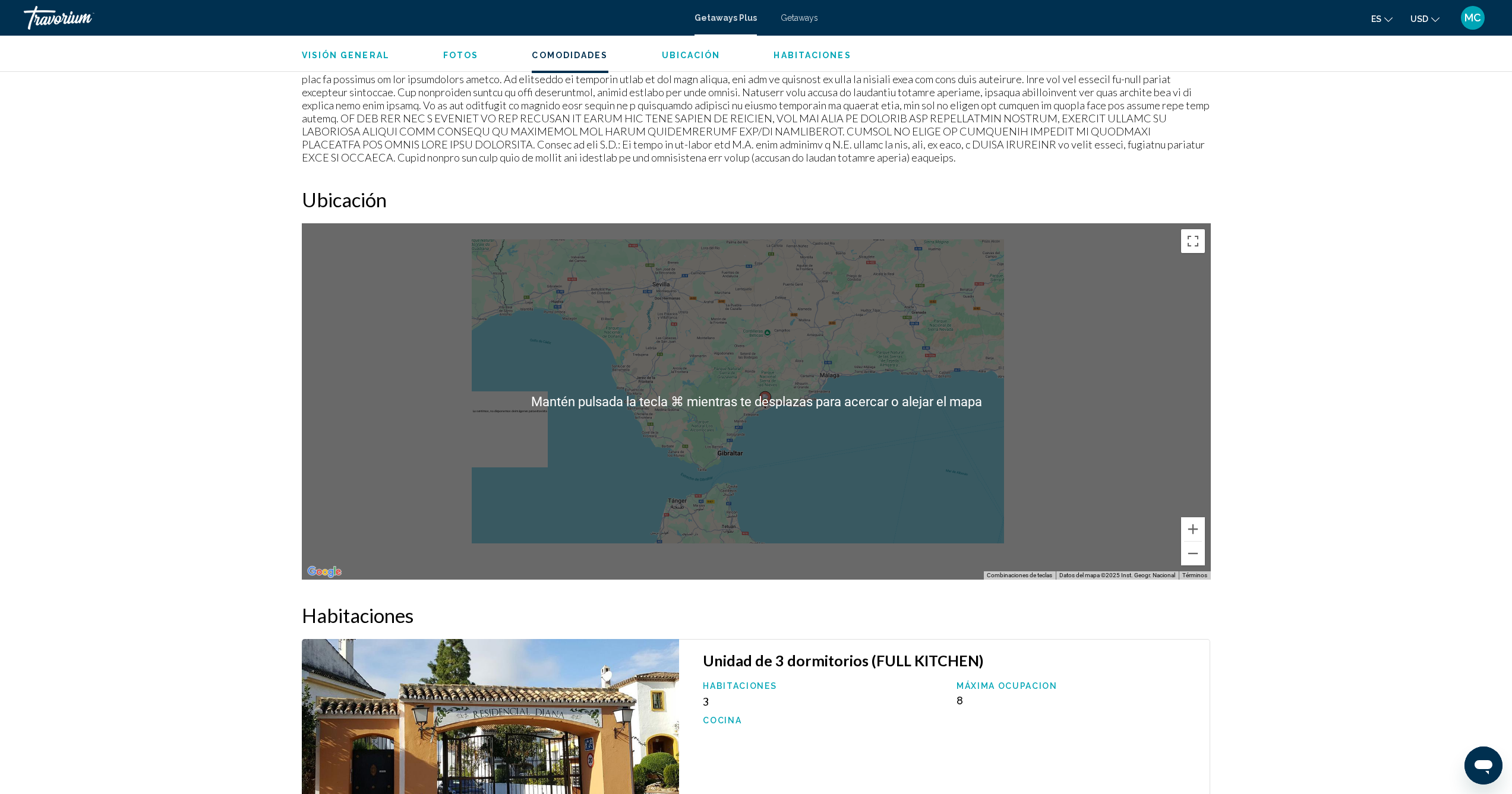
scroll to position [1246, 0]
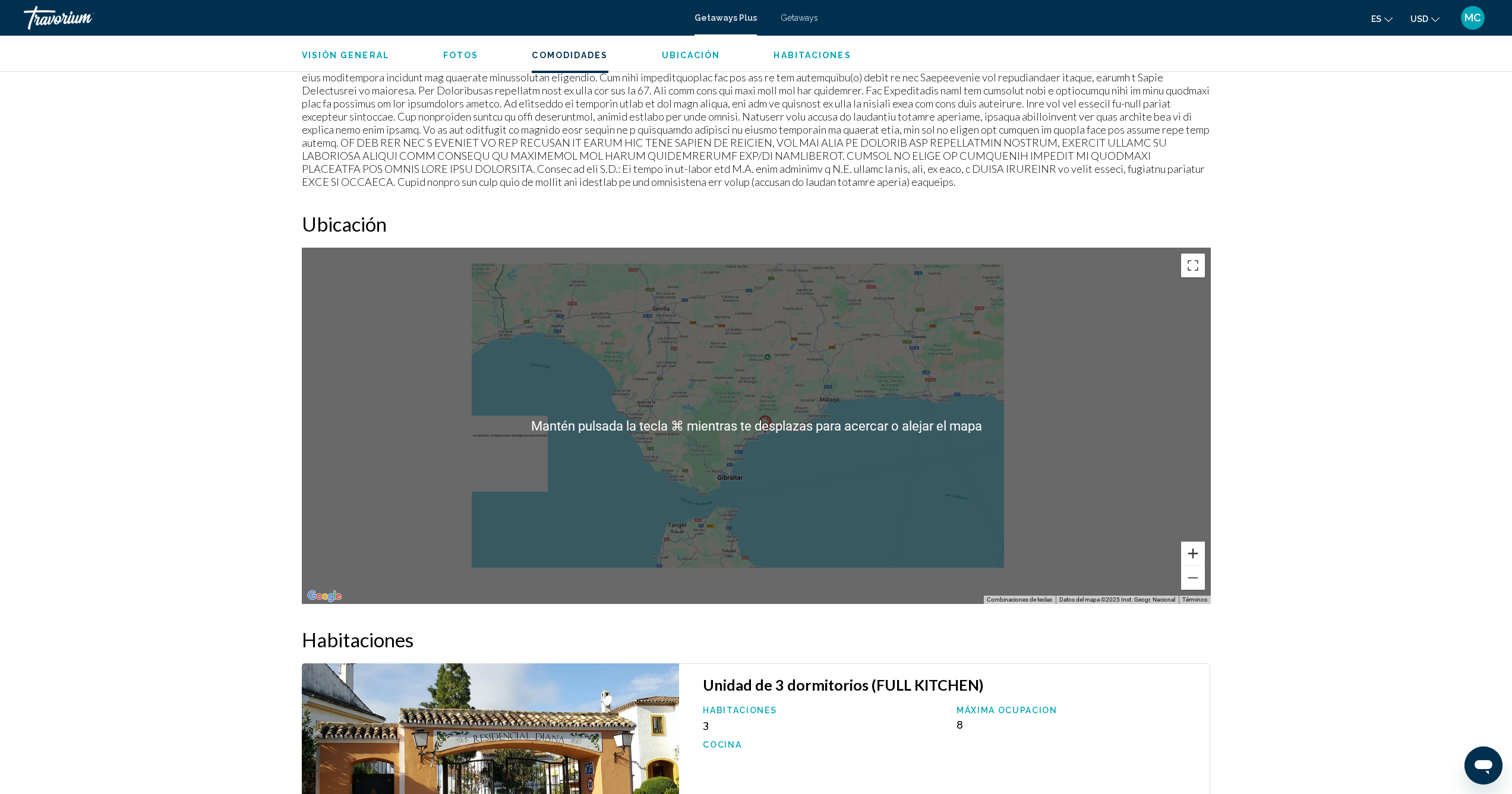
click at [1194, 542] on button "Ampliar" at bounding box center [1192, 553] width 24 height 24
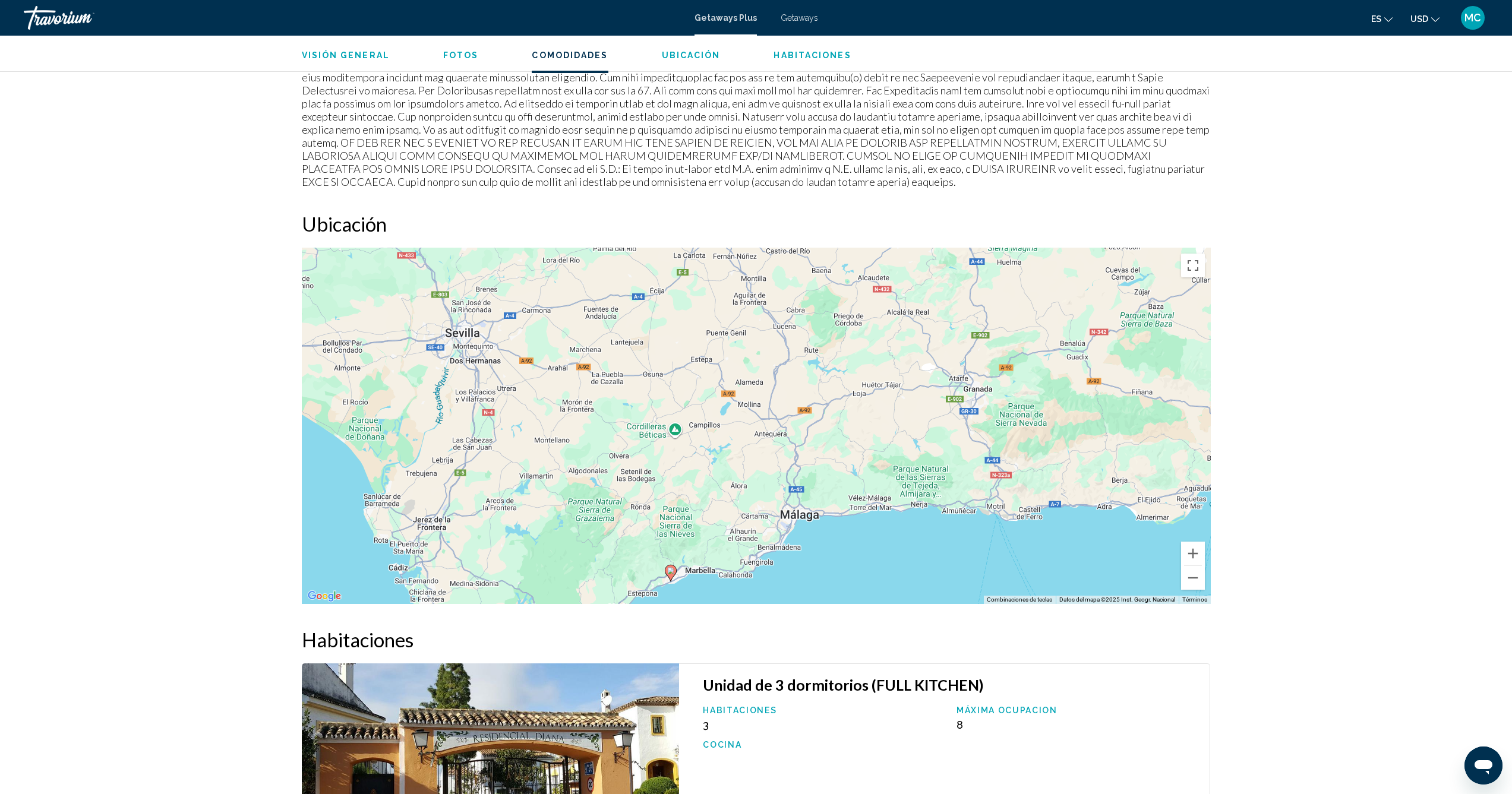
drag, startPoint x: 932, startPoint y: 415, endPoint x: 838, endPoint y: 532, distance: 150.1
click at [838, 532] on div "Para activar la función de arrastre con el teclado, pulsa Alt + Intro. Cuando h…" at bounding box center [756, 425] width 909 height 356
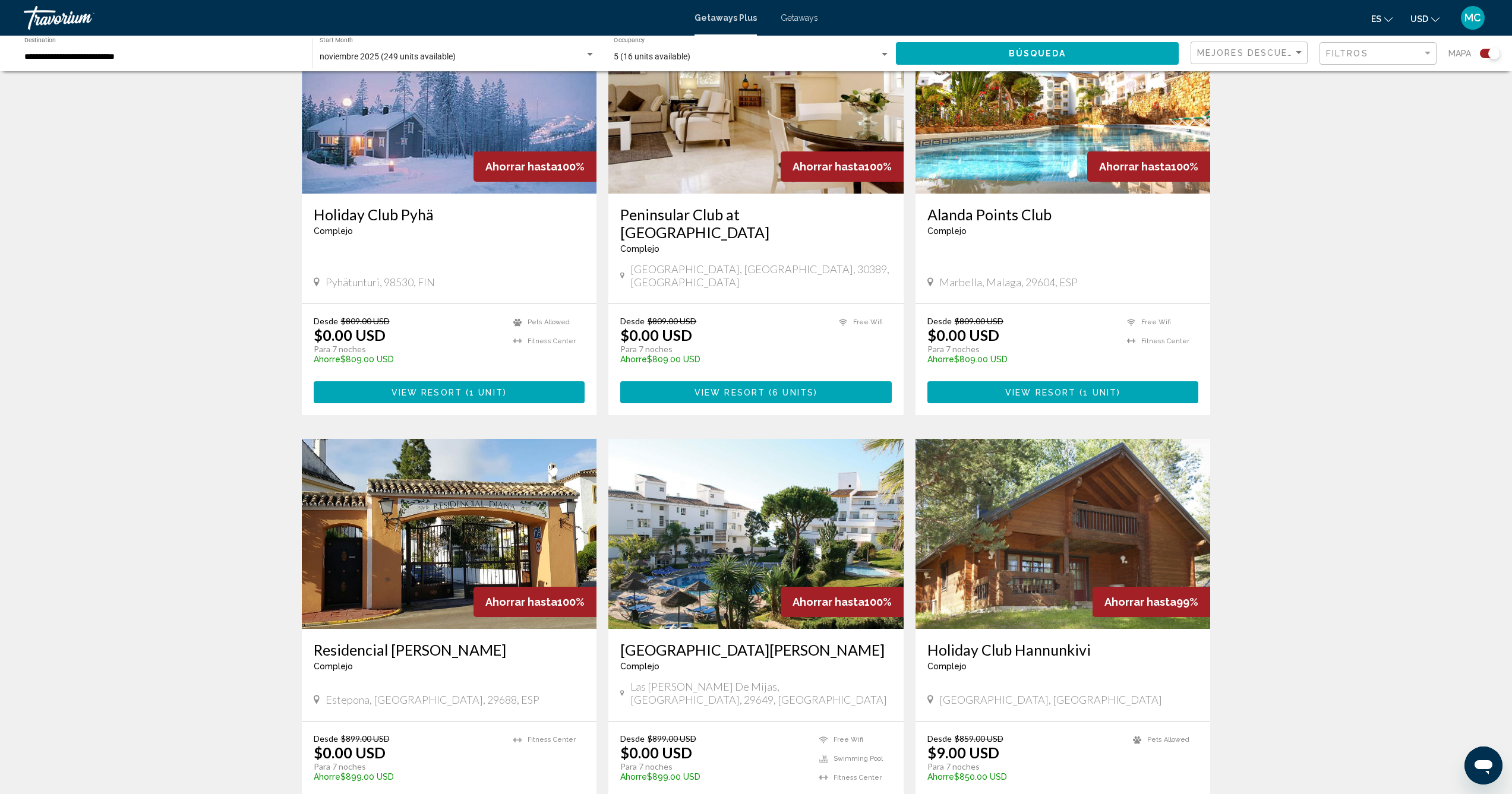
scroll to position [1529, 0]
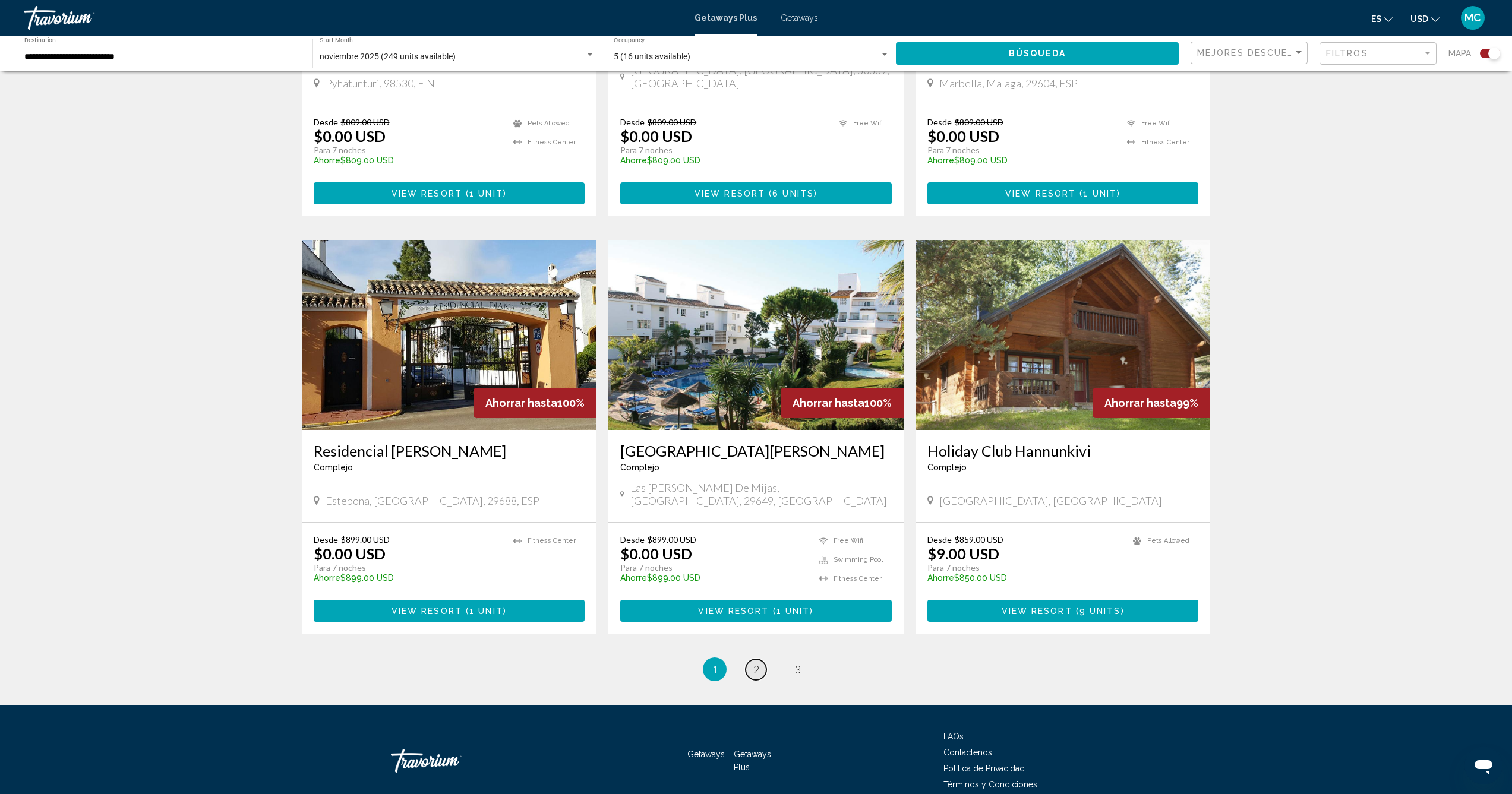
click at [756, 663] on span "2" at bounding box center [756, 669] width 6 height 14
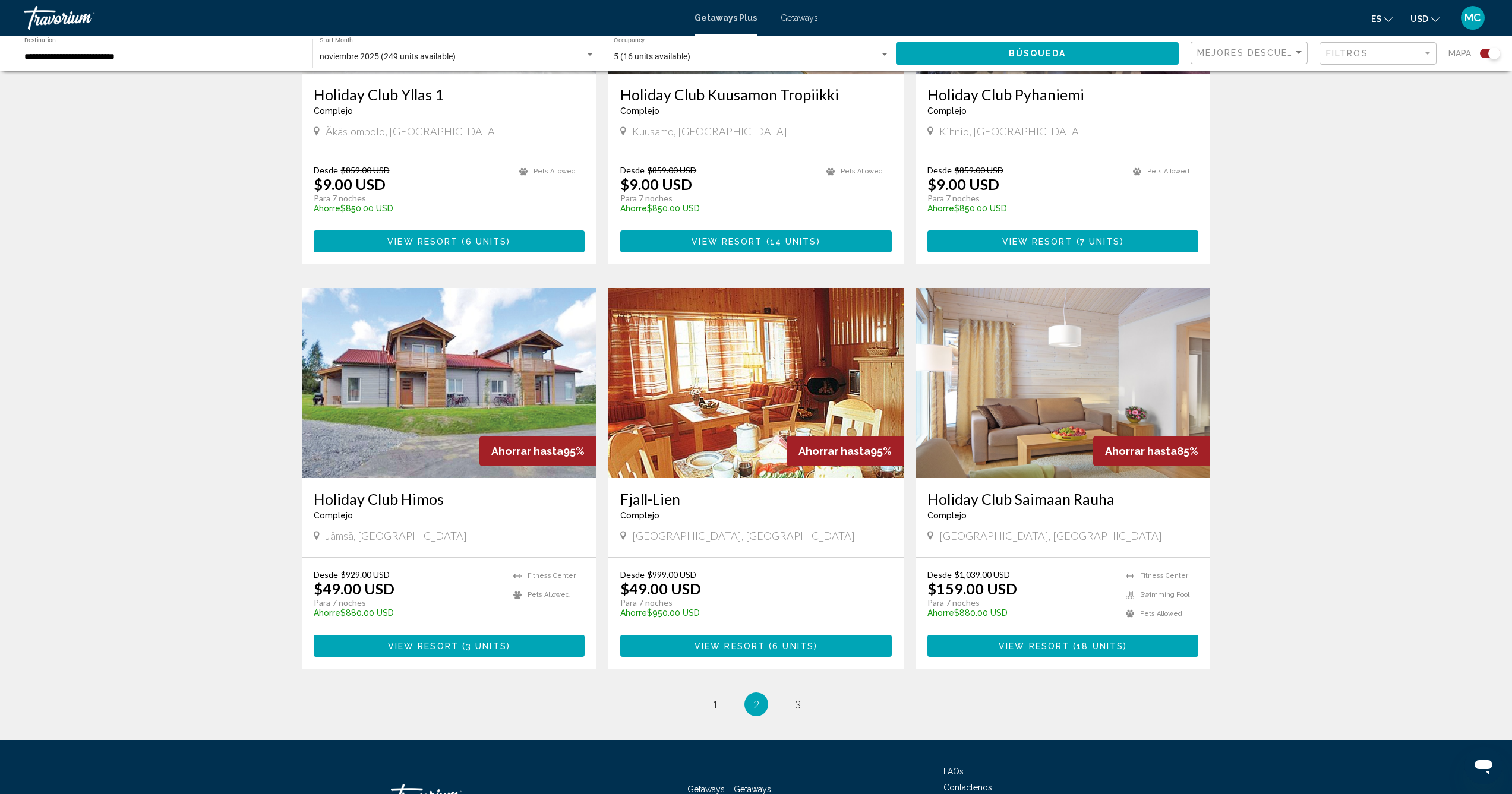
scroll to position [1465, 0]
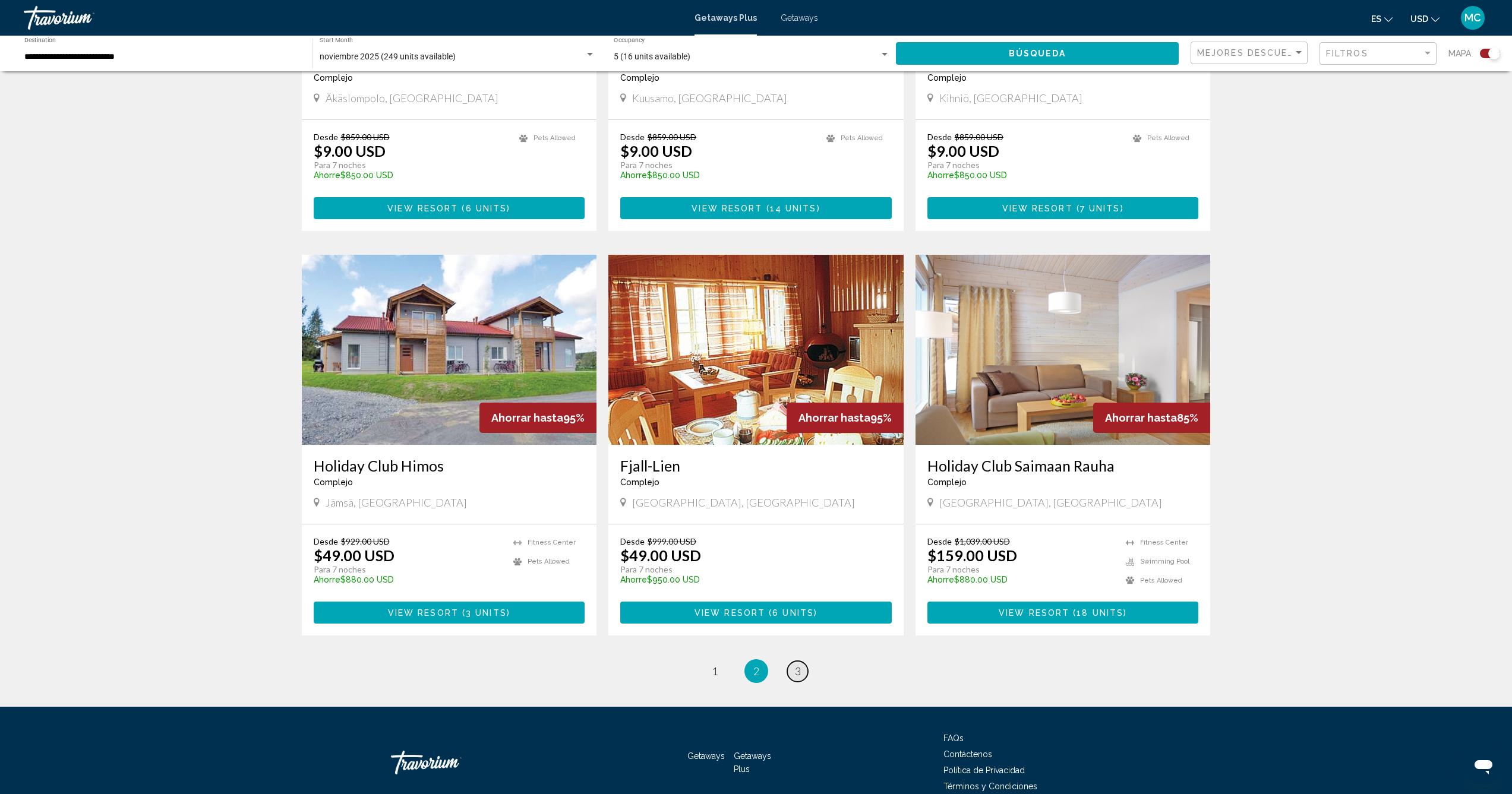
click at [798, 665] on span "3" at bounding box center [798, 671] width 6 height 14
